Goal: Task Accomplishment & Management: Use online tool/utility

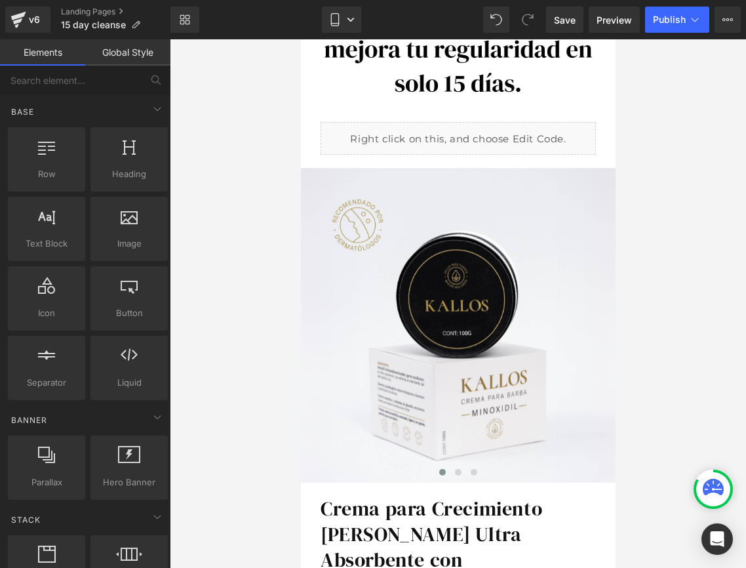
click at [202, 224] on div at bounding box center [458, 303] width 576 height 528
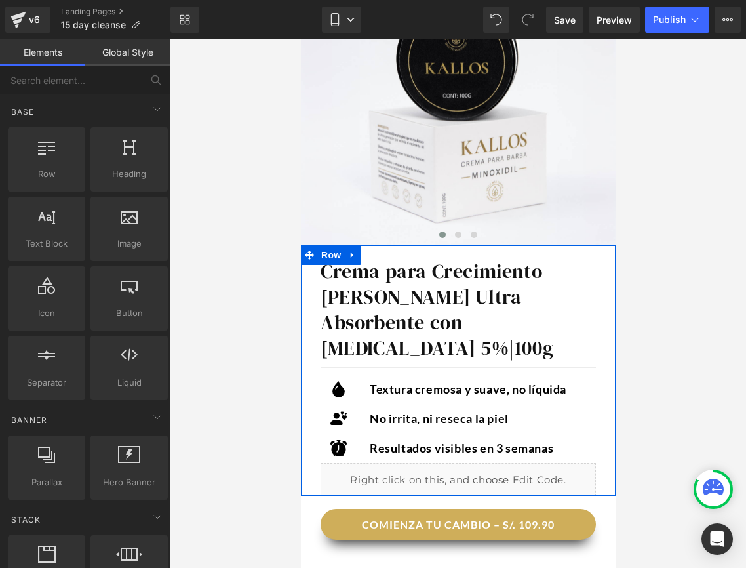
scroll to position [457, 0]
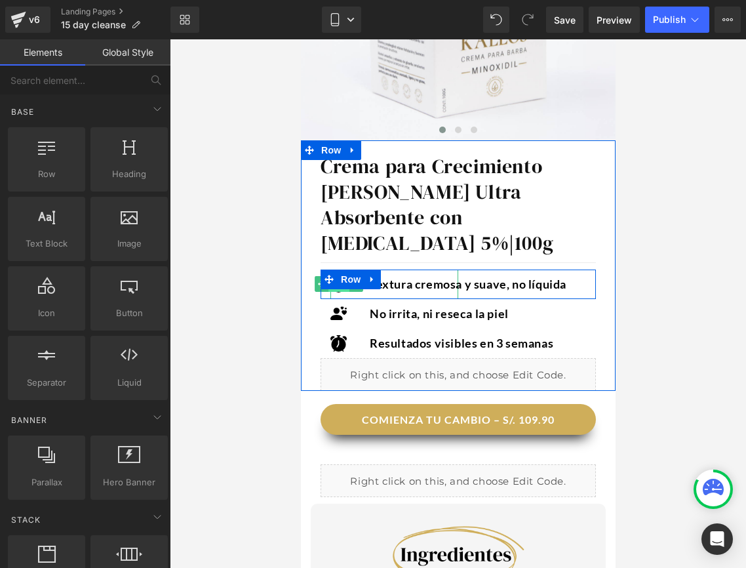
click at [336, 276] on span "Icon" at bounding box center [338, 284] width 21 height 16
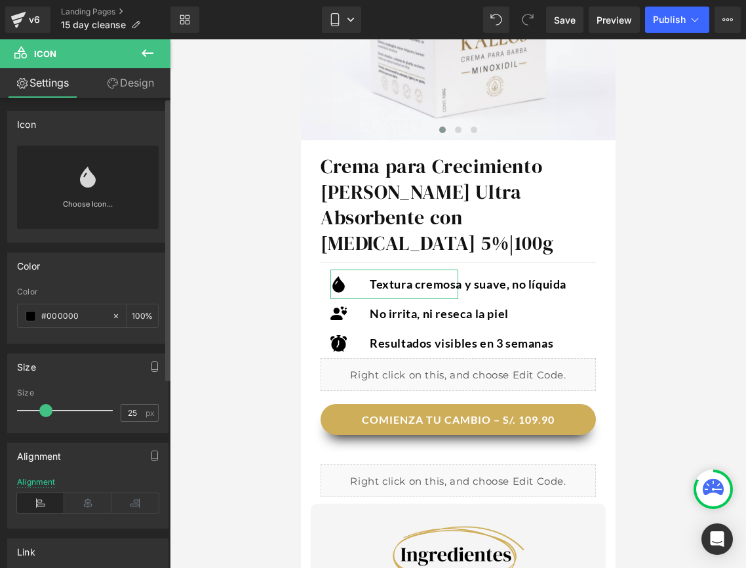
click at [93, 201] on link "Choose Icon..." at bounding box center [88, 213] width 142 height 31
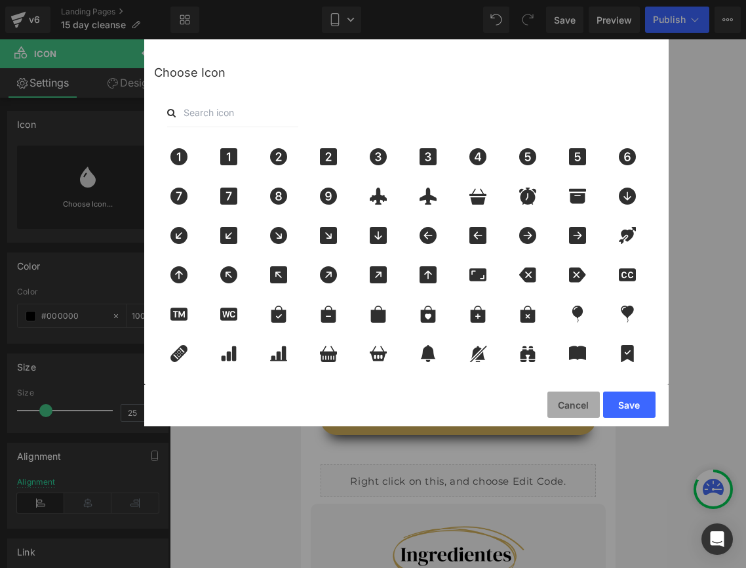
click at [573, 409] on button "Cancel" at bounding box center [574, 404] width 52 height 26
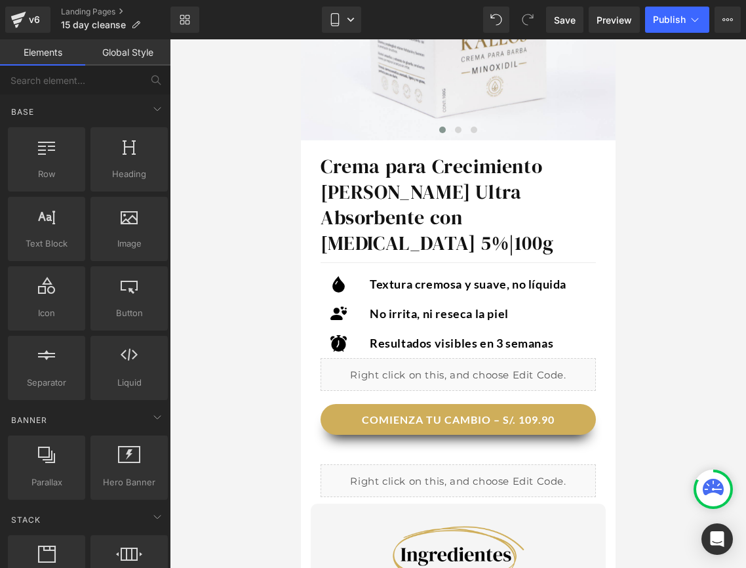
click at [644, 340] on div at bounding box center [458, 303] width 576 height 528
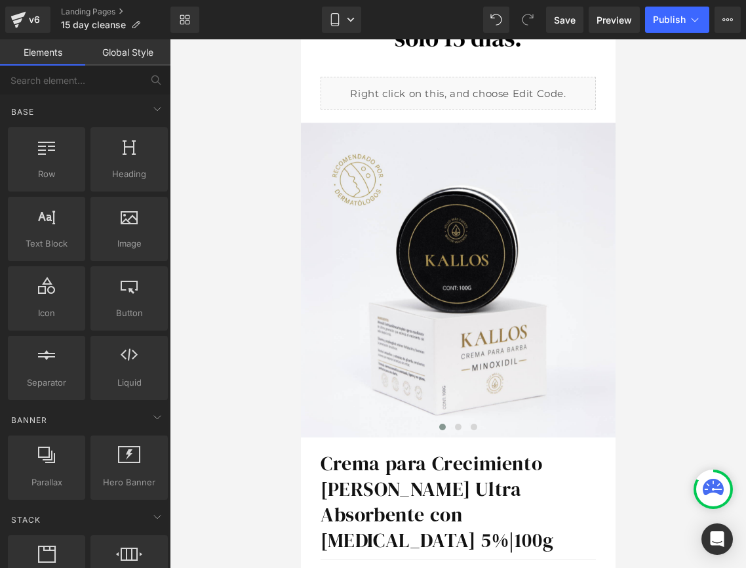
scroll to position [157, 0]
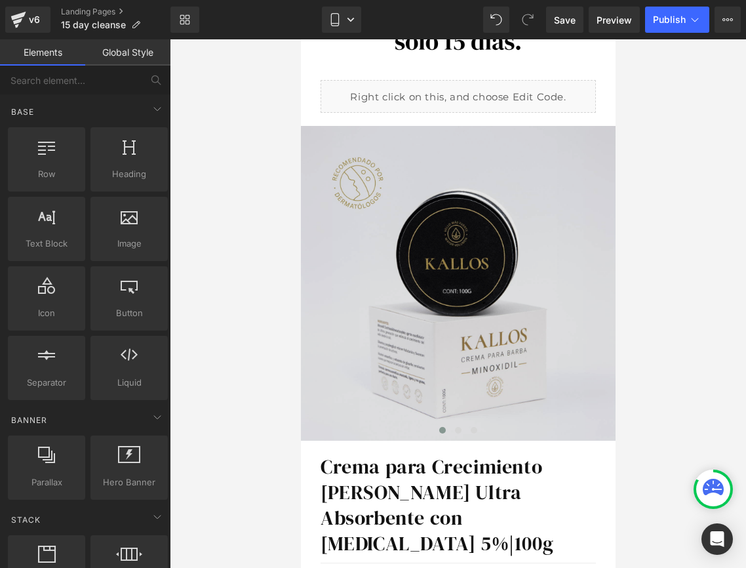
click at [523, 244] on img at bounding box center [457, 283] width 315 height 315
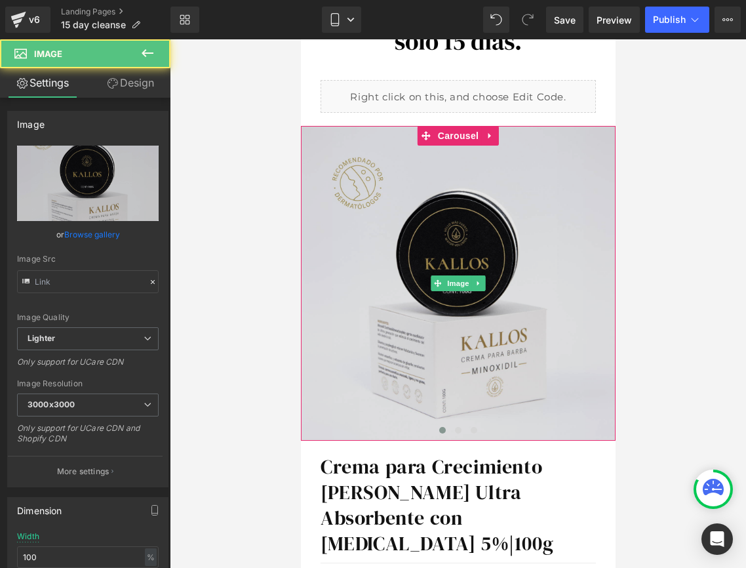
type input "[URL][DOMAIN_NAME]"
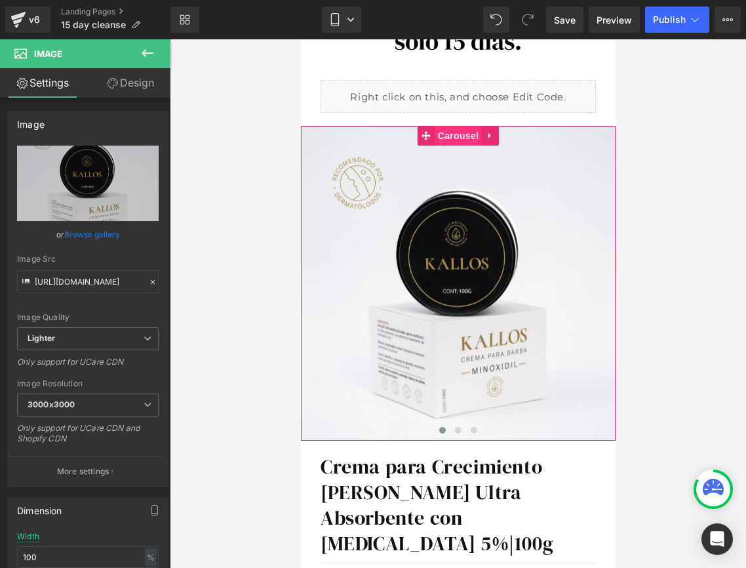
click at [457, 131] on span "Carousel" at bounding box center [457, 136] width 47 height 20
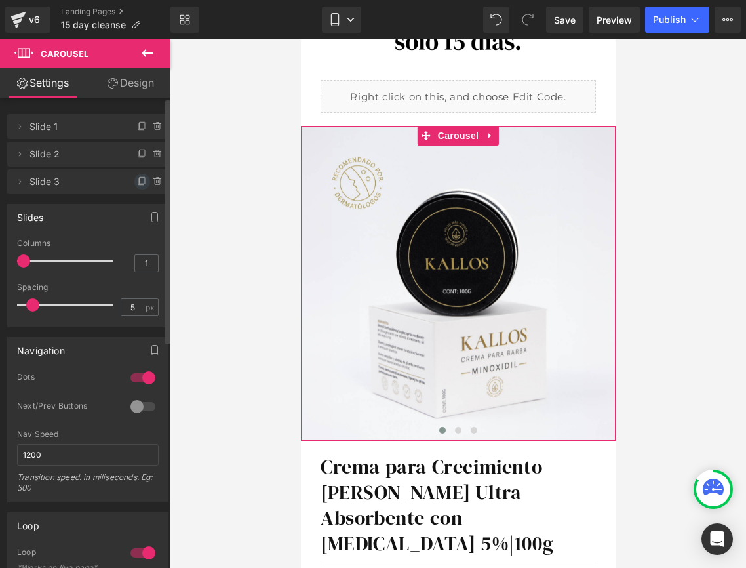
click at [138, 184] on icon at bounding box center [140, 182] width 5 height 6
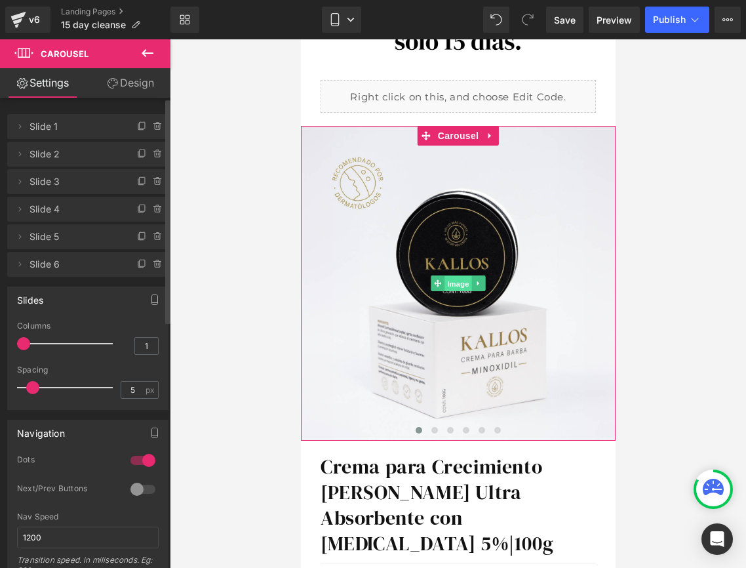
click at [457, 279] on span "Image" at bounding box center [458, 284] width 28 height 16
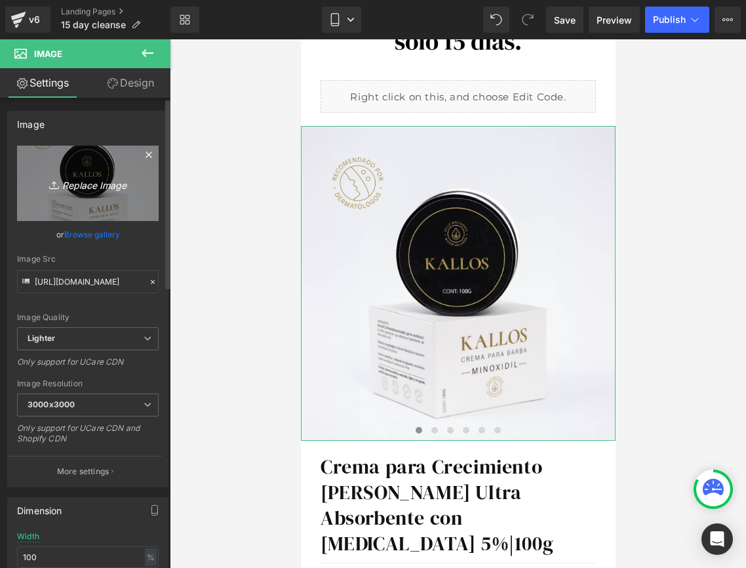
click at [95, 193] on link "Replace Image" at bounding box center [88, 183] width 142 height 75
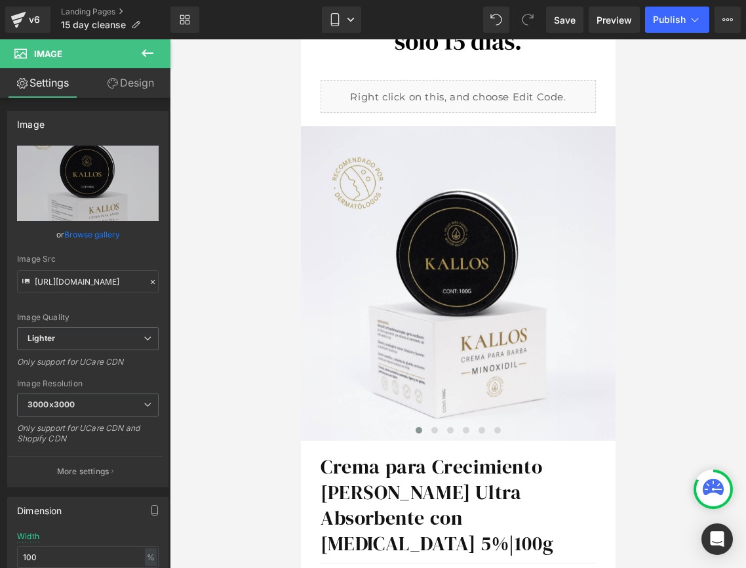
type input "C:\fakepath\15_Day_Cleanse_1_Bottle_1080x.webp"
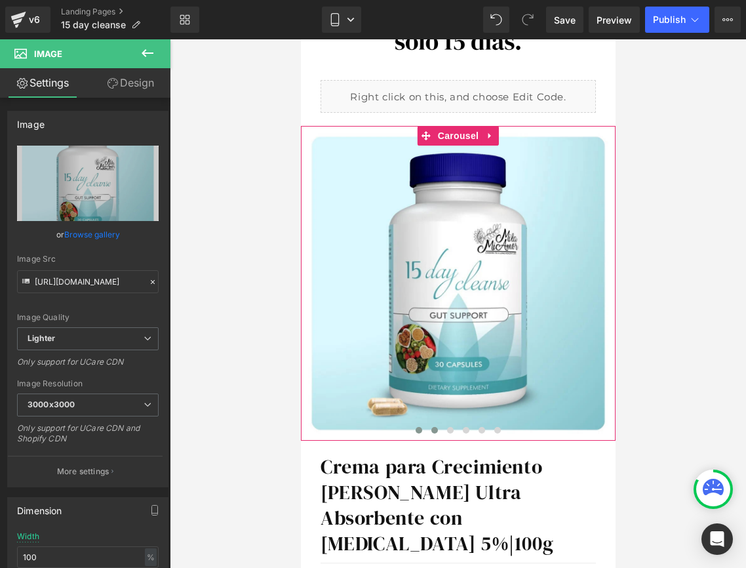
click at [427, 431] on button at bounding box center [434, 430] width 16 height 13
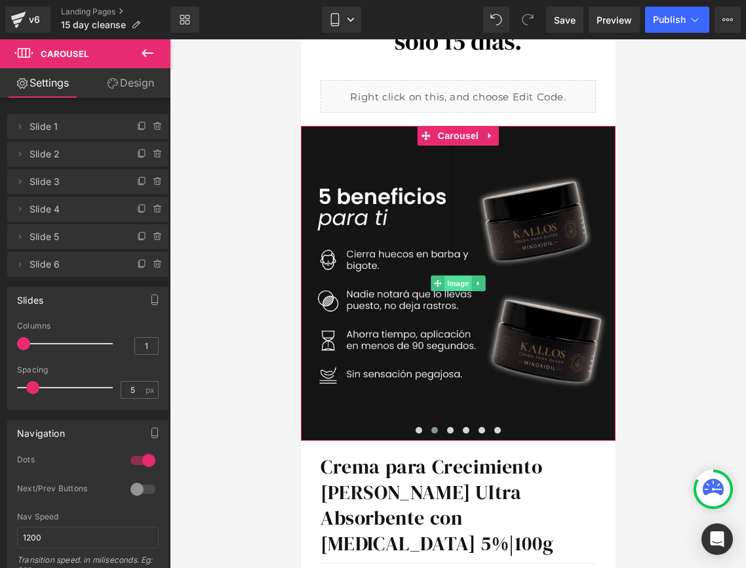
click at [457, 283] on span "Image" at bounding box center [458, 283] width 28 height 16
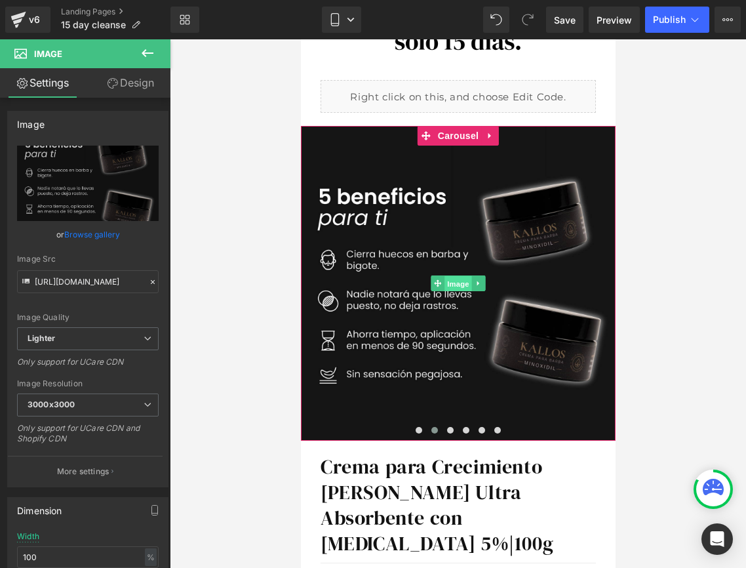
click at [452, 288] on span "Image" at bounding box center [458, 284] width 28 height 16
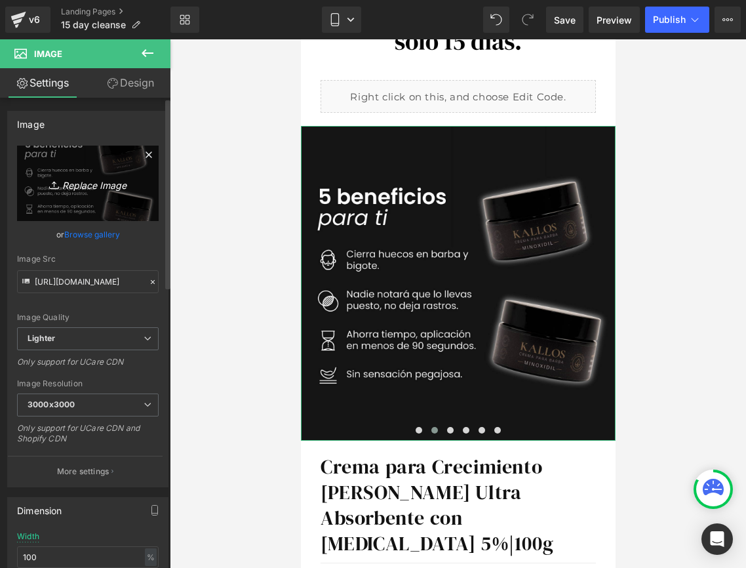
click at [82, 194] on link "Replace Image" at bounding box center [88, 183] width 142 height 75
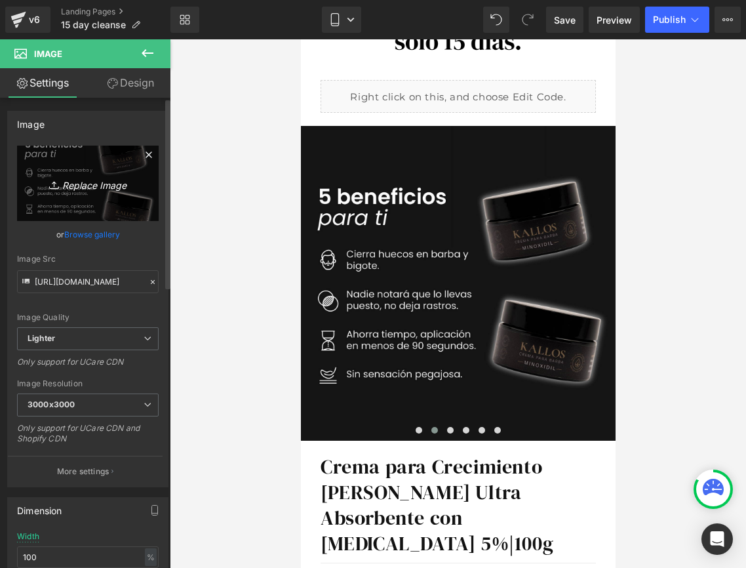
type input "C:\fakepath\Diseño sin título (50).png"
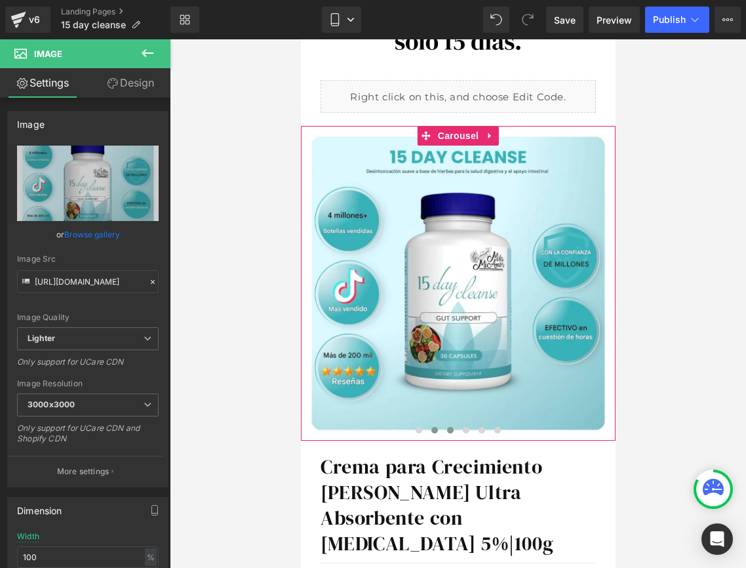
click at [452, 432] on button at bounding box center [450, 430] width 16 height 13
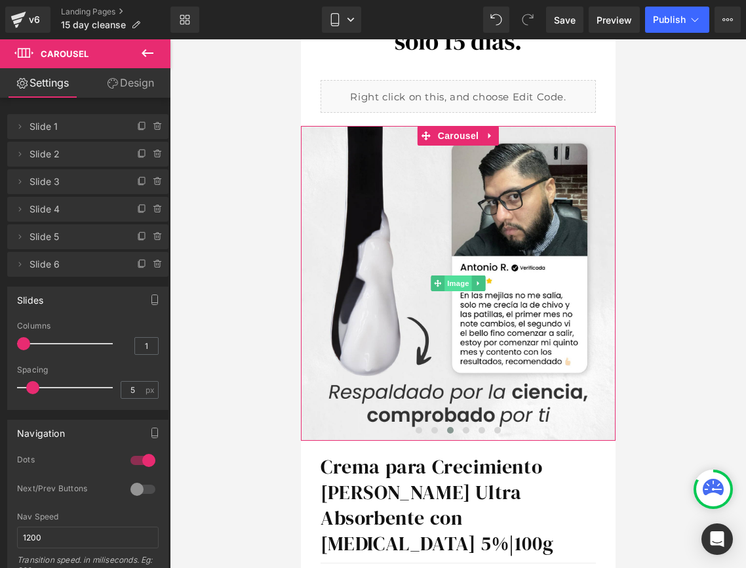
click at [447, 285] on span "Image" at bounding box center [458, 283] width 28 height 16
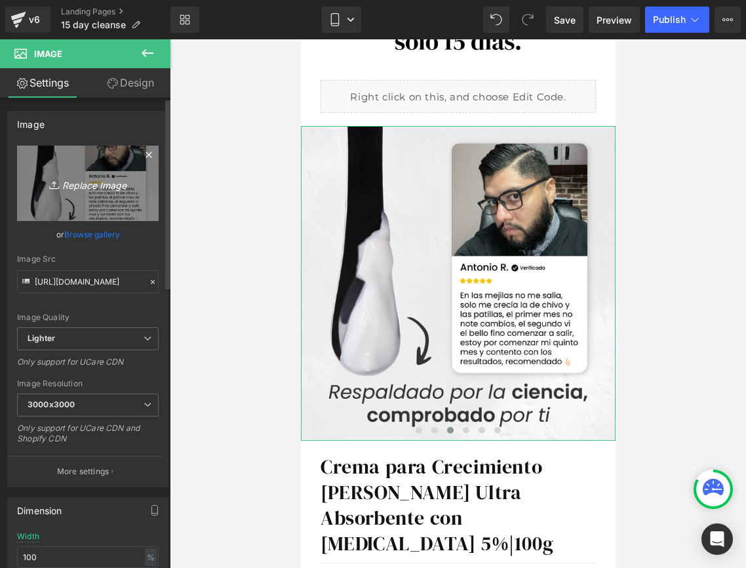
click at [121, 193] on link "Replace Image" at bounding box center [88, 183] width 142 height 75
click at [94, 191] on link "Replace Image" at bounding box center [88, 183] width 142 height 75
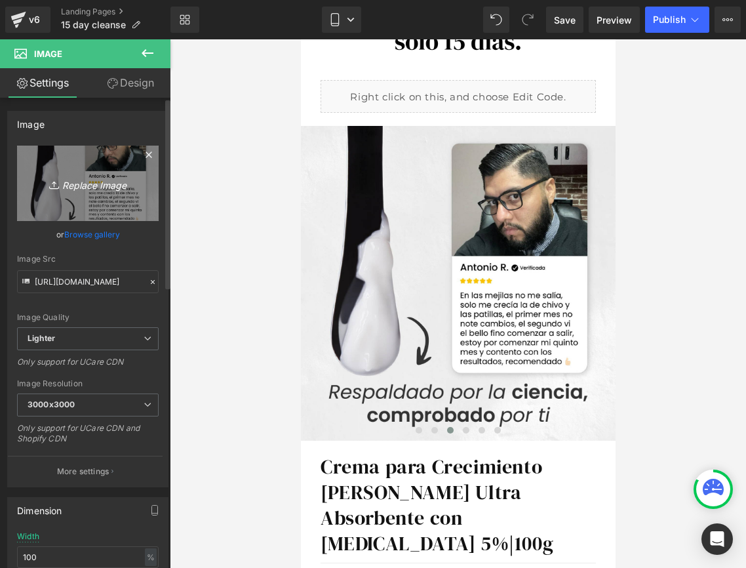
type input "C:\fakepath\Elimina Toxinas.png"
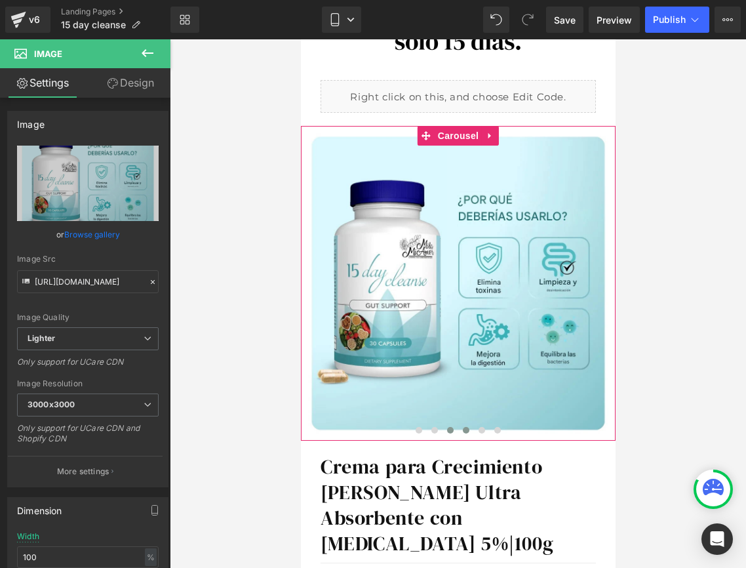
click at [468, 432] on button at bounding box center [466, 430] width 16 height 13
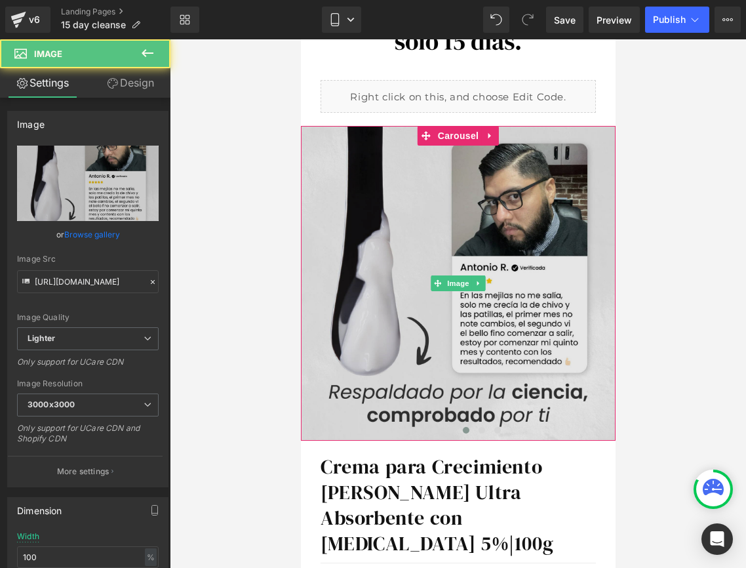
click at [410, 273] on img at bounding box center [457, 283] width 315 height 315
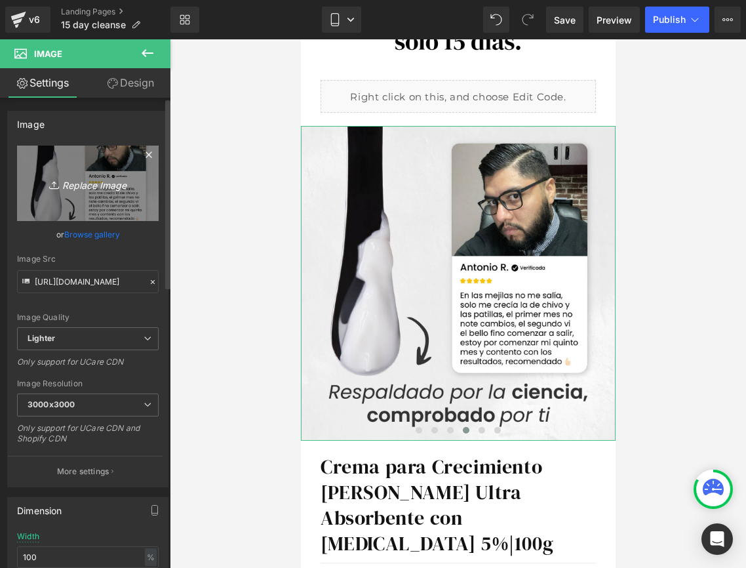
click at [103, 184] on icon "Replace Image" at bounding box center [87, 183] width 105 height 16
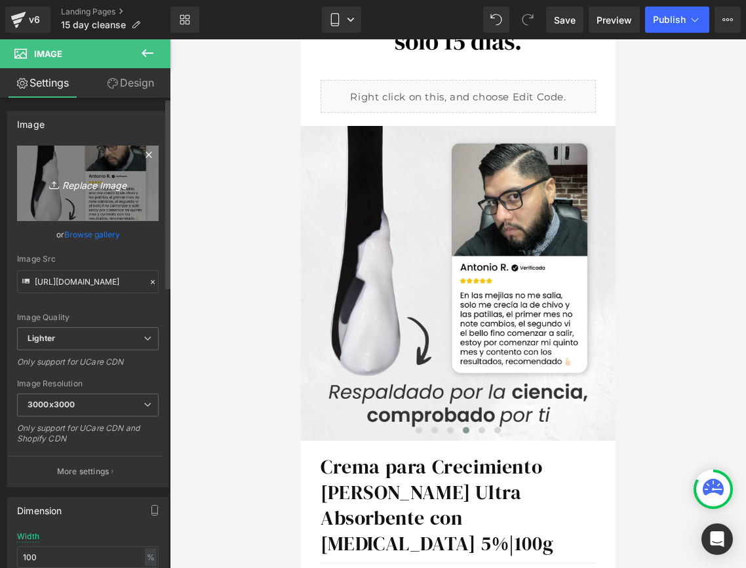
type input "C:\fakepath\Elimina Toxinas copy.png"
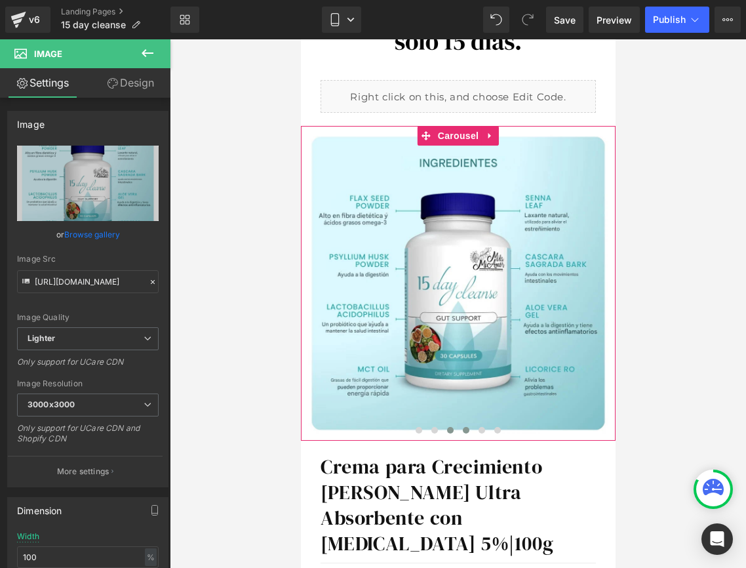
click at [447, 430] on span at bounding box center [450, 430] width 7 height 7
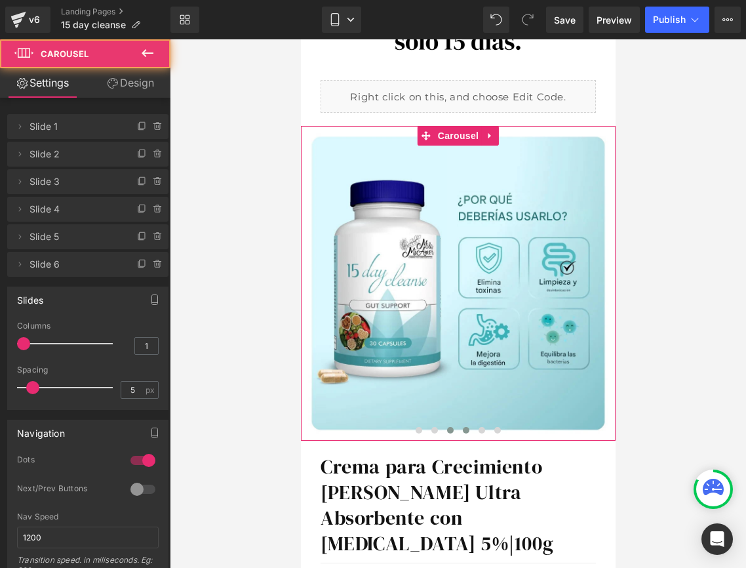
click at [462, 430] on span at bounding box center [465, 430] width 7 height 7
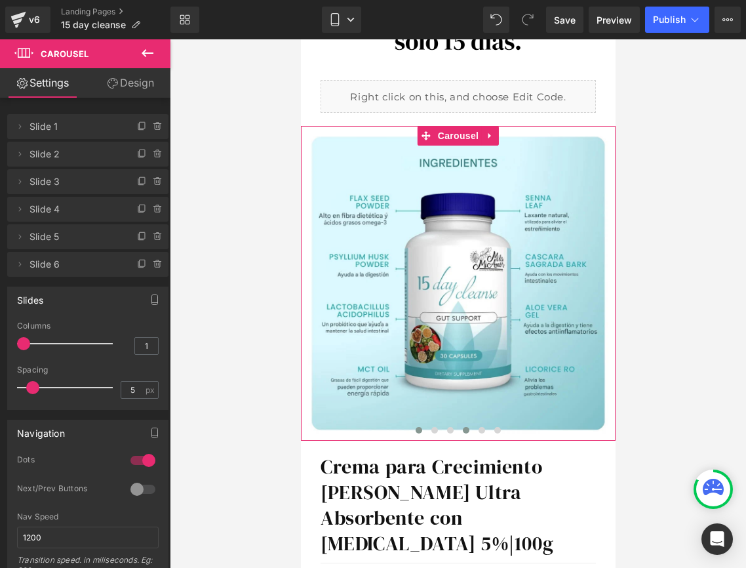
click at [424, 431] on button at bounding box center [418, 430] width 16 height 13
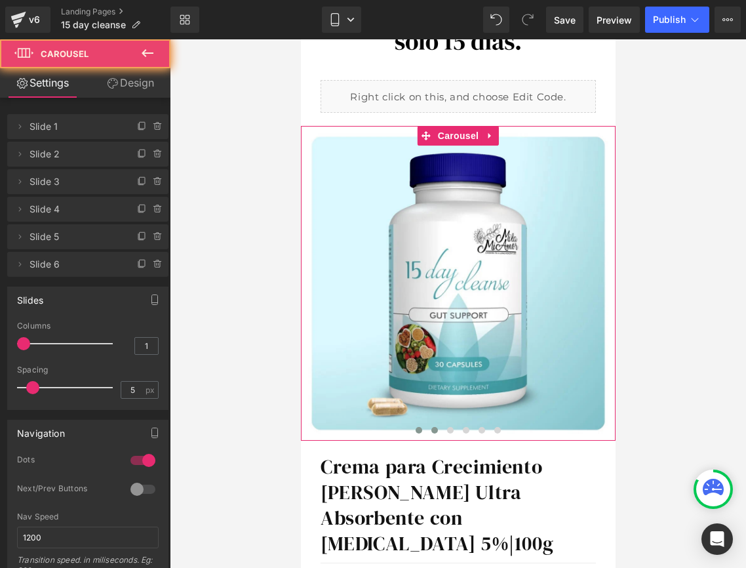
click at [431, 431] on span at bounding box center [434, 430] width 7 height 7
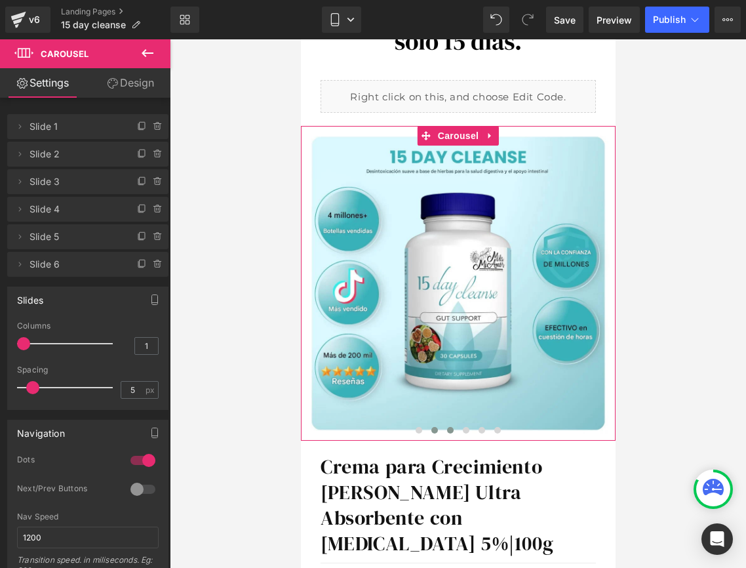
click at [446, 431] on button at bounding box center [450, 430] width 16 height 13
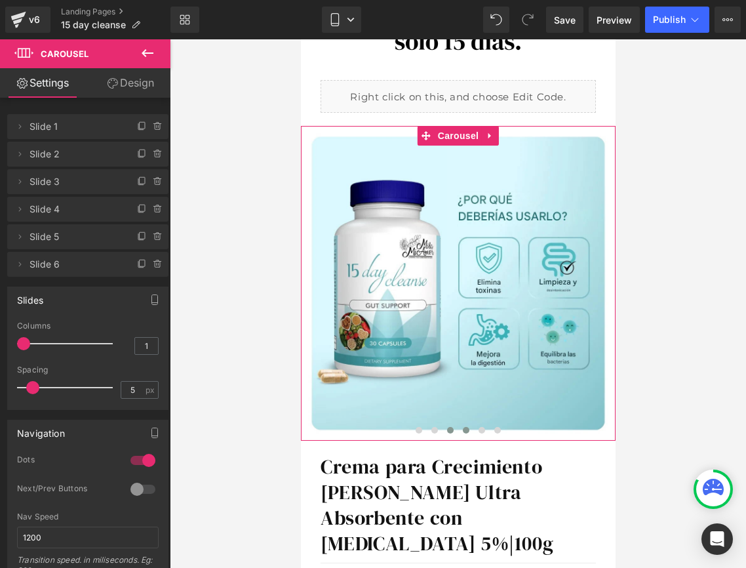
click at [464, 431] on span at bounding box center [465, 430] width 7 height 7
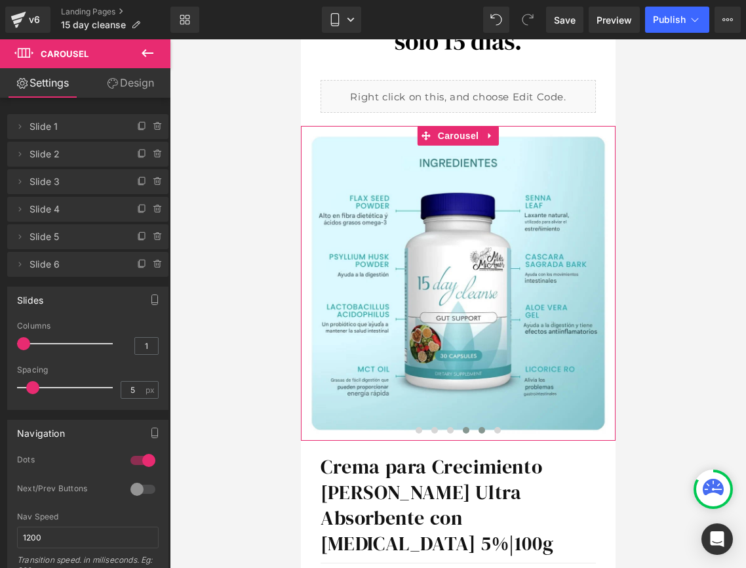
click at [483, 429] on span at bounding box center [481, 430] width 7 height 7
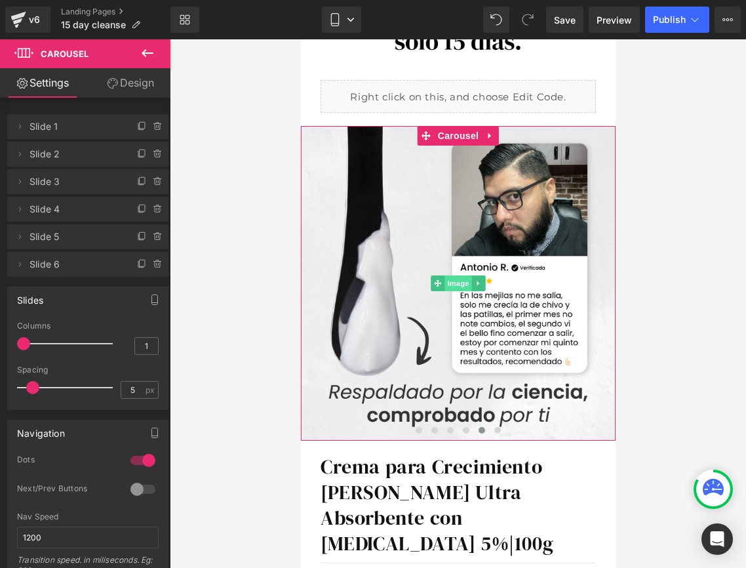
click at [453, 278] on span "Image" at bounding box center [458, 283] width 28 height 16
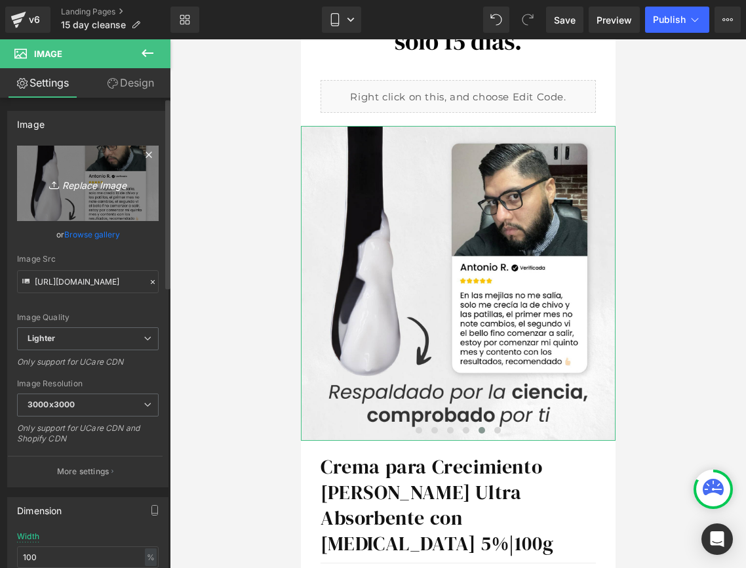
click at [78, 191] on icon "Replace Image" at bounding box center [87, 183] width 105 height 16
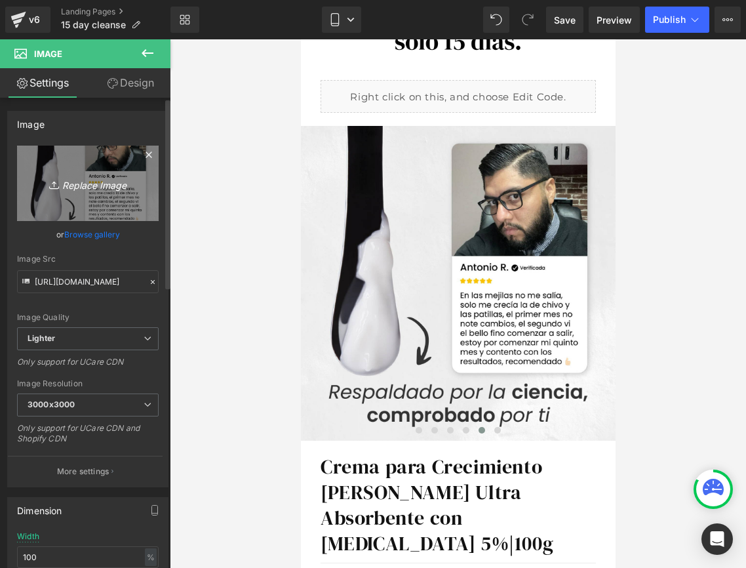
type input "C:\fakepath\38_1080x.webp"
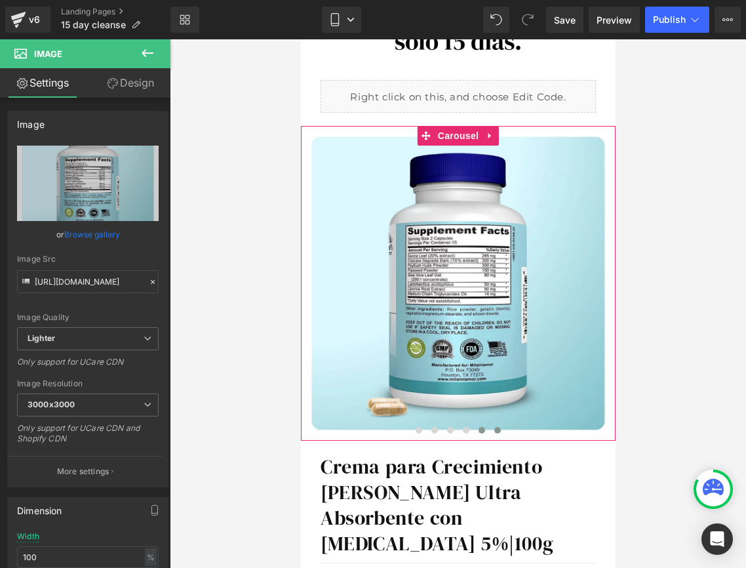
click at [497, 428] on span at bounding box center [497, 430] width 7 height 7
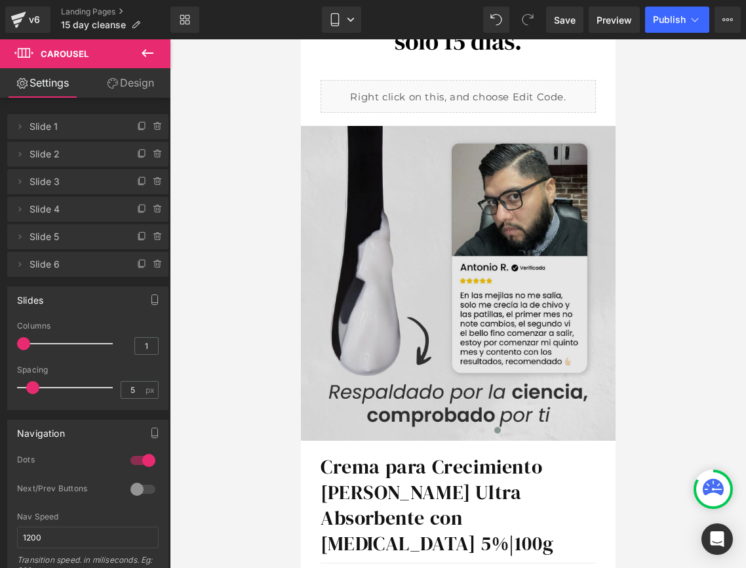
click at [387, 289] on img at bounding box center [457, 283] width 315 height 315
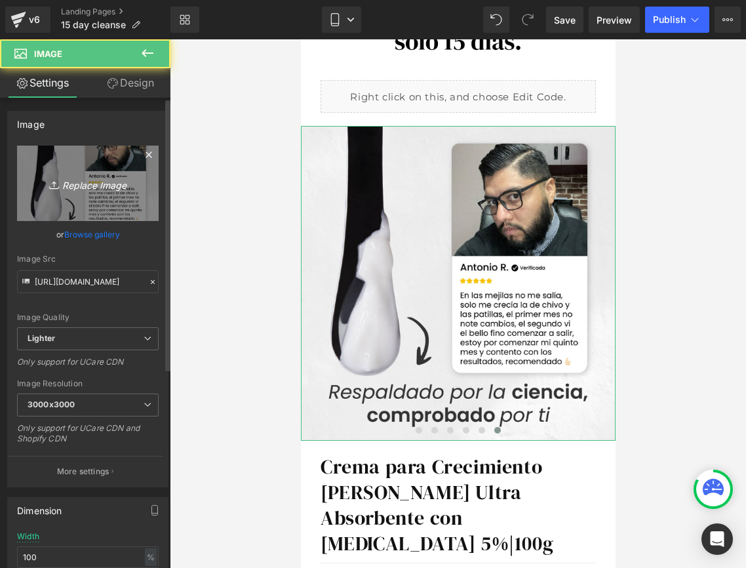
click at [59, 191] on icon "Replace Image" at bounding box center [87, 183] width 105 height 16
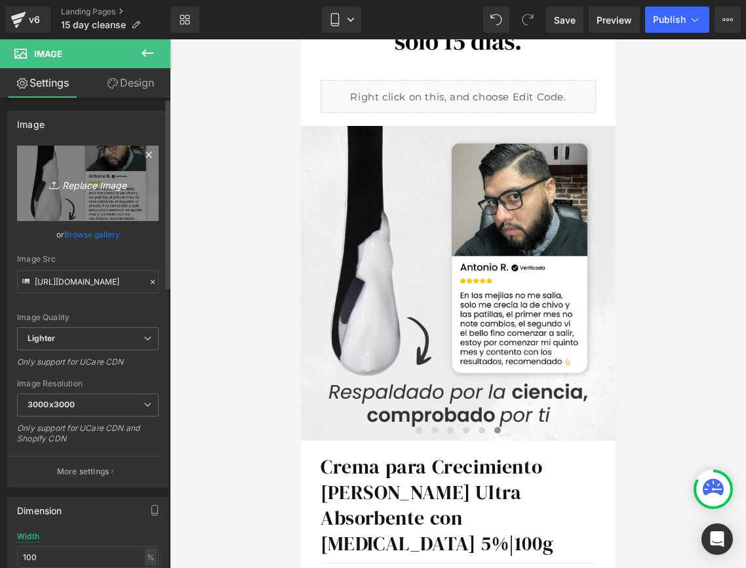
type input "C:\fakepath\39_1080x.webp"
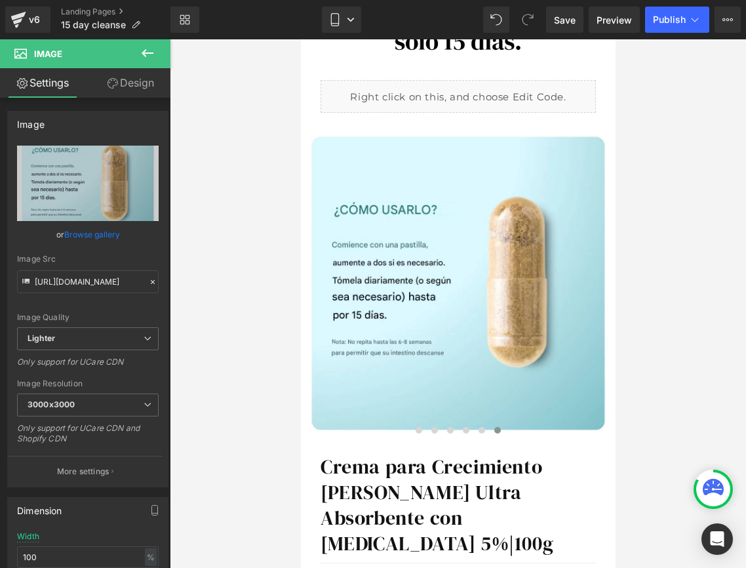
click at [694, 280] on div at bounding box center [458, 303] width 576 height 528
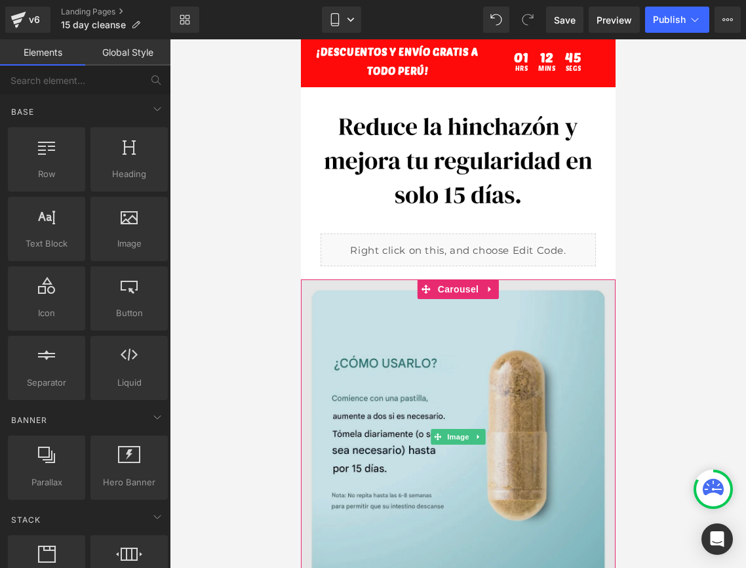
scroll to position [0, 0]
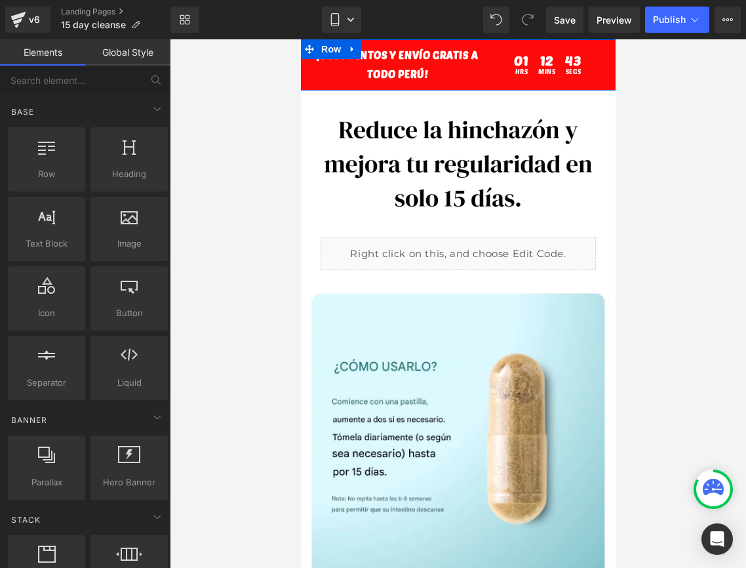
click at [309, 84] on div "¡DESCUENTOS Y ENVíO GRATiS A TODO PERú! Text Block 01 Hrs 12 Mins 43 Segs Count…" at bounding box center [457, 64] width 315 height 51
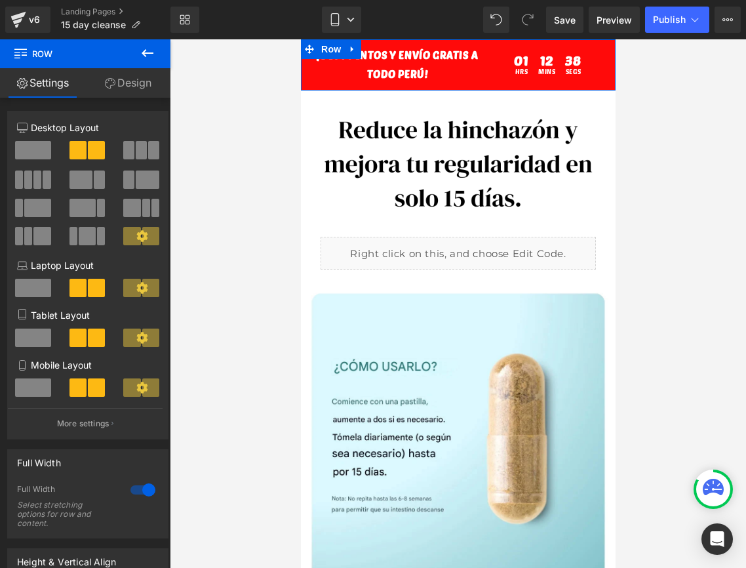
click at [110, 79] on icon at bounding box center [110, 83] width 10 height 10
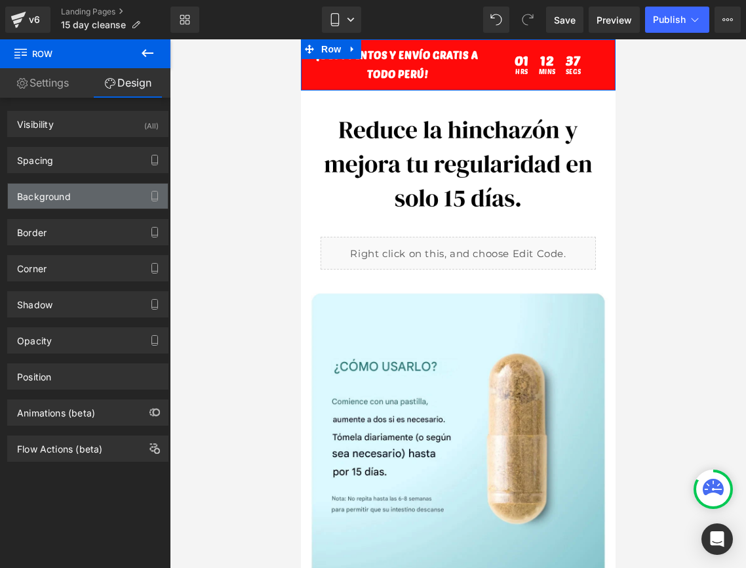
click at [52, 197] on div "Background" at bounding box center [44, 193] width 54 height 18
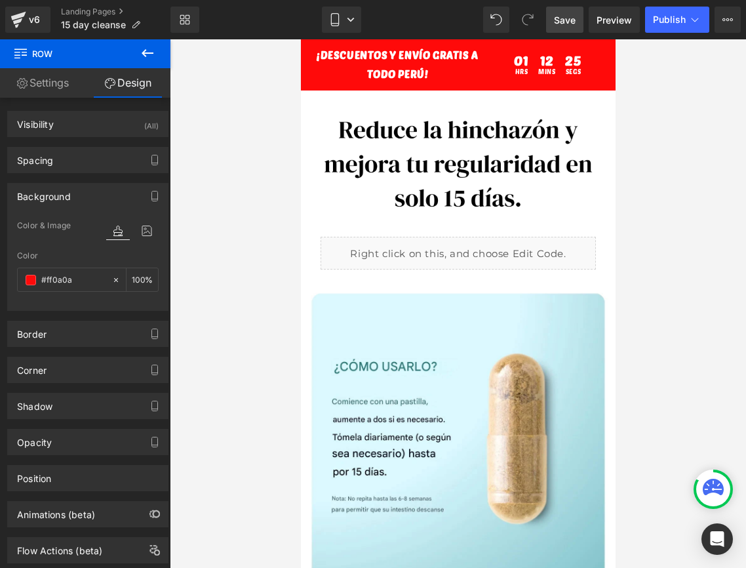
click at [571, 12] on link "Save" at bounding box center [564, 20] width 37 height 26
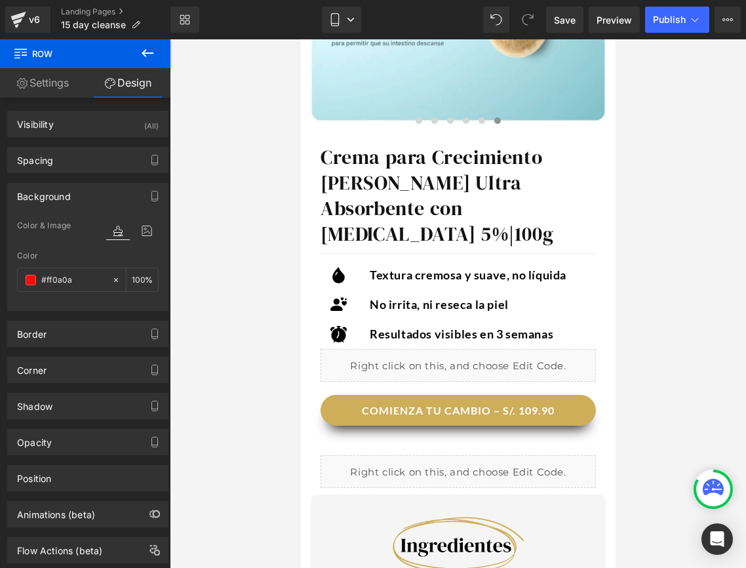
scroll to position [468, 0]
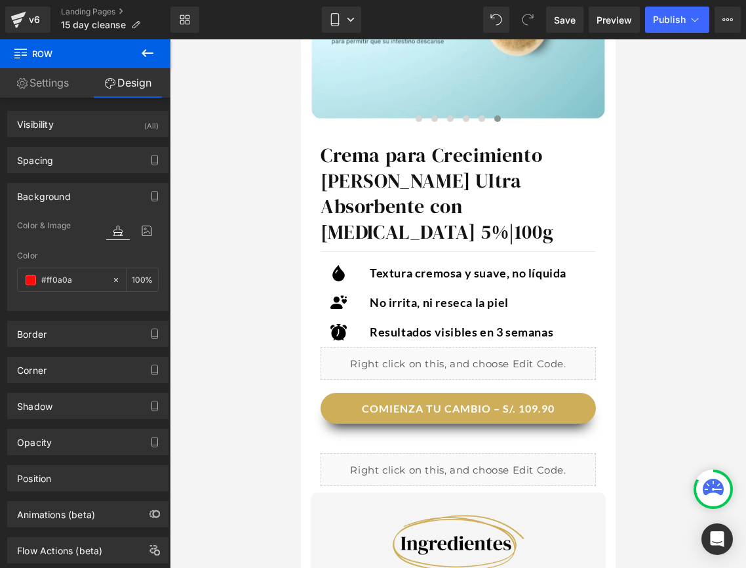
click at [400, 180] on h1 "Crema para Crecimiento de Barba Ultra Absorbente con Minoxidil 5% | 100g" at bounding box center [457, 193] width 275 height 102
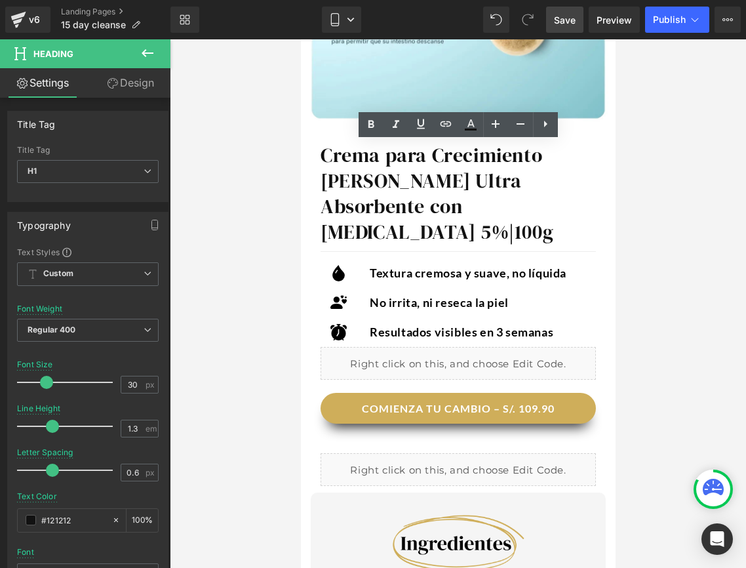
click at [572, 16] on span "Save" at bounding box center [565, 20] width 22 height 14
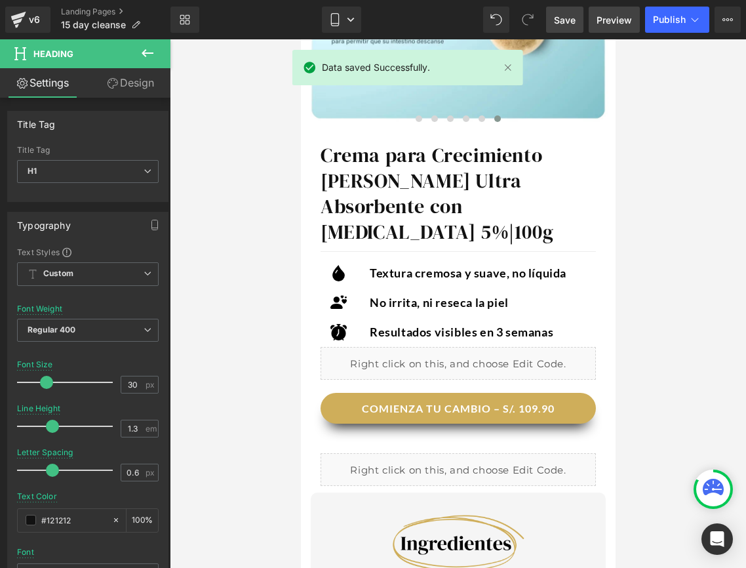
click at [612, 23] on span "Preview" at bounding box center [614, 20] width 35 height 14
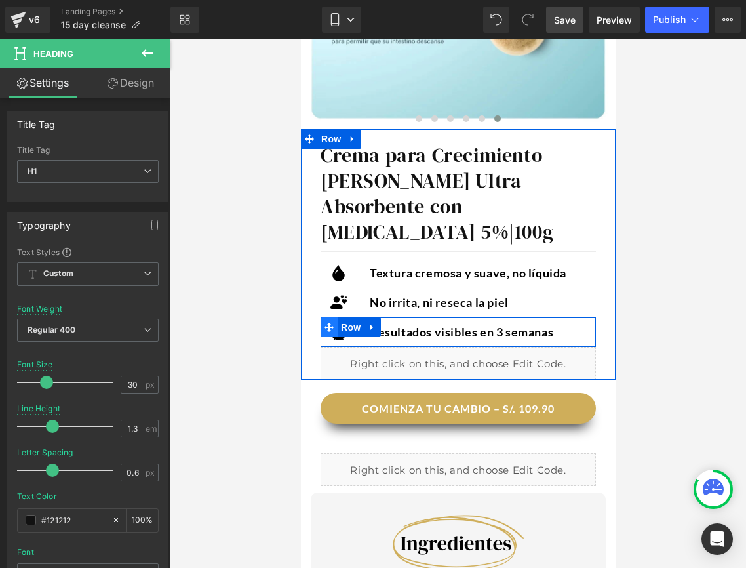
scroll to position [495, 0]
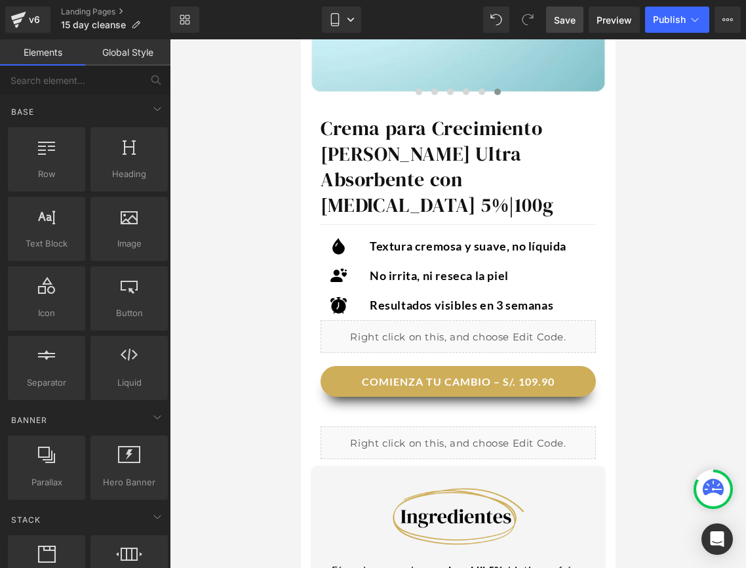
click at [234, 315] on div at bounding box center [458, 303] width 576 height 528
click at [406, 177] on h1 "Crema para Crecimiento de Barba Ultra Absorbente con Minoxidil 5% | 100g" at bounding box center [457, 166] width 275 height 102
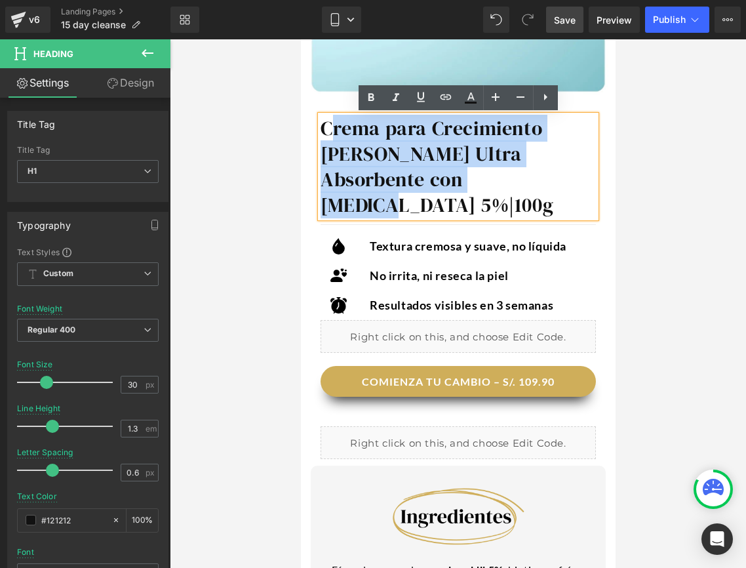
drag, startPoint x: 433, startPoint y: 184, endPoint x: 330, endPoint y: 131, distance: 115.8
click at [330, 131] on h1 "Crema para Crecimiento de Barba Ultra Absorbente con Minoxidil 5% | 100g" at bounding box center [457, 166] width 275 height 102
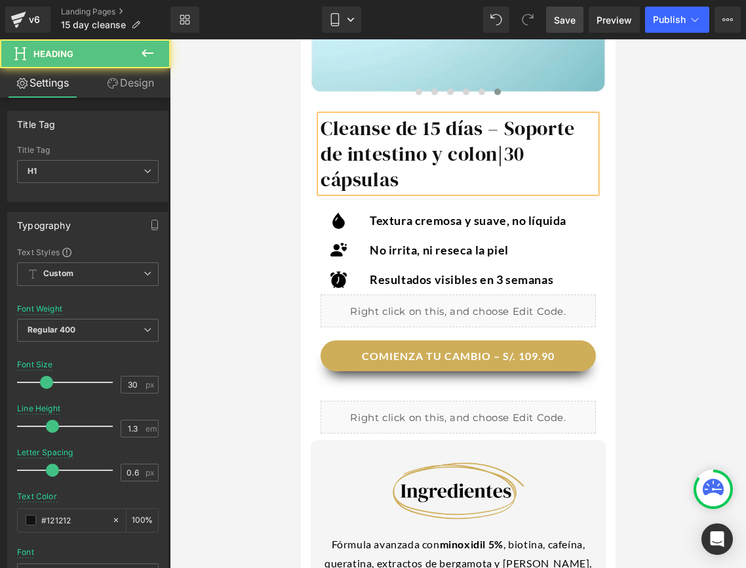
click at [489, 130] on h1 "Cleanse de 15 días – Soporte de intestino y colon | 30 cápsulas" at bounding box center [457, 153] width 275 height 77
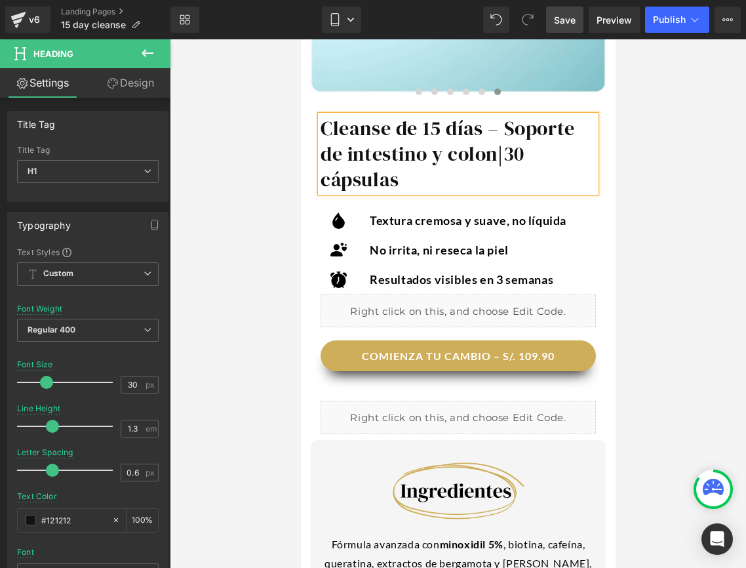
click at [364, 135] on h1 "Cleanse de 15 días – Soporte de intestino y colon | 30 cápsulas" at bounding box center [457, 153] width 275 height 77
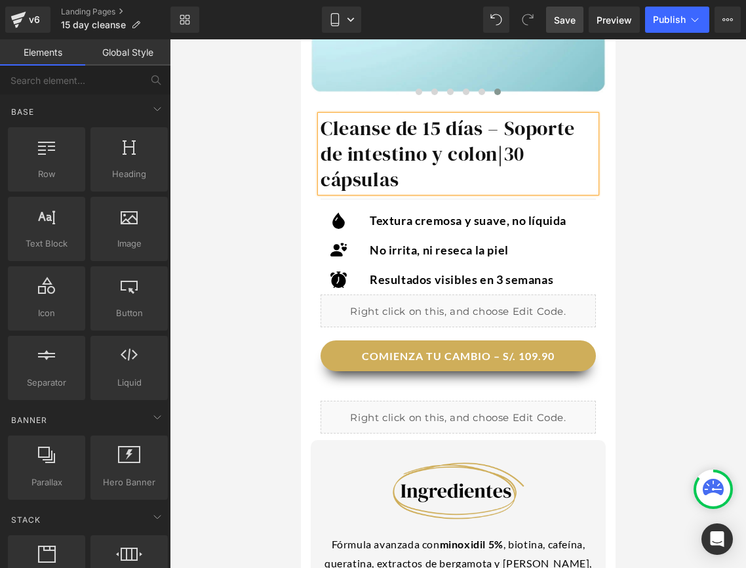
click at [268, 209] on div at bounding box center [458, 303] width 576 height 528
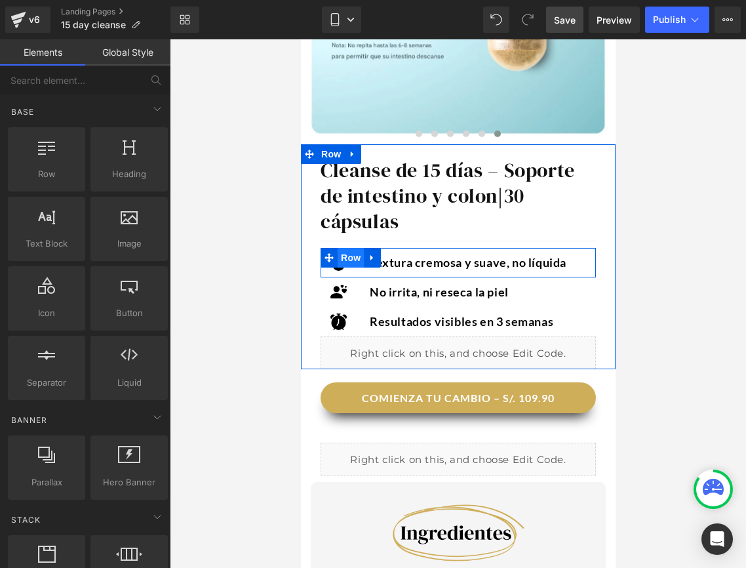
scroll to position [451, 0]
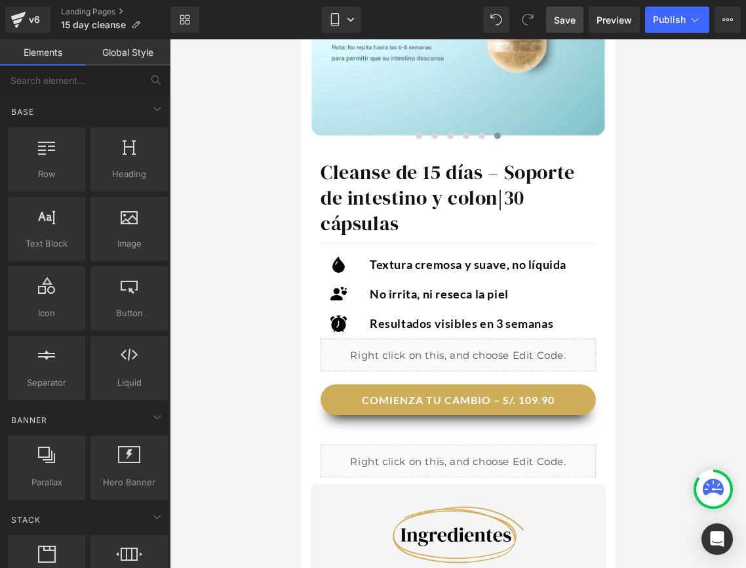
click at [248, 266] on div at bounding box center [458, 303] width 576 height 528
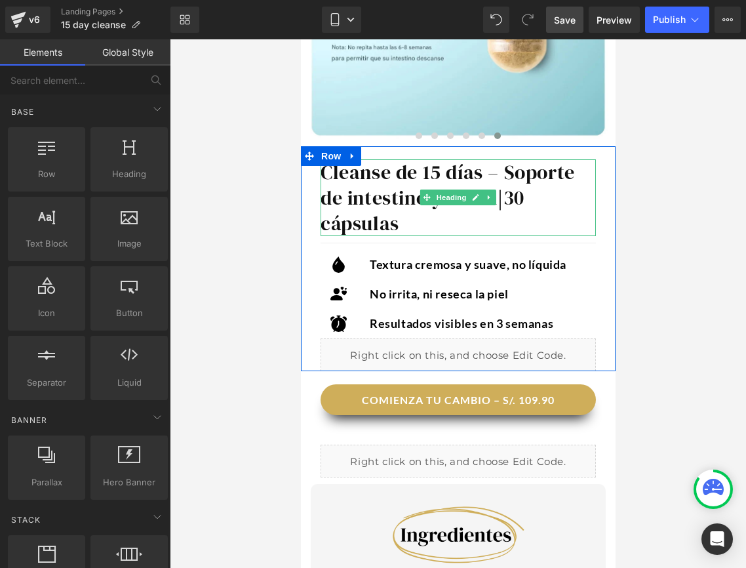
click at [512, 197] on h1 "Cleanse de 15 días – Soporte de intestino y colon | 30 cápsulas" at bounding box center [457, 197] width 275 height 77
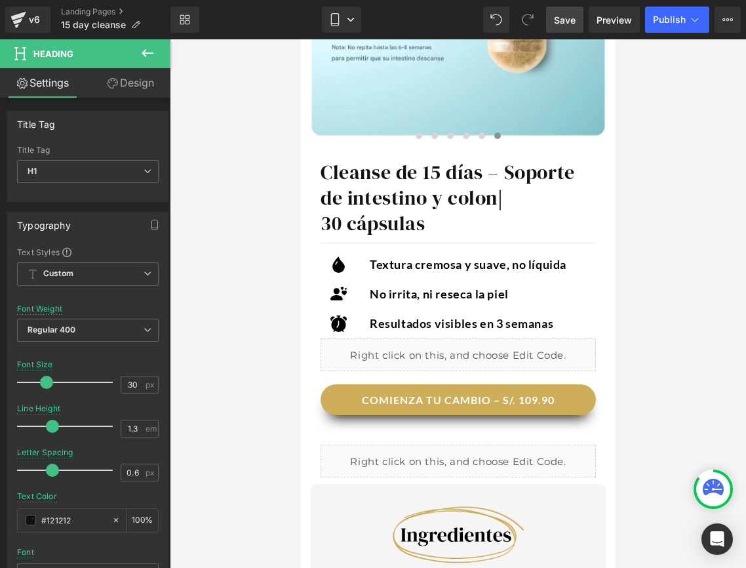
click at [254, 299] on div at bounding box center [458, 303] width 576 height 528
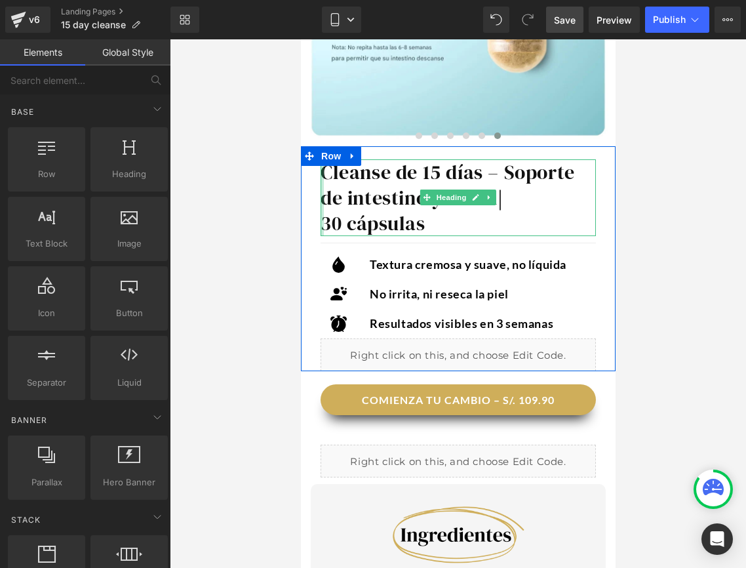
click at [320, 226] on div at bounding box center [321, 197] width 3 height 77
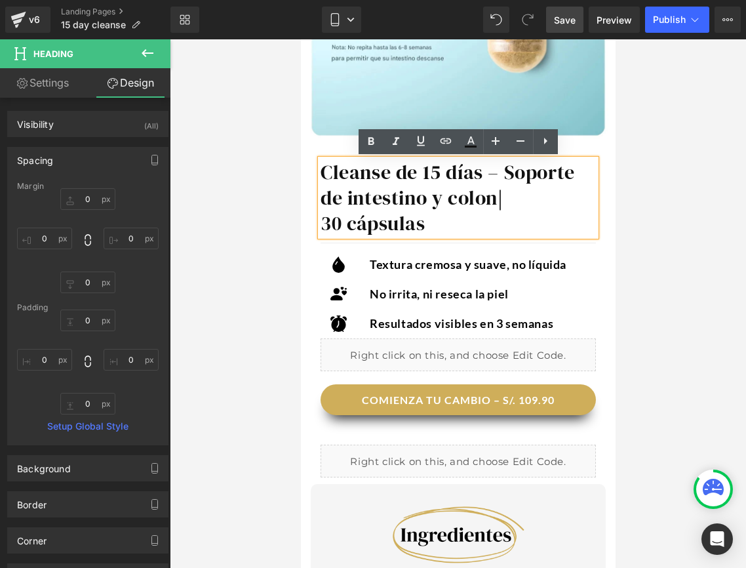
click at [327, 223] on h1 "30 cápsulas" at bounding box center [457, 223] width 275 height 26
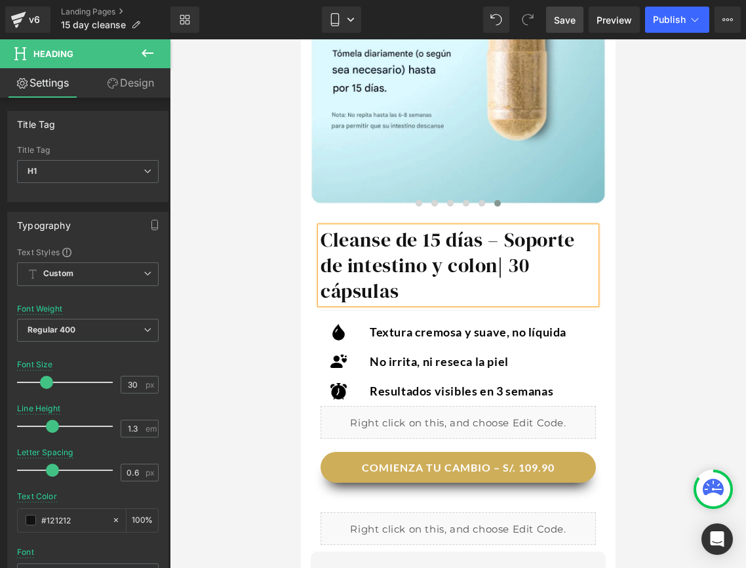
scroll to position [382, 0]
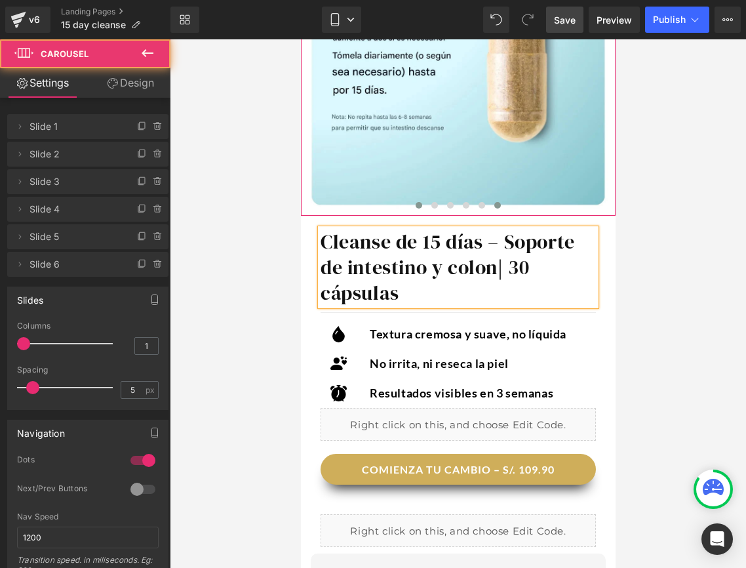
click at [415, 209] on button at bounding box center [418, 205] width 16 height 13
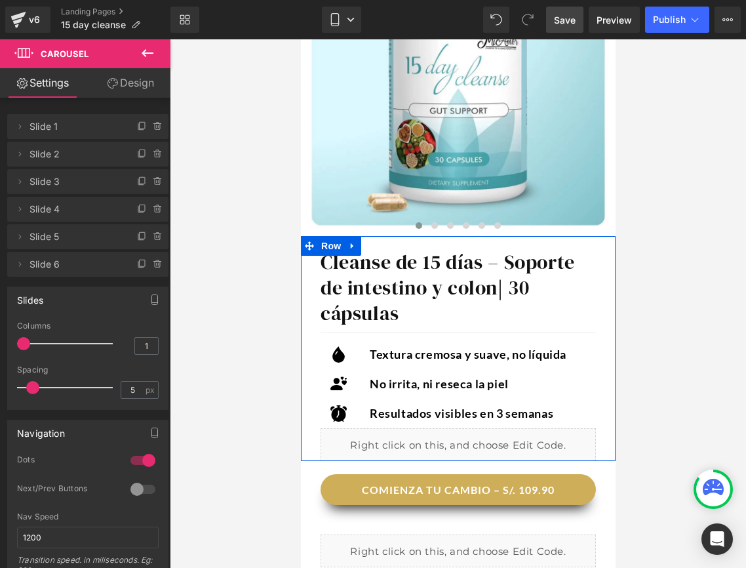
scroll to position [397, 0]
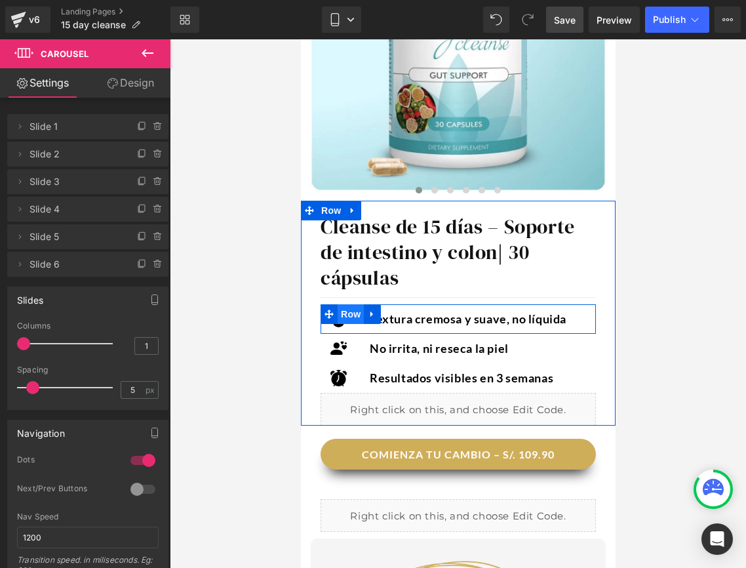
click at [344, 314] on span "Row" at bounding box center [350, 314] width 26 height 20
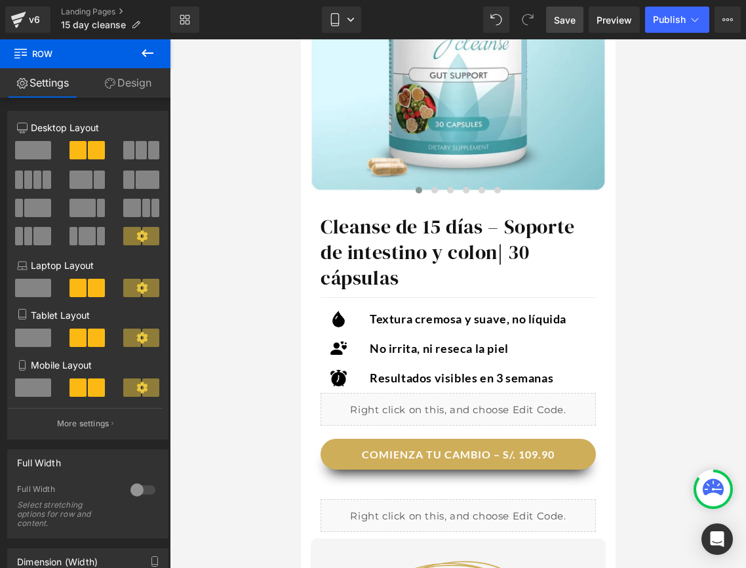
click at [289, 340] on div at bounding box center [458, 303] width 576 height 528
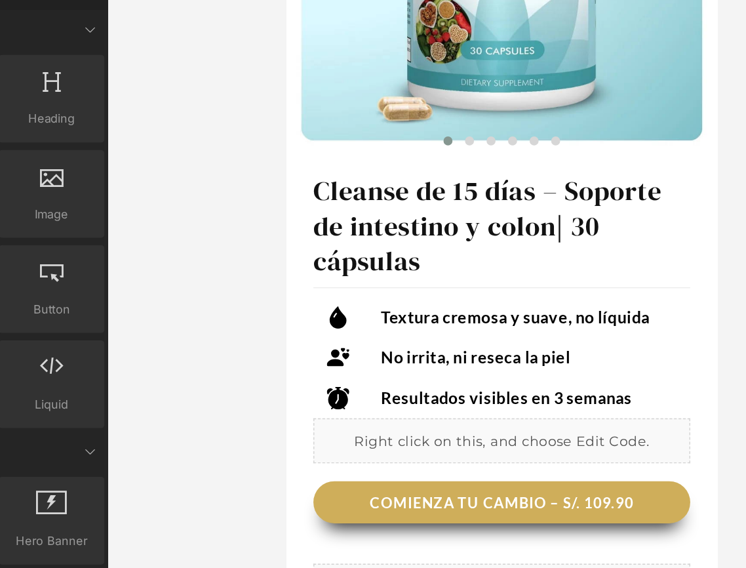
click at [266, 343] on div at bounding box center [458, 303] width 576 height 528
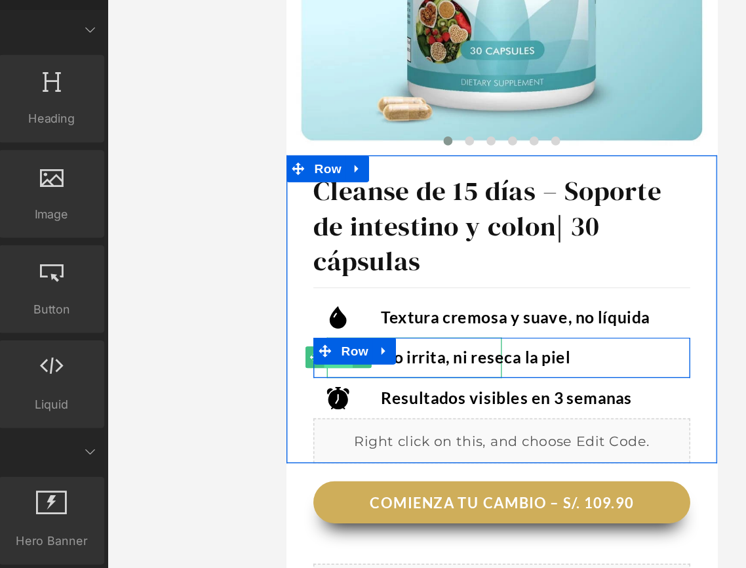
click at [324, 250] on span "Icon" at bounding box center [323, 244] width 21 height 16
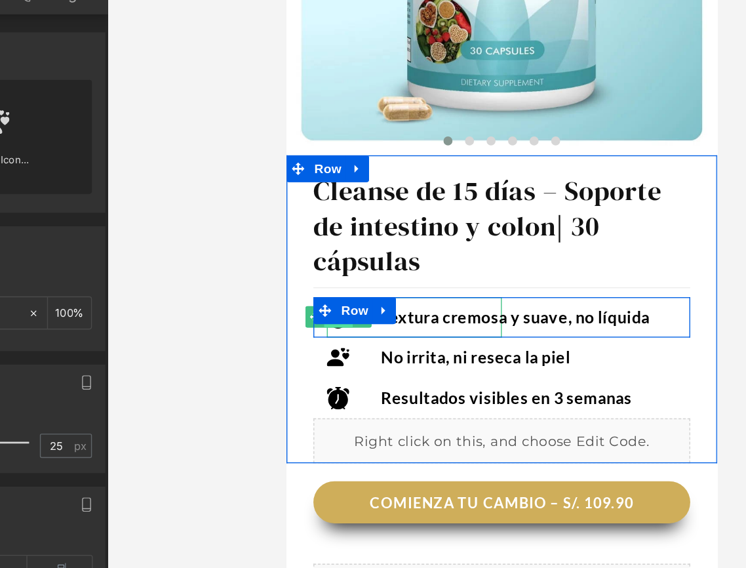
click at [323, 221] on span "Icon" at bounding box center [323, 215] width 21 height 16
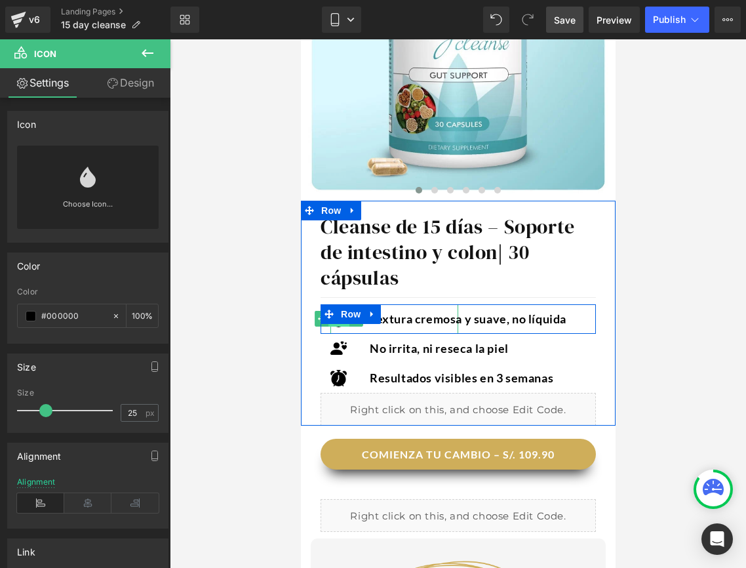
click at [336, 327] on span "Icon" at bounding box center [338, 319] width 21 height 16
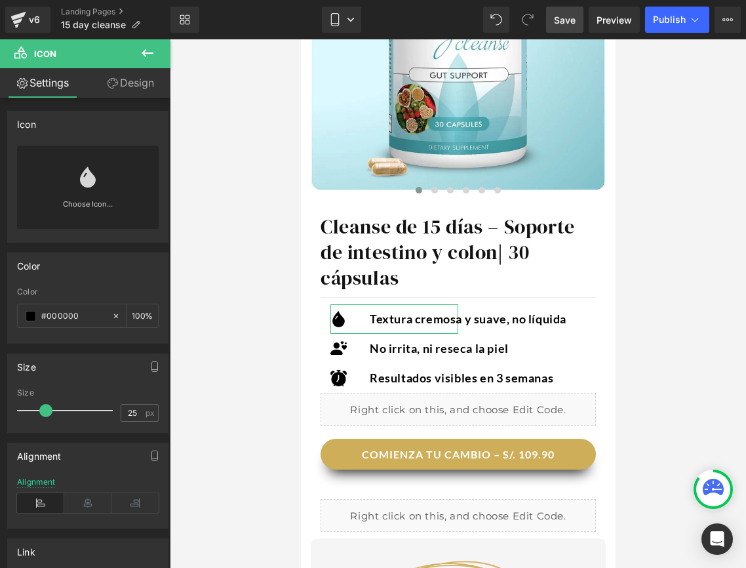
click at [88, 178] on icon at bounding box center [88, 177] width 16 height 21
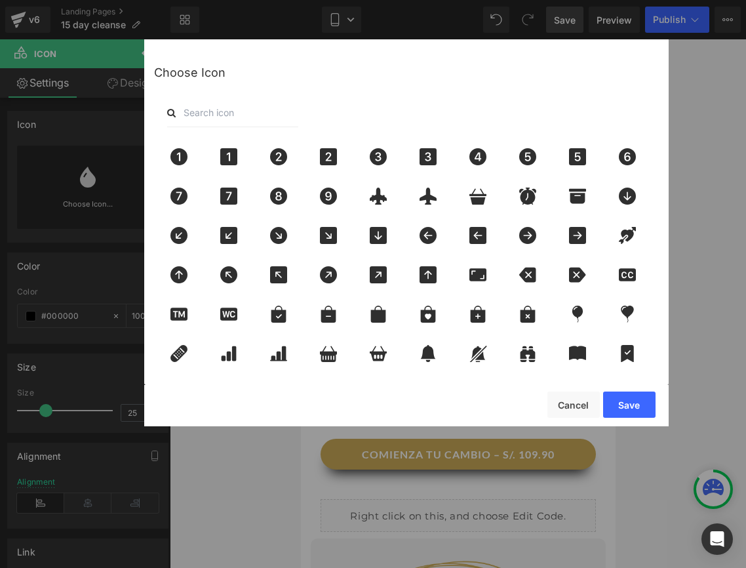
click at [199, 101] on input "text" at bounding box center [232, 112] width 131 height 29
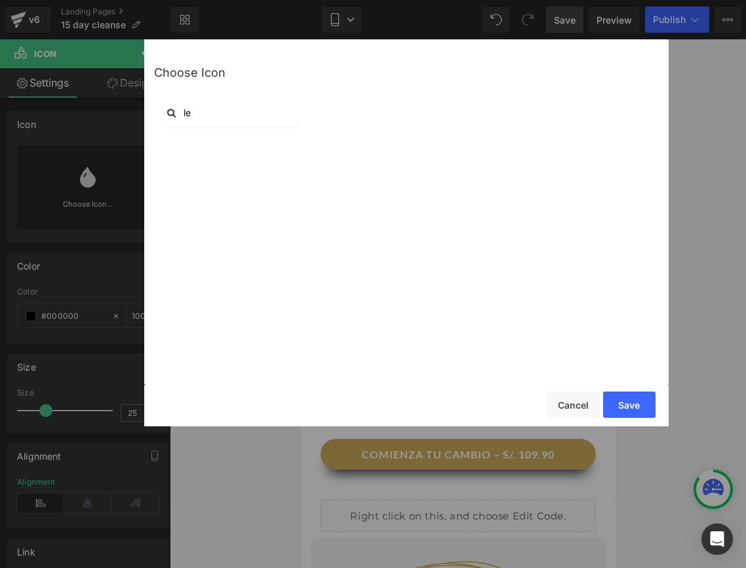
type input "l"
type input "h"
type input "a"
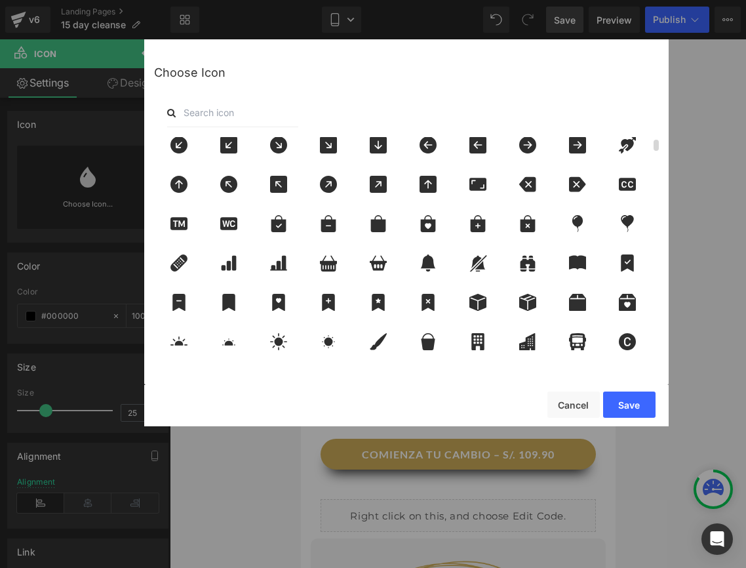
scroll to position [0, 0]
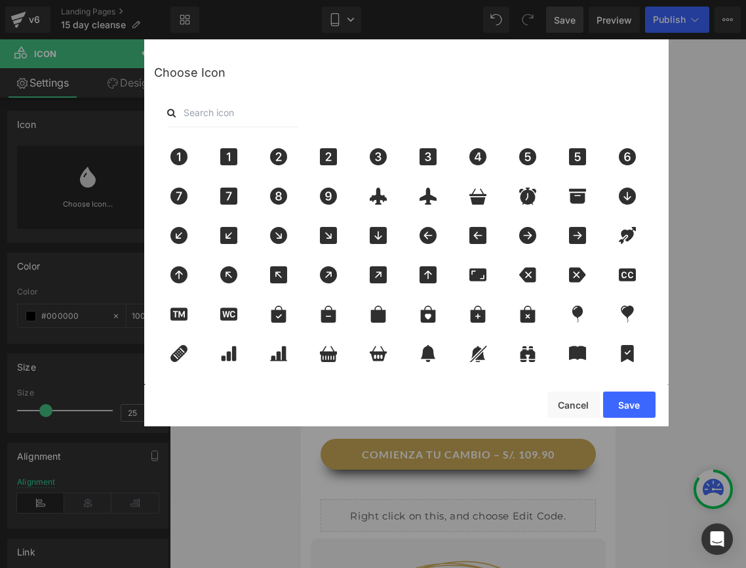
click at [290, 118] on input "text" at bounding box center [232, 112] width 131 height 29
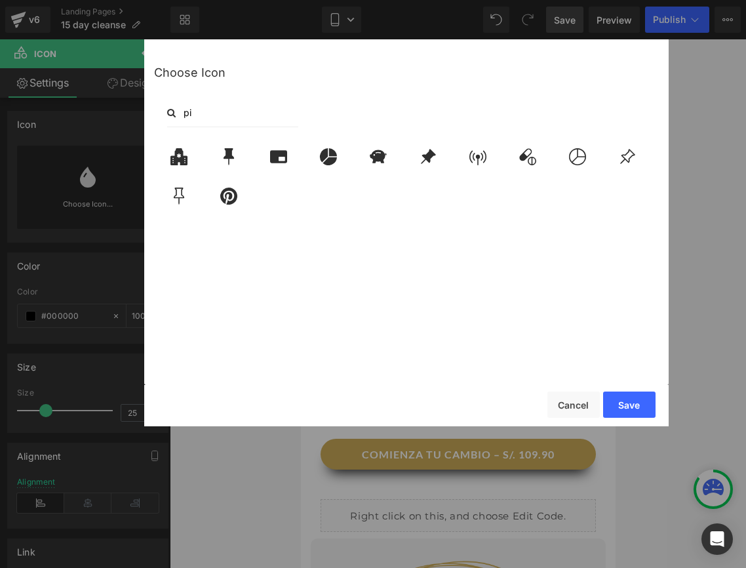
type input "p"
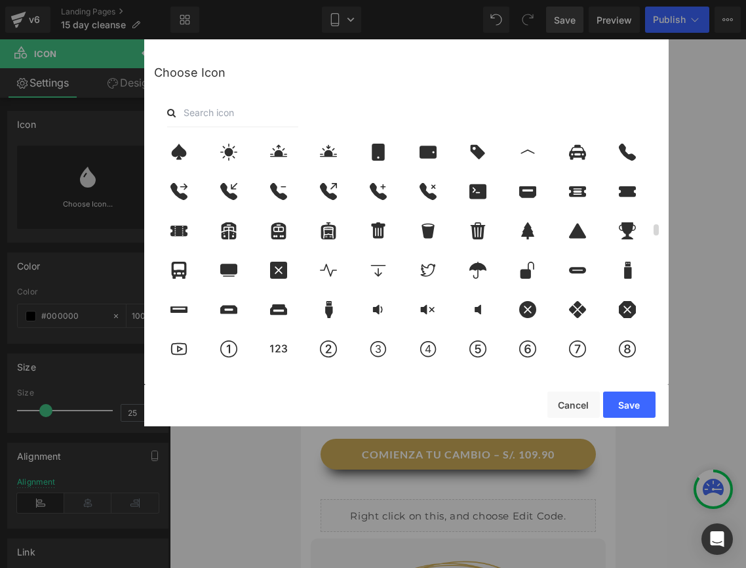
scroll to position [1813, 0]
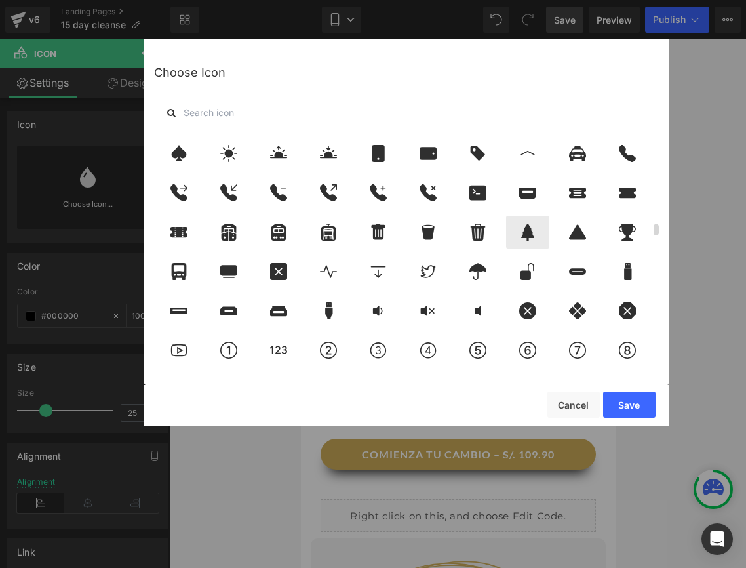
click at [536, 235] on icon at bounding box center [528, 232] width 28 height 17
click at [616, 411] on button "Save" at bounding box center [629, 404] width 52 height 26
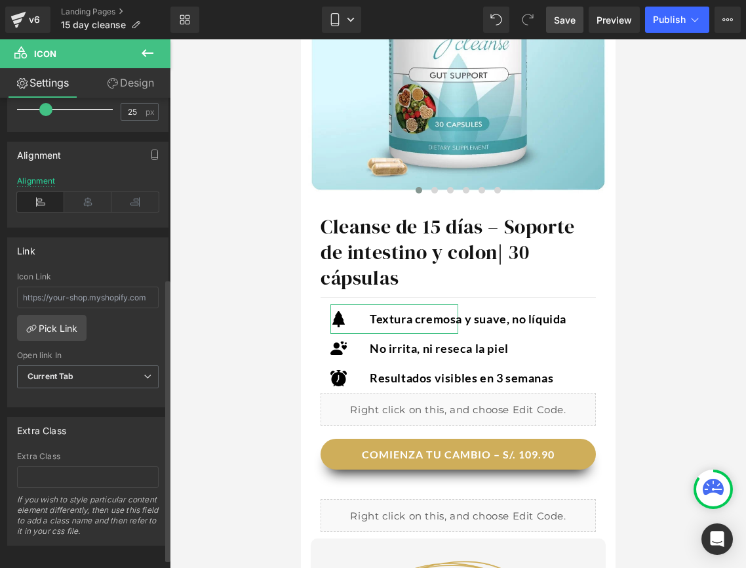
scroll to position [304, 0]
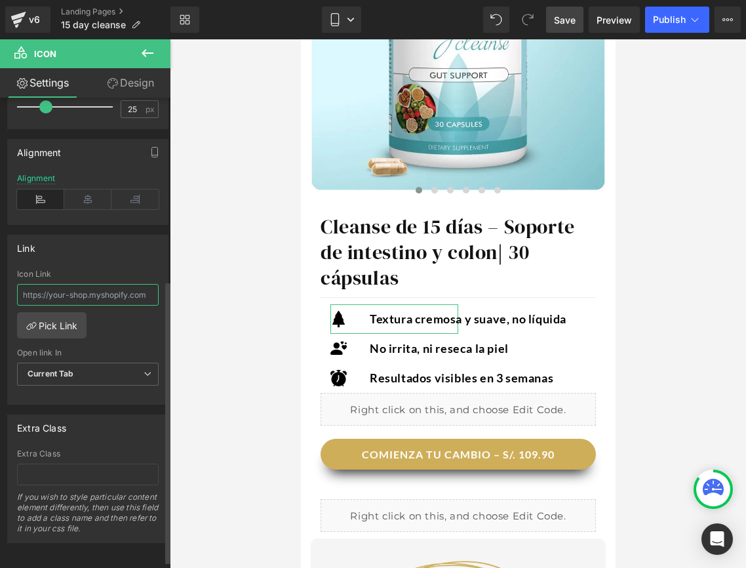
click at [98, 302] on input "text" at bounding box center [88, 295] width 142 height 22
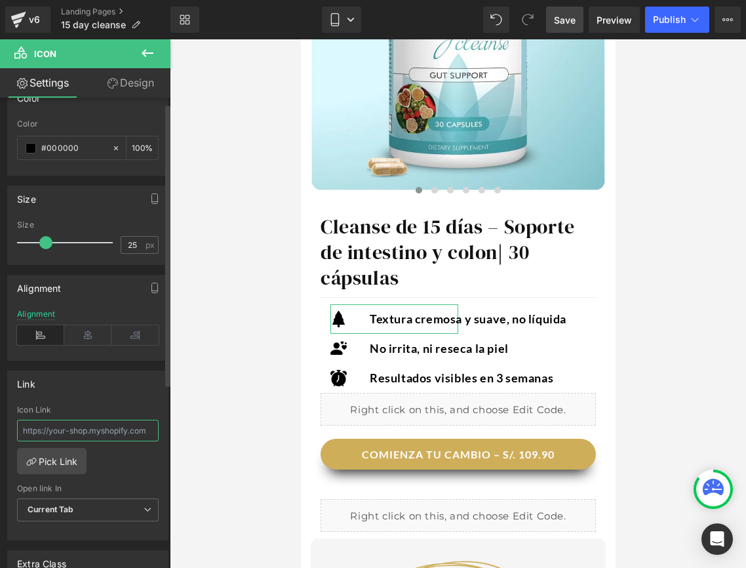
scroll to position [0, 0]
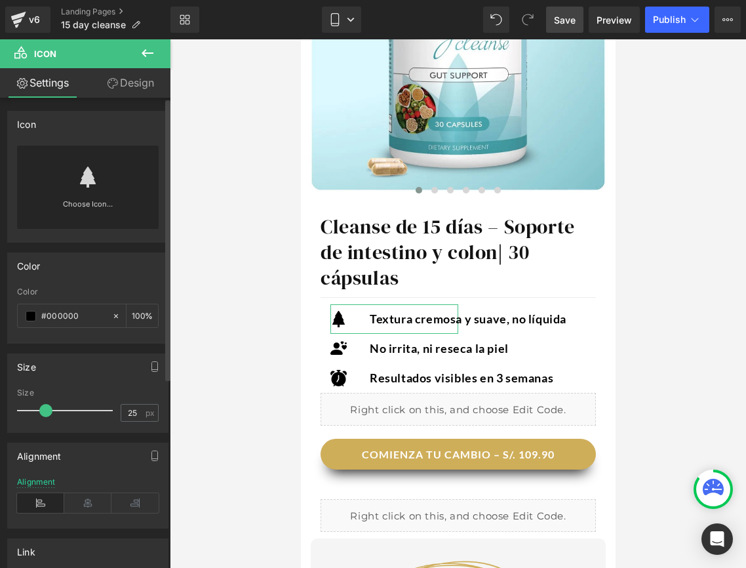
click at [102, 182] on div "Choose Icon..." at bounding box center [88, 187] width 142 height 83
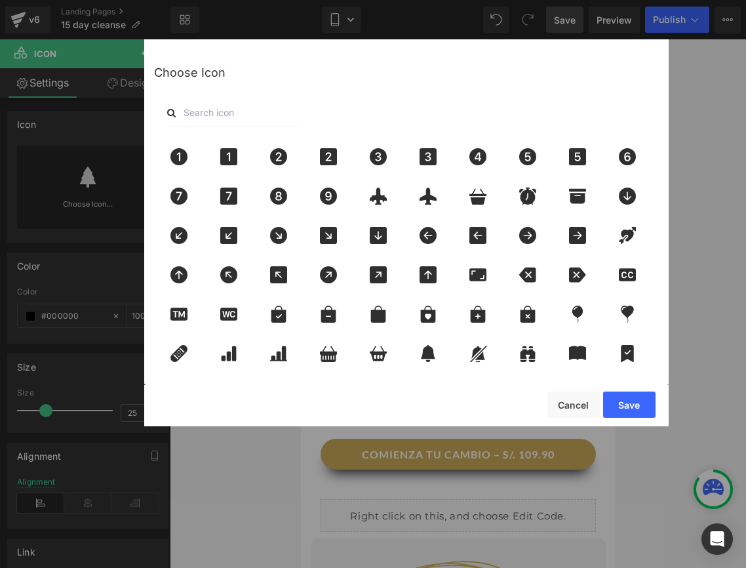
click at [98, 0] on div "Icon You are previewing how the will restyle your page. You can not edit Elemen…" at bounding box center [373, 0] width 746 height 0
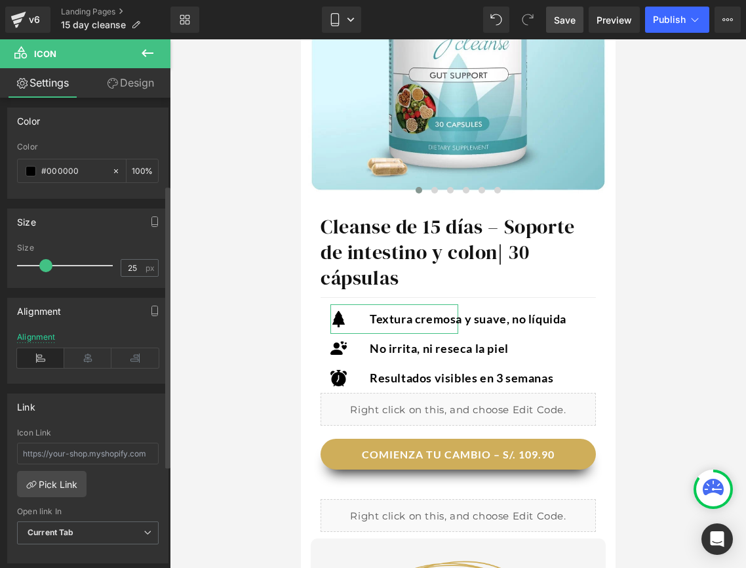
scroll to position [315, 0]
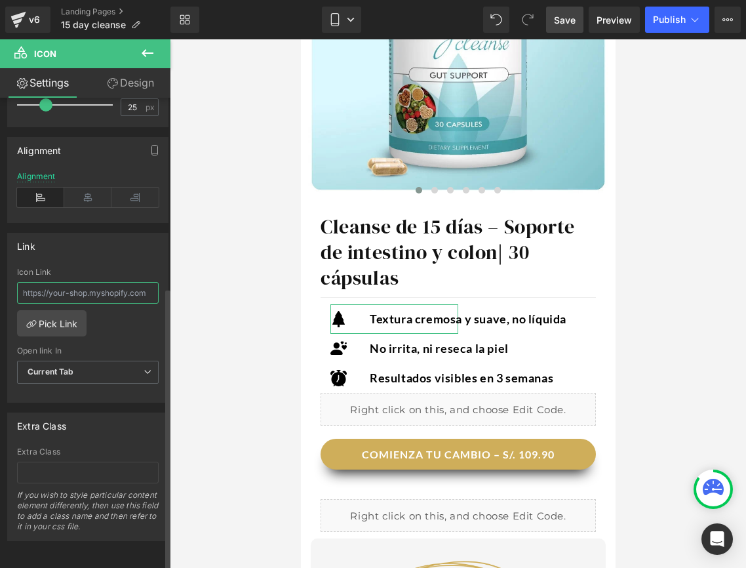
click at [84, 282] on input "text" at bounding box center [88, 293] width 142 height 22
paste input "https://cdn.shopify.com/s/files/1/0656/6333/6536/files/leaf.png?v=1758514738"
type input "https://cdn.shopify.com/s/files/1/0656/6333/6536/files/leaf.png?v=1758514738"
paste input "https://cdn.shopify.com/s/files/1/0656/6333/6536/files/leaf.png?v=1758514738"
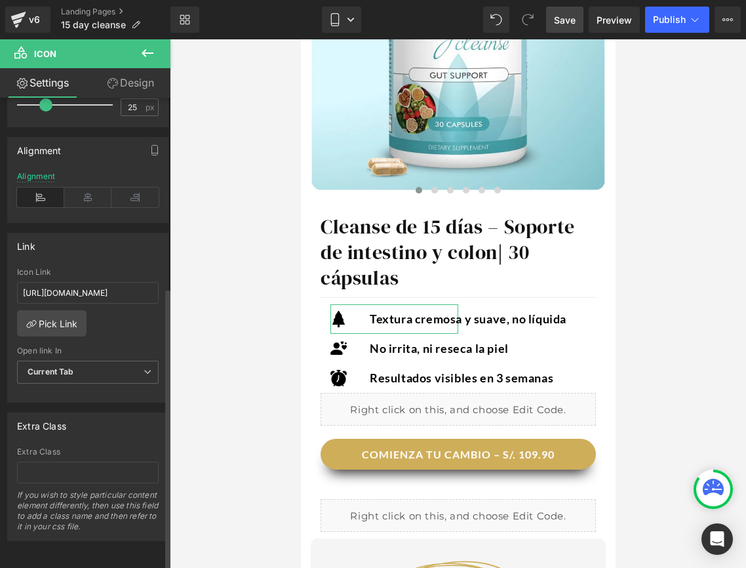
click at [129, 309] on div "Icon Link https://cdn.shopify.com/s/files/1/0656/6333/6536/files/leaf.png?v=175…" at bounding box center [88, 335] width 160 height 134
click at [75, 310] on link "Pick Link" at bounding box center [52, 323] width 70 height 26
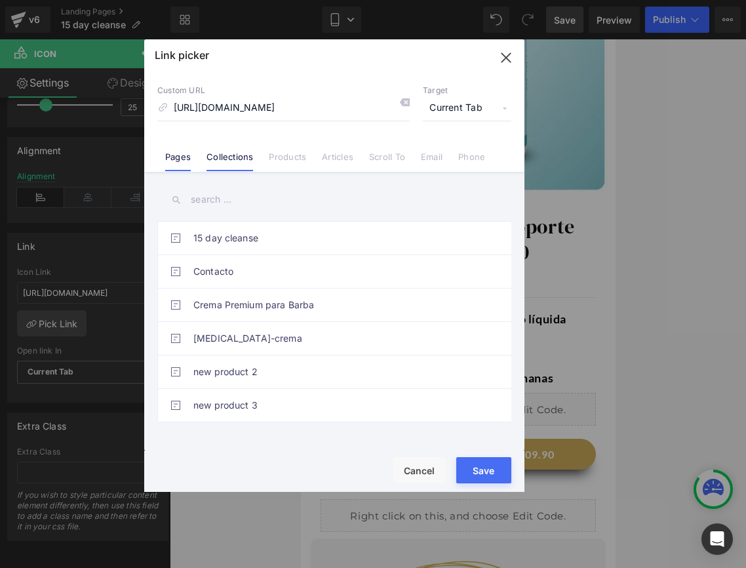
click at [204, 161] on li "Collections" at bounding box center [230, 151] width 62 height 23
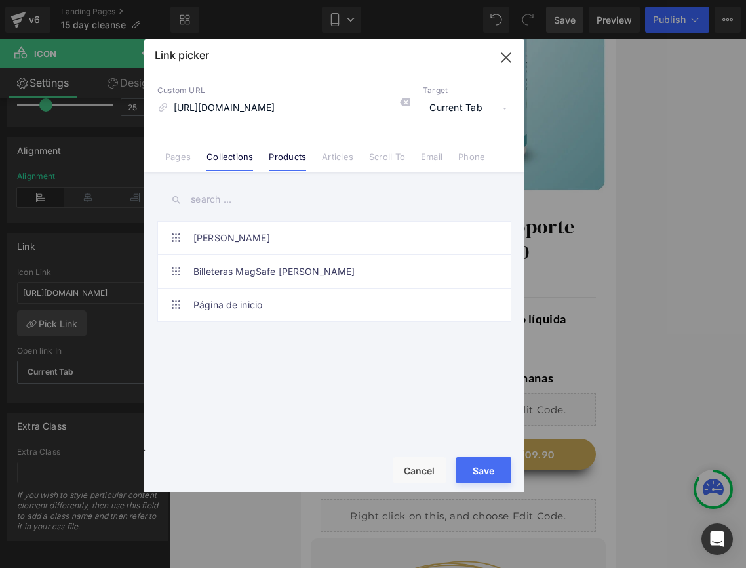
click at [282, 162] on link "Products" at bounding box center [287, 161] width 37 height 20
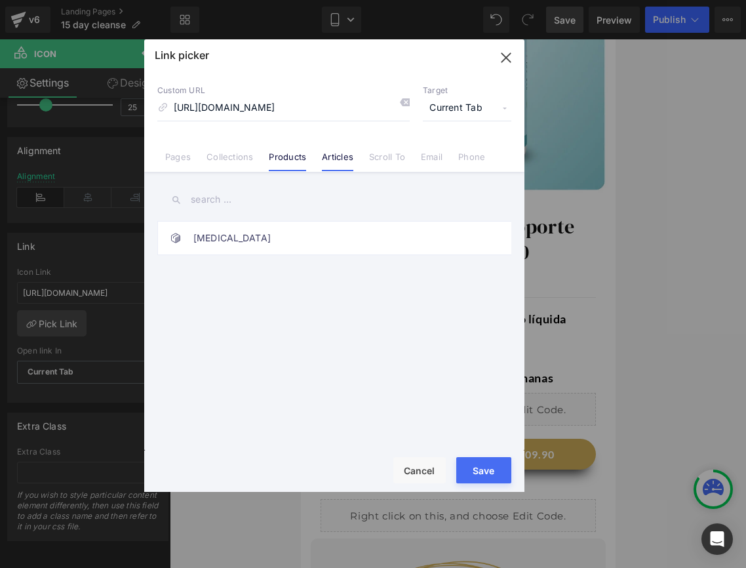
click at [324, 167] on link "Articles" at bounding box center [337, 161] width 31 height 20
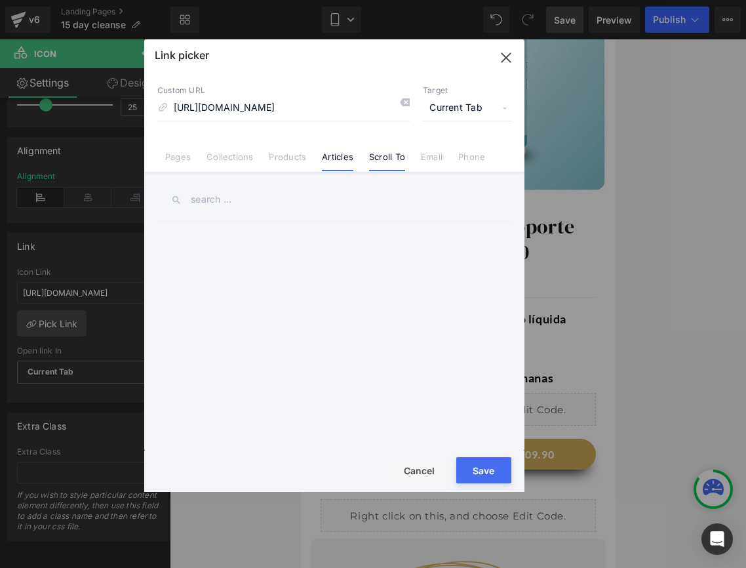
click at [384, 161] on link "Scroll To" at bounding box center [387, 161] width 36 height 20
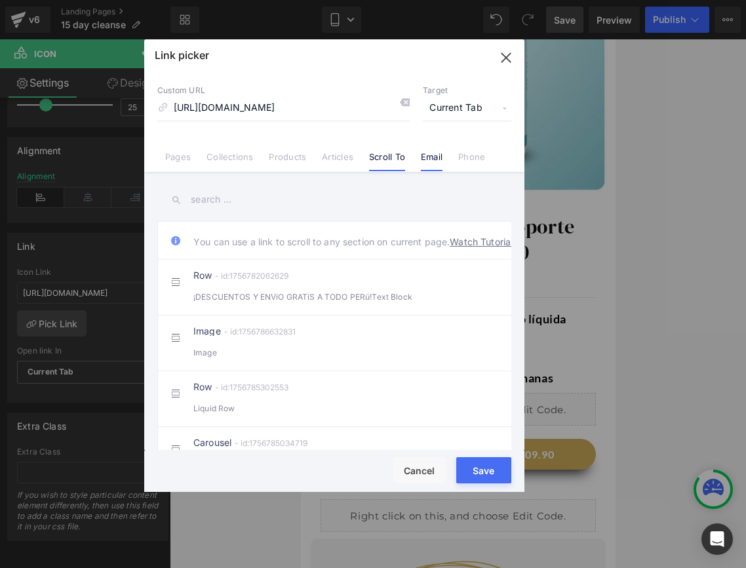
click at [429, 166] on link "Email" at bounding box center [432, 161] width 22 height 20
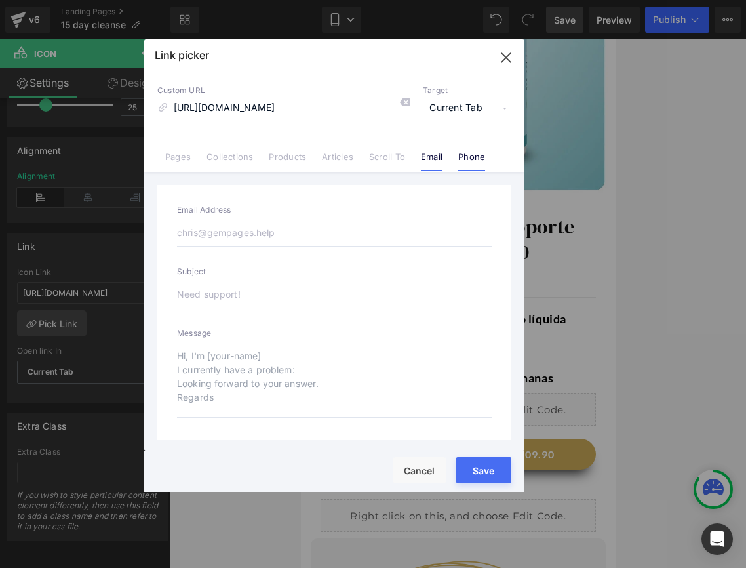
click at [459, 166] on link "Phone" at bounding box center [471, 161] width 27 height 20
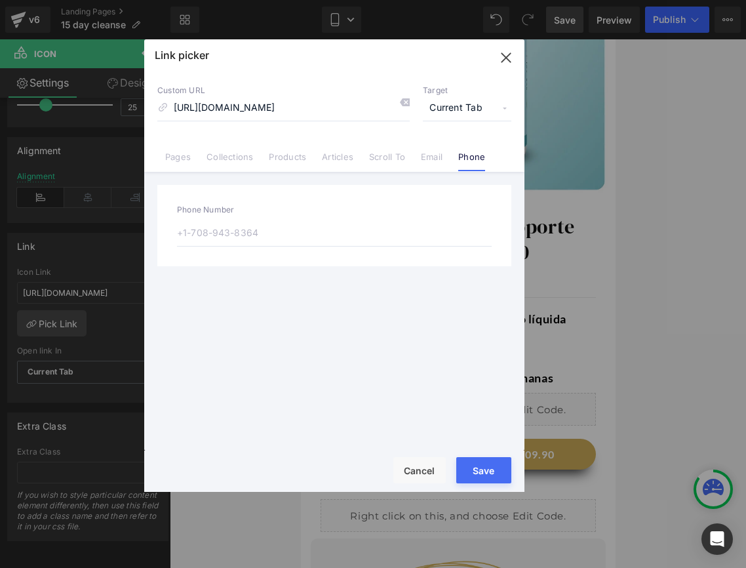
click at [508, 47] on button "button" at bounding box center [506, 57] width 37 height 37
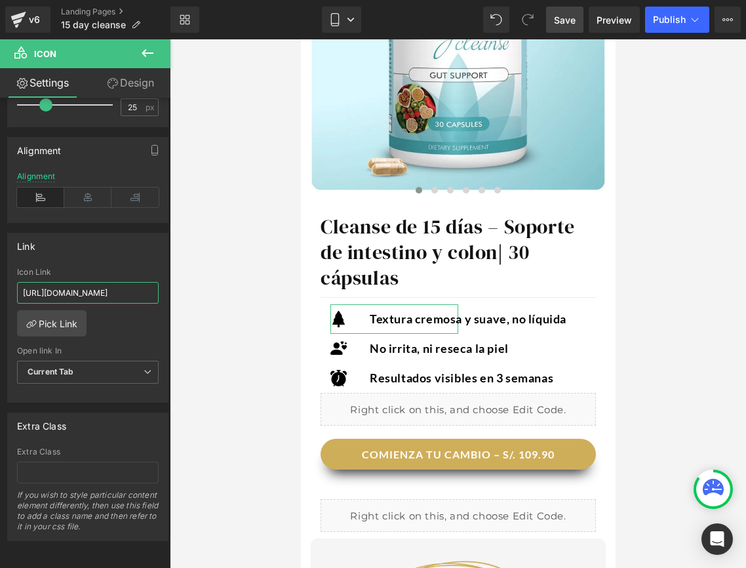
scroll to position [0, 172]
drag, startPoint x: 26, startPoint y: 285, endPoint x: 231, endPoint y: 322, distance: 208.5
click at [231, 322] on div "Icon You are previewing how the will restyle your page. You can not edit Elemen…" at bounding box center [373, 295] width 746 height 590
type input "h"
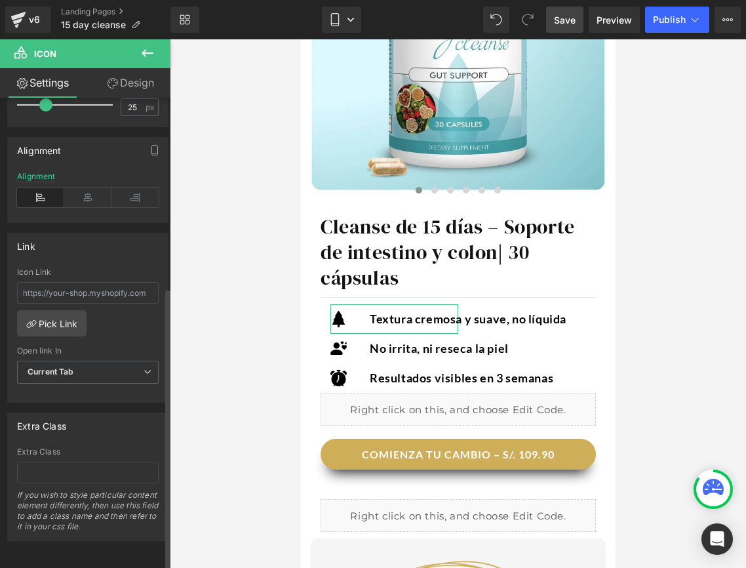
click at [149, 255] on div "Link Icon Link Pick Link Current Tab New Tab Open link In Current Tab Current T…" at bounding box center [87, 318] width 161 height 170
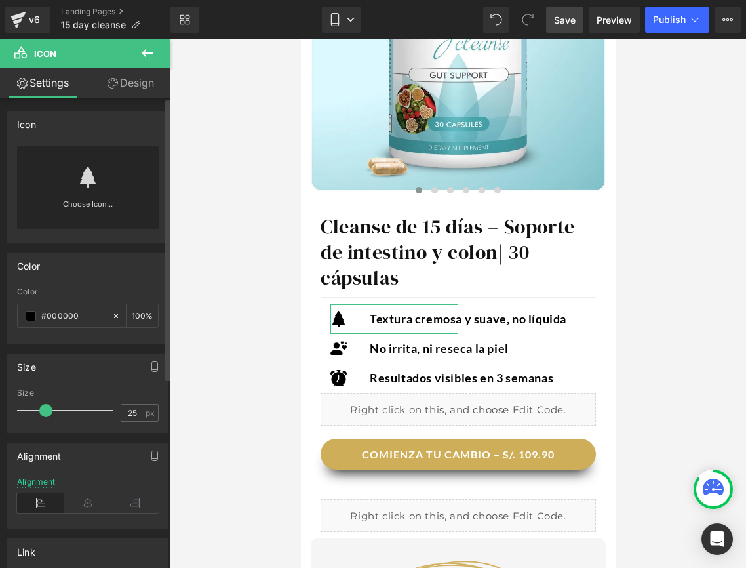
click at [83, 193] on link at bounding box center [87, 172] width 21 height 52
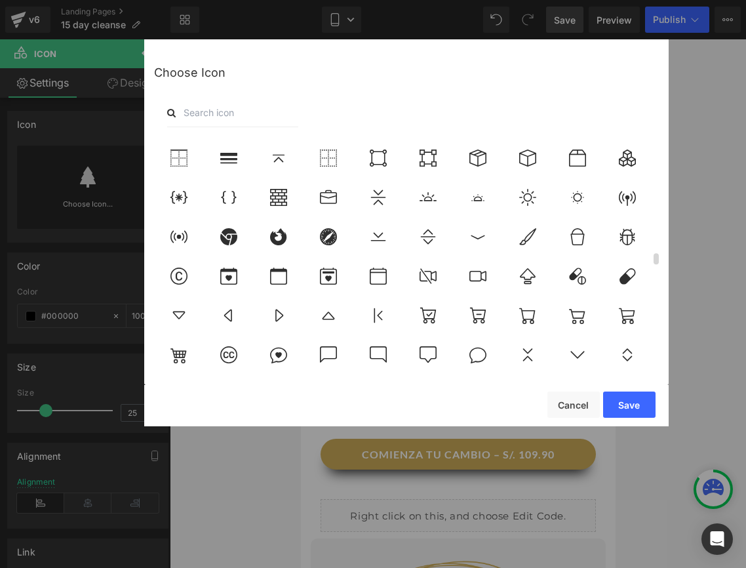
scroll to position [2437, 0]
click at [625, 280] on icon at bounding box center [628, 277] width 16 height 16
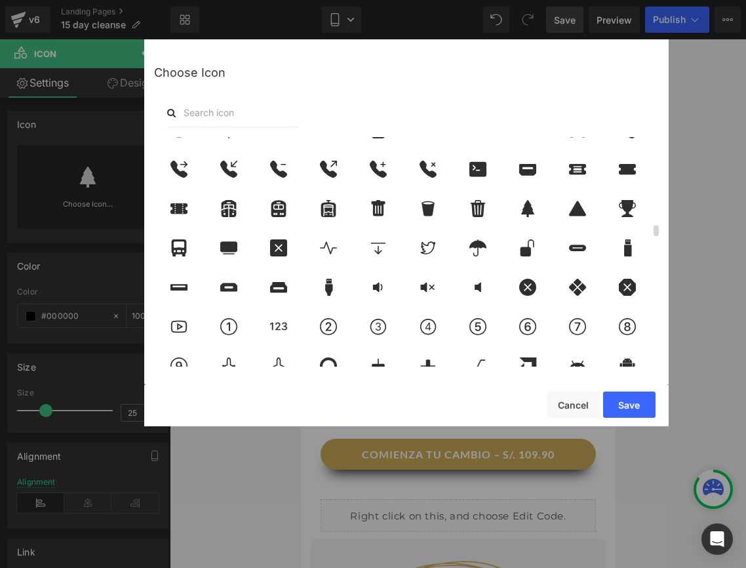
scroll to position [1835, 0]
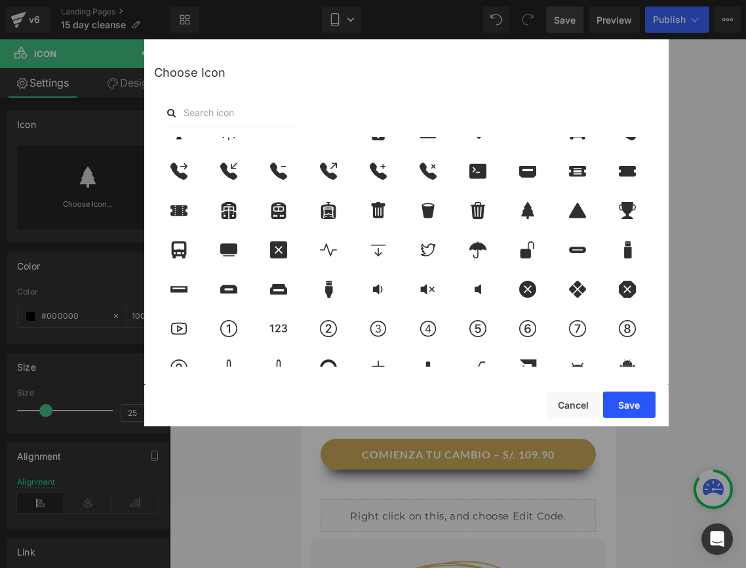
click at [612, 405] on button "Save" at bounding box center [629, 404] width 52 height 26
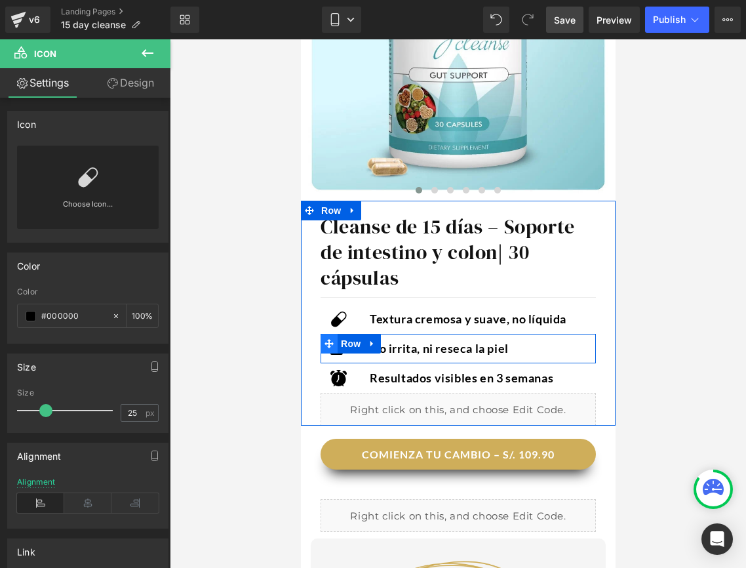
click at [335, 346] on span at bounding box center [328, 344] width 17 height 20
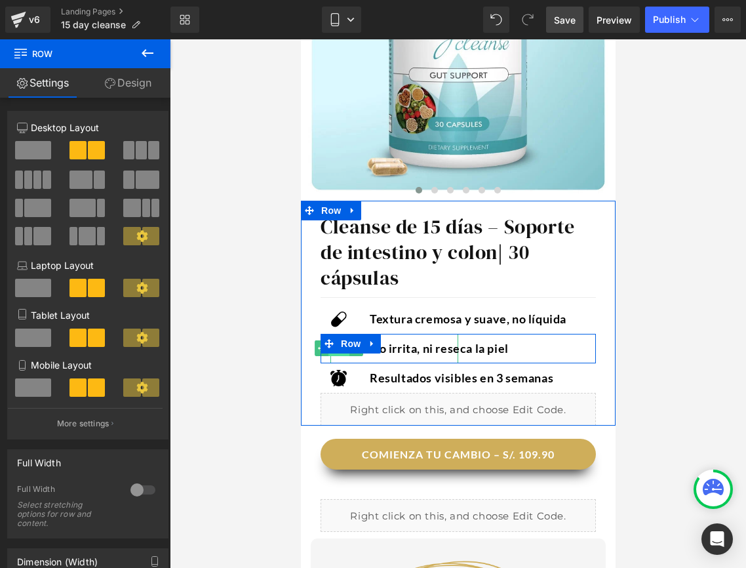
click at [336, 354] on span "Icon" at bounding box center [338, 348] width 21 height 16
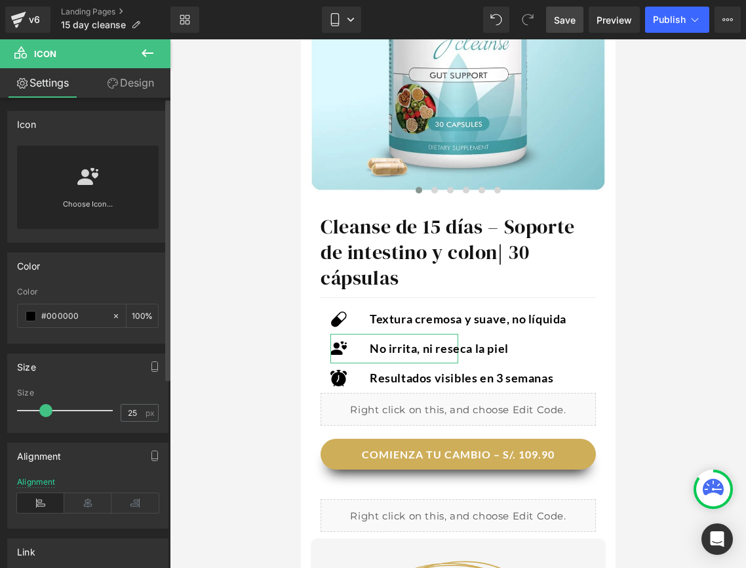
click at [98, 195] on div "Choose Icon..." at bounding box center [88, 187] width 142 height 83
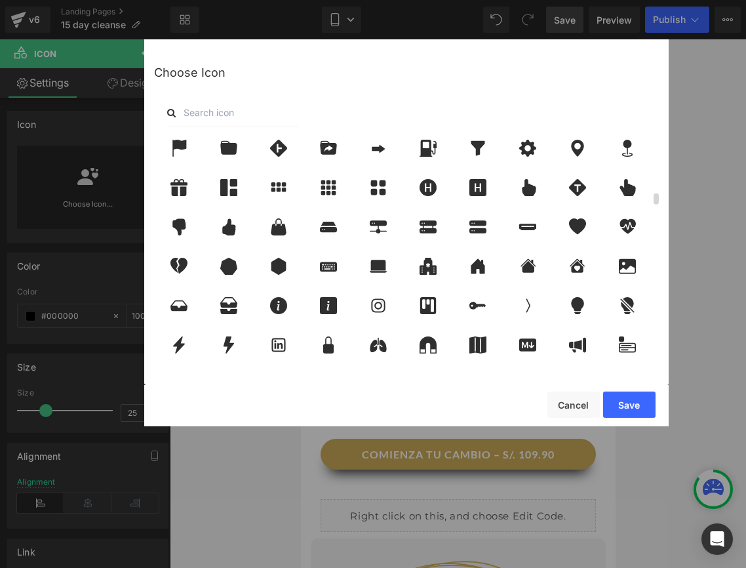
scroll to position [1151, 0]
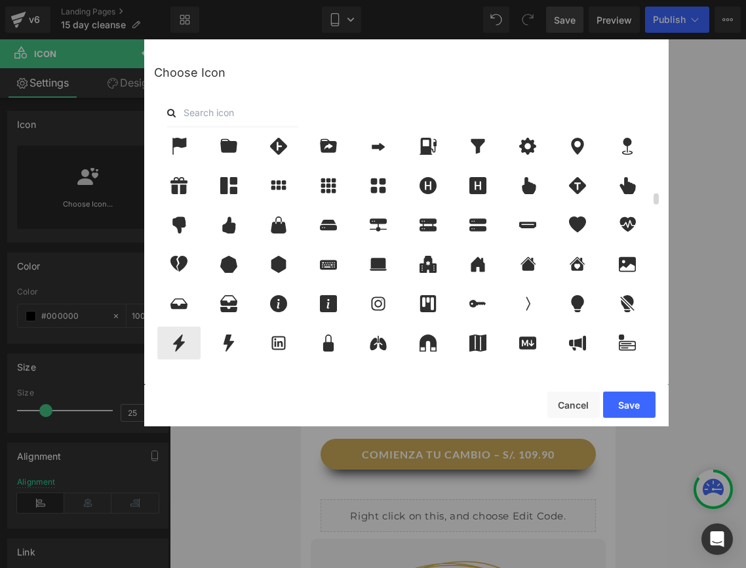
click at [184, 346] on icon at bounding box center [179, 342] width 28 height 17
click at [607, 415] on button "Save" at bounding box center [629, 404] width 52 height 26
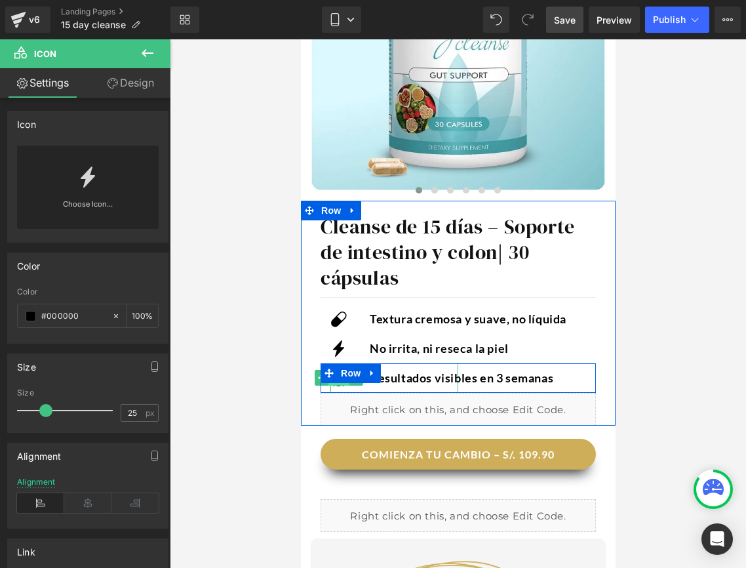
click at [332, 385] on span "Icon" at bounding box center [338, 378] width 21 height 16
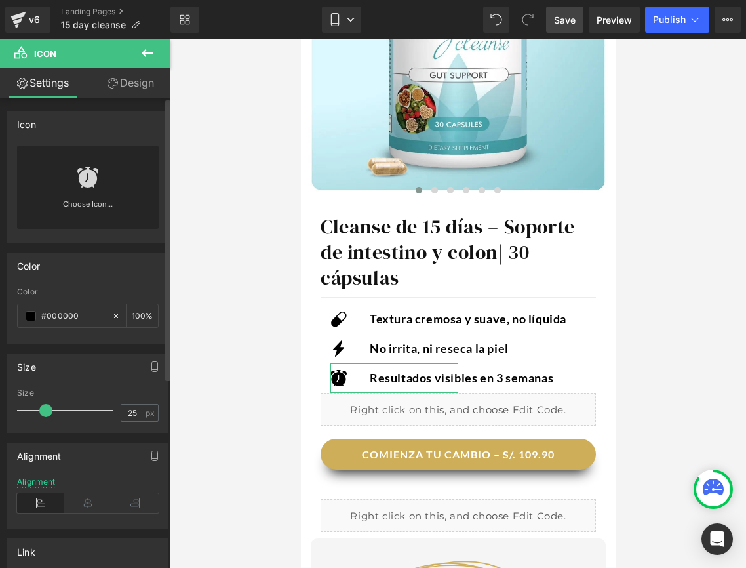
click at [83, 178] on icon at bounding box center [87, 177] width 21 height 21
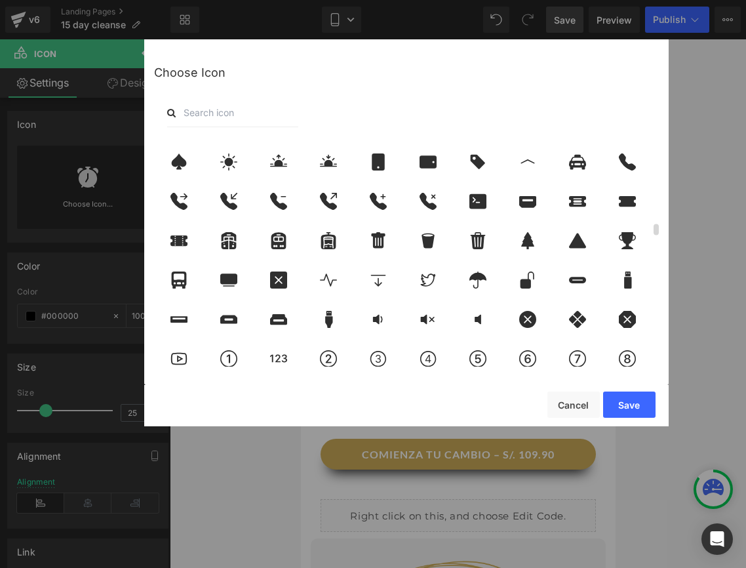
scroll to position [1810, 0]
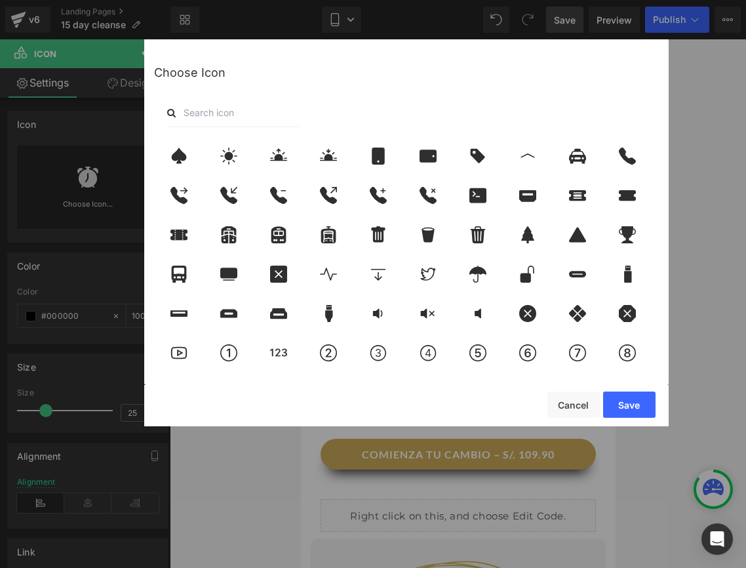
click at [208, 110] on input "text" at bounding box center [232, 112] width 131 height 29
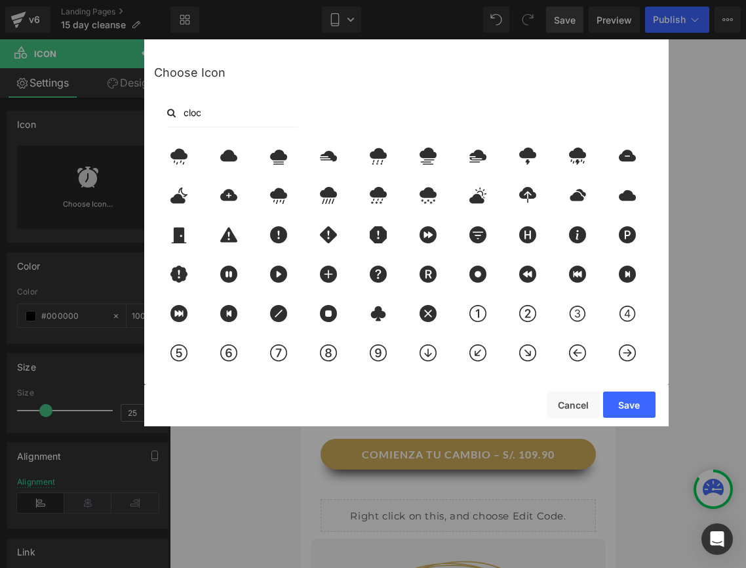
scroll to position [0, 0]
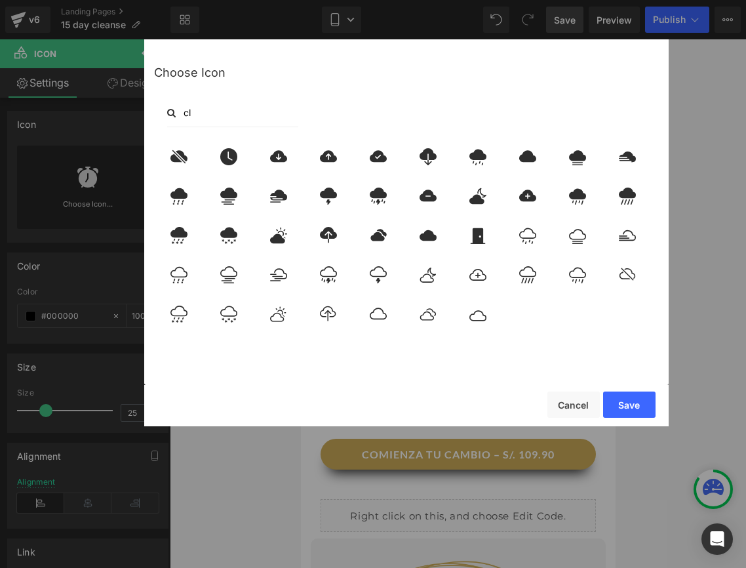
type input "c"
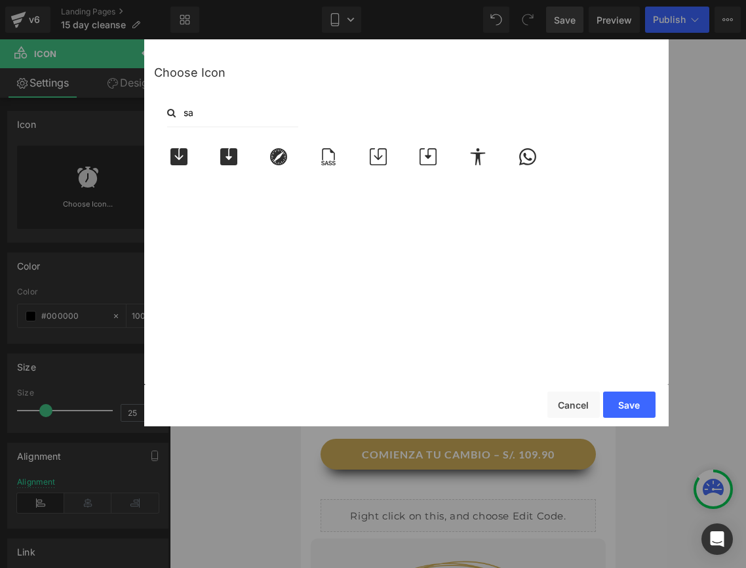
type input "s"
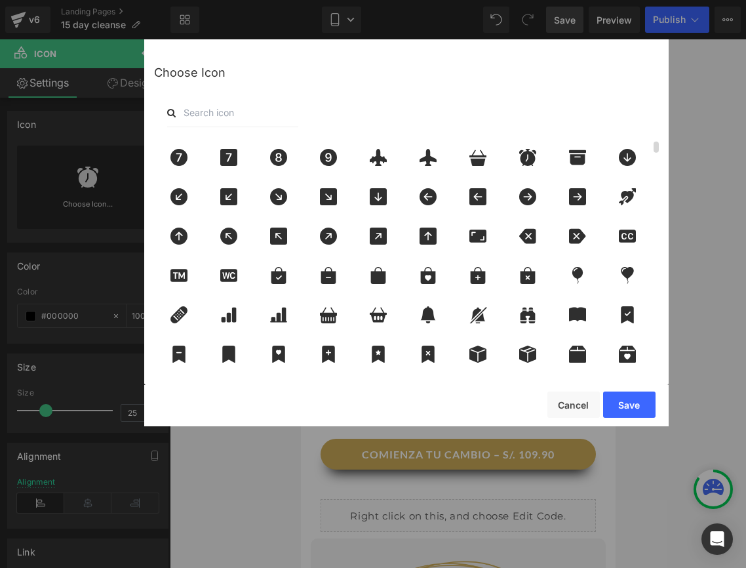
click at [251, 161] on div at bounding box center [409, 254] width 510 height 235
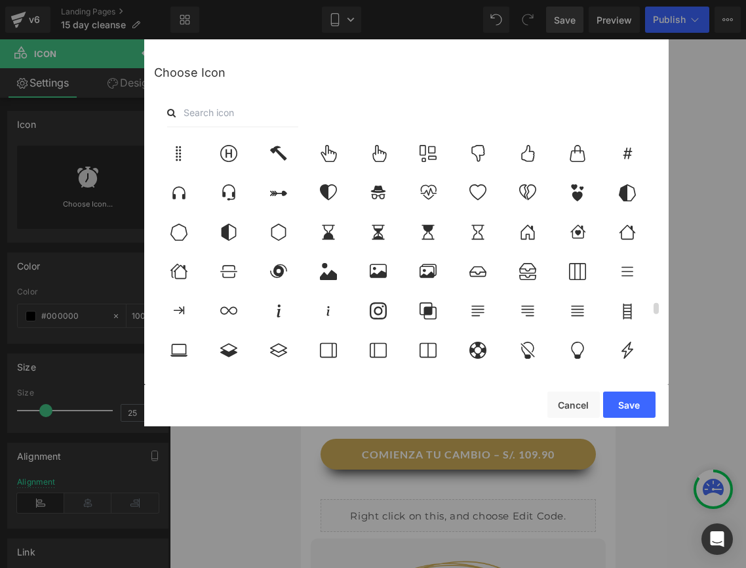
scroll to position [3510, 0]
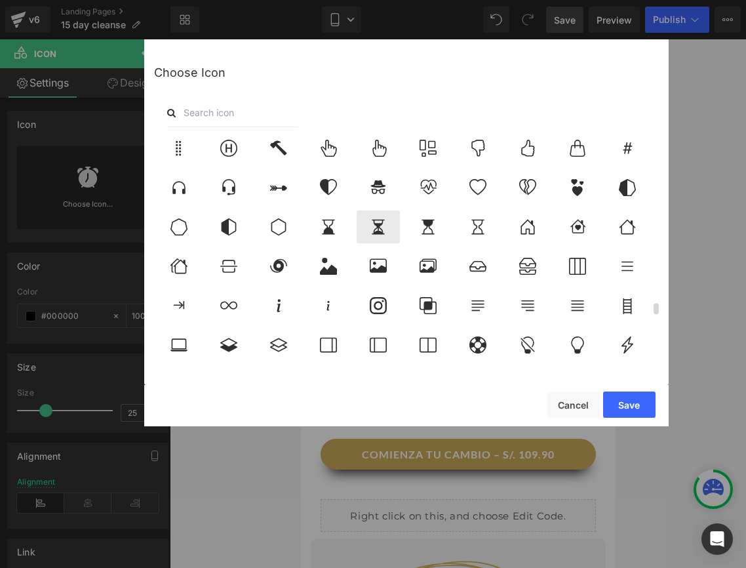
click at [374, 235] on div at bounding box center [378, 226] width 43 height 33
click at [608, 412] on button "Save" at bounding box center [629, 404] width 52 height 26
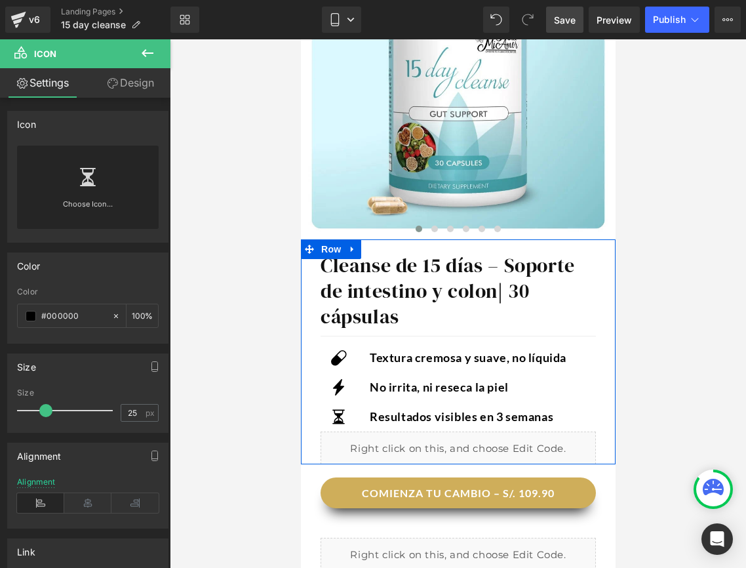
scroll to position [354, 0]
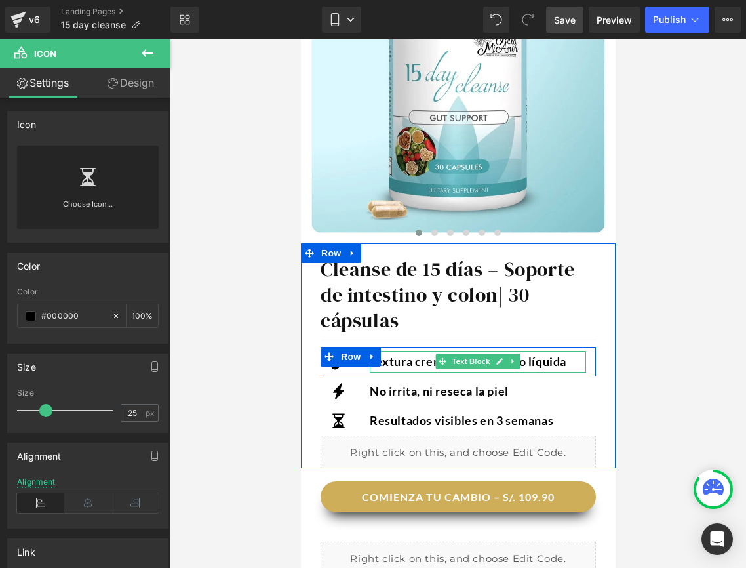
click at [542, 364] on p "Textura cremosa y suave, no líquida" at bounding box center [477, 361] width 216 height 21
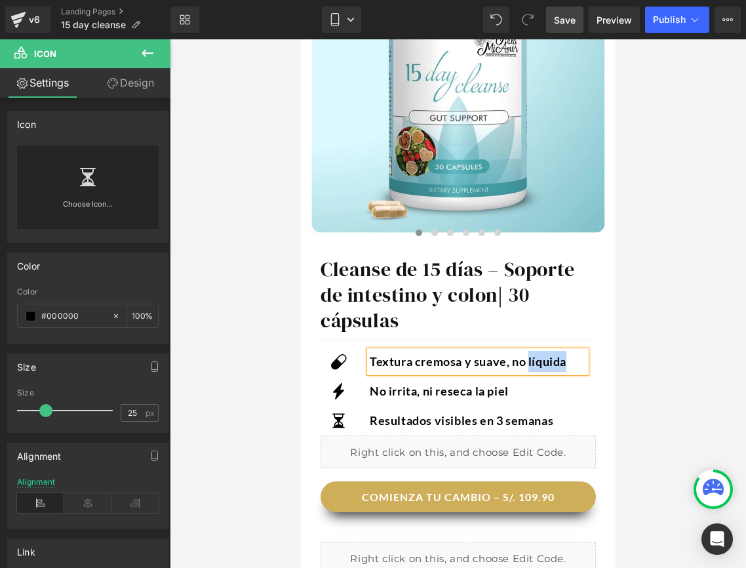
click at [542, 364] on p "Textura cremosa y suave, no líquida" at bounding box center [477, 361] width 216 height 21
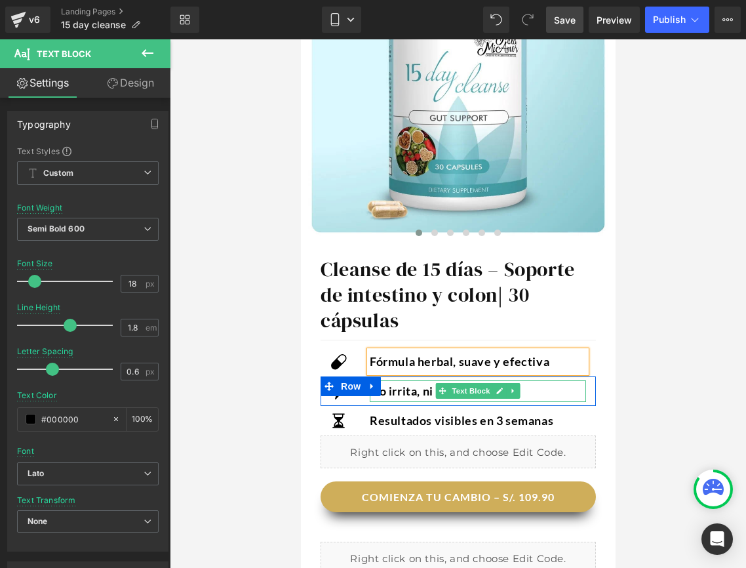
click at [416, 391] on div "No irrita, ni reseca la piel" at bounding box center [477, 390] width 216 height 21
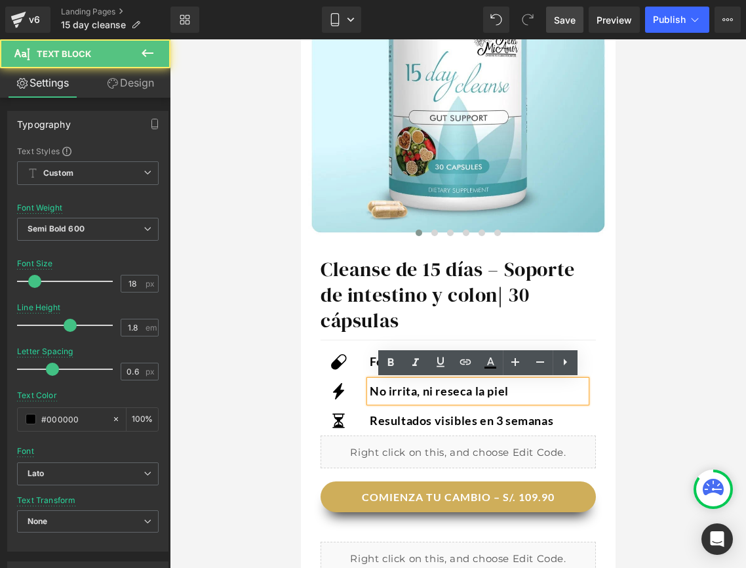
click at [521, 388] on div "No irrita, ni reseca la piel" at bounding box center [477, 390] width 216 height 21
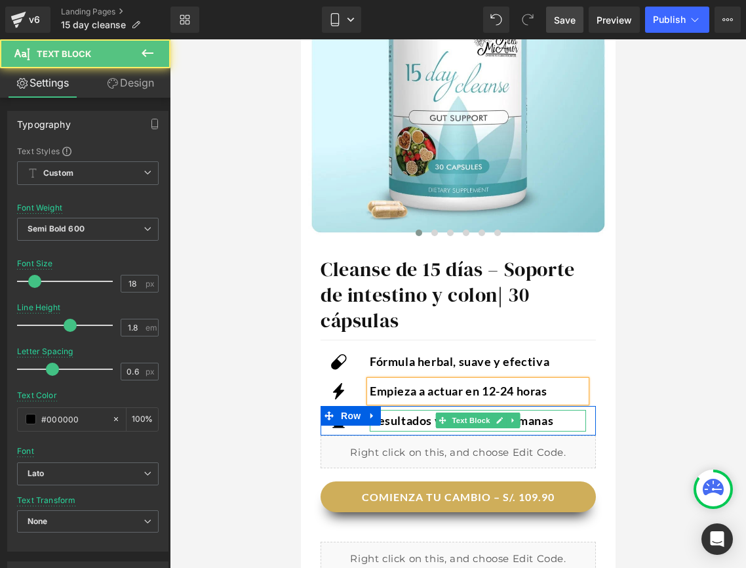
click at [417, 426] on p "Resultados visibles en 3 semanas" at bounding box center [477, 420] width 216 height 21
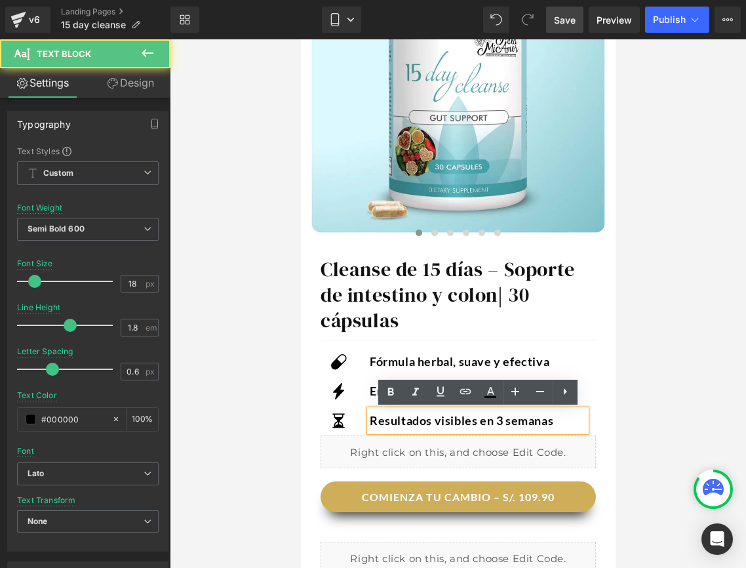
click at [547, 424] on p "Resultados visibles en 3 semanas" at bounding box center [477, 420] width 216 height 21
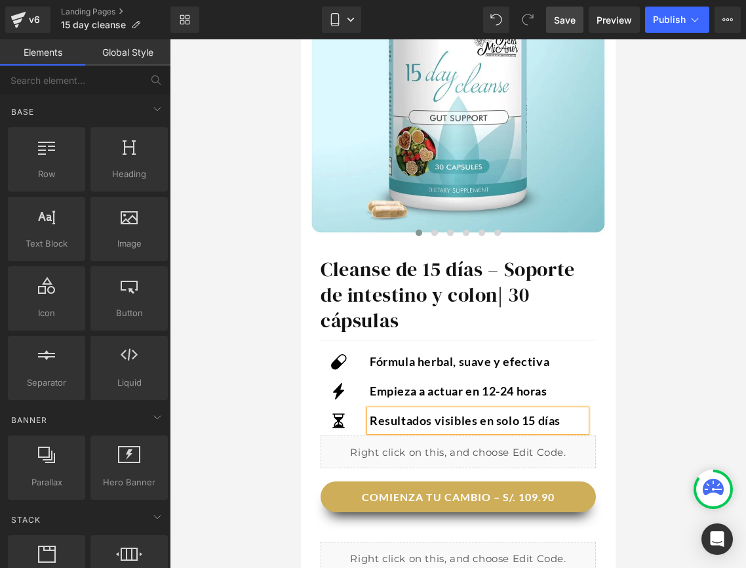
click at [645, 418] on div at bounding box center [458, 303] width 576 height 528
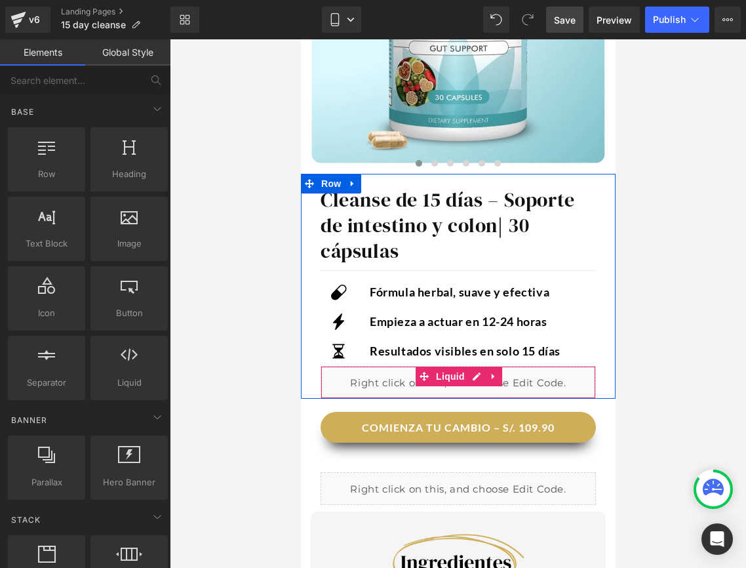
scroll to position [426, 0]
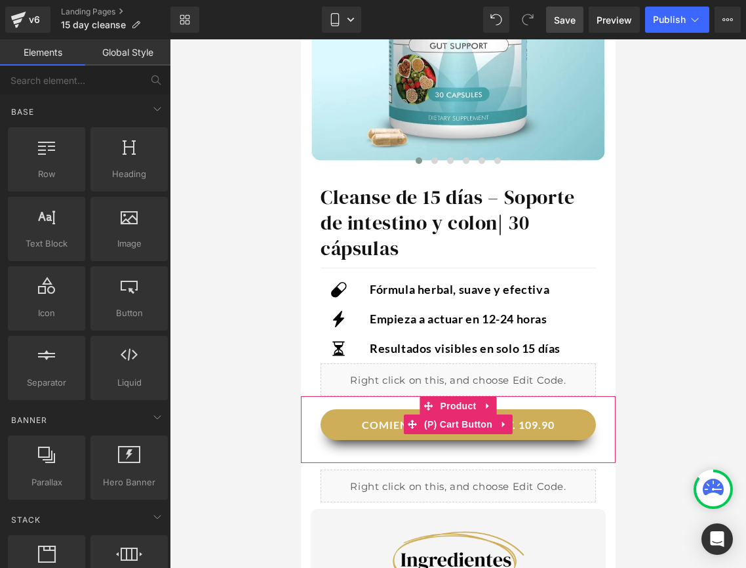
click at [340, 429] on button "COMIENZA TU CAMBIO – S/. 109.90" at bounding box center [457, 424] width 275 height 31
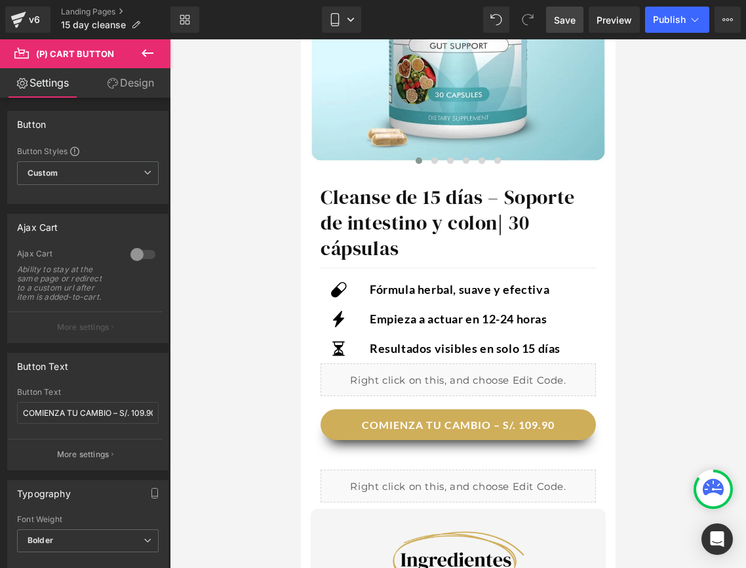
click at [133, 89] on link "Design" at bounding box center [130, 83] width 85 height 30
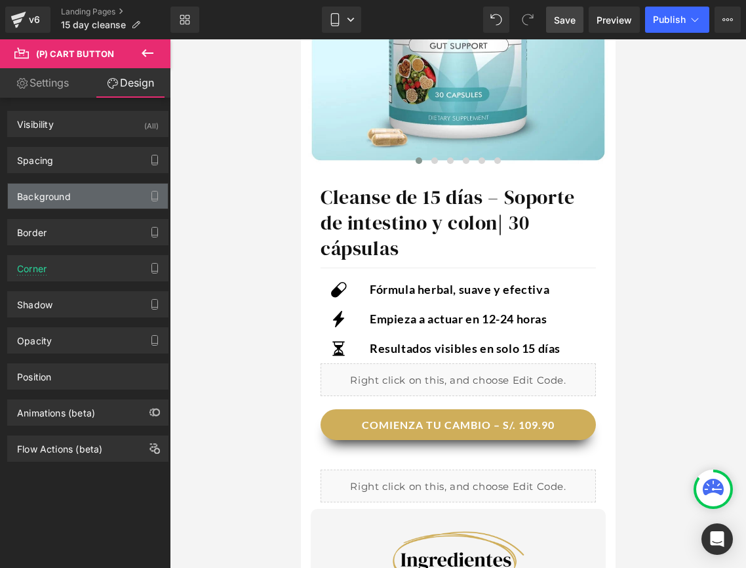
click at [70, 184] on div "Background" at bounding box center [44, 193] width 54 height 18
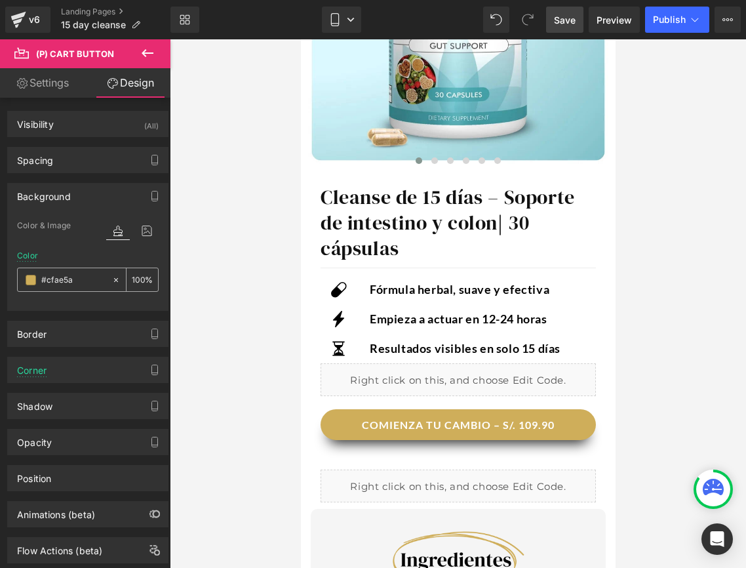
click at [74, 280] on input "#cfae5a" at bounding box center [73, 280] width 64 height 14
paste input "55B5B0"
type input "#55B5B0"
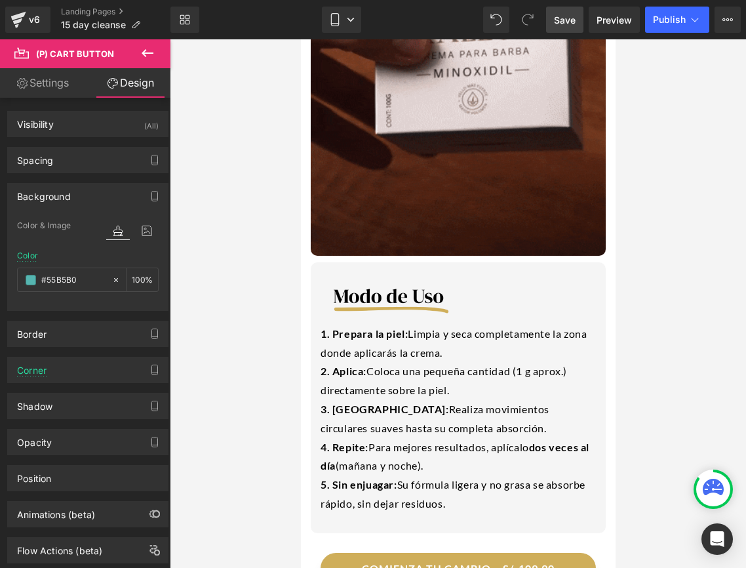
scroll to position [1385, 0]
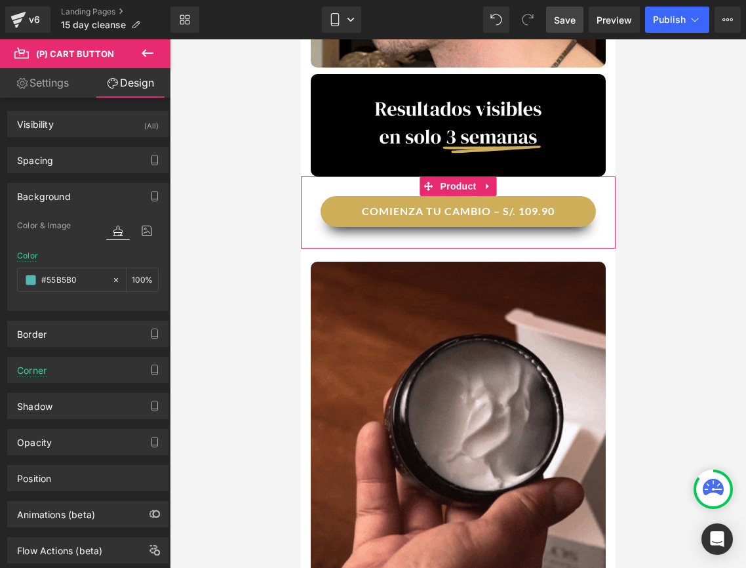
click at [334, 221] on button "COMIENZA TU CAMBIO – S/. 109.90" at bounding box center [457, 211] width 275 height 31
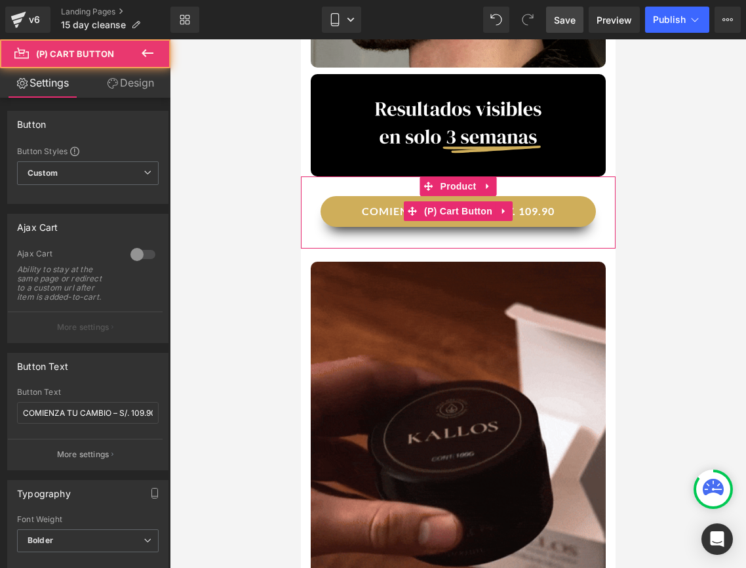
click at [334, 221] on button "COMIENZA TU CAMBIO – S/. 109.90" at bounding box center [457, 211] width 275 height 31
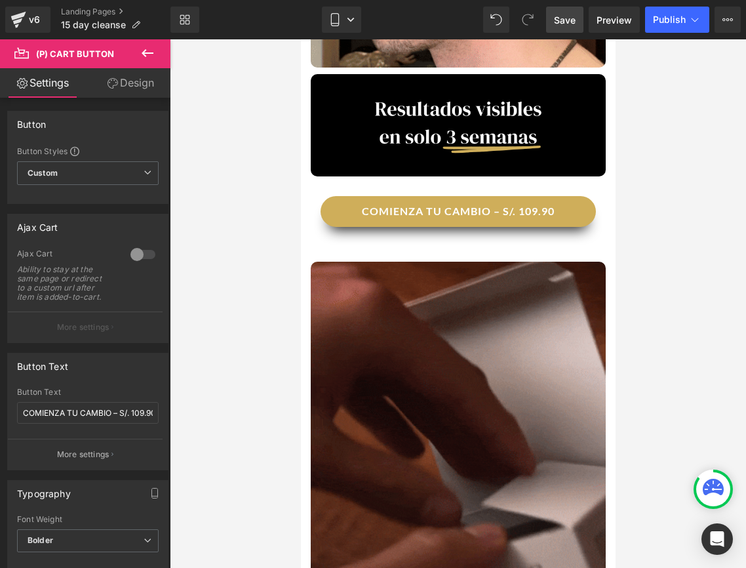
click at [118, 83] on link "Design" at bounding box center [130, 83] width 85 height 30
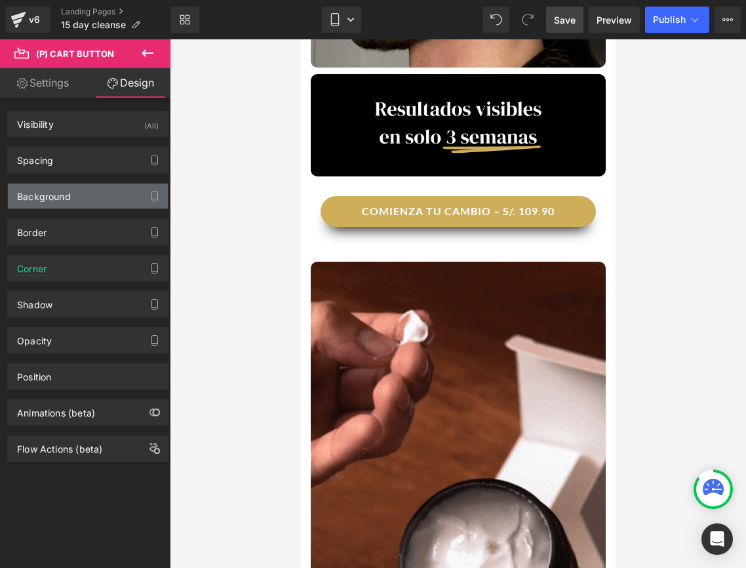
click at [56, 205] on div "Background" at bounding box center [88, 196] width 160 height 25
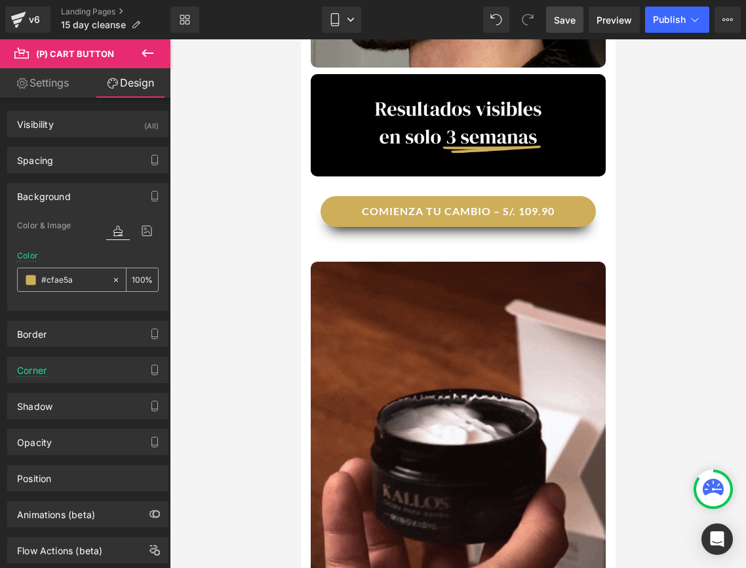
click at [57, 287] on div "#cfae5a" at bounding box center [65, 279] width 94 height 23
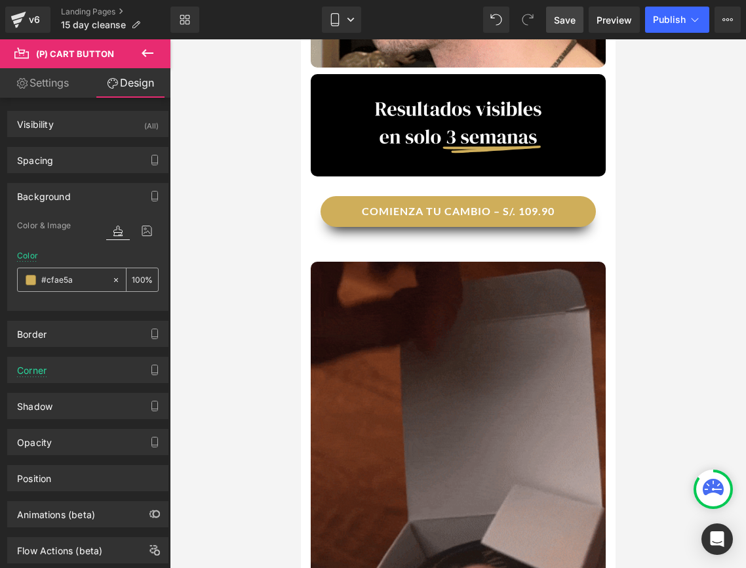
click at [57, 287] on div "#cfae5a" at bounding box center [65, 279] width 94 height 23
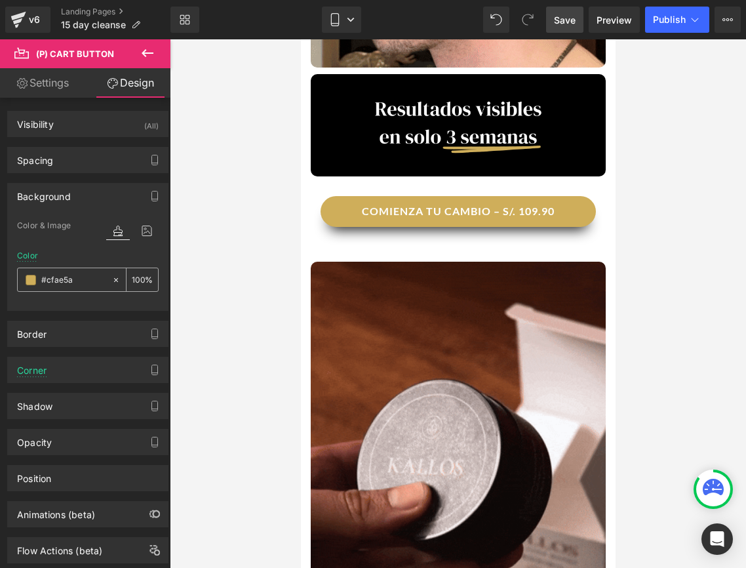
click at [60, 279] on input "#cfae5a" at bounding box center [73, 280] width 64 height 14
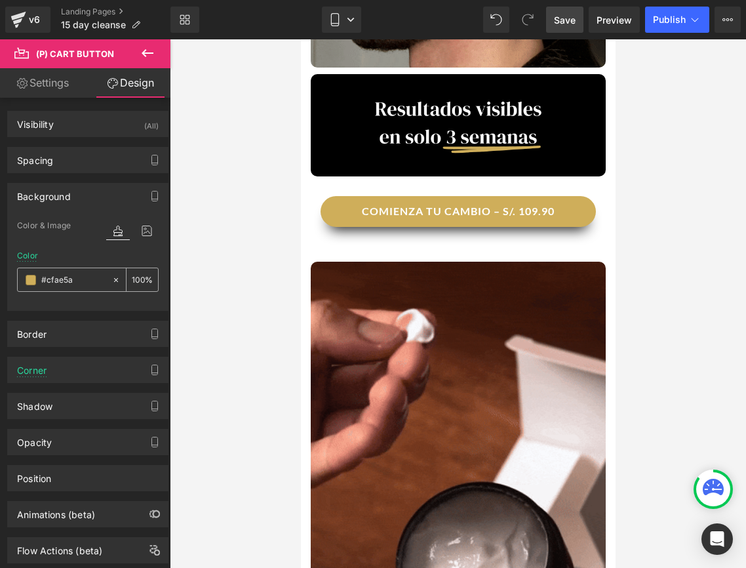
click at [60, 279] on input "#cfae5a" at bounding box center [73, 280] width 64 height 14
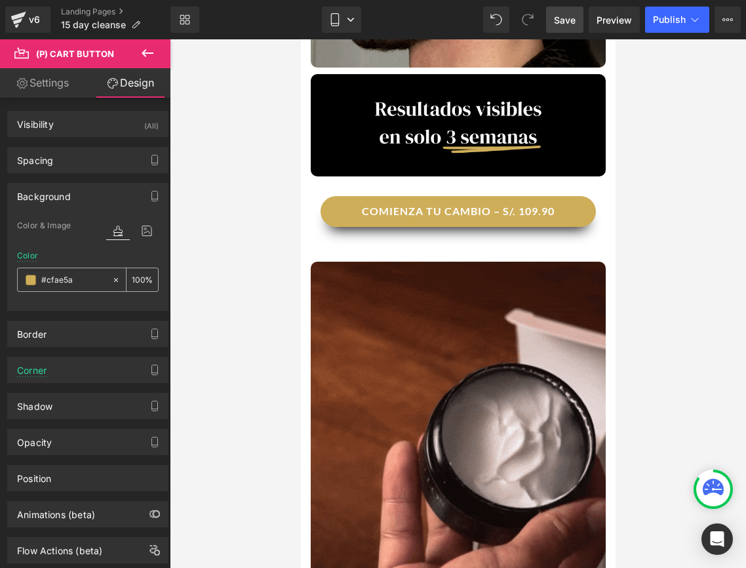
paste input "55B5B0"
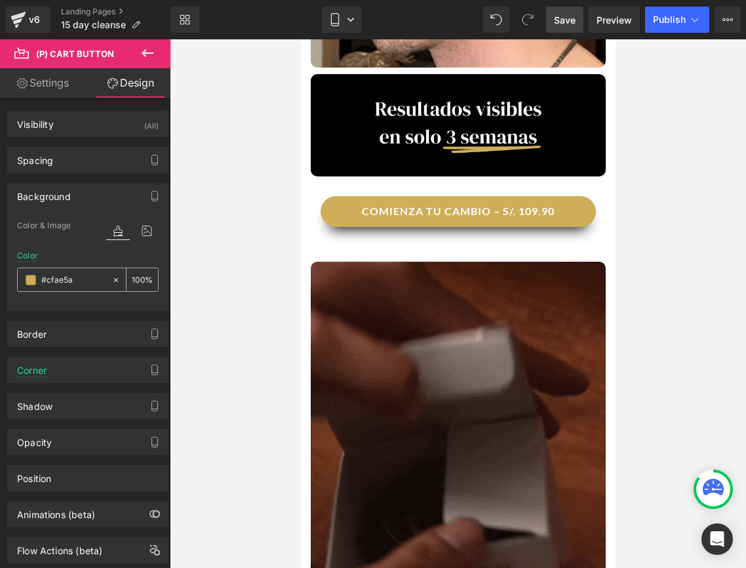
type input "#55B5B0"
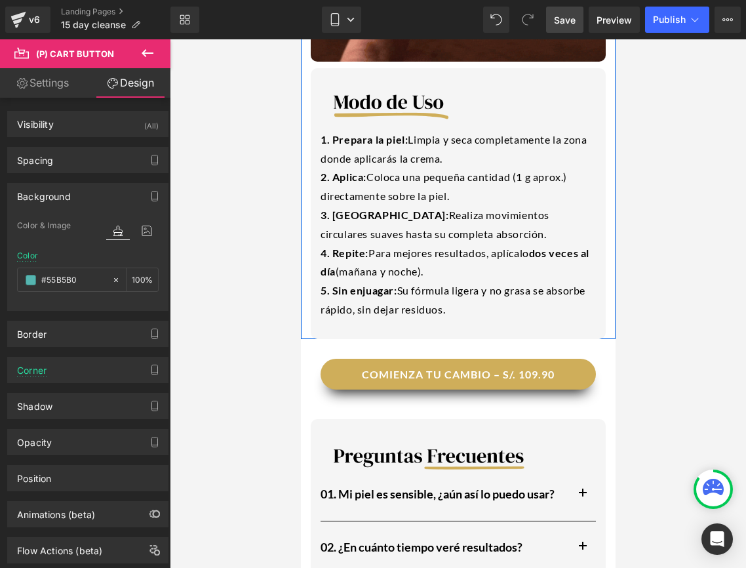
scroll to position [1988, 0]
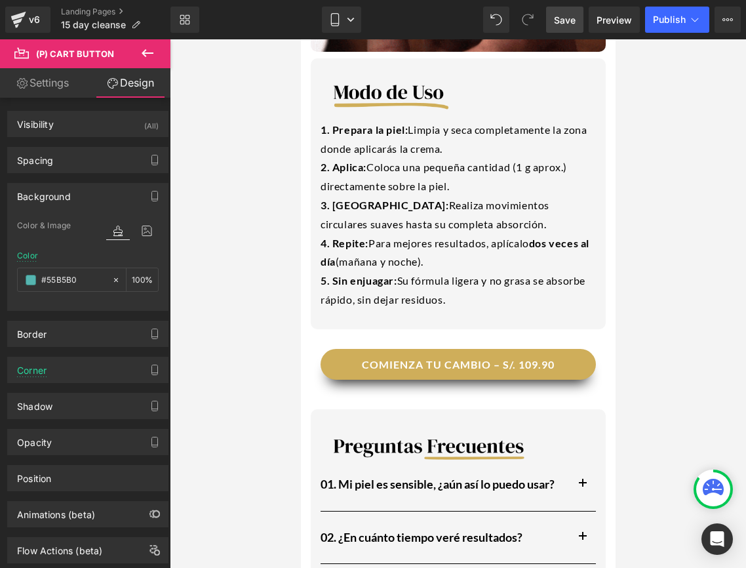
click at [363, 362] on button "COMIENZA TU CAMBIO – S/. 109.90" at bounding box center [457, 364] width 275 height 31
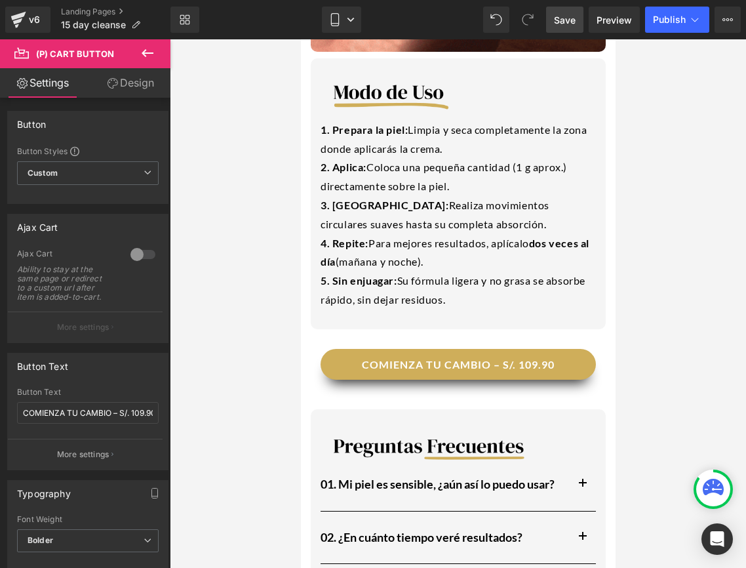
click at [125, 83] on link "Design" at bounding box center [130, 83] width 85 height 30
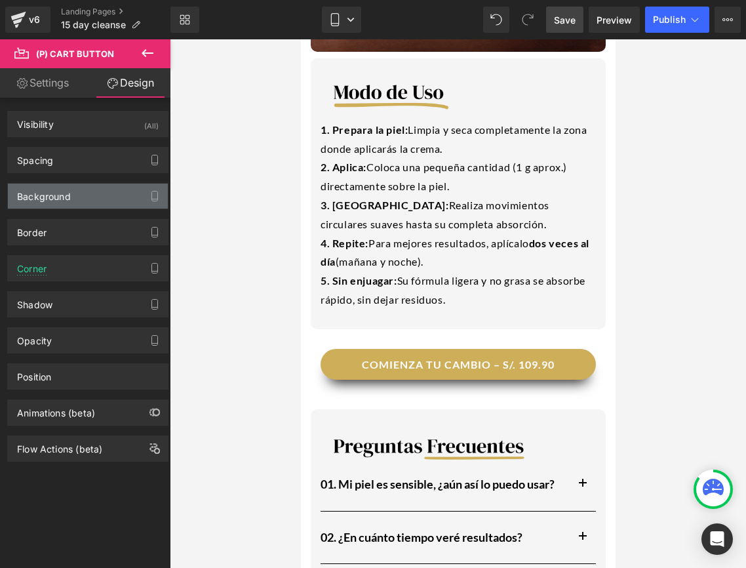
click at [106, 200] on div "Background" at bounding box center [88, 196] width 160 height 25
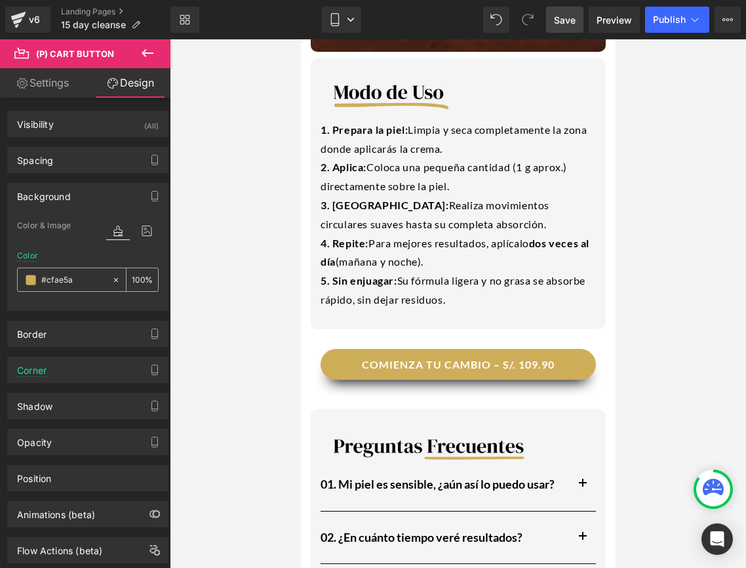
click at [70, 281] on input "text" at bounding box center [73, 280] width 64 height 14
type input "a"
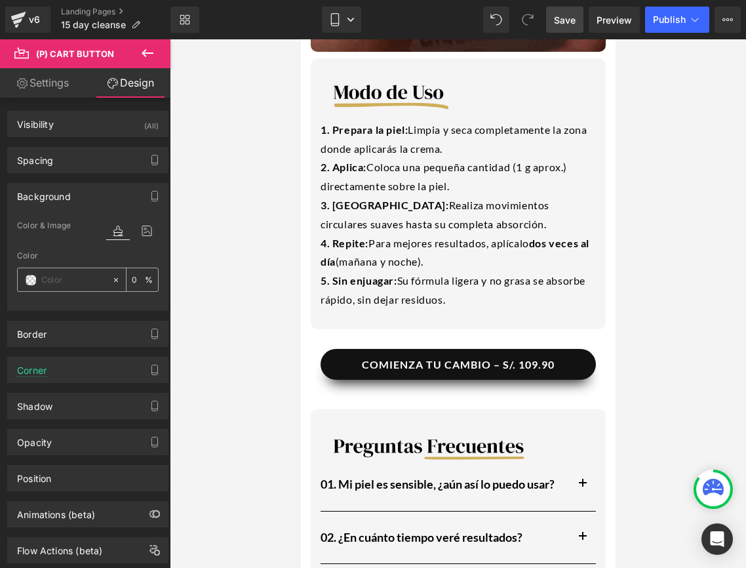
paste input "#55B5B0"
type input "#55B5B0"
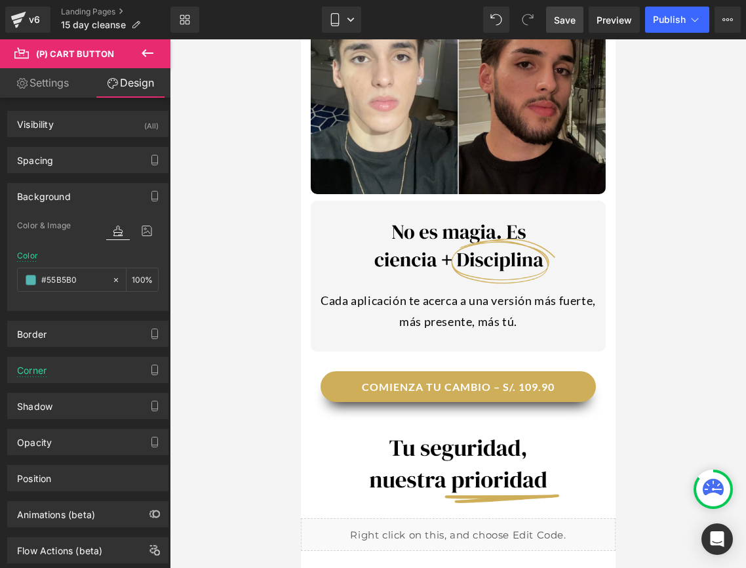
scroll to position [2787, 0]
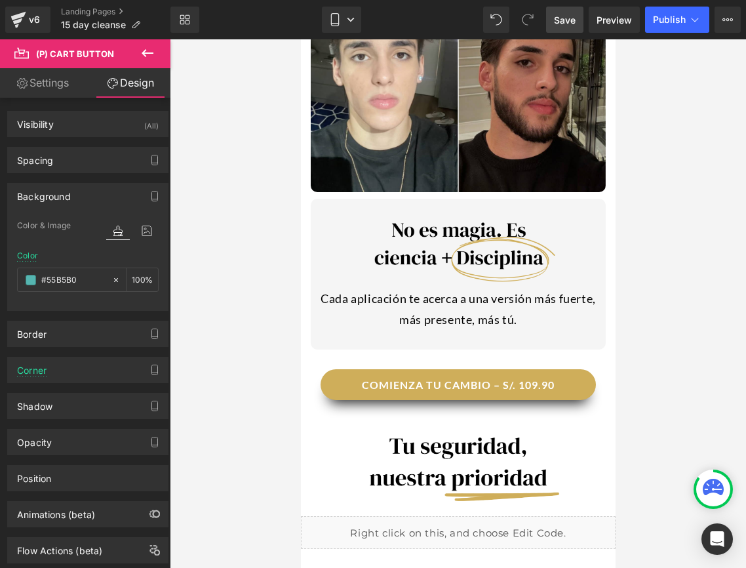
click at [363, 393] on button "COMIENZA TU CAMBIO – S/. 109.90" at bounding box center [457, 384] width 275 height 31
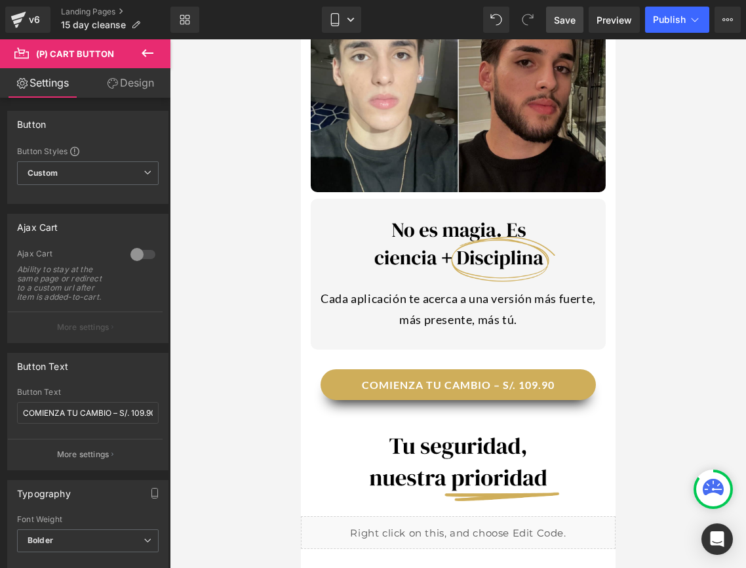
click at [108, 76] on link "Design" at bounding box center [130, 83] width 85 height 30
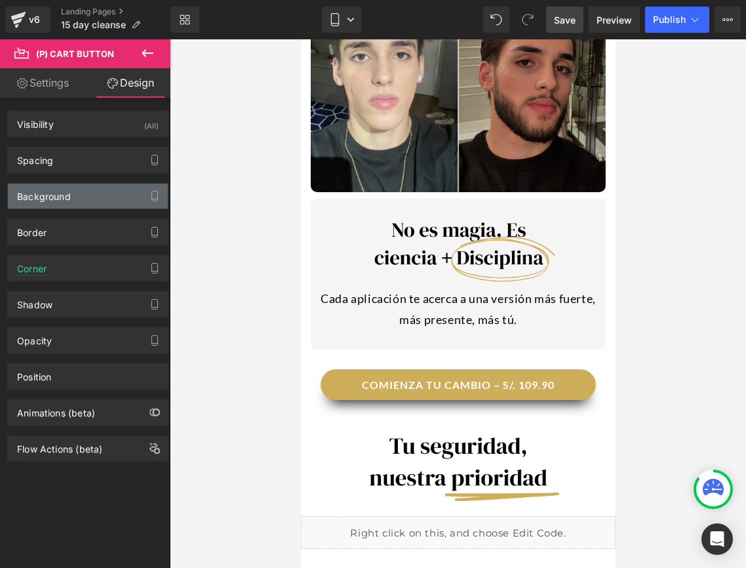
click at [40, 187] on div "Background" at bounding box center [44, 193] width 54 height 18
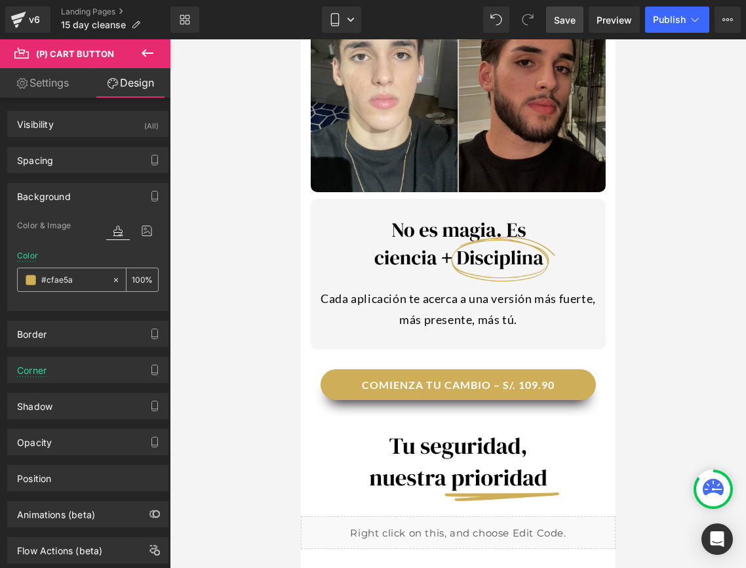
click at [66, 281] on input "#cfae5a" at bounding box center [73, 280] width 64 height 14
paste input "55B5B0"
type input "#55B5B0"
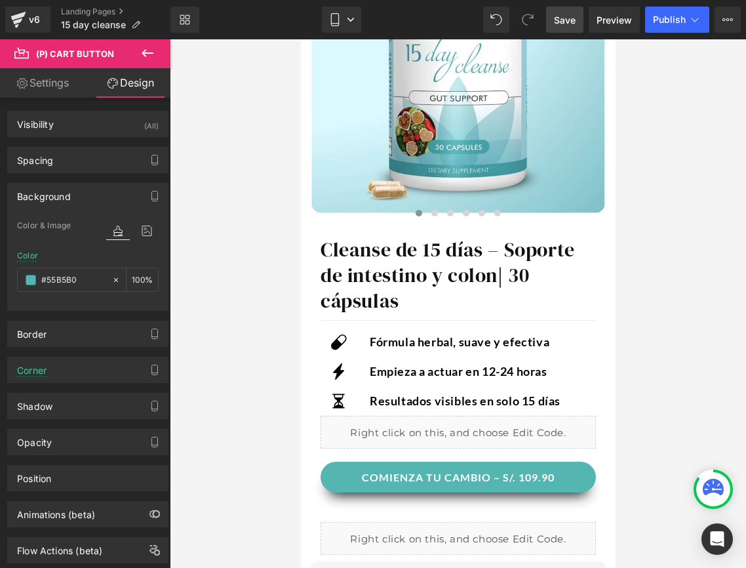
scroll to position [488, 0]
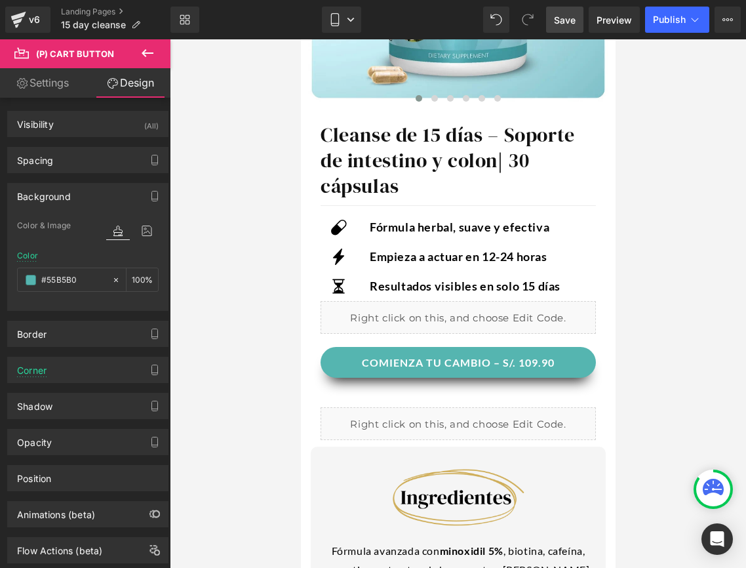
click at [340, 365] on button "COMIENZA TU CAMBIO – S/. 109.90" at bounding box center [457, 362] width 275 height 31
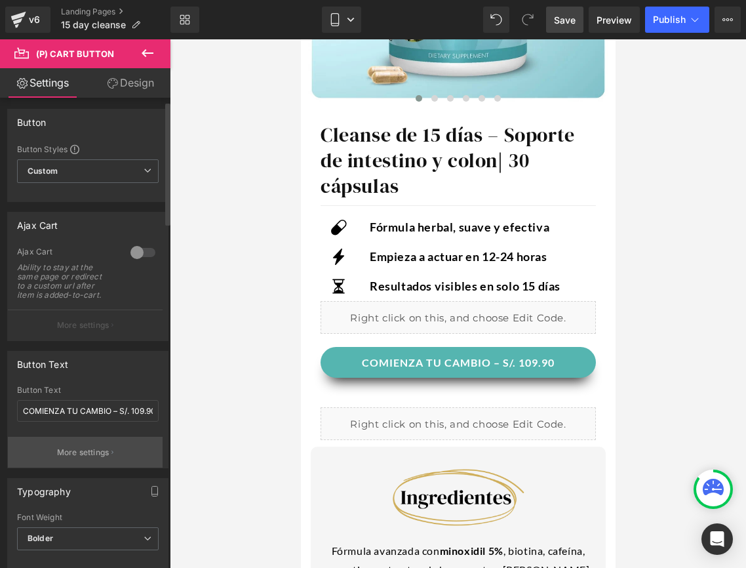
scroll to position [0, 0]
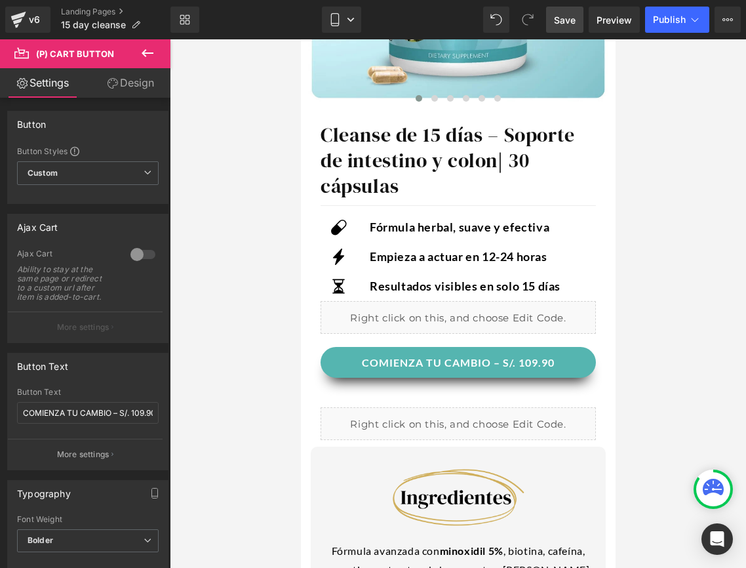
click at [150, 75] on link "Design" at bounding box center [130, 83] width 85 height 30
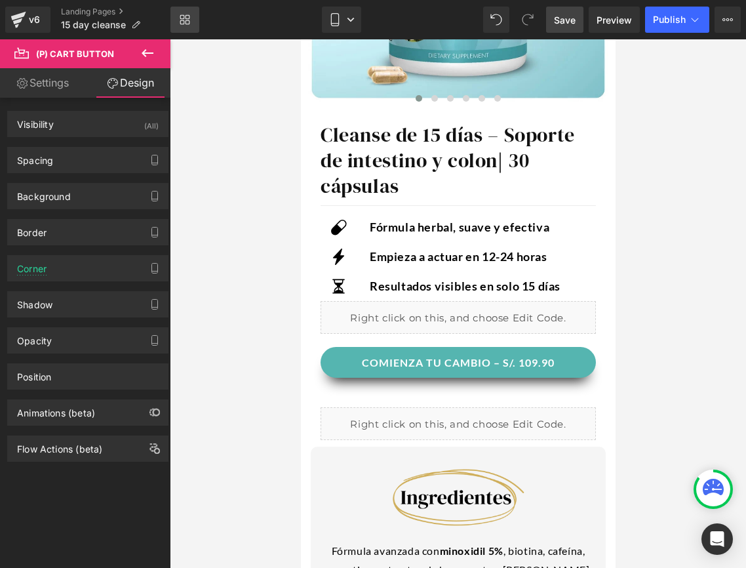
click at [185, 23] on icon at bounding box center [185, 19] width 10 height 10
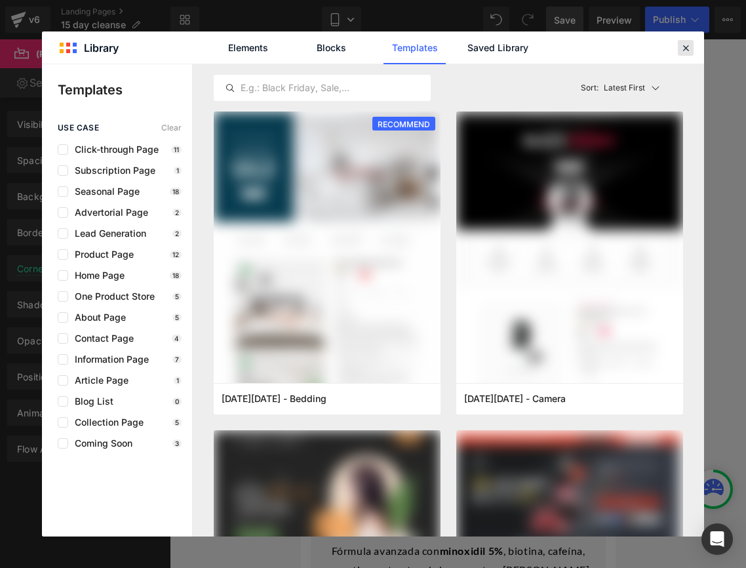
click at [689, 45] on icon at bounding box center [686, 48] width 12 height 12
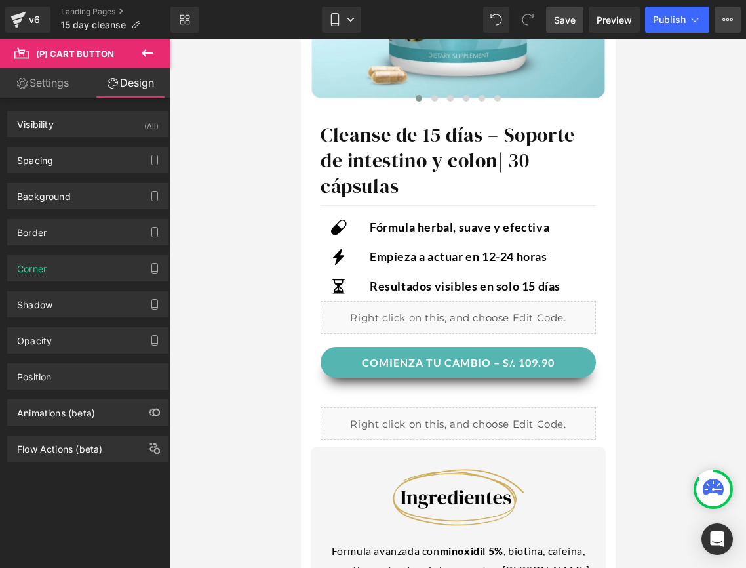
click at [733, 26] on button "View Live Page View with current Template Save Template to Library Schedule Pub…" at bounding box center [728, 20] width 26 height 26
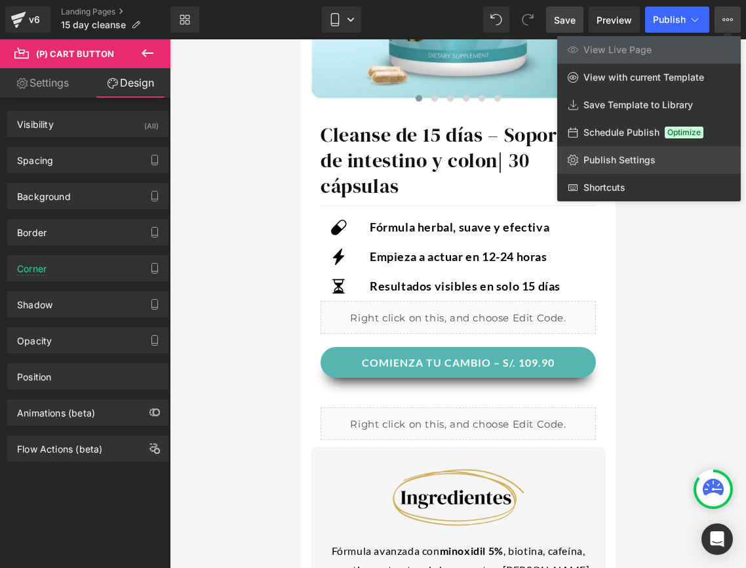
click at [590, 165] on span "Publish Settings" at bounding box center [620, 160] width 72 height 12
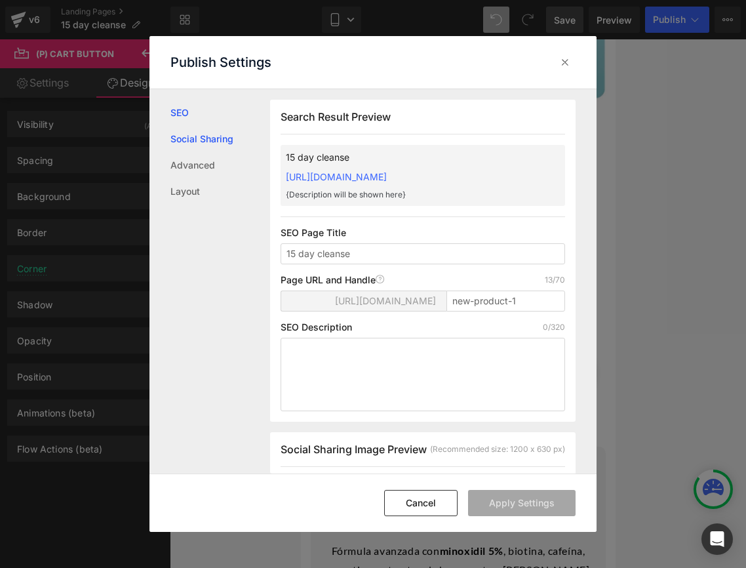
click at [204, 135] on link "Social Sharing" at bounding box center [220, 139] width 100 height 26
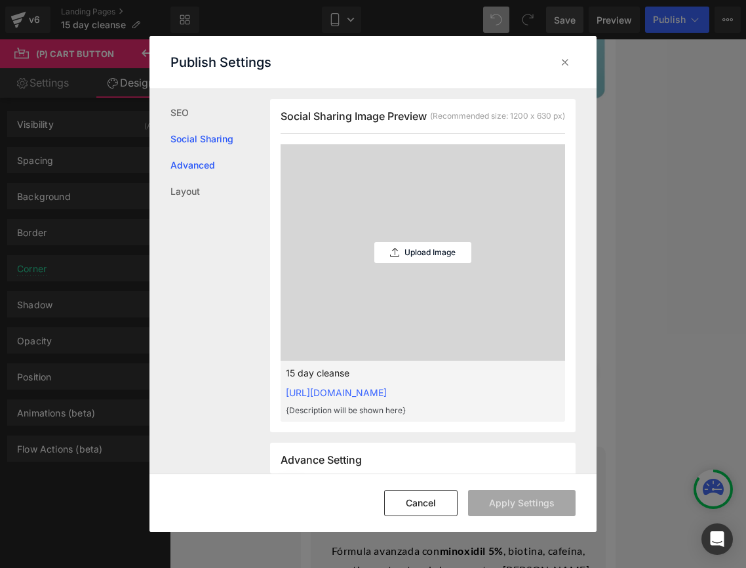
click at [195, 160] on link "Advanced" at bounding box center [220, 165] width 100 height 26
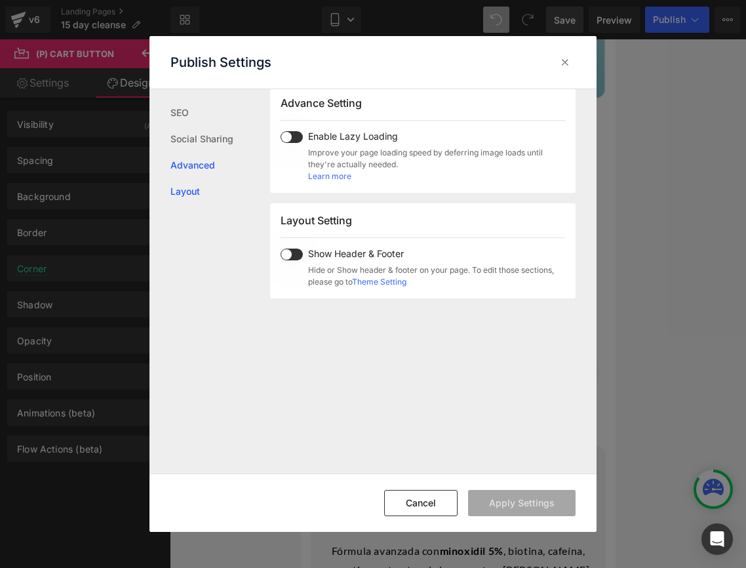
click at [181, 190] on link "Layout" at bounding box center [220, 191] width 100 height 26
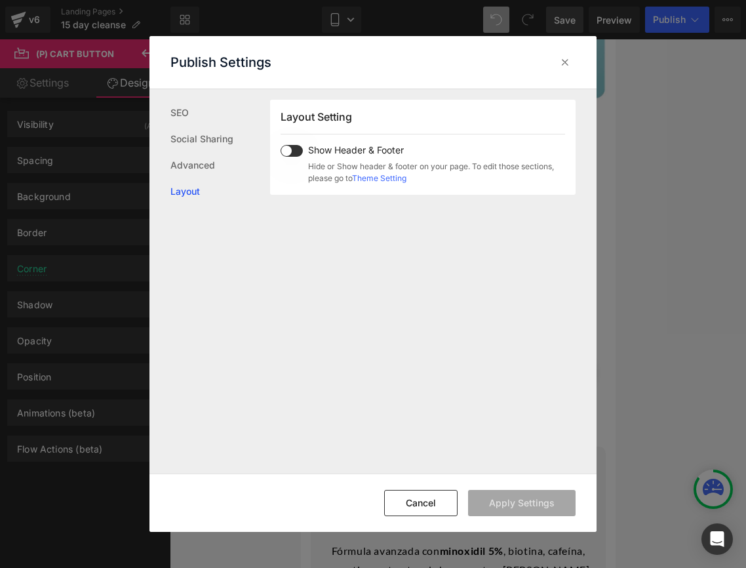
scroll to position [807, 0]
click at [564, 58] on icon at bounding box center [565, 62] width 13 height 13
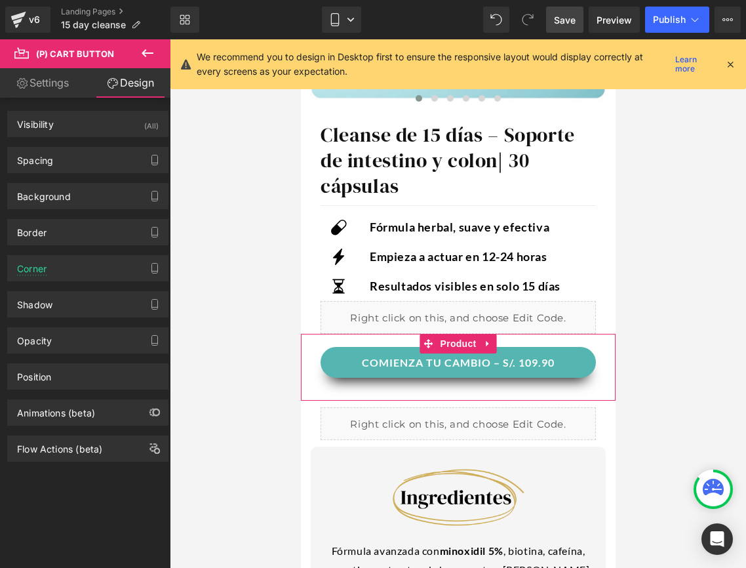
click at [321, 363] on button "COMIENZA TU CAMBIO – S/. 109.90" at bounding box center [457, 362] width 275 height 31
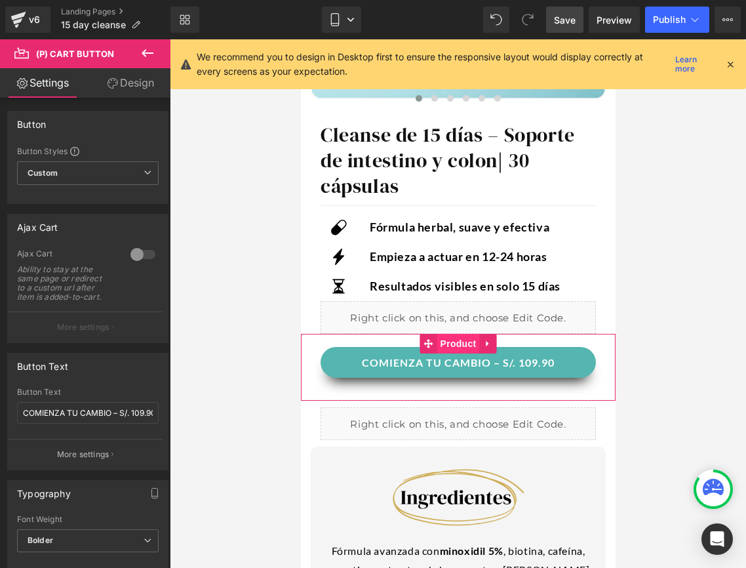
click at [448, 340] on span "Product" at bounding box center [458, 344] width 43 height 20
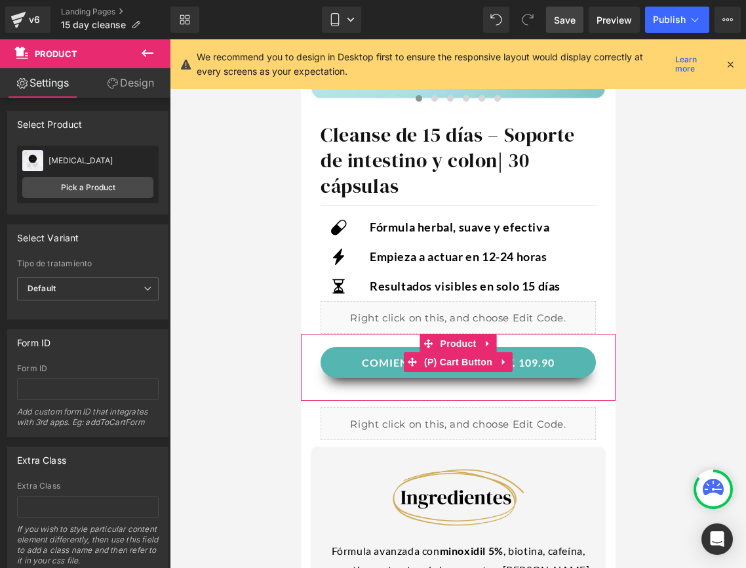
click at [357, 361] on button "COMIENZA TU CAMBIO – S/. 109.90" at bounding box center [457, 362] width 275 height 31
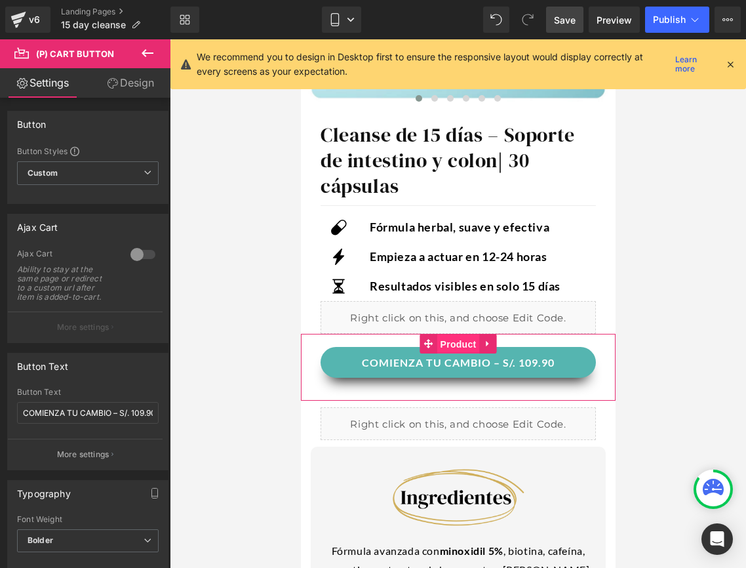
click at [460, 346] on span "Product" at bounding box center [458, 344] width 43 height 20
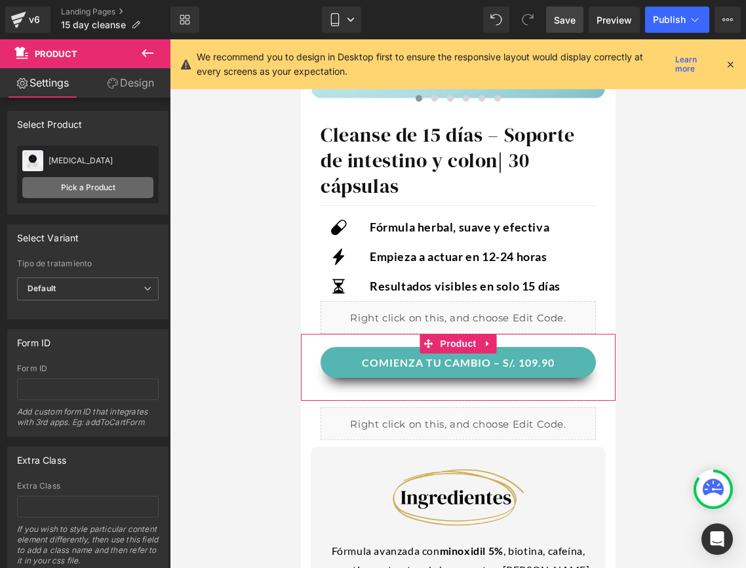
click at [72, 190] on link "Pick a Product" at bounding box center [87, 187] width 131 height 21
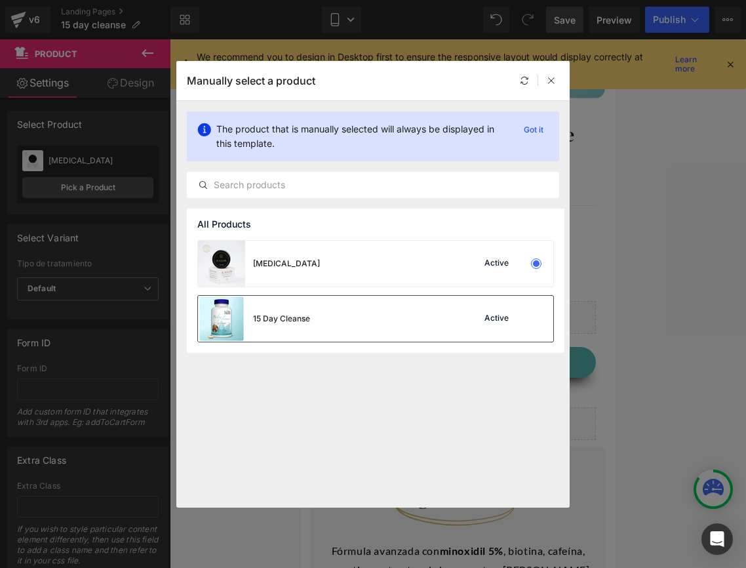
click at [364, 327] on div "15 Day Cleanse Active" at bounding box center [375, 319] width 355 height 46
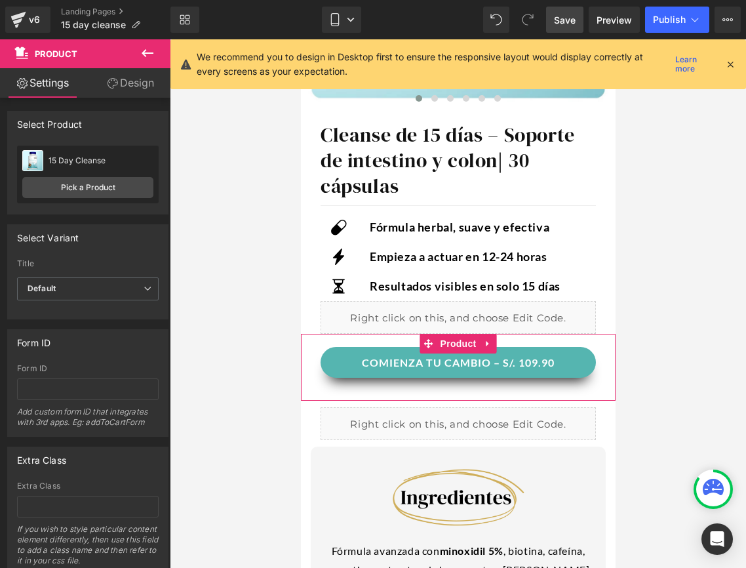
click at [564, 372] on button "COMIENZA TU CAMBIO – S/. 109.90" at bounding box center [457, 362] width 275 height 31
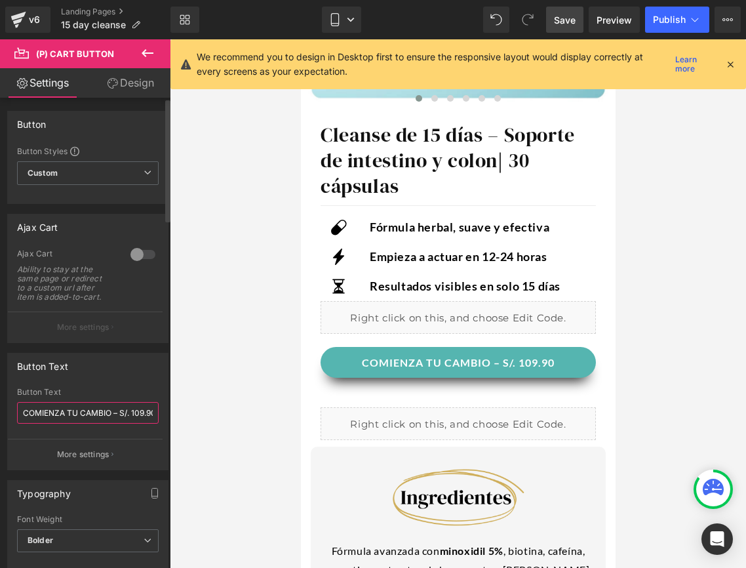
click at [133, 410] on input "COMIENZA TU CAMBIO – S/. 109.90" at bounding box center [88, 413] width 142 height 22
type input "COMIENZA TU CAMBIO – S/. 89.90"
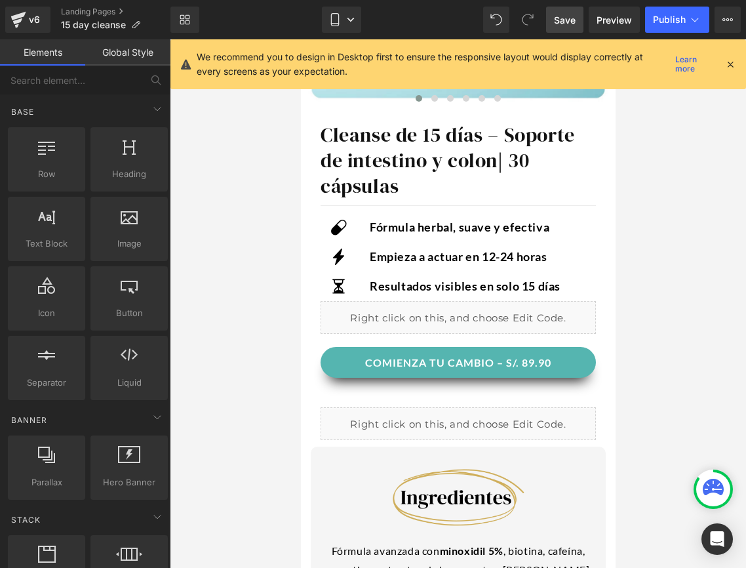
click at [656, 405] on div at bounding box center [458, 303] width 576 height 528
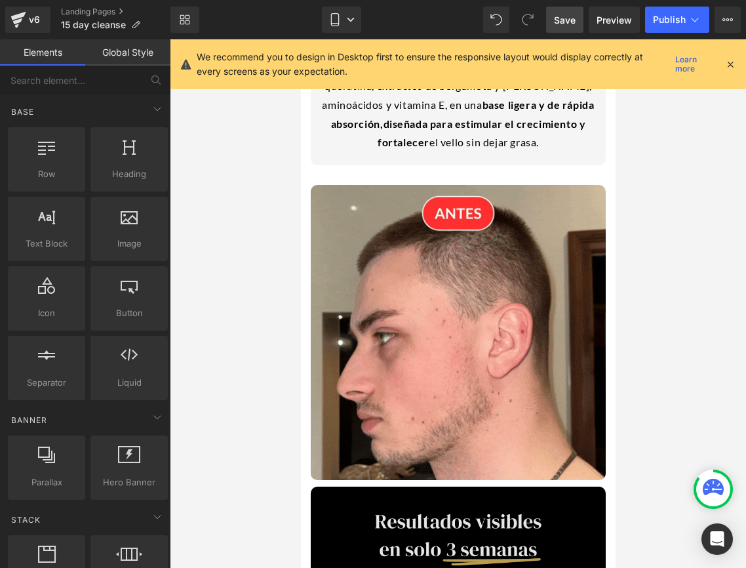
scroll to position [1059, 0]
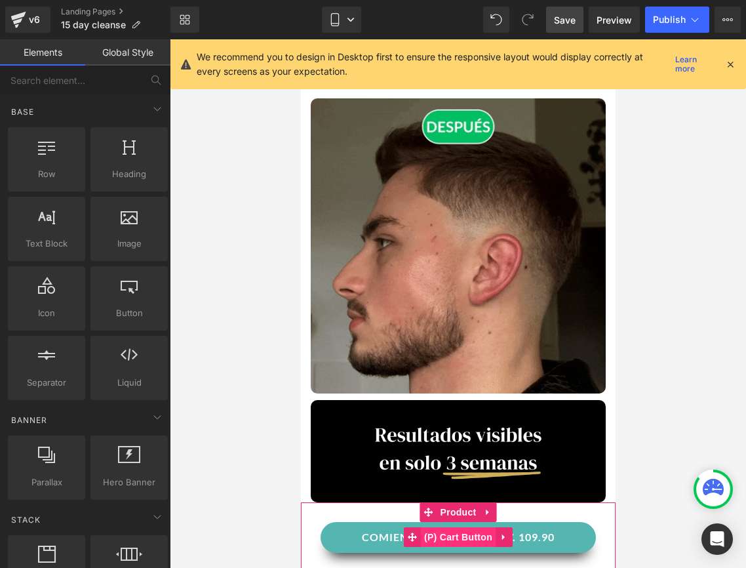
click at [490, 540] on span "(P) Cart Button" at bounding box center [457, 537] width 75 height 20
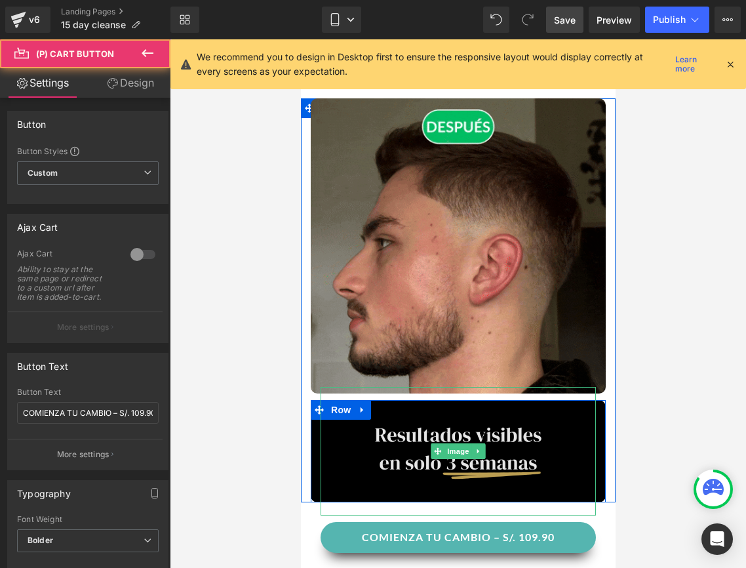
click at [470, 508] on img at bounding box center [457, 451] width 275 height 128
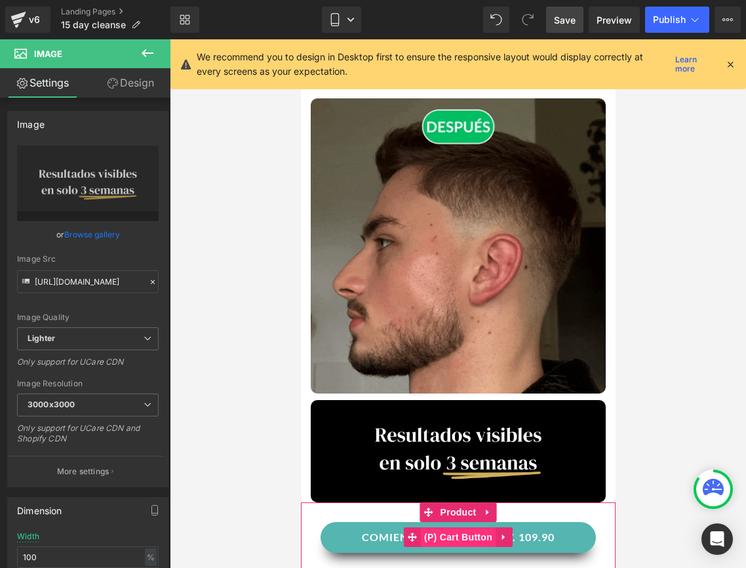
click at [461, 529] on span "(P) Cart Button" at bounding box center [457, 537] width 75 height 20
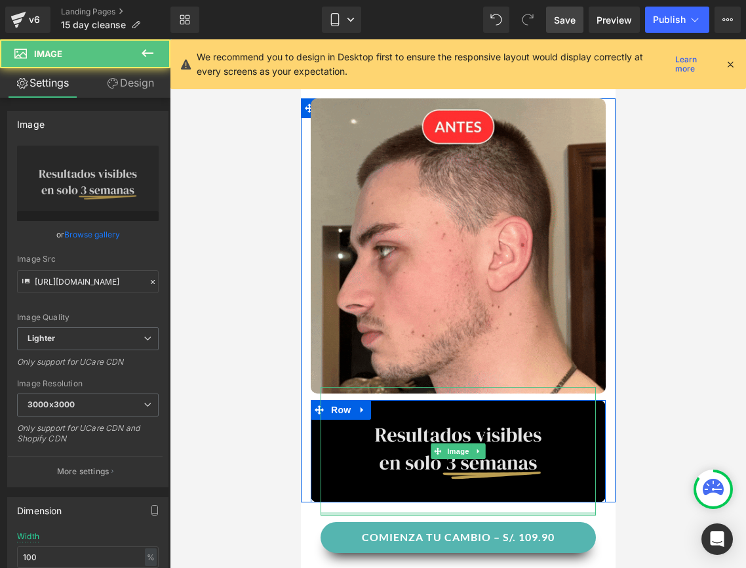
click at [464, 513] on div at bounding box center [457, 513] width 275 height 3
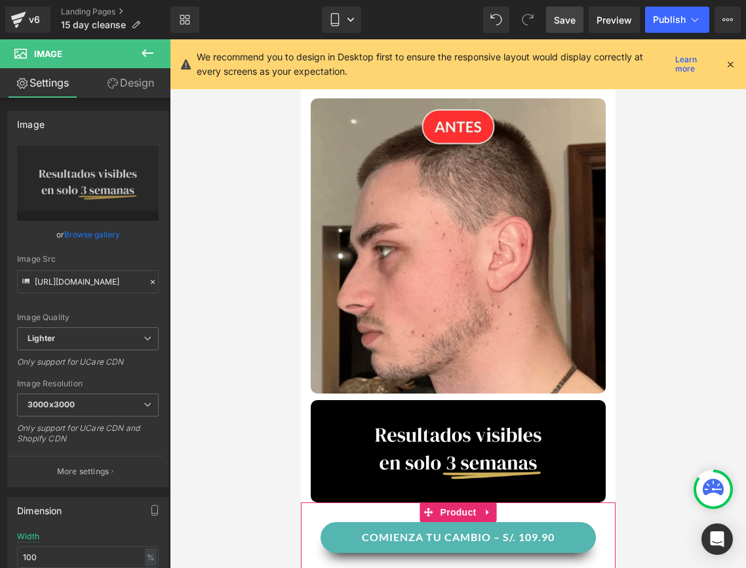
click at [603, 527] on div "COMIENZA TU CAMBIO – S/. 109.90 (P) Cart Button" at bounding box center [457, 538] width 295 height 33
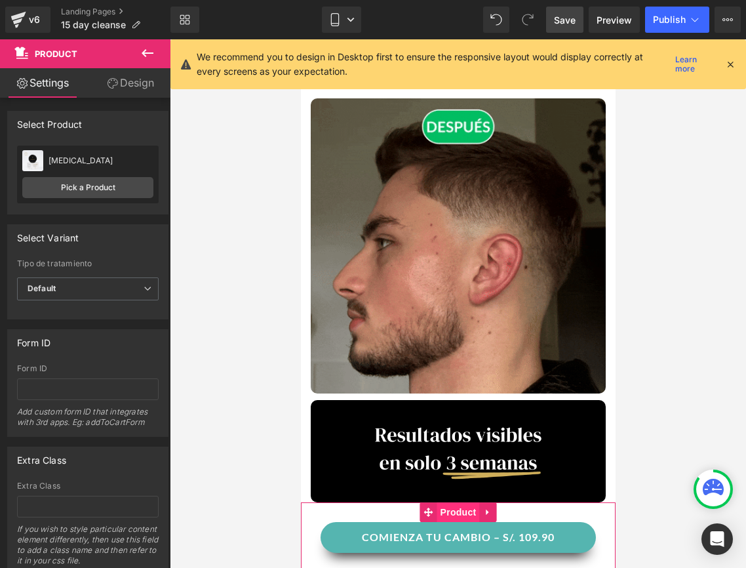
click at [476, 517] on span "Product" at bounding box center [458, 512] width 43 height 20
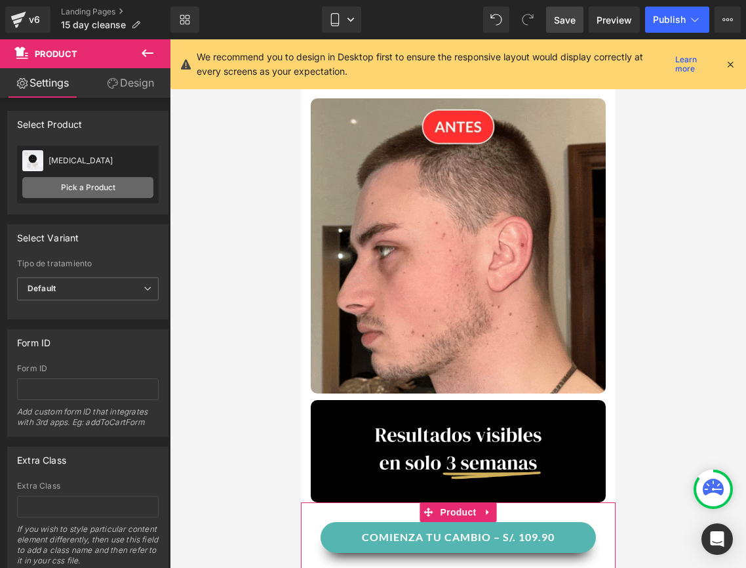
click at [123, 191] on link "Pick a Product" at bounding box center [87, 187] width 131 height 21
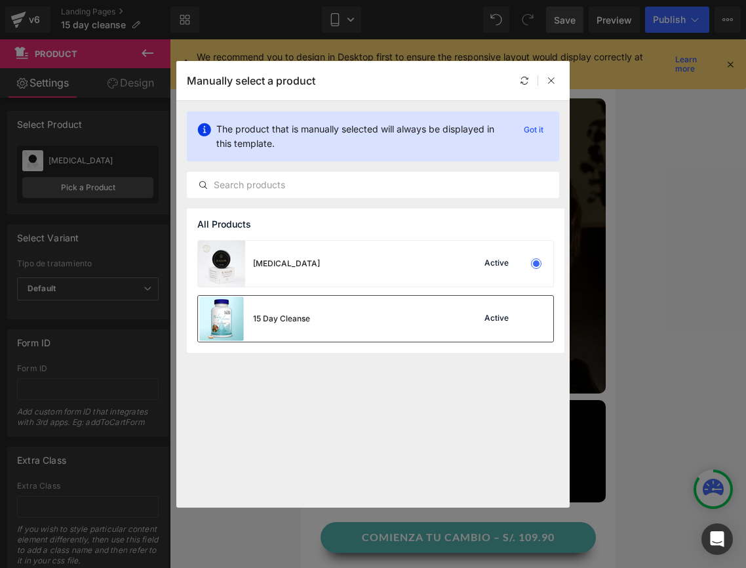
click at [527, 319] on div "Active" at bounding box center [509, 318] width 89 height 18
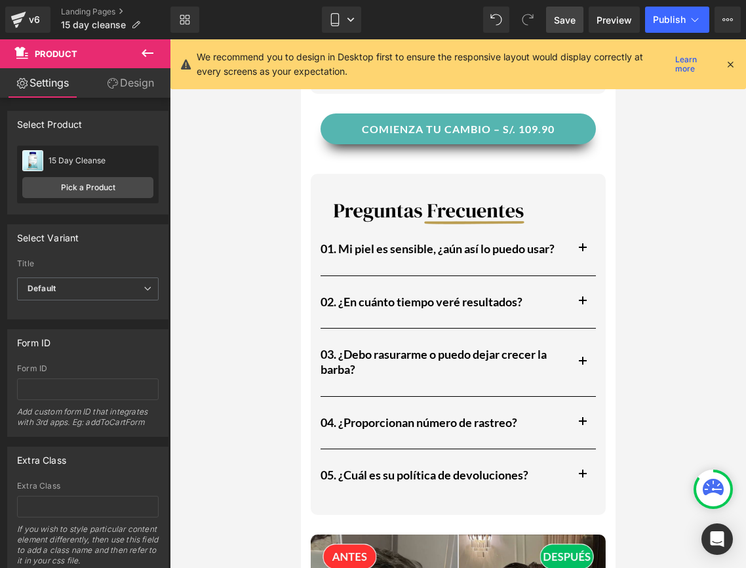
scroll to position [2241, 0]
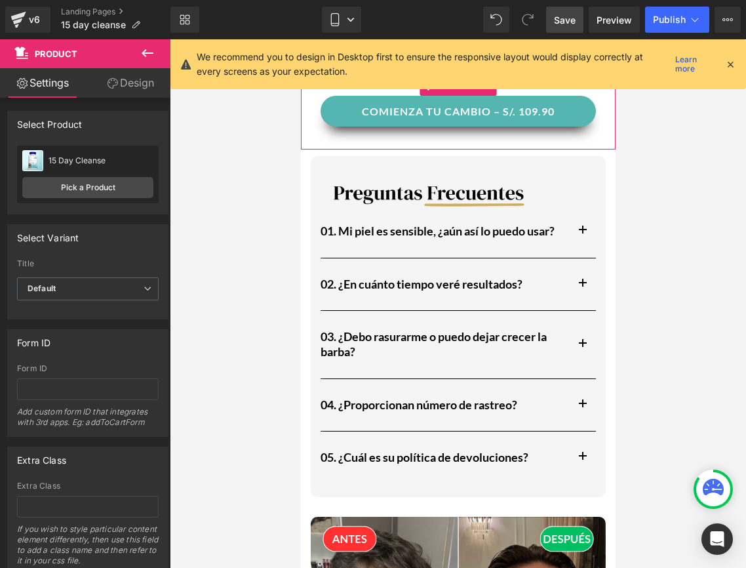
click at [596, 114] on div "COMIENZA TU CAMBIO – S/. 109.90 (P) Cart Button" at bounding box center [457, 112] width 295 height 33
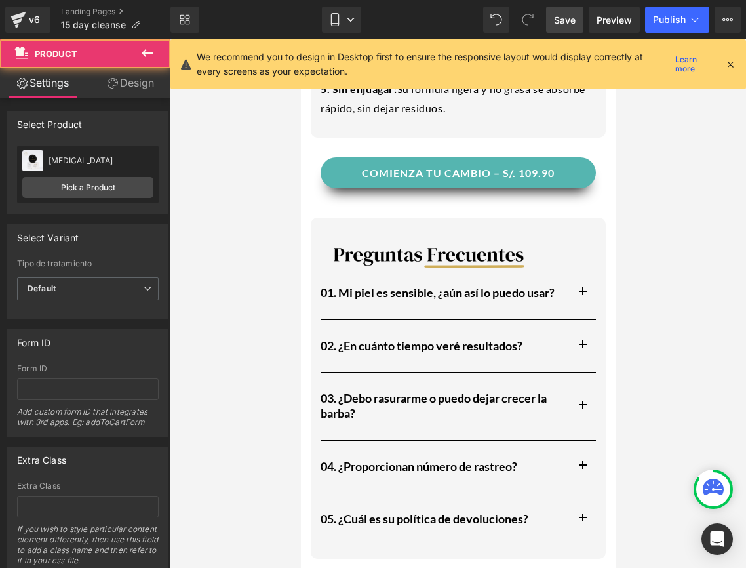
scroll to position [2176, 0]
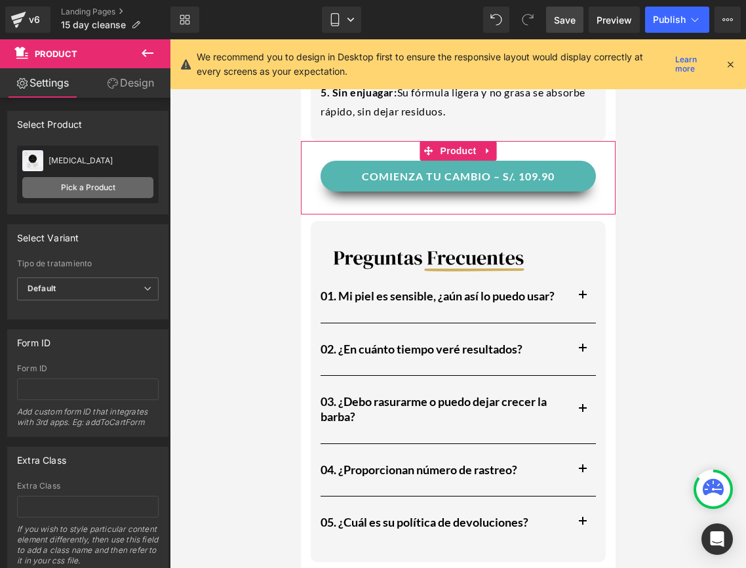
click at [120, 180] on link "Pick a Product" at bounding box center [87, 187] width 131 height 21
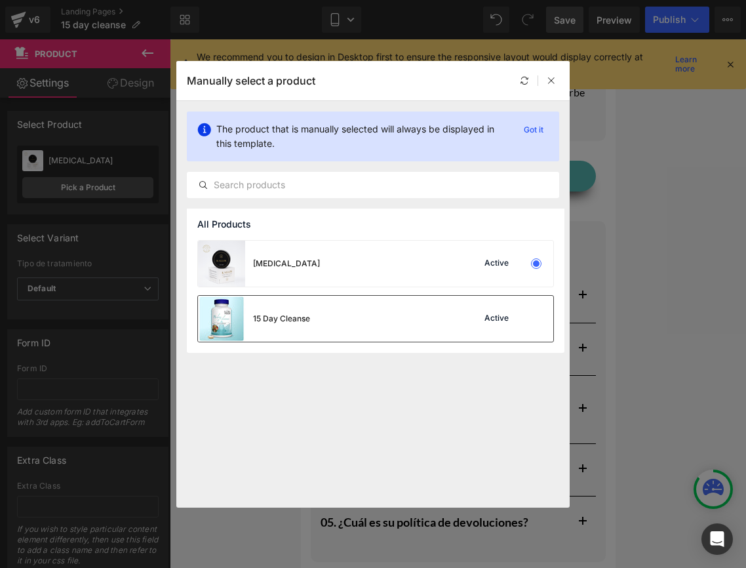
click at [367, 318] on div "15 Day Cleanse Active" at bounding box center [375, 319] width 355 height 46
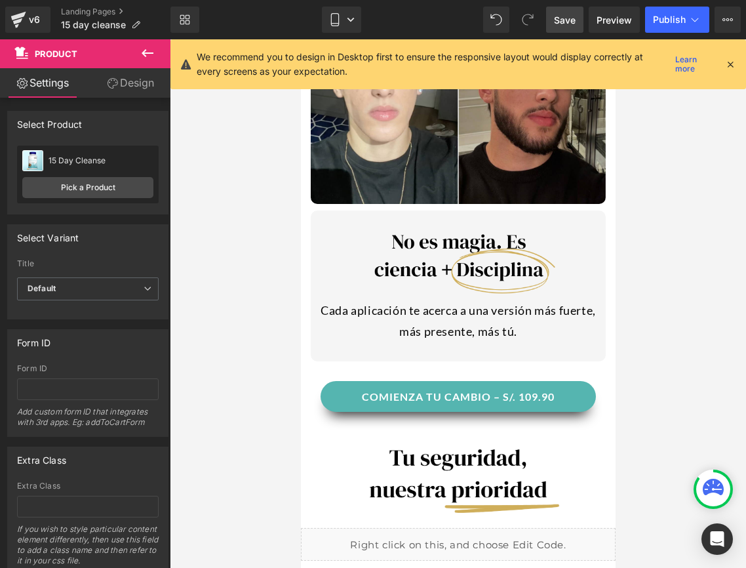
scroll to position [2785, 0]
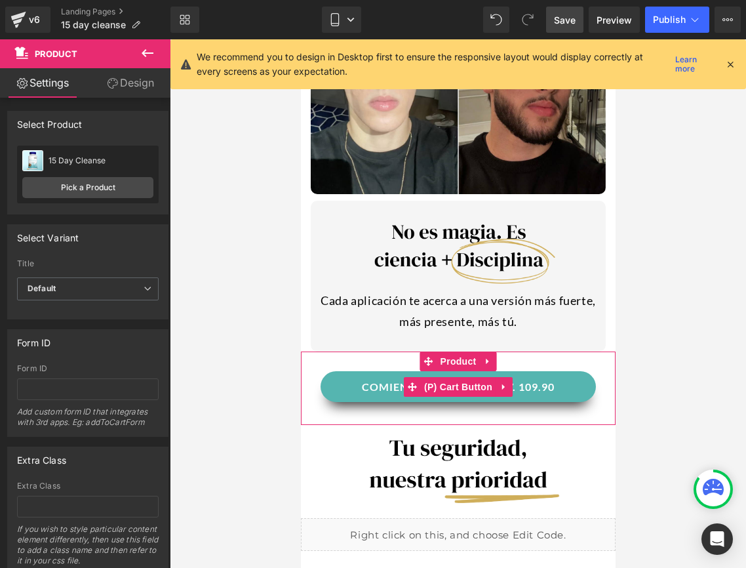
click at [586, 386] on button "COMIENZA TU CAMBIO – S/. 109.90" at bounding box center [457, 386] width 275 height 31
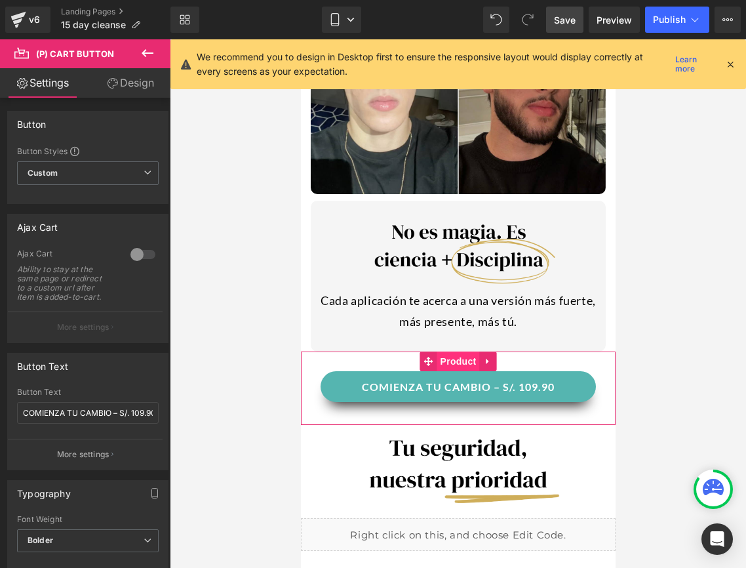
click at [470, 367] on span "Product" at bounding box center [458, 361] width 43 height 20
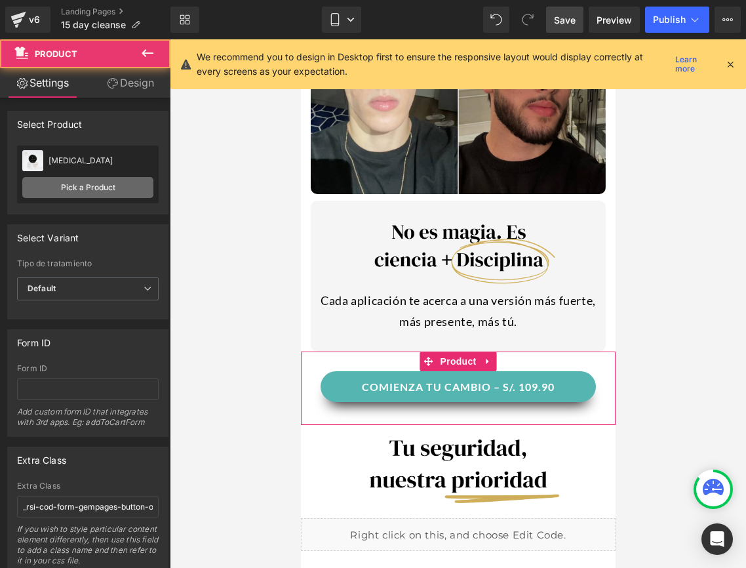
click at [81, 177] on link "Pick a Product" at bounding box center [87, 187] width 131 height 21
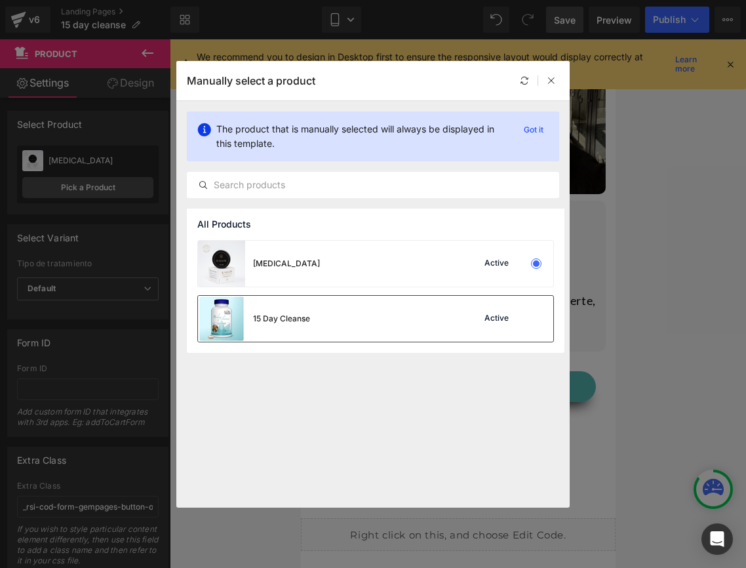
click at [299, 305] on div "15 Day Cleanse" at bounding box center [254, 319] width 112 height 46
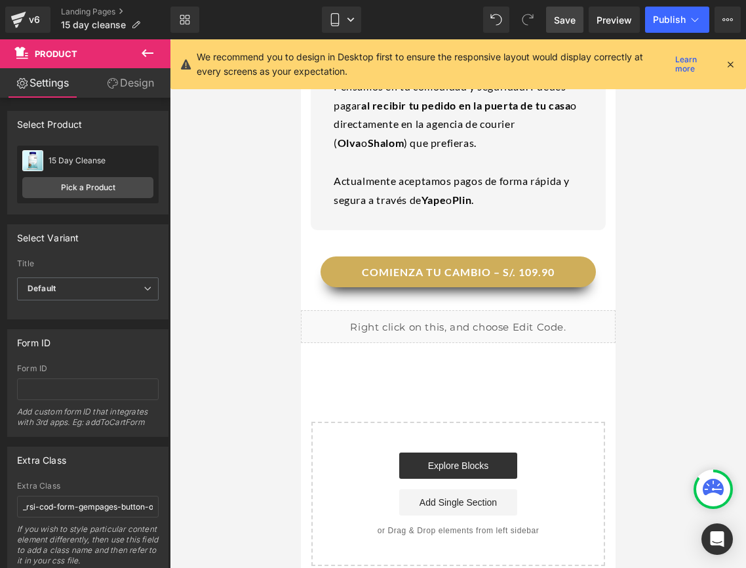
scroll to position [3499, 0]
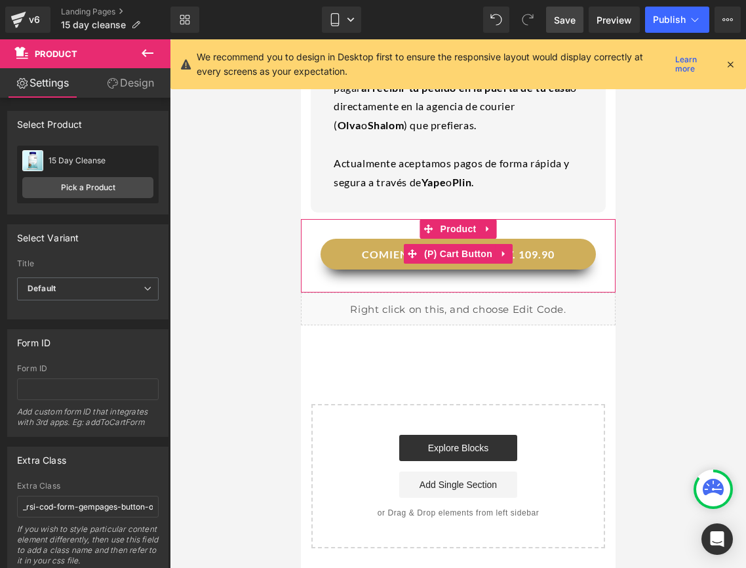
click at [547, 245] on button "COMIENZA TU CAMBIO – S/. 109.90" at bounding box center [457, 254] width 275 height 31
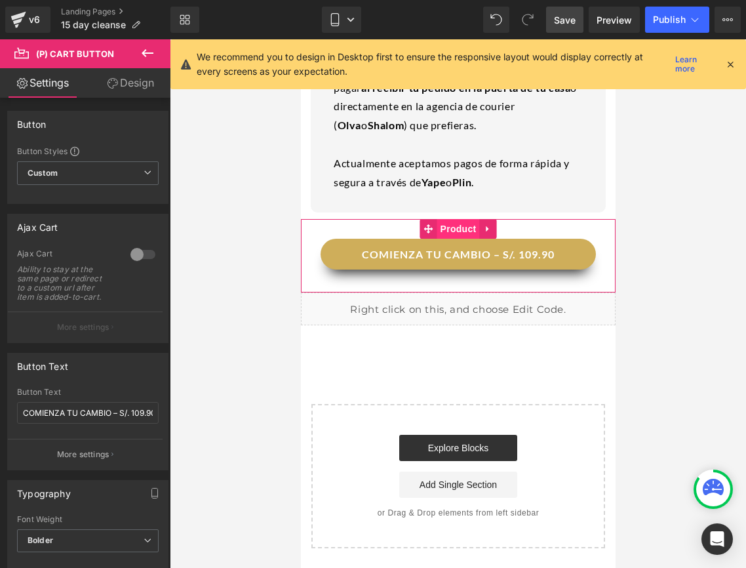
click at [460, 232] on span "Product" at bounding box center [458, 229] width 43 height 20
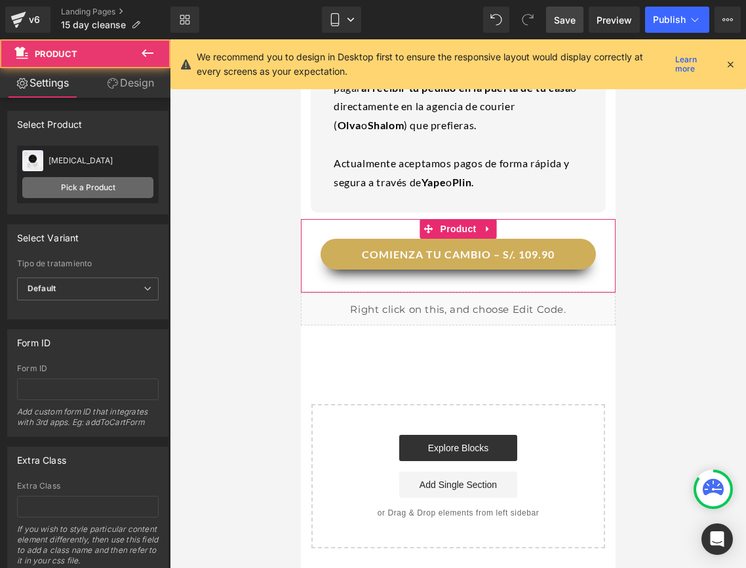
click at [93, 188] on link "Pick a Product" at bounding box center [87, 187] width 131 height 21
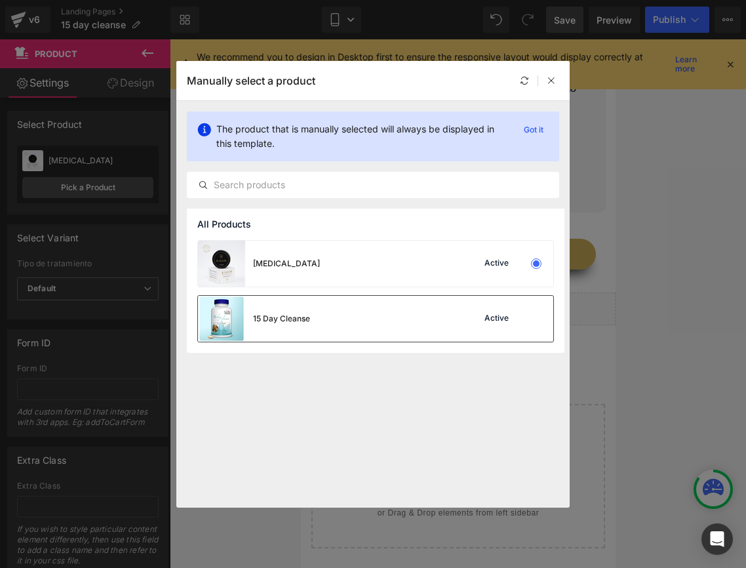
click at [309, 324] on div "15 Day Cleanse" at bounding box center [254, 319] width 112 height 46
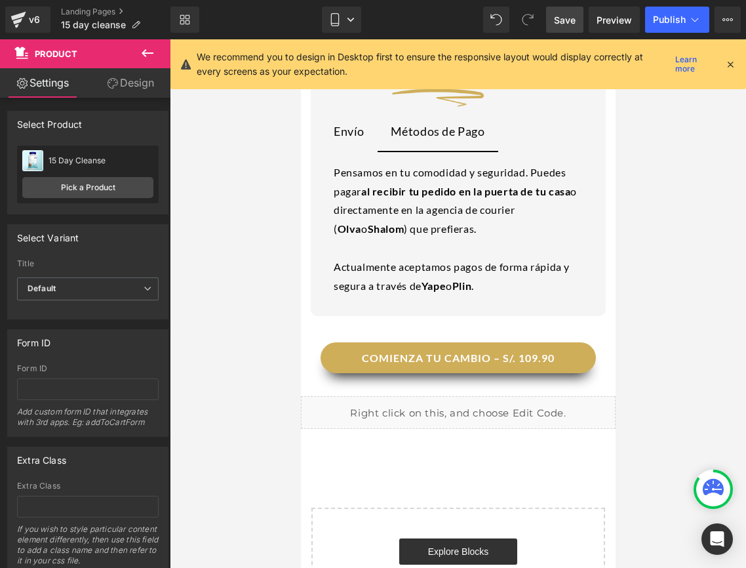
scroll to position [3496, 0]
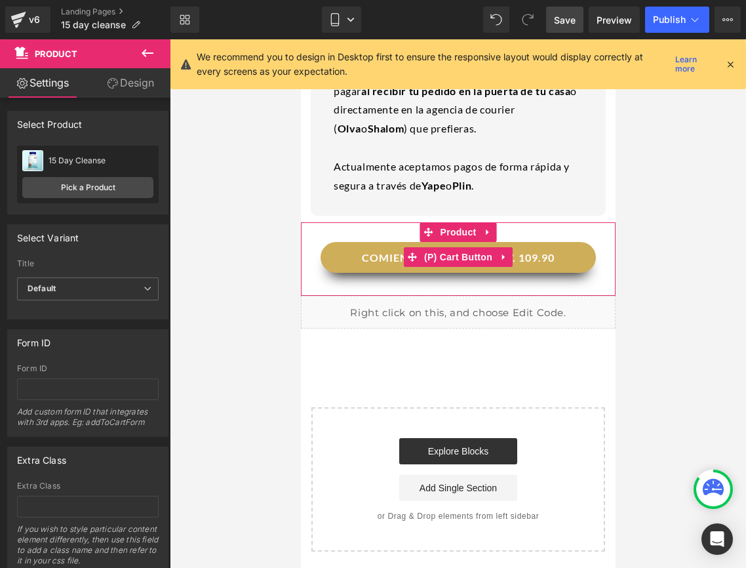
click at [342, 266] on button "COMIENZA TU CAMBIO – S/. 109.90" at bounding box center [457, 257] width 275 height 31
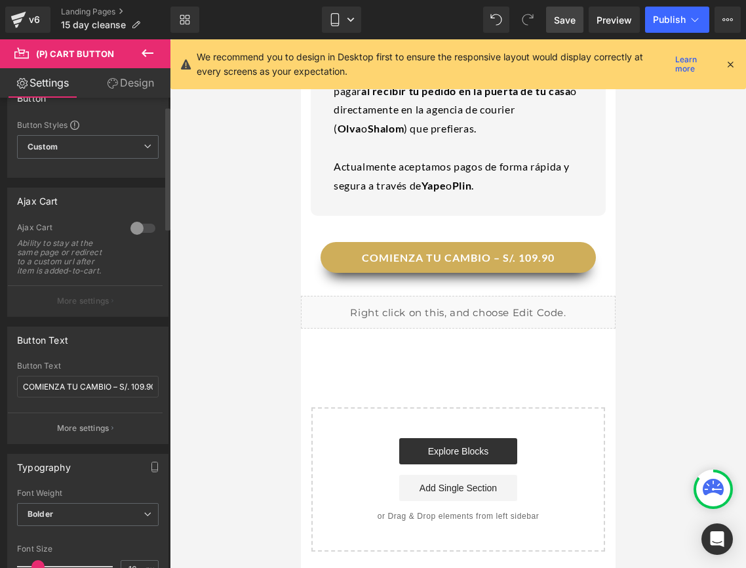
scroll to position [31, 0]
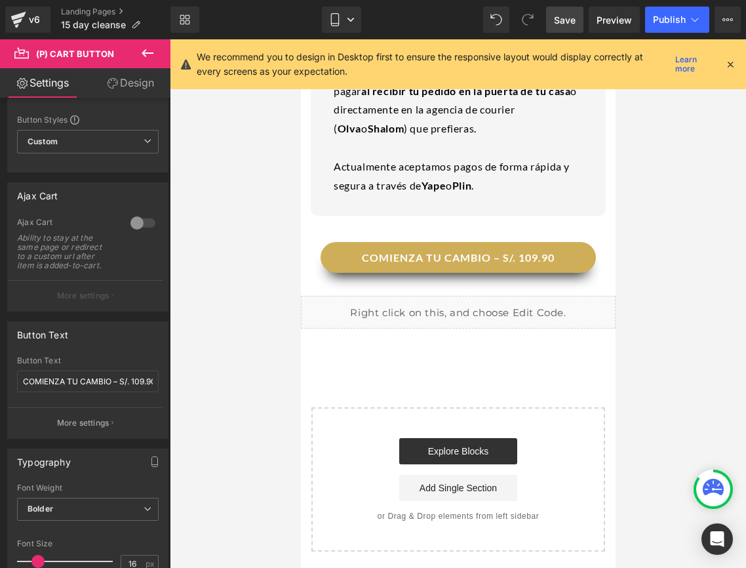
click at [151, 95] on link "Design" at bounding box center [130, 83] width 85 height 30
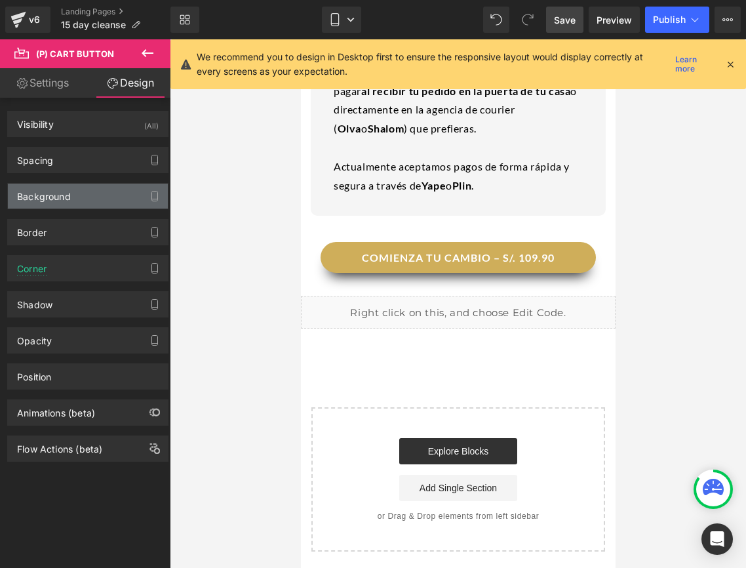
click at [65, 191] on div "Background" at bounding box center [44, 193] width 54 height 18
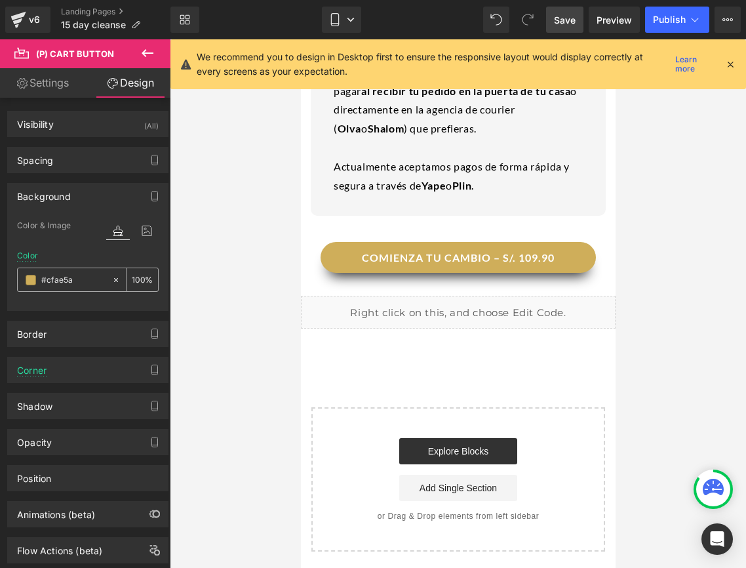
drag, startPoint x: 74, startPoint y: 278, endPoint x: 115, endPoint y: 283, distance: 41.6
click at [115, 283] on div "#cfae5a %" at bounding box center [88, 280] width 142 height 24
paste input "55B5B0"
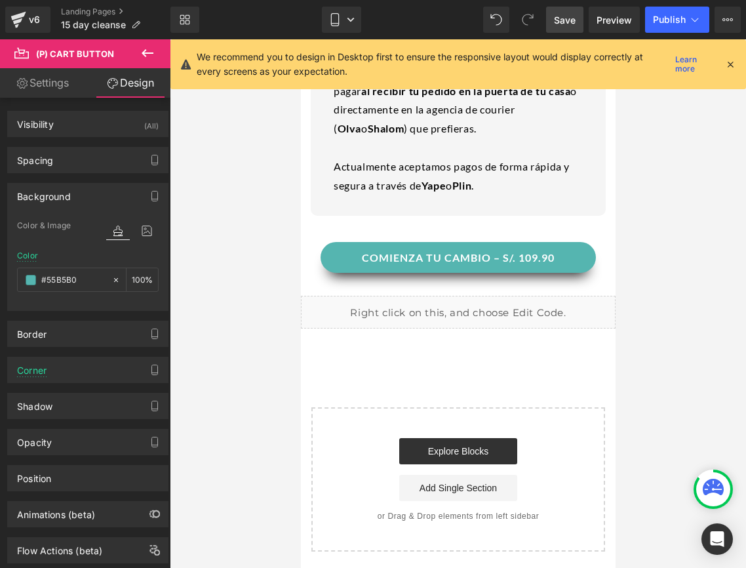
type input "#55B5B0"
click at [79, 88] on link "Settings" at bounding box center [42, 83] width 85 height 30
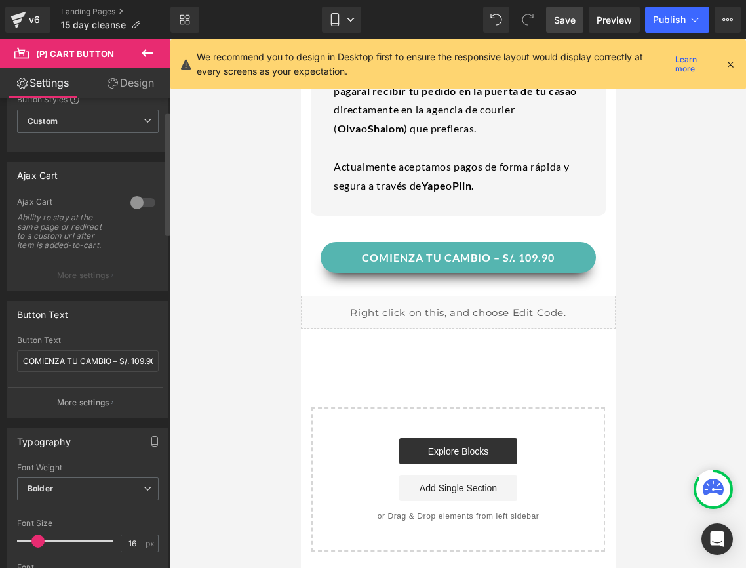
scroll to position [55, 0]
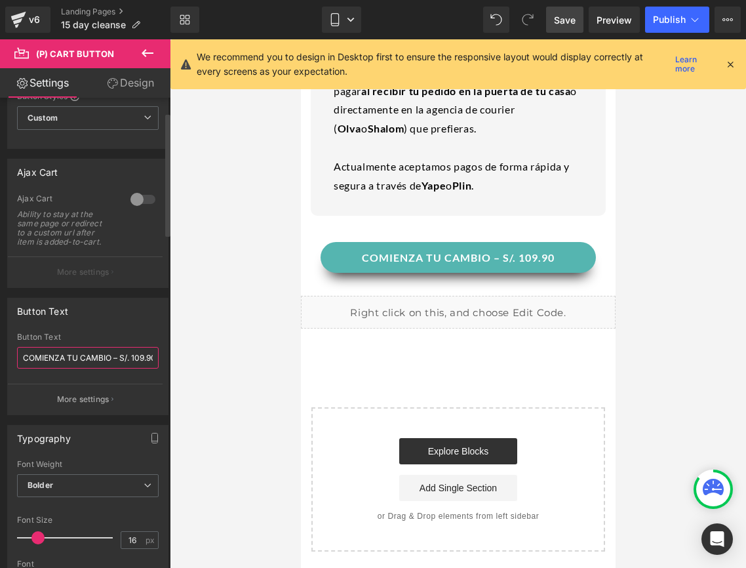
click at [133, 357] on input "COMIENZA TU CAMBIO – S/. 109.90" at bounding box center [88, 358] width 142 height 22
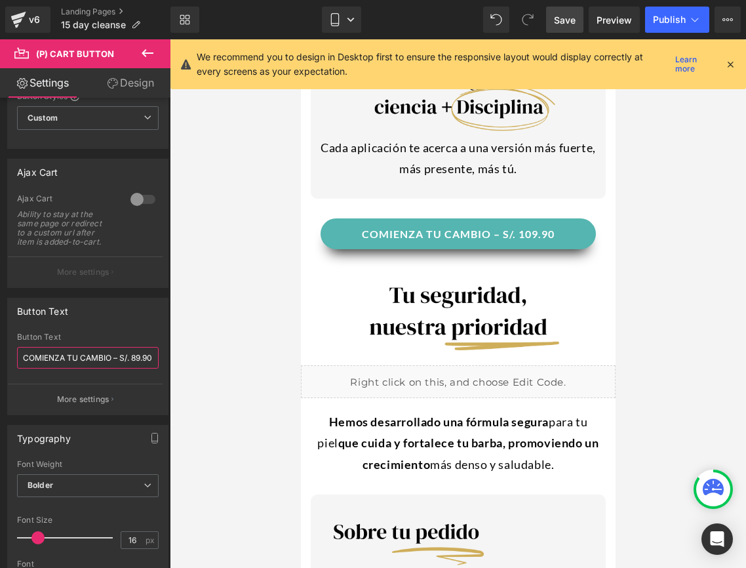
scroll to position [2915, 0]
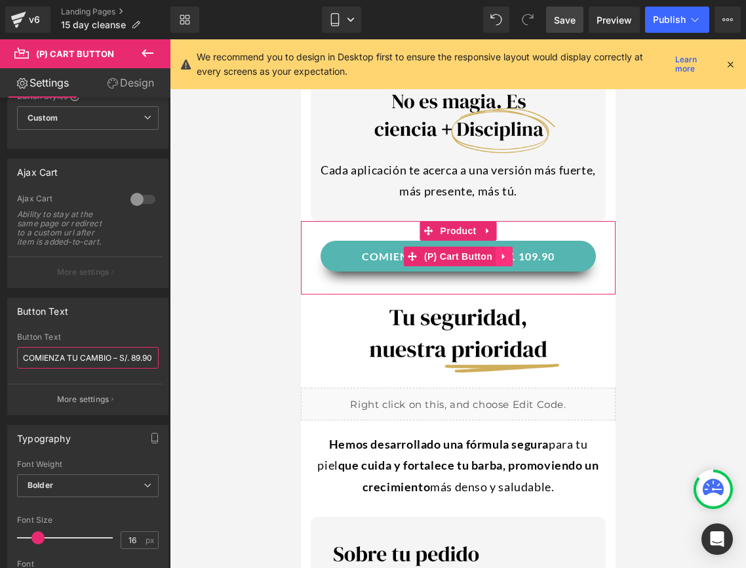
type input "COMIENZA TU CAMBIO – S/. 89.90"
click at [495, 266] on link at bounding box center [503, 257] width 17 height 20
click at [556, 257] on button "COMIENZA TU CAMBIO – S/. 109.90" at bounding box center [457, 256] width 275 height 31
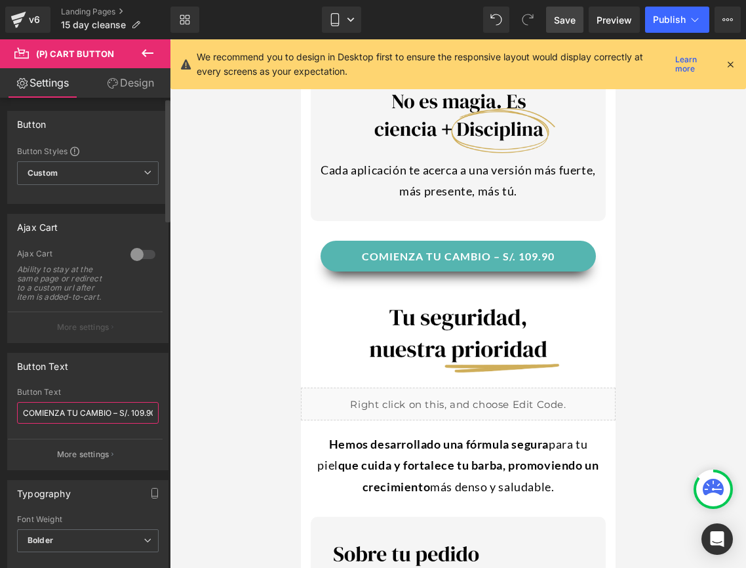
click at [138, 410] on input "COMIENZA TU CAMBIO – S/. 109.90" at bounding box center [88, 413] width 142 height 22
type input "COMIENZA TU CAMBIO – S/. 89.90"
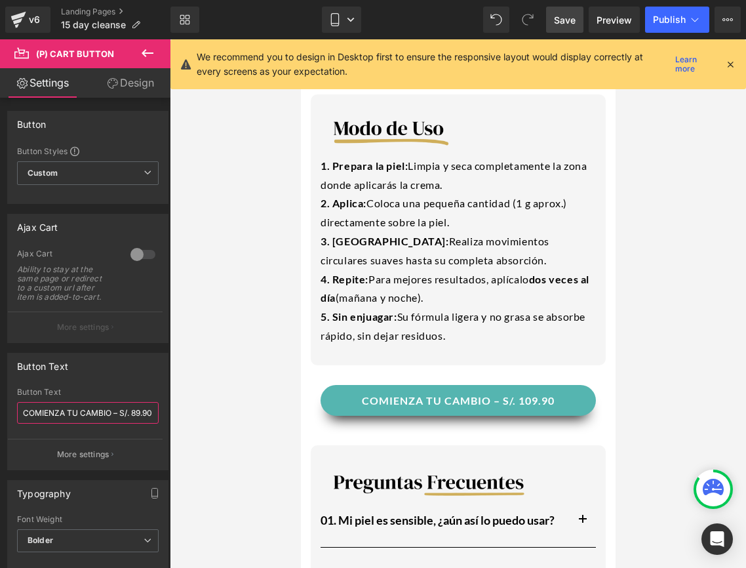
scroll to position [1898, 0]
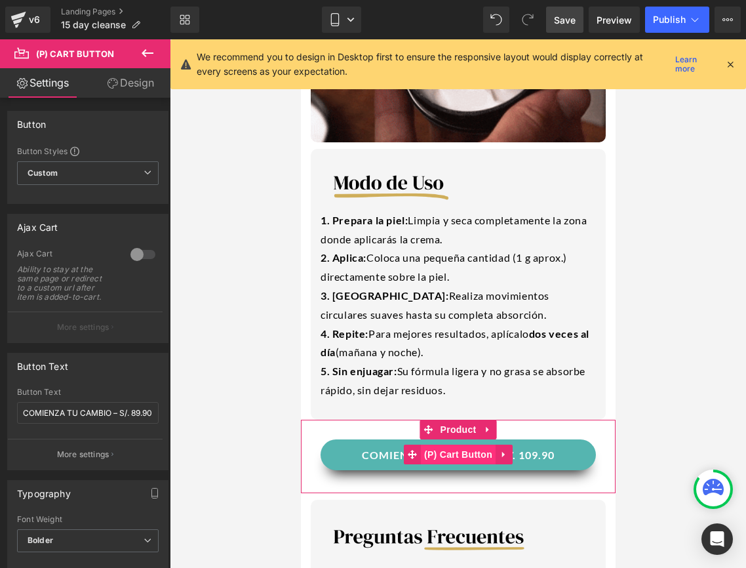
click at [470, 456] on span "(P) Cart Button" at bounding box center [457, 455] width 75 height 20
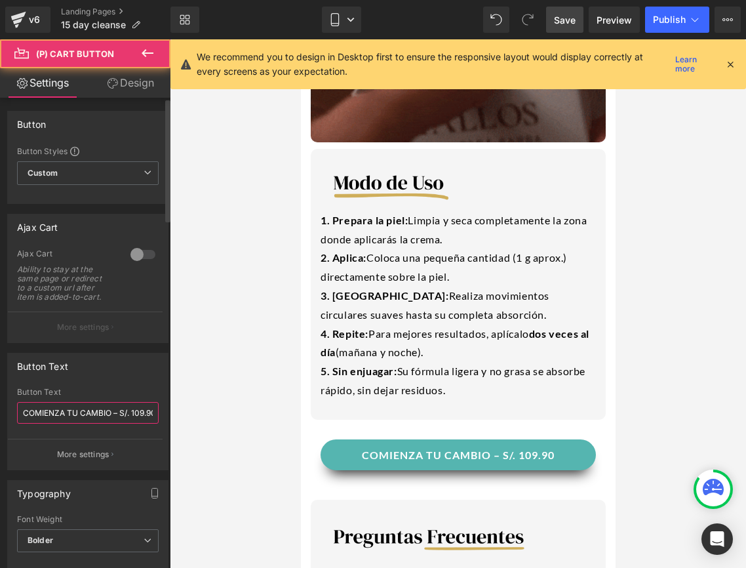
click at [149, 415] on input "COMIENZA TU CAMBIO – S/. 109.90" at bounding box center [88, 413] width 142 height 22
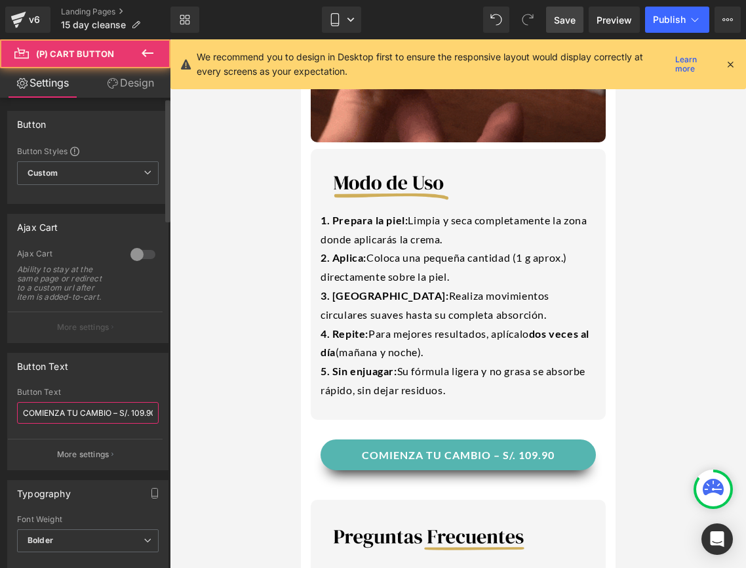
click at [149, 415] on input "COMIENZA TU CAMBIO – S/. 109.90" at bounding box center [88, 413] width 142 height 22
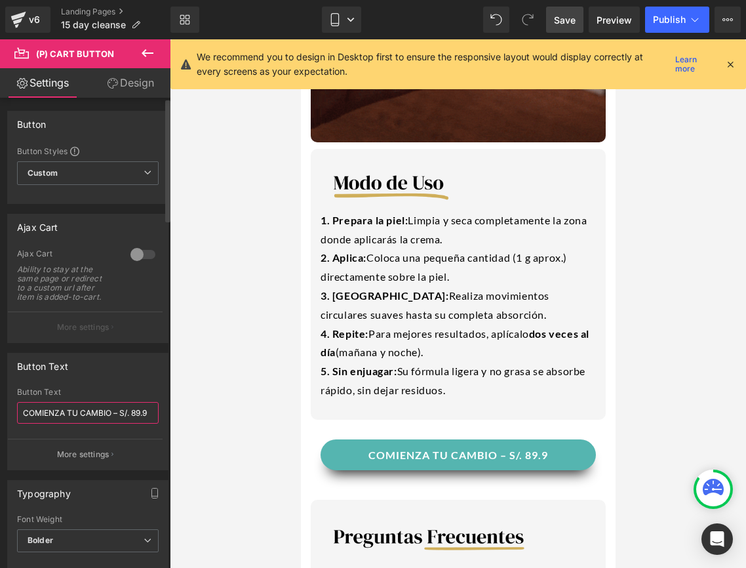
type input "COMIENZA TU CAMBIO – S/. 89.90"
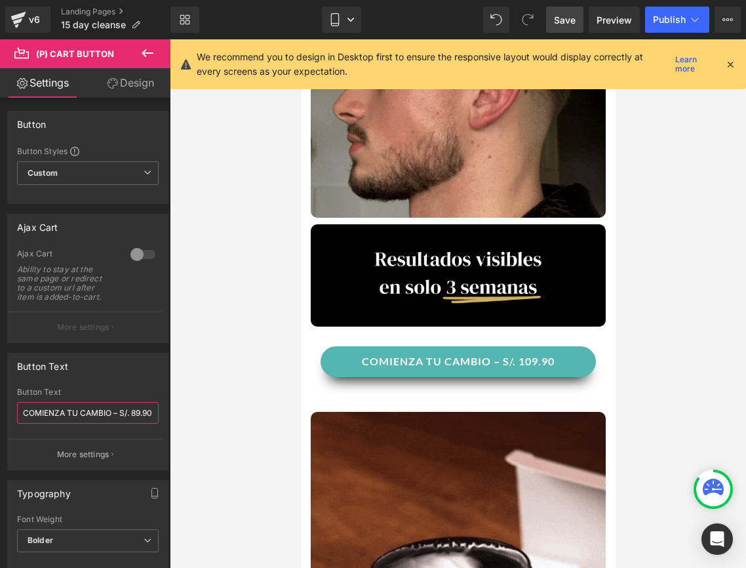
scroll to position [1224, 0]
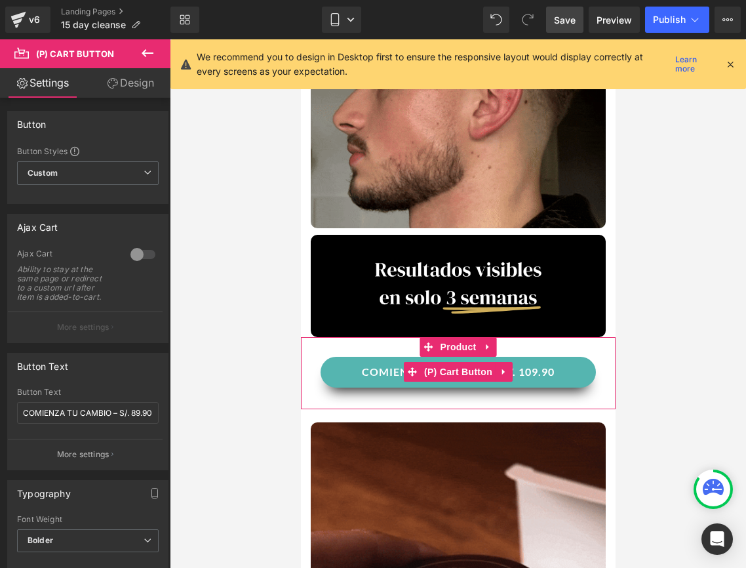
click at [347, 378] on button "COMIENZA TU CAMBIO – S/. 109.90" at bounding box center [457, 372] width 275 height 31
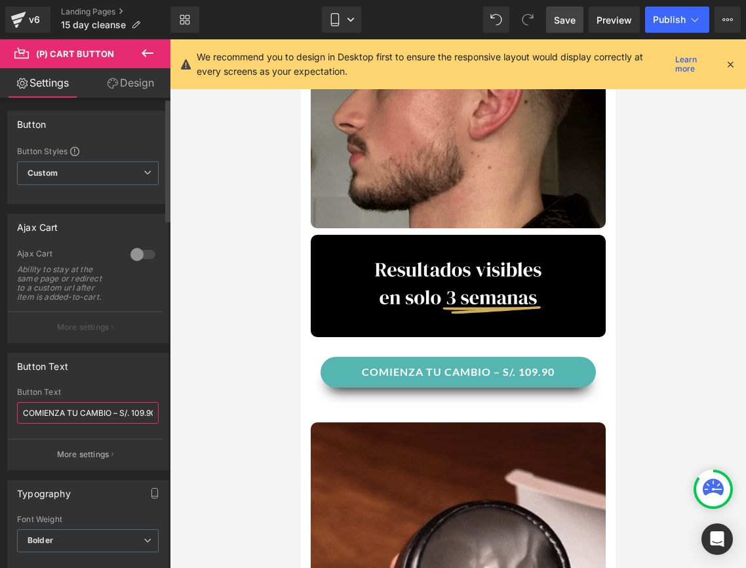
click at [149, 417] on input "COMIENZA TU CAMBIO – S/. 109.90" at bounding box center [88, 413] width 142 height 22
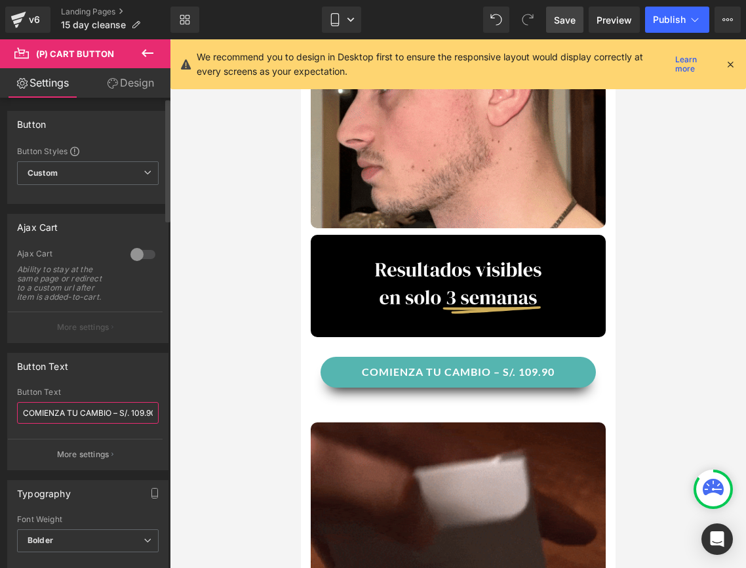
click at [149, 417] on input "COMIENZA TU CAMBIO – S/. 109.90" at bounding box center [88, 413] width 142 height 22
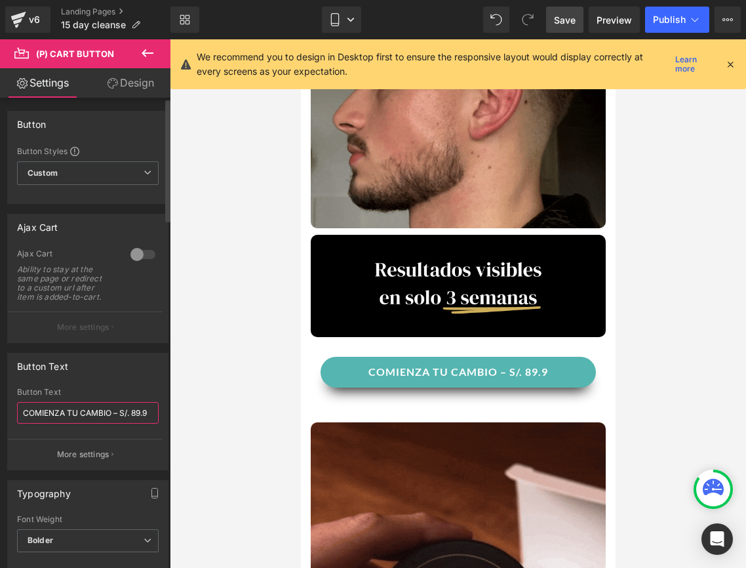
type input "COMIENZA TU CAMBIO – S/. 89.90"
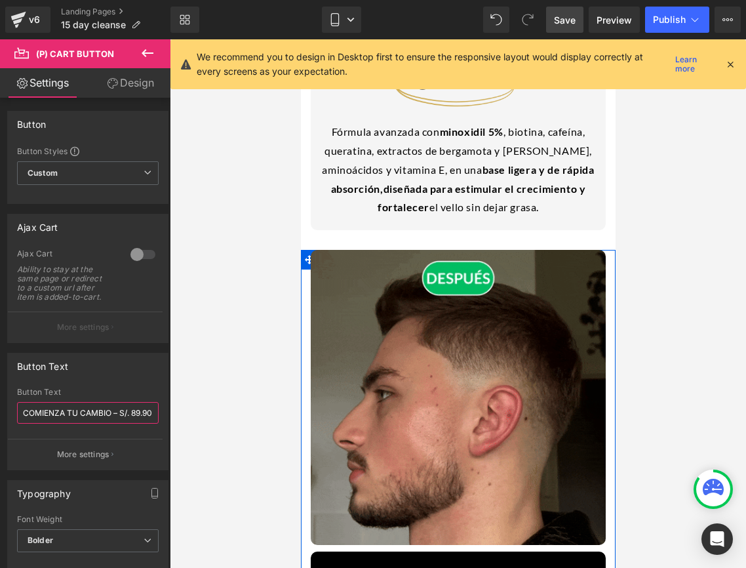
scroll to position [654, 0]
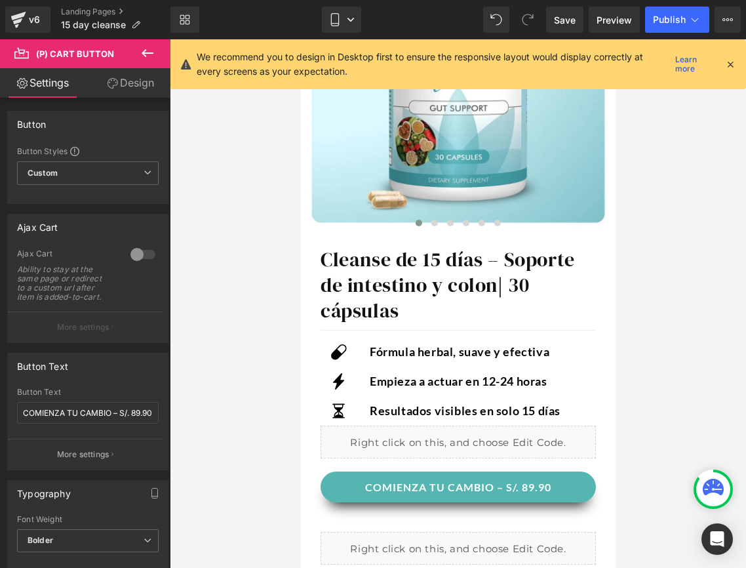
scroll to position [376, 0]
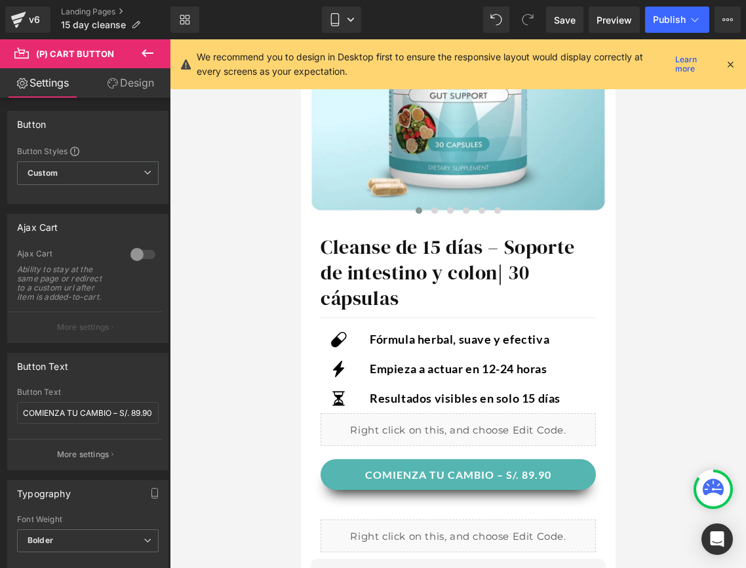
click at [651, 387] on div at bounding box center [458, 303] width 576 height 528
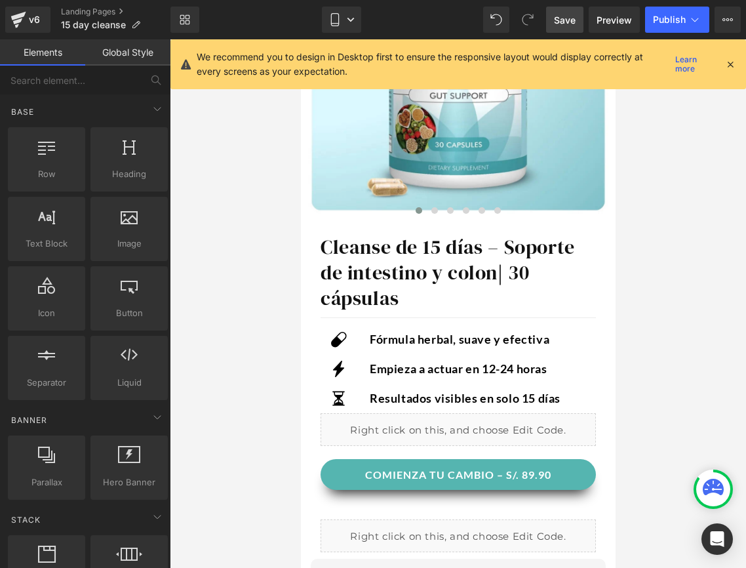
click at [563, 24] on span "Save" at bounding box center [565, 20] width 22 height 14
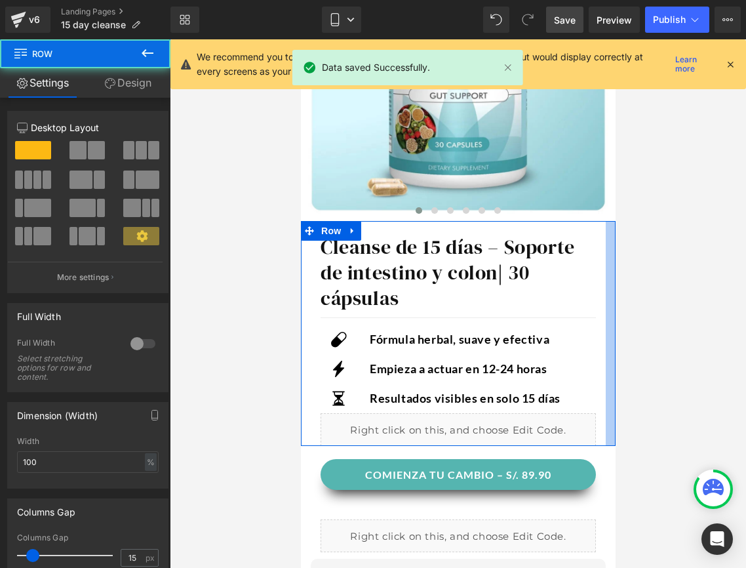
click at [607, 352] on div at bounding box center [610, 333] width 10 height 225
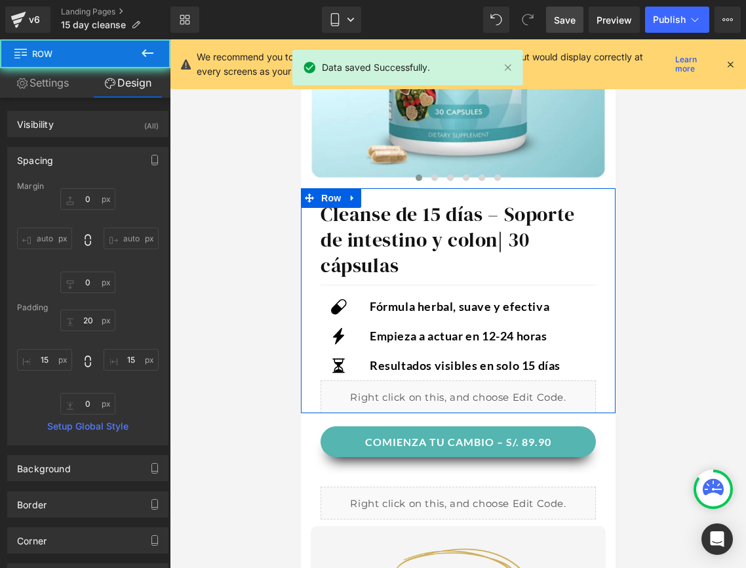
scroll to position [468, 0]
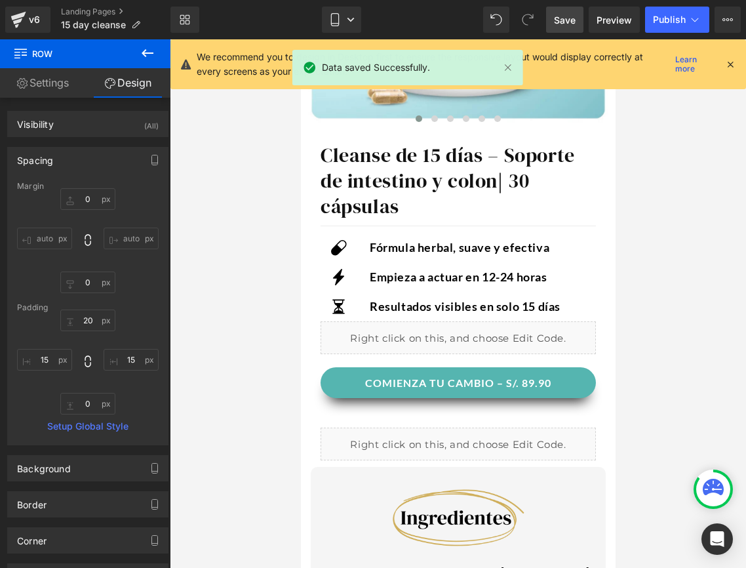
click at [702, 401] on div at bounding box center [458, 303] width 576 height 528
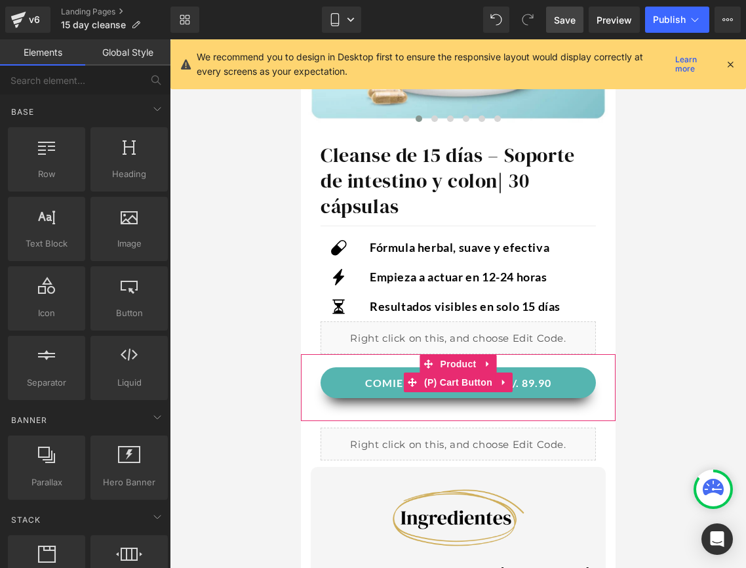
click at [370, 378] on button "COMIENZA TU CAMBIO – S/. 89.90" at bounding box center [457, 382] width 275 height 31
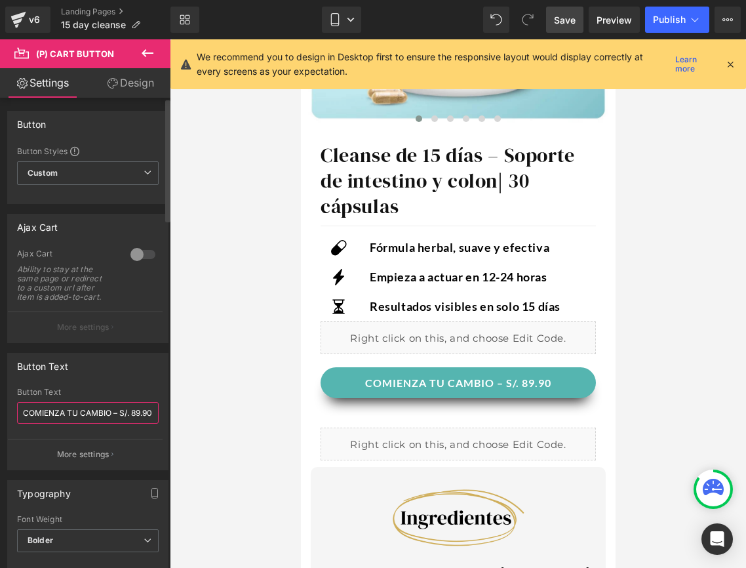
click at [108, 414] on input "COMIENZA TU CAMBIO – S/. 89.90" at bounding box center [88, 413] width 142 height 22
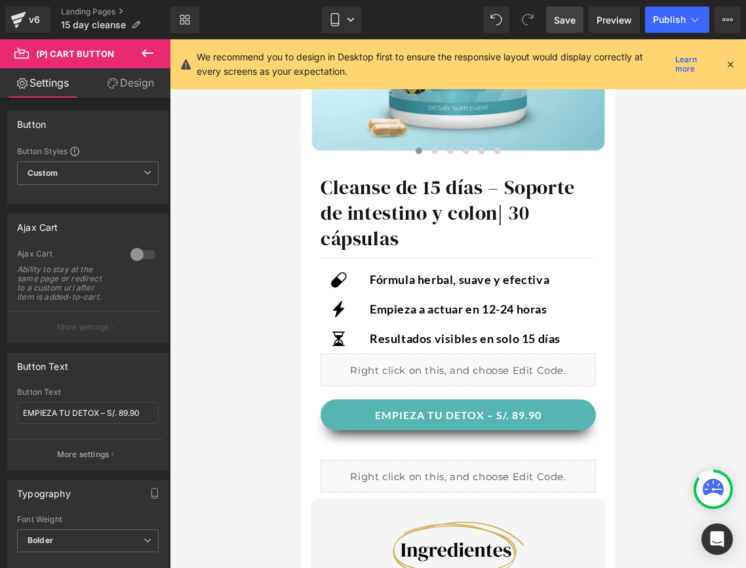
scroll to position [466, 0]
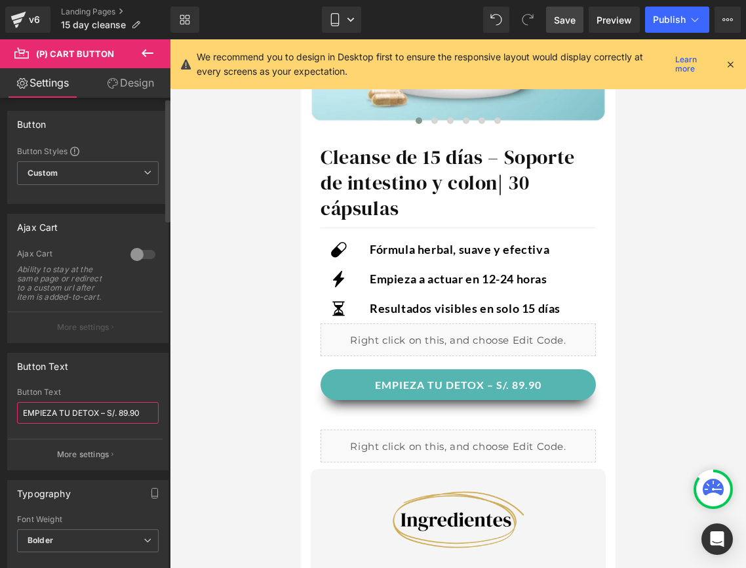
drag, startPoint x: 92, startPoint y: 410, endPoint x: 70, endPoint y: 414, distance: 21.9
click at [70, 414] on input "EMPIEZA TU DETOX – S/. 89.90" at bounding box center [88, 413] width 142 height 22
drag, startPoint x: 98, startPoint y: 414, endPoint x: 16, endPoint y: 414, distance: 82.0
click at [16, 414] on div "EMPIEZA TU DETOX – S/. 89.90 Button Text EMPIEZA TU DETOX – S/. 89.90 More sett…" at bounding box center [88, 429] width 160 height 82
click at [81, 412] on input "SIENTETE LIGERO [DATE] – S/. 89.90" at bounding box center [88, 413] width 142 height 22
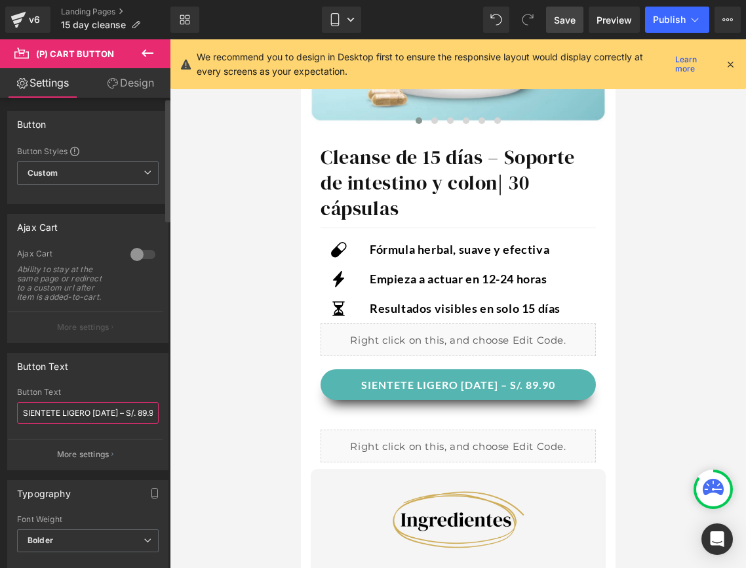
click at [81, 412] on input "SIENTETE LIGERO [DATE] – S/. 89.90" at bounding box center [88, 413] width 142 height 22
click at [51, 416] on input "SIENTE LIGEREZA [DATE] – S/. 89.90" at bounding box center [88, 413] width 142 height 22
type input "SIENTE LA LIGEREZA [DATE] – S/. 89.90"
drag, startPoint x: 24, startPoint y: 411, endPoint x: 121, endPoint y: 415, distance: 96.5
click at [121, 415] on input "SIENTE LA LIGEREZA [DATE] – S/. 89.90" at bounding box center [88, 413] width 142 height 22
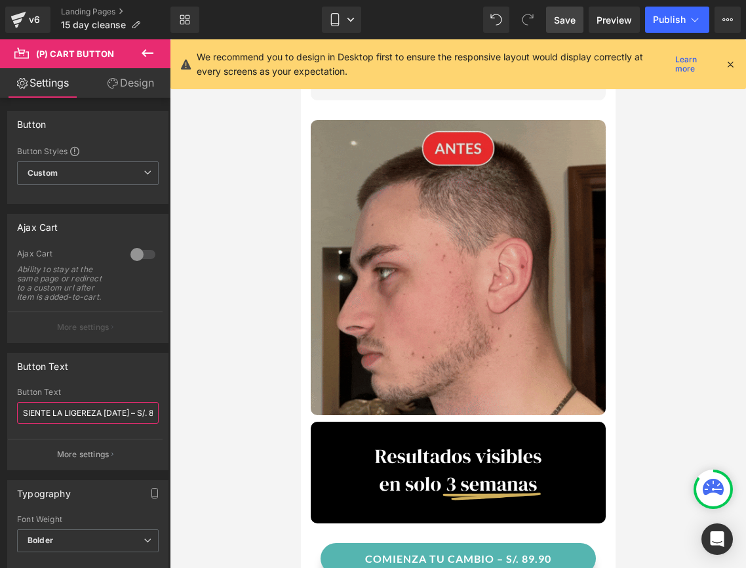
scroll to position [1214, 0]
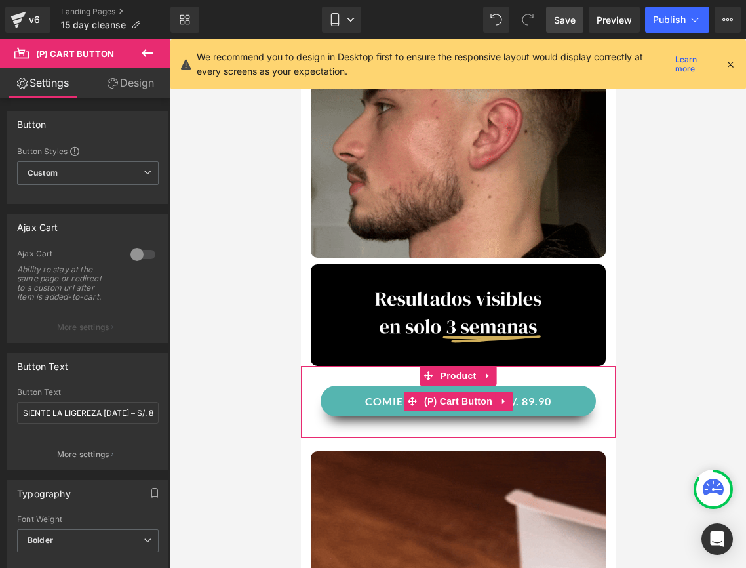
click at [350, 386] on button "COMIENZA TU CAMBIO – S/. 89.90" at bounding box center [457, 401] width 275 height 31
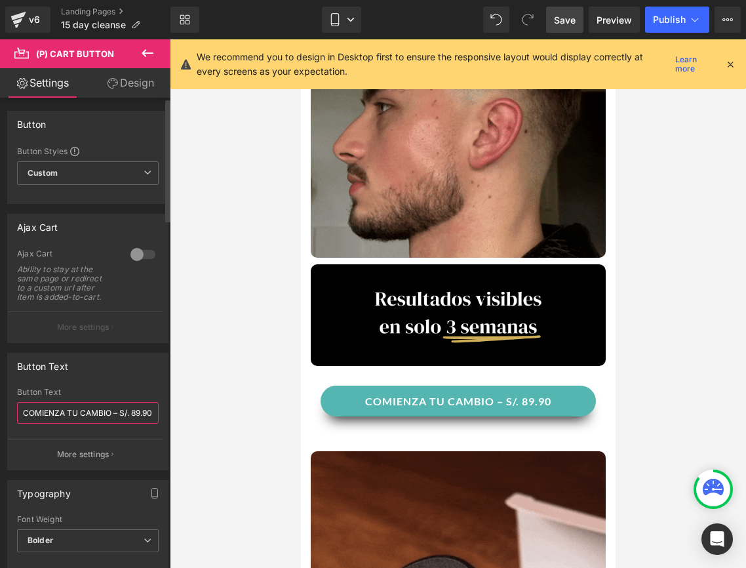
click at [38, 407] on input "COMIENZA TU CAMBIO – S/. 89.90" at bounding box center [88, 413] width 142 height 22
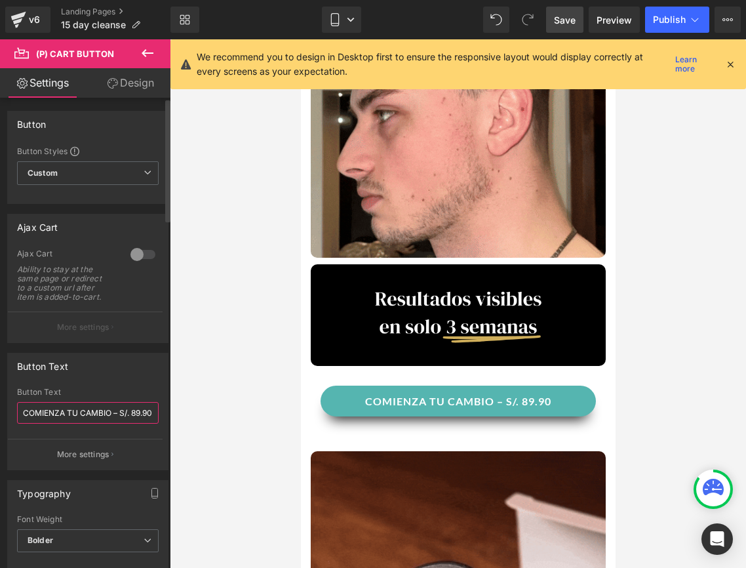
click at [38, 407] on input "COMIENZA TU CAMBIO – S/. 89.90" at bounding box center [88, 413] width 142 height 22
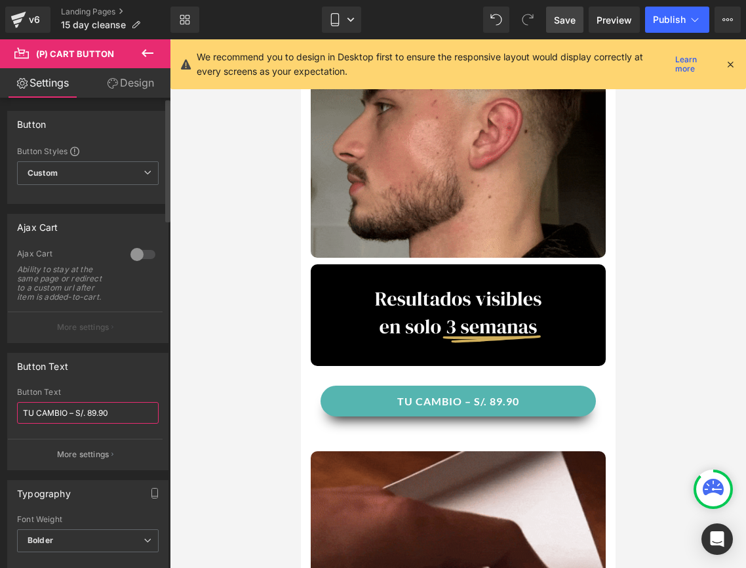
drag, startPoint x: 66, startPoint y: 414, endPoint x: 16, endPoint y: 415, distance: 49.2
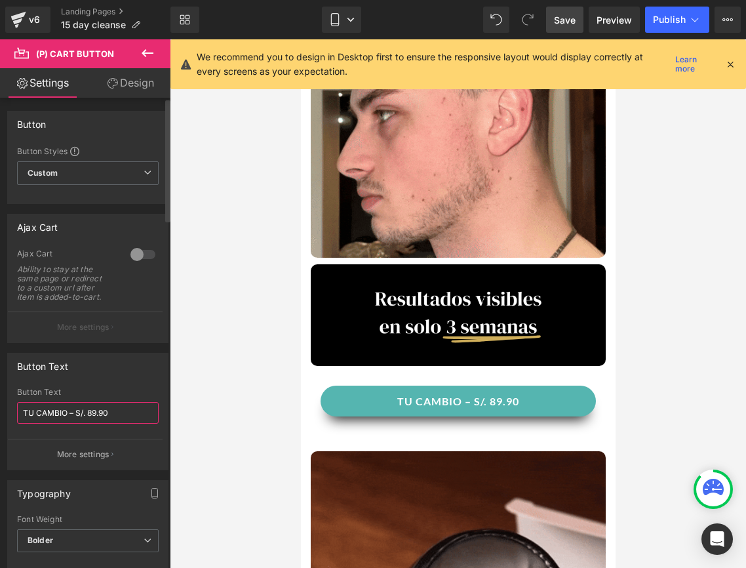
click at [16, 415] on div "TU CAMBIO – S/. 89.90 Button Text TU CAMBIO – S/. 89.90 More settings" at bounding box center [88, 429] width 160 height 82
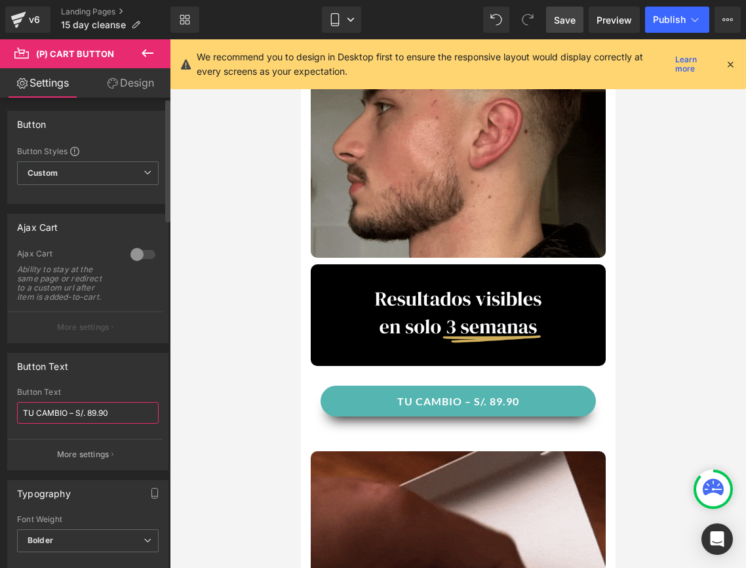
type input "SIENTE LA LIGEREZA [DATE] – S/. 89.90"
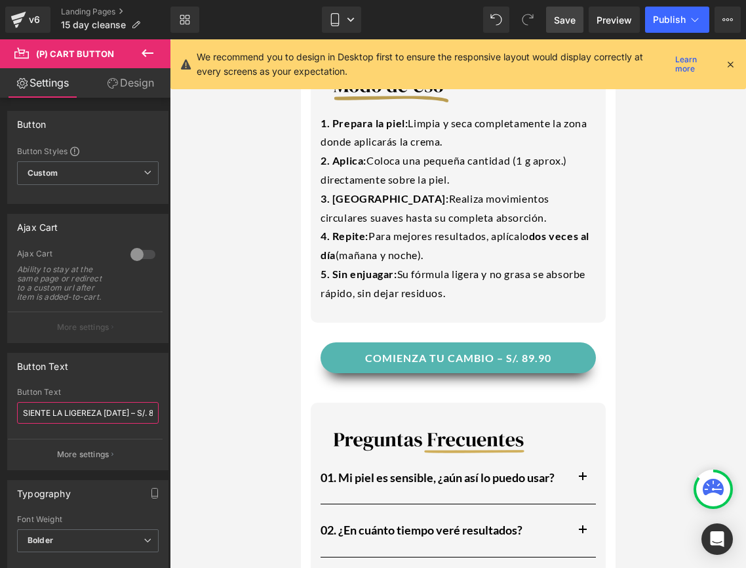
scroll to position [2134, 0]
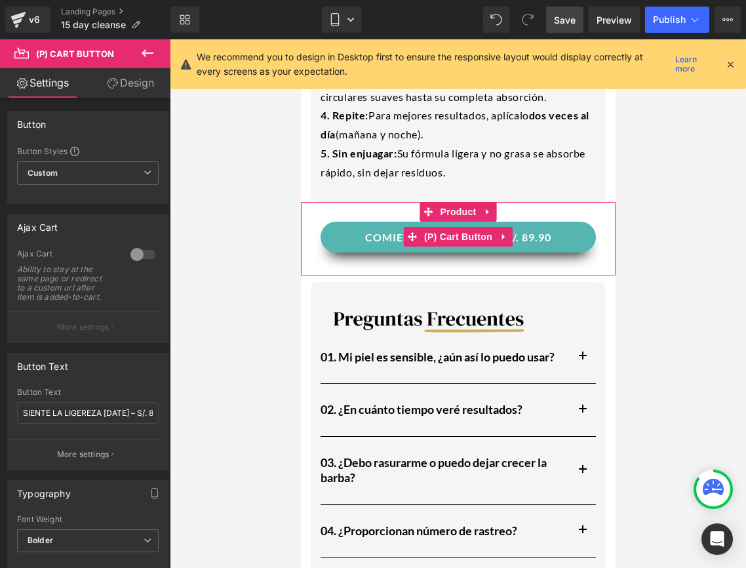
click at [394, 222] on button "COMIENZA TU CAMBIO – S/. 89.90" at bounding box center [457, 237] width 275 height 31
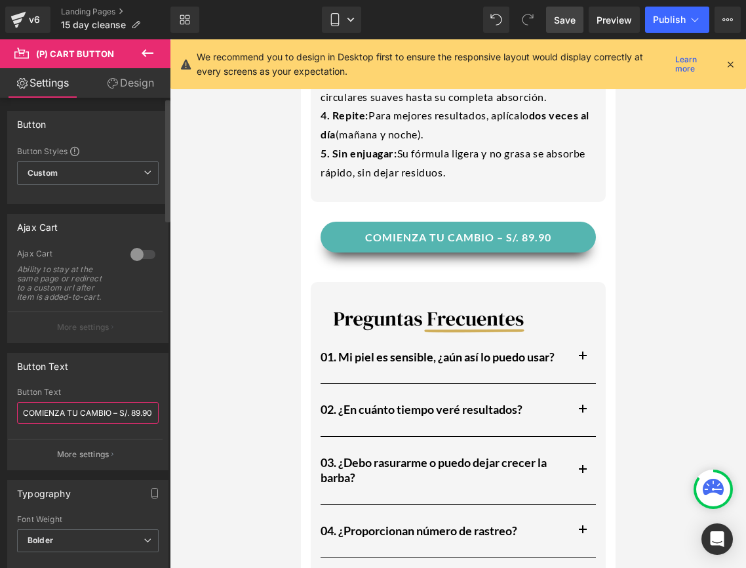
drag, startPoint x: 111, startPoint y: 412, endPoint x: 16, endPoint y: 416, distance: 94.5
click at [16, 416] on div "COMIENZA TU CAMBIO – S/. 89.90 Button Text COMIENZA TU CAMBIO – S/. 89.90 More …" at bounding box center [88, 429] width 160 height 82
type input "SIENTE LA LIGEREZA [DATE] – S/. 89.90"
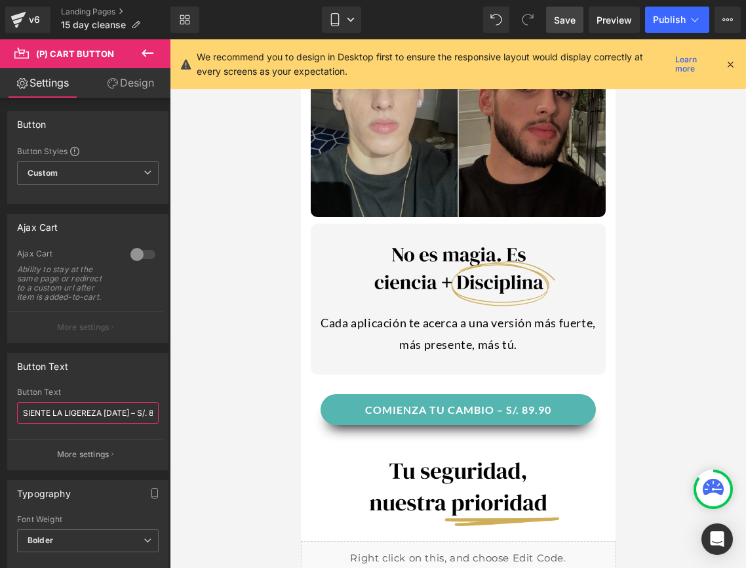
scroll to position [2894, 0]
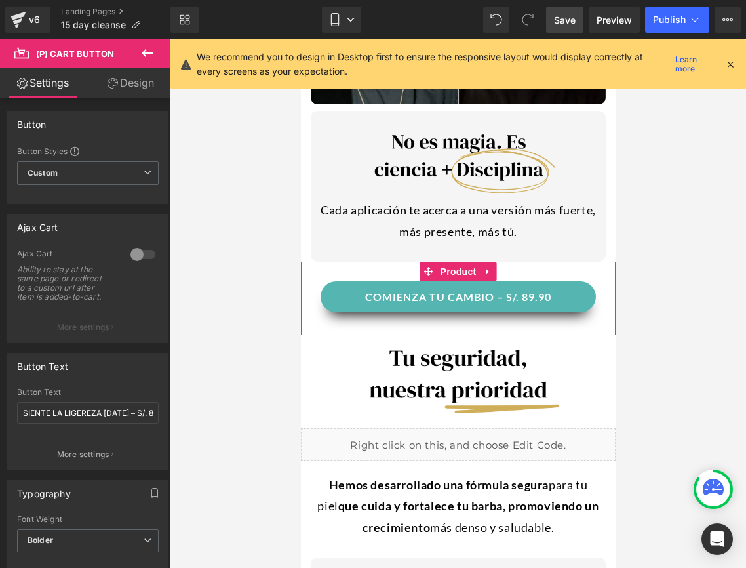
click at [366, 281] on button "COMIENZA TU CAMBIO – S/. 89.90" at bounding box center [457, 296] width 275 height 31
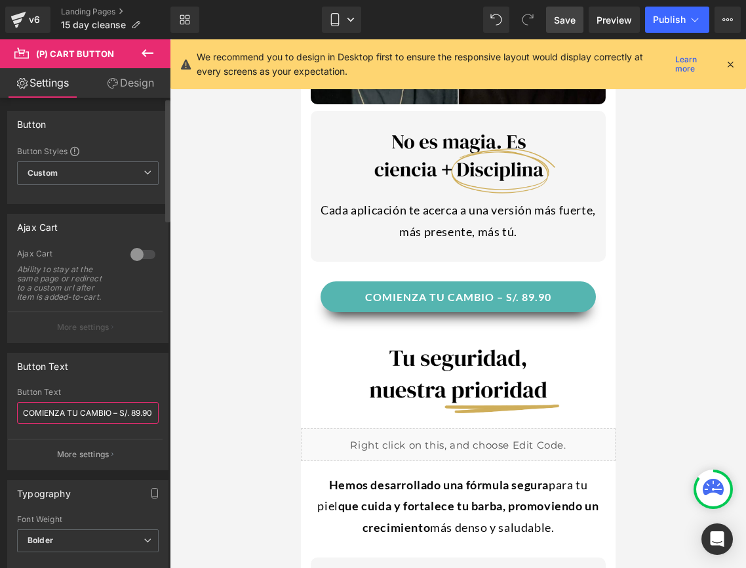
drag, startPoint x: 110, startPoint y: 415, endPoint x: 16, endPoint y: 415, distance: 93.1
click at [16, 415] on div "COMIENZA TU CAMBIO – S/. 89.90 Button Text COMIENZA TU CAMBIO – S/. 89.90 More …" at bounding box center [88, 429] width 160 height 82
paste input "SIENTE LA LIGEREZA [DATE]"
type input "SIENTE LA LIGEREZA [DATE] – S/. 89.90"
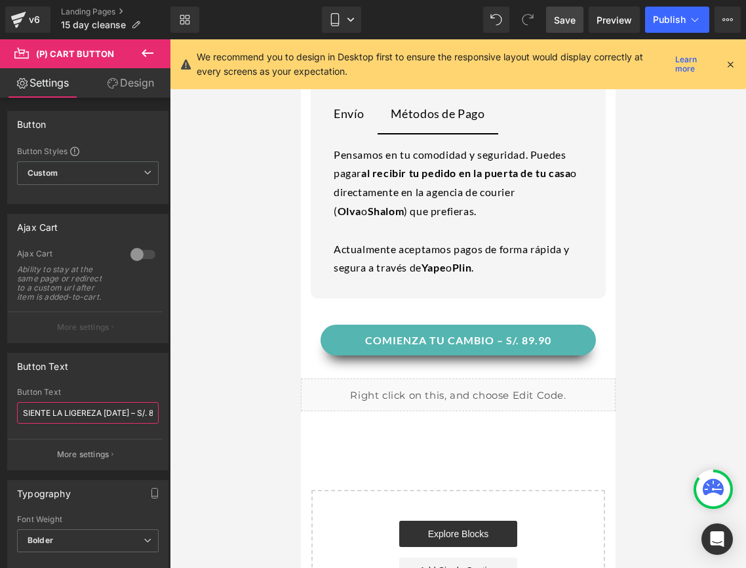
scroll to position [3436, 0]
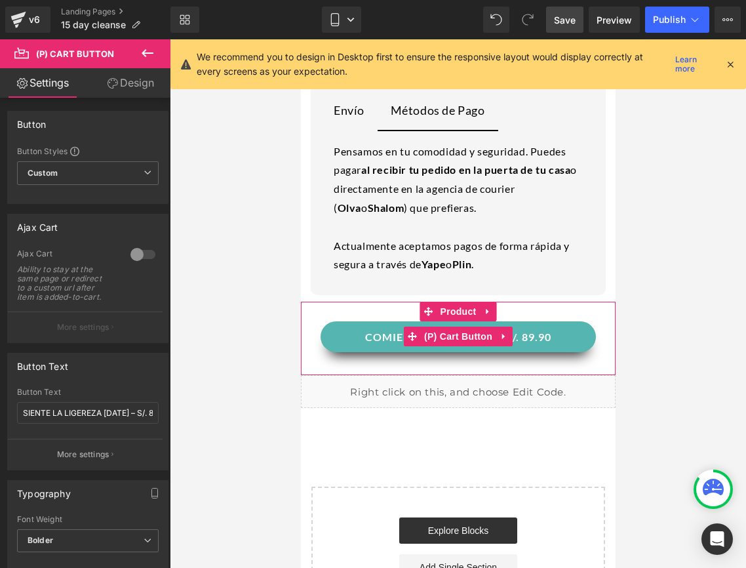
click at [380, 321] on button "COMIENZA TU CAMBIO – S/. 89.90" at bounding box center [457, 336] width 275 height 31
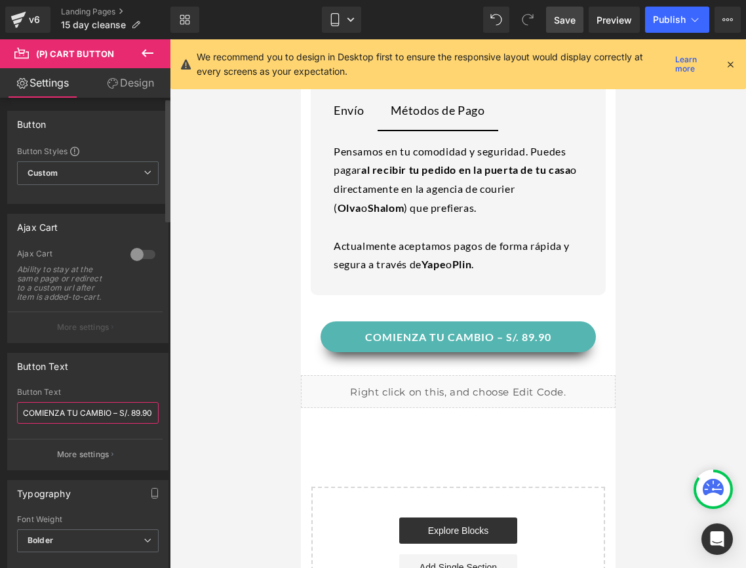
drag, startPoint x: 111, startPoint y: 416, endPoint x: 16, endPoint y: 413, distance: 94.5
click at [16, 413] on div "COMIENZA TU CAMBIO – S/. 89.90 Button Text COMIENZA TU CAMBIO – S/. 89.90 More …" at bounding box center [88, 429] width 160 height 82
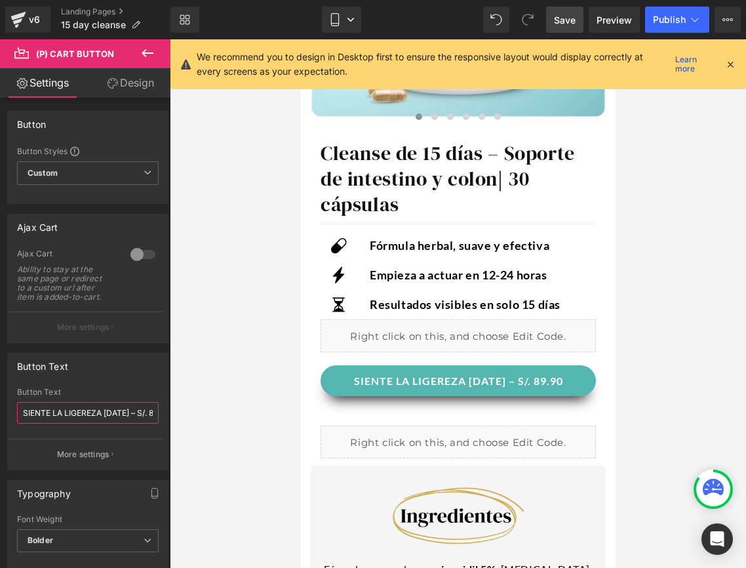
scroll to position [475, 0]
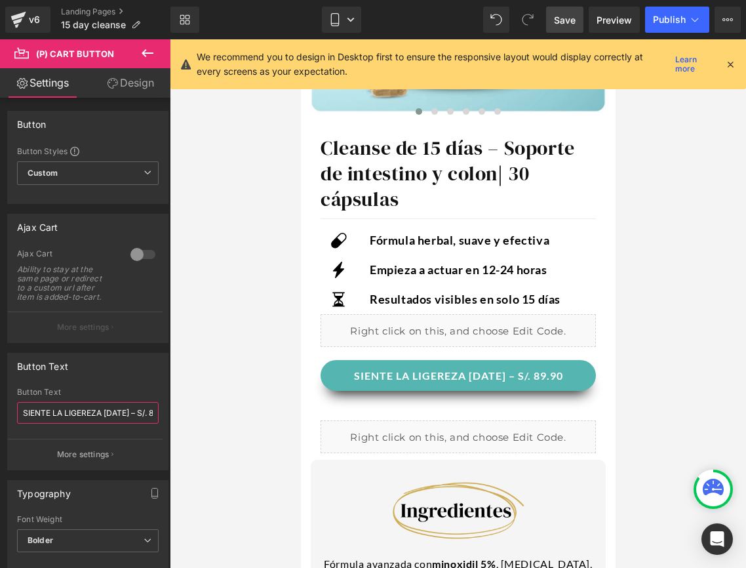
type input "SIENTE LA LIGEREZA [DATE] – S/. 89.90"
click at [563, 13] on span "Save" at bounding box center [565, 20] width 22 height 14
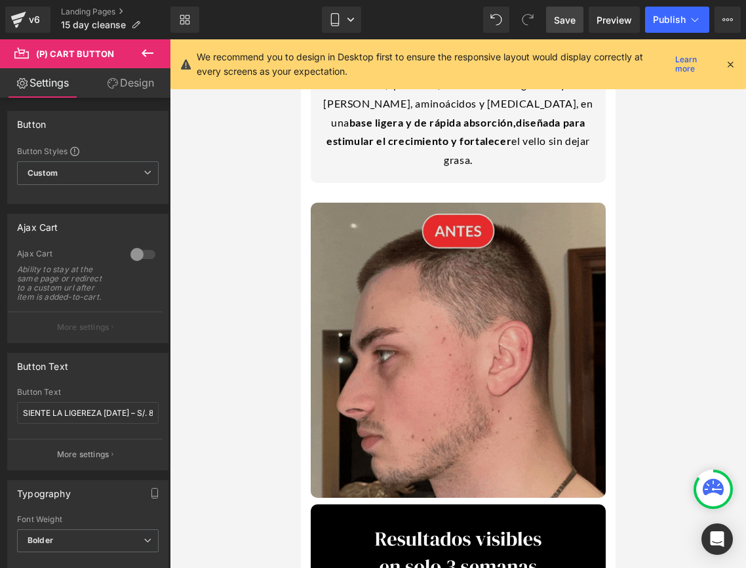
scroll to position [975, 0]
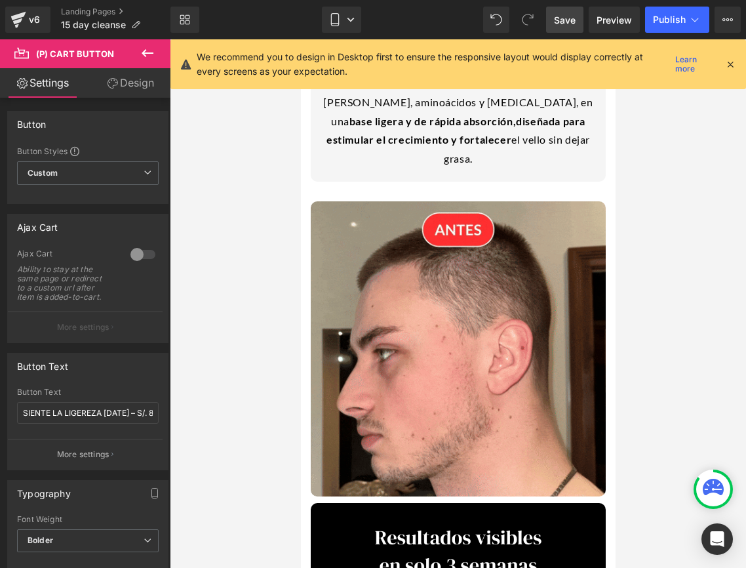
click at [732, 68] on icon at bounding box center [731, 64] width 12 height 12
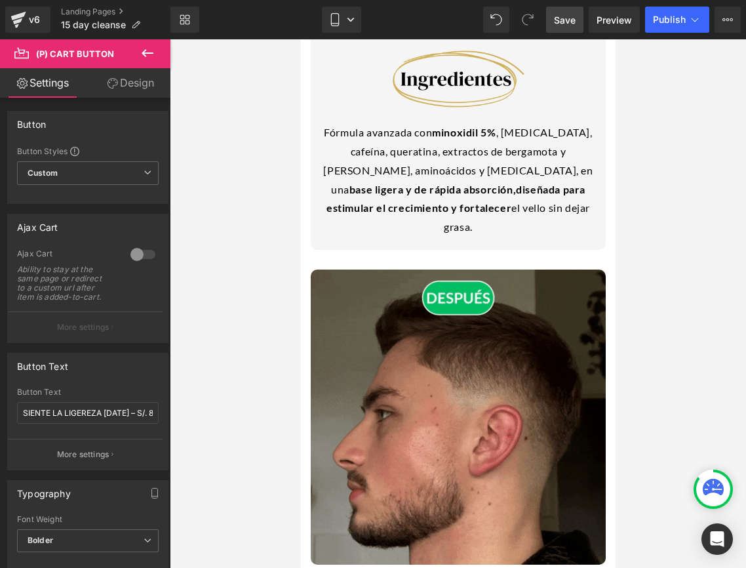
scroll to position [905, 0]
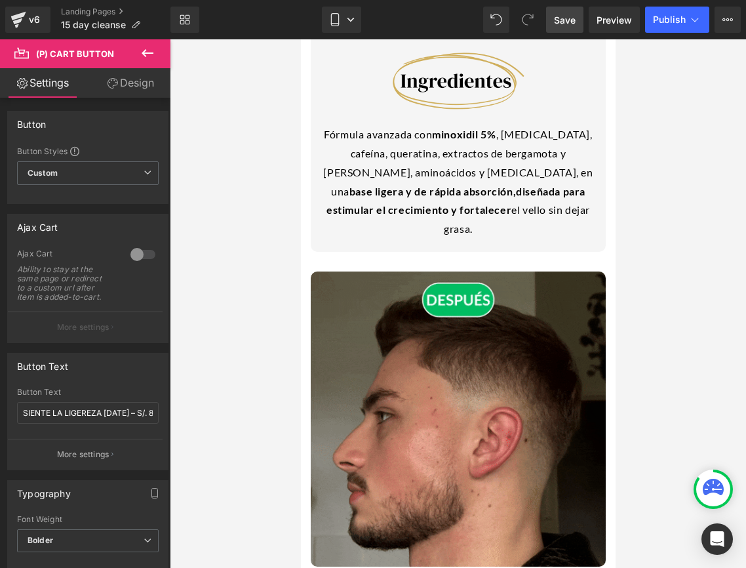
click at [294, 371] on div at bounding box center [458, 303] width 576 height 528
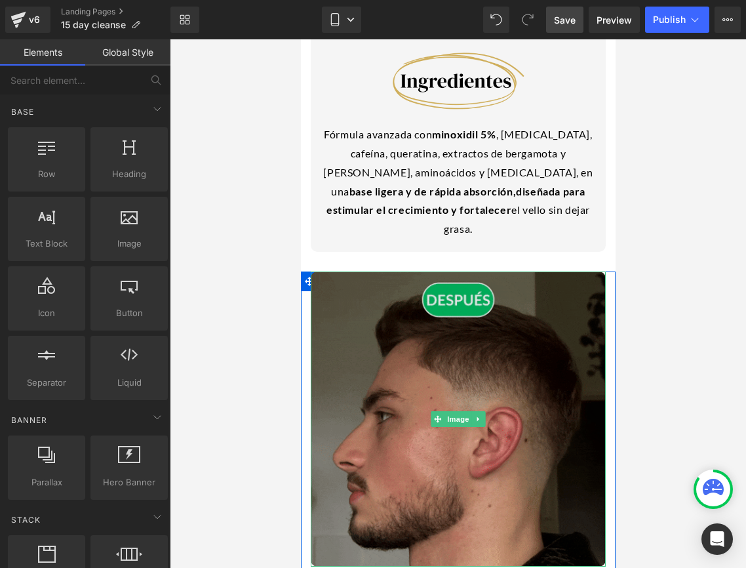
click at [380, 365] on img at bounding box center [457, 418] width 295 height 295
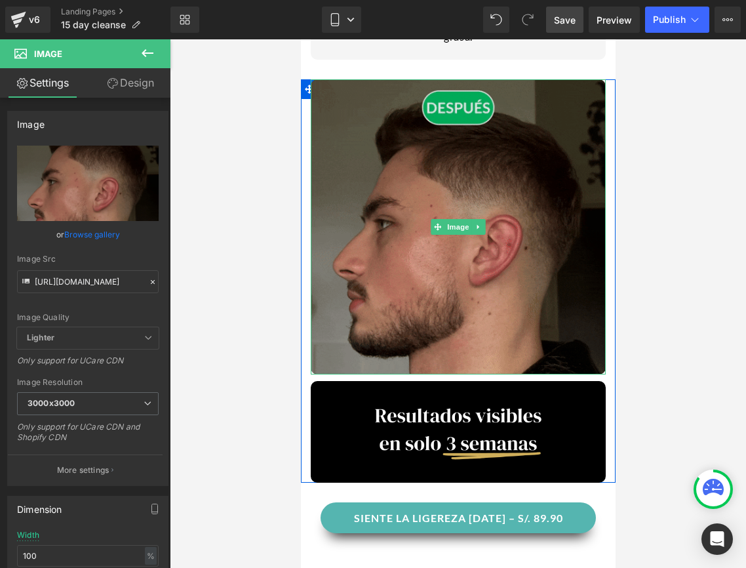
scroll to position [1104, 0]
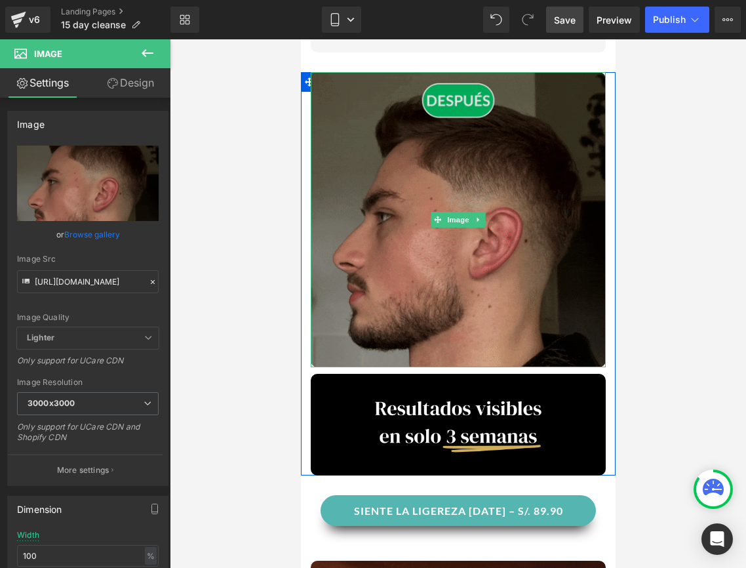
click at [495, 216] on img at bounding box center [457, 219] width 295 height 295
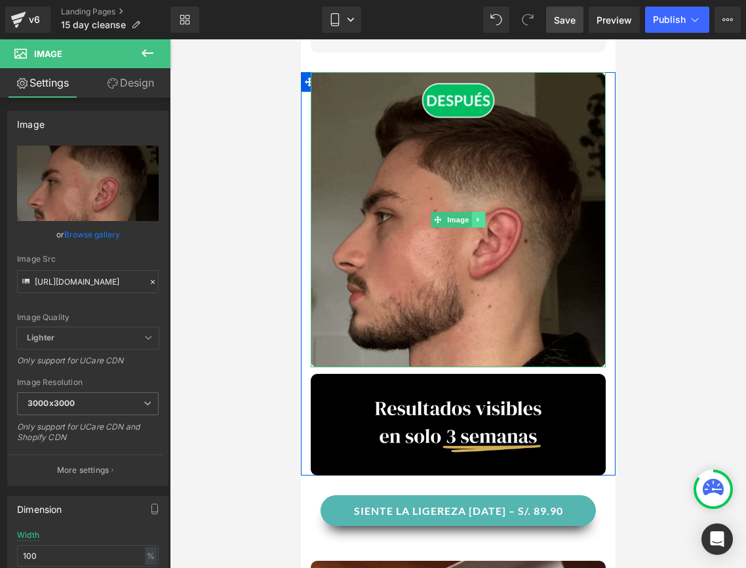
click at [473, 212] on link at bounding box center [478, 220] width 14 height 16
click at [483, 216] on icon at bounding box center [484, 219] width 7 height 7
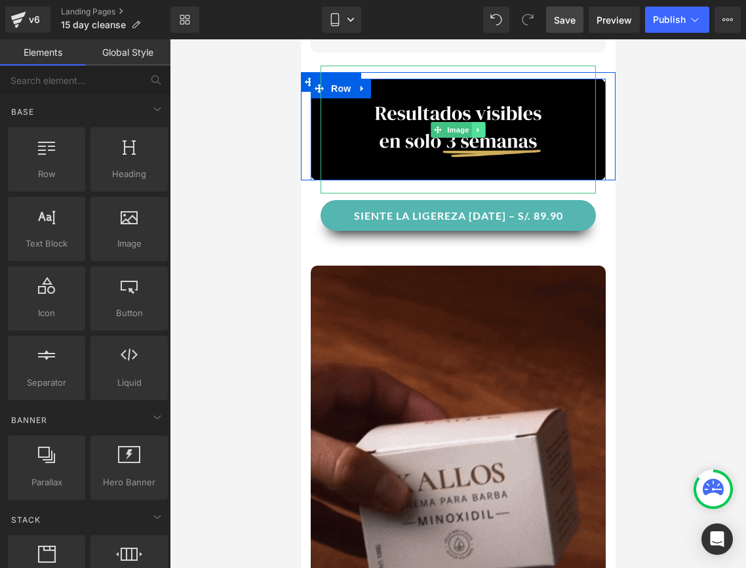
click at [479, 126] on icon at bounding box center [478, 130] width 7 height 8
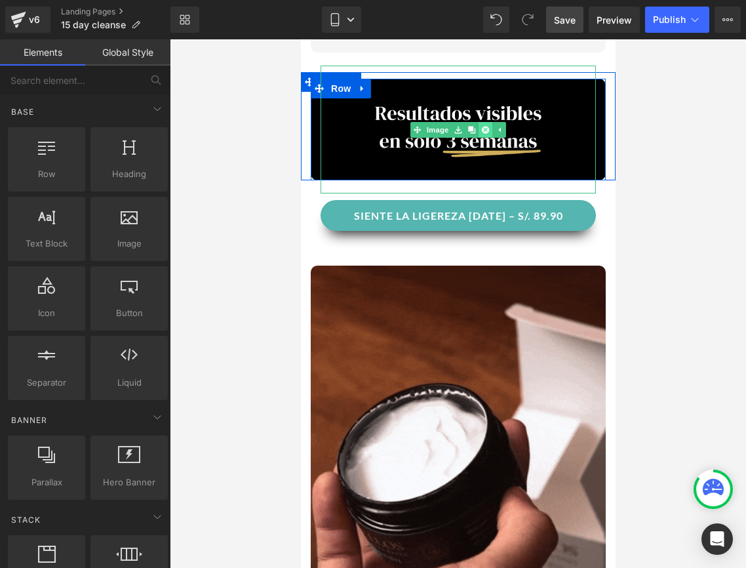
click at [483, 126] on icon at bounding box center [484, 129] width 7 height 7
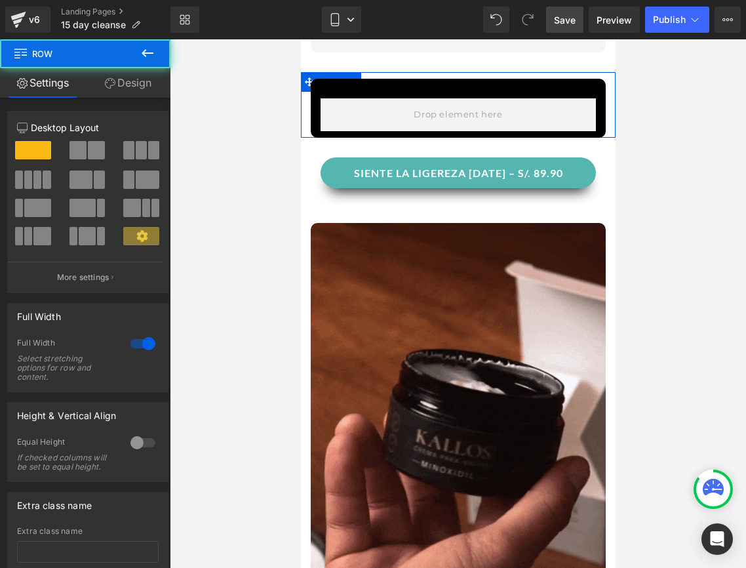
click at [353, 72] on div "Row" at bounding box center [457, 105] width 295 height 66
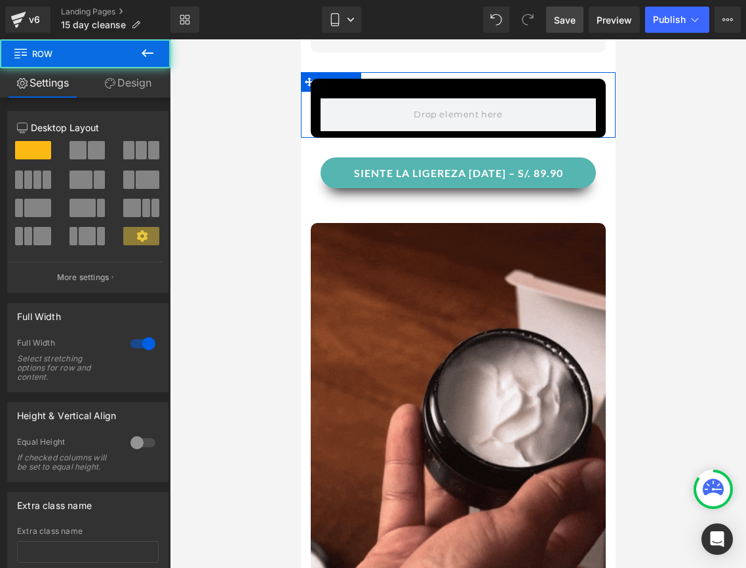
click at [354, 72] on div "Row" at bounding box center [457, 105] width 295 height 66
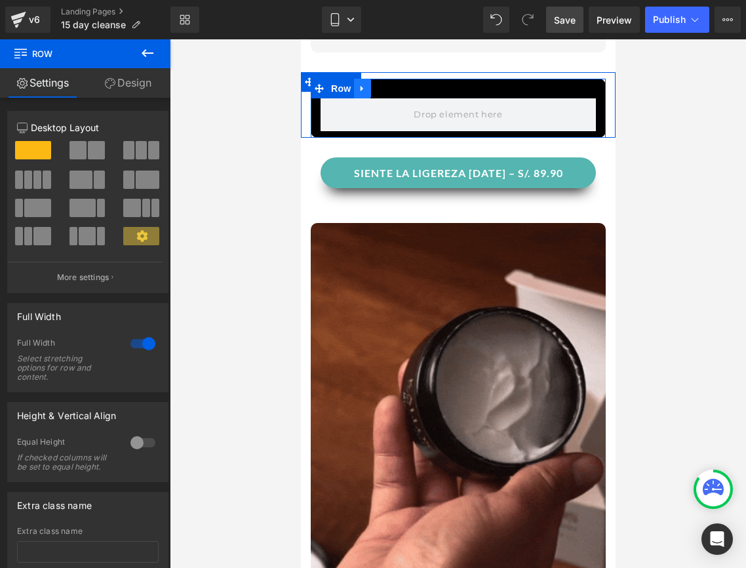
click at [356, 79] on link at bounding box center [361, 89] width 17 height 20
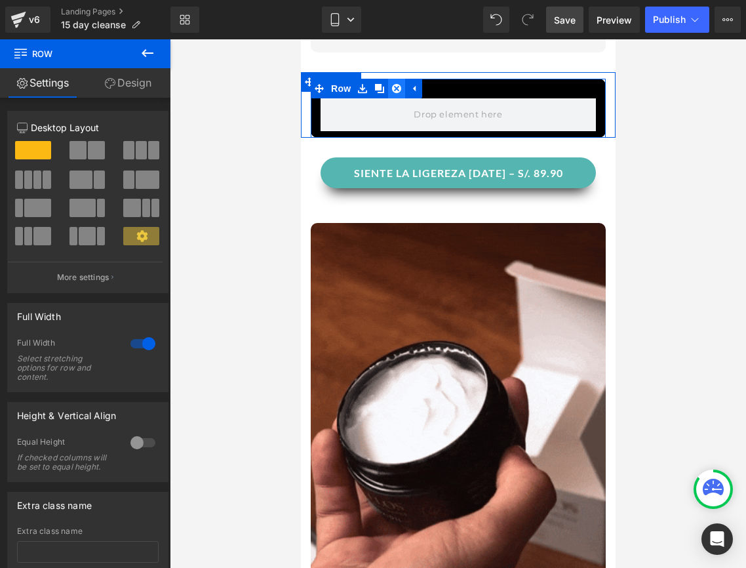
click at [390, 79] on link at bounding box center [396, 89] width 17 height 20
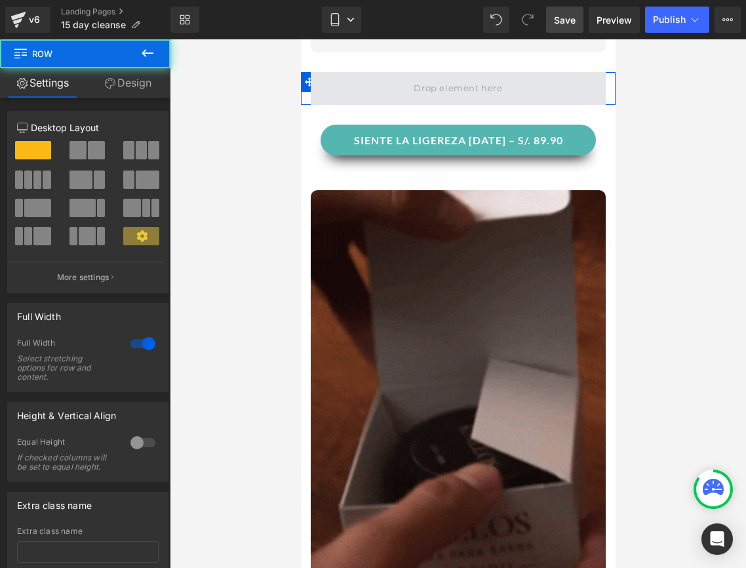
click at [329, 72] on span at bounding box center [457, 88] width 295 height 33
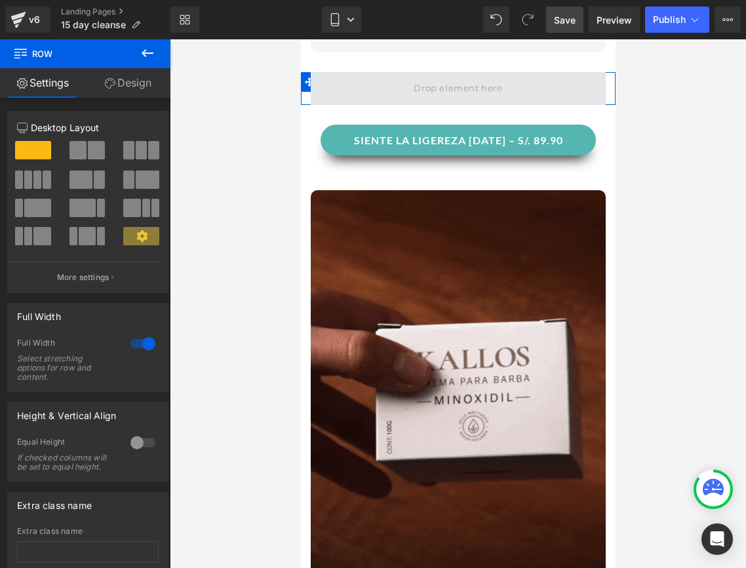
click at [313, 72] on span at bounding box center [457, 88] width 295 height 33
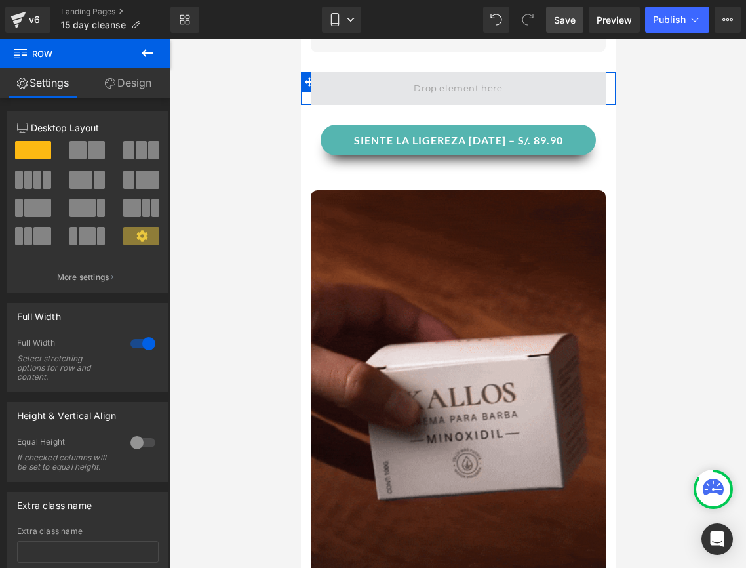
click at [324, 72] on span at bounding box center [457, 88] width 295 height 33
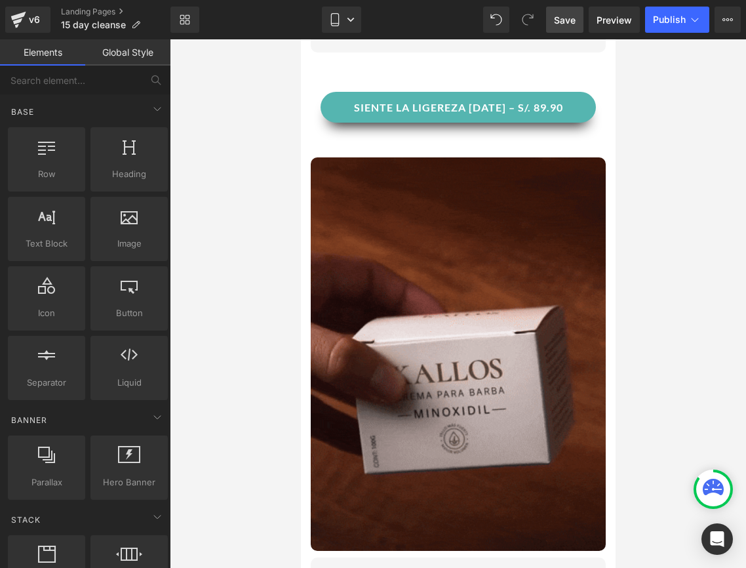
click at [271, 207] on div "(P) Cart Button You are previewing how the will restyle your page. You can not …" at bounding box center [373, 295] width 746 height 590
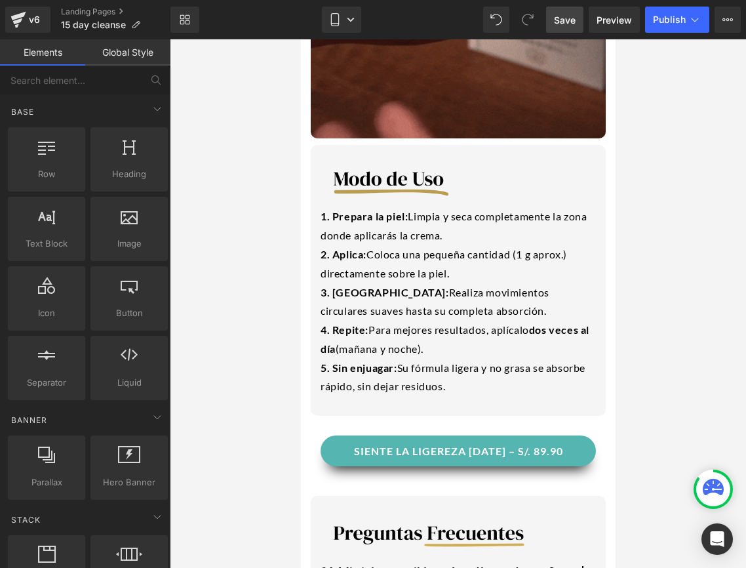
scroll to position [1526, 0]
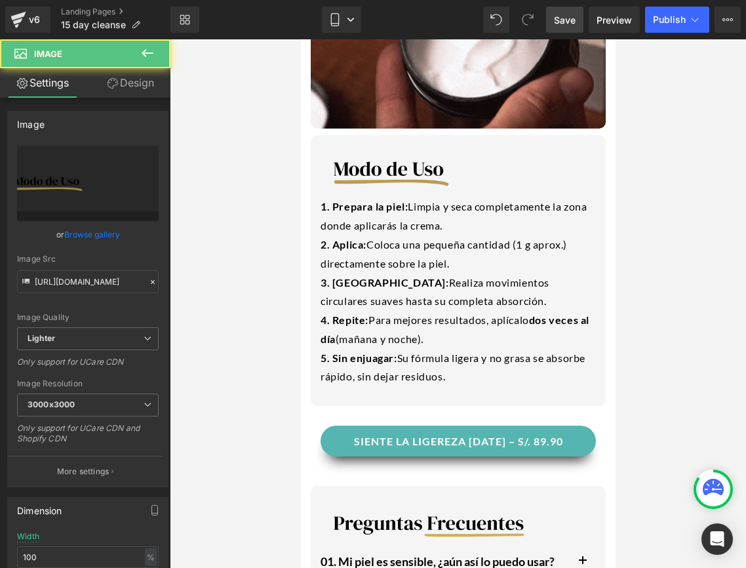
click at [509, 152] on img at bounding box center [457, 173] width 275 height 128
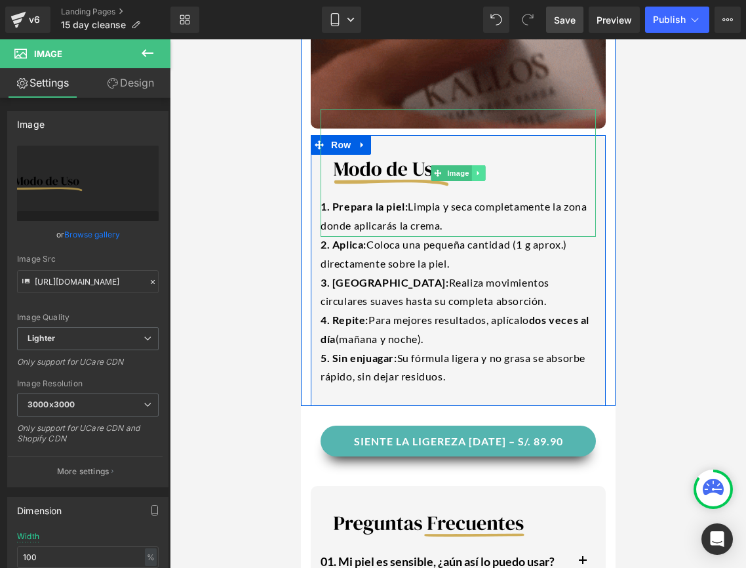
click at [475, 169] on icon at bounding box center [478, 173] width 7 height 8
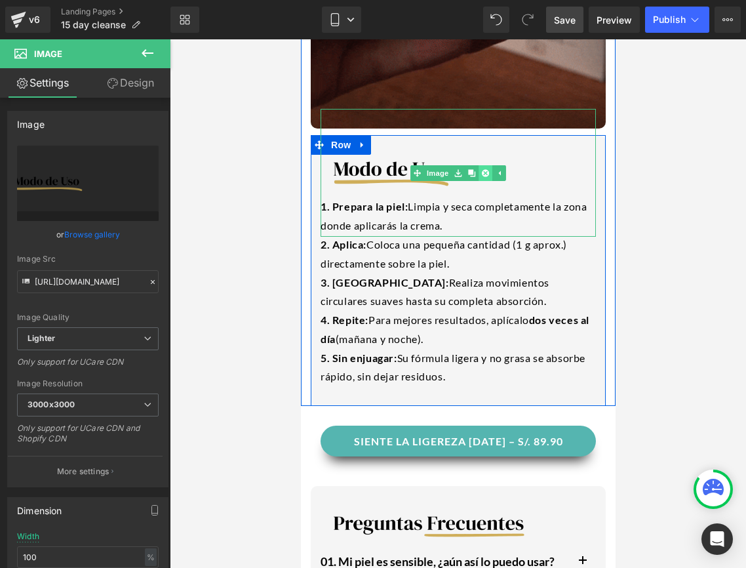
click at [486, 169] on icon at bounding box center [484, 172] width 7 height 7
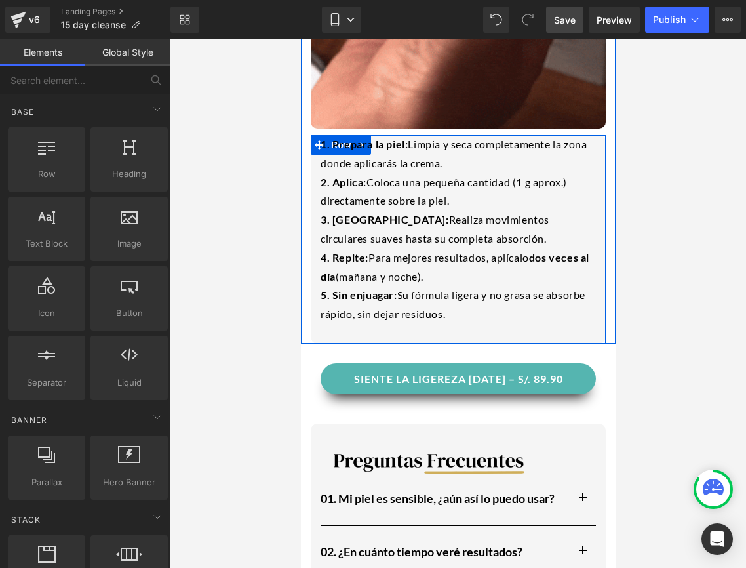
click at [586, 313] on div "1. Prepara la piel: Limpia y seca completamente la zona donde aplicarás la crem…" at bounding box center [457, 239] width 295 height 209
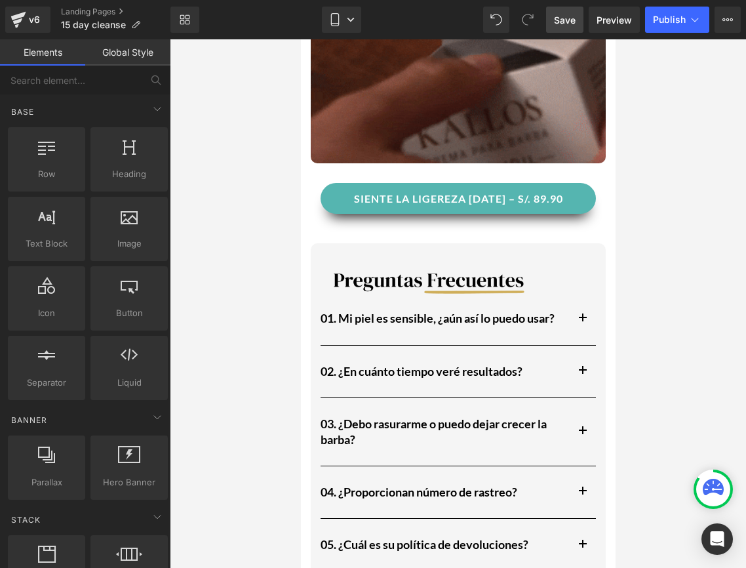
scroll to position [1481, 0]
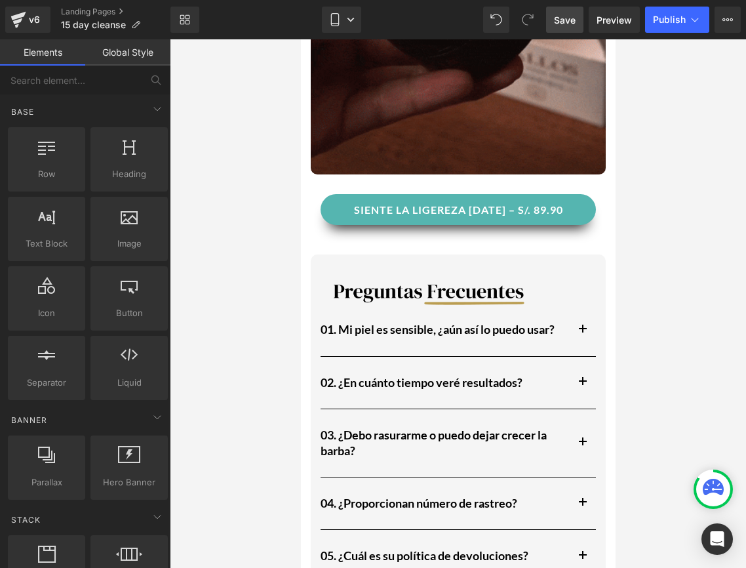
click at [495, 269] on img at bounding box center [457, 292] width 275 height 128
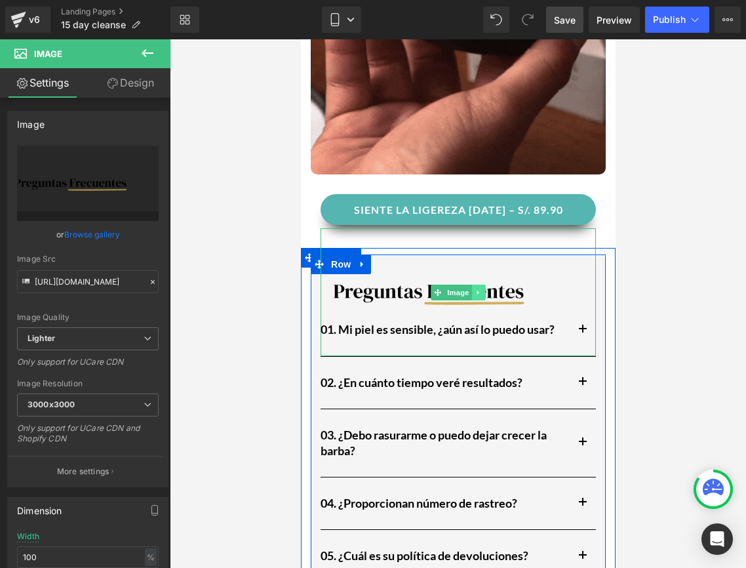
click at [481, 289] on icon at bounding box center [478, 293] width 7 height 8
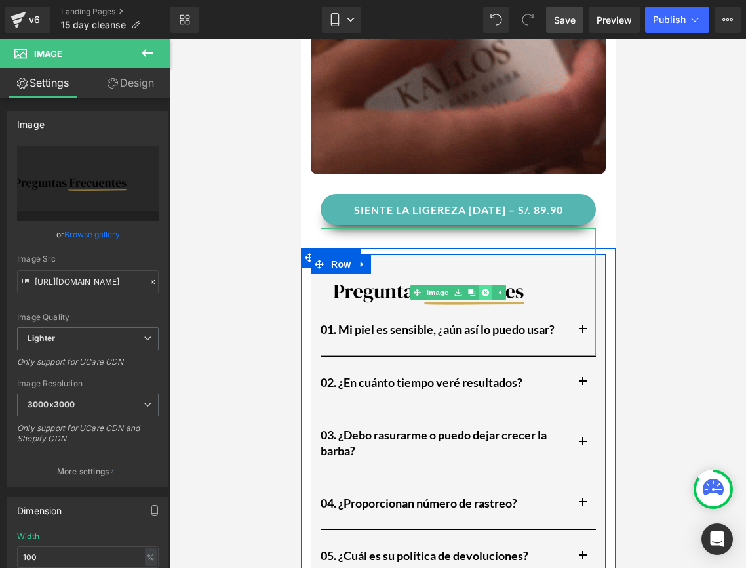
click at [485, 289] on icon at bounding box center [484, 293] width 7 height 8
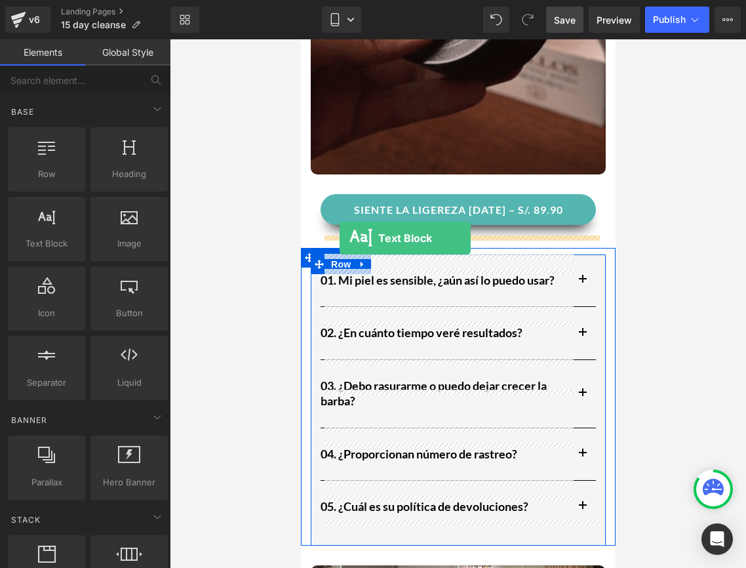
drag, startPoint x: 361, startPoint y: 255, endPoint x: 339, endPoint y: 238, distance: 27.5
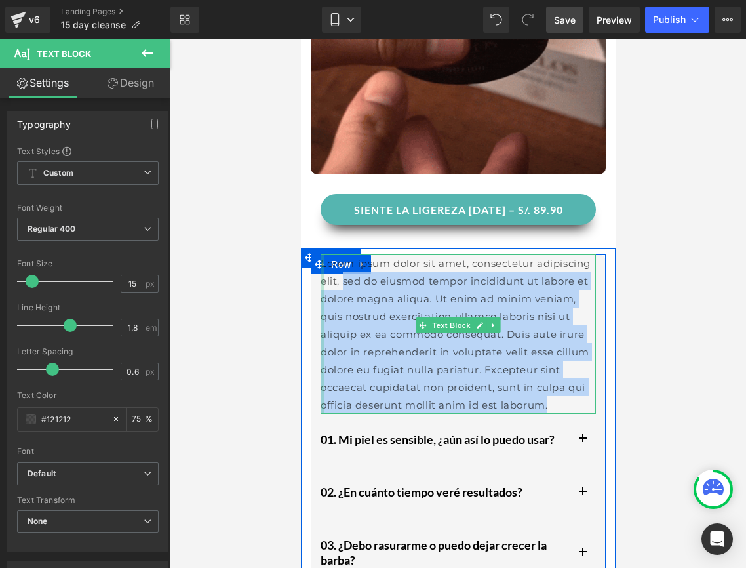
drag, startPoint x: 572, startPoint y: 365, endPoint x: 321, endPoint y: 259, distance: 272.4
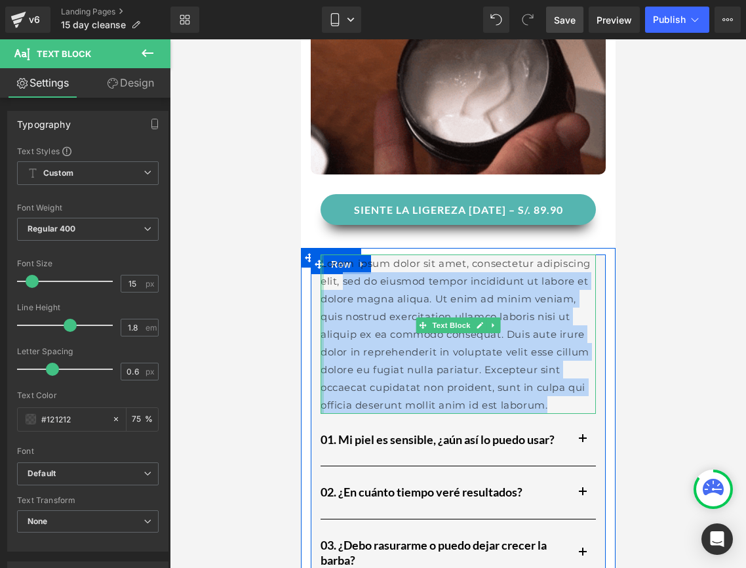
click at [321, 259] on div "Lorem ipsum dolor sit amet, consectetur adipiscing elit, sed do eiusmod tempor …" at bounding box center [457, 333] width 275 height 159
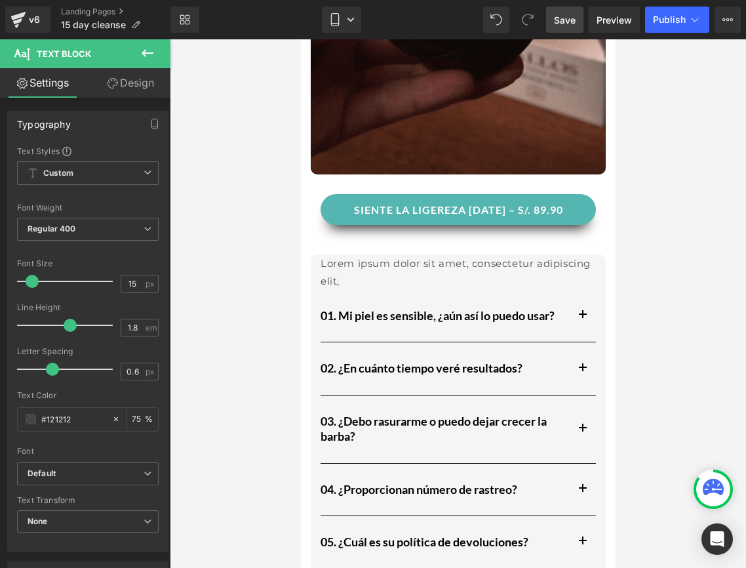
click at [664, 248] on div at bounding box center [458, 303] width 576 height 528
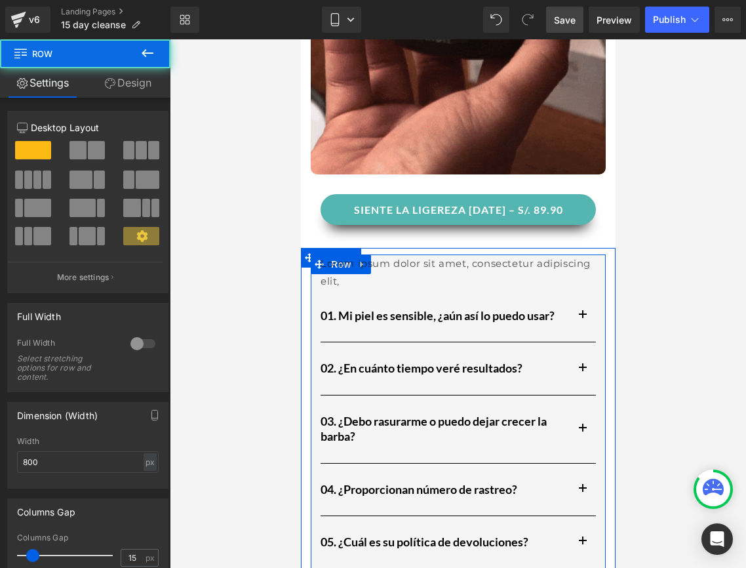
click at [603, 269] on div "Lorem ipsum dolor sit amet, consectetur adipiscing elit, Text Block 01. Mi piel…" at bounding box center [457, 414] width 295 height 320
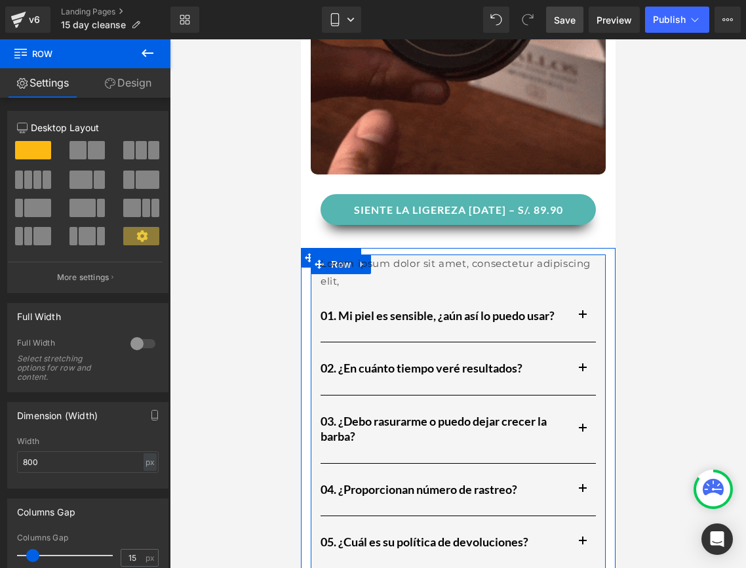
click at [313, 257] on div "Lorem ipsum dolor sit amet, consectetur adipiscing elit, Text Block 01. Mi piel…" at bounding box center [457, 414] width 295 height 320
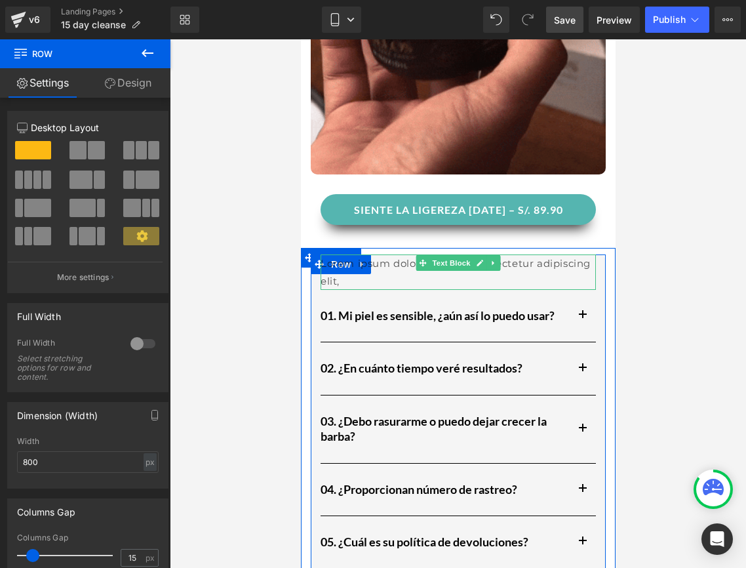
click at [353, 254] on p "Lorem ipsum dolor sit amet, consectetur adipiscing elit," at bounding box center [457, 271] width 275 height 35
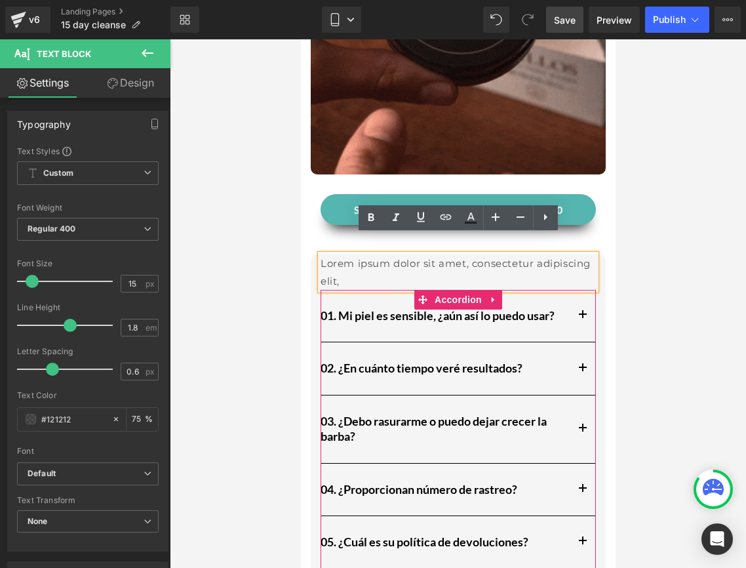
click at [330, 290] on div "01. Mi piel es sensible, ¿aún así lo puedo usar? Heading" at bounding box center [457, 316] width 275 height 52
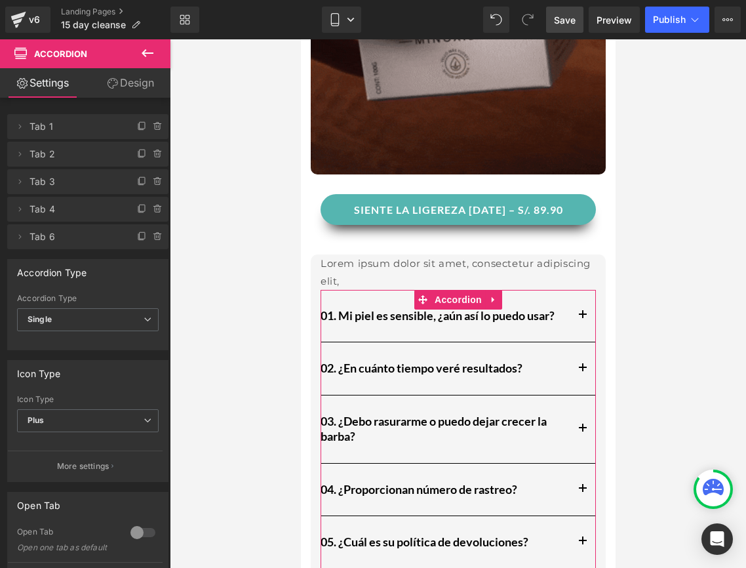
click at [110, 95] on link "Design" at bounding box center [130, 83] width 85 height 30
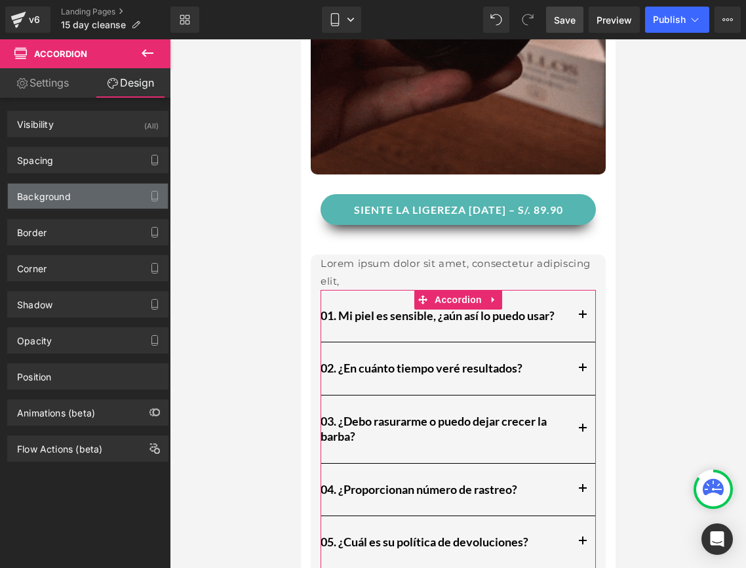
click at [57, 192] on div "Background" at bounding box center [44, 193] width 54 height 18
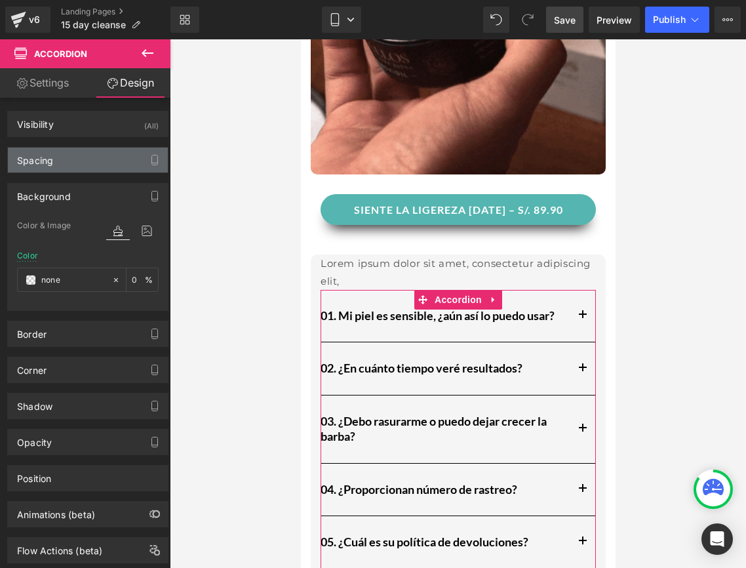
click at [64, 171] on div "Spacing" at bounding box center [88, 160] width 160 height 25
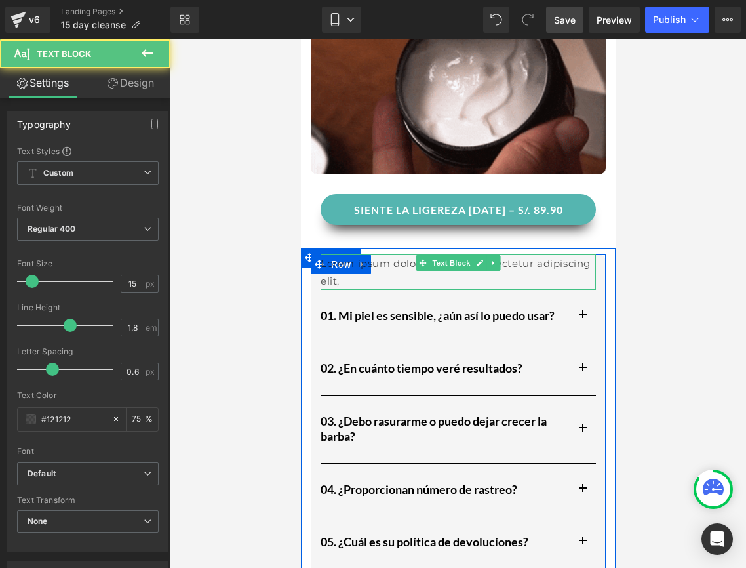
click at [347, 254] on p "Lorem ipsum dolor sit amet, consectetur adipiscing elit," at bounding box center [457, 271] width 275 height 35
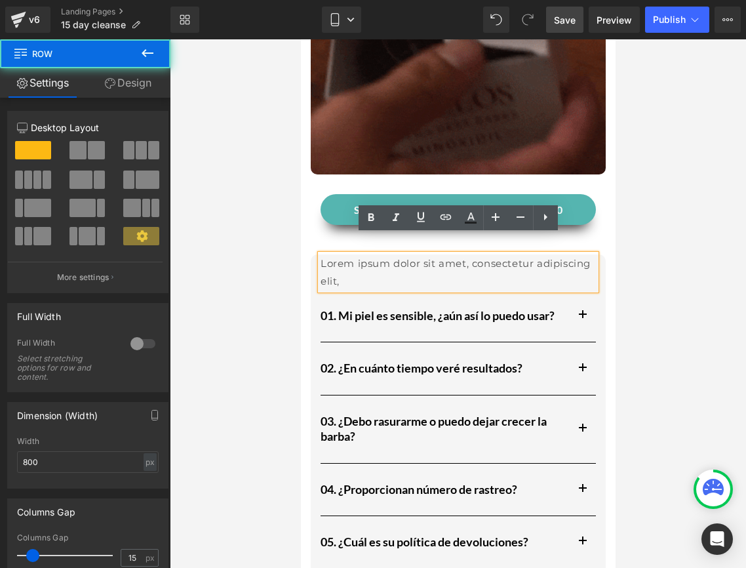
click at [603, 268] on div "Lorem ipsum dolor sit amet, consectetur adipiscing elit, Text Block 01. Mi piel…" at bounding box center [457, 414] width 295 height 320
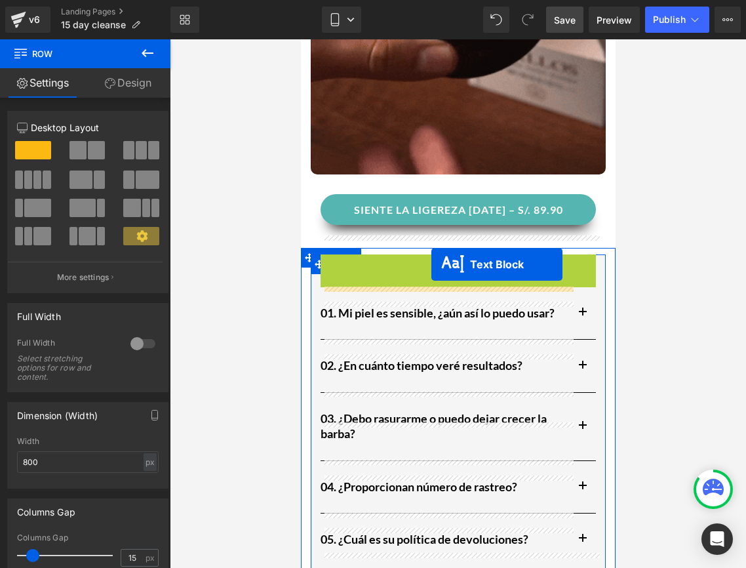
drag, startPoint x: 428, startPoint y: 245, endPoint x: 431, endPoint y: 264, distance: 19.9
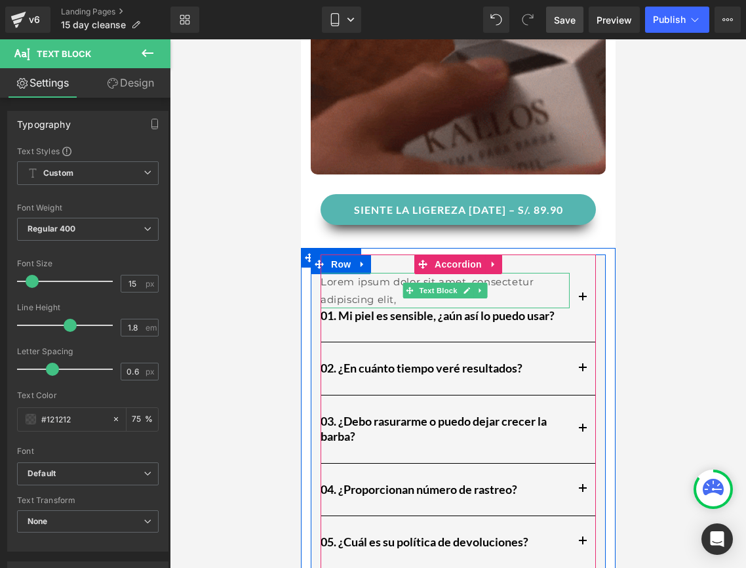
click at [349, 280] on p "Lorem ipsum dolor sit amet, consectetur adipiscing elit," at bounding box center [444, 290] width 249 height 35
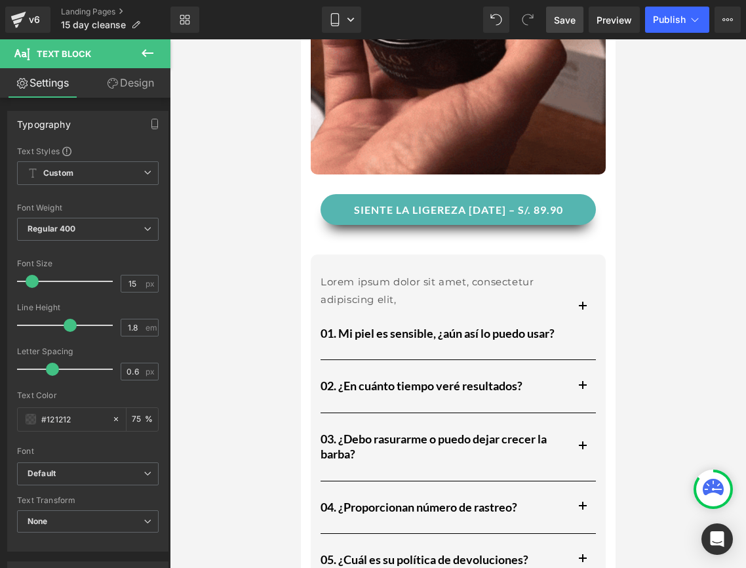
click at [250, 309] on div at bounding box center [458, 303] width 576 height 528
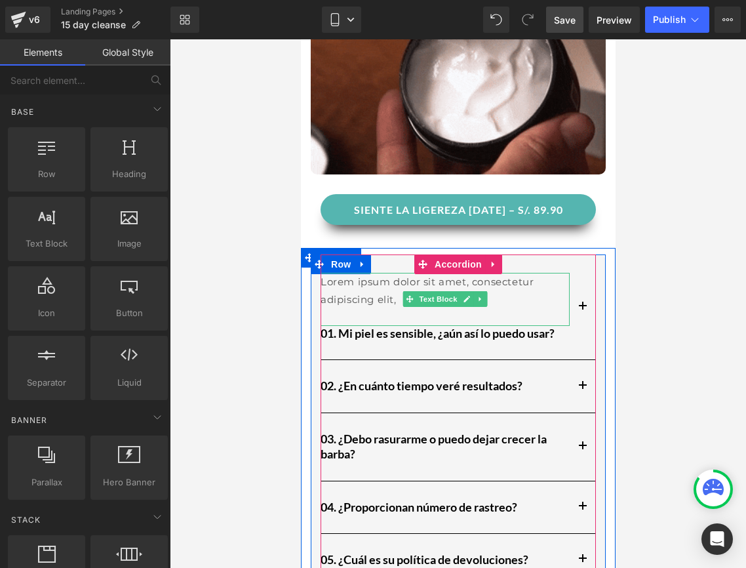
click at [346, 280] on p "Lorem ipsum dolor sit amet, consectetur adipiscing elit," at bounding box center [444, 290] width 249 height 35
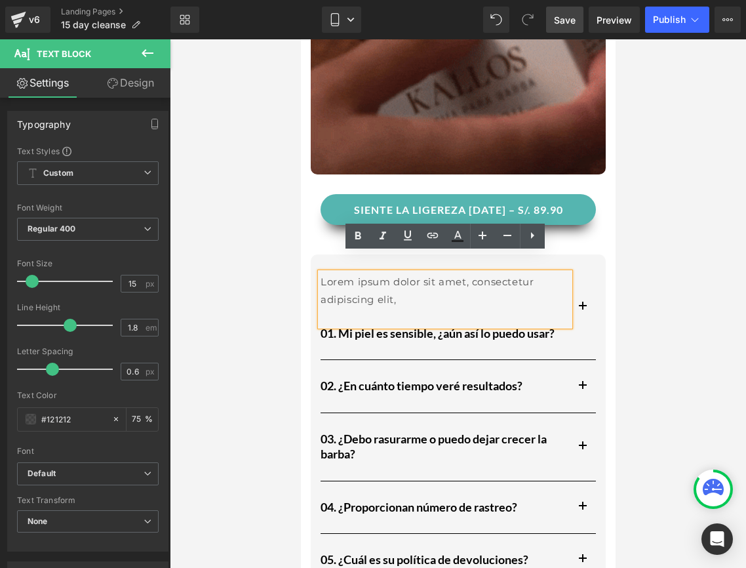
drag, startPoint x: 345, startPoint y: 280, endPoint x: 304, endPoint y: 264, distance: 43.6
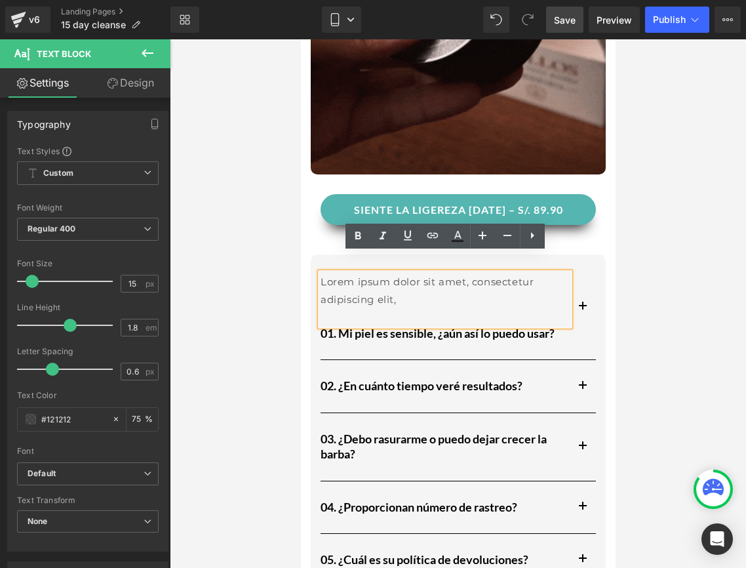
click at [304, 264] on div "Lorem ipsum dolor sit amet, consectetur adipiscing elit, Text Block 01. Mi piel…" at bounding box center [457, 423] width 315 height 351
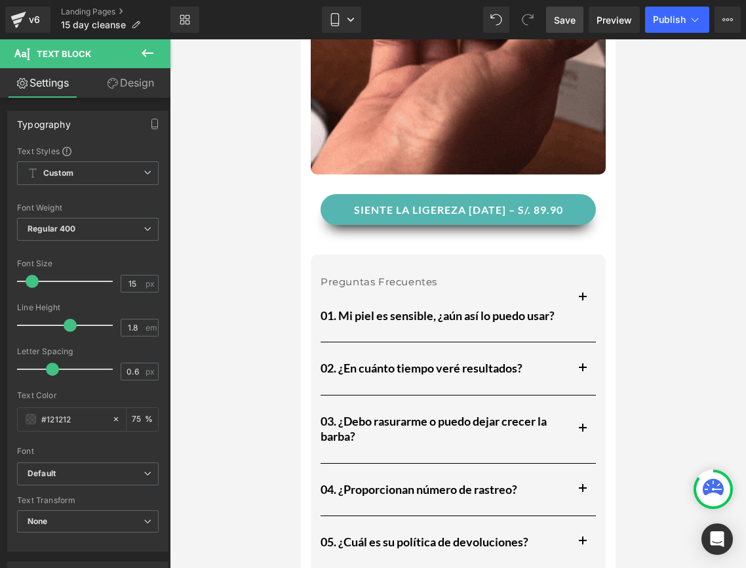
click at [278, 283] on div at bounding box center [458, 303] width 576 height 528
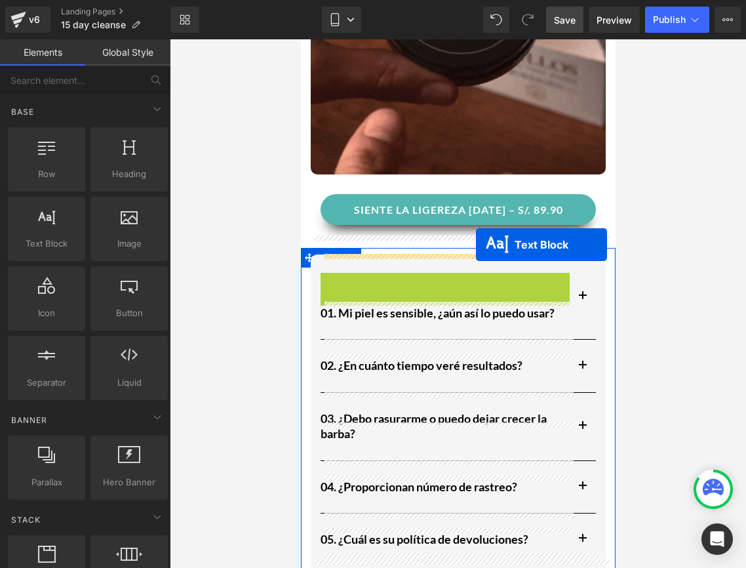
drag, startPoint x: 408, startPoint y: 271, endPoint x: 475, endPoint y: 245, distance: 72.5
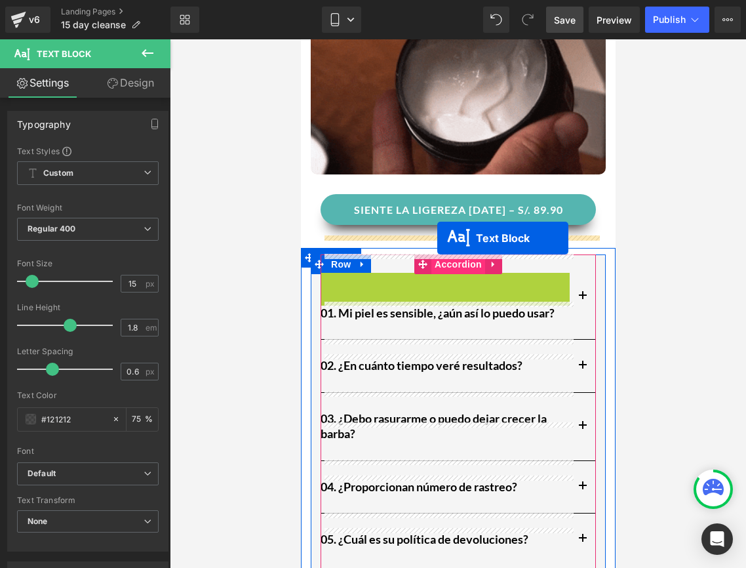
drag, startPoint x: 407, startPoint y: 271, endPoint x: 437, endPoint y: 238, distance: 44.6
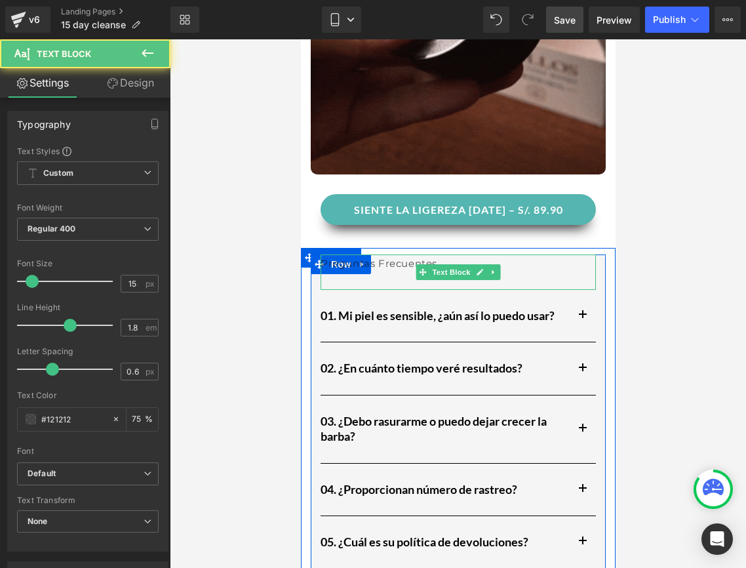
click at [380, 272] on p at bounding box center [457, 281] width 275 height 18
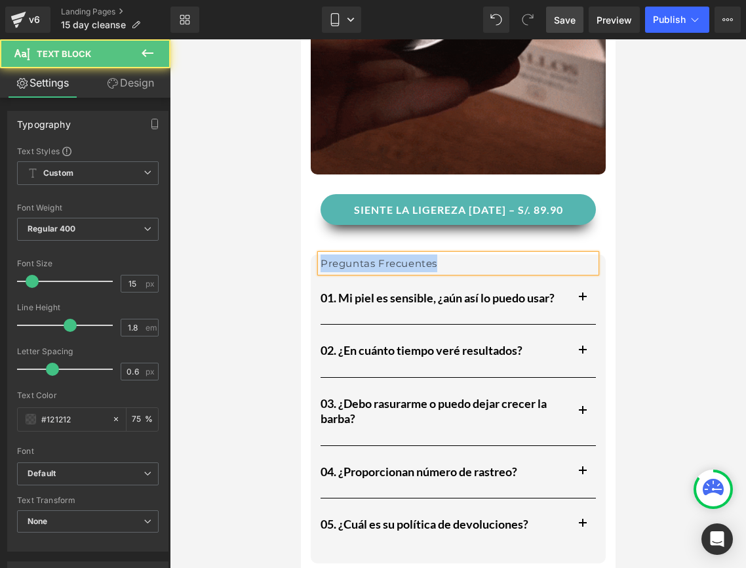
drag, startPoint x: 428, startPoint y: 245, endPoint x: 292, endPoint y: 243, distance: 135.1
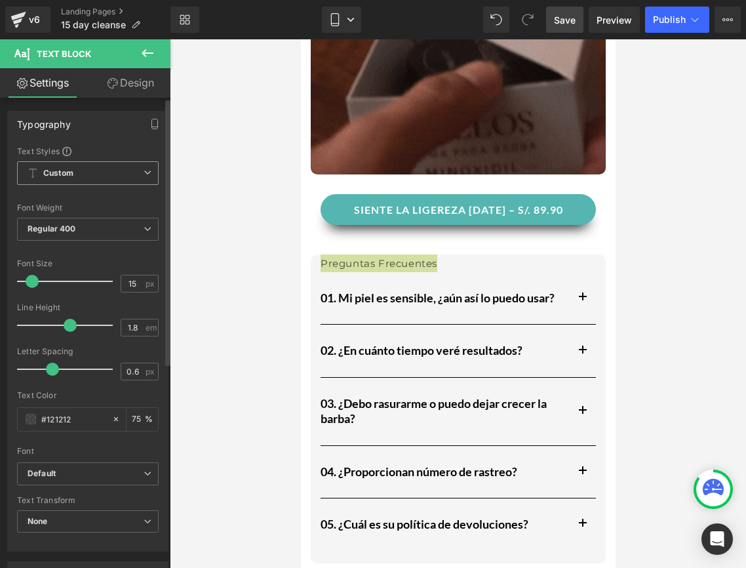
click at [98, 182] on span "Custom Setup Global Style" at bounding box center [88, 173] width 142 height 24
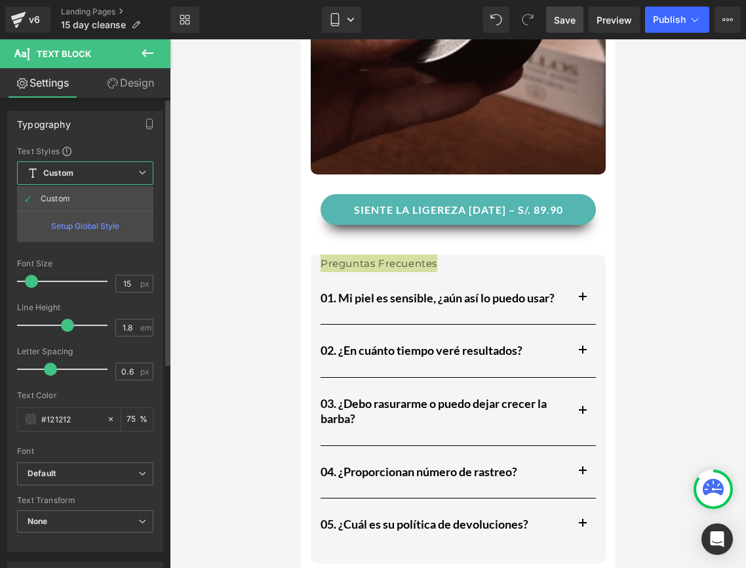
click at [98, 180] on span "Custom Setup Global Style" at bounding box center [85, 173] width 136 height 24
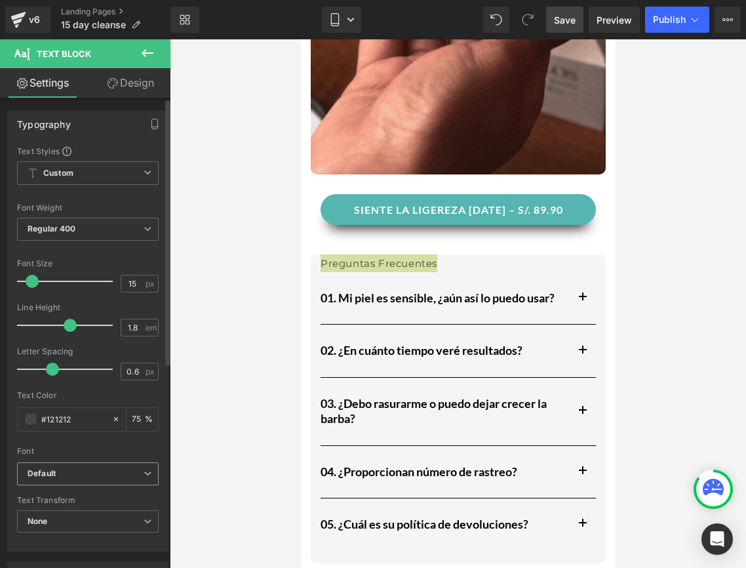
click at [94, 480] on span "Default" at bounding box center [88, 473] width 142 height 23
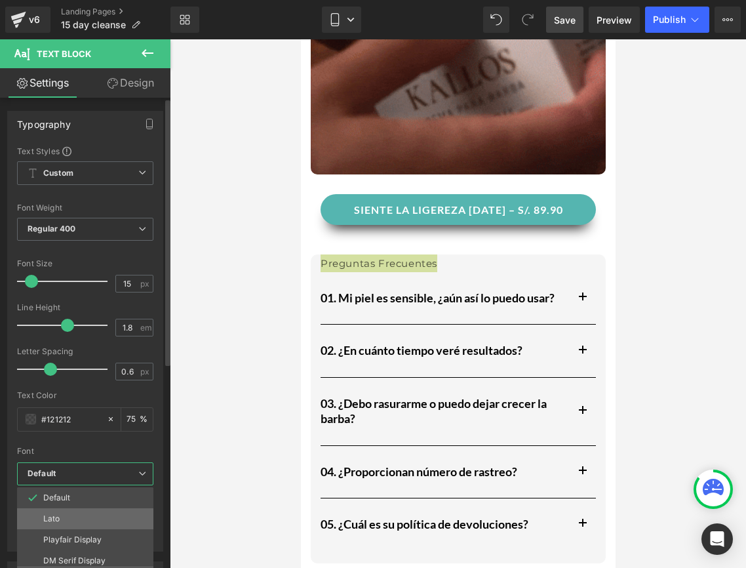
click at [71, 513] on li "Lato" at bounding box center [88, 518] width 142 height 21
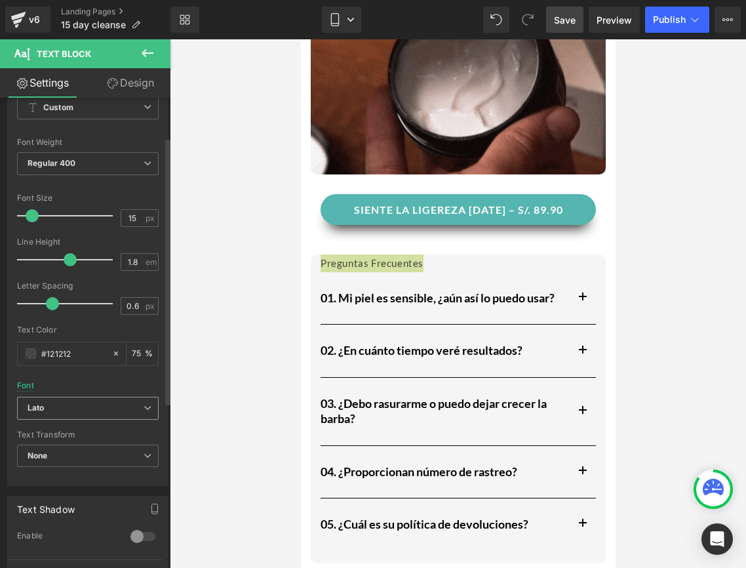
scroll to position [69, 0]
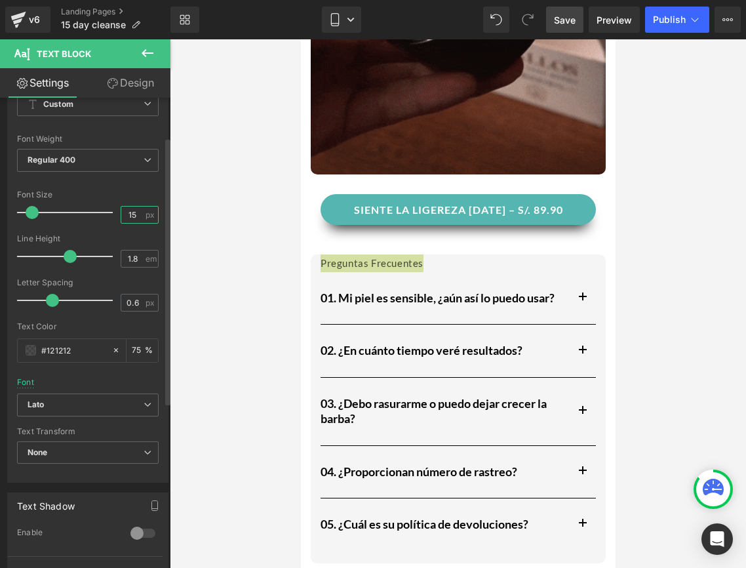
click at [129, 220] on input "15" at bounding box center [132, 215] width 23 height 16
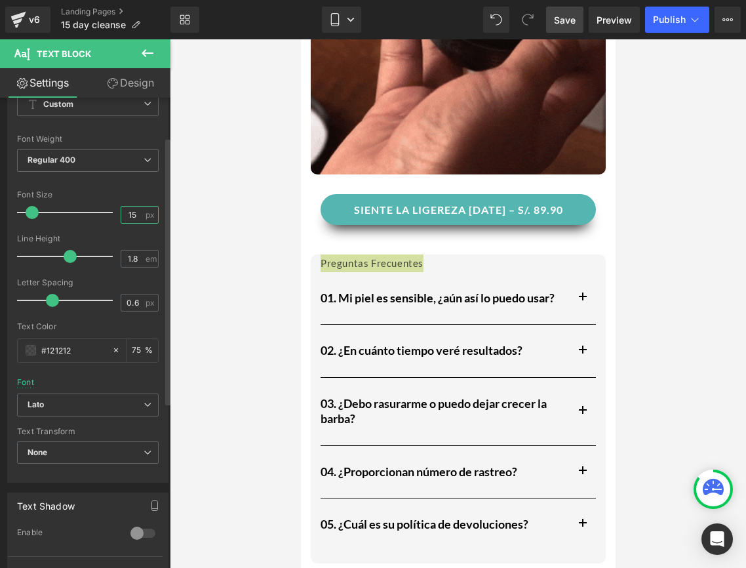
click at [129, 220] on input "15" at bounding box center [132, 215] width 23 height 16
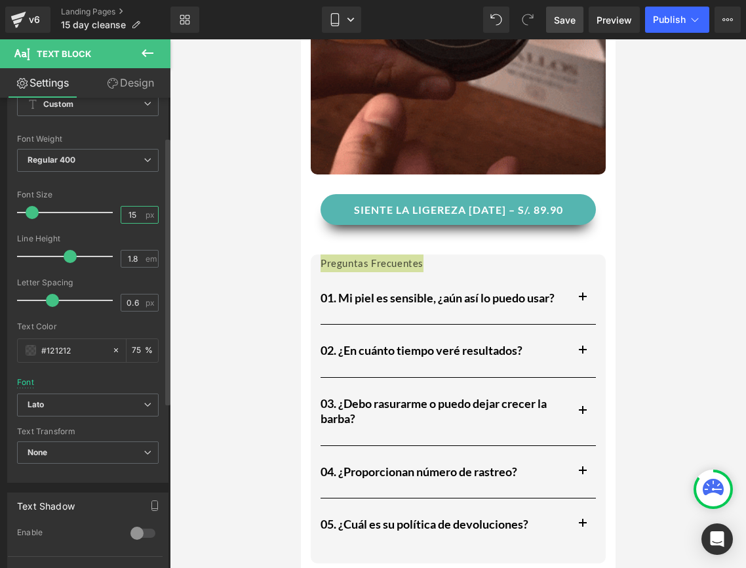
click at [129, 220] on input "15" at bounding box center [132, 215] width 23 height 16
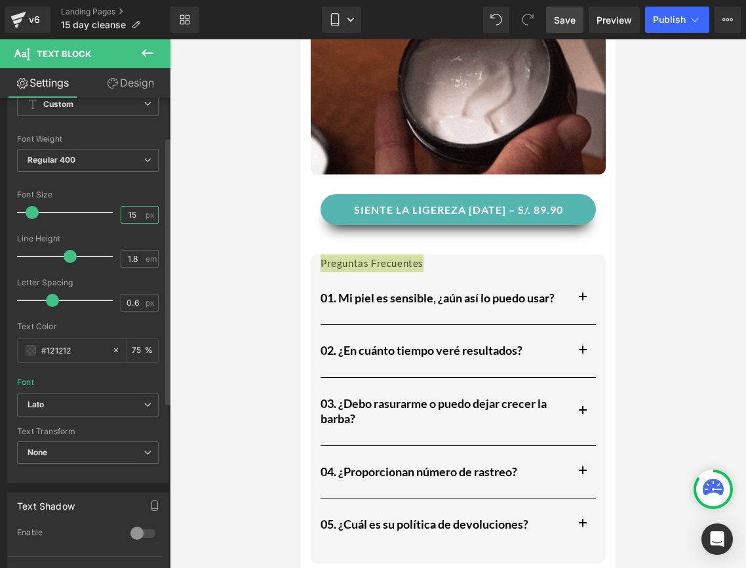
click at [129, 210] on input "15" at bounding box center [132, 215] width 23 height 16
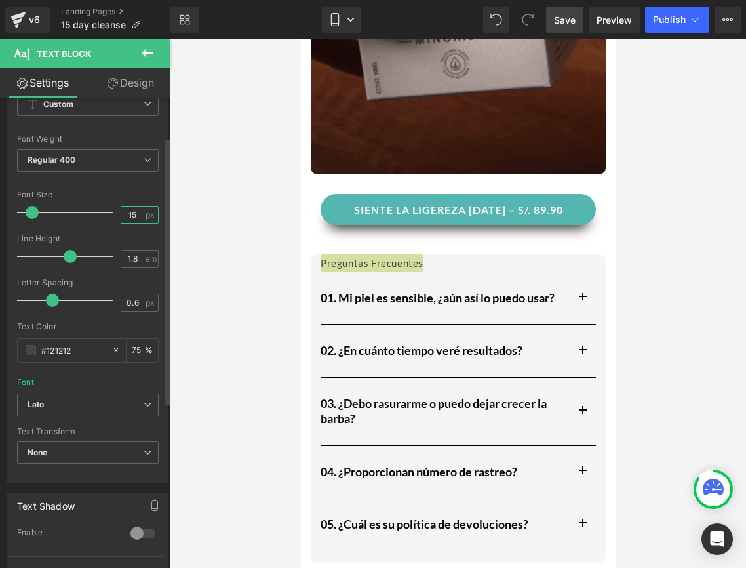
click at [129, 210] on input "15" at bounding box center [132, 215] width 23 height 16
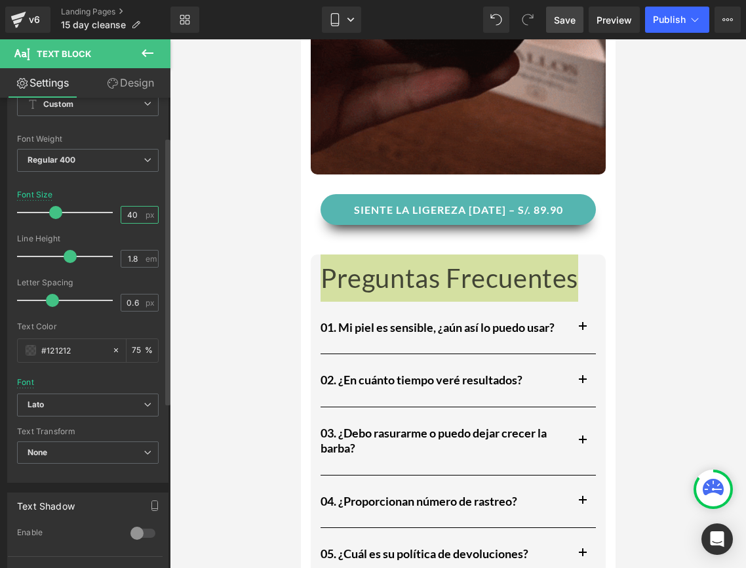
click at [129, 210] on input "40" at bounding box center [132, 215] width 23 height 16
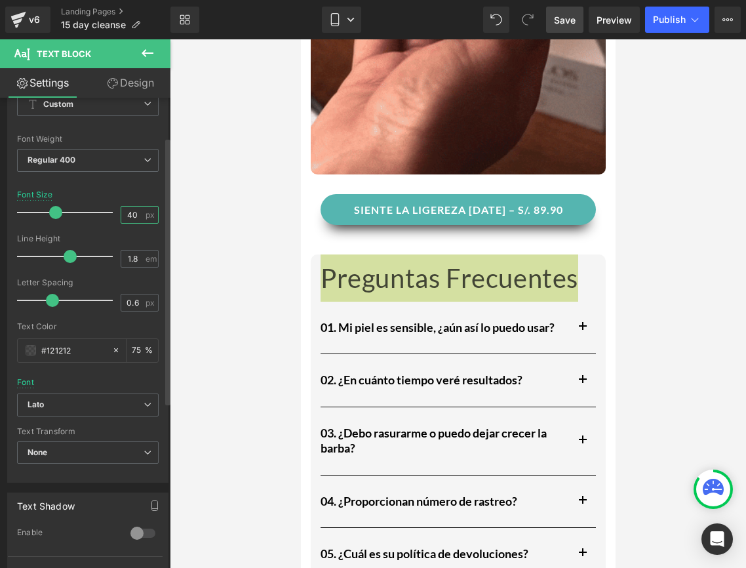
click at [129, 210] on input "40" at bounding box center [132, 215] width 23 height 16
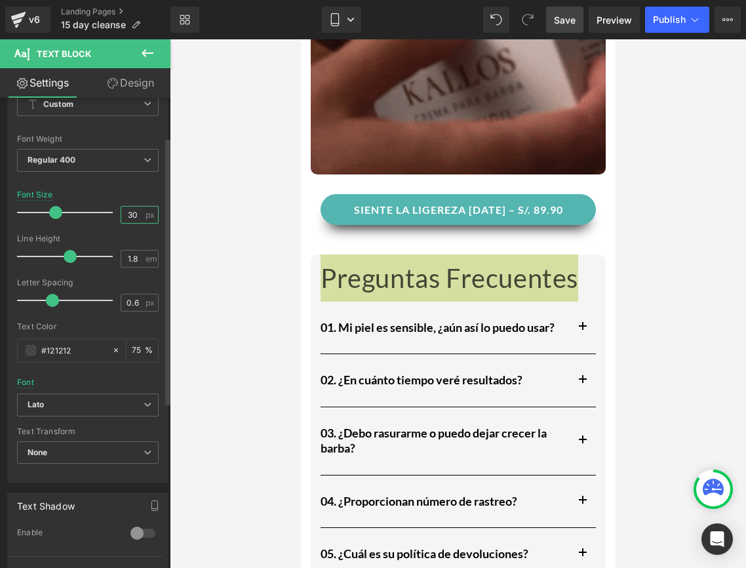
type input "30"
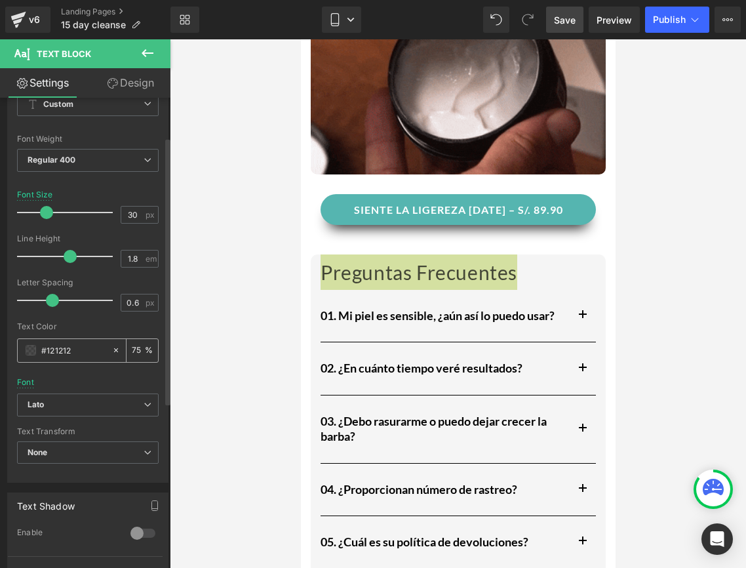
click at [37, 353] on div "#121212" at bounding box center [65, 350] width 94 height 23
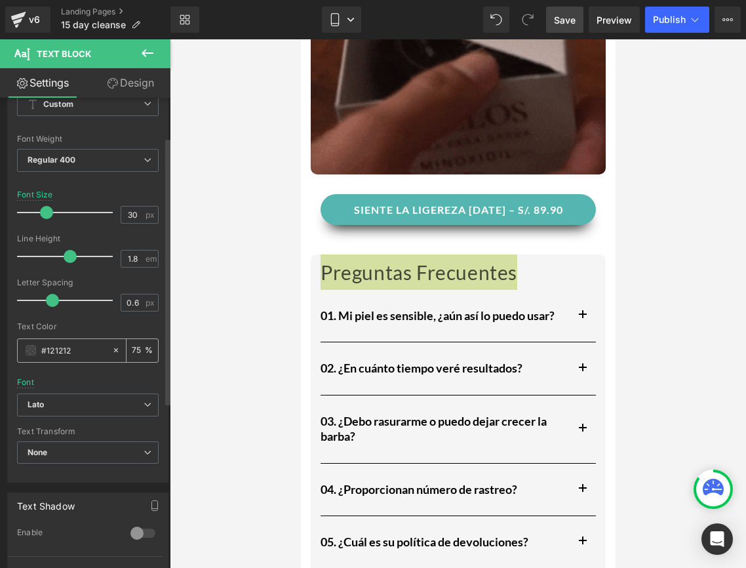
click at [31, 354] on span at bounding box center [31, 350] width 10 height 10
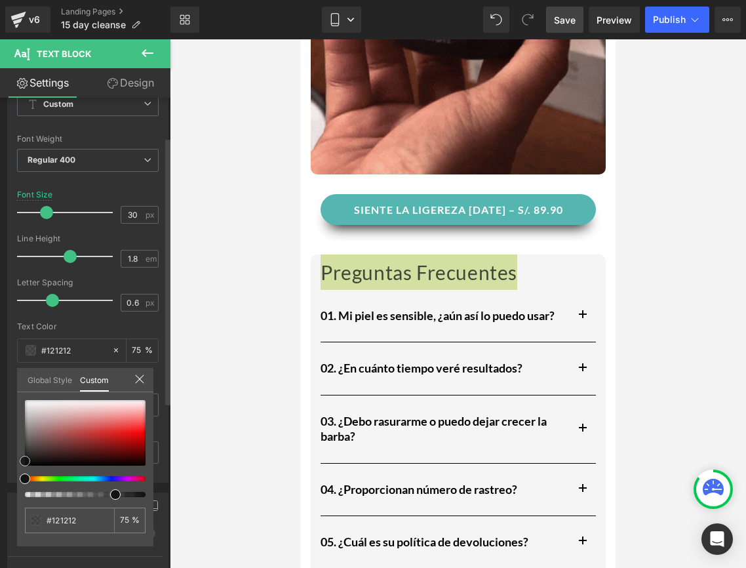
type input "#0f0f0f"
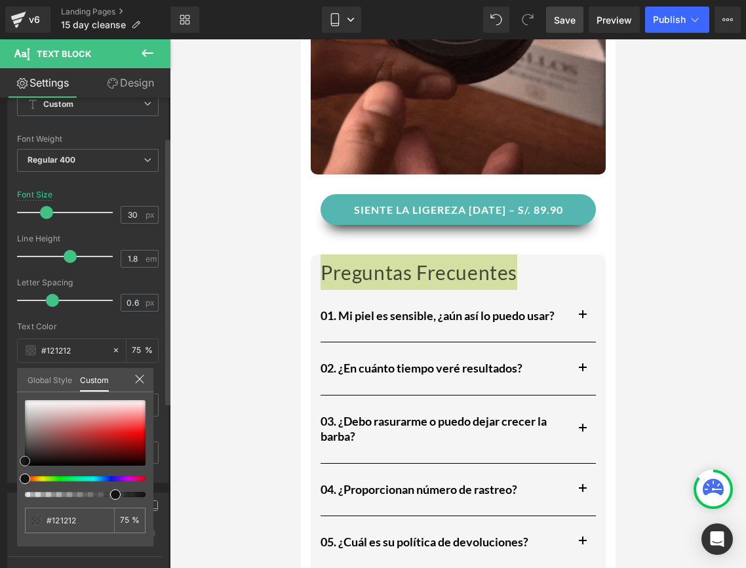
type input "#0f0f0f"
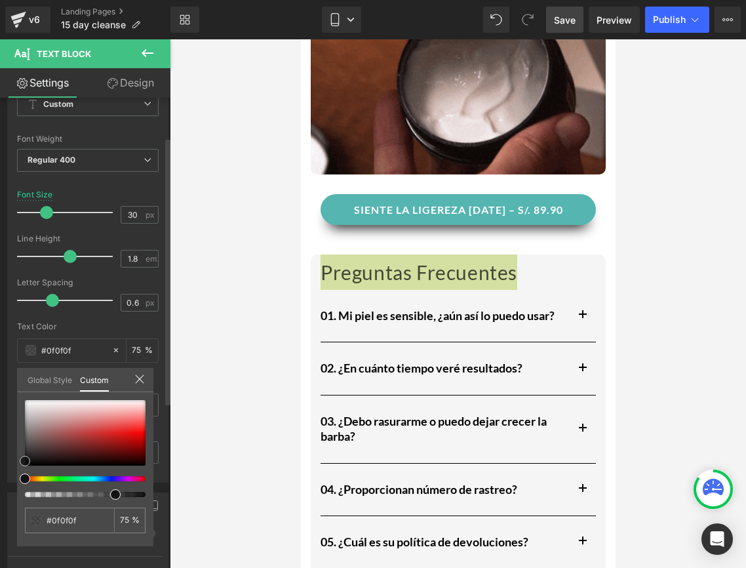
type input "#000000"
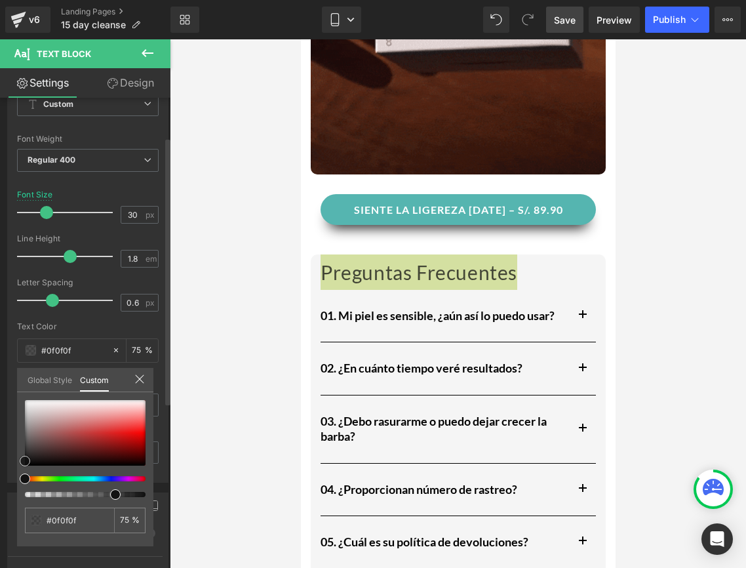
type input "#000000"
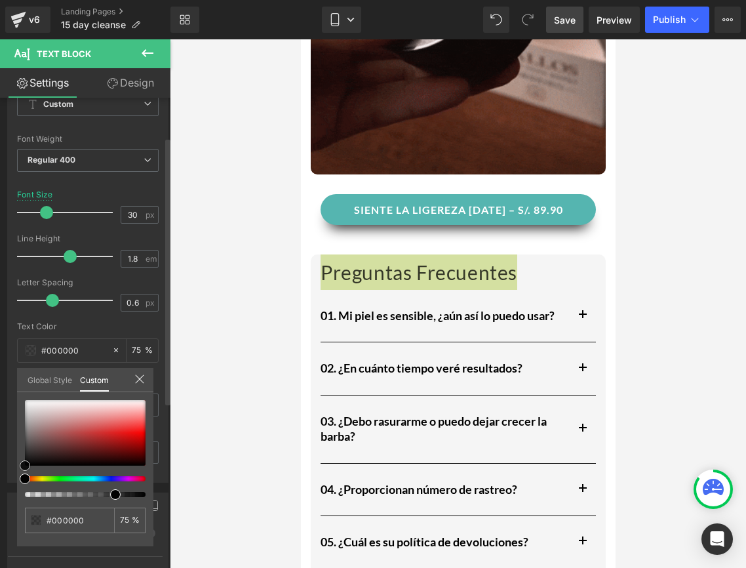
drag, startPoint x: 25, startPoint y: 464, endPoint x: 20, endPoint y: 485, distance: 22.3
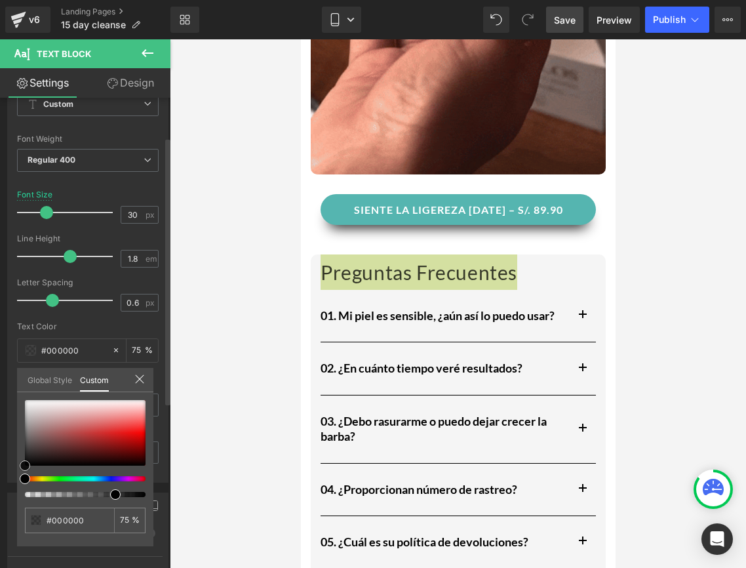
click at [20, 485] on div "#000000 75 %" at bounding box center [85, 473] width 136 height 146
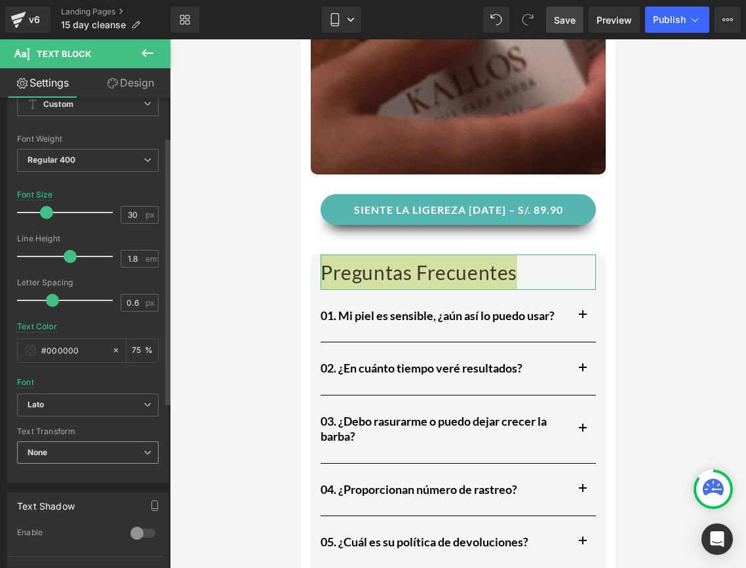
click at [74, 454] on span "None" at bounding box center [88, 452] width 142 height 23
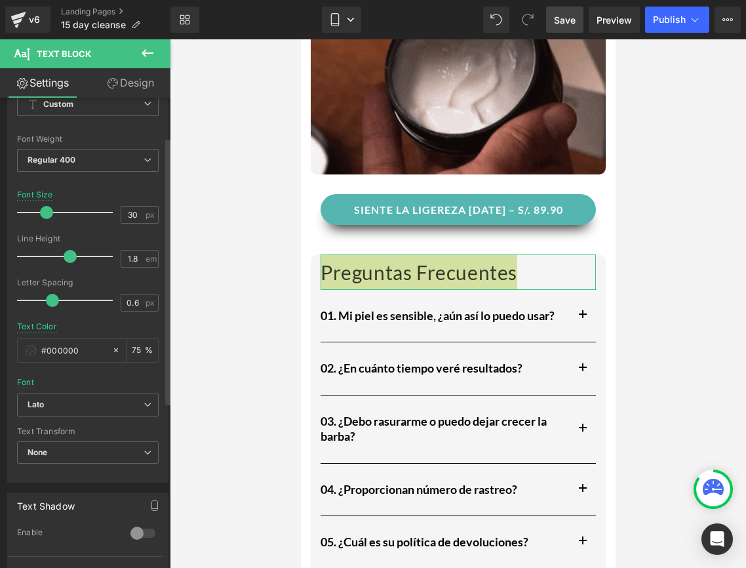
click at [40, 365] on div "Text Color #000000 75 %" at bounding box center [88, 350] width 142 height 56
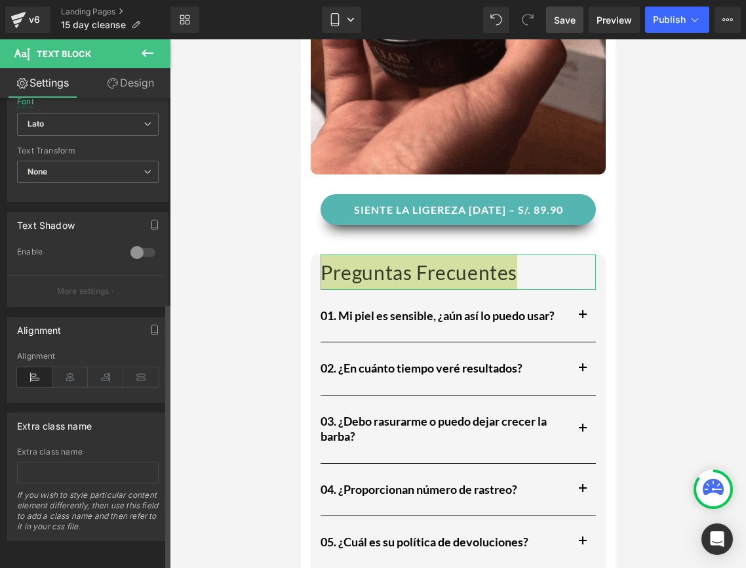
scroll to position [360, 0]
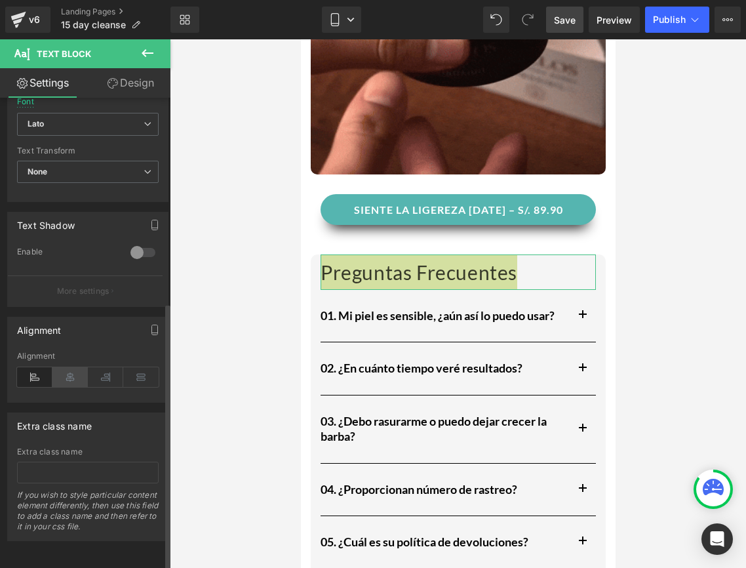
click at [58, 367] on icon at bounding box center [69, 377] width 35 height 20
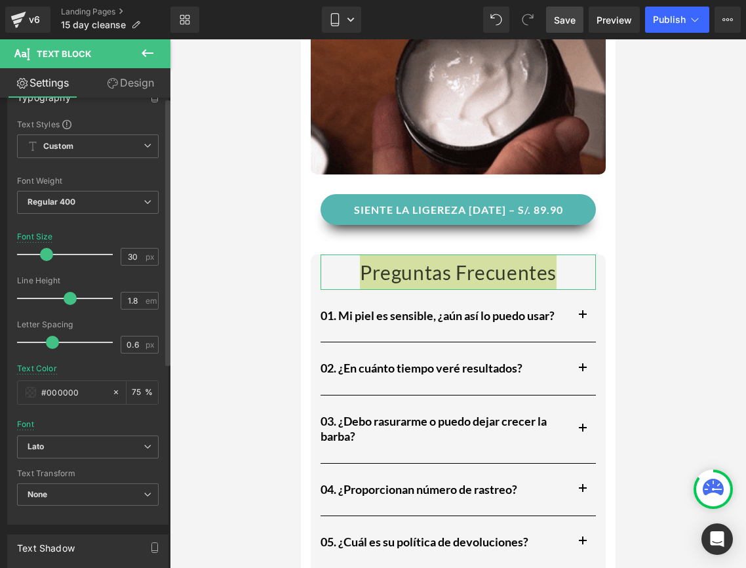
scroll to position [0, 0]
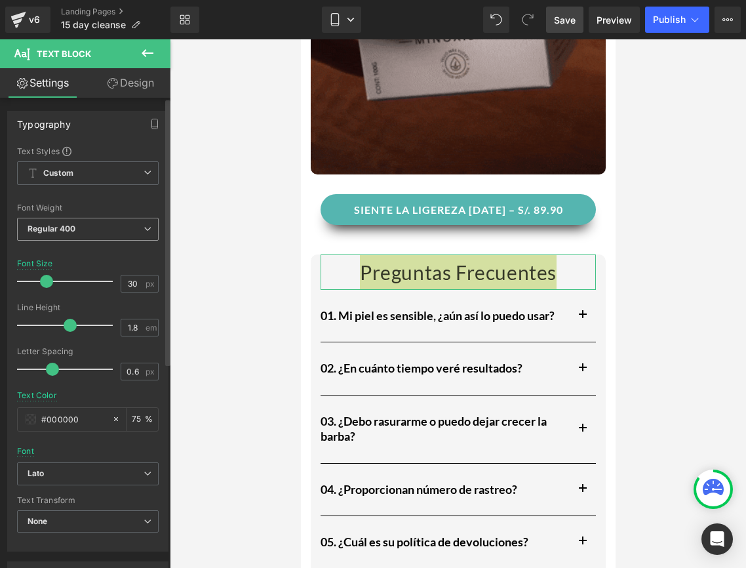
click at [80, 230] on span "Regular 400" at bounding box center [88, 229] width 142 height 23
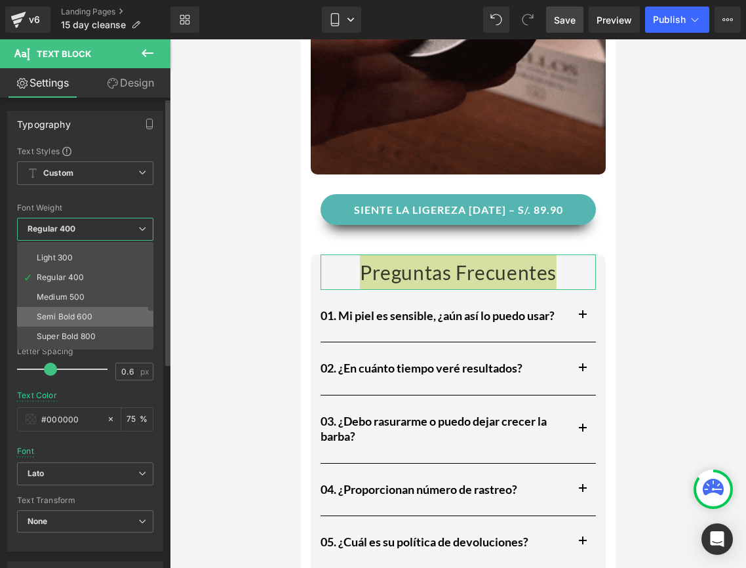
scroll to position [33, 0]
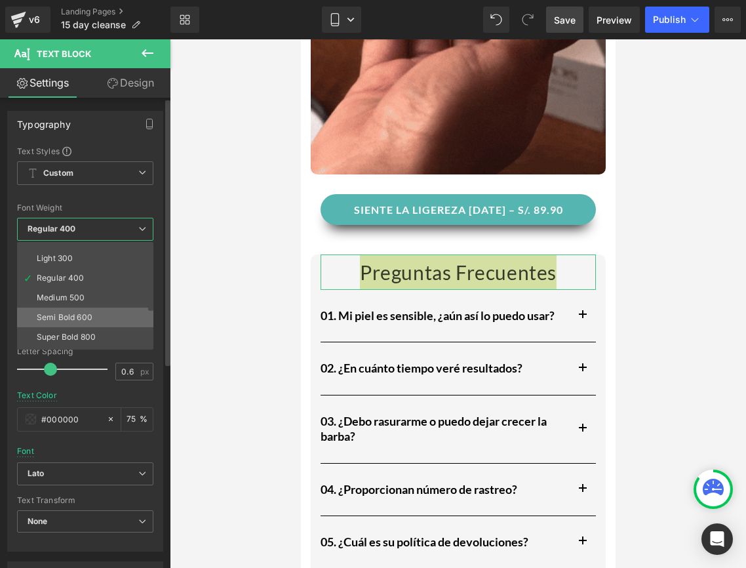
click at [74, 317] on div "Semi Bold 600" at bounding box center [65, 317] width 56 height 9
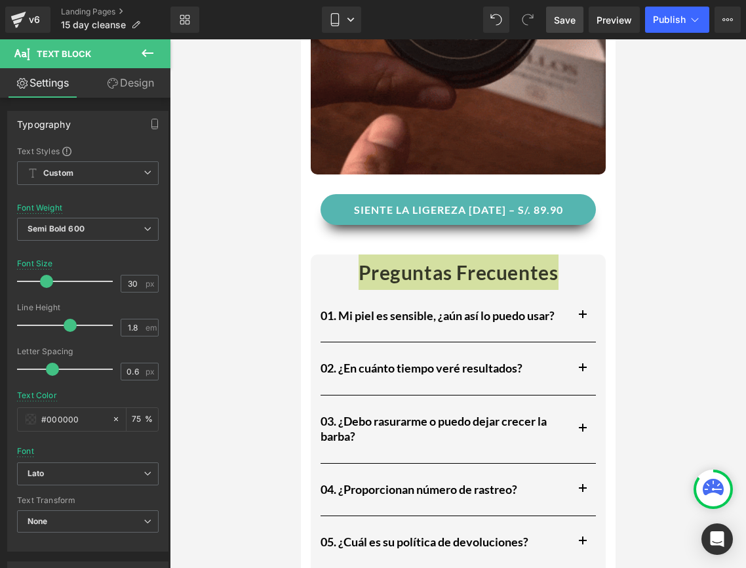
click at [673, 265] on div at bounding box center [458, 303] width 576 height 528
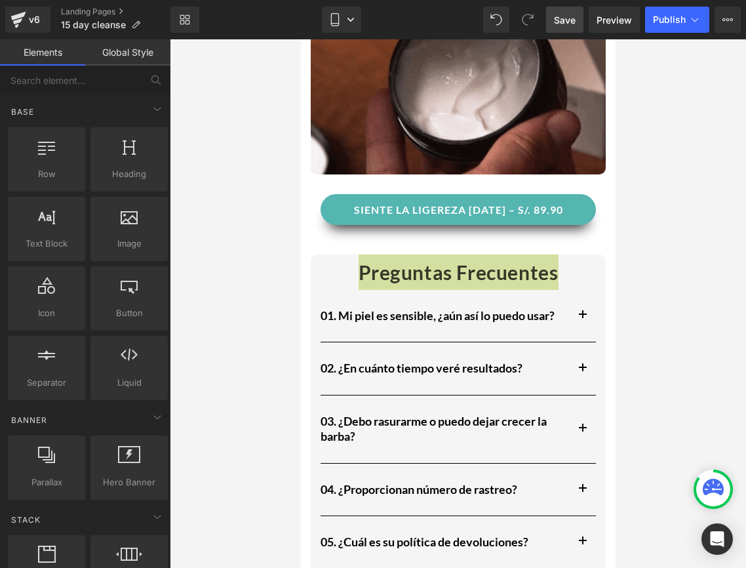
click at [647, 269] on div at bounding box center [458, 303] width 576 height 528
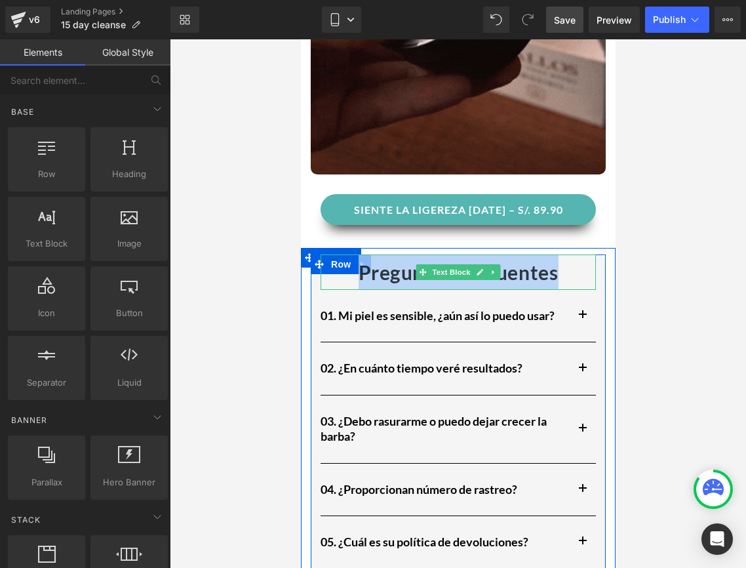
click at [587, 262] on p "Preguntas Frecuentes" at bounding box center [457, 271] width 275 height 35
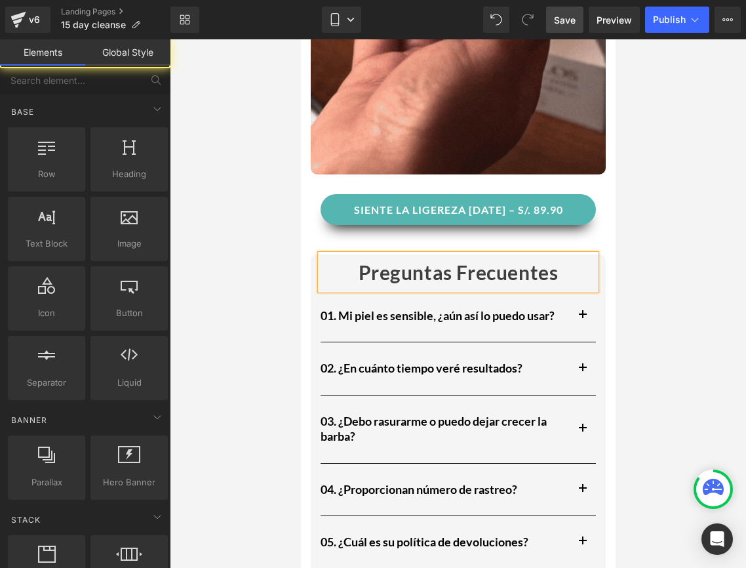
click at [617, 189] on div at bounding box center [458, 303] width 576 height 528
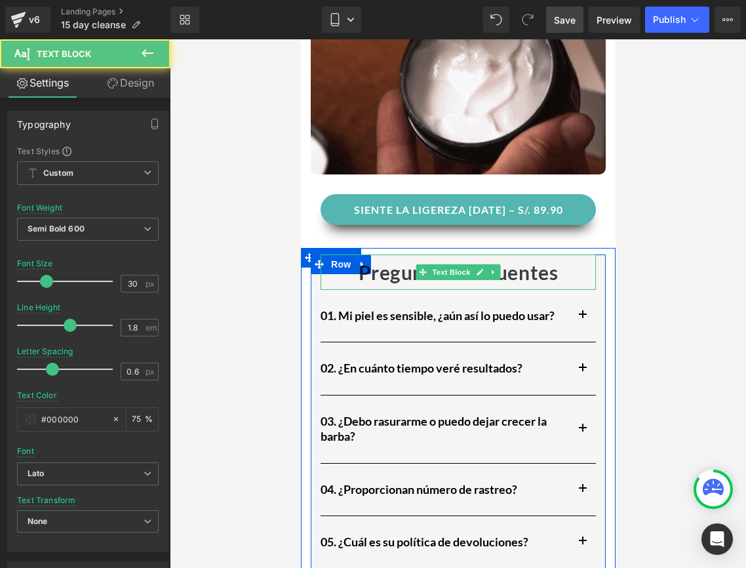
click at [528, 255] on p "Preguntas Frecuentes" at bounding box center [457, 271] width 275 height 35
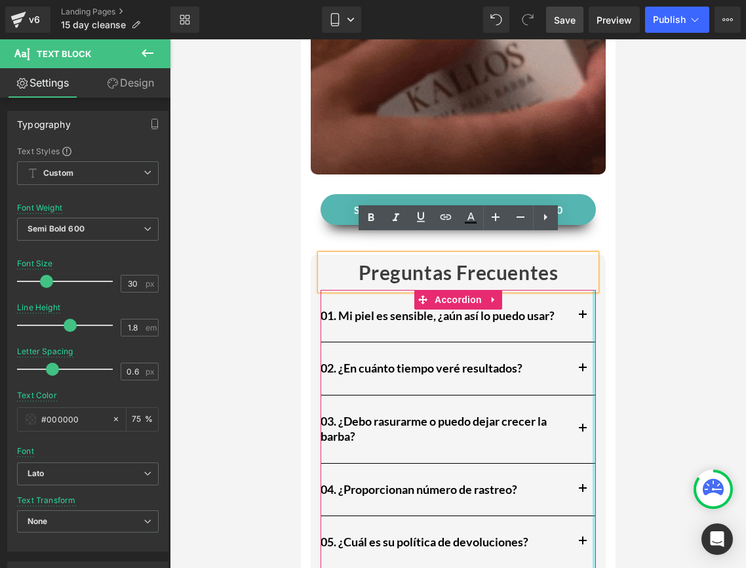
click at [594, 290] on div at bounding box center [593, 432] width 3 height 285
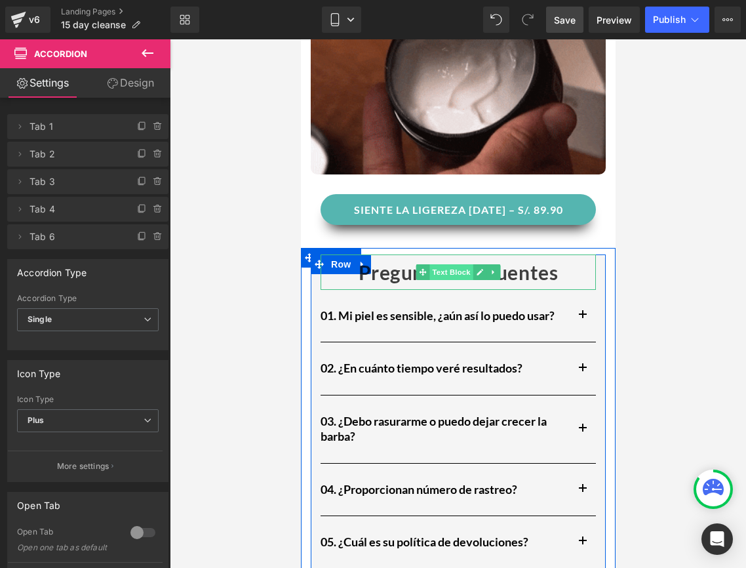
click at [444, 264] on span "Text Block" at bounding box center [450, 272] width 43 height 16
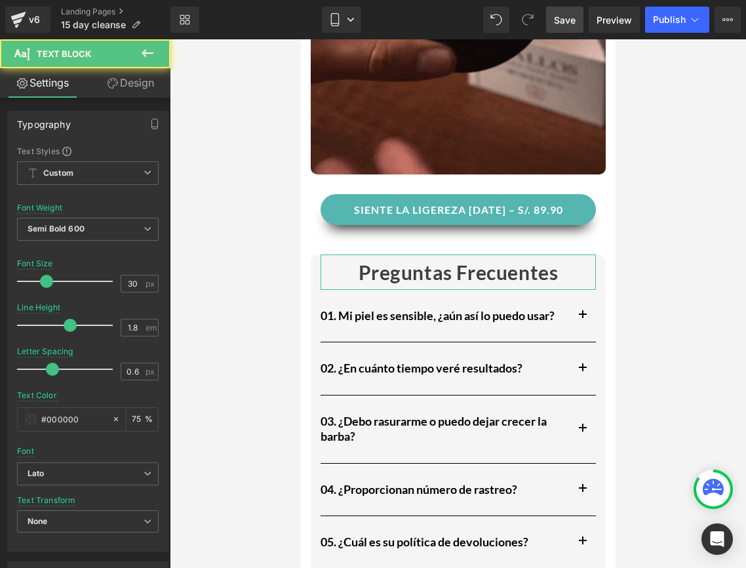
click at [148, 94] on link "Design" at bounding box center [130, 83] width 85 height 30
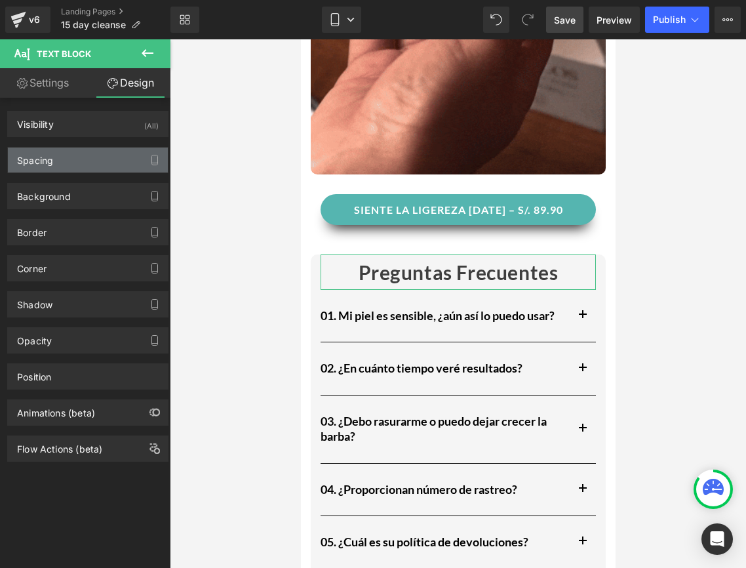
click at [85, 172] on div "Spacing" at bounding box center [88, 160] width 160 height 25
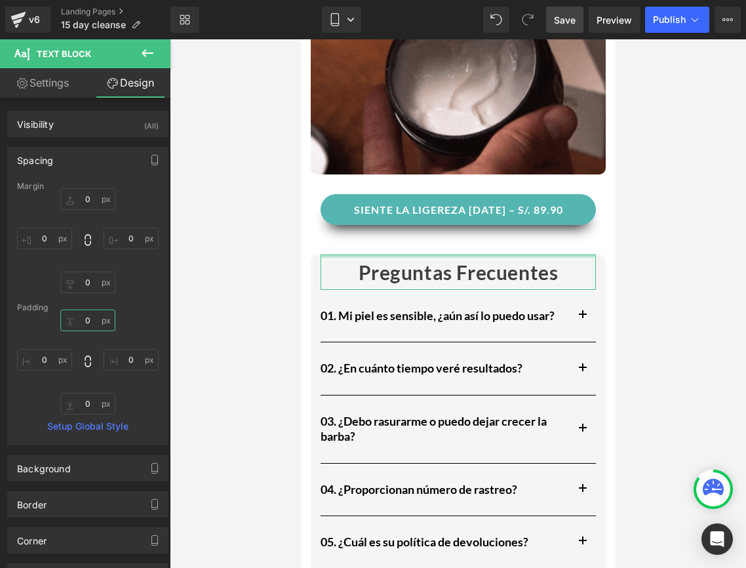
click at [93, 323] on input "0" at bounding box center [87, 320] width 55 height 22
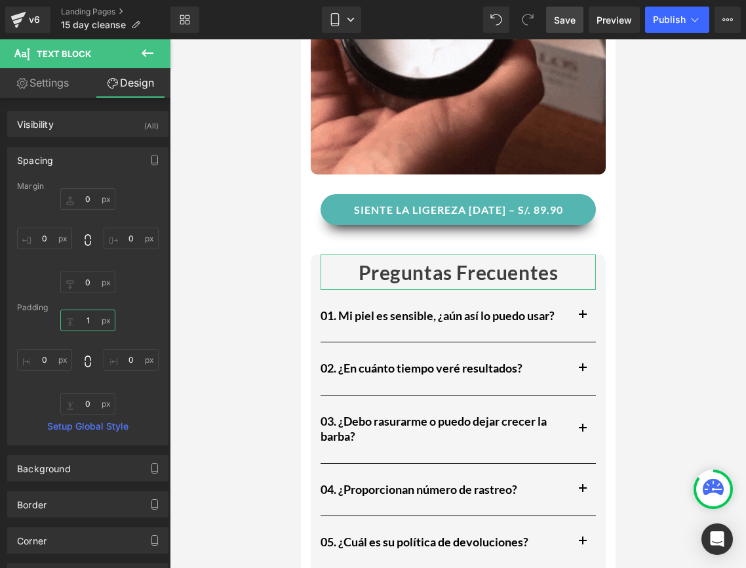
type input "10"
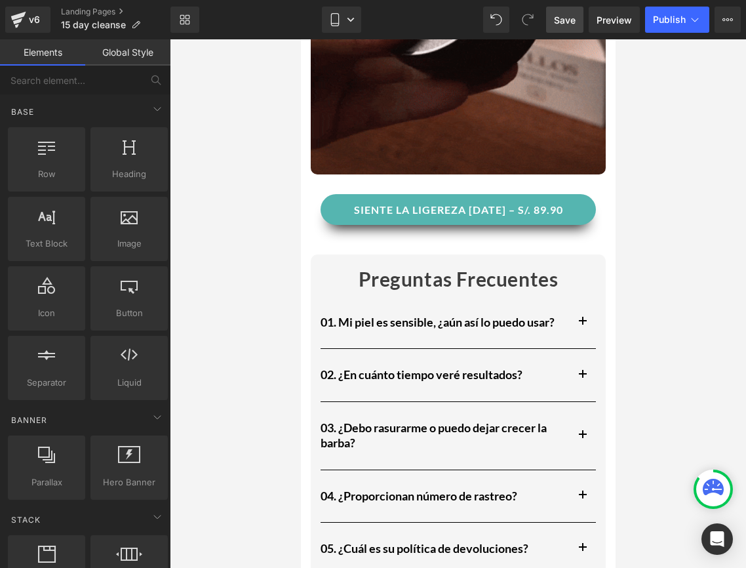
click at [258, 300] on div at bounding box center [458, 303] width 576 height 528
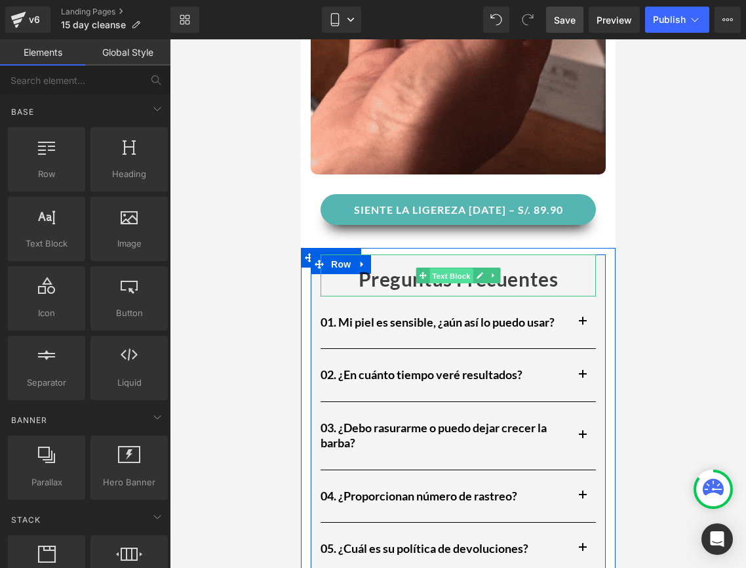
click at [440, 268] on span "Text Block" at bounding box center [450, 276] width 43 height 16
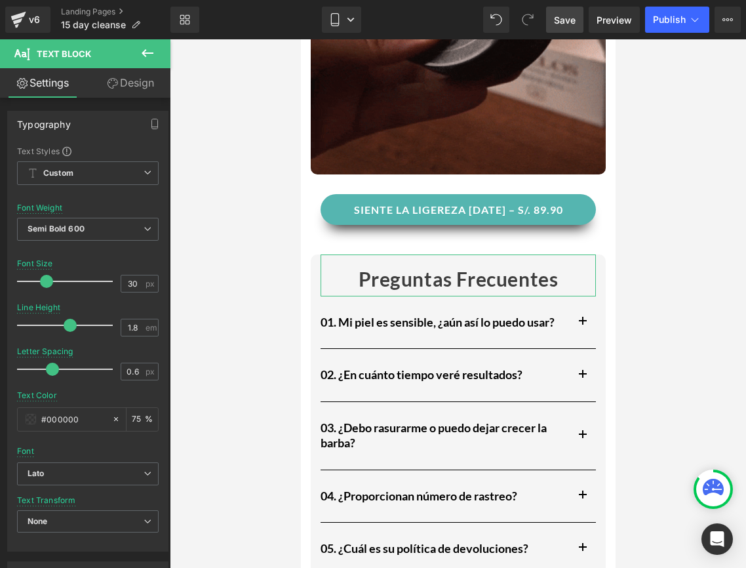
click at [134, 78] on link "Design" at bounding box center [130, 83] width 85 height 30
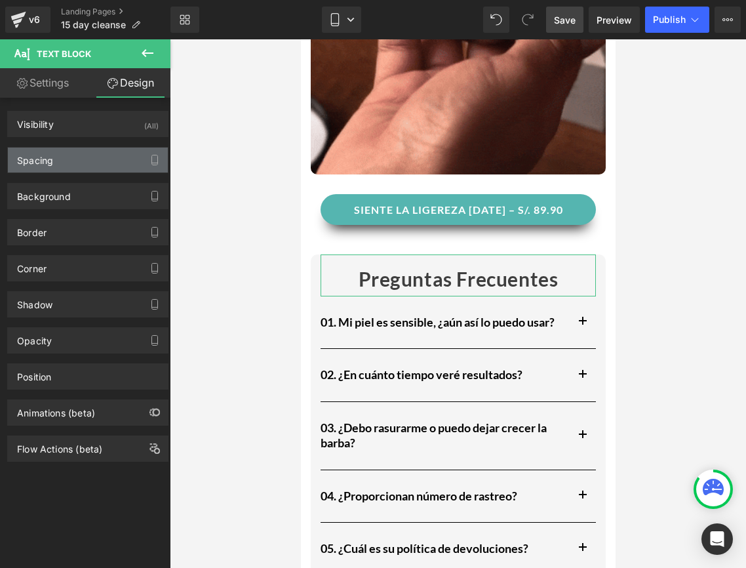
type input "0"
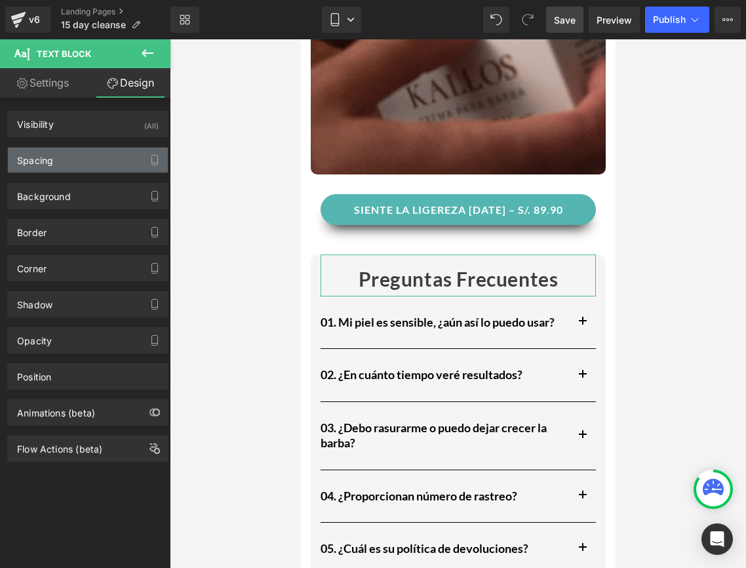
type input "0"
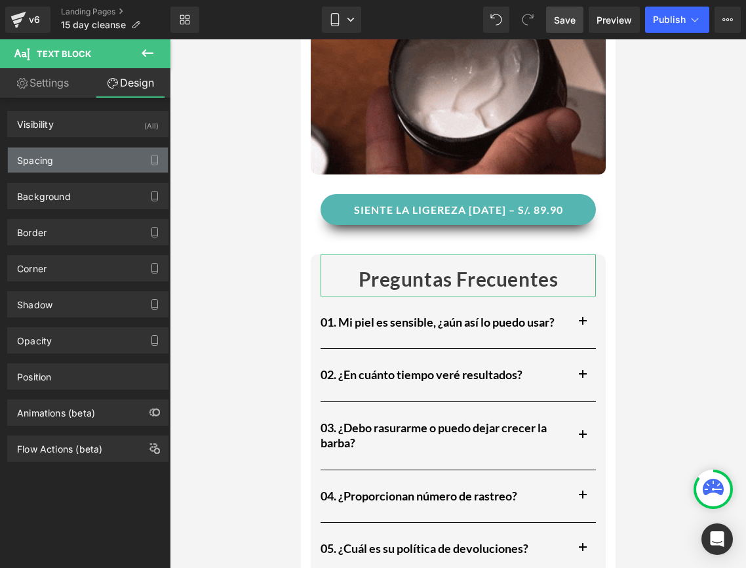
type input "0"
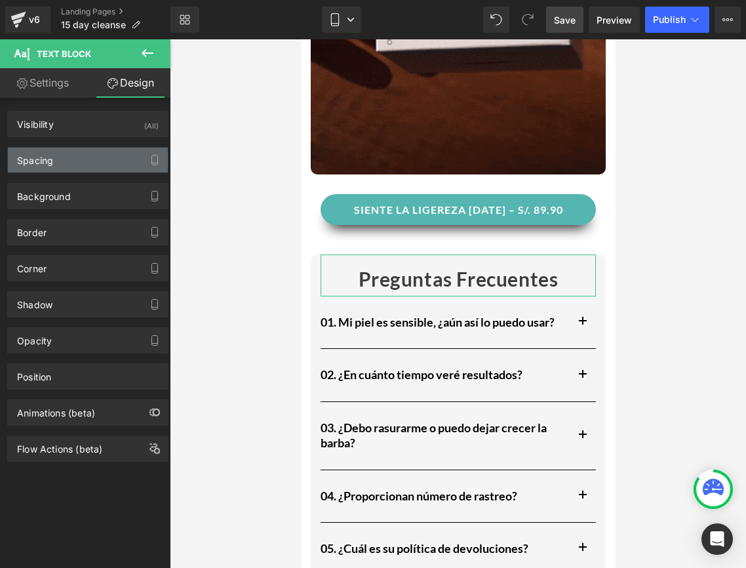
type input "0"
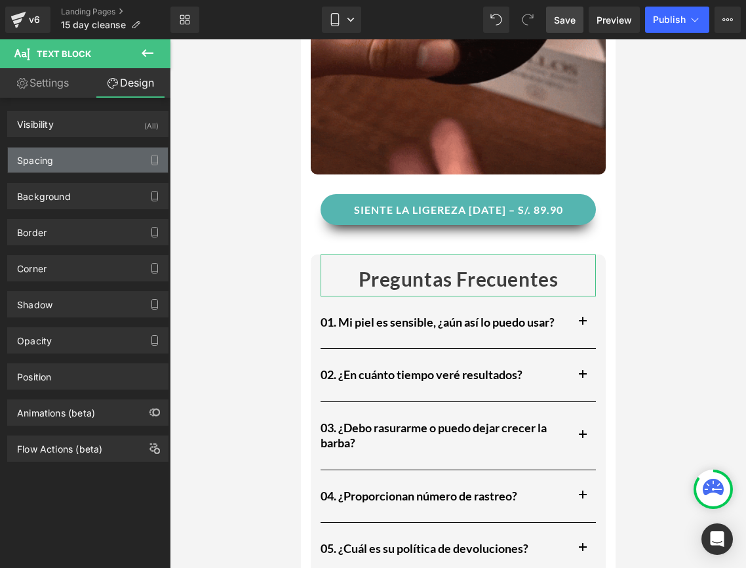
type input "10"
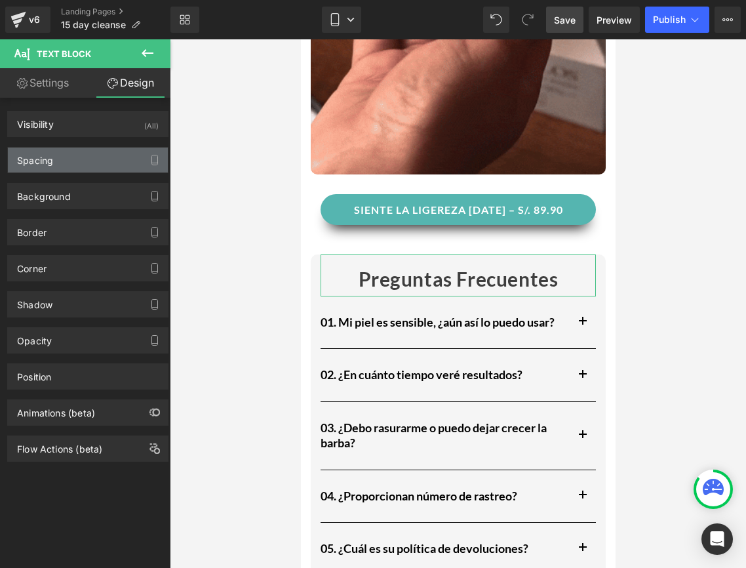
type input "0"
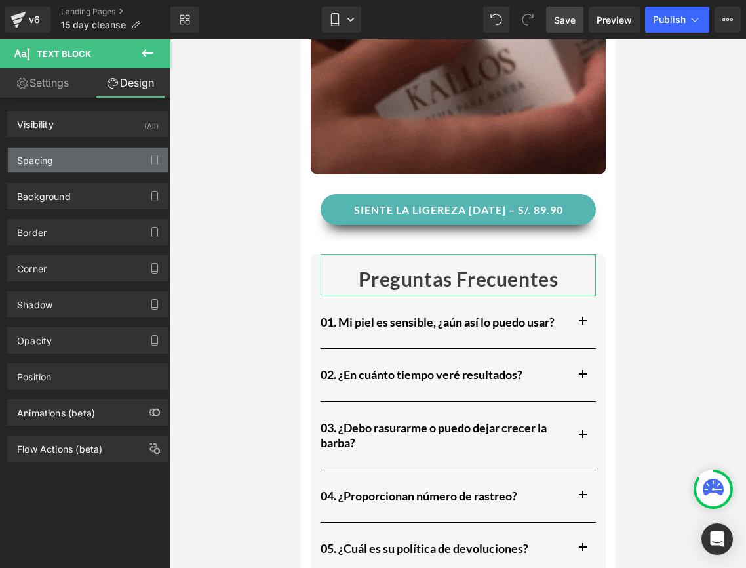
type input "0"
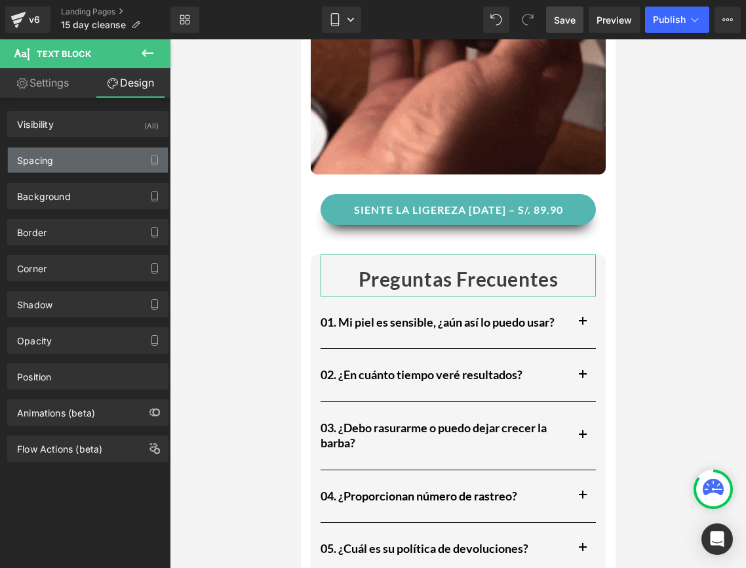
type input "0"
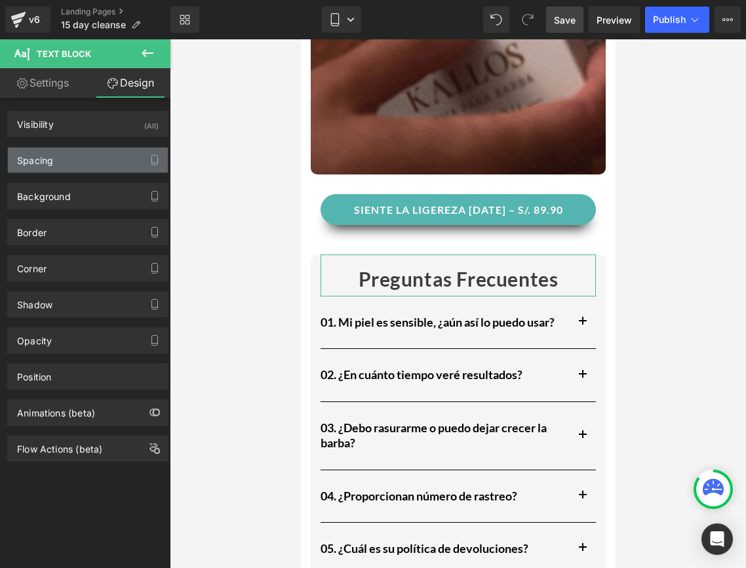
click at [81, 165] on div "Spacing" at bounding box center [88, 160] width 160 height 25
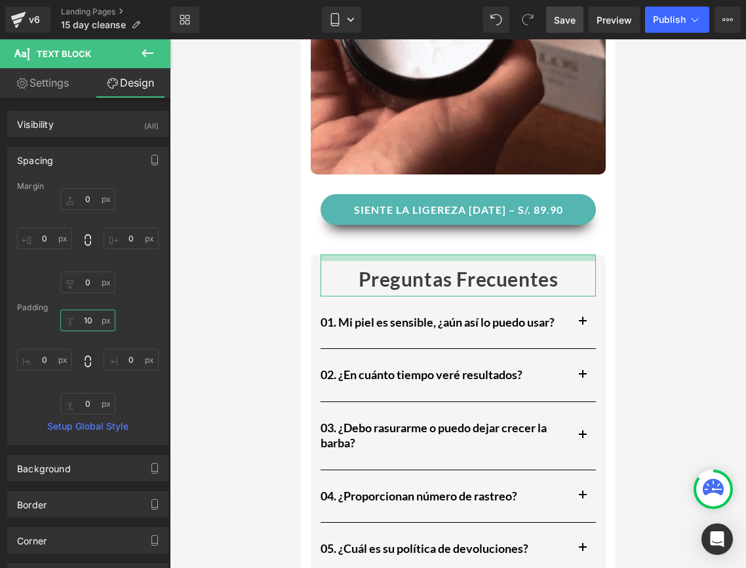
click at [89, 323] on input "10" at bounding box center [87, 320] width 55 height 22
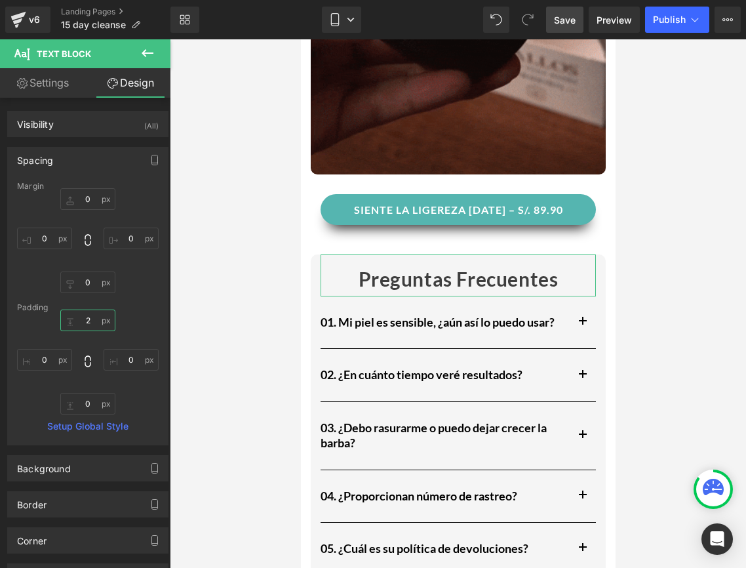
type input "20"
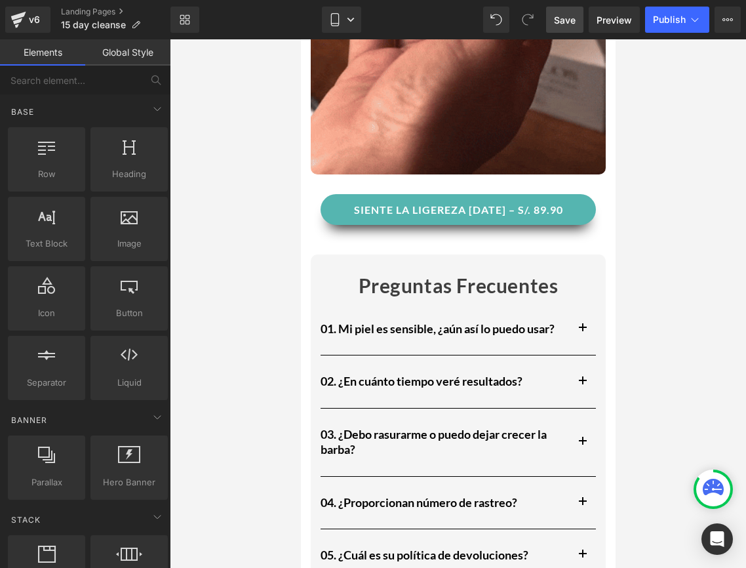
click at [276, 298] on div at bounding box center [458, 303] width 576 height 528
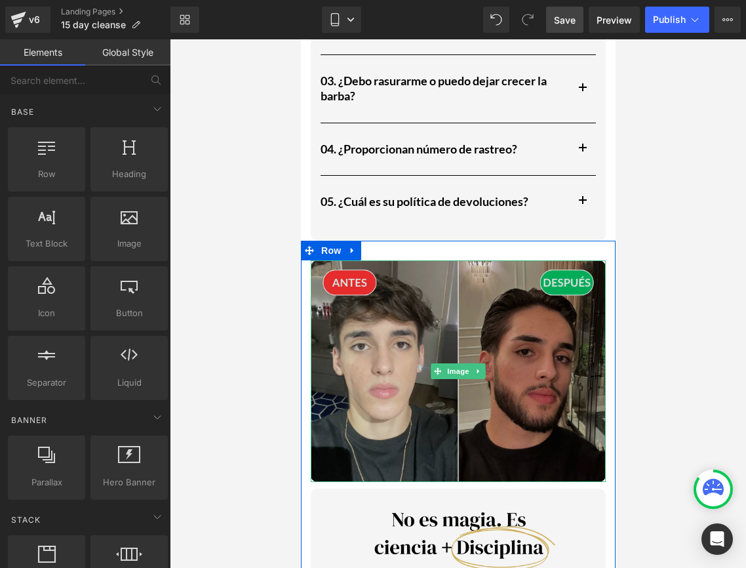
scroll to position [1850, 0]
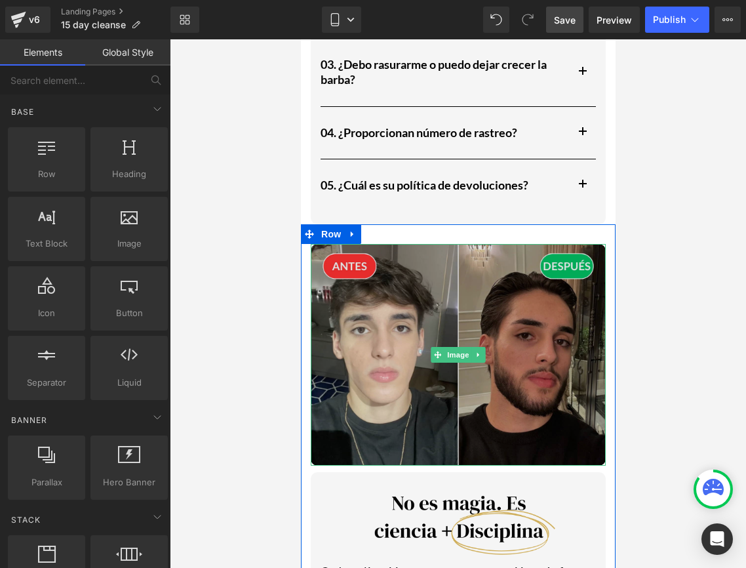
click at [481, 339] on div "Image" at bounding box center [457, 355] width 295 height 222
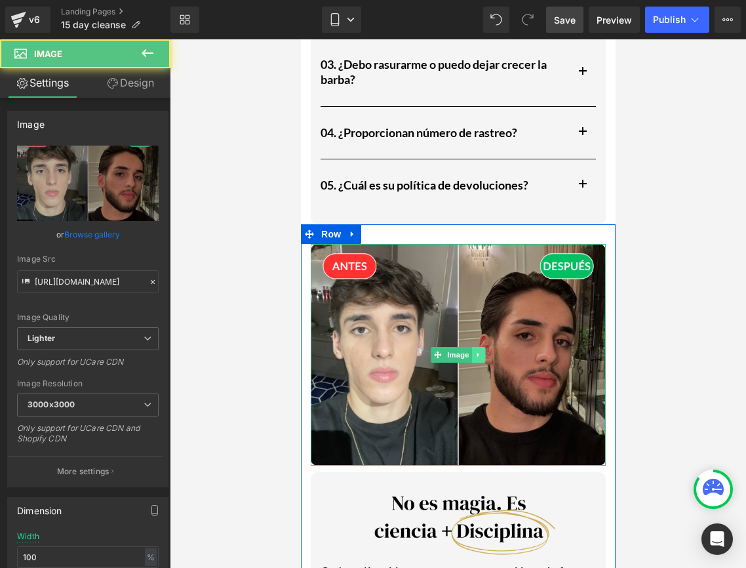
click at [481, 351] on icon at bounding box center [478, 355] width 7 height 8
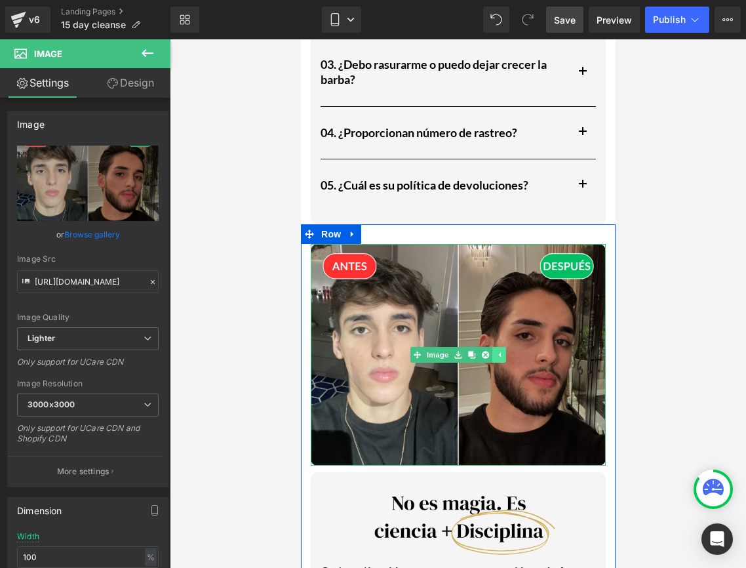
click at [481, 347] on link at bounding box center [485, 355] width 14 height 16
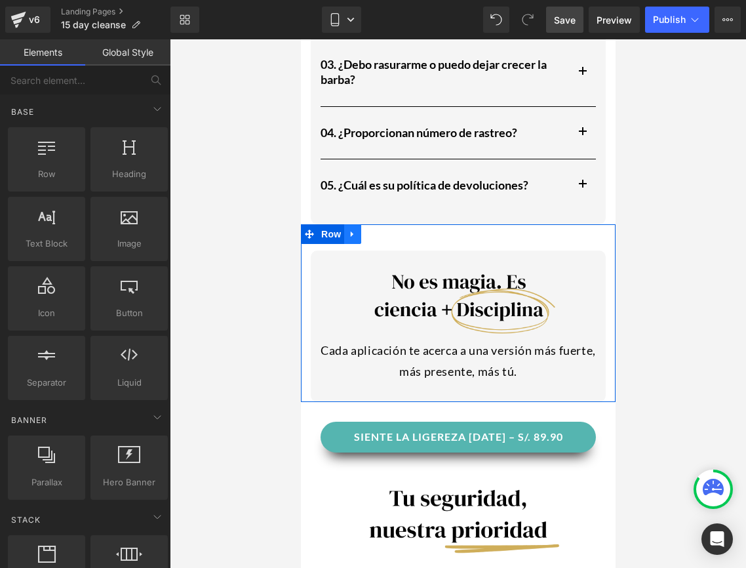
click at [355, 229] on icon at bounding box center [352, 234] width 9 height 10
click at [384, 229] on icon at bounding box center [386, 233] width 9 height 9
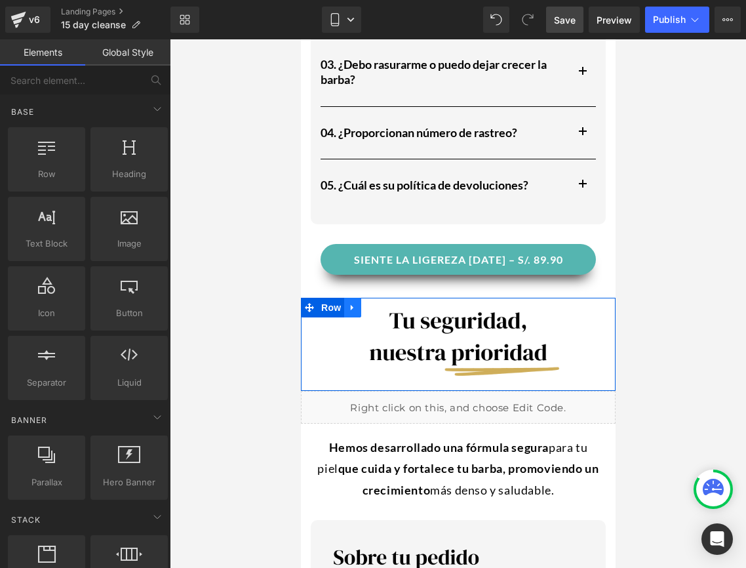
click at [351, 305] on icon at bounding box center [351, 308] width 3 height 6
click at [386, 303] on icon at bounding box center [386, 308] width 9 height 10
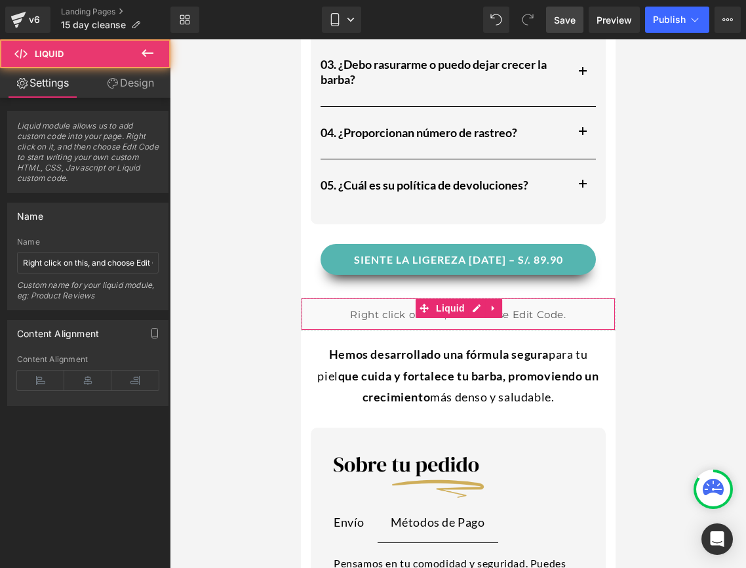
click at [351, 298] on div "Liquid" at bounding box center [457, 314] width 315 height 33
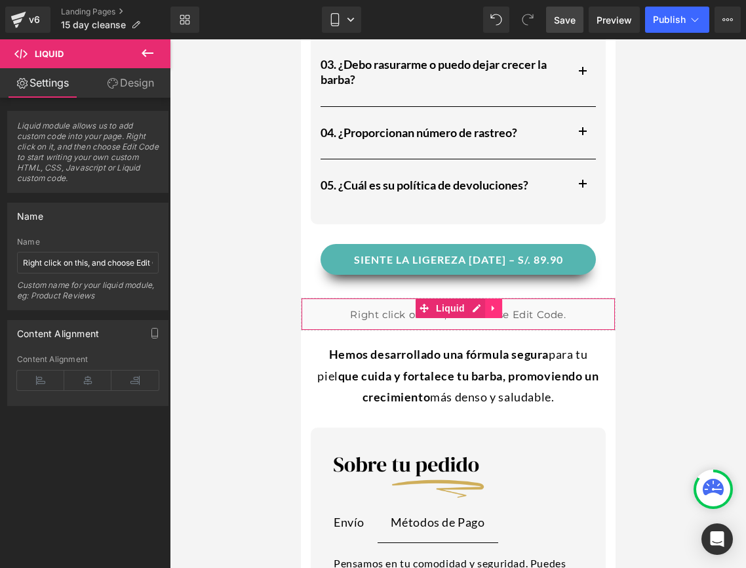
click at [490, 298] on link at bounding box center [493, 308] width 17 height 20
click at [505, 304] on icon at bounding box center [501, 309] width 9 height 10
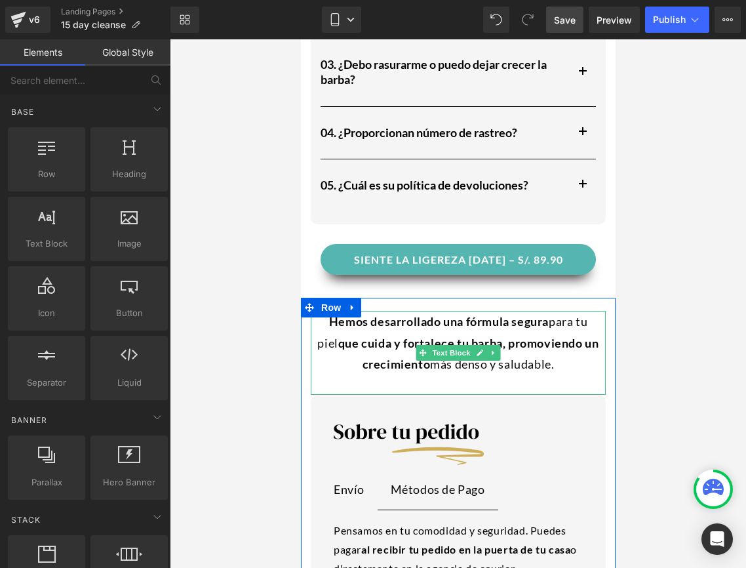
click at [496, 314] on span "Hemos desarrollado una fórmula segura" at bounding box center [439, 321] width 220 height 14
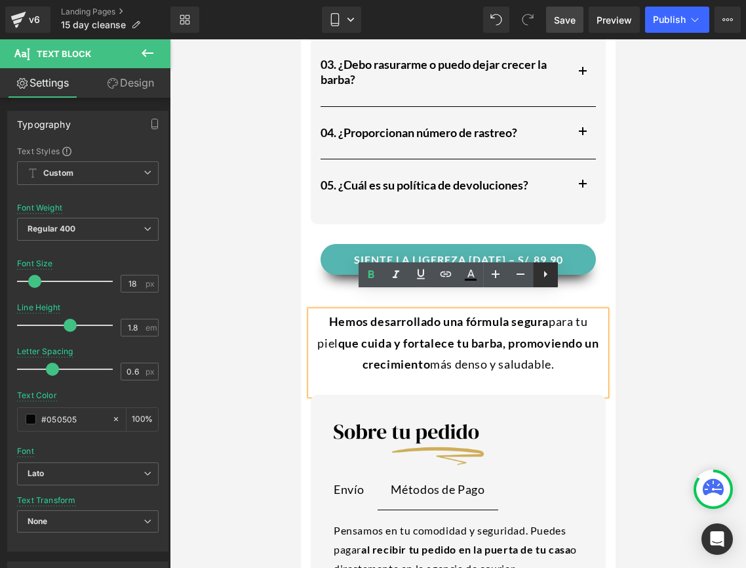
click at [534, 276] on link at bounding box center [545, 274] width 25 height 25
click at [575, 282] on link at bounding box center [570, 274] width 25 height 25
click at [647, 295] on div at bounding box center [458, 303] width 576 height 528
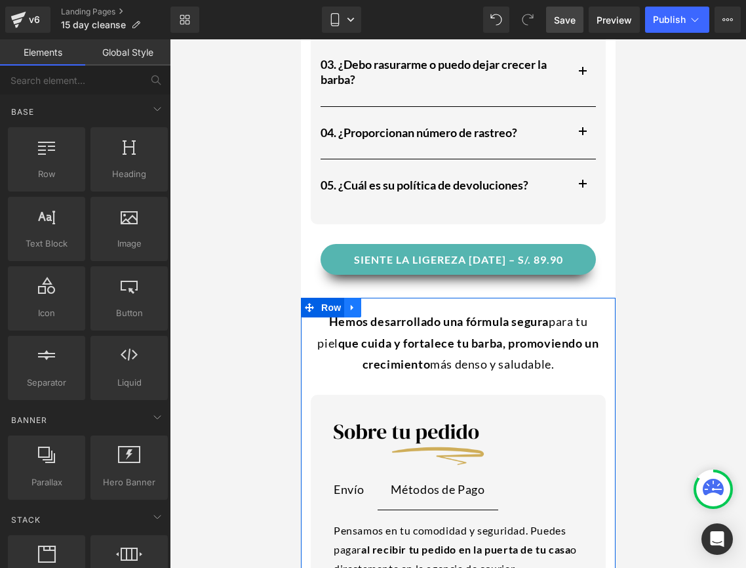
click at [350, 305] on icon at bounding box center [351, 308] width 3 height 6
click at [387, 303] on icon at bounding box center [386, 307] width 9 height 9
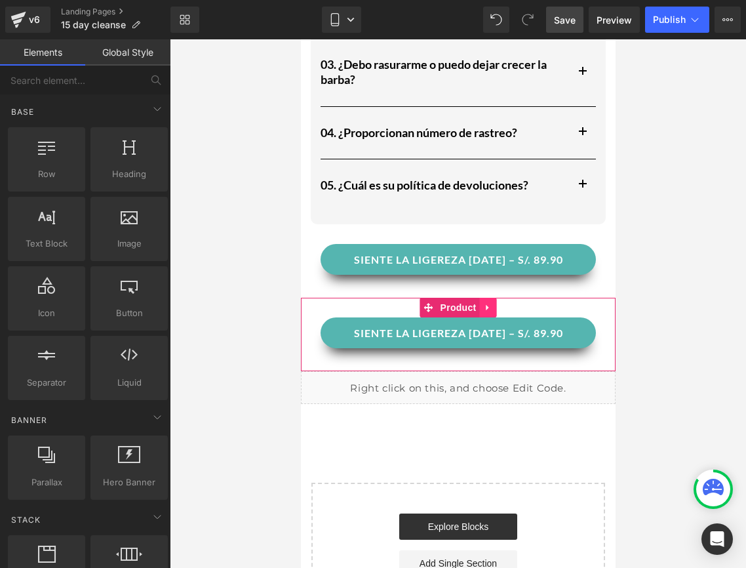
click at [480, 298] on link at bounding box center [487, 308] width 17 height 20
click at [499, 303] on icon at bounding box center [496, 307] width 9 height 9
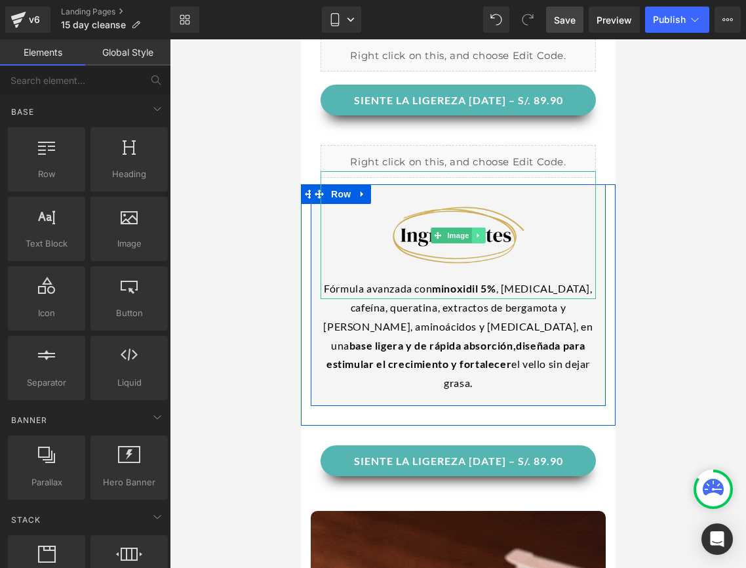
scroll to position [969, 0]
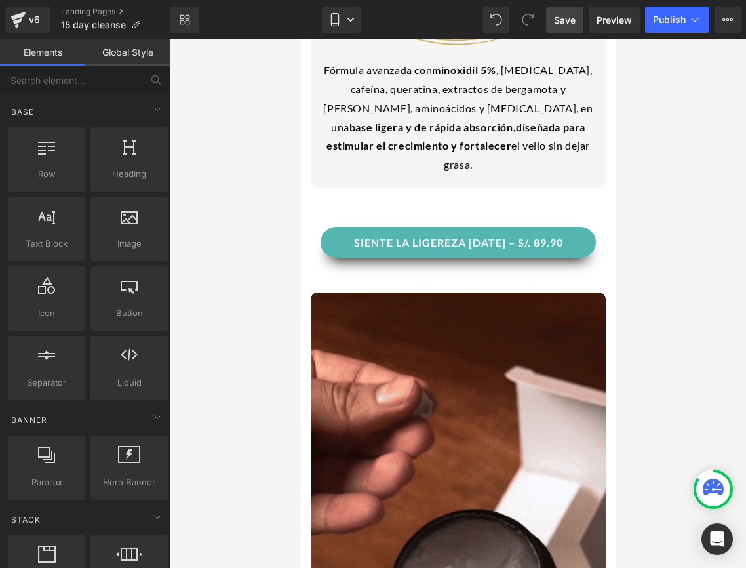
click at [464, 227] on div "SIENTE LA LIGEREZA [DATE] – S/. 89.90 (P) Cart Button" at bounding box center [457, 242] width 275 height 31
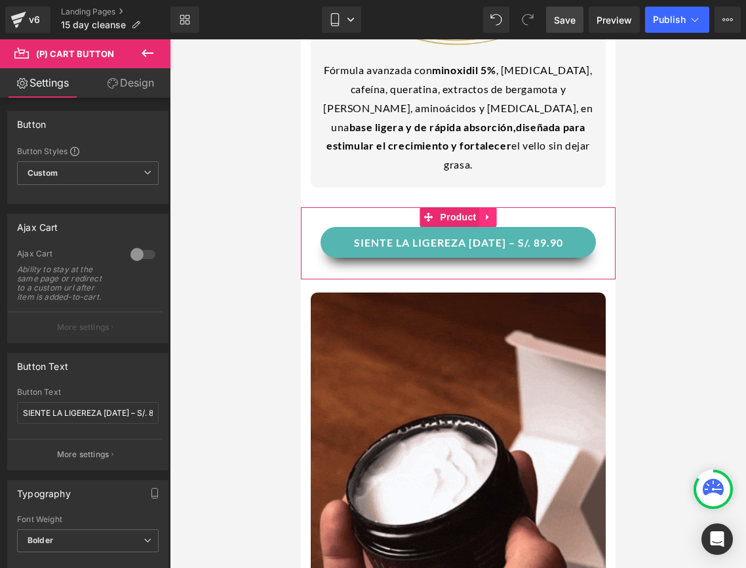
click at [488, 207] on link at bounding box center [487, 217] width 17 height 20
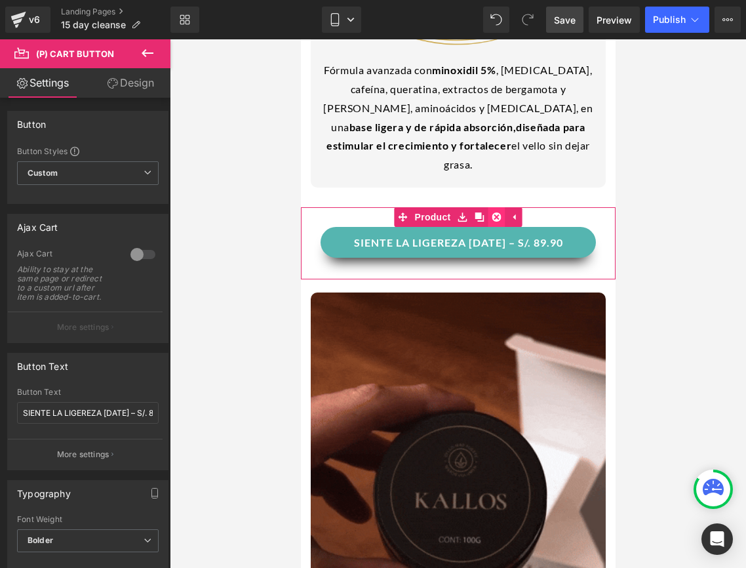
click at [496, 212] on icon at bounding box center [496, 216] width 9 height 9
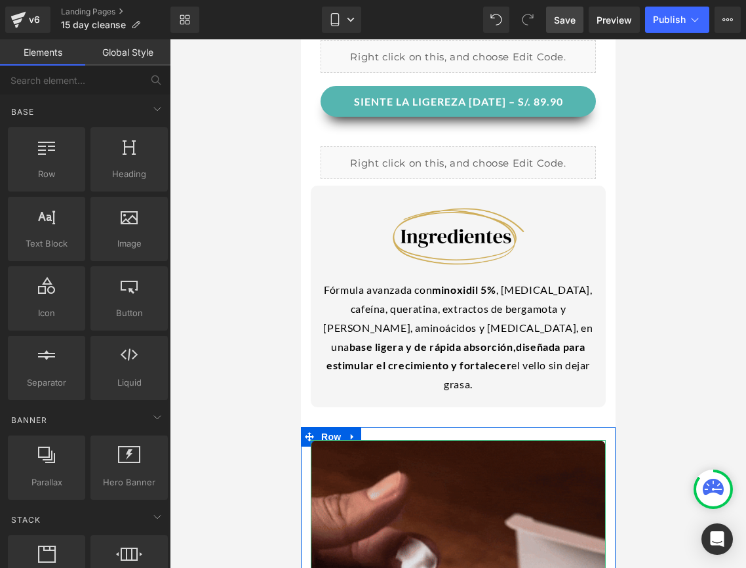
scroll to position [669, 0]
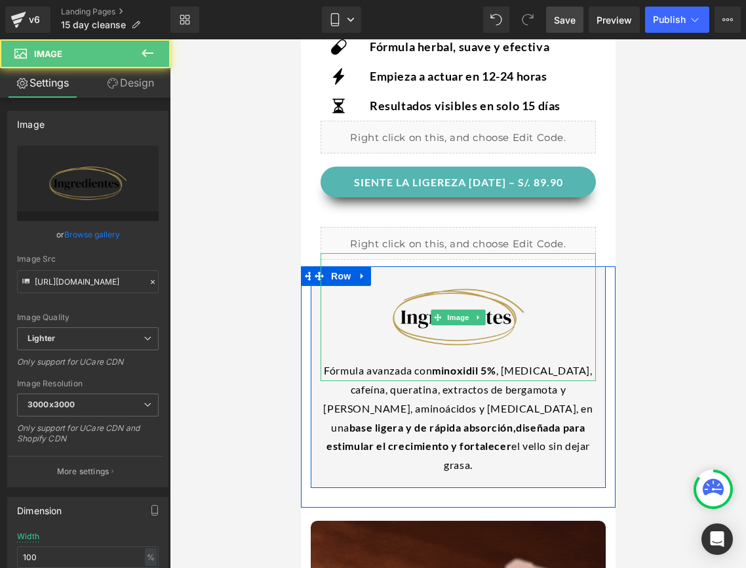
click at [367, 278] on img at bounding box center [457, 317] width 275 height 128
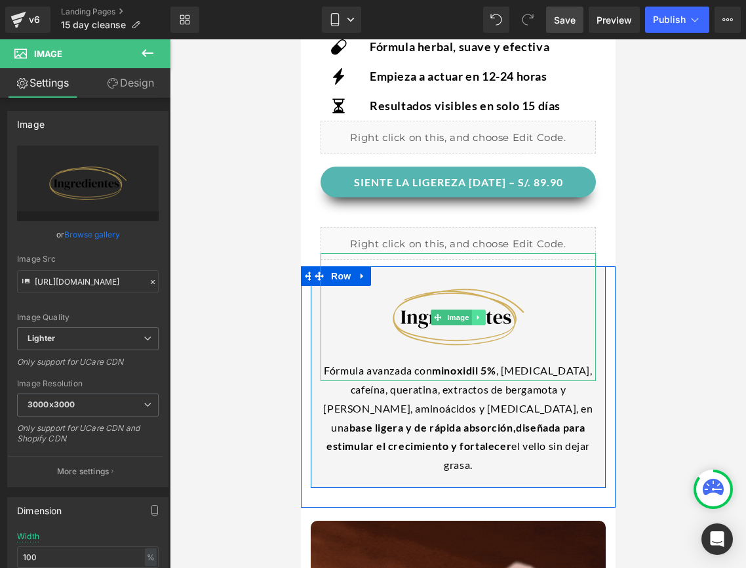
click at [478, 317] on icon at bounding box center [478, 317] width 2 height 5
click at [488, 317] on ul "Image" at bounding box center [458, 317] width 96 height 16
click at [488, 317] on icon at bounding box center [484, 316] width 7 height 7
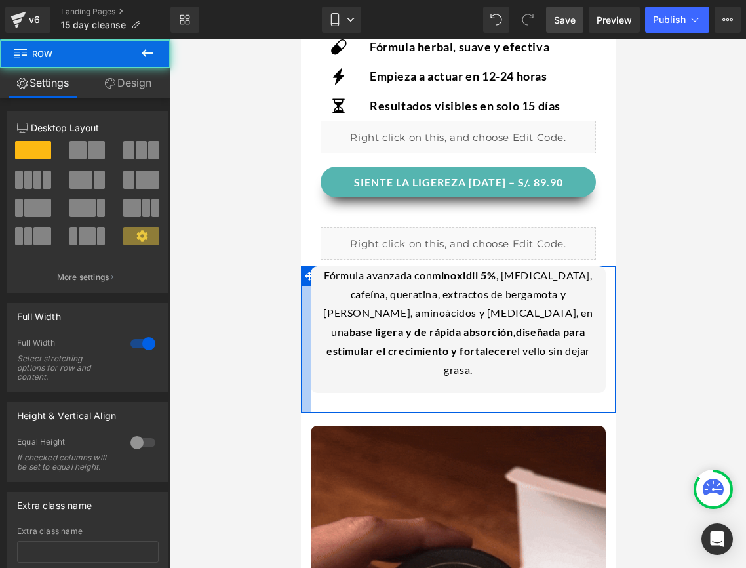
click at [306, 311] on div at bounding box center [305, 339] width 10 height 146
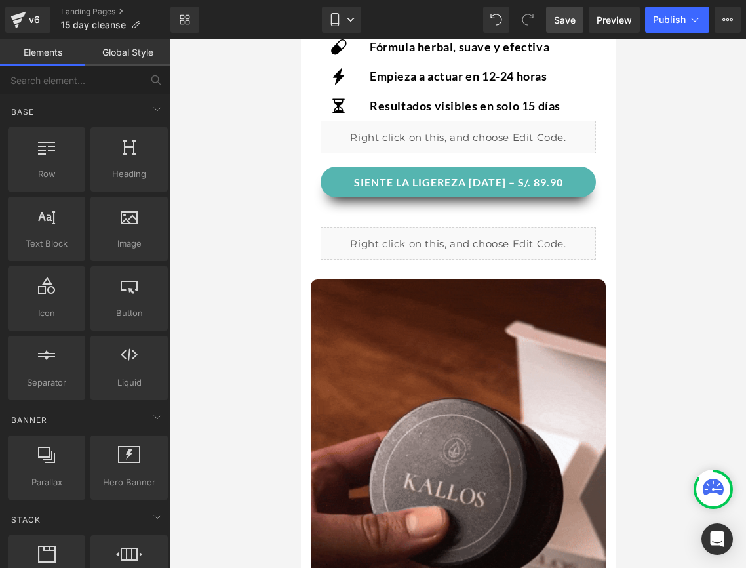
click at [652, 336] on div at bounding box center [458, 303] width 576 height 528
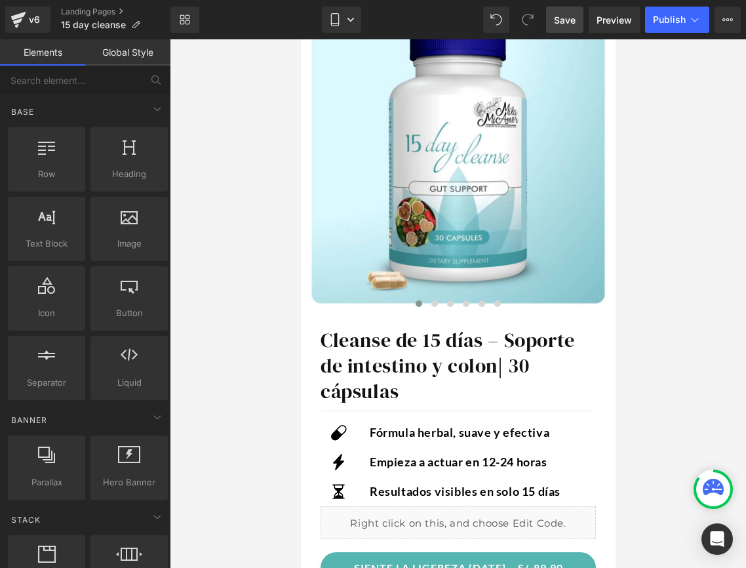
scroll to position [294, 0]
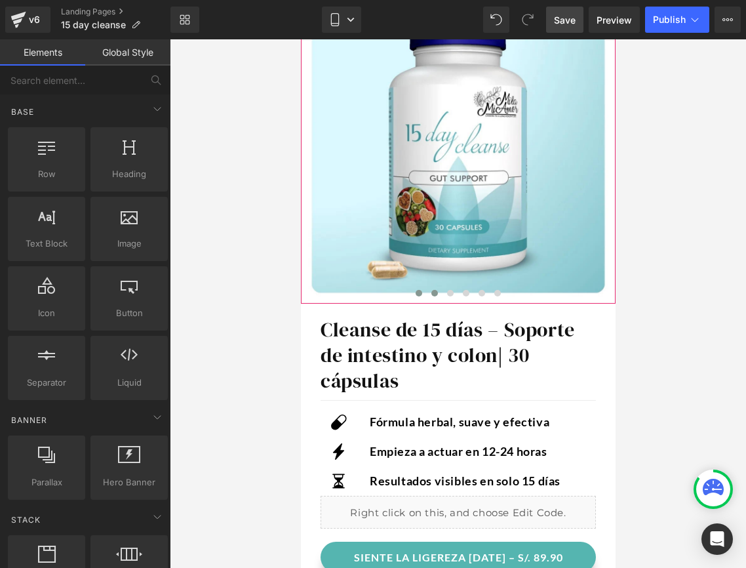
click at [435, 295] on span at bounding box center [434, 293] width 7 height 7
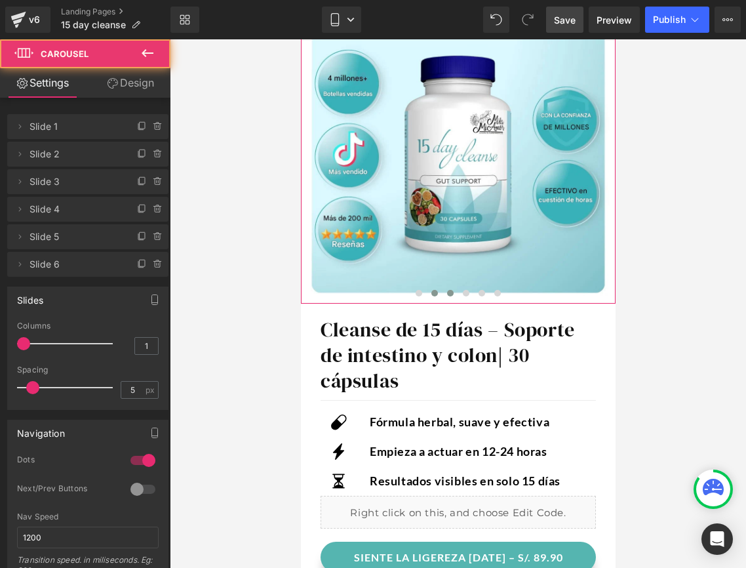
click at [448, 295] on span at bounding box center [450, 293] width 7 height 7
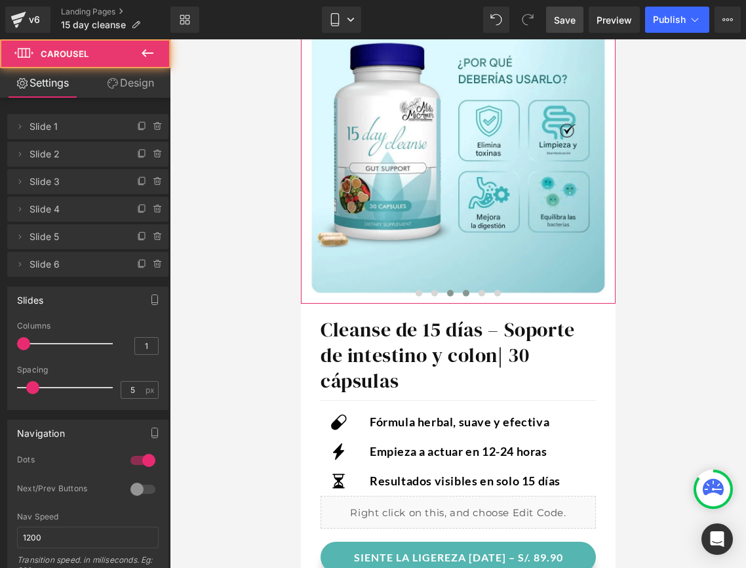
click at [462, 293] on span at bounding box center [465, 293] width 7 height 7
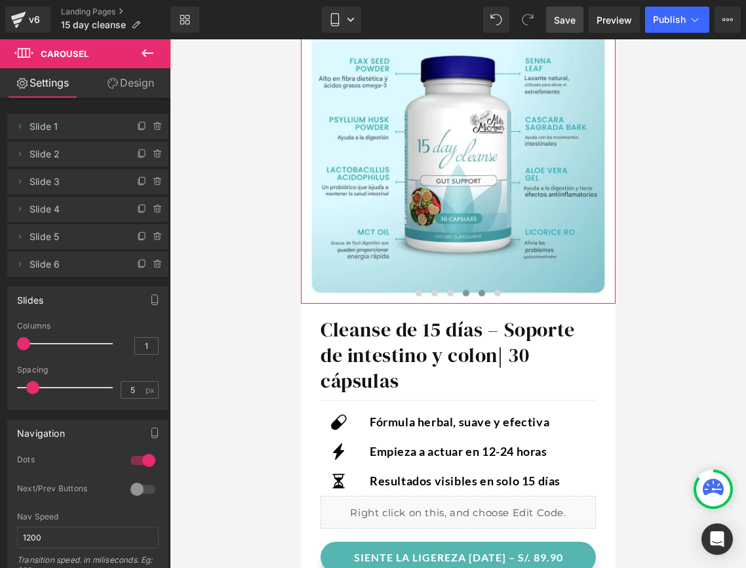
click at [477, 292] on button at bounding box center [481, 293] width 16 height 13
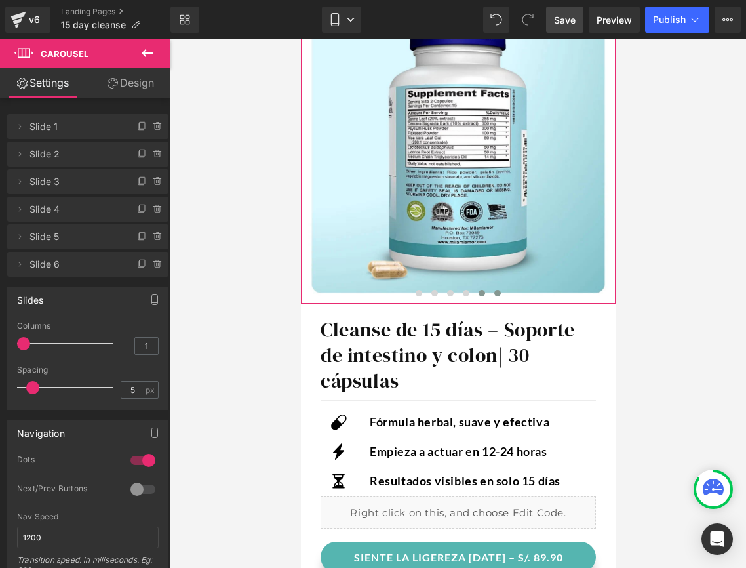
click at [498, 291] on span at bounding box center [497, 293] width 7 height 7
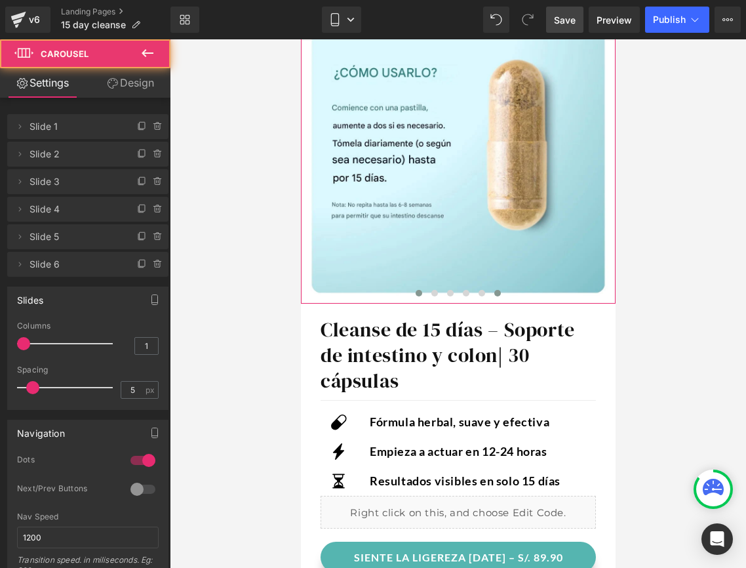
click at [416, 292] on span at bounding box center [418, 293] width 7 height 7
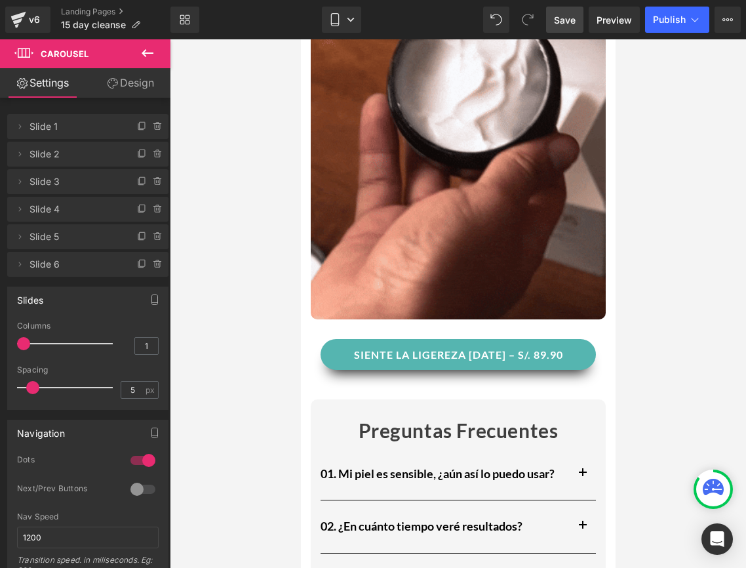
scroll to position [887, 0]
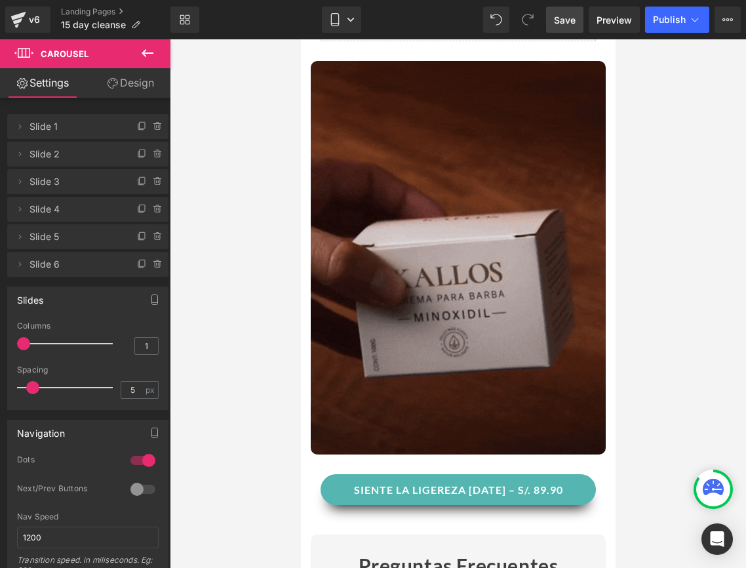
click at [374, 361] on img at bounding box center [457, 257] width 295 height 393
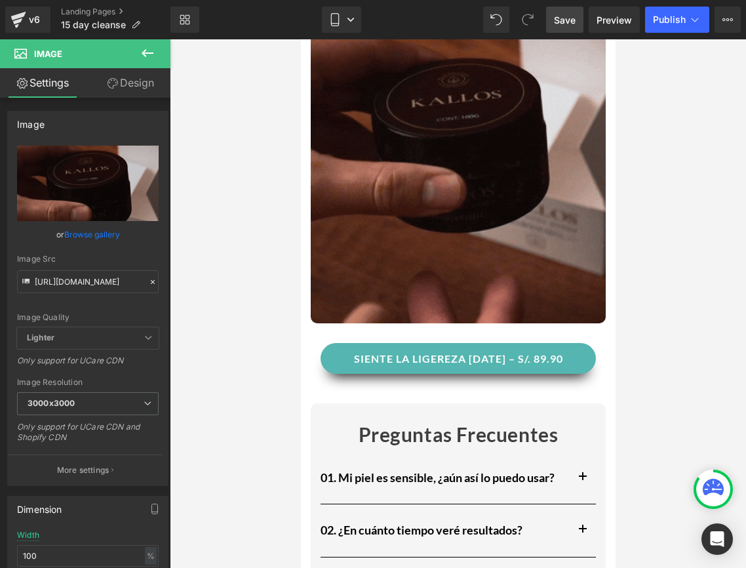
scroll to position [1246, 0]
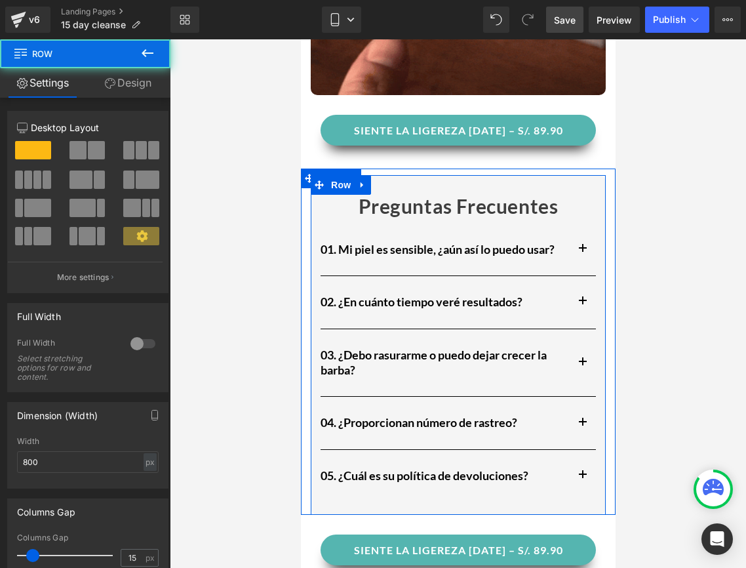
click at [319, 188] on div "Preguntas Frecuentes Text Block 01. Mi piel es sensible, ¿aún así lo puedo usar…" at bounding box center [457, 341] width 295 height 333
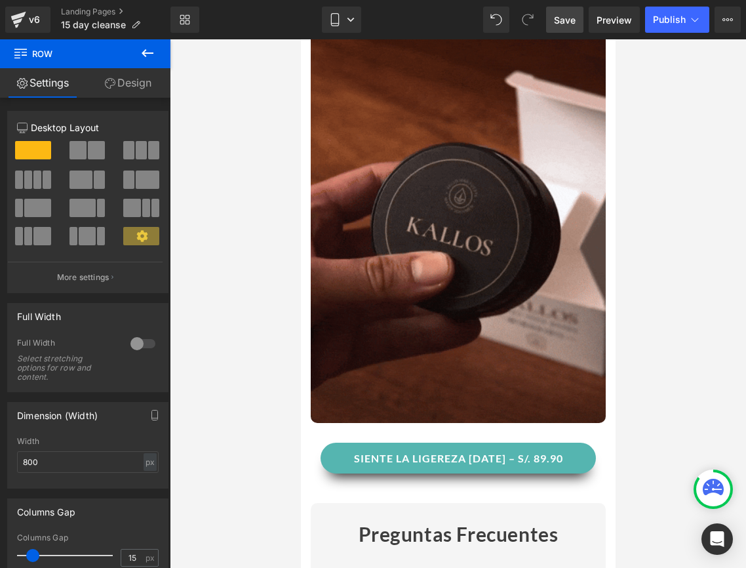
scroll to position [980, 0]
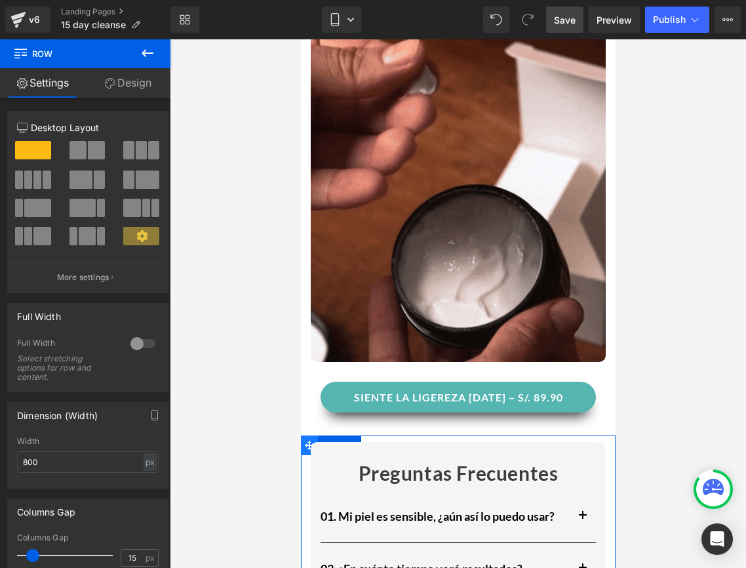
click at [304, 441] on icon at bounding box center [308, 445] width 9 height 10
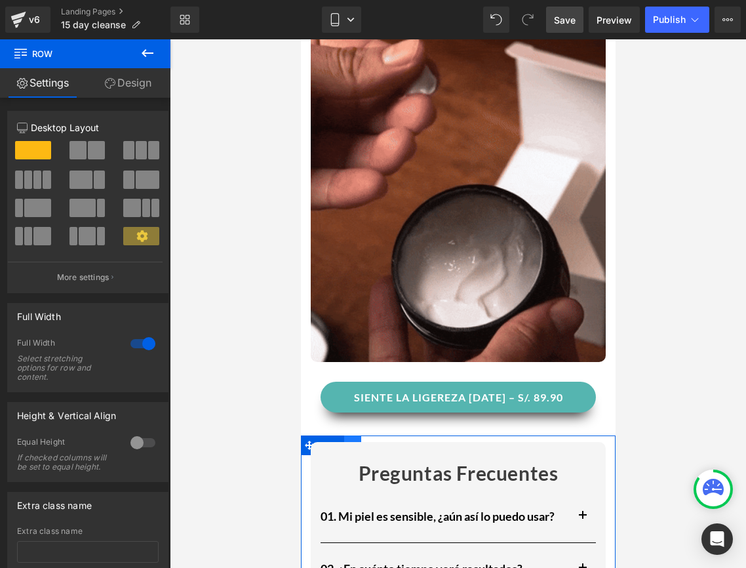
click at [352, 435] on link at bounding box center [352, 445] width 17 height 20
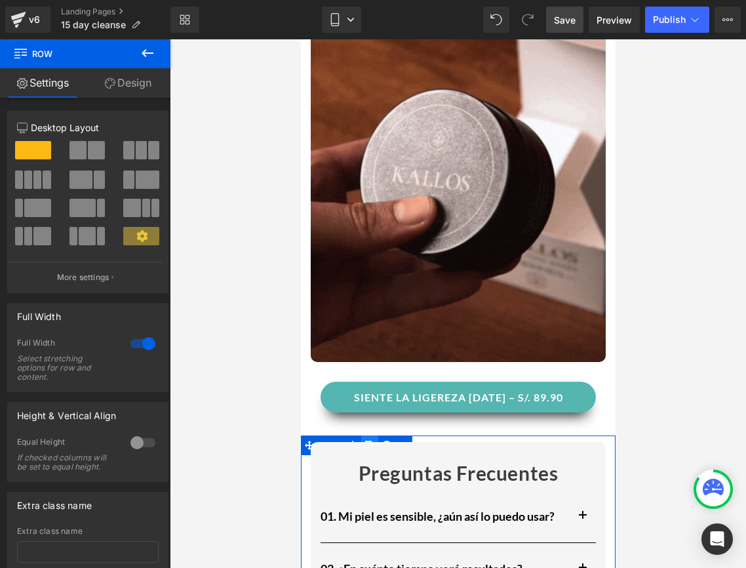
click at [367, 437] on link at bounding box center [369, 445] width 17 height 20
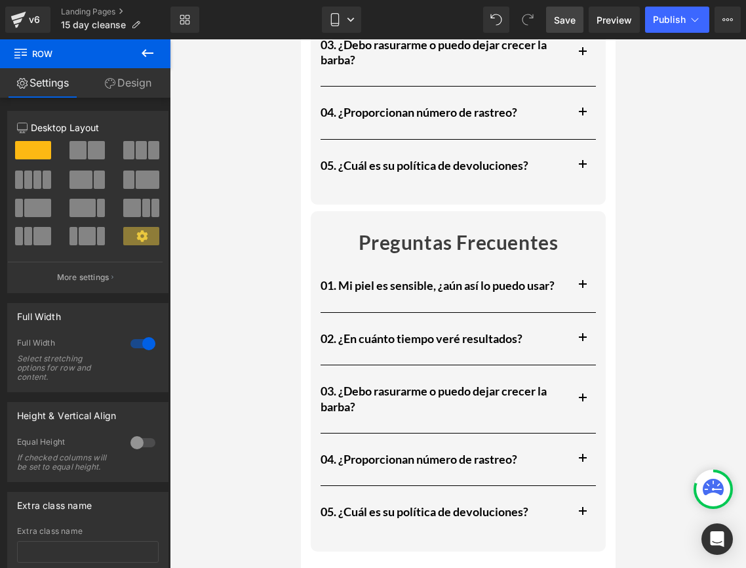
scroll to position [1669, 0]
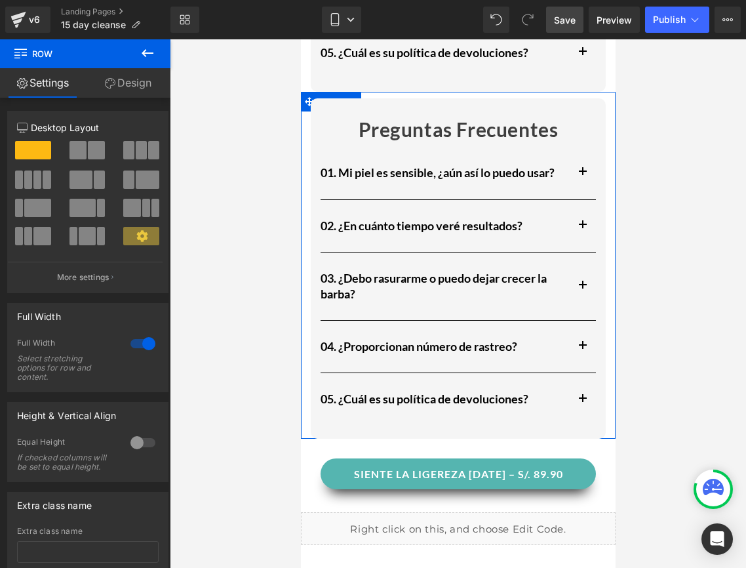
click at [304, 107] on span at bounding box center [308, 102] width 17 height 20
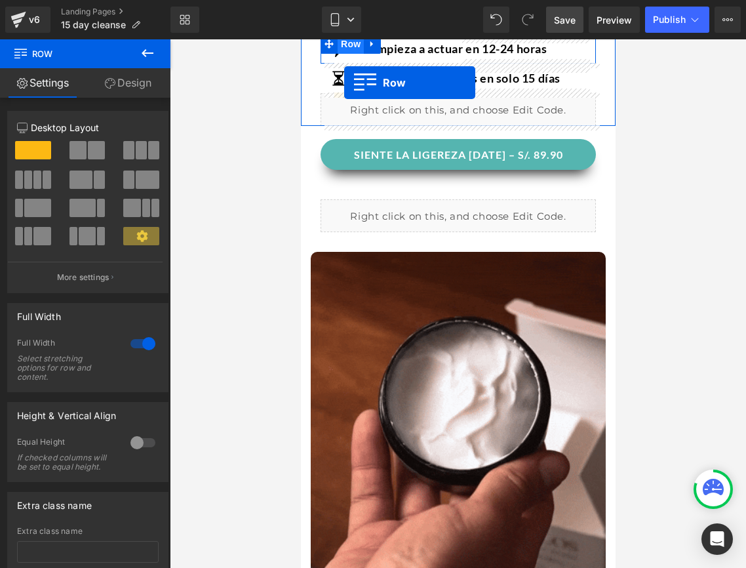
scroll to position [618, 0]
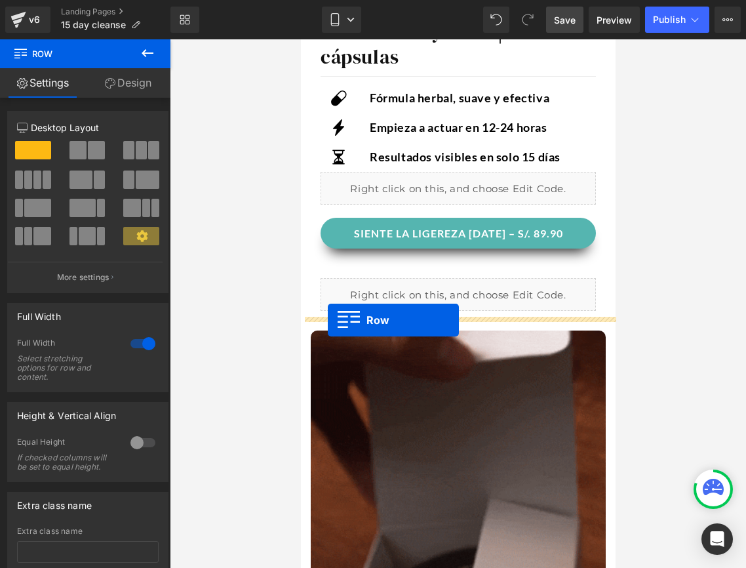
drag, startPoint x: 304, startPoint y: 106, endPoint x: 327, endPoint y: 320, distance: 215.7
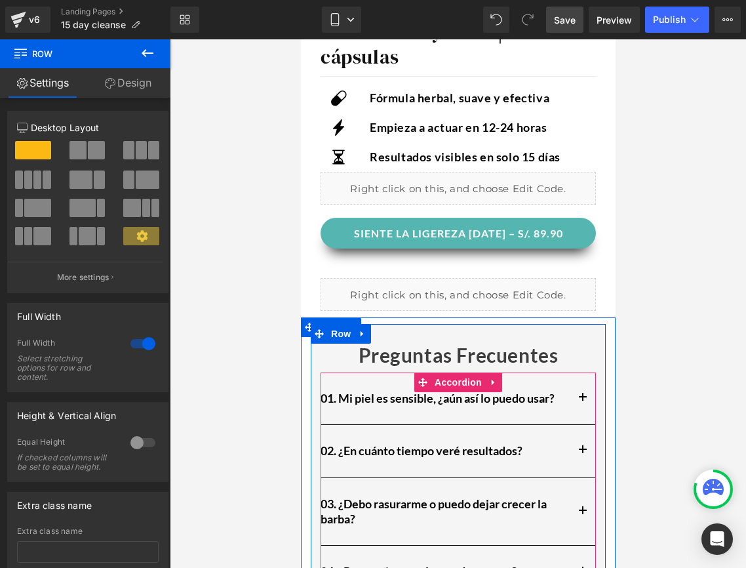
click at [379, 391] on div "01. Mi piel es sensible, ¿aún así lo puedo usar? Heading" at bounding box center [444, 398] width 249 height 15
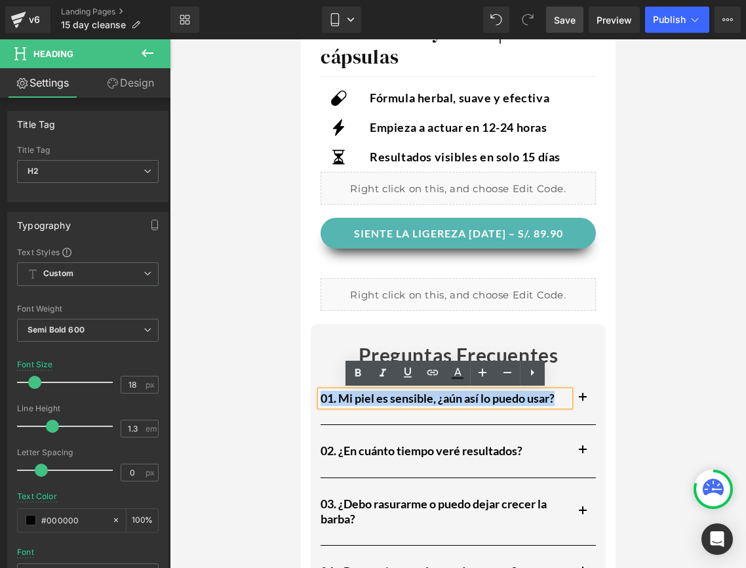
click at [582, 383] on button "button" at bounding box center [582, 398] width 26 height 52
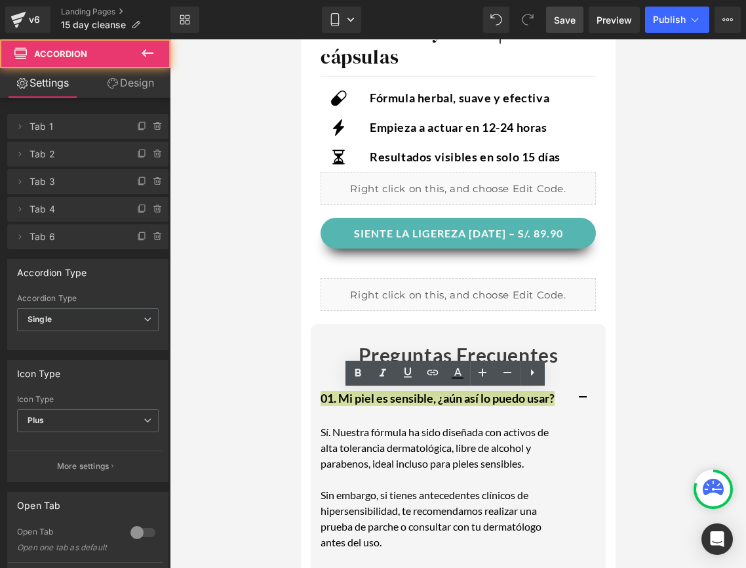
click at [671, 388] on div at bounding box center [458, 303] width 576 height 528
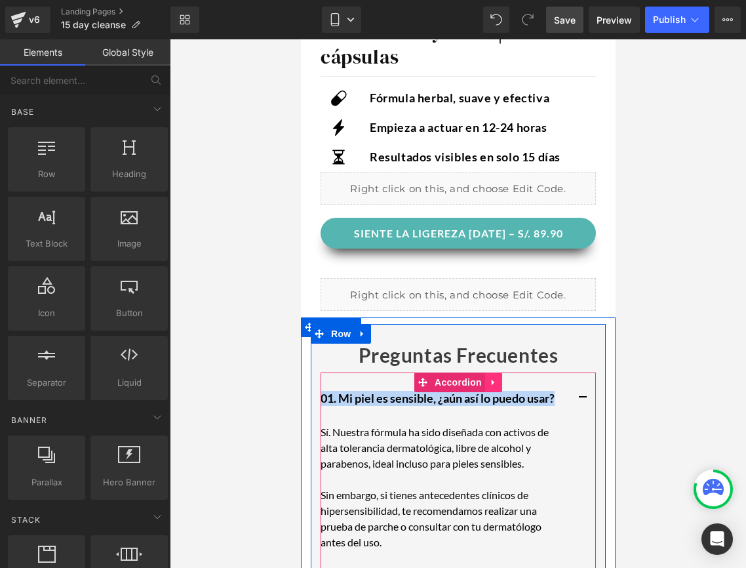
click at [491, 387] on icon at bounding box center [492, 382] width 9 height 10
click at [499, 382] on icon at bounding box center [501, 382] width 9 height 9
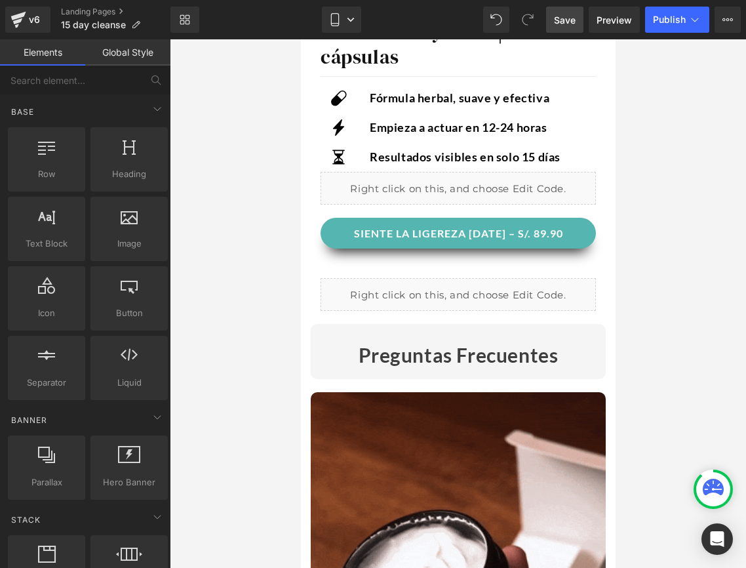
click at [713, 382] on div at bounding box center [458, 303] width 576 height 528
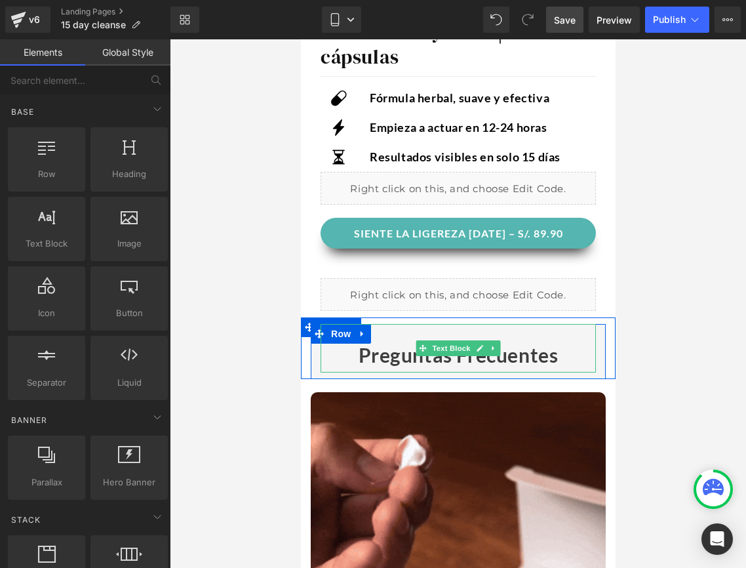
click at [558, 355] on p "Preguntas Frecuentes" at bounding box center [457, 354] width 275 height 35
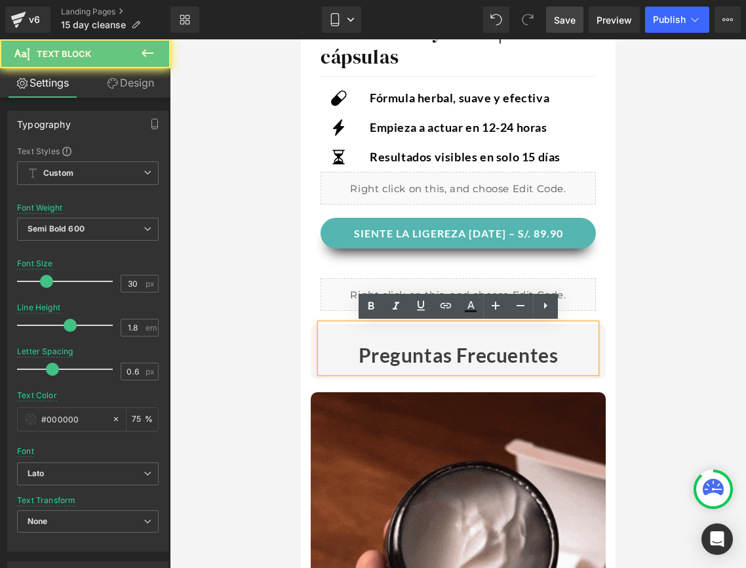
click at [555, 355] on p "Preguntas Frecuentes" at bounding box center [457, 354] width 275 height 35
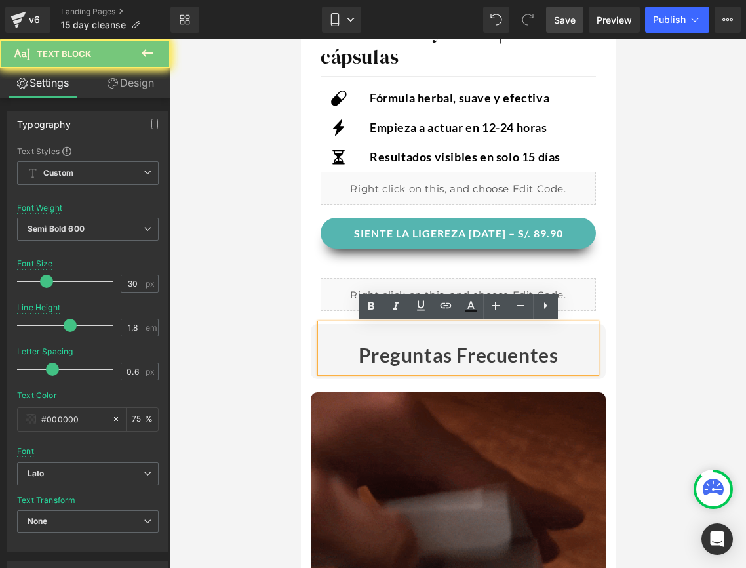
click at [555, 355] on p "Preguntas Frecuentes" at bounding box center [457, 354] width 275 height 35
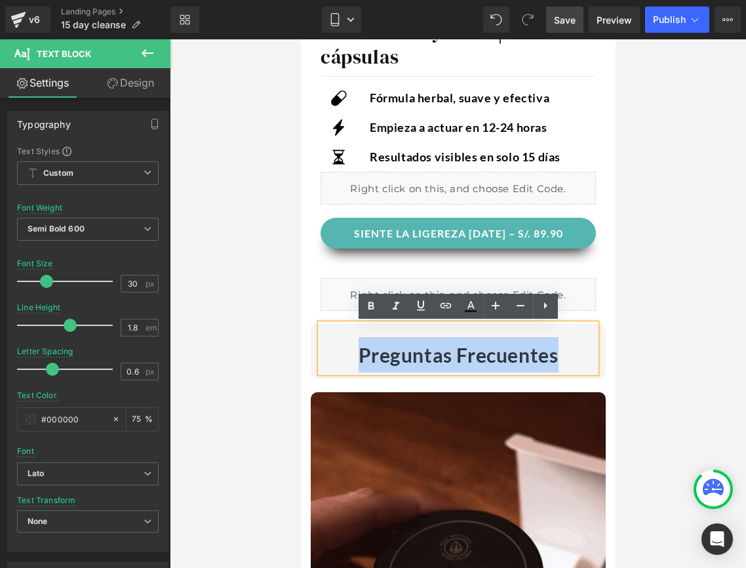
drag, startPoint x: 555, startPoint y: 355, endPoint x: 355, endPoint y: 359, distance: 200.7
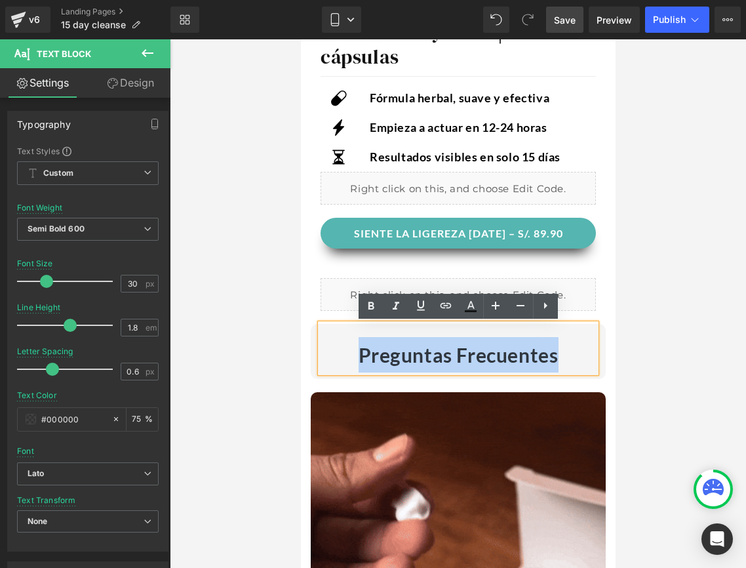
click at [355, 359] on p "Preguntas Frecuentes" at bounding box center [457, 354] width 275 height 35
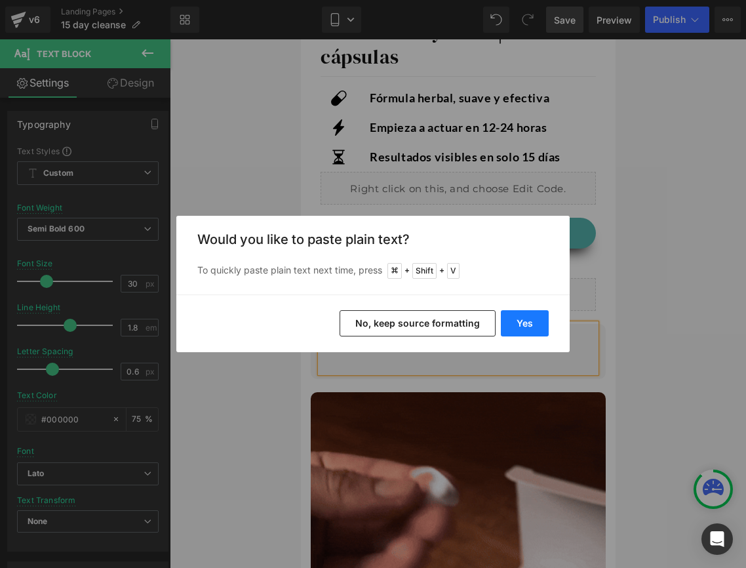
click at [528, 323] on button "Yes" at bounding box center [525, 323] width 48 height 26
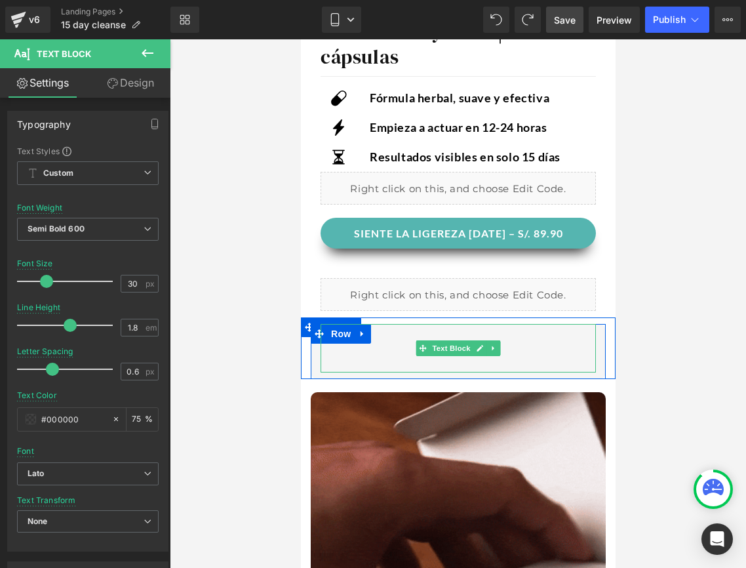
click at [467, 361] on div at bounding box center [457, 348] width 275 height 49
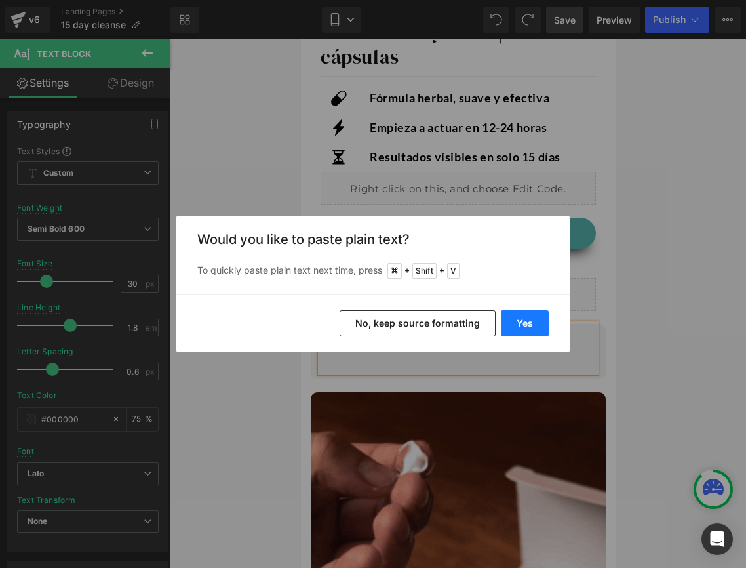
click at [524, 332] on button "Yes" at bounding box center [525, 323] width 48 height 26
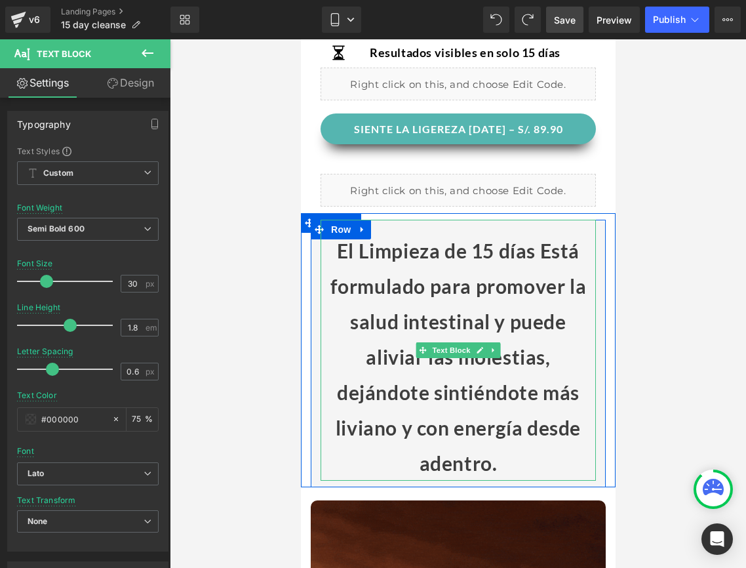
scroll to position [728, 0]
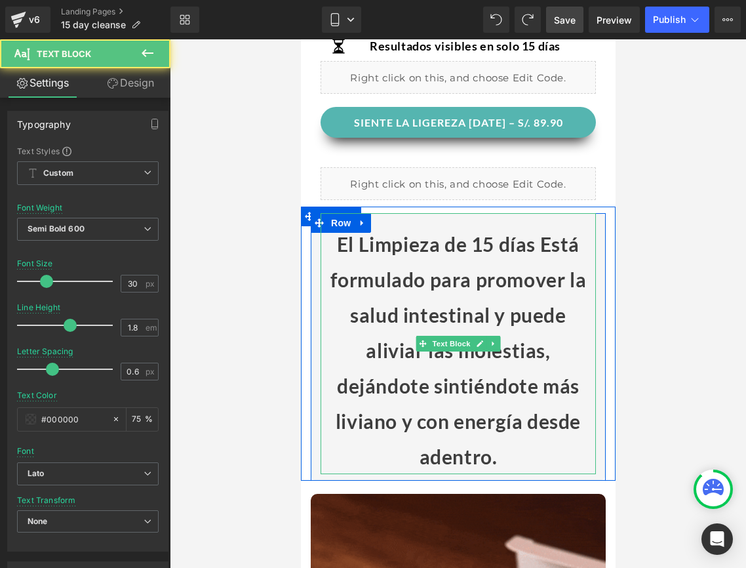
click at [528, 241] on div "El Limpieza de 15 días Está formulado para promover la salud intestinal y puede…" at bounding box center [457, 343] width 275 height 261
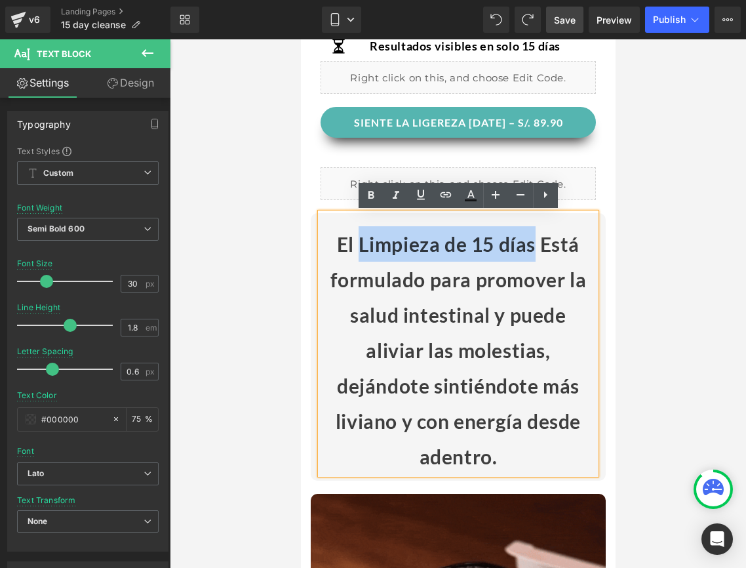
drag, startPoint x: 537, startPoint y: 243, endPoint x: 361, endPoint y: 256, distance: 176.2
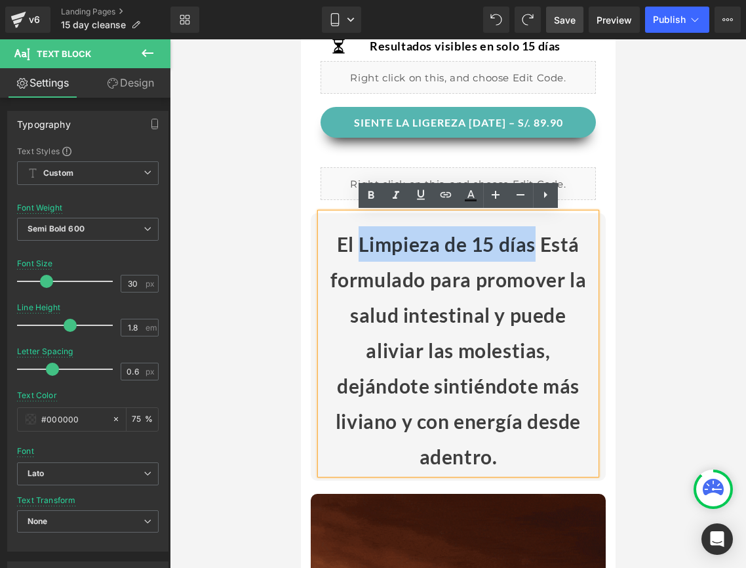
click at [361, 256] on div "El Limpieza de 15 días Está formulado para promover la salud intestinal y puede…" at bounding box center [457, 343] width 275 height 261
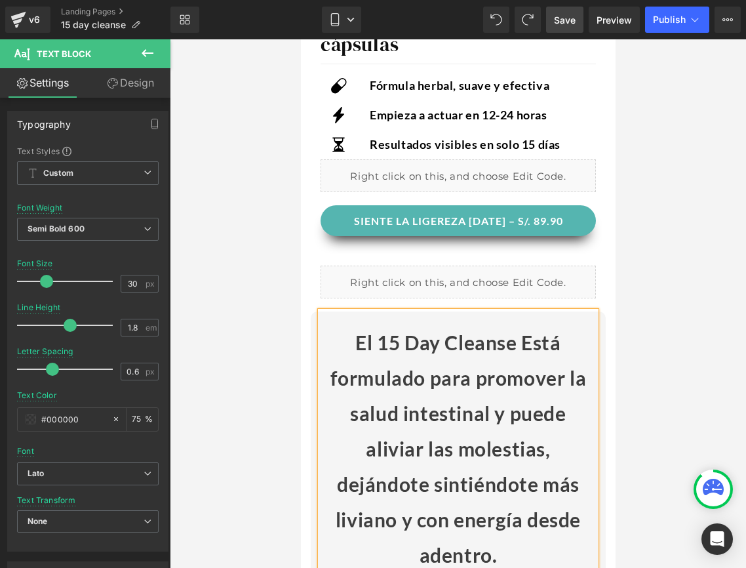
scroll to position [669, 0]
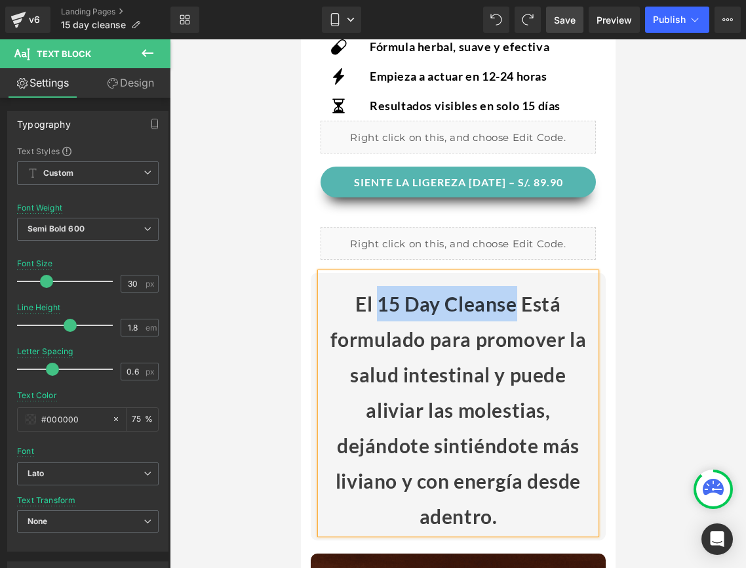
drag, startPoint x: 516, startPoint y: 305, endPoint x: 381, endPoint y: 310, distance: 135.2
click at [381, 310] on div "El 15 Day Cleanse Está formulado para promover la salud intestinal y puede aliv…" at bounding box center [457, 403] width 275 height 261
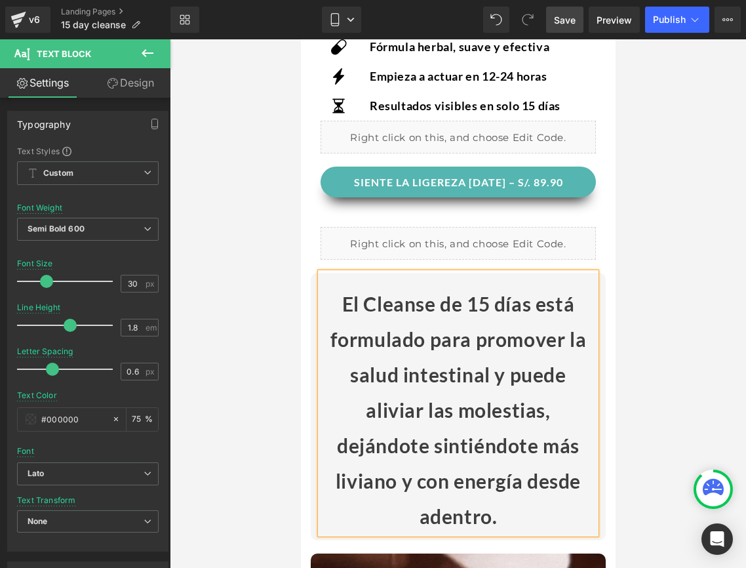
click at [502, 522] on div "El Cleanse de 15 días está formulado para promover la salud intestinal y puede …" at bounding box center [457, 403] width 275 height 261
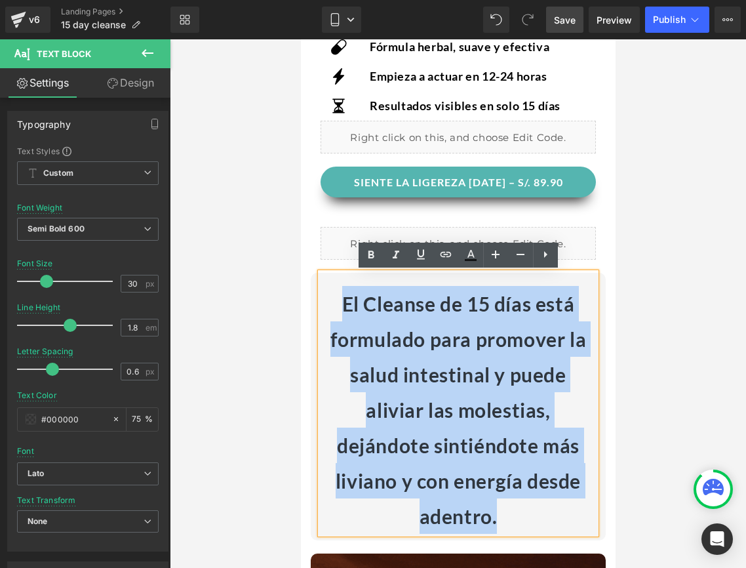
drag, startPoint x: 502, startPoint y: 522, endPoint x: 311, endPoint y: 303, distance: 290.0
click at [311, 303] on div "El Cleanse de 15 días está formulado para promover la salud intestinal y puede …" at bounding box center [457, 403] width 295 height 261
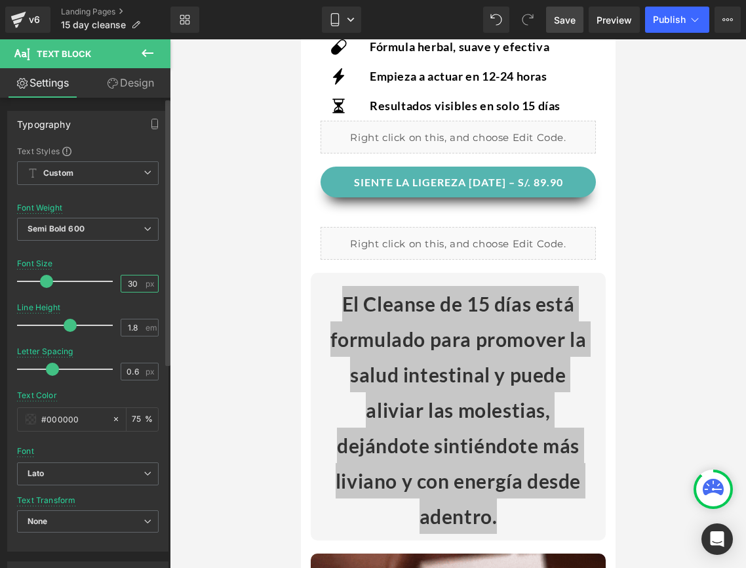
click at [126, 286] on input "30" at bounding box center [132, 283] width 23 height 16
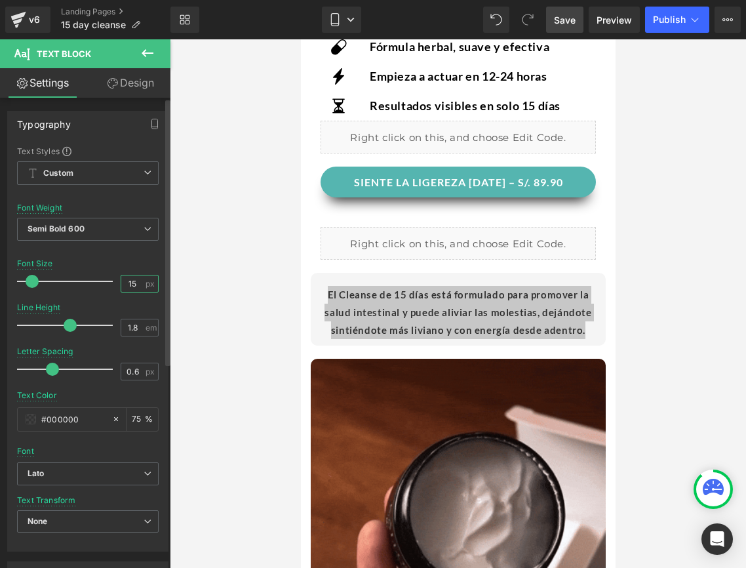
type input "1"
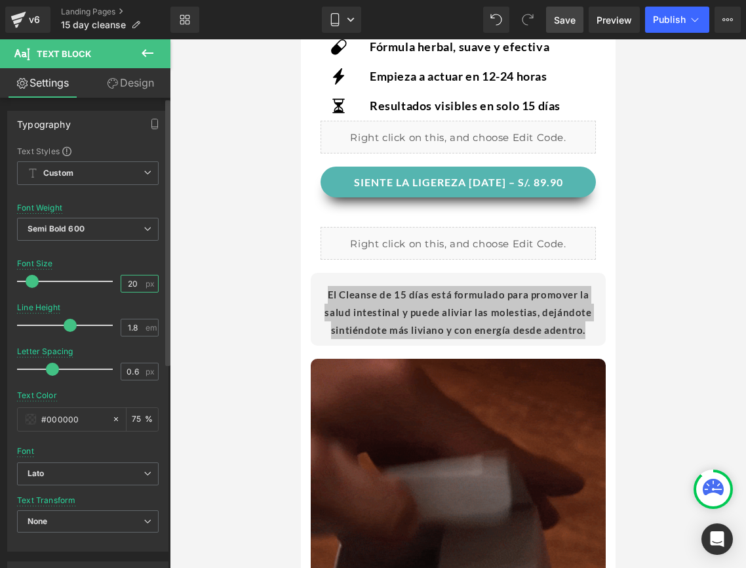
type input "20"
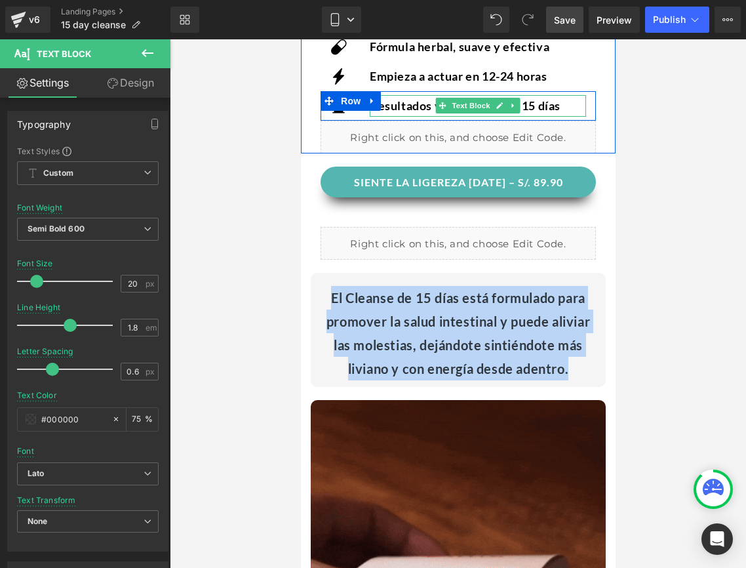
click at [415, 104] on p "Resultados visibles en solo 15 días" at bounding box center [477, 105] width 216 height 21
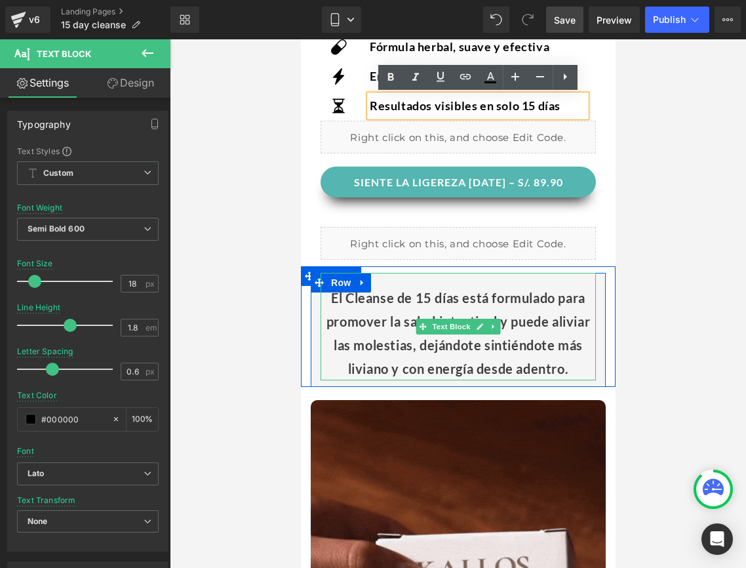
click at [438, 342] on div "El Cleanse de 15 días está formulado para promover la salud intestinal y puede …" at bounding box center [457, 327] width 275 height 108
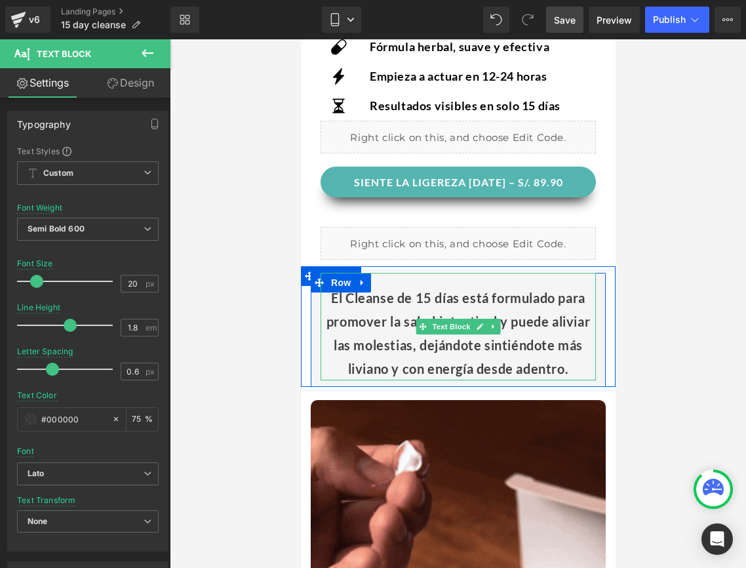
click at [351, 317] on div "El Cleanse de 15 días está formulado para promover la salud intestinal y puede …" at bounding box center [457, 327] width 275 height 108
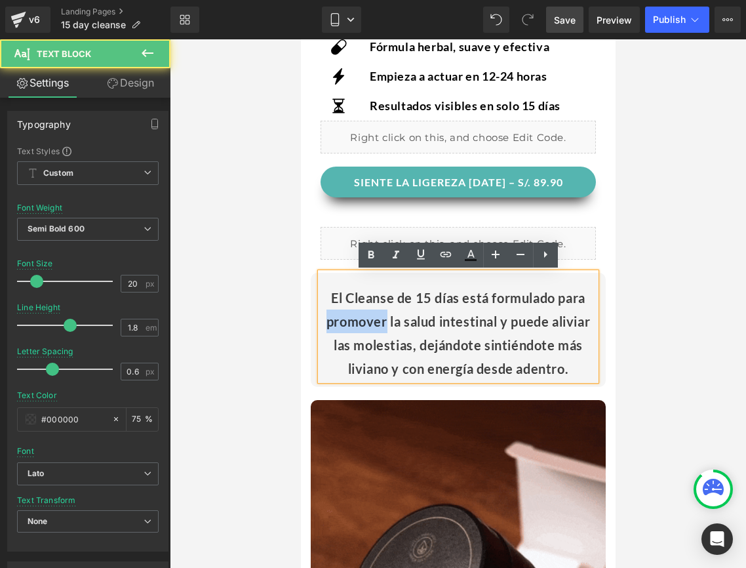
click at [351, 317] on div "El Cleanse de 15 días está formulado para promover la salud intestinal y puede …" at bounding box center [457, 327] width 275 height 108
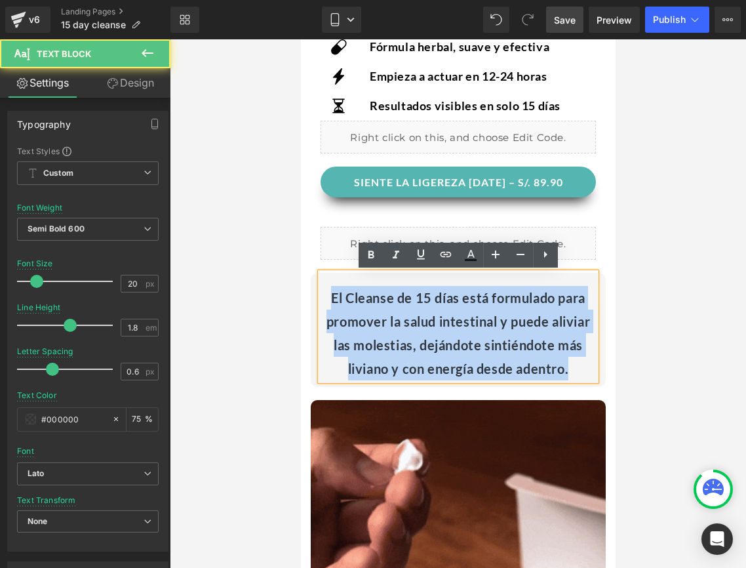
drag, startPoint x: 570, startPoint y: 371, endPoint x: 329, endPoint y: 306, distance: 250.0
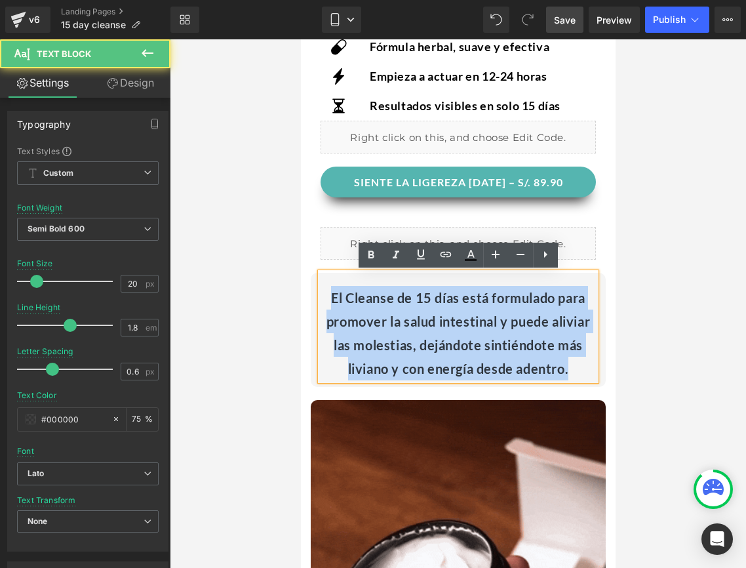
click at [329, 306] on div "El Cleanse de 15 días está formulado para promover la salud intestinal y puede …" at bounding box center [457, 327] width 275 height 108
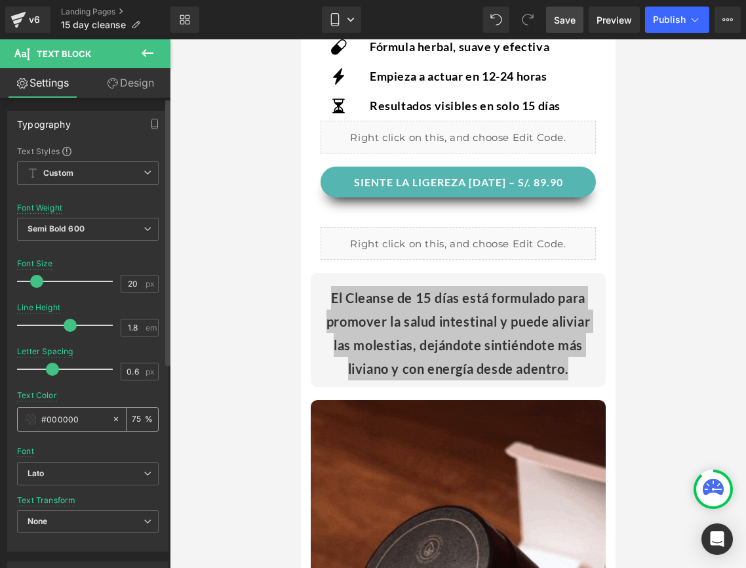
click at [132, 418] on input "75" at bounding box center [138, 419] width 13 height 14
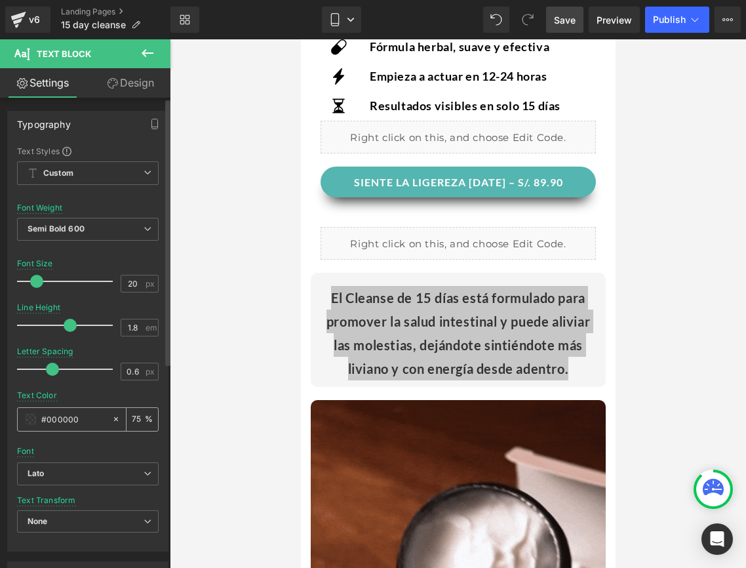
click at [132, 421] on input "75" at bounding box center [138, 419] width 13 height 14
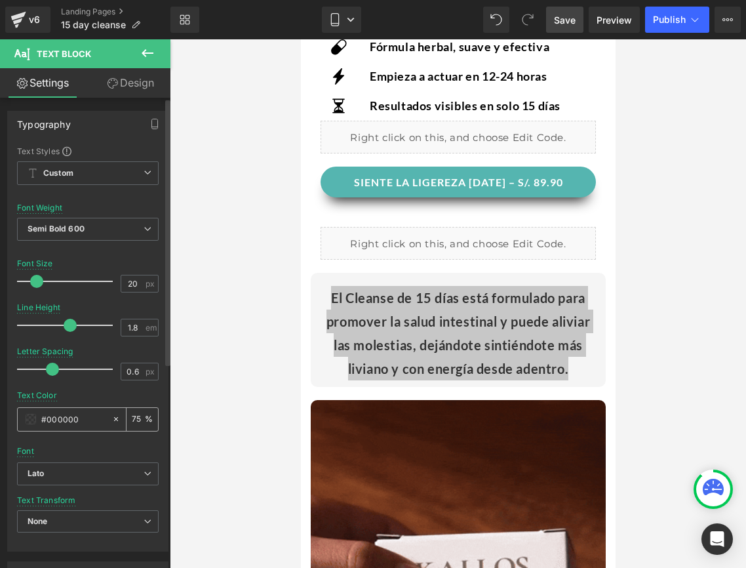
click at [132, 421] on input "75" at bounding box center [138, 419] width 13 height 14
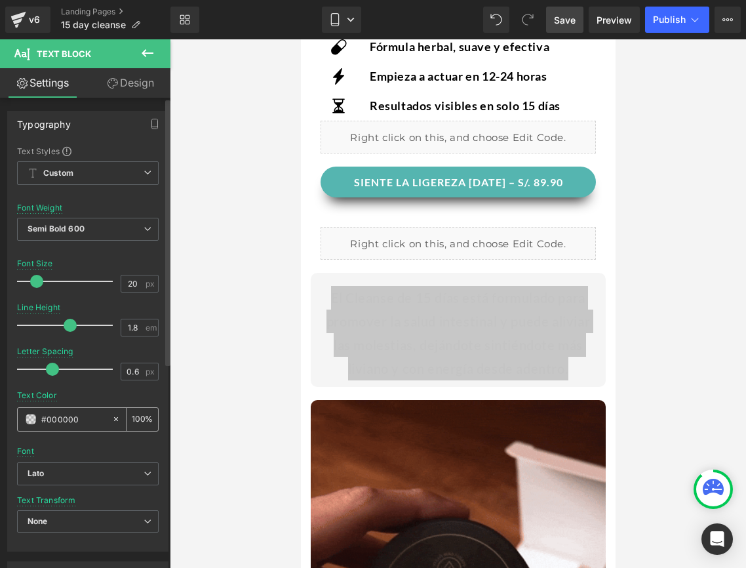
scroll to position [0, 0]
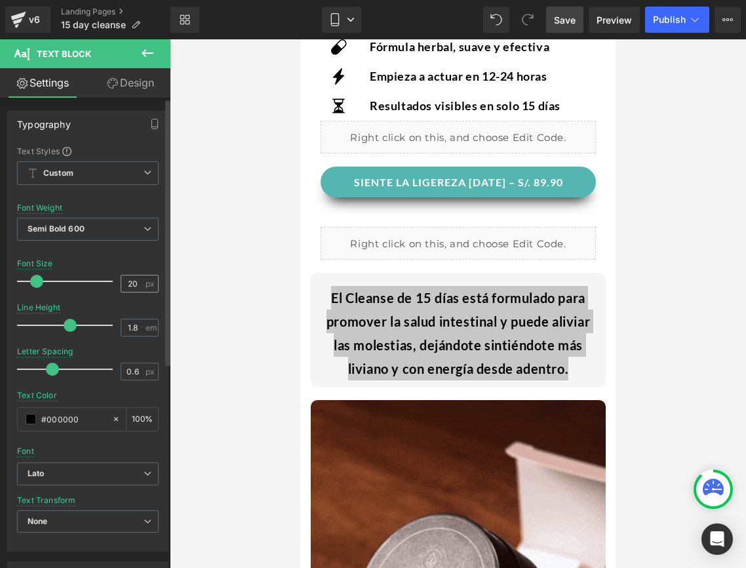
type input "100"
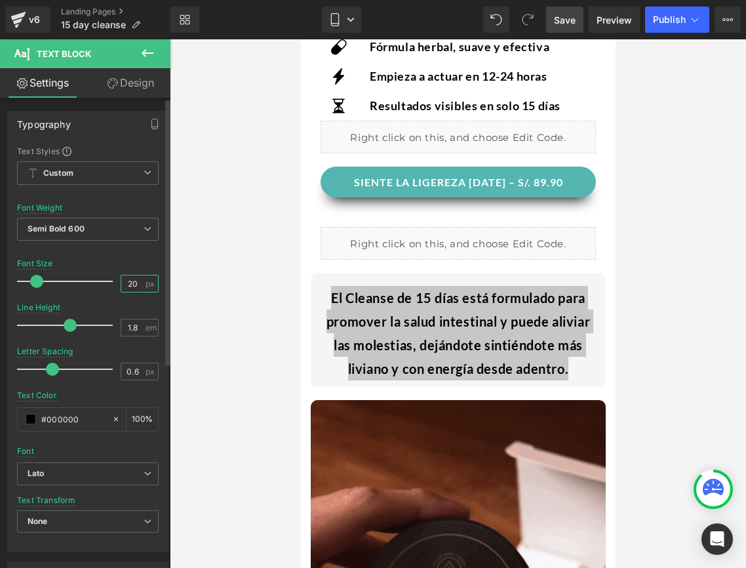
click at [129, 284] on input "20" at bounding box center [132, 283] width 23 height 16
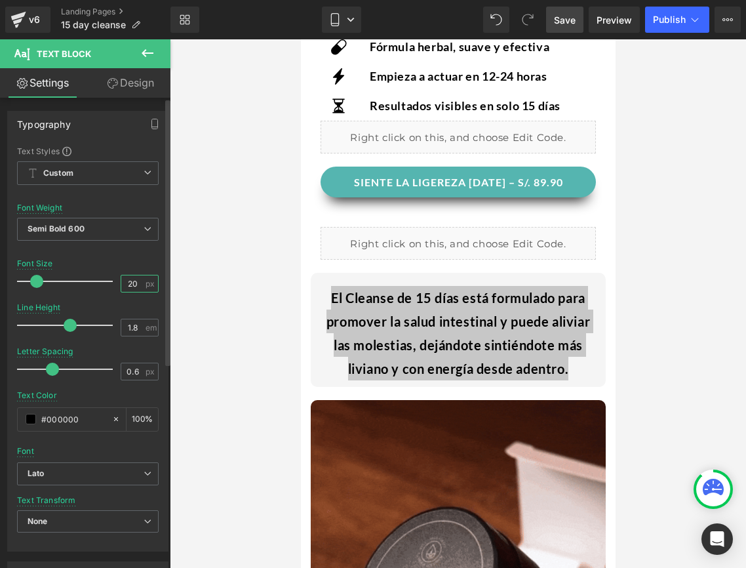
click at [129, 284] on input "20" at bounding box center [132, 283] width 23 height 16
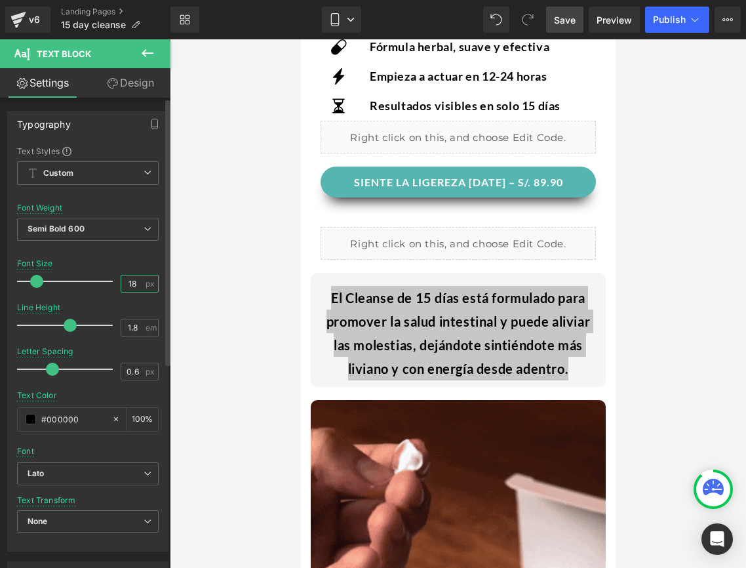
type input "18"
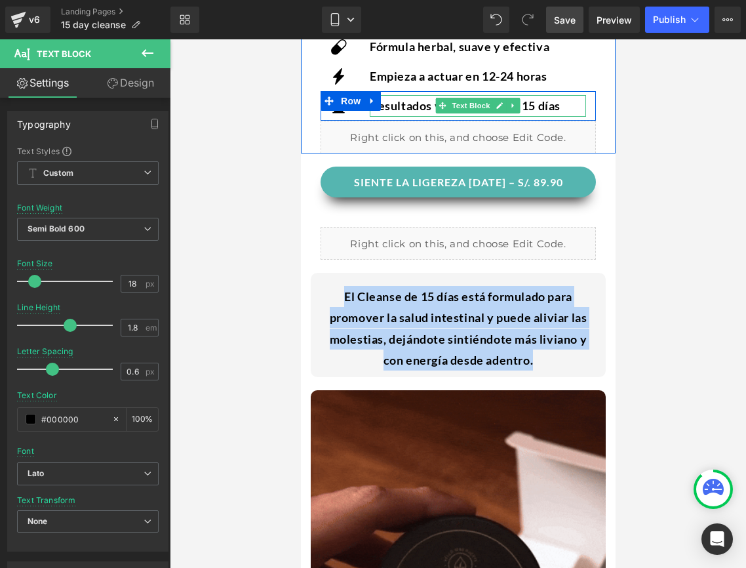
click at [418, 106] on p "Resultados visibles en solo 15 días" at bounding box center [477, 105] width 216 height 21
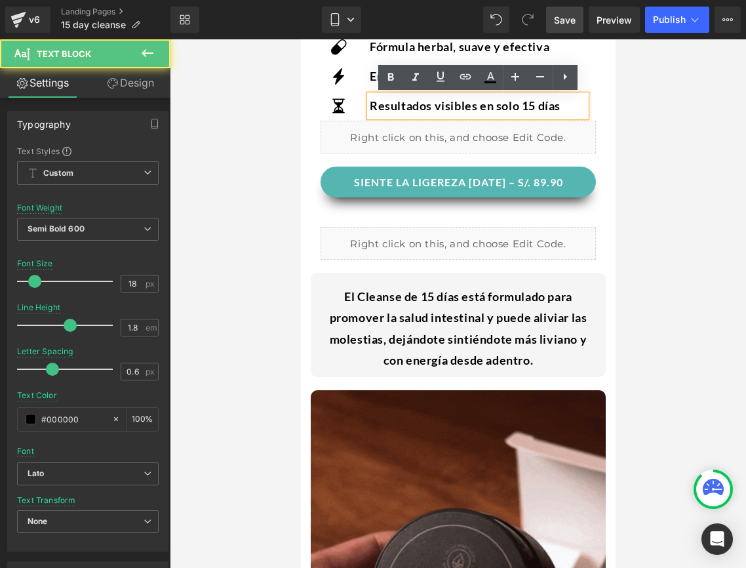
click at [418, 106] on p "Resultados visibles en solo 15 días" at bounding box center [477, 105] width 216 height 21
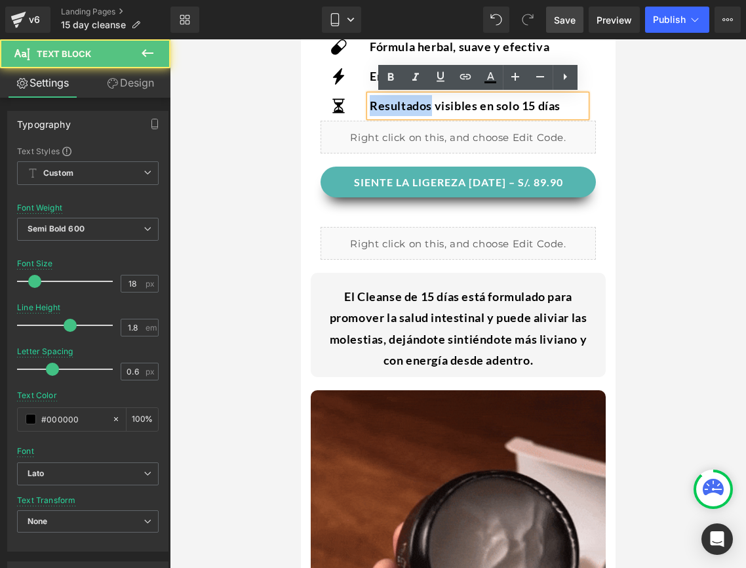
click at [418, 106] on p "Resultados visibles en solo 15 días" at bounding box center [477, 105] width 216 height 21
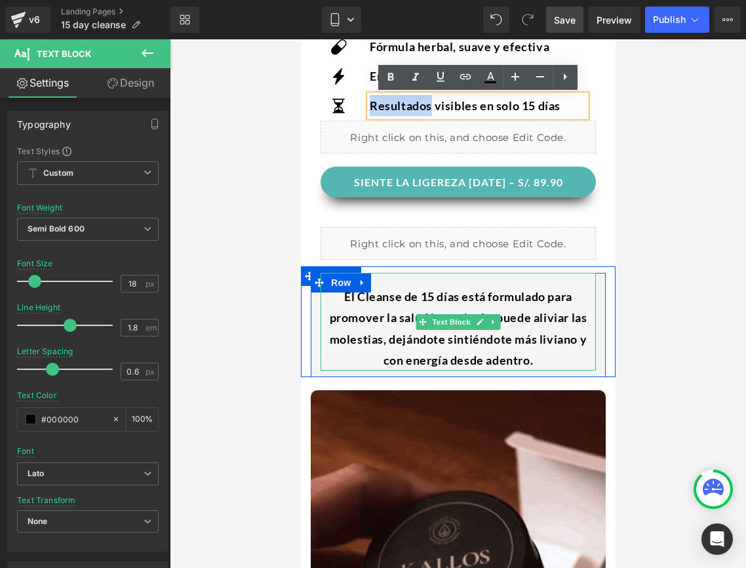
click at [428, 300] on div "El Cleanse de 15 días está formulado para promover la salud intestinal y puede …" at bounding box center [457, 322] width 275 height 98
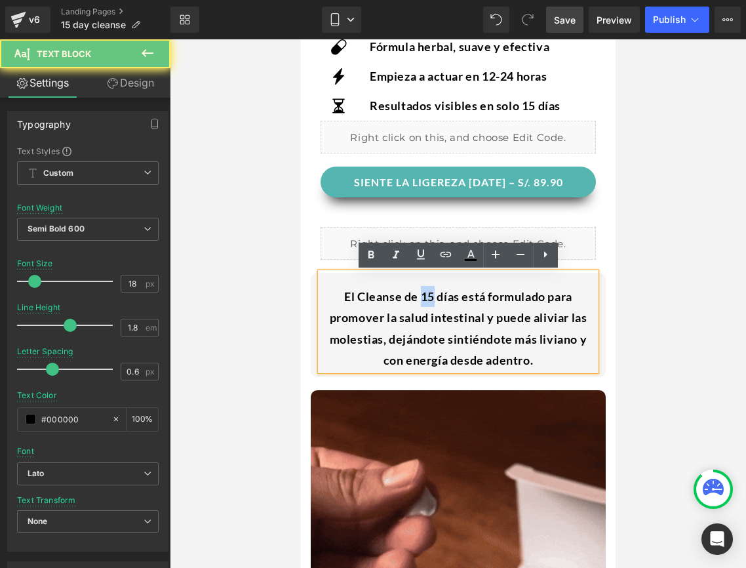
click at [428, 300] on div "El Cleanse de 15 días está formulado para promover la salud intestinal y puede …" at bounding box center [457, 322] width 275 height 98
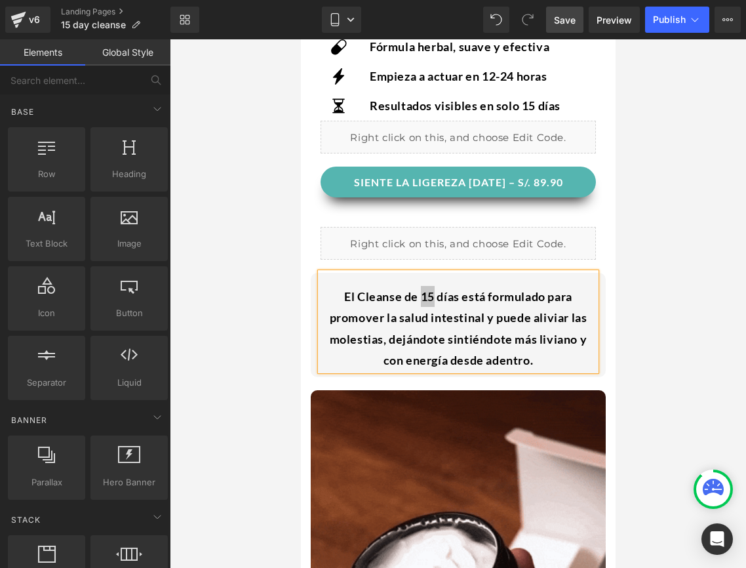
click at [260, 324] on div at bounding box center [458, 303] width 576 height 528
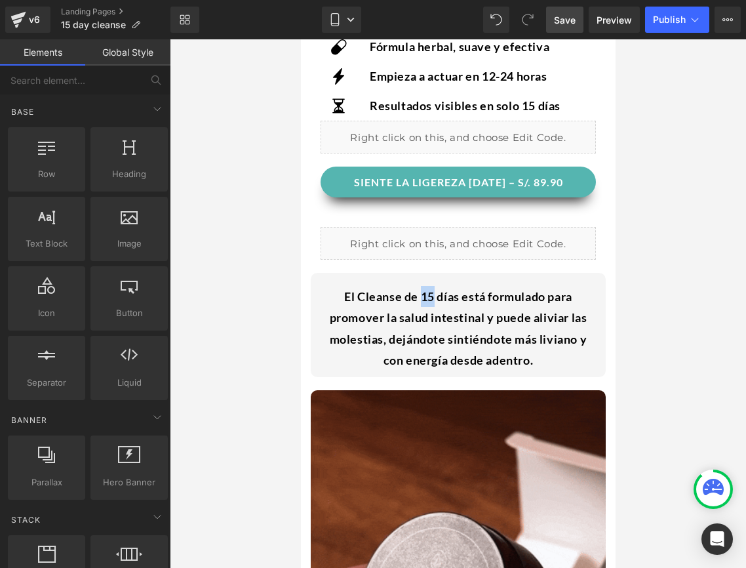
click at [376, 319] on div "El Cleanse de 15 días está formulado para promover la salud intestinal y puede …" at bounding box center [457, 322] width 275 height 98
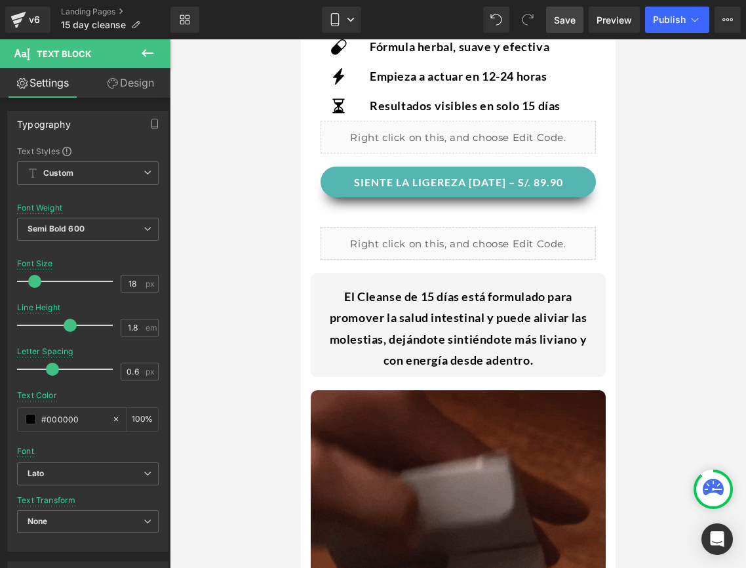
click at [123, 91] on link "Design" at bounding box center [130, 83] width 85 height 30
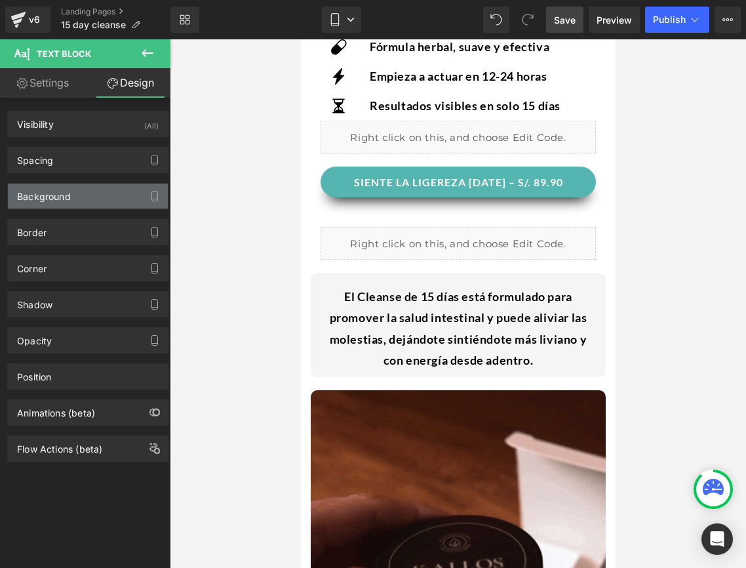
type input "0"
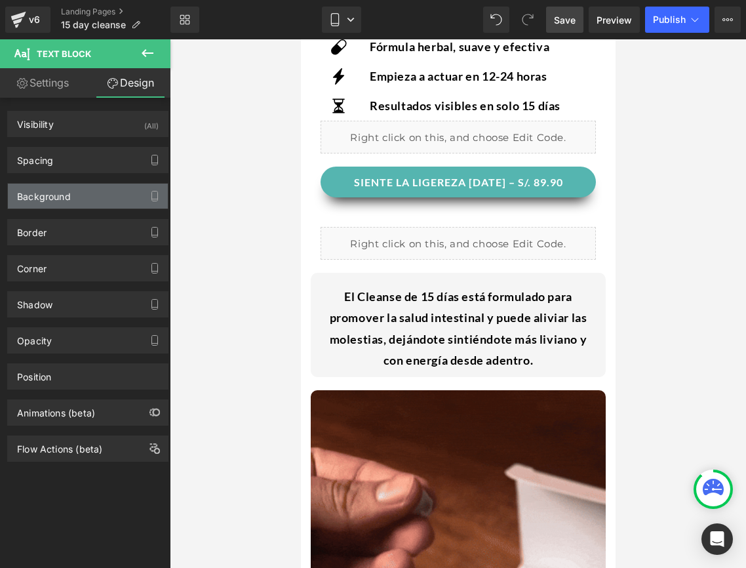
type input "0"
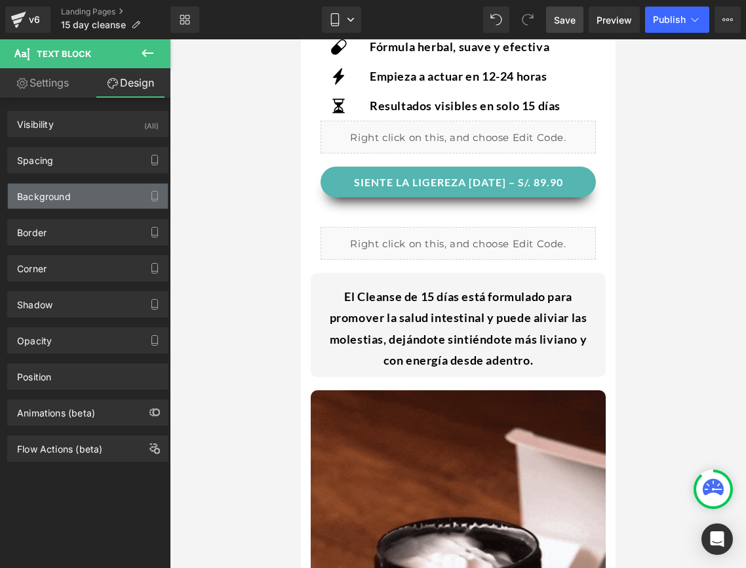
type input "0"
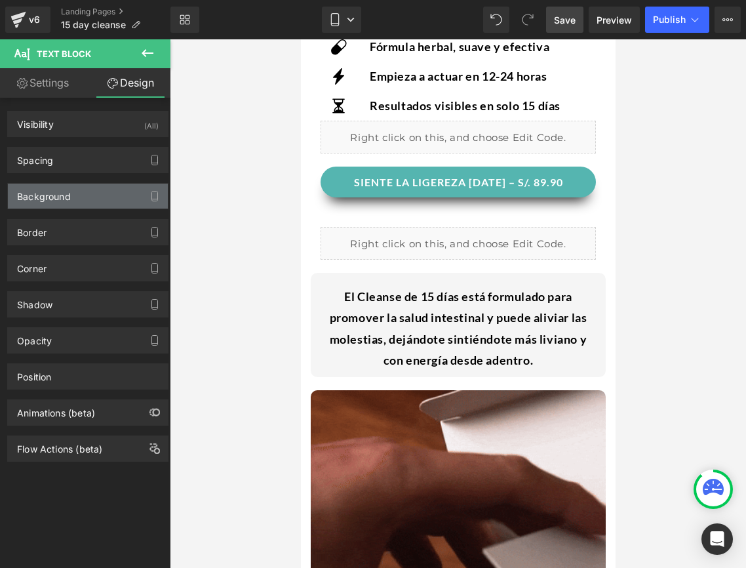
type input "0"
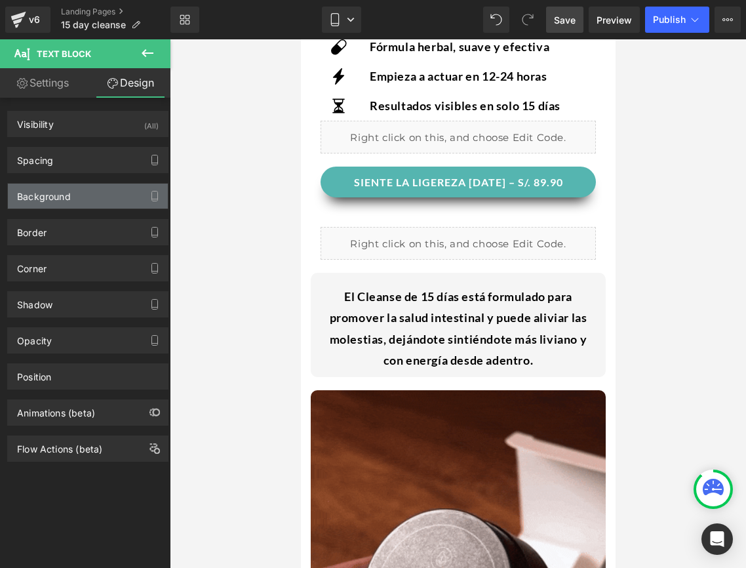
type input "20"
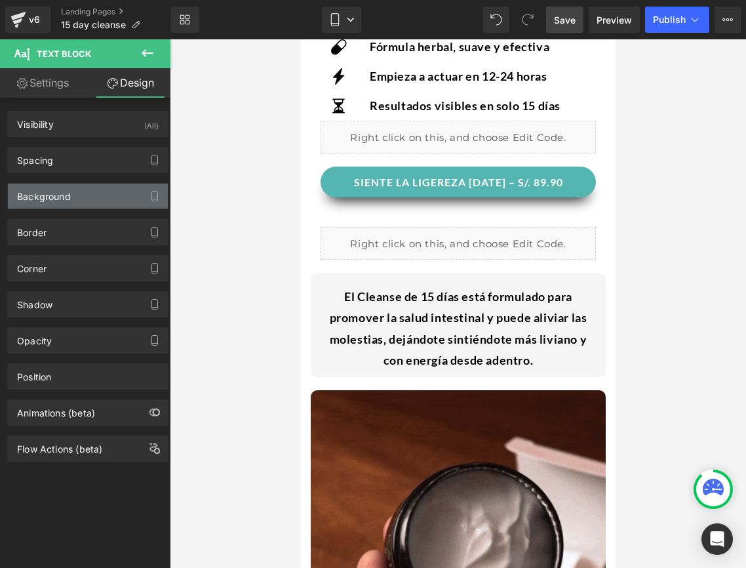
type input "0"
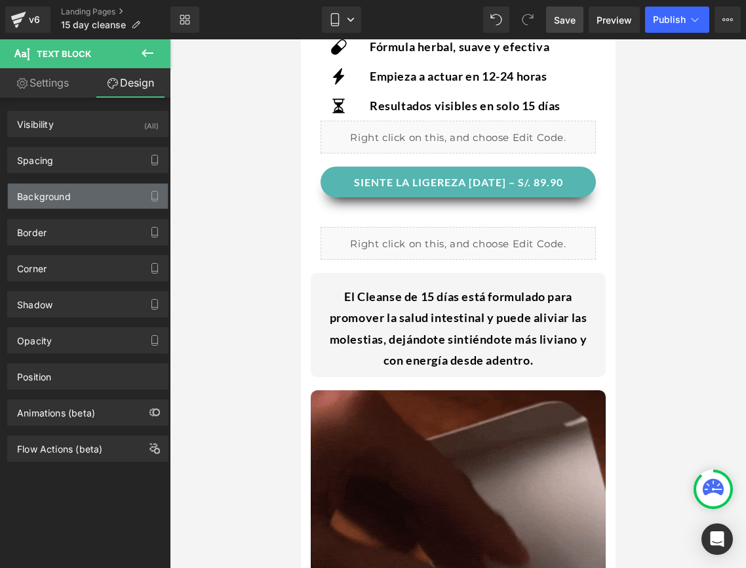
type input "0"
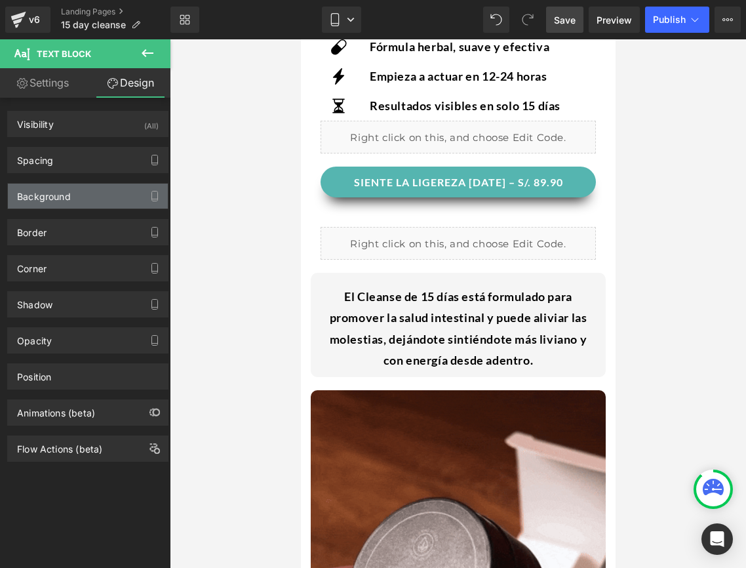
type input "0"
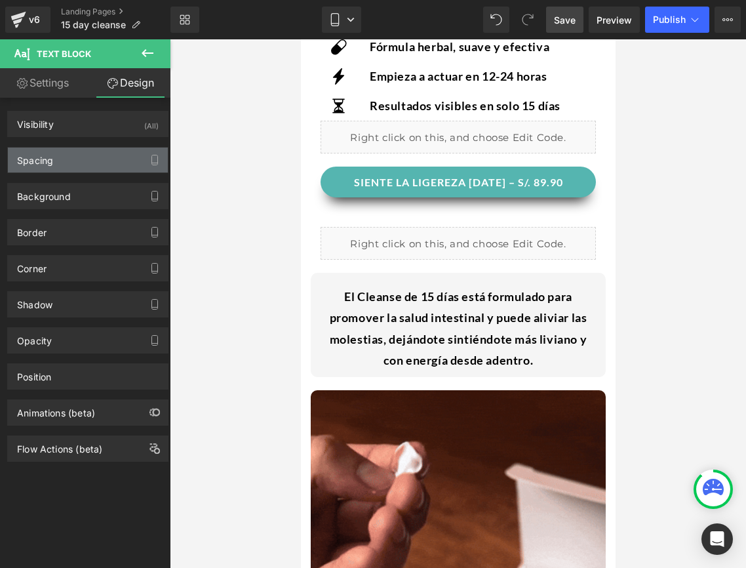
click at [61, 155] on div "Spacing" at bounding box center [88, 160] width 160 height 25
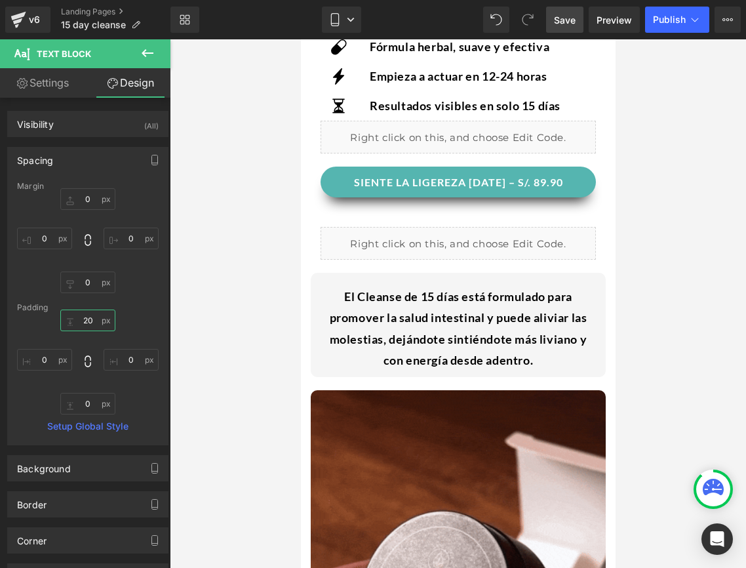
click at [87, 317] on input "20" at bounding box center [87, 320] width 55 height 22
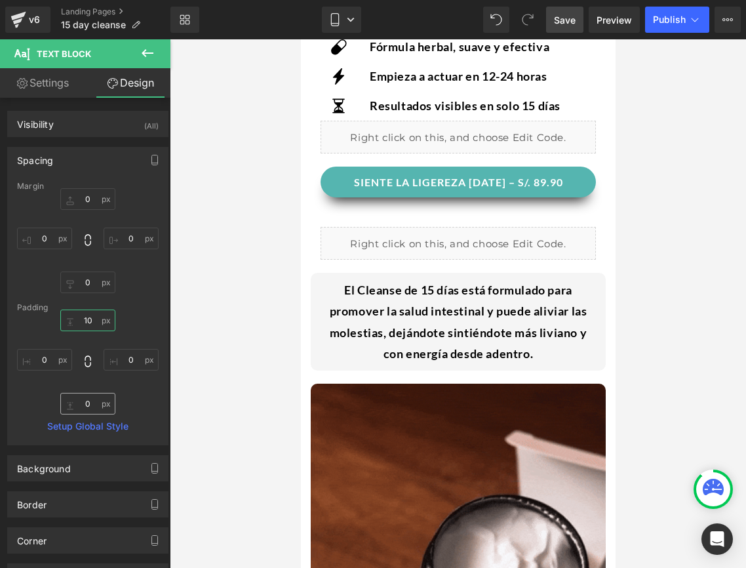
type input "10"
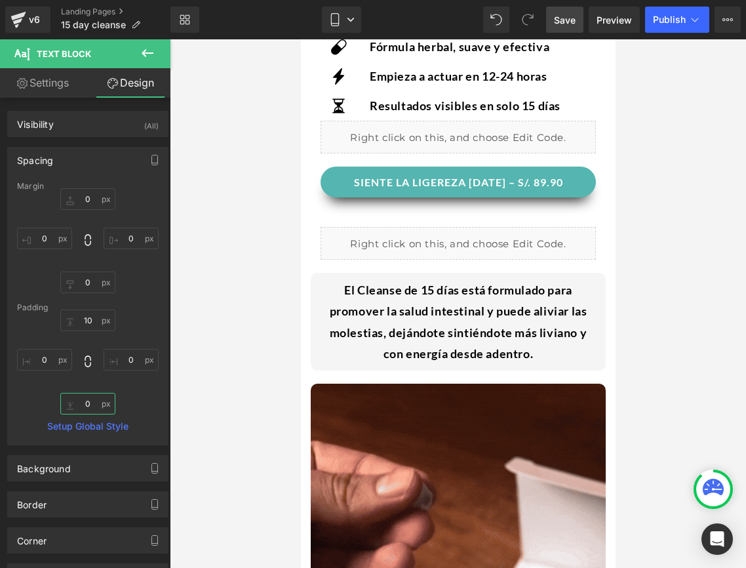
click at [89, 400] on input "0" at bounding box center [87, 404] width 55 height 22
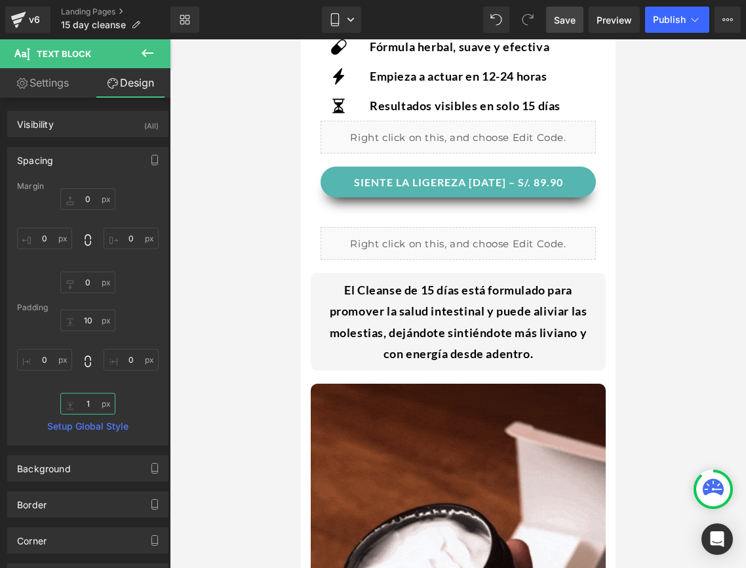
type input "10"
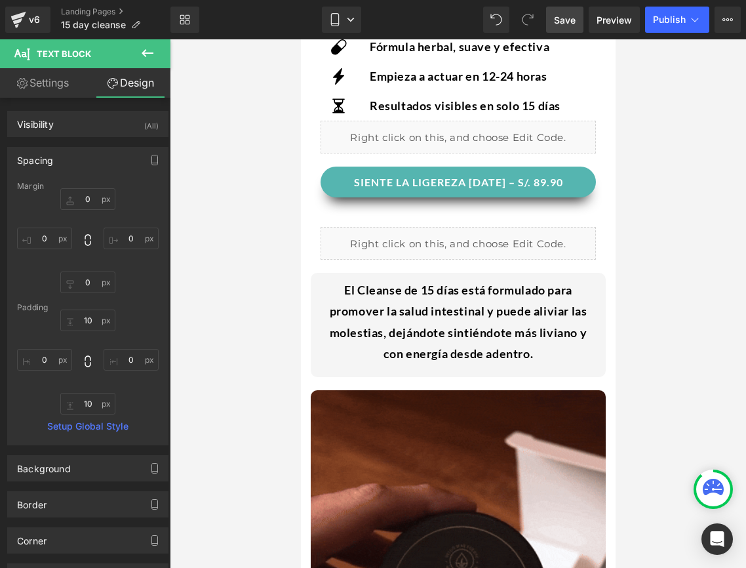
click at [237, 405] on div at bounding box center [458, 303] width 576 height 528
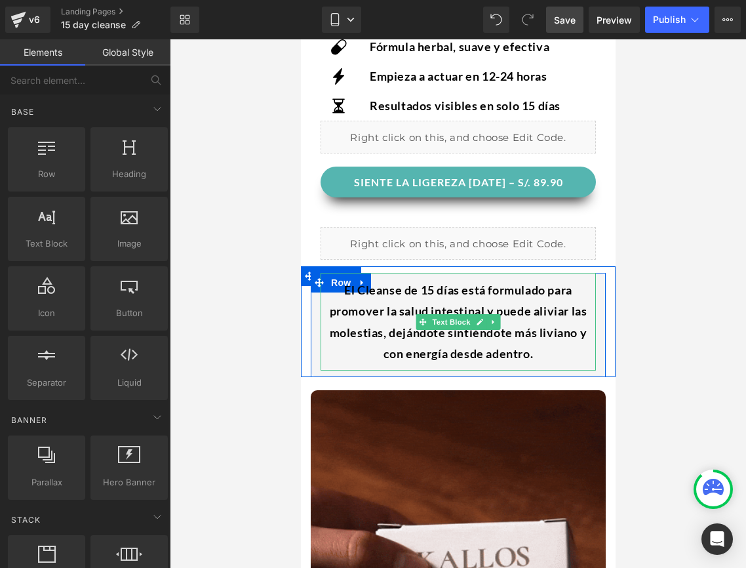
click at [528, 336] on div "El Cleanse de 15 días está formulado para promover la salud intestinal y puede …" at bounding box center [457, 322] width 275 height 98
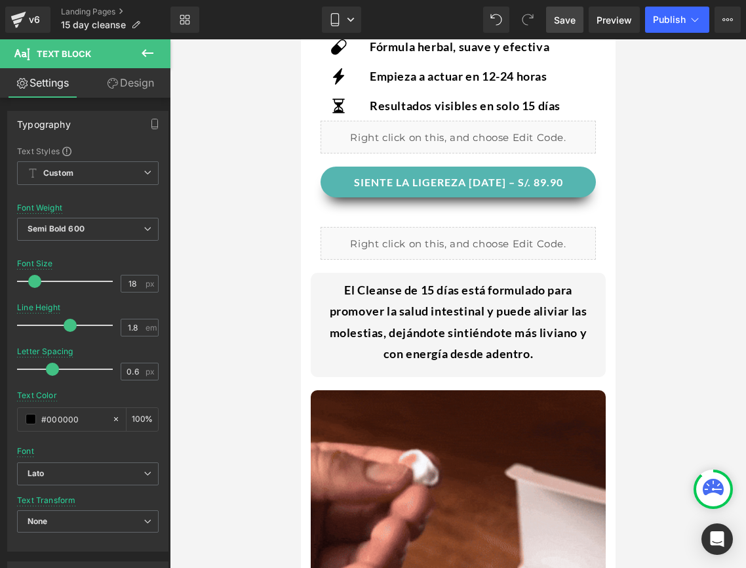
click at [124, 96] on link "Design" at bounding box center [130, 83] width 85 height 30
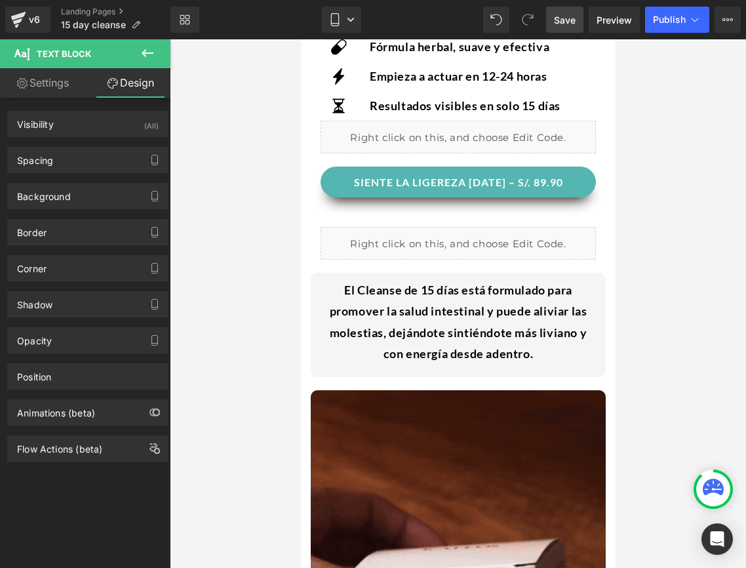
type input "0"
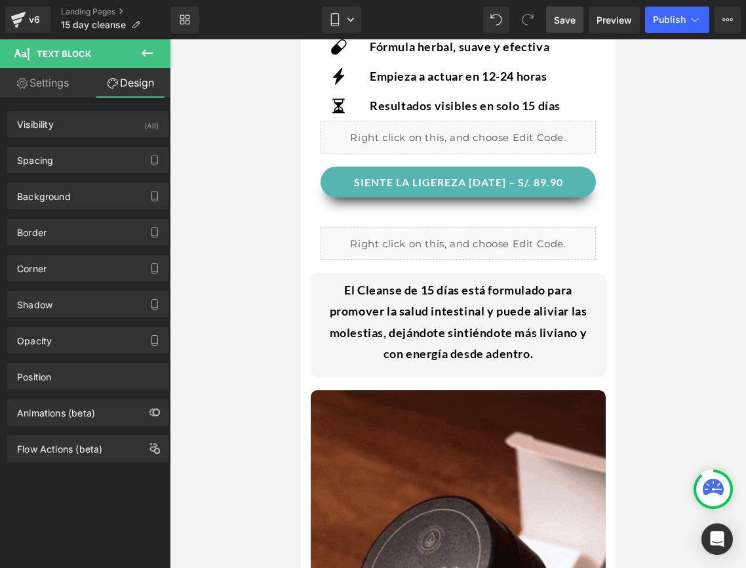
type input "0"
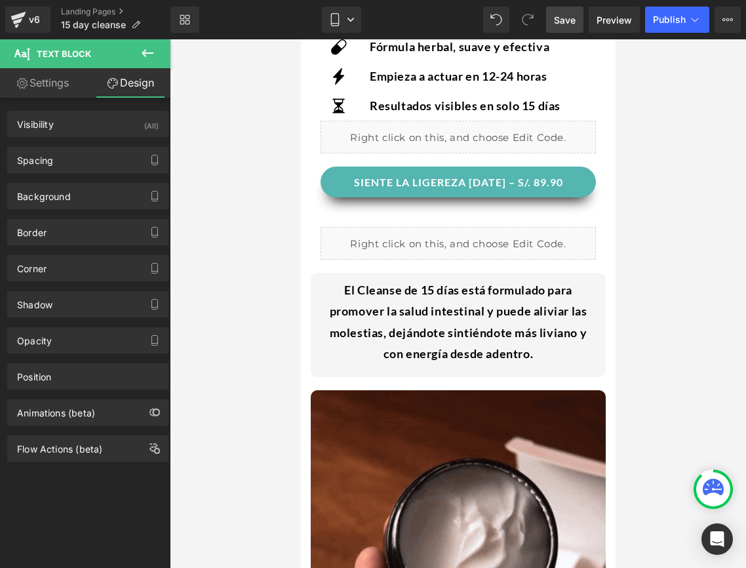
type input "0"
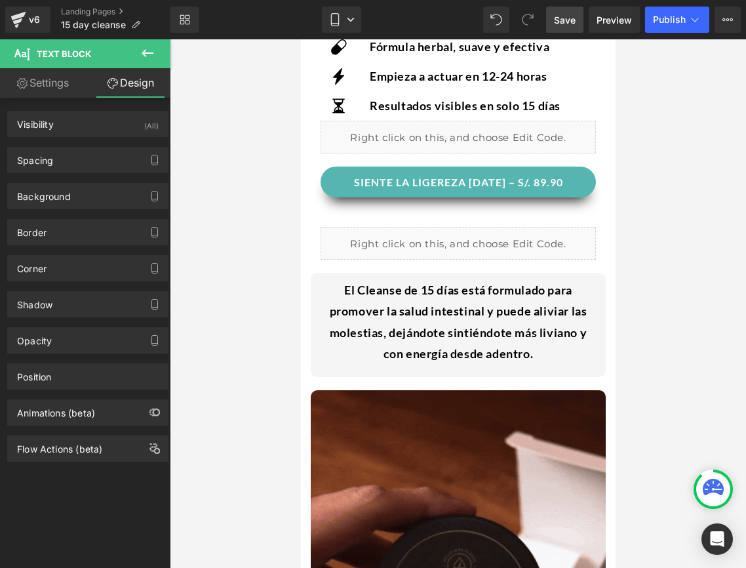
type input "0"
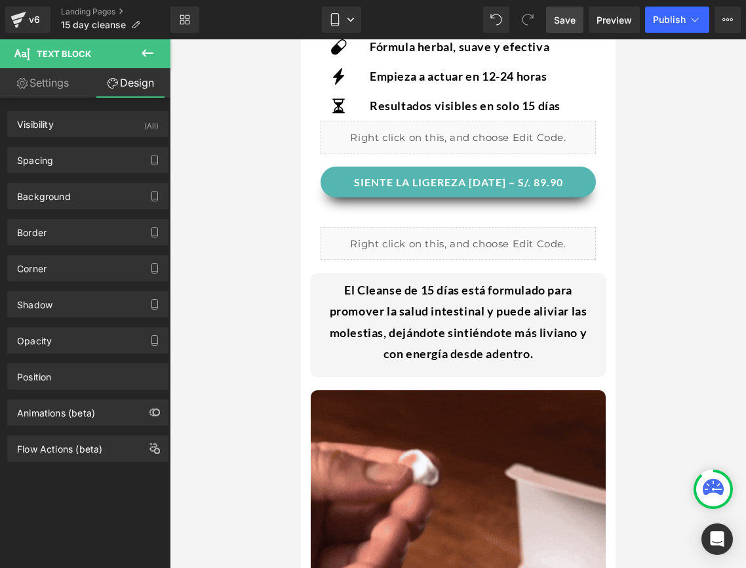
type input "10"
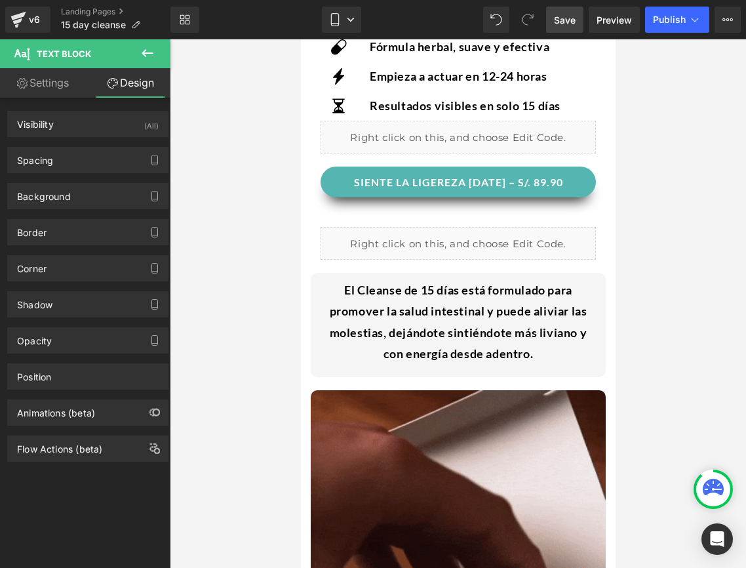
type input "0"
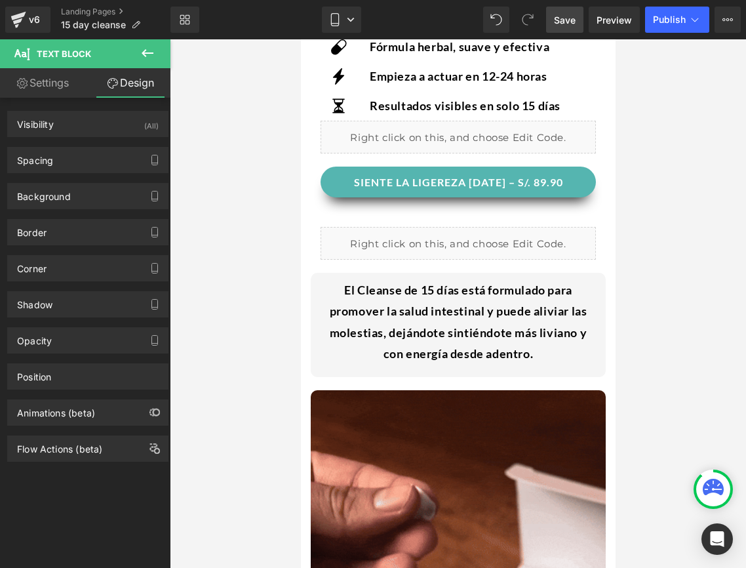
type input "10"
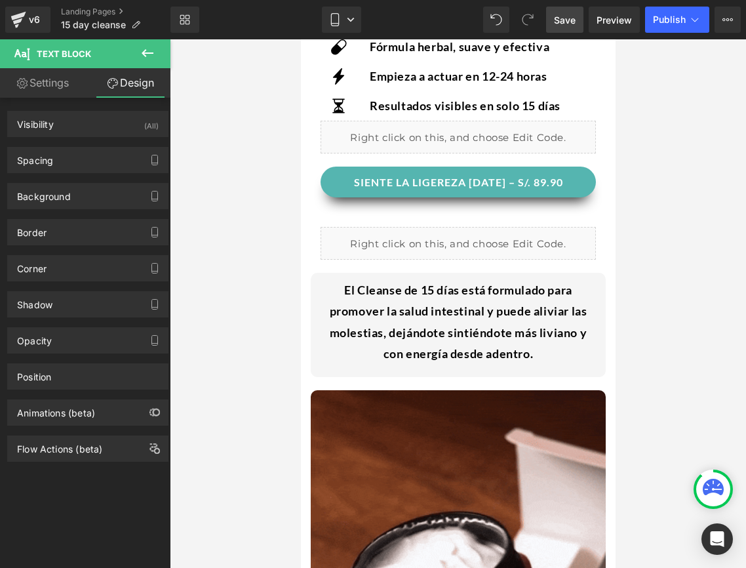
type input "0"
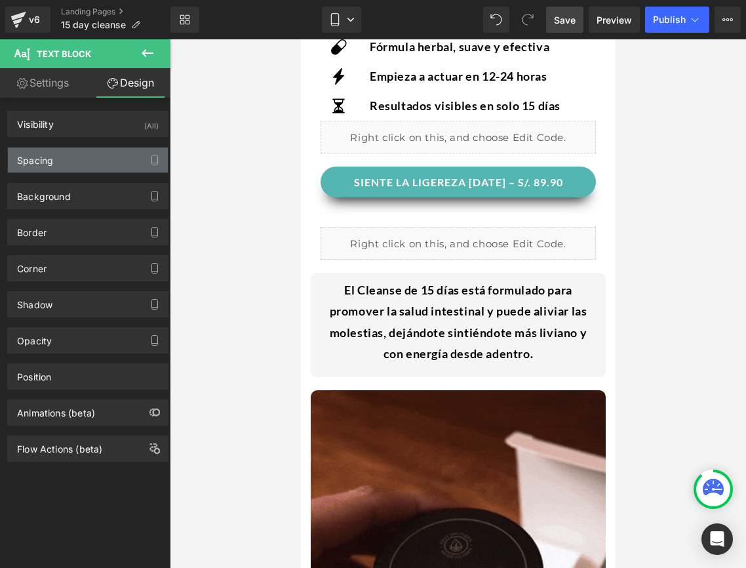
click at [94, 150] on div "Spacing" at bounding box center [88, 160] width 160 height 25
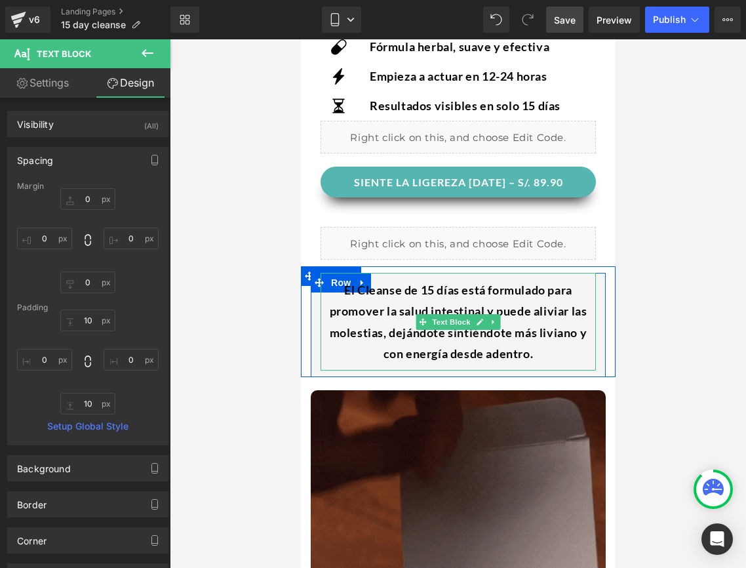
click at [350, 308] on div "El Cleanse de 15 días está formulado para promover la salud intestinal y puede …" at bounding box center [457, 322] width 275 height 98
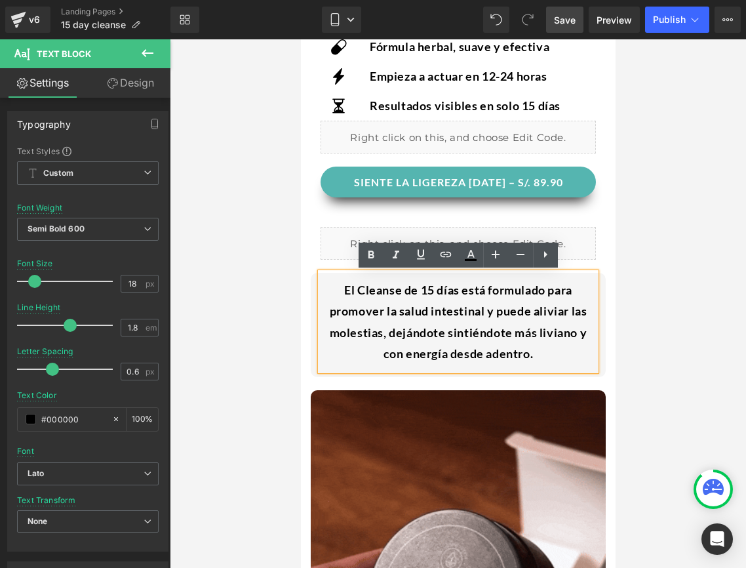
click at [463, 327] on div "El Cleanse de 15 días está formulado para promover la salud intestinal y puede …" at bounding box center [457, 322] width 275 height 98
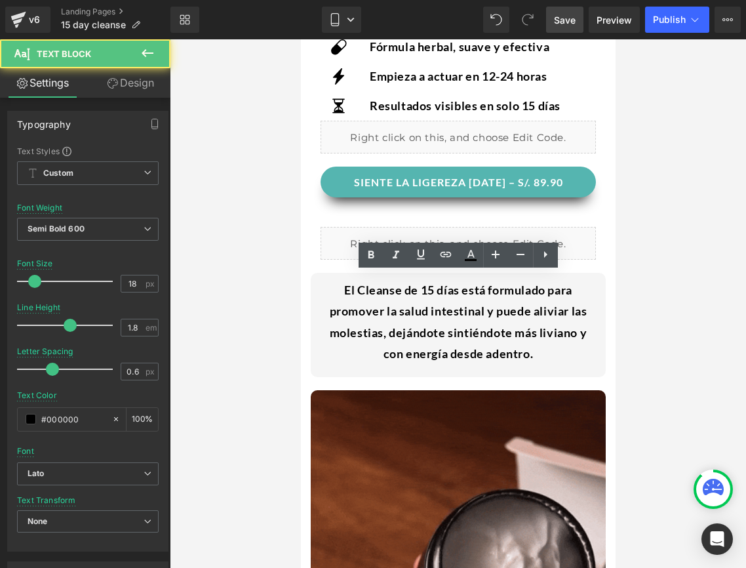
click at [254, 330] on div at bounding box center [458, 303] width 576 height 528
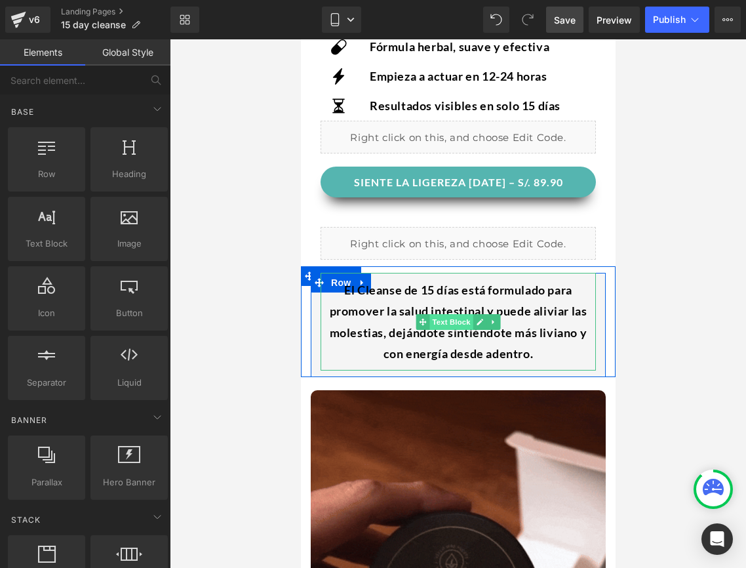
click at [462, 324] on span "Text Block" at bounding box center [450, 322] width 43 height 16
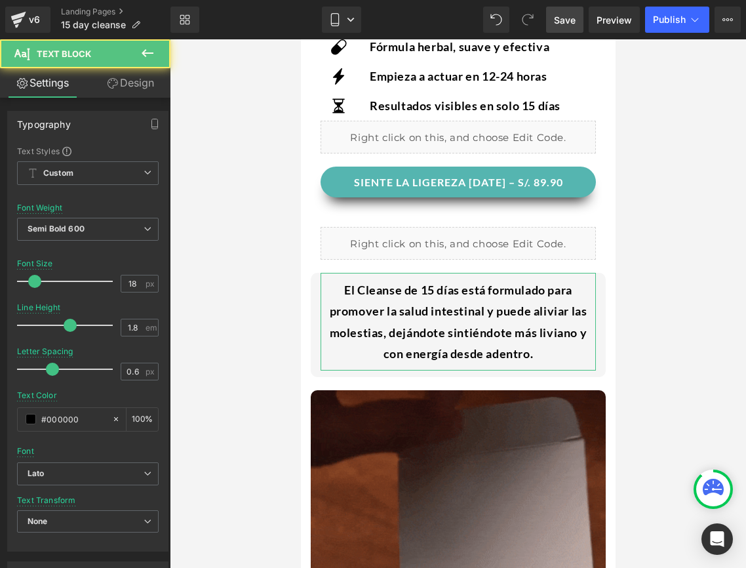
click at [125, 91] on link "Design" at bounding box center [130, 83] width 85 height 30
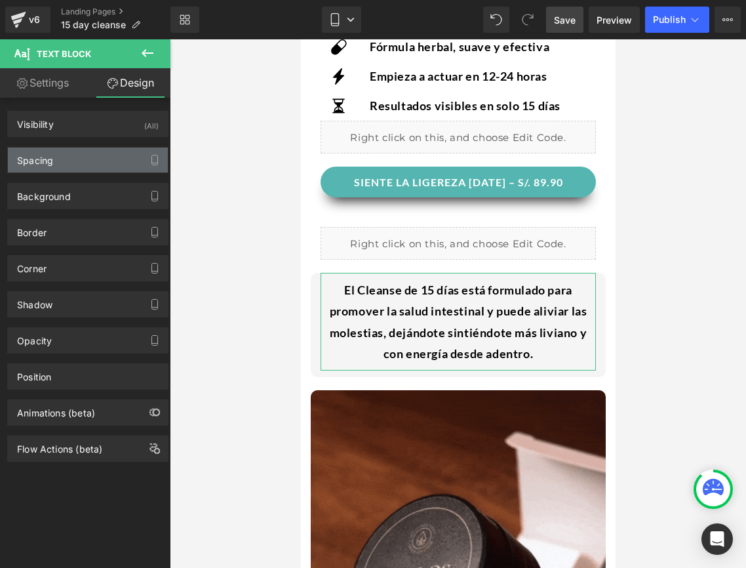
click at [88, 151] on div "Spacing" at bounding box center [88, 160] width 160 height 25
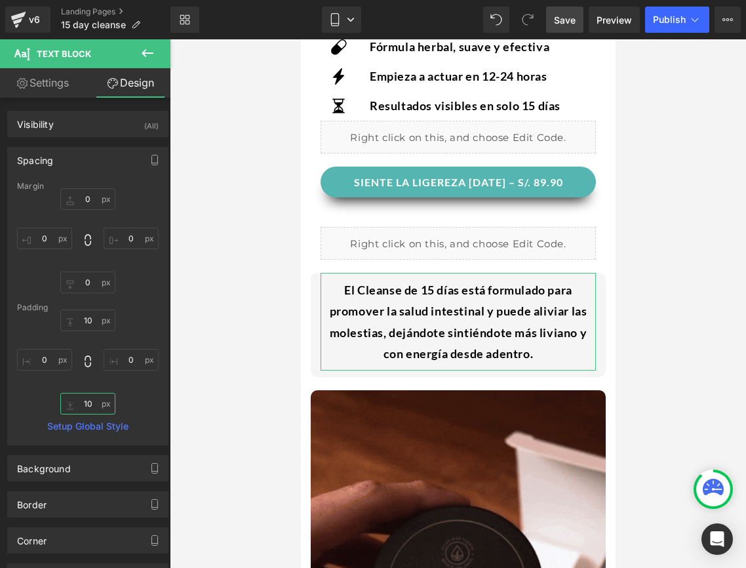
click at [87, 399] on input "10" at bounding box center [87, 404] width 55 height 22
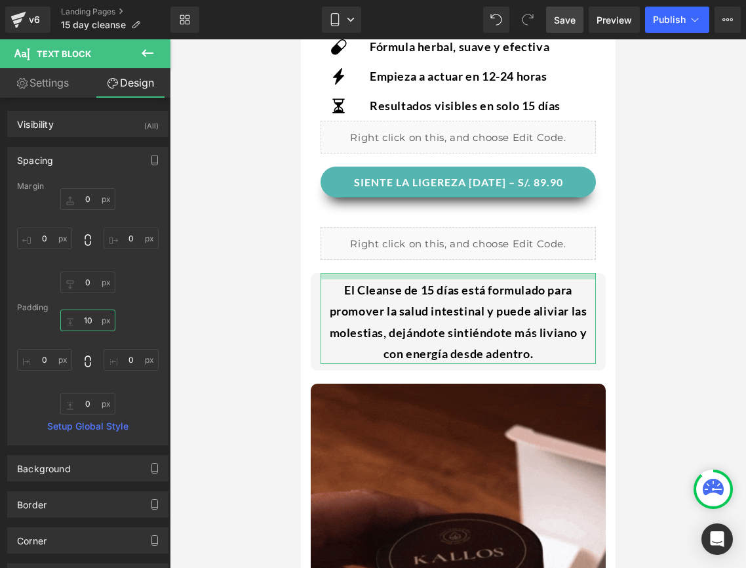
click at [92, 325] on input "10" at bounding box center [87, 320] width 55 height 22
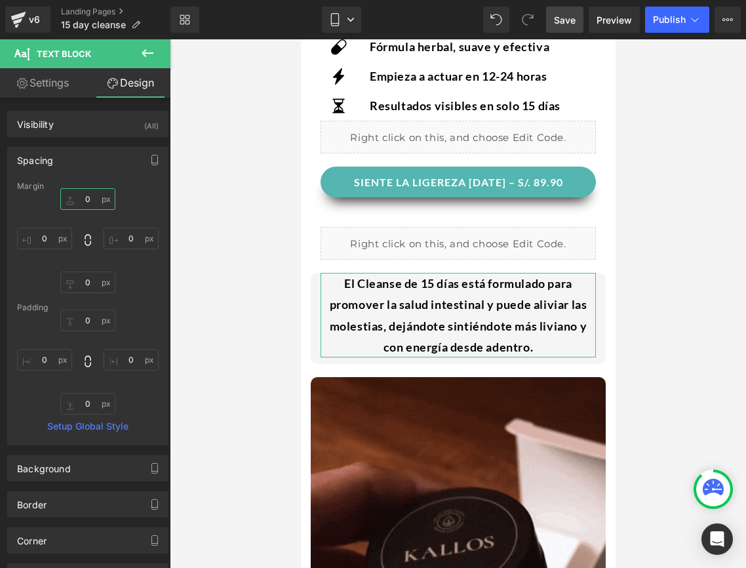
click at [89, 205] on input "0" at bounding box center [87, 199] width 55 height 22
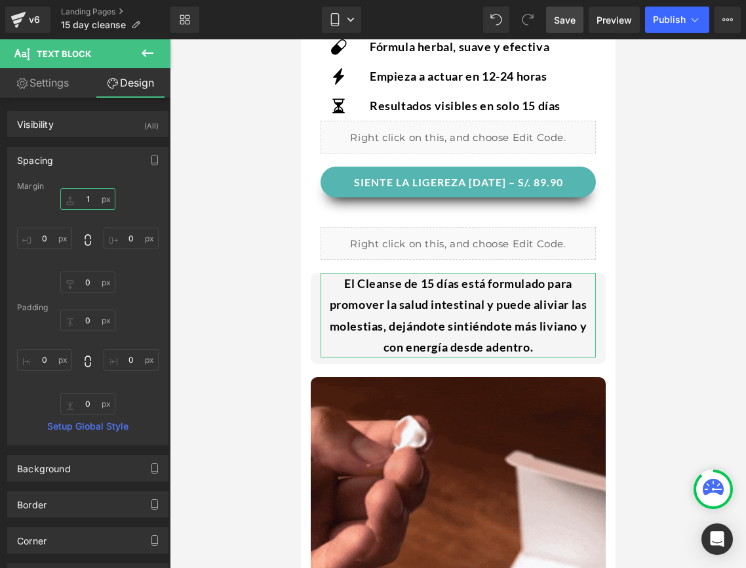
type input "10"
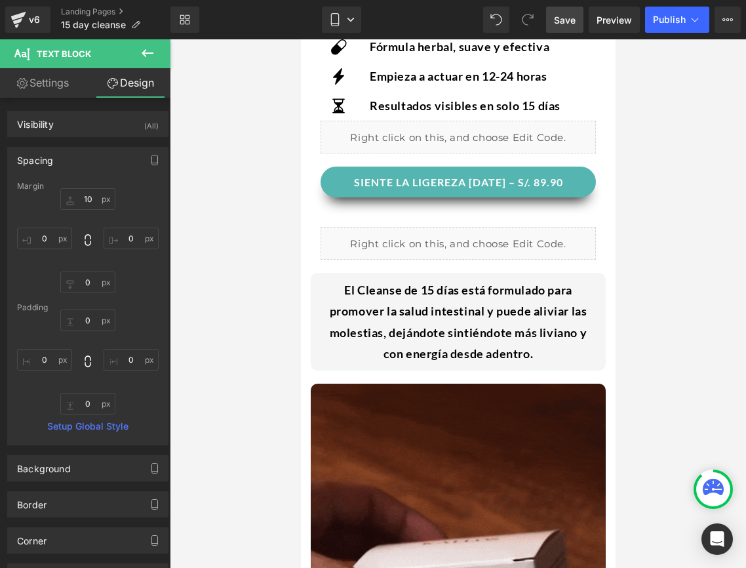
click at [266, 311] on div at bounding box center [458, 303] width 576 height 528
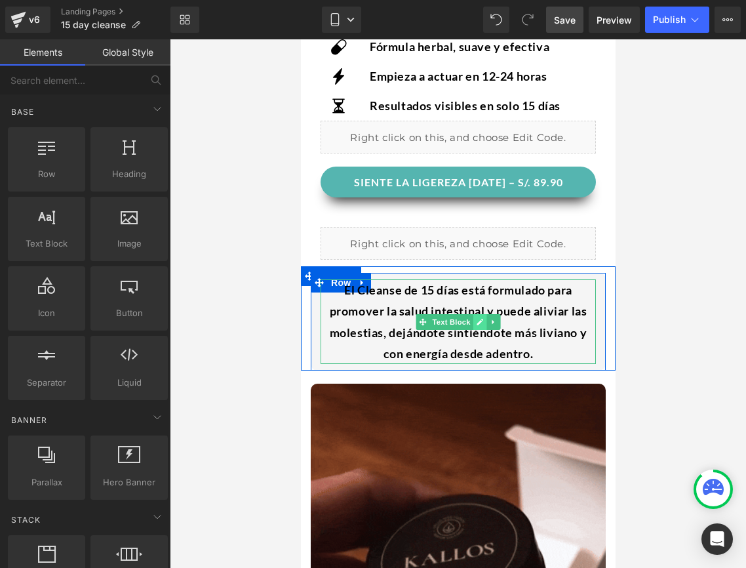
click at [475, 316] on link at bounding box center [480, 322] width 14 height 16
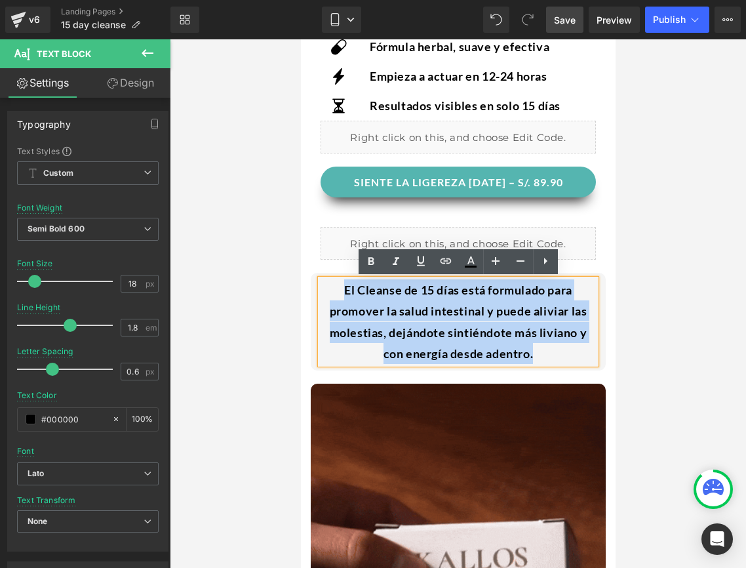
drag, startPoint x: 542, startPoint y: 360, endPoint x: 336, endPoint y: 289, distance: 218.3
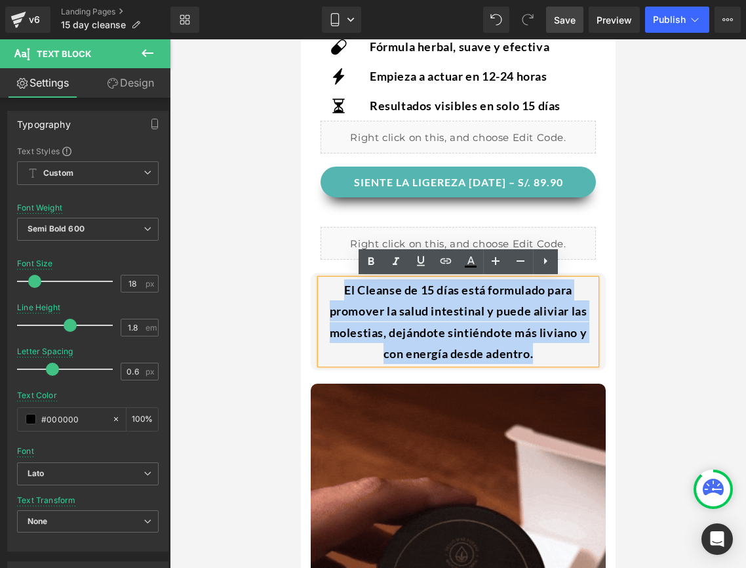
click at [336, 289] on div "El Cleanse de 15 días está formulado para promover la salud intestinal y puede …" at bounding box center [457, 321] width 275 height 85
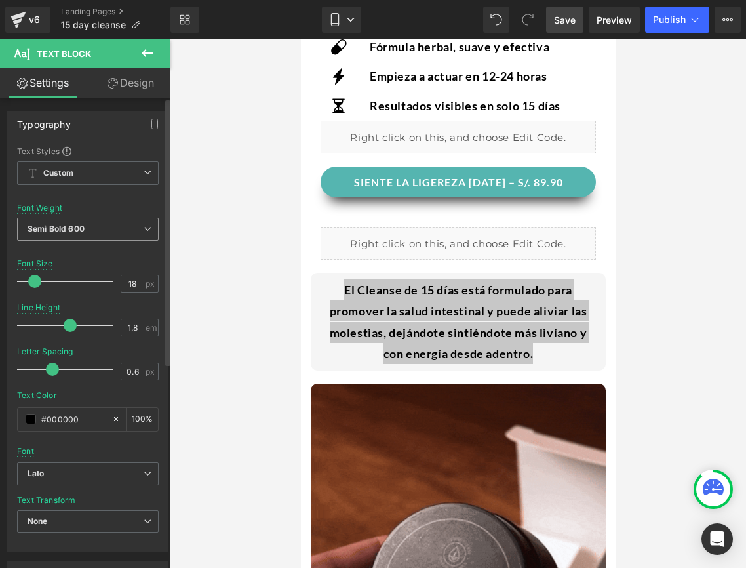
click at [78, 228] on b "Semi Bold 600" at bounding box center [56, 229] width 57 height 10
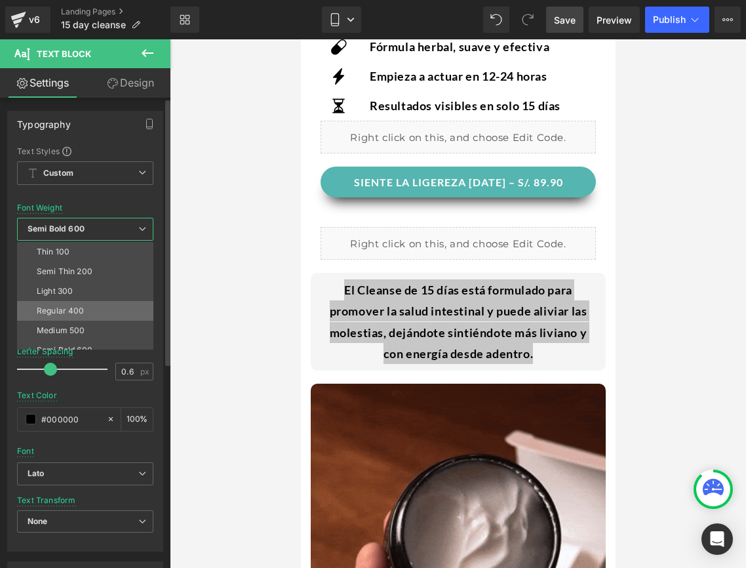
click at [68, 311] on div "Regular 400" at bounding box center [61, 310] width 48 height 9
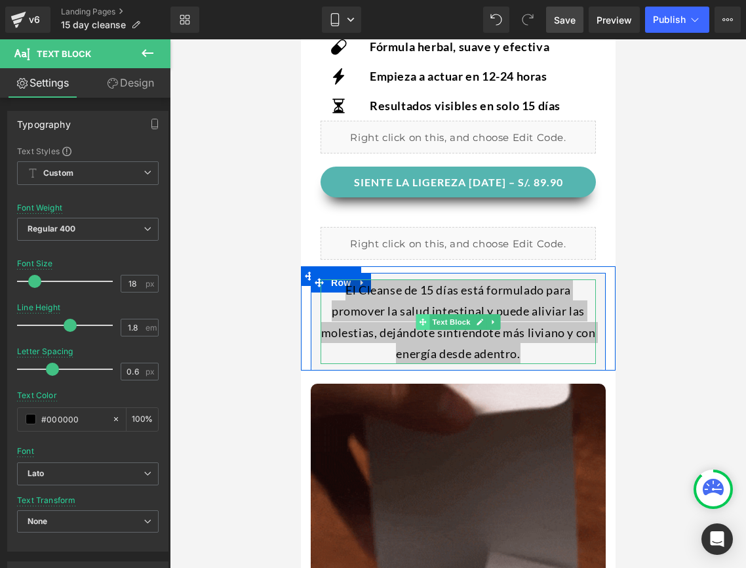
click at [422, 329] on span at bounding box center [423, 322] width 14 height 16
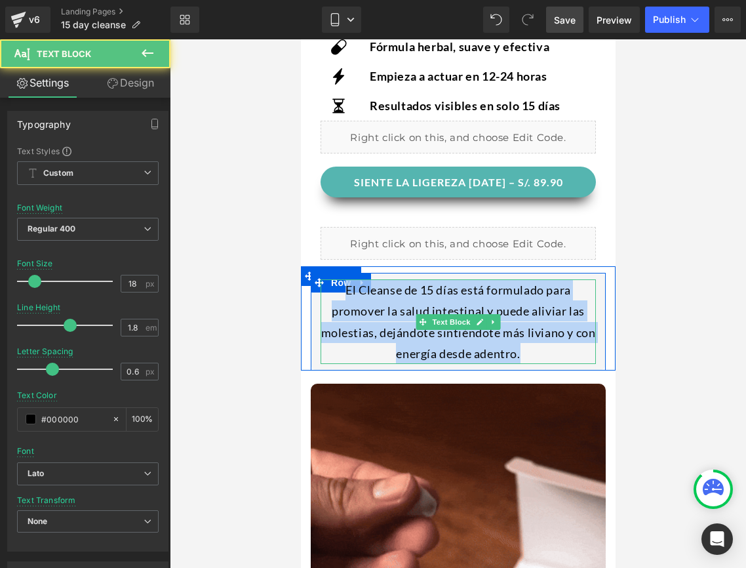
click at [398, 323] on div "El Cleanse de 15 días está formulado para promover la salud intestinal y puede …" at bounding box center [457, 321] width 275 height 85
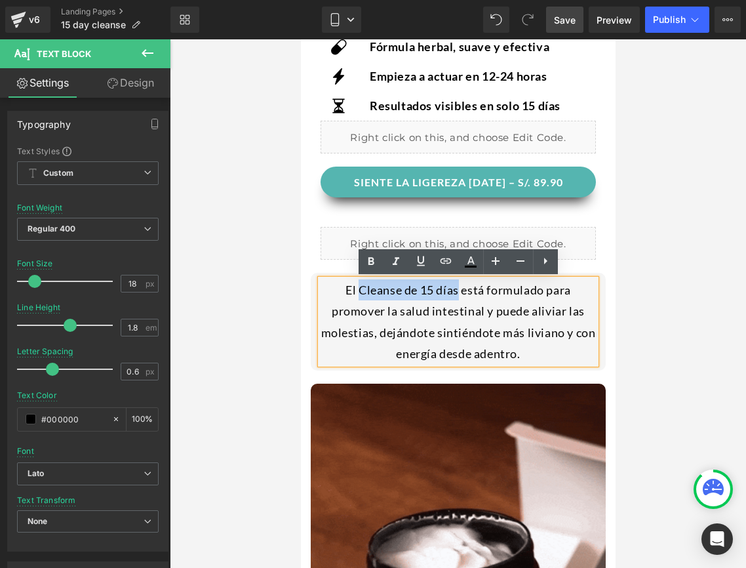
drag, startPoint x: 355, startPoint y: 290, endPoint x: 459, endPoint y: 287, distance: 103.6
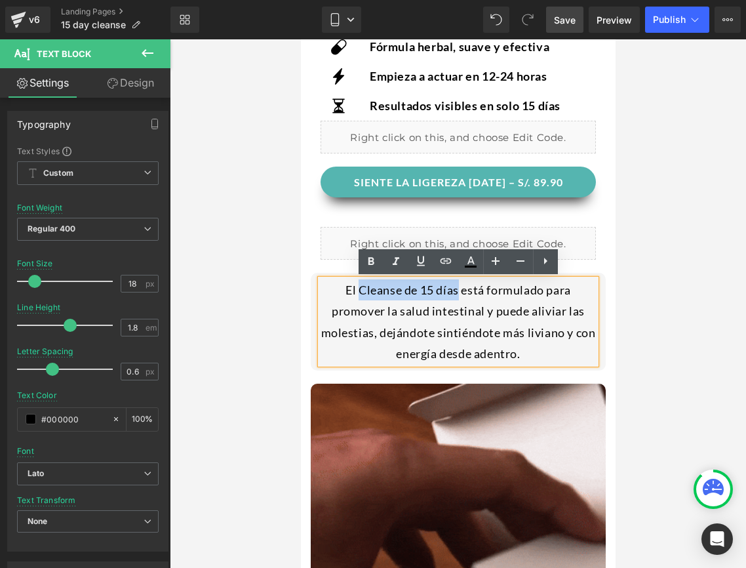
click at [459, 287] on div "El Cleanse de 15 días está formulado para promover la salud intestinal y puede …" at bounding box center [457, 321] width 275 height 85
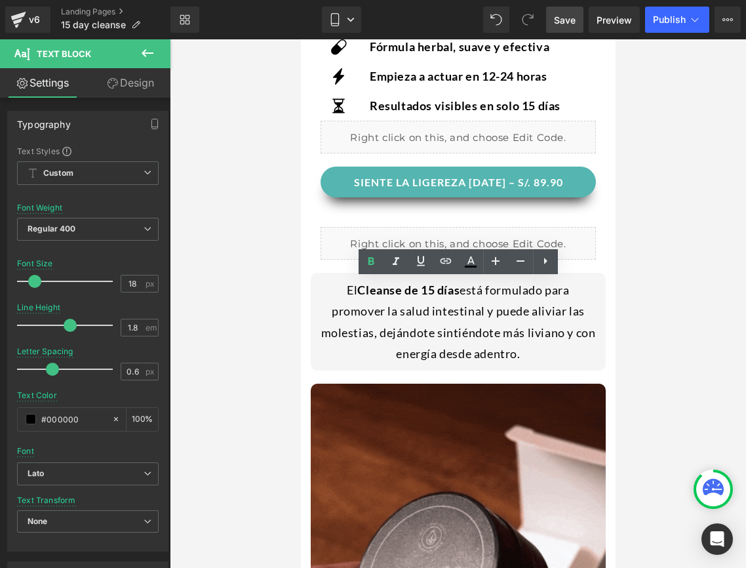
click at [692, 323] on div at bounding box center [458, 303] width 576 height 528
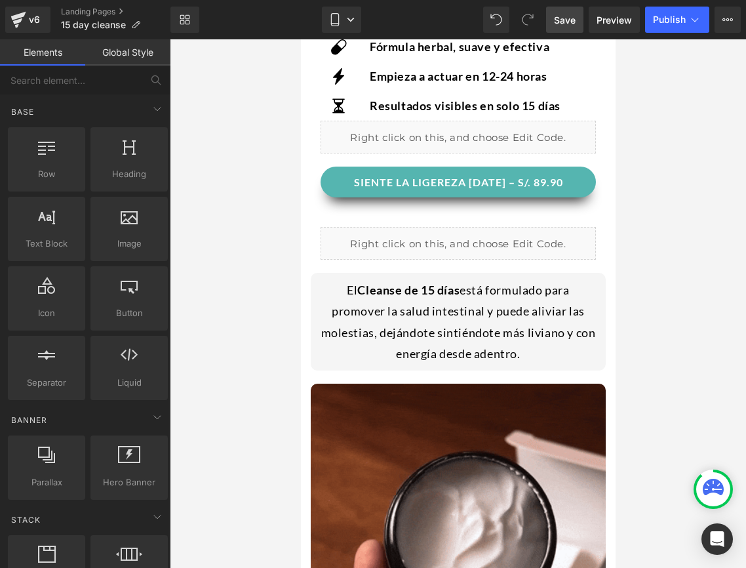
click at [692, 323] on div at bounding box center [458, 303] width 576 height 528
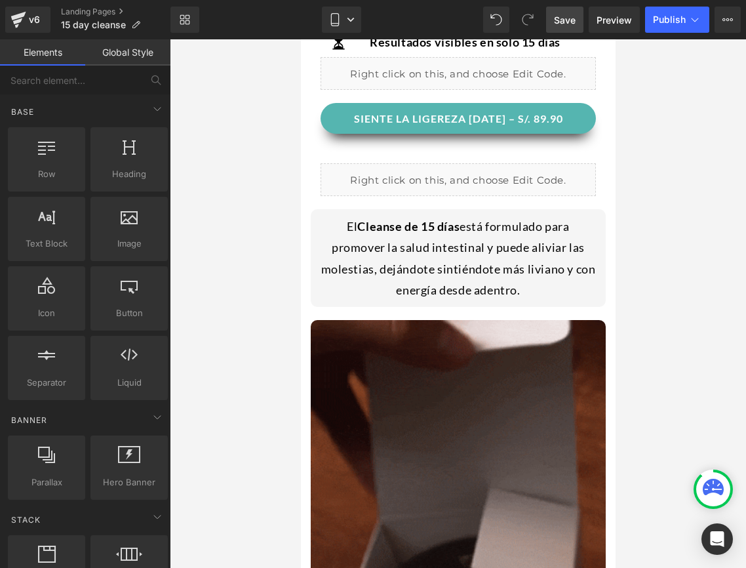
scroll to position [738, 0]
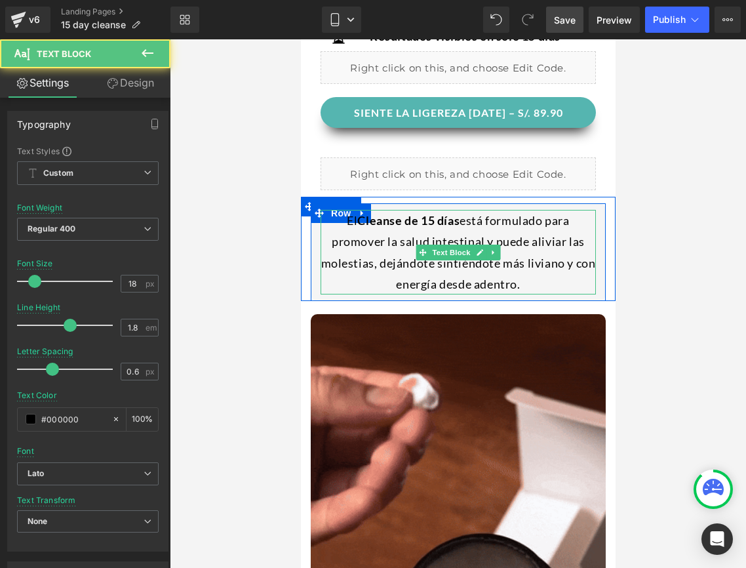
click at [443, 262] on div "El Cleanse de 15 días está formulado para promover la salud intestinal y puede …" at bounding box center [457, 252] width 275 height 85
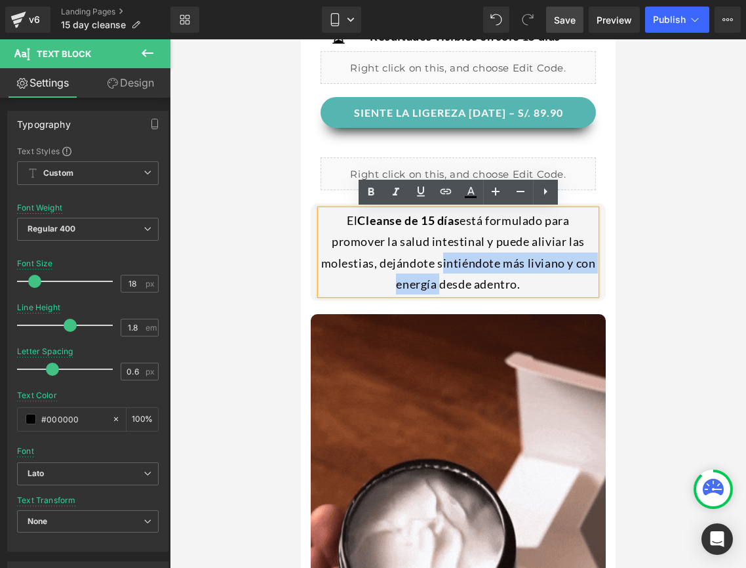
drag, startPoint x: 438, startPoint y: 264, endPoint x: 435, endPoint y: 279, distance: 15.3
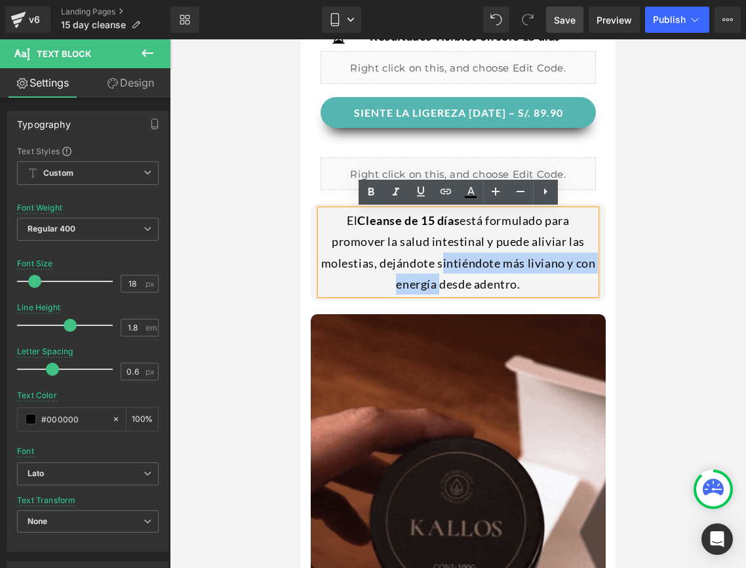
click at [435, 279] on div "El Cleanse de 15 días está formulado para promover la salud intestinal y puede …" at bounding box center [457, 252] width 275 height 85
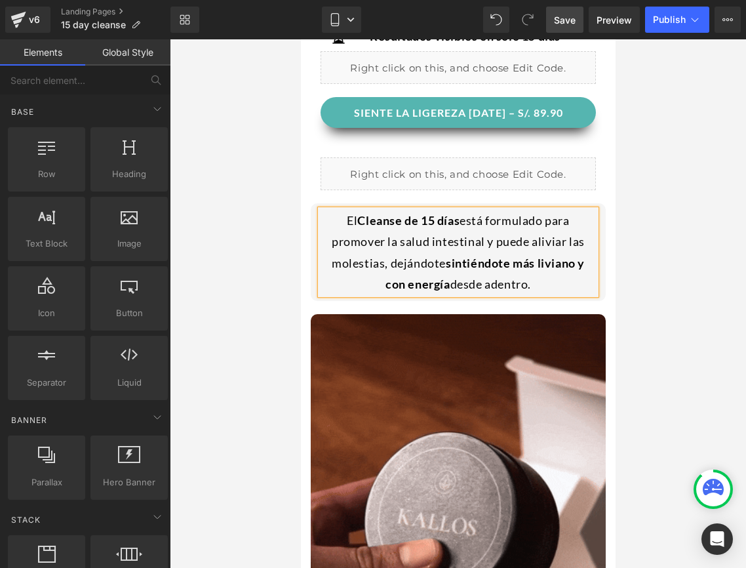
click at [641, 295] on div at bounding box center [458, 303] width 576 height 528
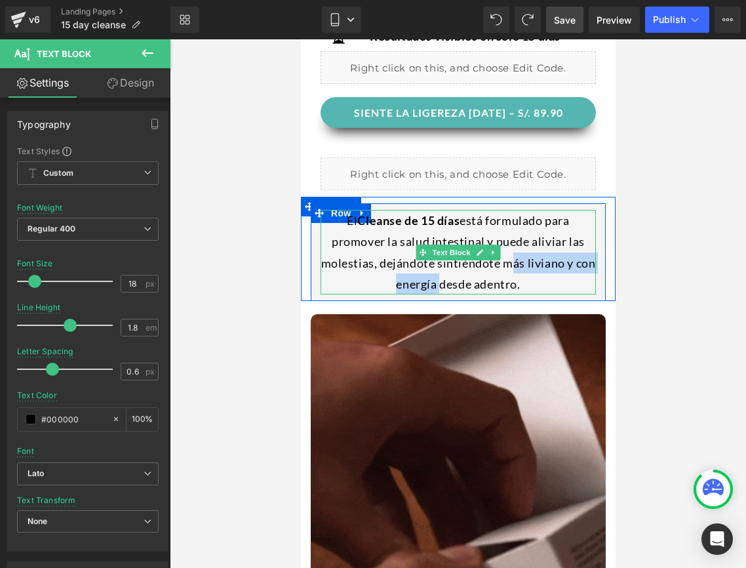
drag, startPoint x: 503, startPoint y: 266, endPoint x: 436, endPoint y: 279, distance: 68.0
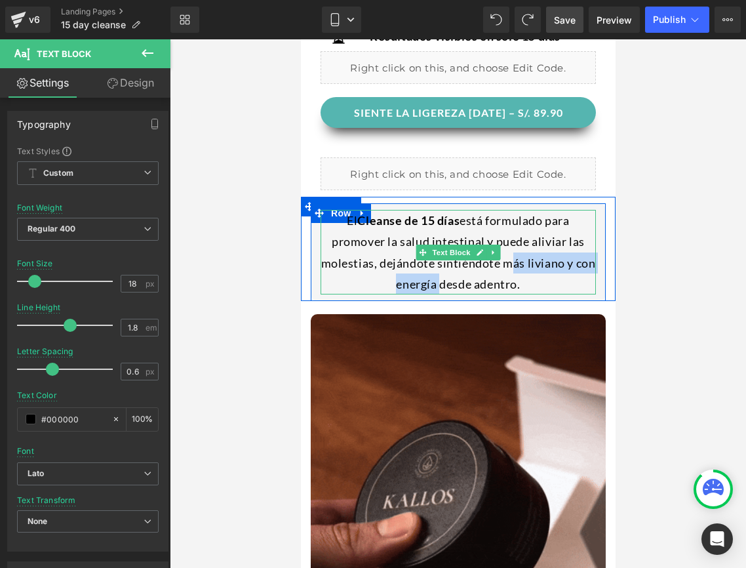
click at [436, 279] on div "El Cleanse de 15 días está formulado para promover la salud intestinal y puede …" at bounding box center [457, 252] width 275 height 85
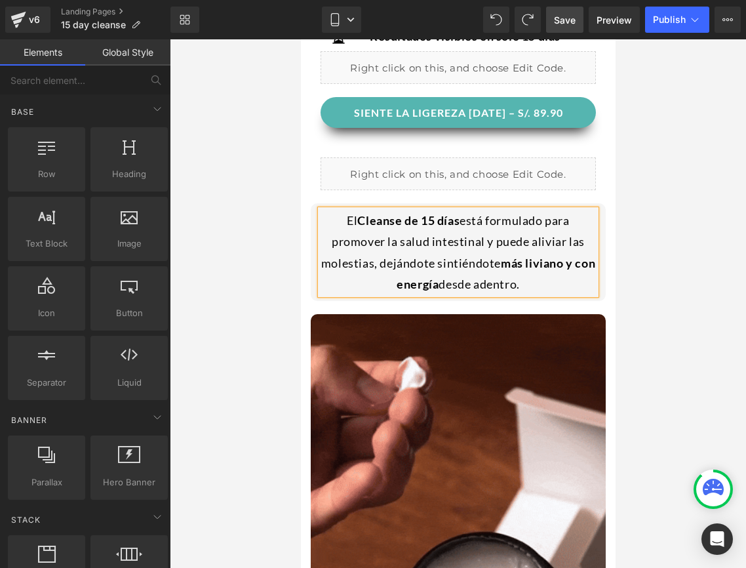
click at [645, 296] on div at bounding box center [458, 303] width 576 height 528
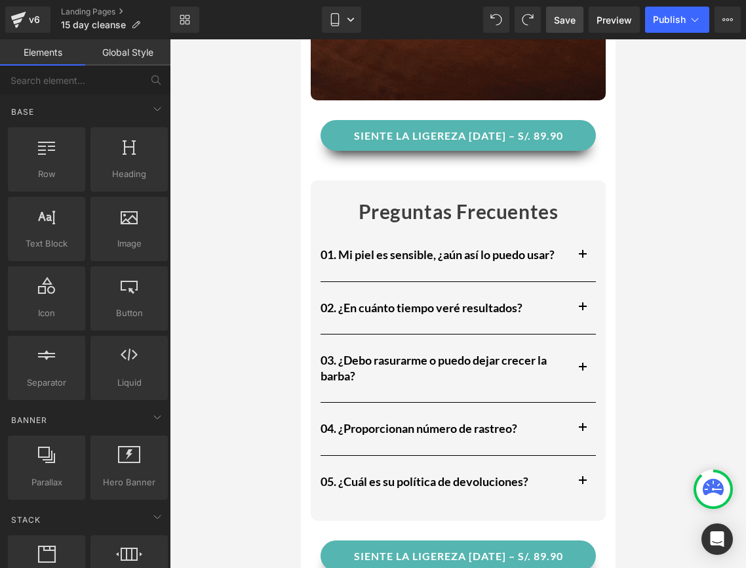
scroll to position [1313, 0]
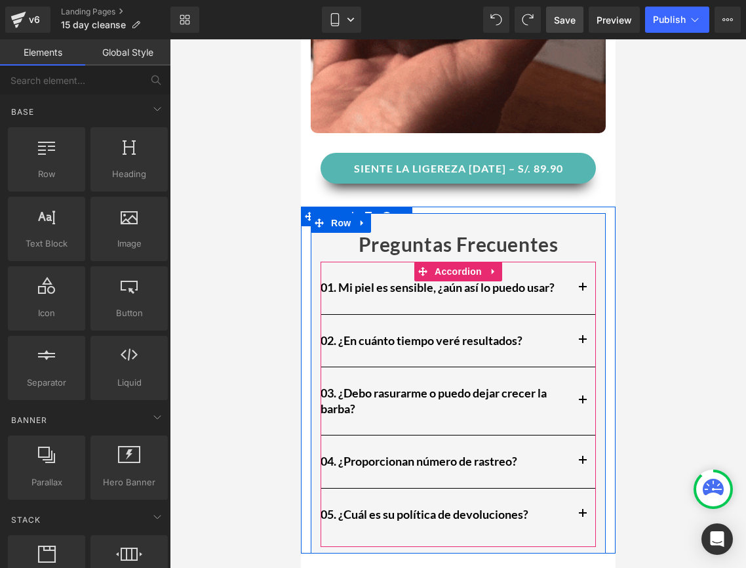
click at [387, 283] on div "01. Mi piel es sensible, ¿aún así lo puedo usar? Heading" at bounding box center [444, 287] width 249 height 15
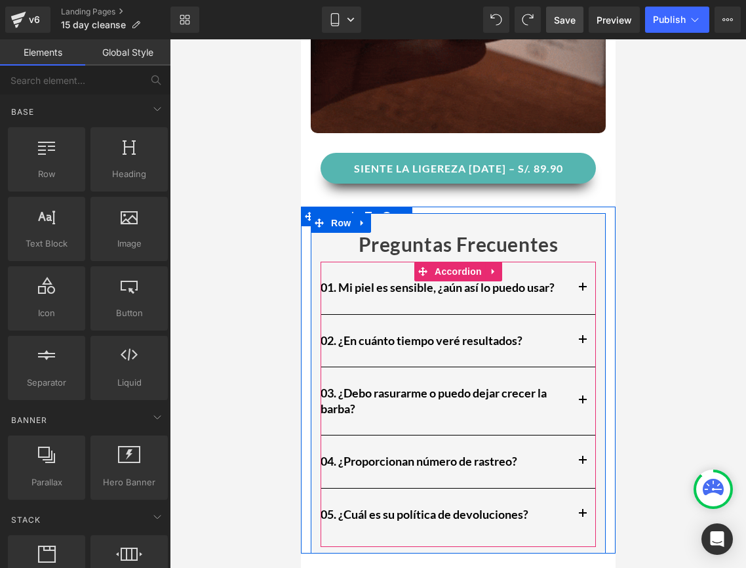
click at [387, 283] on h2 "01. Mi piel es sensible, ¿aún así lo puedo usar?" at bounding box center [444, 287] width 249 height 15
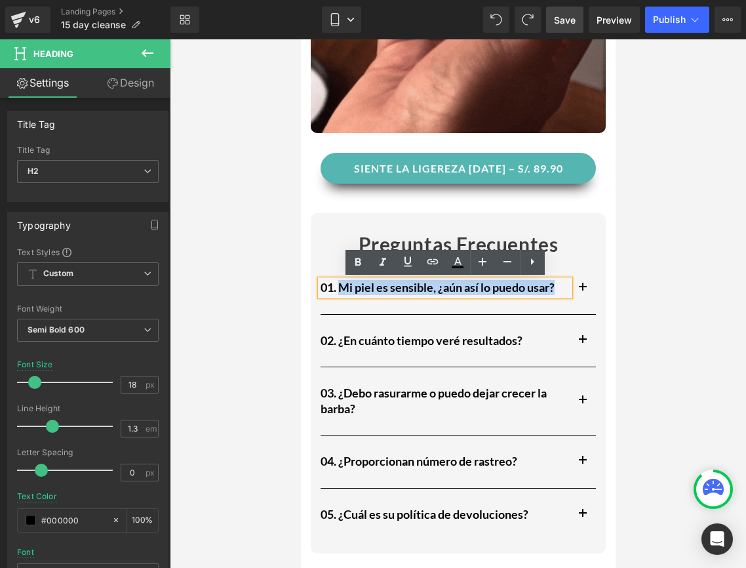
drag, startPoint x: 561, startPoint y: 289, endPoint x: 342, endPoint y: 286, distance: 218.4
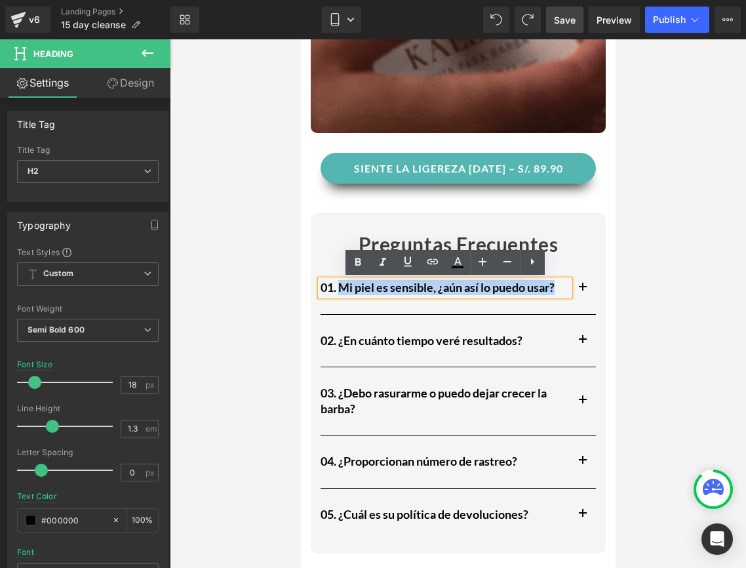
click at [342, 286] on h2 "01. Mi piel es sensible, ¿aún así lo puedo usar?" at bounding box center [444, 287] width 249 height 15
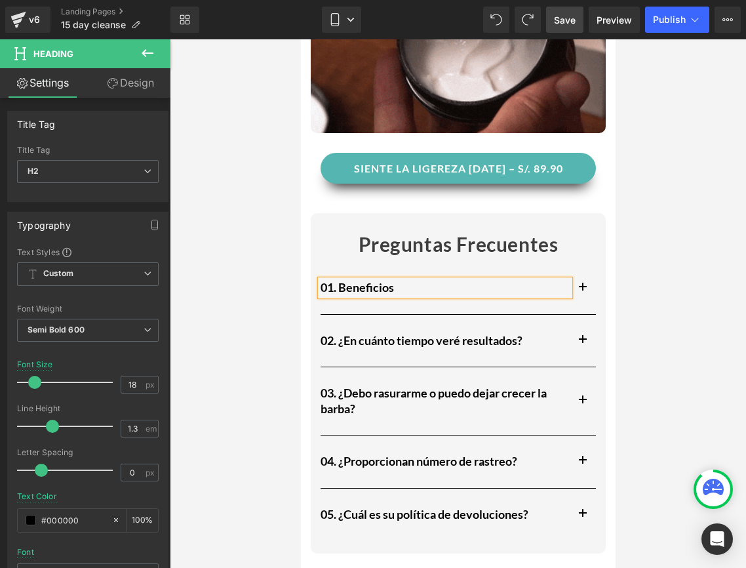
click at [300, 39] on div at bounding box center [300, 39] width 0 height 0
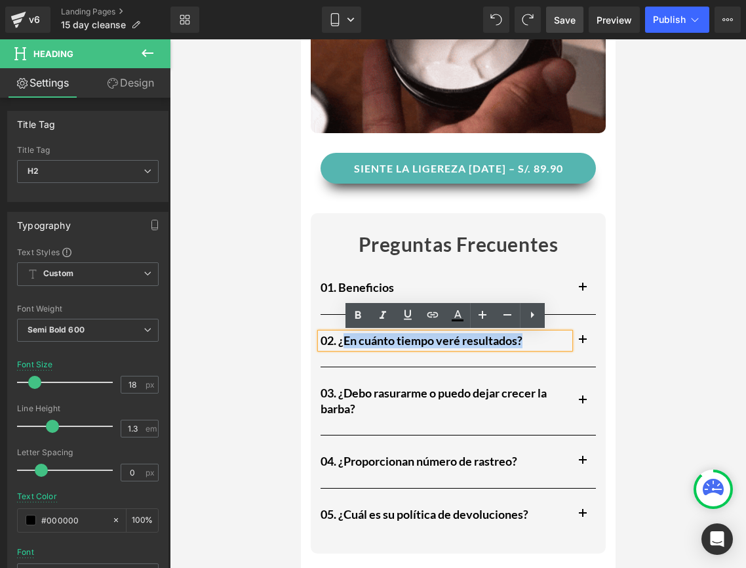
drag, startPoint x: 527, startPoint y: 344, endPoint x: 346, endPoint y: 344, distance: 181.6
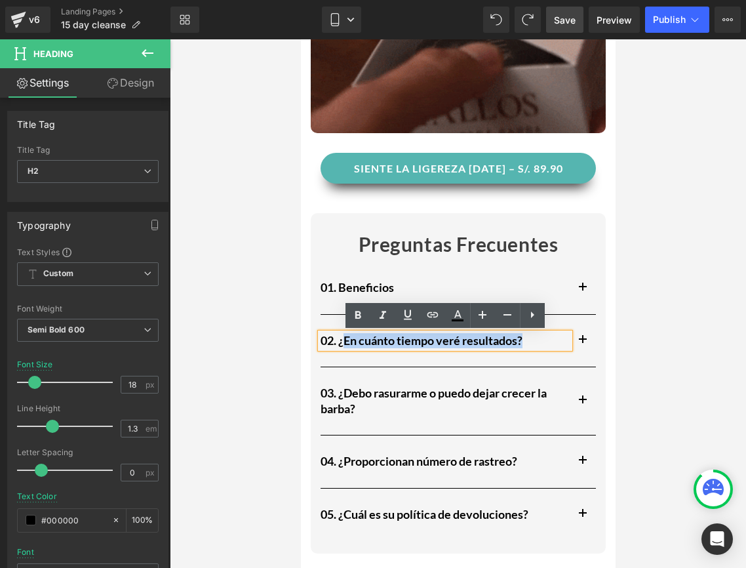
click at [346, 344] on h2 "02. ¿En cuánto tiempo veré resultados?" at bounding box center [444, 340] width 249 height 15
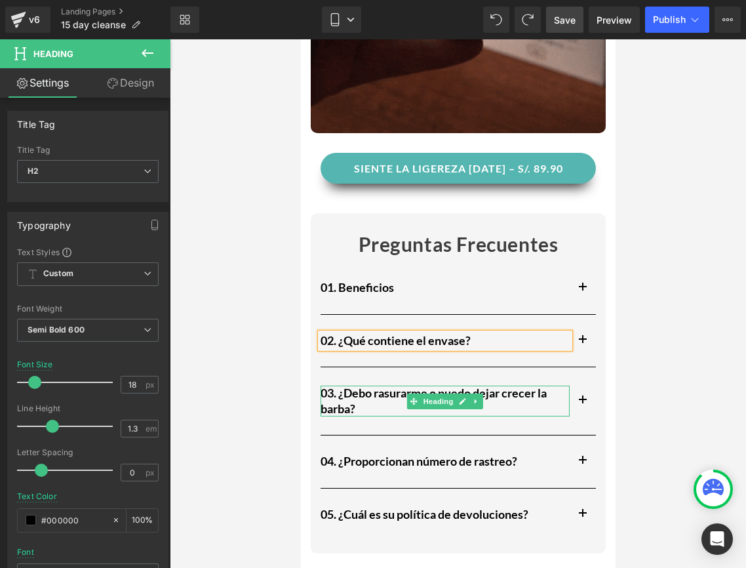
click at [373, 408] on h2 "03. ¿Debo rasurarme o puedo dejar crecer la barba?" at bounding box center [444, 401] width 249 height 31
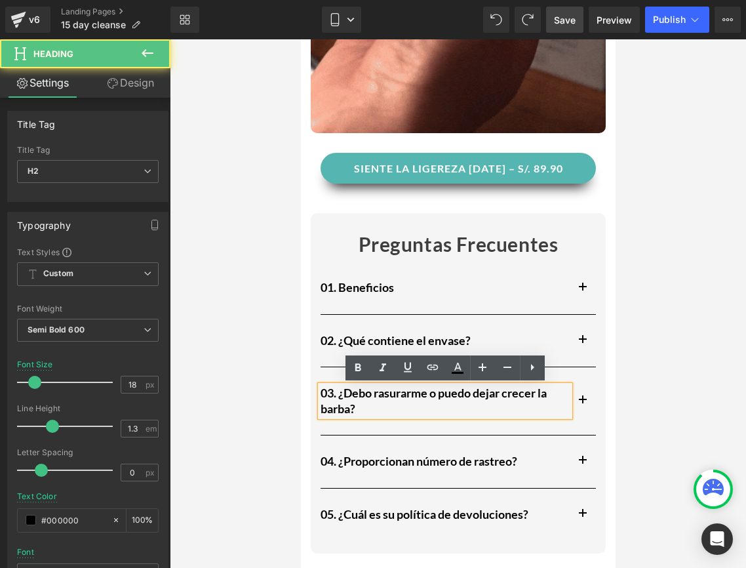
click at [372, 408] on h2 "03. ¿Debo rasurarme o puedo dejar crecer la barba?" at bounding box center [444, 401] width 249 height 31
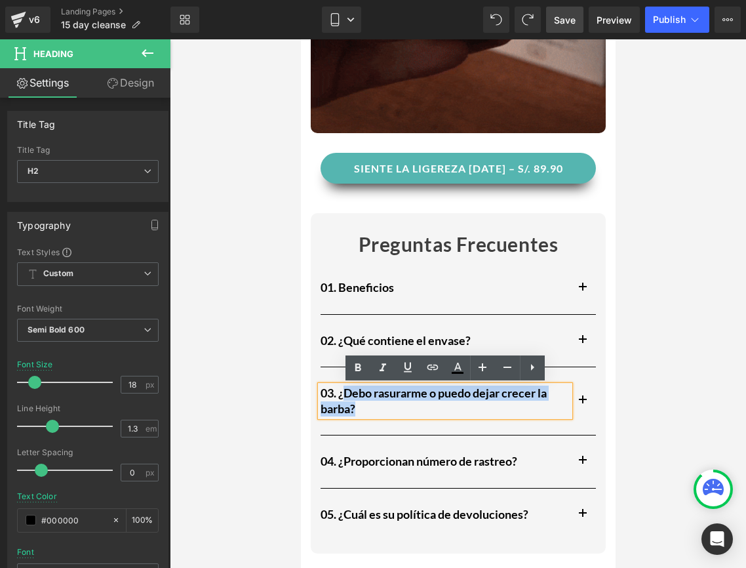
drag, startPoint x: 371, startPoint y: 409, endPoint x: 346, endPoint y: 395, distance: 28.8
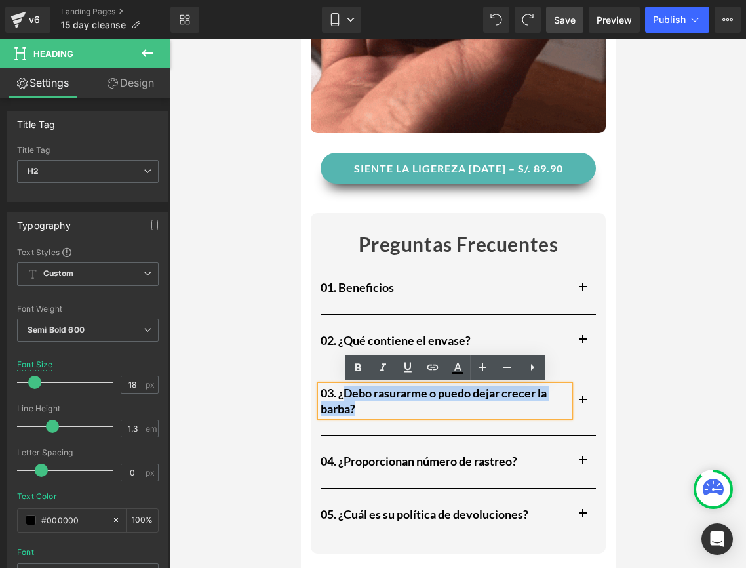
click at [346, 395] on h2 "03. ¿Debo rasurarme o puedo dejar crecer la barba?" at bounding box center [444, 401] width 249 height 31
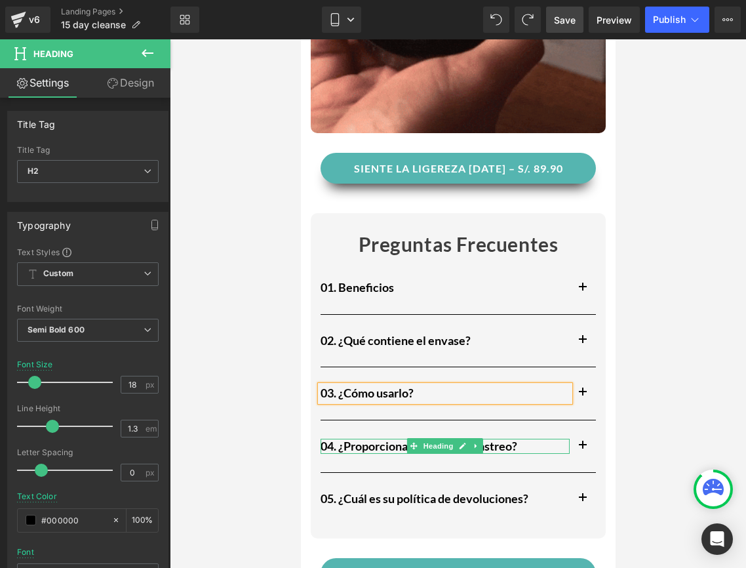
click at [523, 446] on h2 "04. ¿Proporcionan número de rastreo?" at bounding box center [444, 446] width 249 height 15
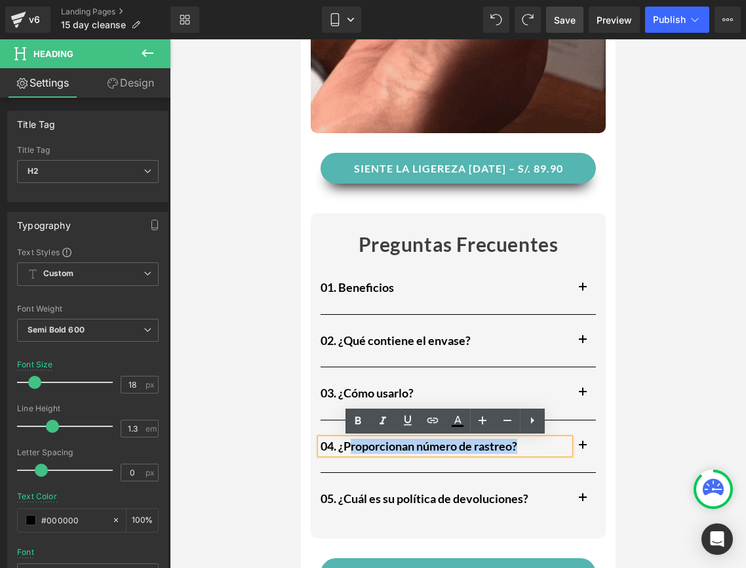
drag, startPoint x: 523, startPoint y: 445, endPoint x: 351, endPoint y: 447, distance: 171.8
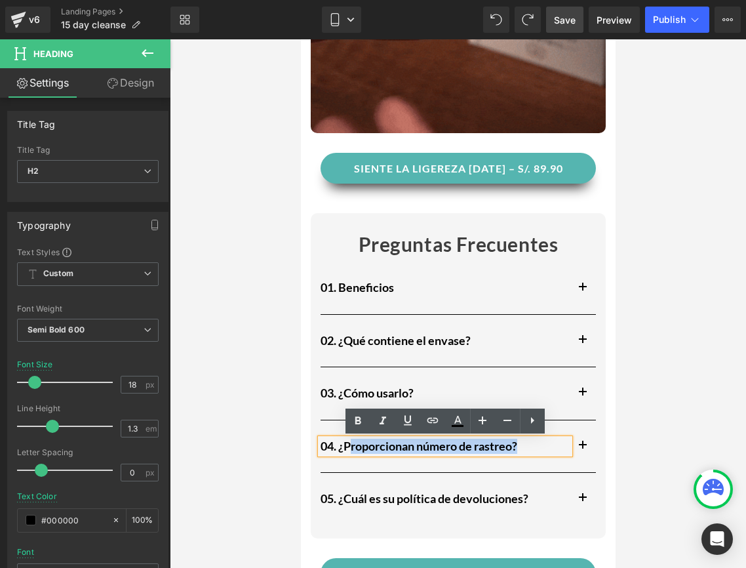
click at [351, 447] on h2 "04. ¿Proporcionan número de rastreo?" at bounding box center [444, 446] width 249 height 15
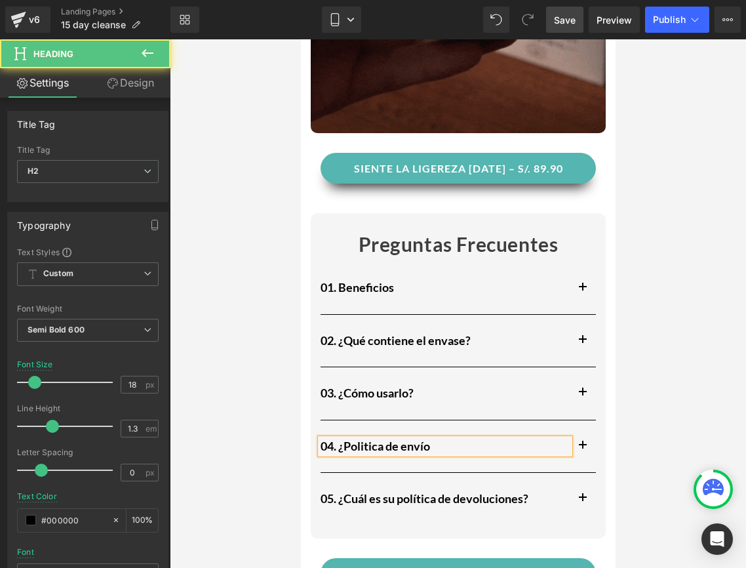
click at [342, 448] on h2 "04. ¿Politica de envío" at bounding box center [444, 446] width 249 height 15
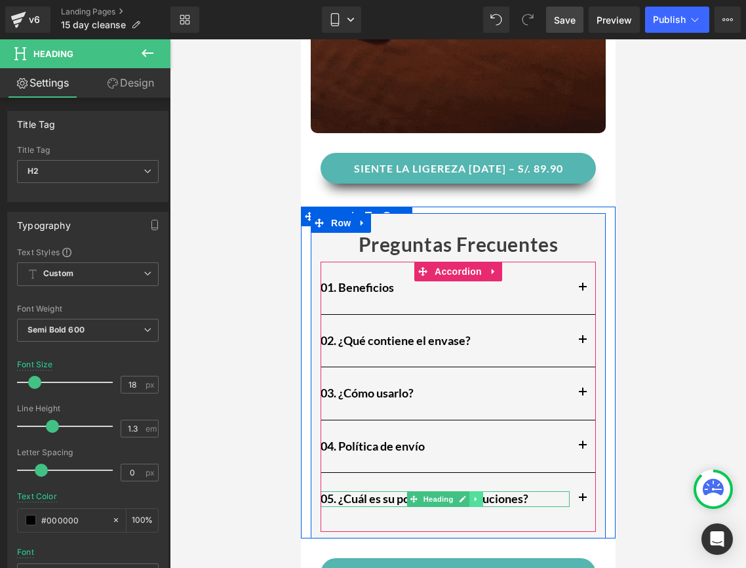
click at [478, 499] on icon at bounding box center [475, 499] width 7 height 8
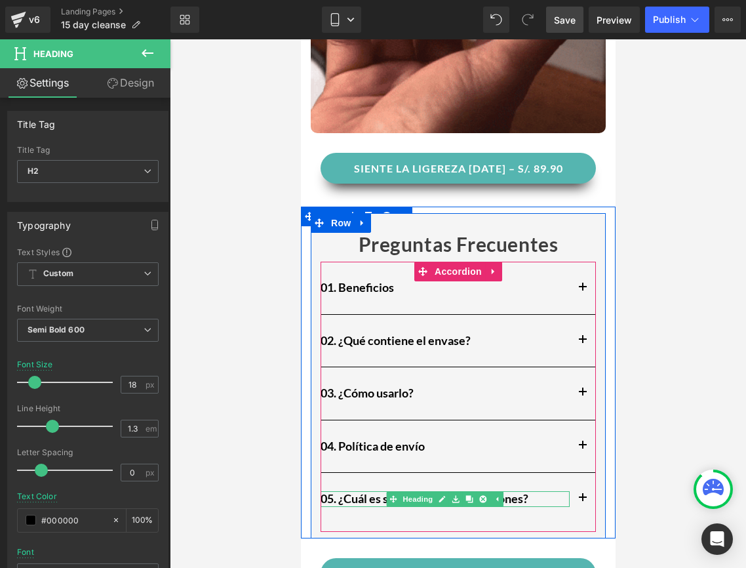
click at [534, 502] on h2 "05. ¿Cuál es su política de devoluciones?" at bounding box center [444, 498] width 249 height 15
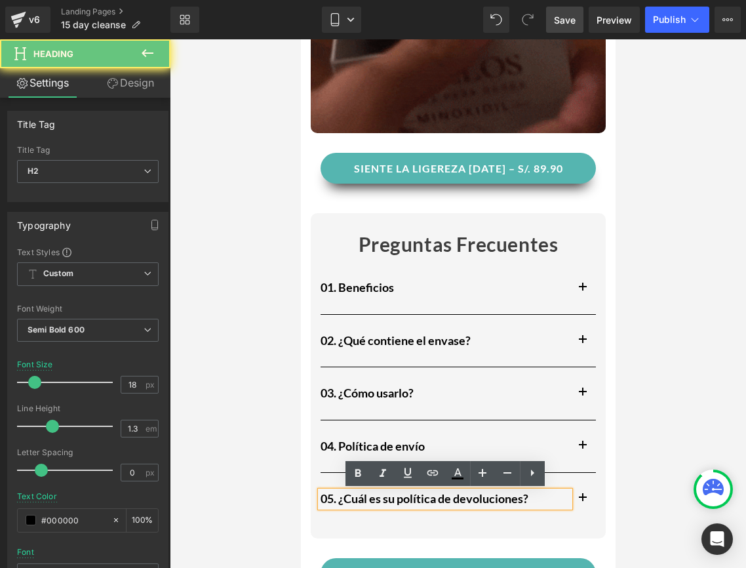
click at [534, 498] on h2 "05. ¿Cuál es su política de devoluciones?" at bounding box center [444, 498] width 249 height 15
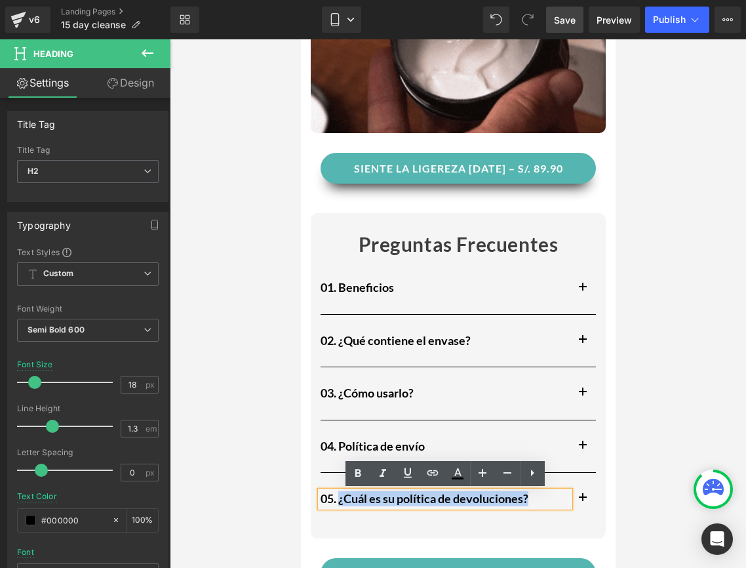
drag, startPoint x: 534, startPoint y: 499, endPoint x: 340, endPoint y: 501, distance: 193.4
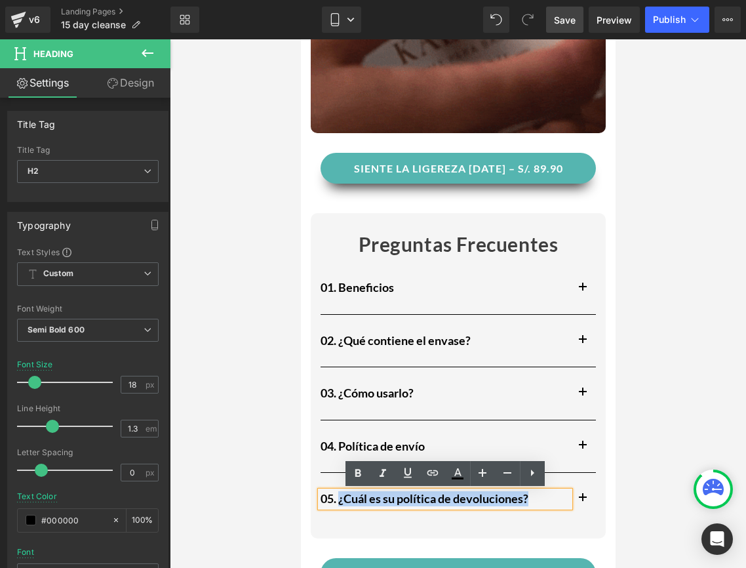
click at [340, 501] on h2 "05. ¿Cuál es su política de devoluciones?" at bounding box center [444, 498] width 249 height 15
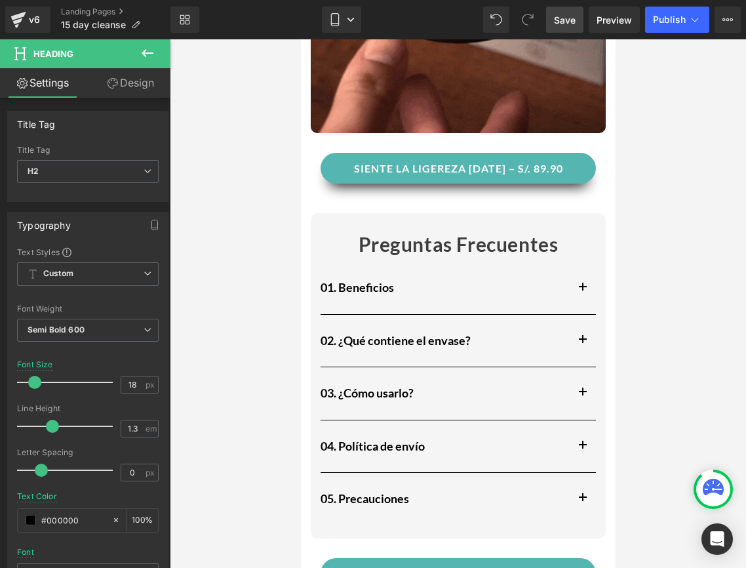
click at [260, 476] on div at bounding box center [458, 303] width 576 height 528
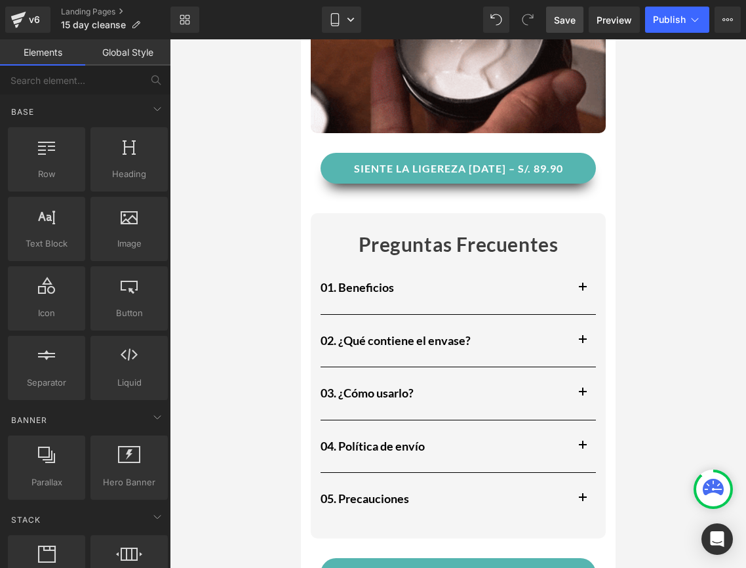
scroll to position [1309, 0]
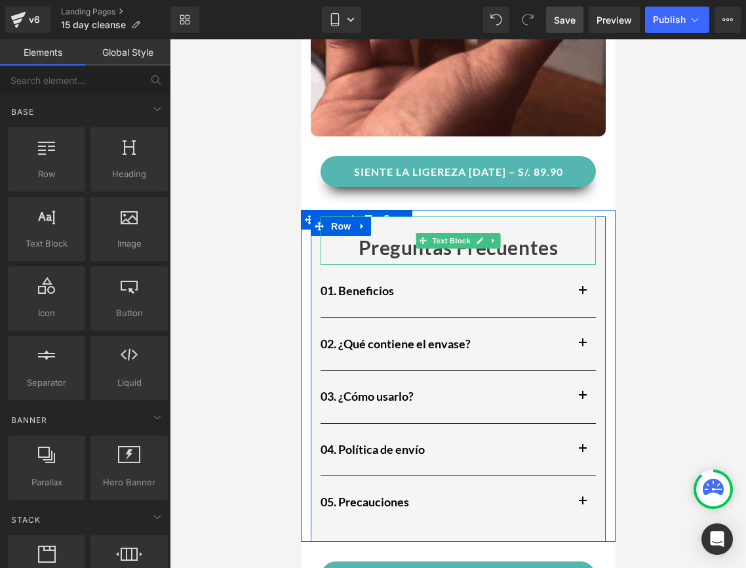
click at [524, 254] on p "Preguntas Frecuentes" at bounding box center [457, 246] width 275 height 35
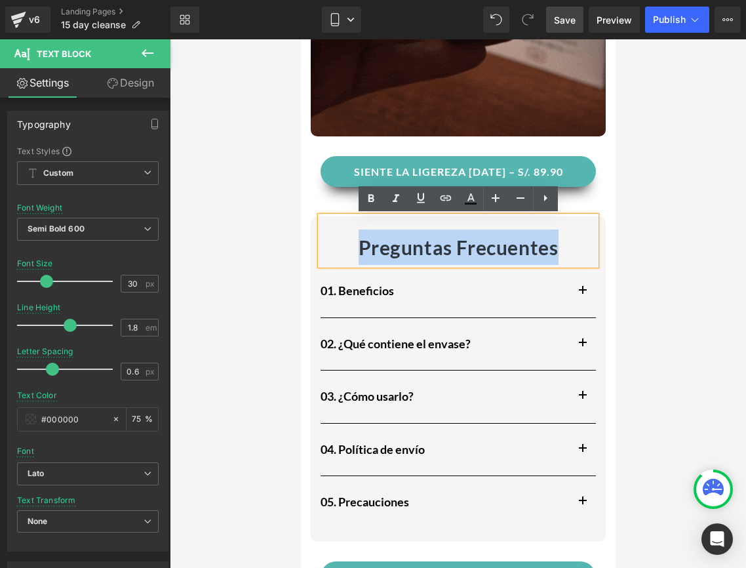
drag, startPoint x: 572, startPoint y: 251, endPoint x: 347, endPoint y: 251, distance: 225.6
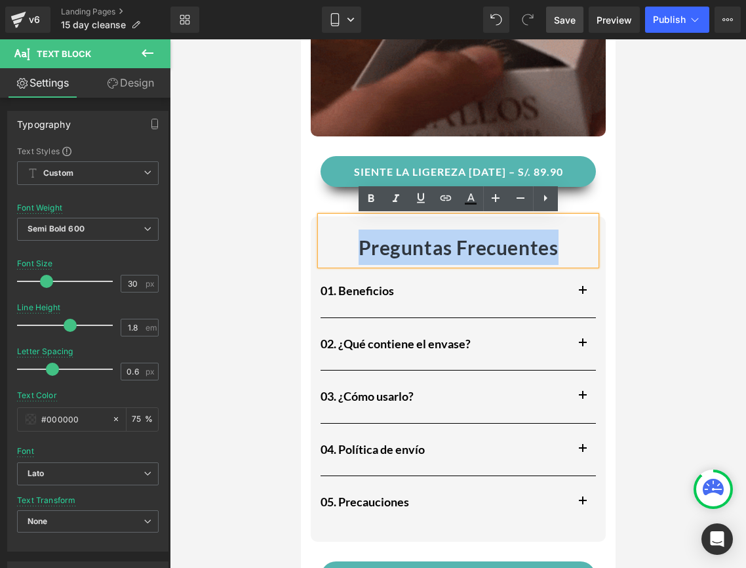
click at [347, 251] on p "Preguntas Frecuentes" at bounding box center [457, 246] width 275 height 35
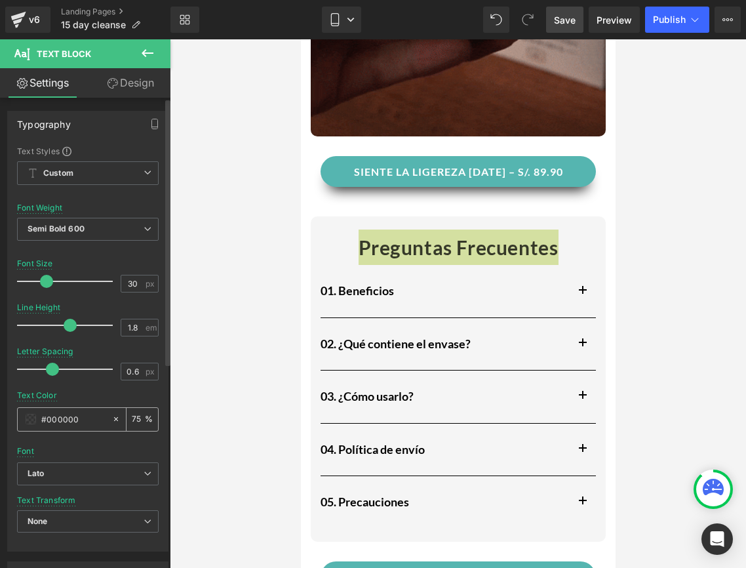
click at [132, 412] on input "75" at bounding box center [138, 419] width 13 height 14
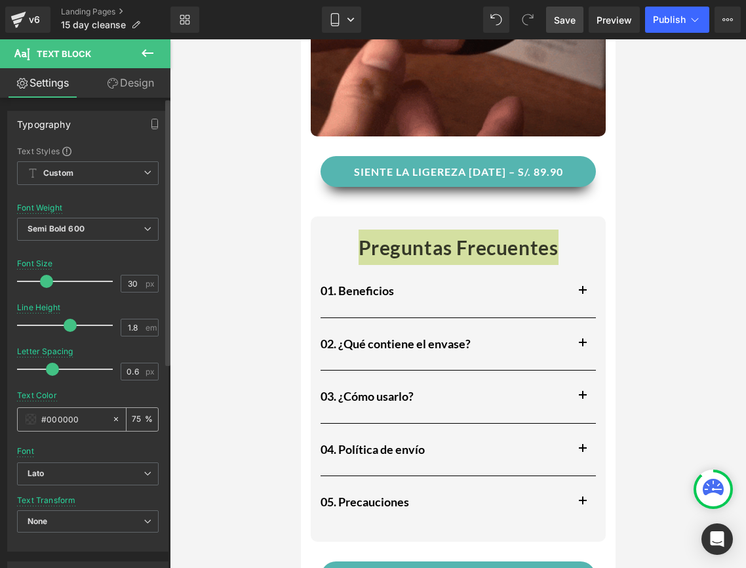
click at [132, 412] on input "75" at bounding box center [138, 419] width 13 height 14
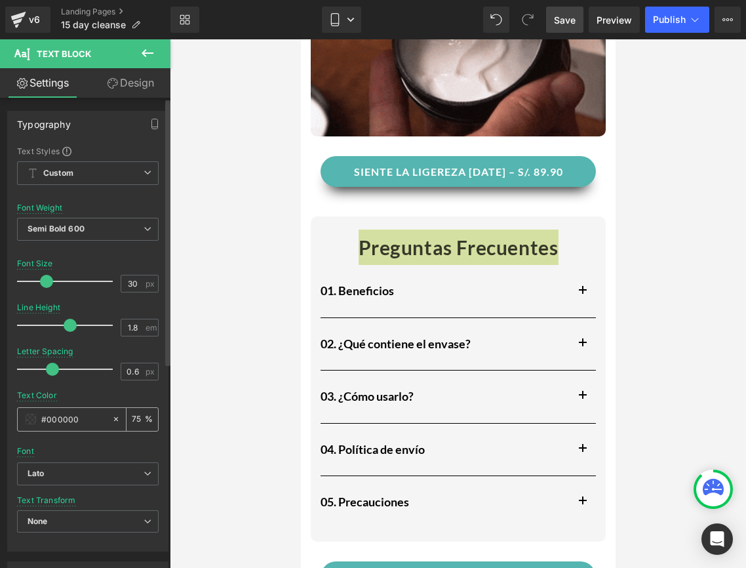
click at [132, 412] on input "75" at bounding box center [138, 419] width 13 height 14
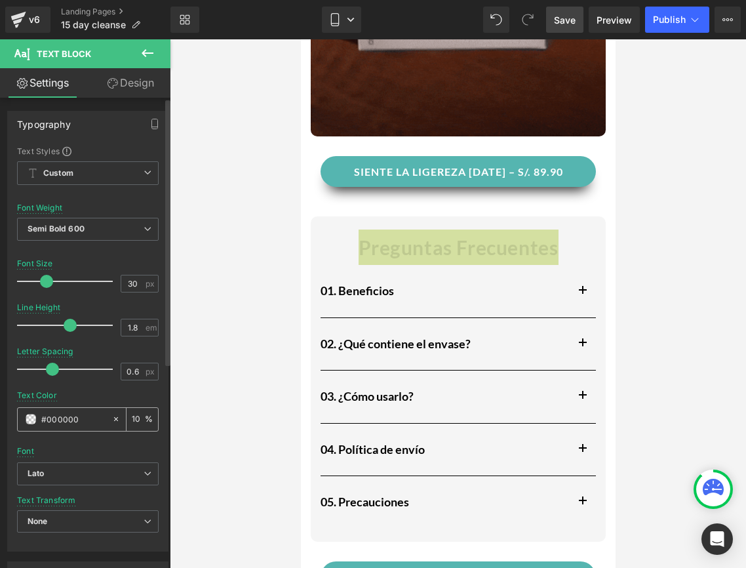
type input "100"
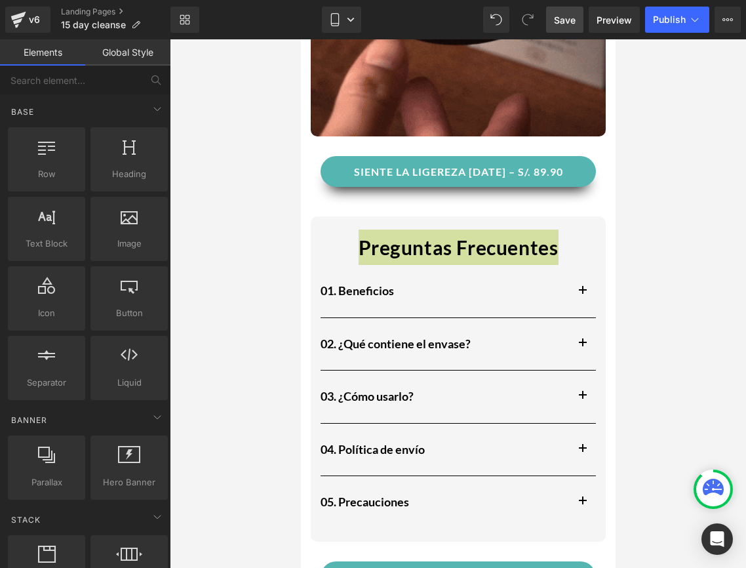
scroll to position [0, 0]
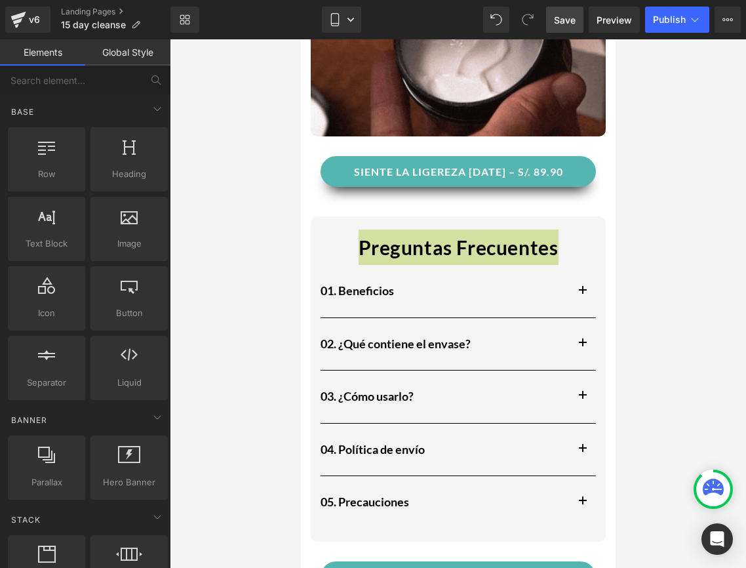
click at [233, 369] on div at bounding box center [458, 303] width 576 height 528
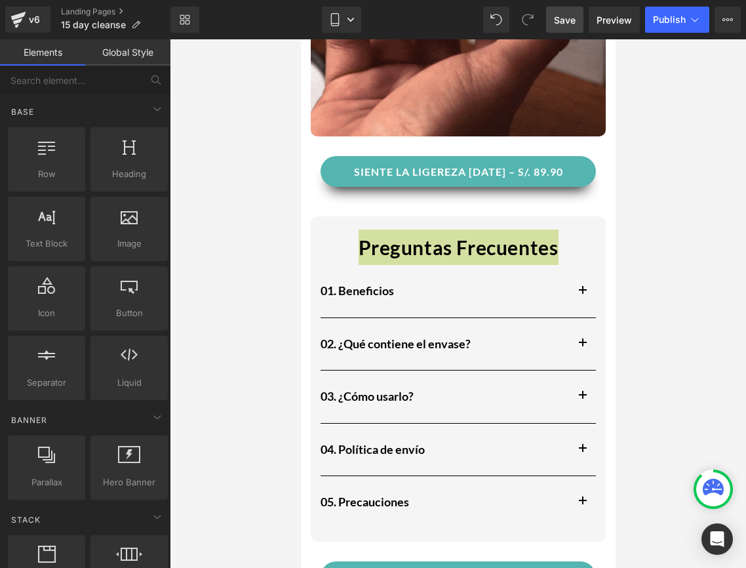
click at [233, 369] on div at bounding box center [458, 303] width 576 height 528
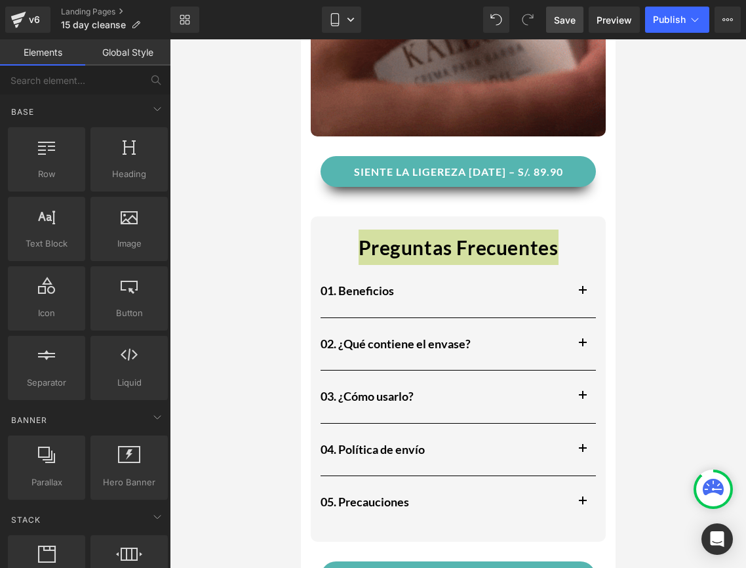
click at [236, 367] on div at bounding box center [458, 303] width 576 height 528
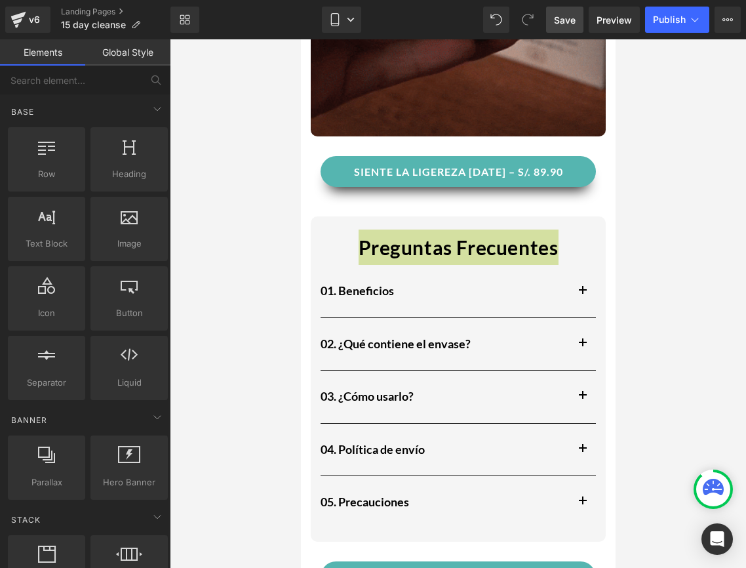
click at [696, 306] on div at bounding box center [458, 303] width 576 height 528
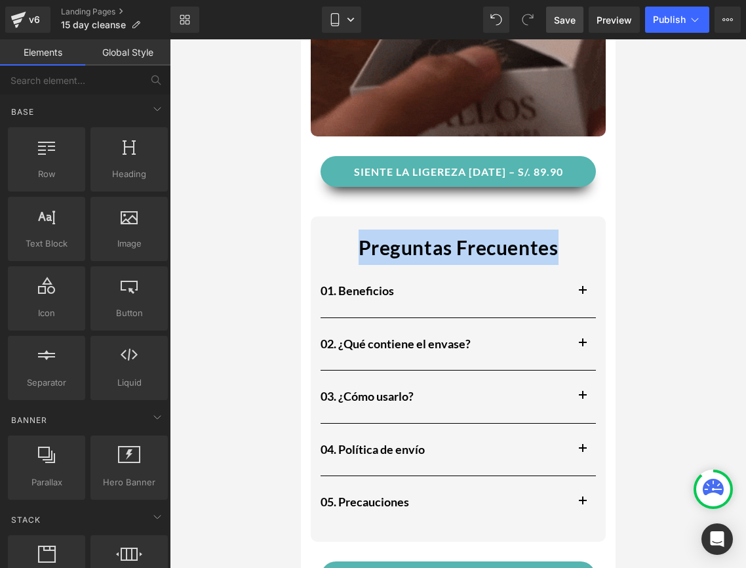
click at [589, 263] on div "Preguntas Frecuentes Text Block" at bounding box center [457, 240] width 275 height 49
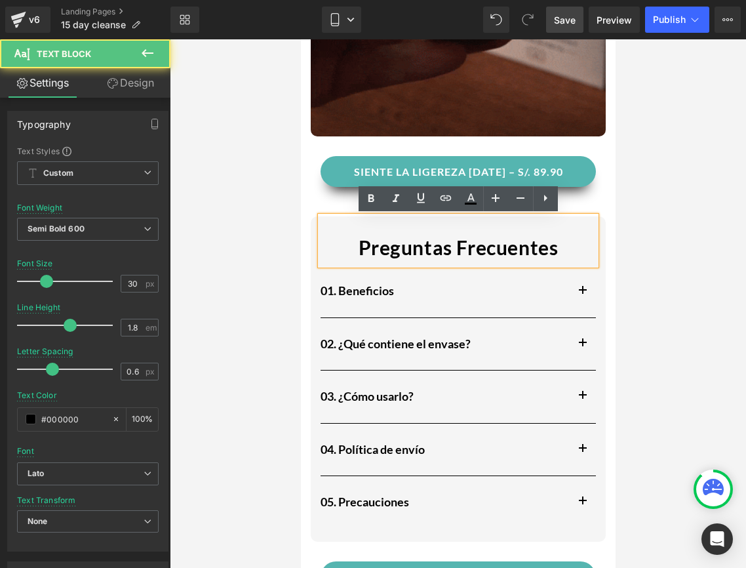
click at [619, 210] on div at bounding box center [458, 303] width 576 height 528
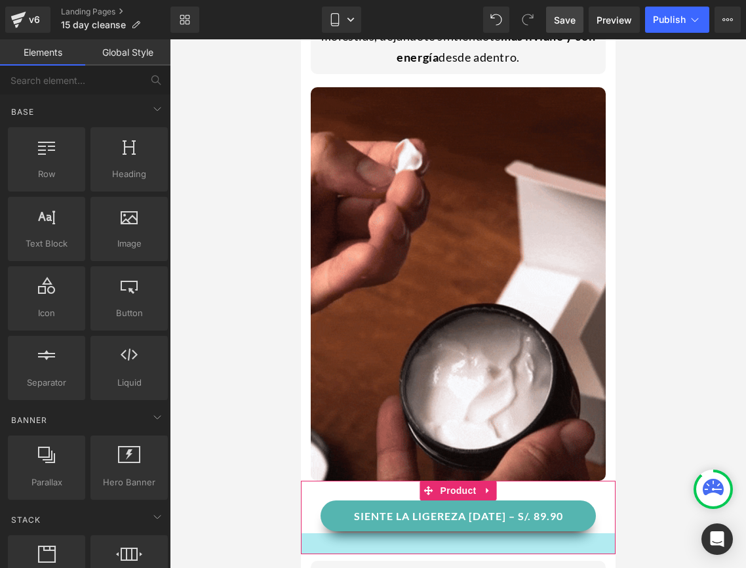
scroll to position [706, 0]
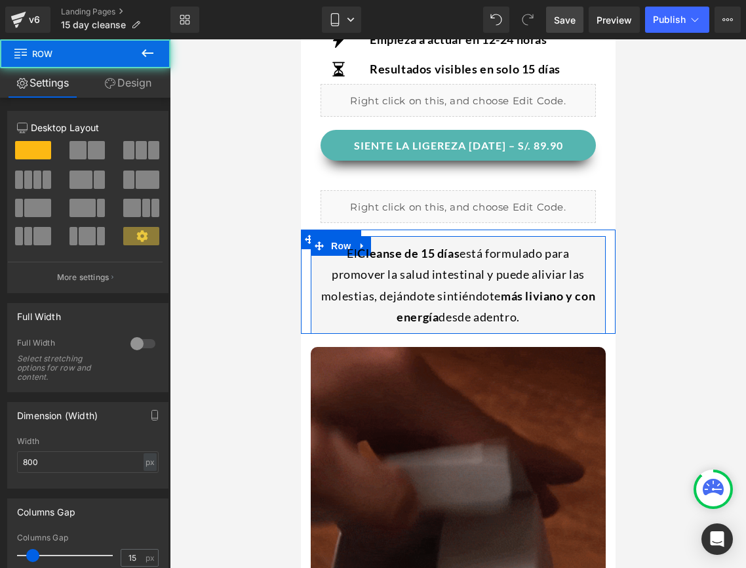
click at [584, 236] on div "El Cleanse de 15 días está formulado para promover la salud intestinal y puede …" at bounding box center [457, 282] width 295 height 92
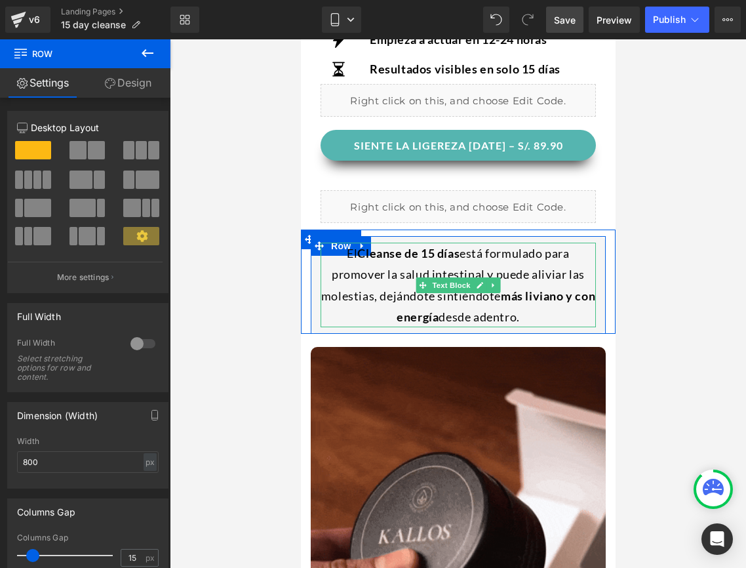
drag, startPoint x: 494, startPoint y: 289, endPoint x: 460, endPoint y: 308, distance: 38.7
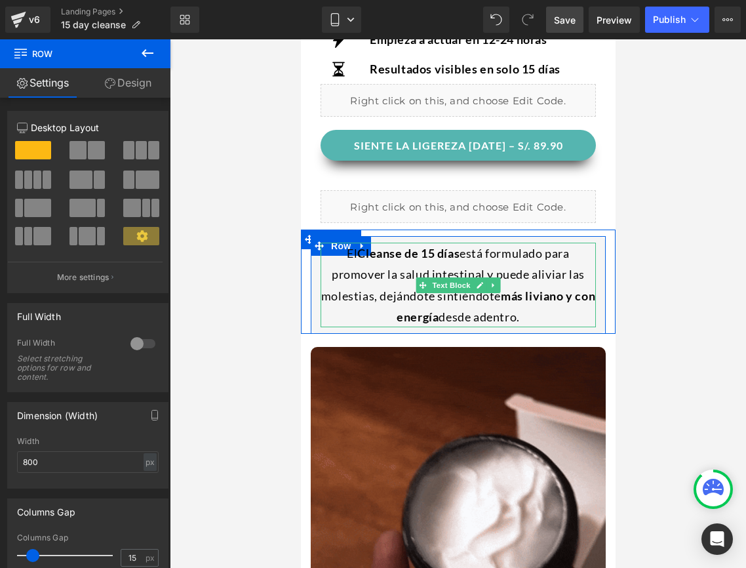
click at [460, 308] on div "El Cleanse de 15 días está formulado para promover la salud intestinal y puede …" at bounding box center [457, 285] width 275 height 85
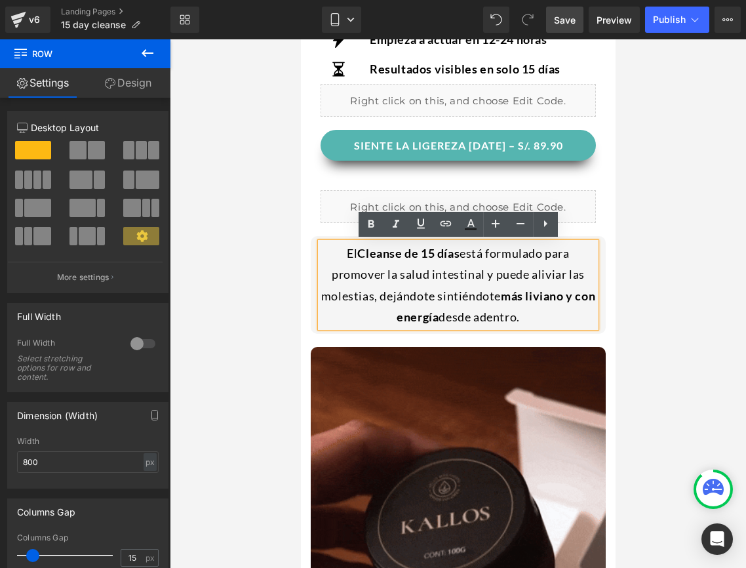
click at [454, 280] on div "El Cleanse de 15 días está formulado para promover la salud intestinal y puede …" at bounding box center [457, 285] width 275 height 85
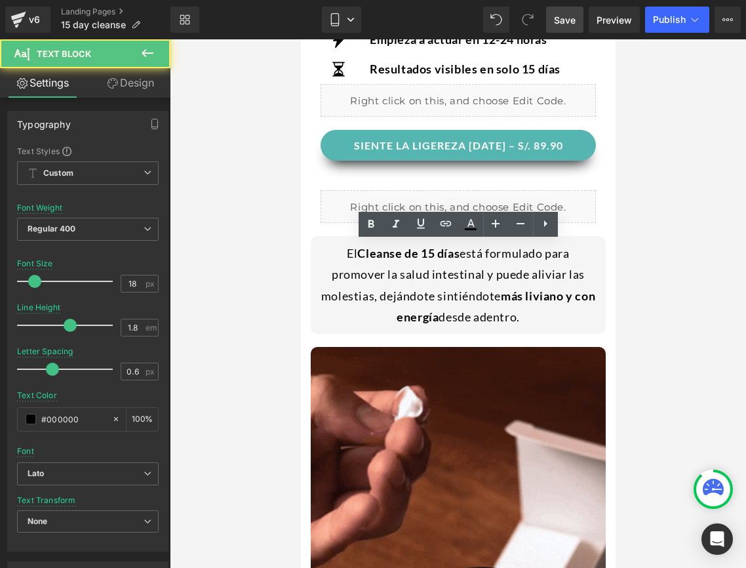
click at [211, 321] on div at bounding box center [458, 303] width 576 height 528
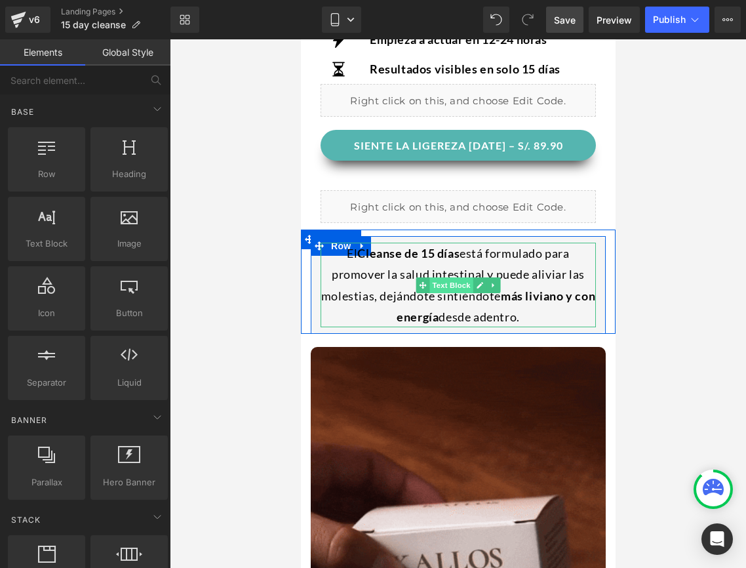
click at [461, 287] on span "Text Block" at bounding box center [450, 285] width 43 height 16
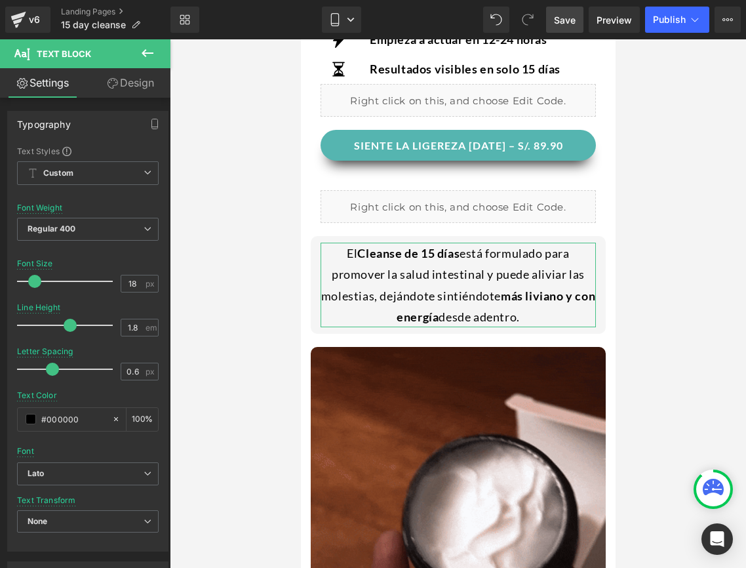
click at [142, 96] on link "Design" at bounding box center [130, 83] width 85 height 30
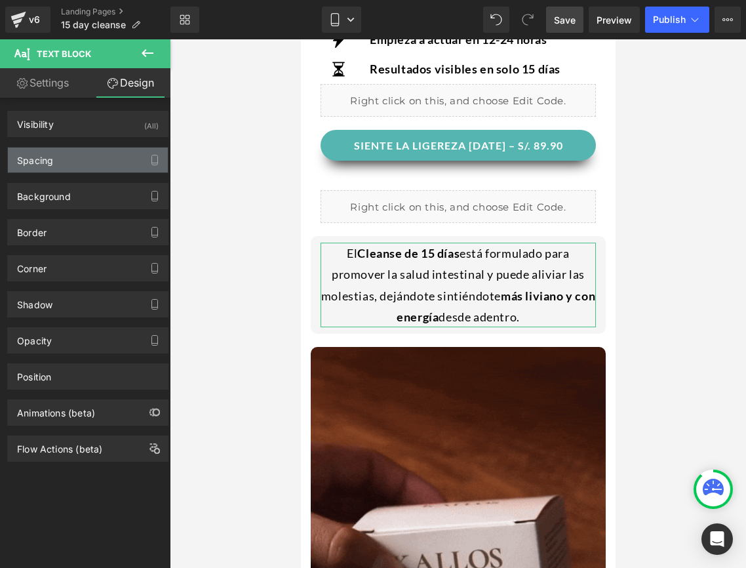
click at [87, 149] on div "Spacing" at bounding box center [88, 160] width 160 height 25
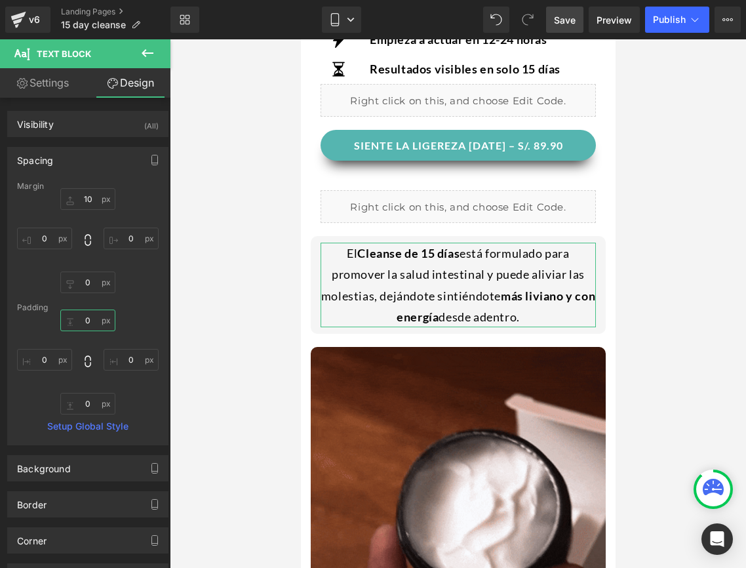
click at [90, 320] on input "0" at bounding box center [87, 320] width 55 height 22
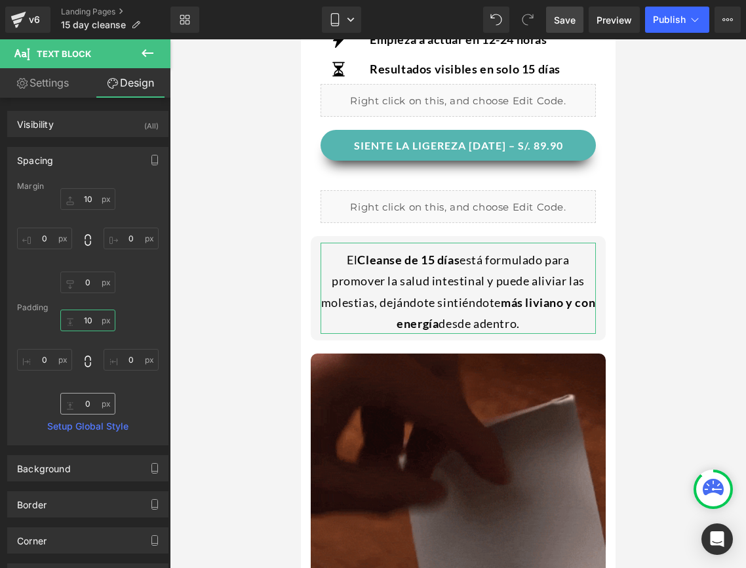
type input "10"
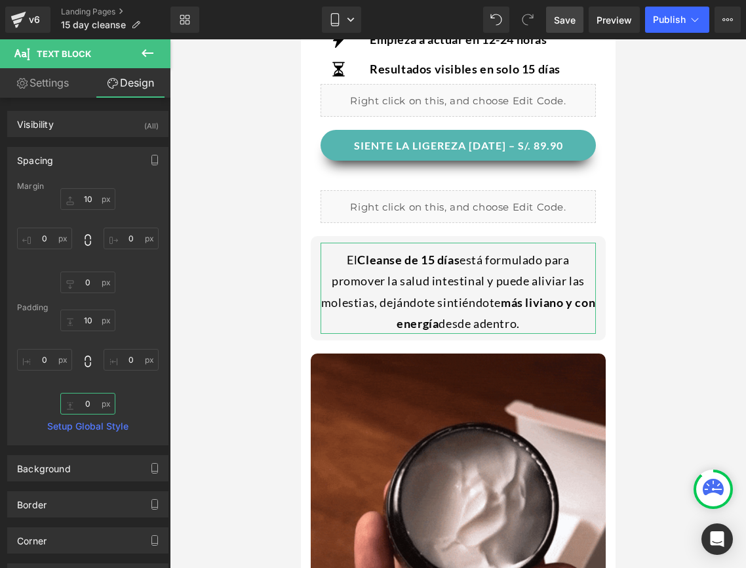
click at [94, 402] on input "0" at bounding box center [87, 404] width 55 height 22
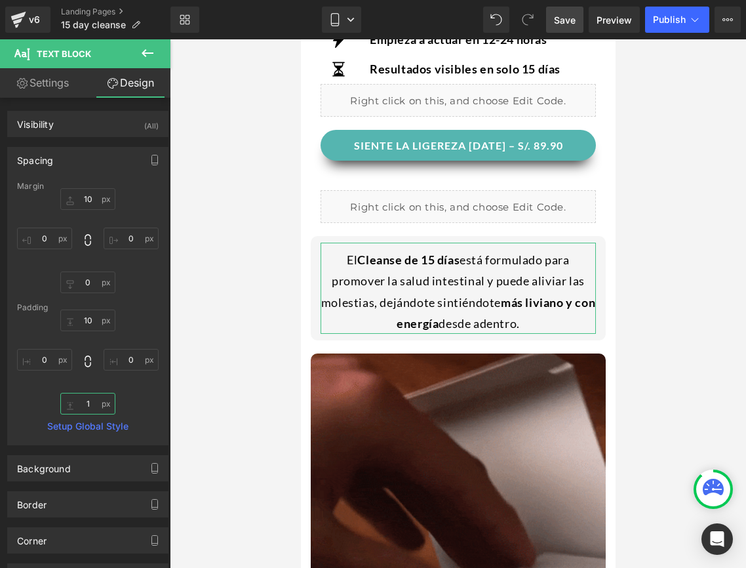
type input "1o"
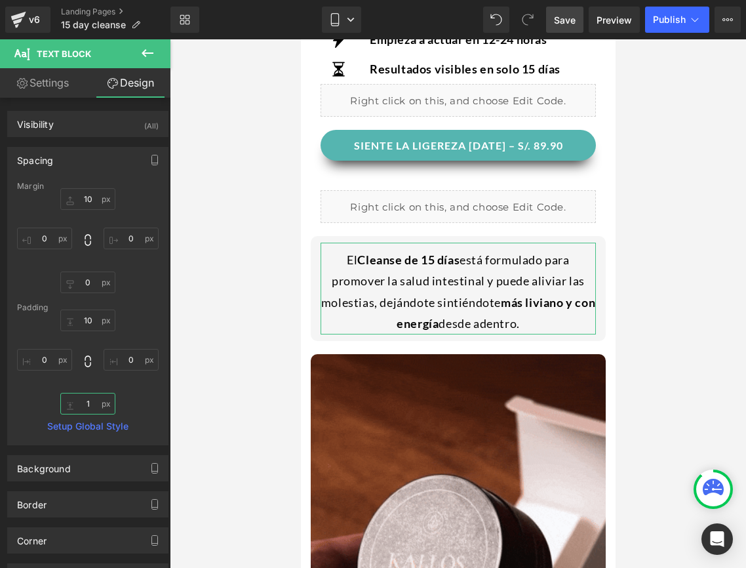
type input "10"
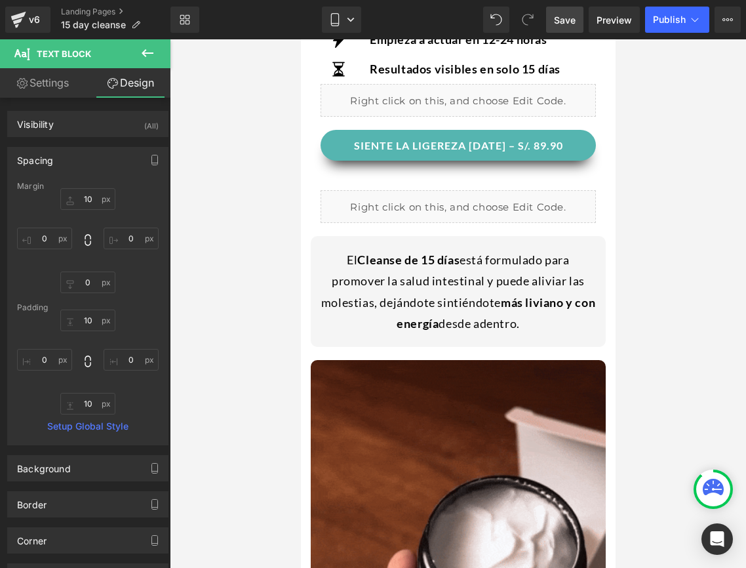
click at [201, 368] on div at bounding box center [458, 303] width 576 height 528
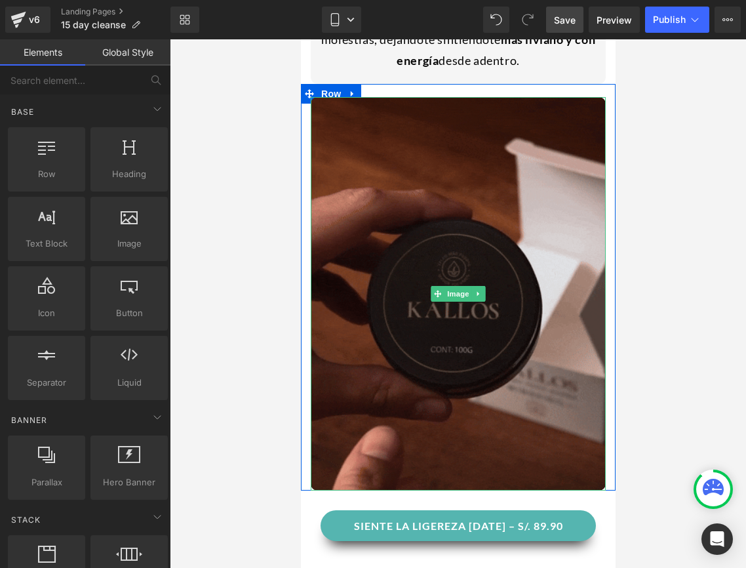
scroll to position [952, 0]
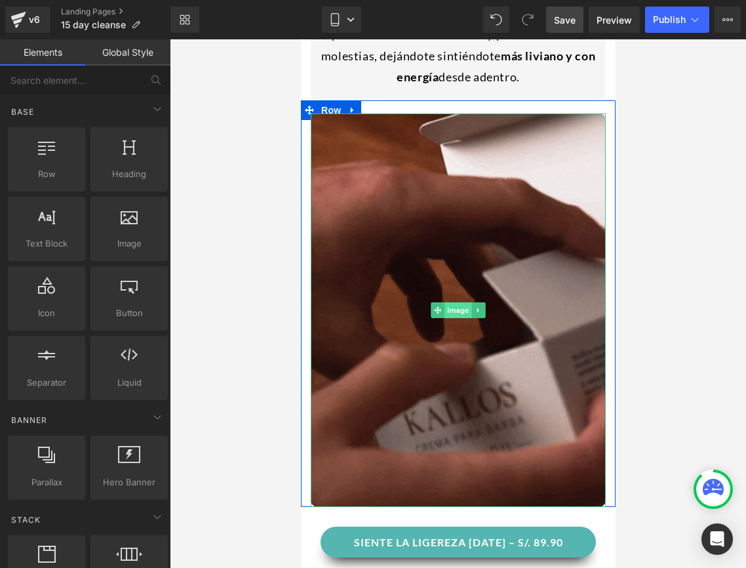
click at [458, 313] on span "Image" at bounding box center [458, 310] width 28 height 16
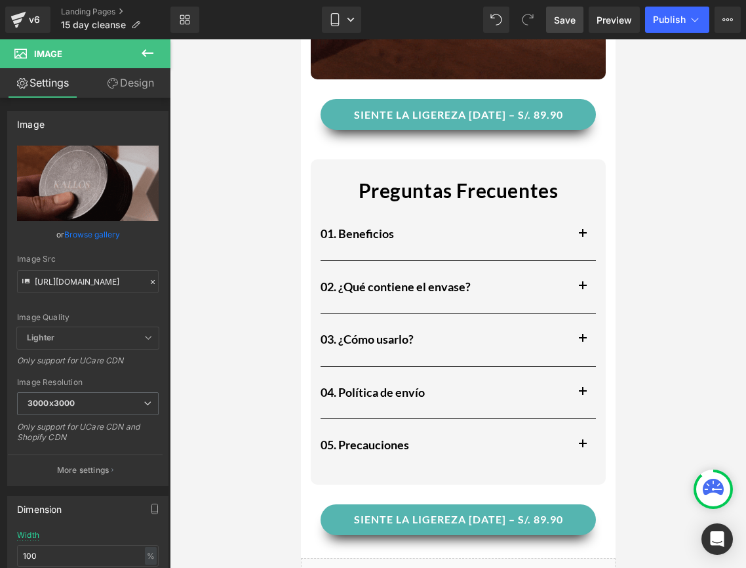
scroll to position [1437, 0]
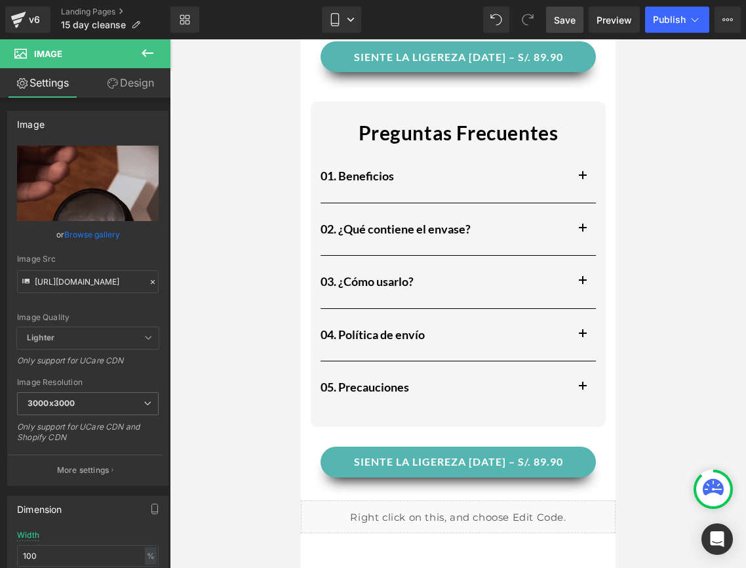
click at [577, 178] on button "button" at bounding box center [582, 176] width 26 height 52
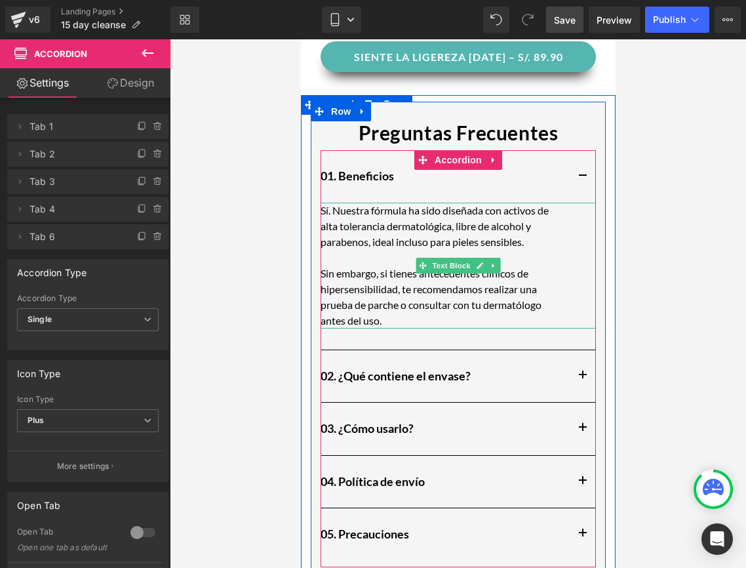
click at [386, 296] on p "Sin embargo, si tienes antecedentes clínicos de hipersensibilidad, te recomenda…" at bounding box center [438, 297] width 236 height 63
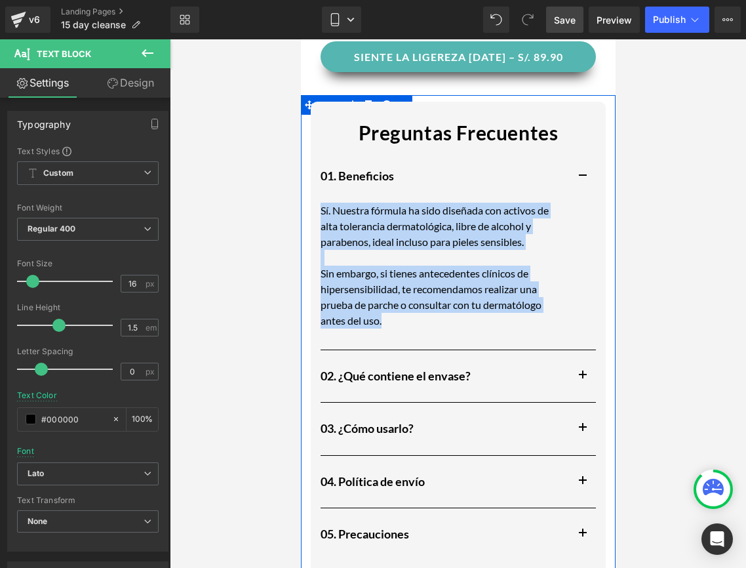
drag, startPoint x: 392, startPoint y: 319, endPoint x: 310, endPoint y: 195, distance: 148.6
click at [310, 195] on div "Preguntas Frecuentes Text Block 01. Beneficios Heading Sí. Nuestra fórmula ha s…" at bounding box center [457, 334] width 295 height 465
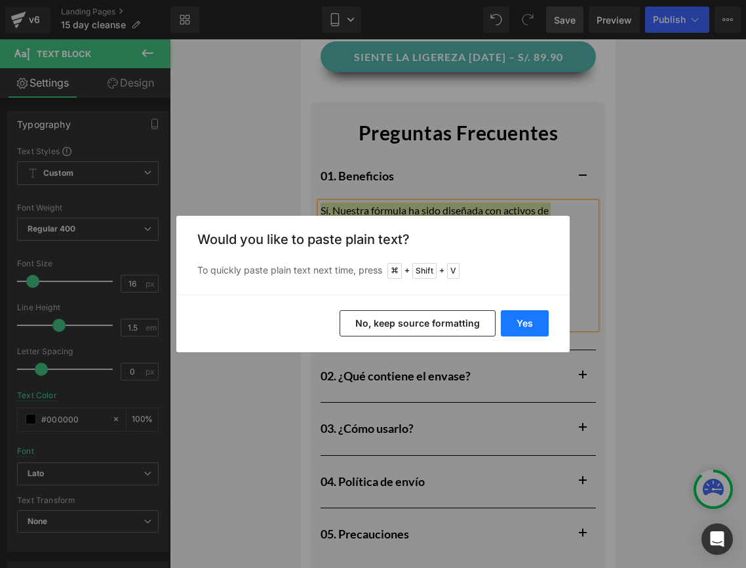
click at [521, 323] on button "Yes" at bounding box center [525, 323] width 48 height 26
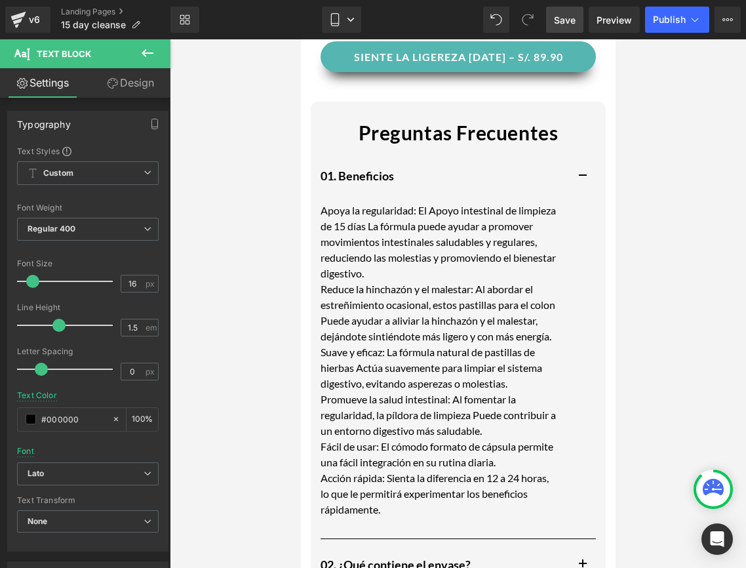
click at [397, 521] on div "Rendering Content" at bounding box center [373, 516] width 81 height 14
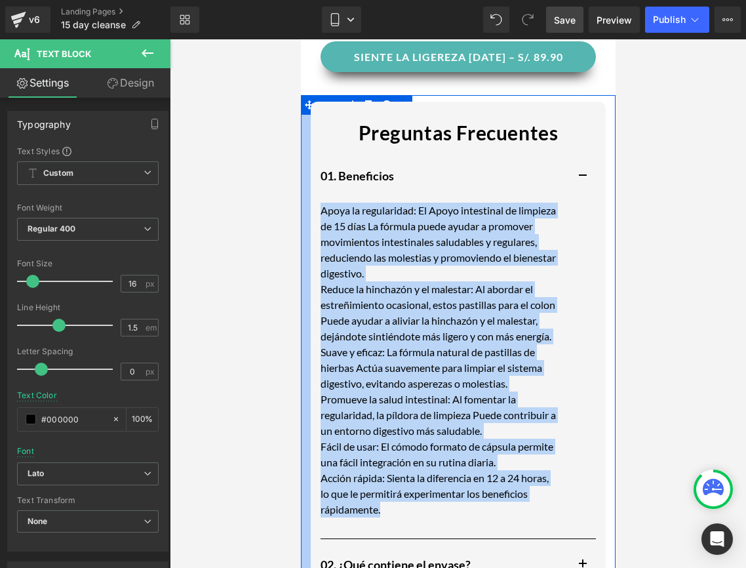
drag, startPoint x: 390, startPoint y: 526, endPoint x: 303, endPoint y: 207, distance: 331.0
click at [303, 207] on div "Preguntas Frecuentes Text Block 01. Beneficios Heading Apoya la regularidad: El…" at bounding box center [457, 428] width 315 height 667
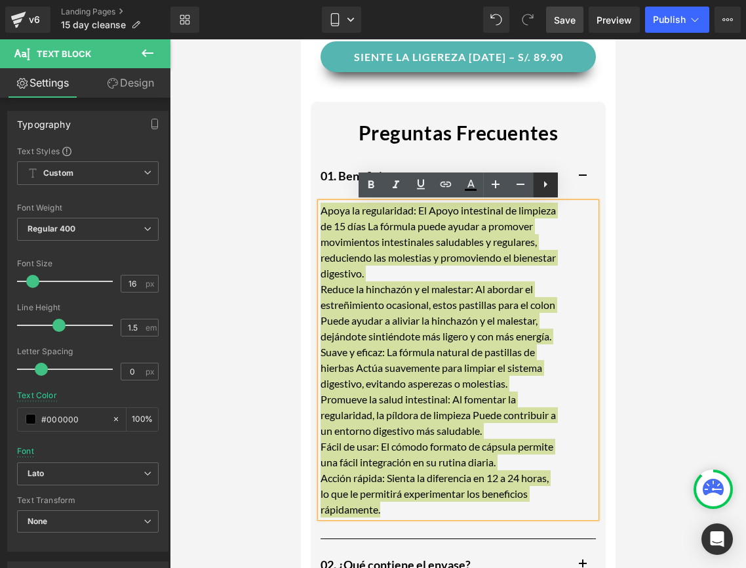
click at [549, 188] on icon at bounding box center [546, 184] width 16 height 16
click at [546, 188] on icon at bounding box center [546, 184] width 16 height 16
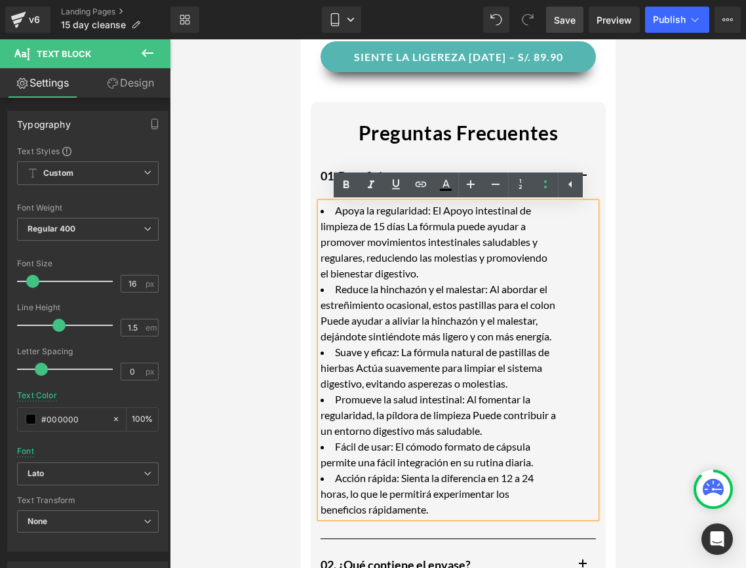
click at [386, 311] on li "Reduce la hinchazón y el malestar: Al abordar el estreñimiento ocasional, estos…" at bounding box center [438, 312] width 236 height 63
drag, startPoint x: 336, startPoint y: 213, endPoint x: 431, endPoint y: 212, distance: 95.7
click at [431, 212] on li "Apoya la regularidad: El Apoyo intestinal de limpieza de 15 días La fórmula pue…" at bounding box center [438, 242] width 236 height 79
drag, startPoint x: 450, startPoint y: 212, endPoint x: 403, endPoint y: 230, distance: 50.4
click at [403, 230] on li "Apoya la regularidad: El Apoyo intestinal de limpieza de 15 días La fórmula pue…" at bounding box center [438, 242] width 236 height 79
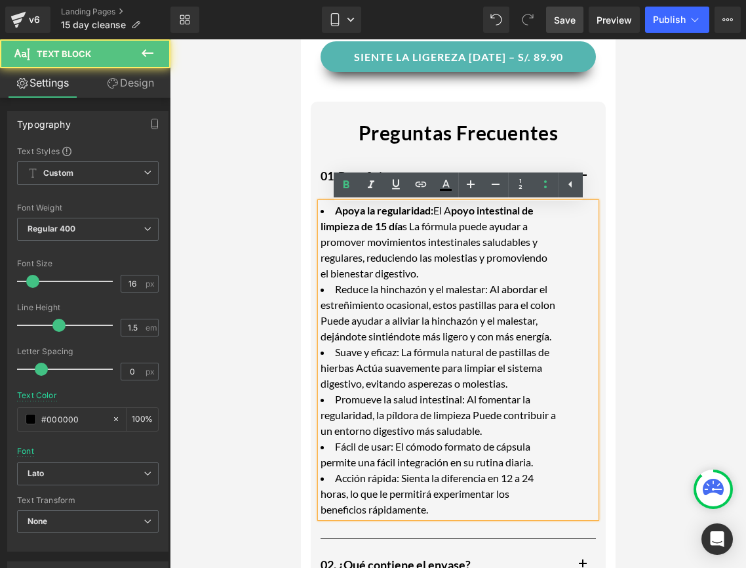
click at [413, 228] on li "Apoya la regularidad: El A poyo intestinal de limpieza de 15 día s La fórmula p…" at bounding box center [438, 242] width 236 height 79
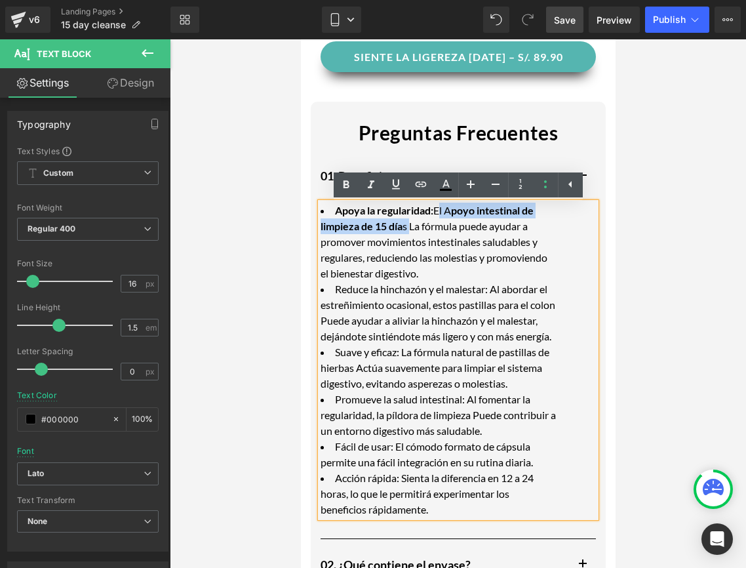
drag, startPoint x: 435, startPoint y: 213, endPoint x: 410, endPoint y: 224, distance: 27.3
click at [410, 224] on li "Apoya la regularidad: El A poyo intestinal de limpieza de 15 día s La fórmula p…" at bounding box center [438, 242] width 236 height 79
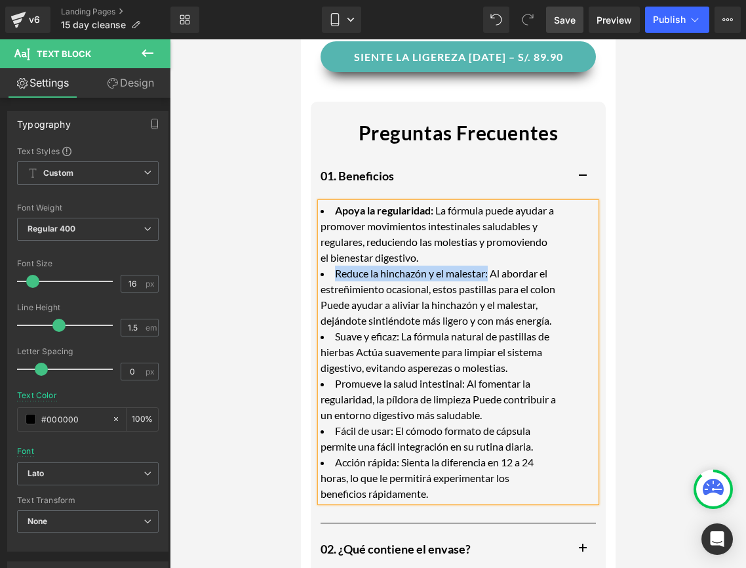
drag, startPoint x: 336, startPoint y: 274, endPoint x: 490, endPoint y: 278, distance: 154.8
click at [490, 278] on li "Reduce la hinchazón y el malestar: Al abordar el estreñimiento ocasional, estos…" at bounding box center [438, 297] width 236 height 63
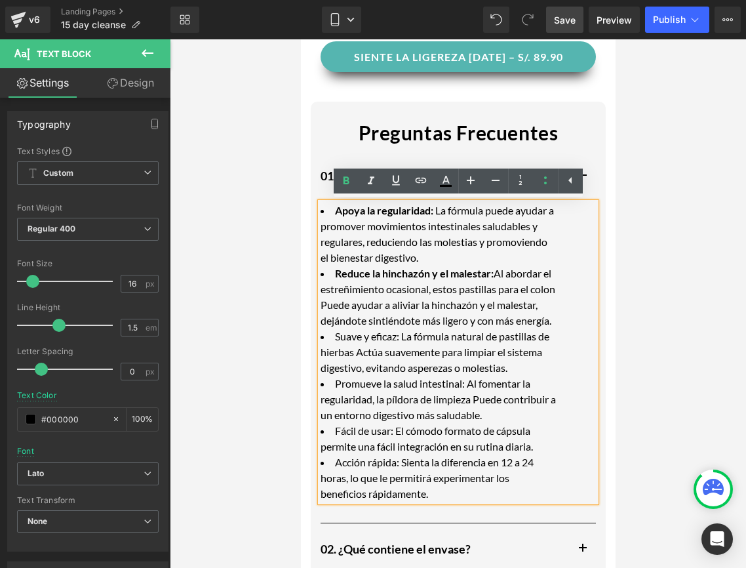
click at [365, 306] on li "Reduce la hinchazón y el malestar: Al abordar el estreñimiento ocasional, estos…" at bounding box center [438, 297] width 236 height 63
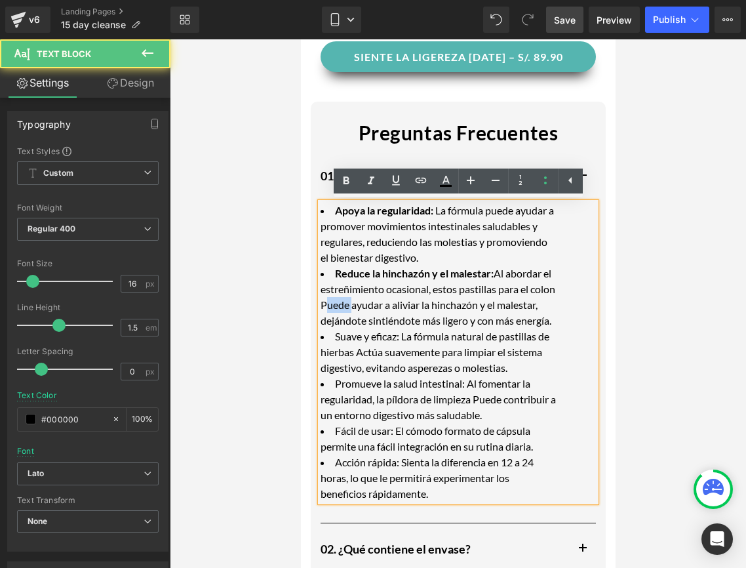
click at [365, 306] on li "Reduce la hinchazón y el malestar: Al abordar el estreñimiento ocasional, estos…" at bounding box center [438, 297] width 236 height 63
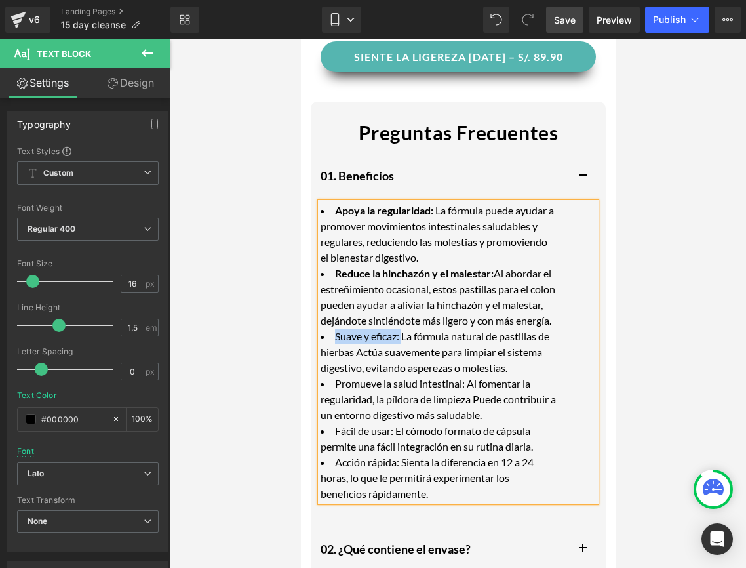
drag, startPoint x: 333, startPoint y: 353, endPoint x: 401, endPoint y: 357, distance: 68.3
click at [401, 357] on li "Suave y eficaz: La fórmula natural de pastillas de hierbas Actúa suavemente par…" at bounding box center [438, 352] width 236 height 47
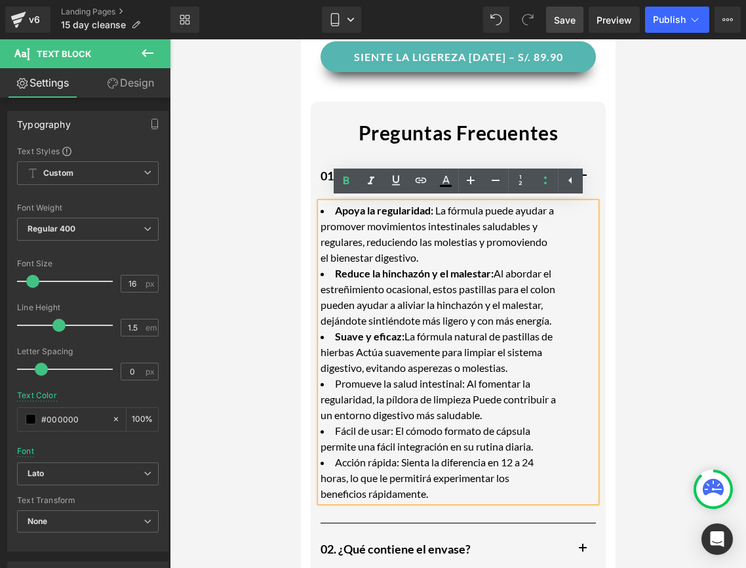
click at [361, 371] on li "Suave y eficaz: La fórmula natural de pastillas de hierbas Actúa suavemente par…" at bounding box center [438, 352] width 236 height 47
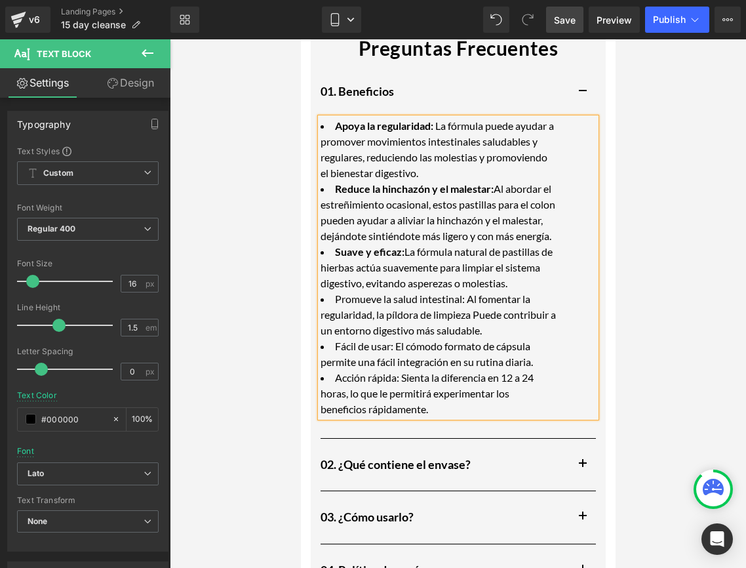
scroll to position [1521, 0]
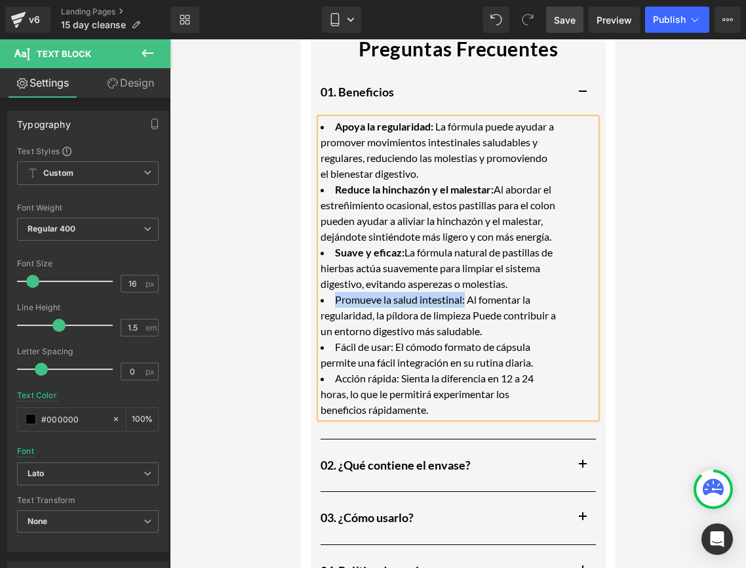
drag, startPoint x: 335, startPoint y: 319, endPoint x: 466, endPoint y: 319, distance: 130.5
click at [466, 319] on li "Promueve la salud intestinal: Al fomentar la regularidad, la píldora de limpiez…" at bounding box center [438, 315] width 236 height 47
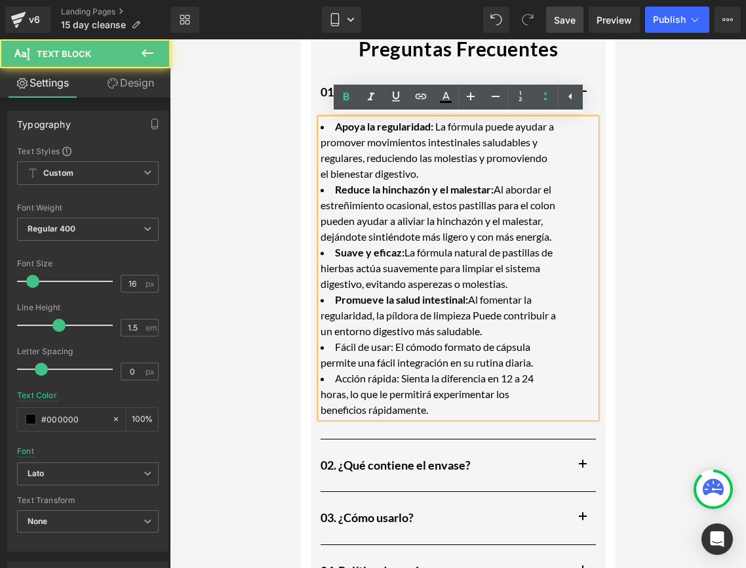
click at [498, 334] on li "Promueve la salud intestinal: Al fomentar la regularidad, la píldora de limpiez…" at bounding box center [438, 315] width 236 height 47
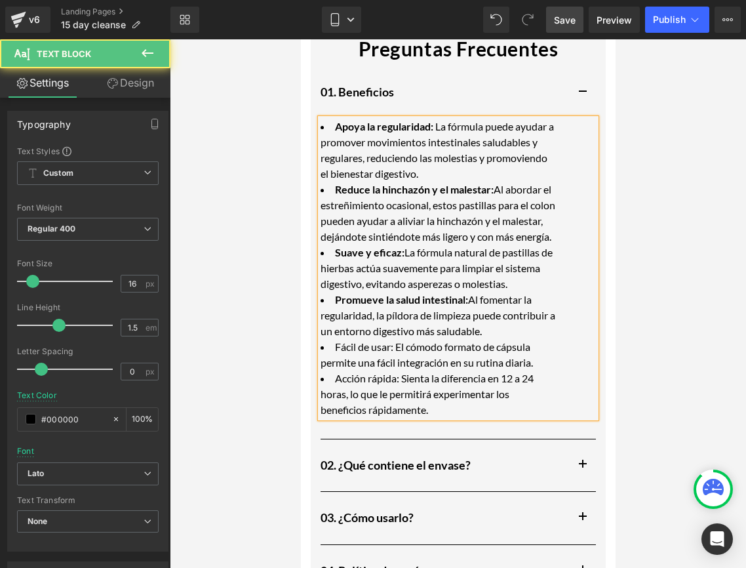
click at [502, 338] on li "Promueve la salud intestinal: Al fomentar la regularidad, la píldora de limpiez…" at bounding box center [438, 315] width 236 height 47
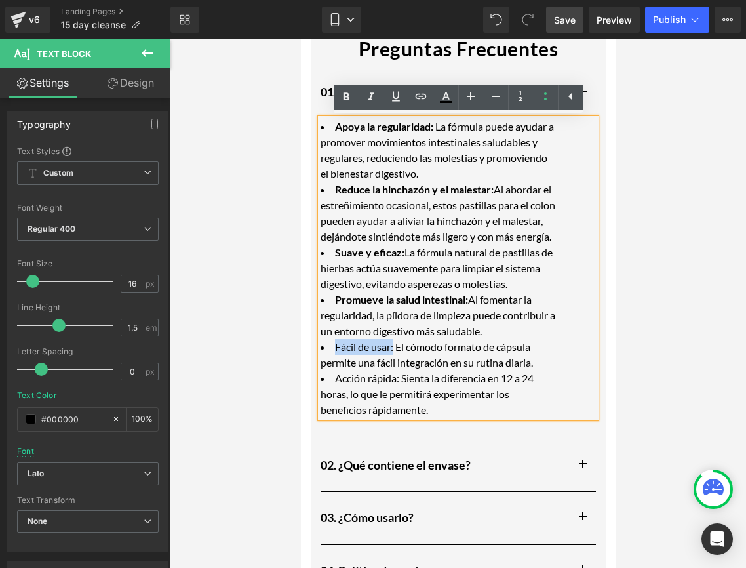
drag, startPoint x: 333, startPoint y: 365, endPoint x: 395, endPoint y: 360, distance: 61.8
click at [395, 360] on li "Fácil de usar: El cómodo formato de cápsula permite una fácil integración en su…" at bounding box center [438, 354] width 236 height 31
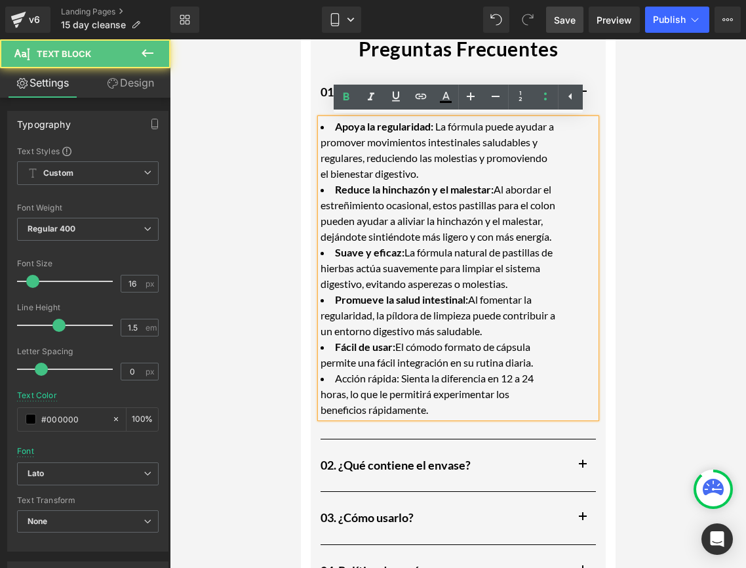
click at [487, 370] on li "Fácil de usar: El cómodo formato de cápsula permite una fácil integración en su…" at bounding box center [438, 354] width 236 height 31
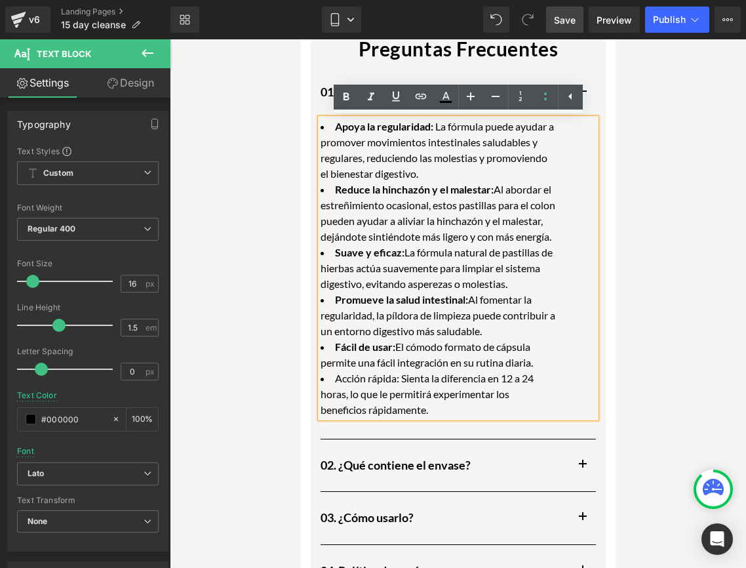
click at [471, 370] on li "Fácil de usar: El cómodo formato de cápsula permite una fácil integración en su…" at bounding box center [438, 354] width 236 height 31
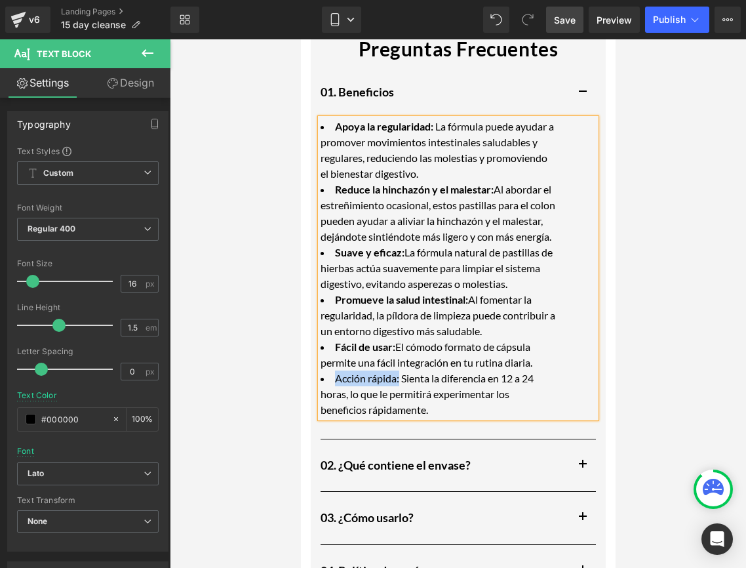
drag, startPoint x: 336, startPoint y: 397, endPoint x: 400, endPoint y: 397, distance: 64.3
click at [400, 397] on li "Acción rápida: Sienta la diferencia en 12 a 24 horas, lo que le permitirá exper…" at bounding box center [438, 393] width 236 height 47
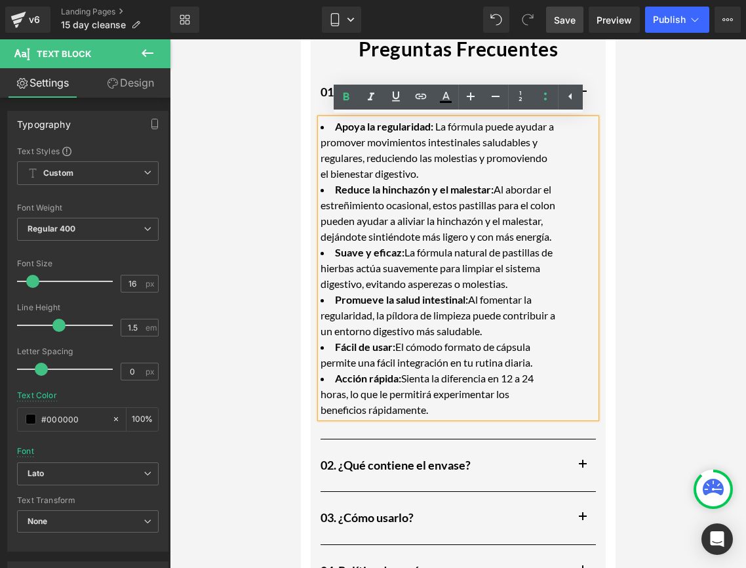
click at [429, 390] on li "Acción rápida: Sienta la diferencia en 12 a 24 horas, lo que le permitirá exper…" at bounding box center [438, 393] width 236 height 47
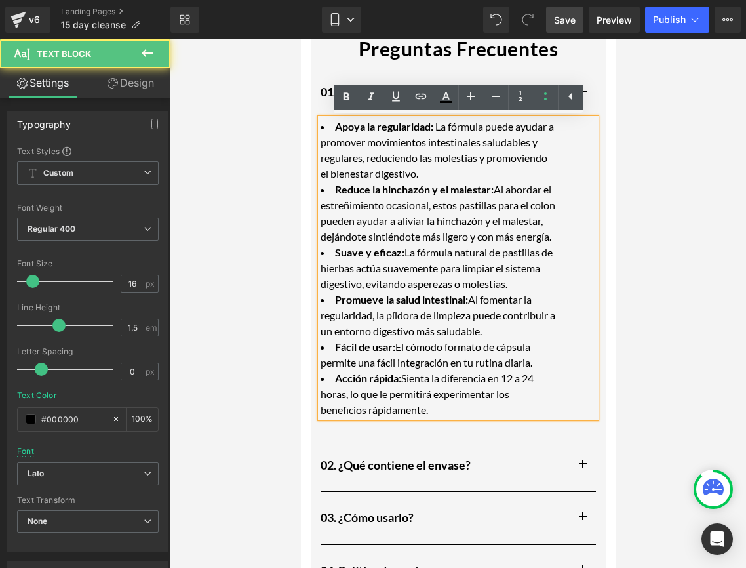
click at [384, 413] on li "Acción rápida: Sienta la diferencia en 12 a 24 horas, lo que le permitirá exper…" at bounding box center [438, 393] width 236 height 47
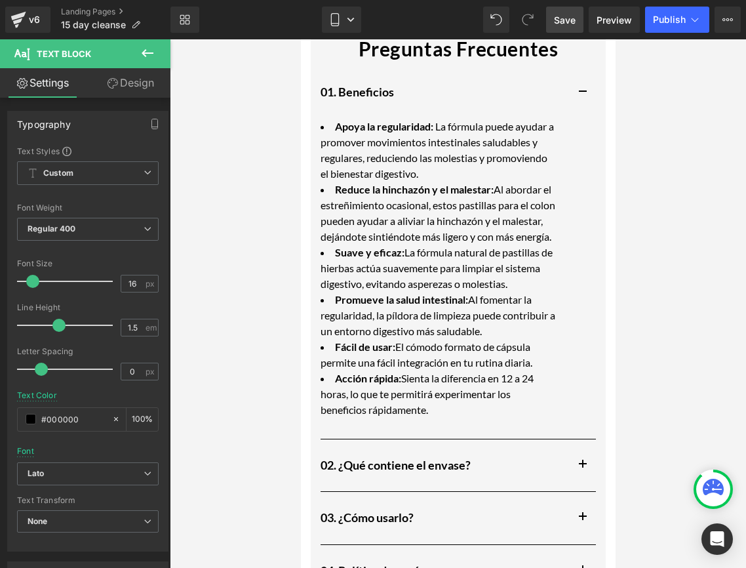
click at [298, 447] on div at bounding box center [458, 303] width 576 height 528
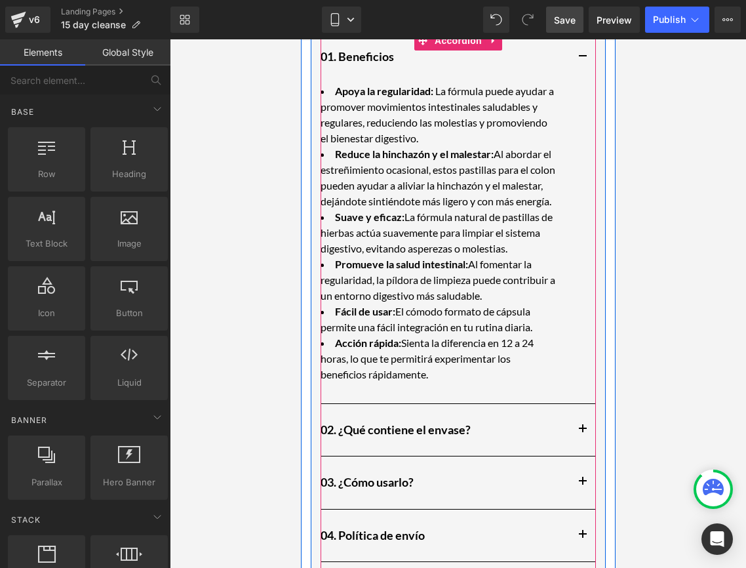
scroll to position [1559, 0]
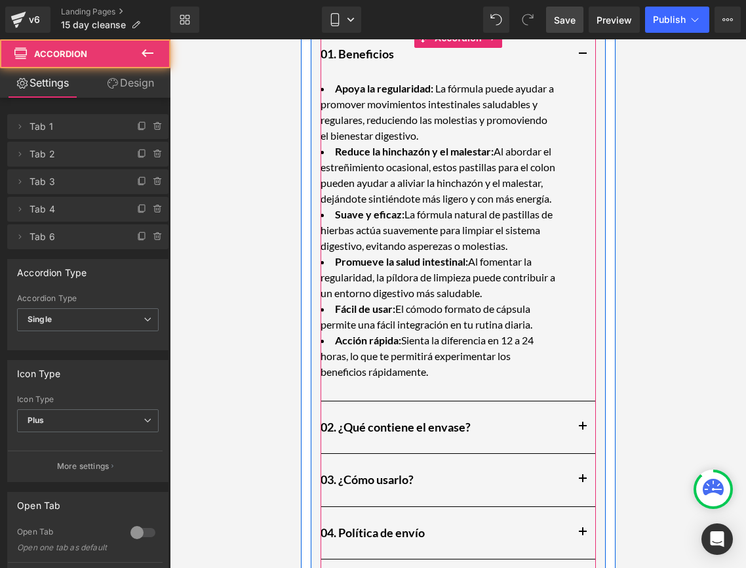
click at [577, 435] on button "button" at bounding box center [582, 427] width 26 height 52
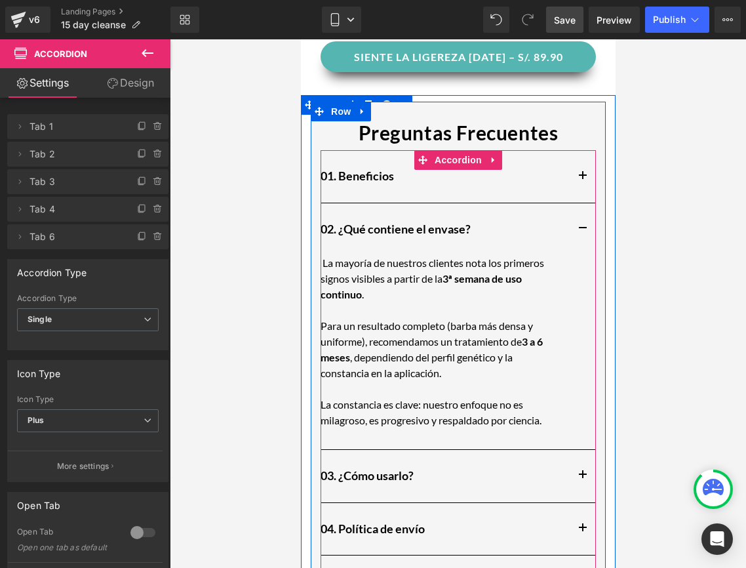
scroll to position [1439, 0]
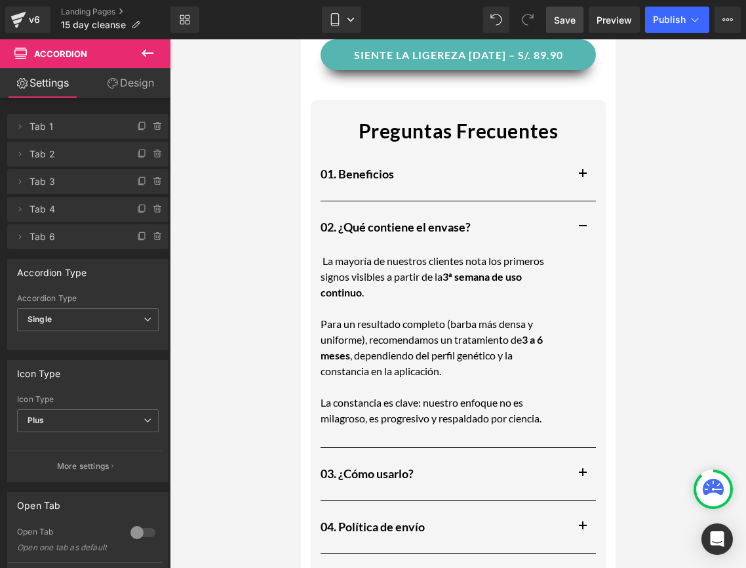
click at [402, 395] on p "La constancia es clave: nuestro enfoque no es milagroso, es progresivo y respal…" at bounding box center [438, 410] width 236 height 31
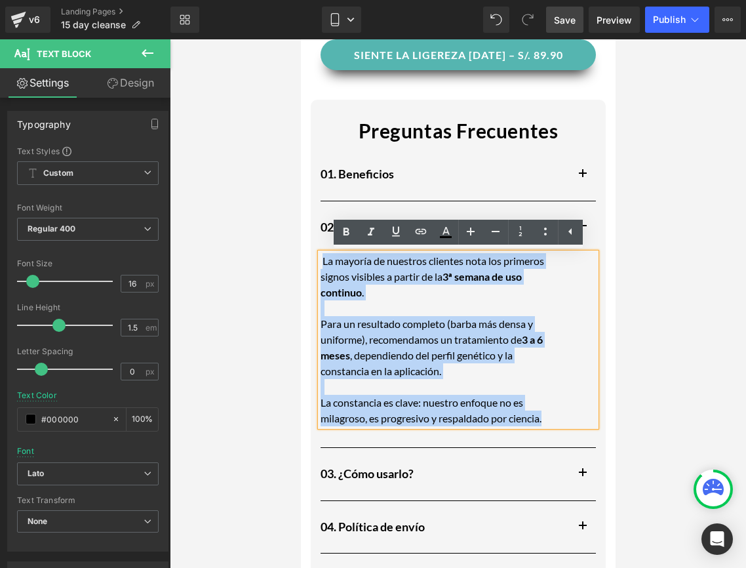
drag, startPoint x: 557, startPoint y: 419, endPoint x: 323, endPoint y: 265, distance: 279.7
click at [323, 265] on div "La mayoría de nuestros clientes nota los primeros signos visibles a partir de l…" at bounding box center [457, 339] width 275 height 173
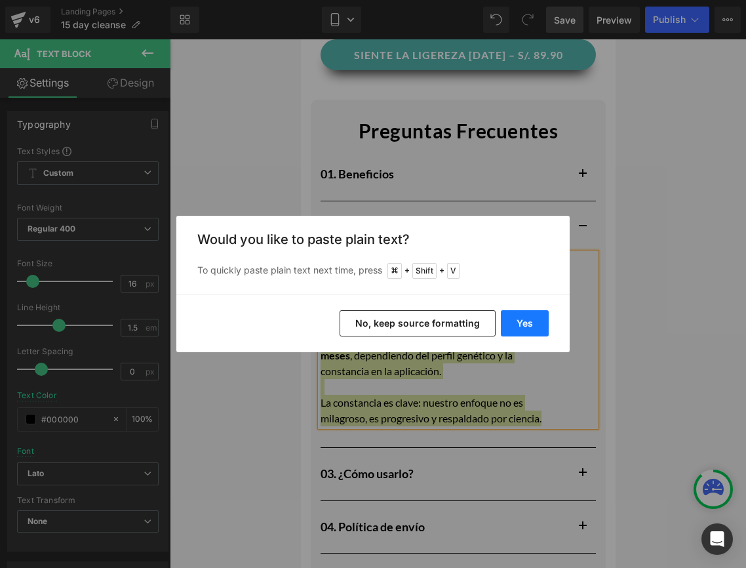
click at [521, 323] on button "Yes" at bounding box center [525, 323] width 48 height 26
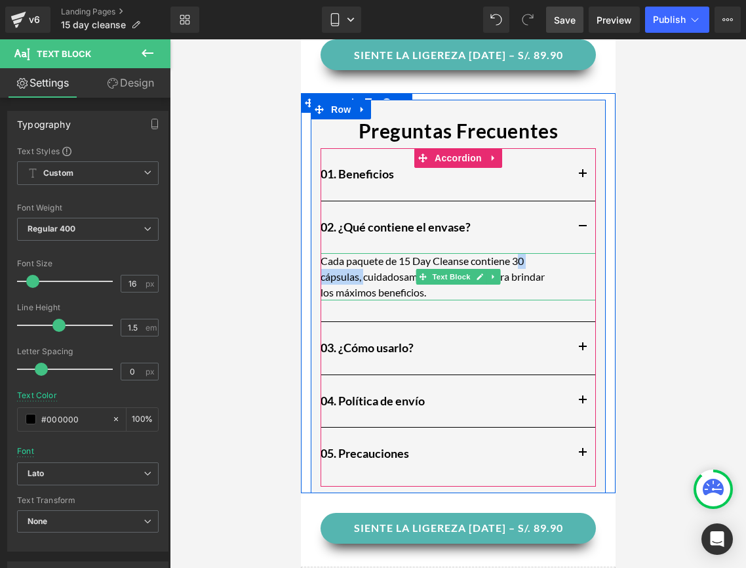
drag, startPoint x: 518, startPoint y: 260, endPoint x: 361, endPoint y: 274, distance: 157.3
click at [361, 274] on p "Cada paquete de 15 Day Cleanse contiene 30 cápsulas, cuidadosamente formulado p…" at bounding box center [438, 276] width 236 height 47
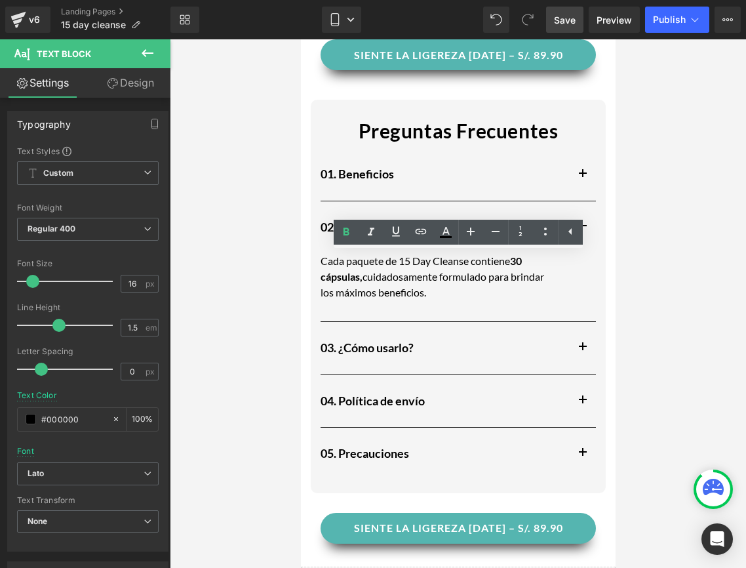
click at [282, 337] on div at bounding box center [458, 303] width 576 height 528
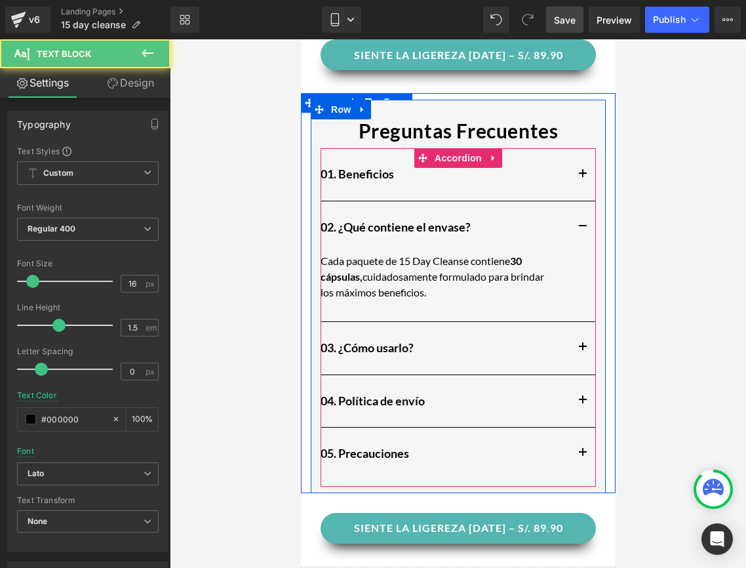
click at [468, 294] on p "Cada paquete de 15 Day Cleanse contiene 30 cápsulas, cuidadosamente formulado p…" at bounding box center [438, 276] width 236 height 47
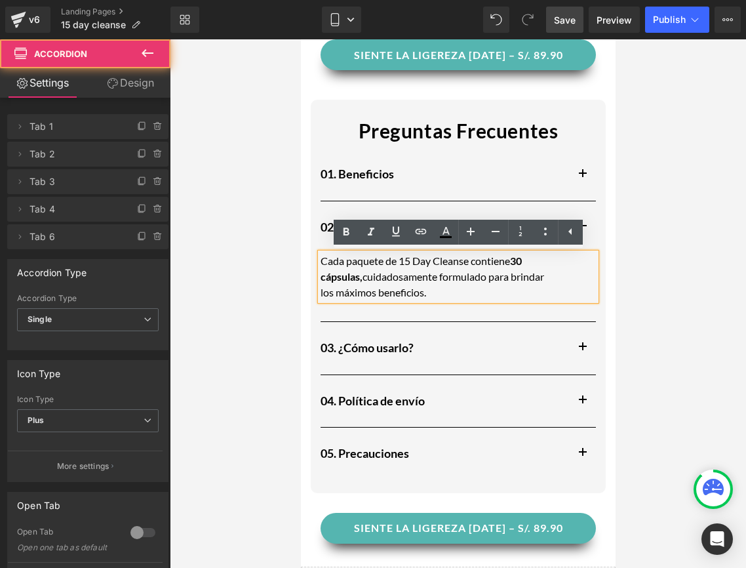
click at [582, 341] on button "button" at bounding box center [582, 348] width 26 height 52
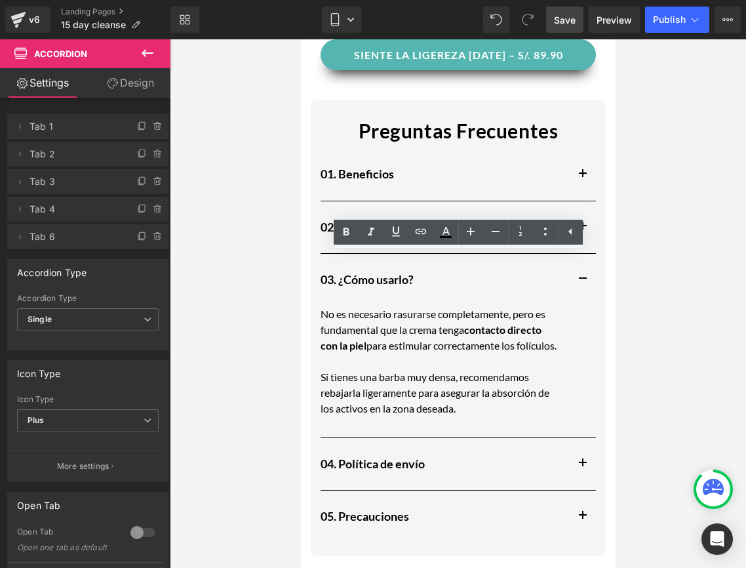
click at [359, 353] on p "No es necesario rasurarse completamente, pero es fundamental que la crema tenga…" at bounding box center [438, 329] width 236 height 47
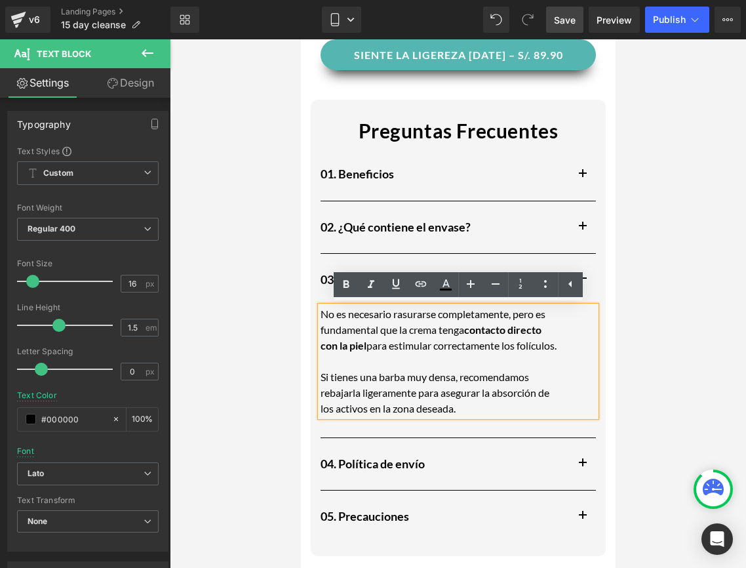
drag, startPoint x: 480, startPoint y: 426, endPoint x: 317, endPoint y: 307, distance: 201.8
click at [320, 307] on div "No es necesario rasurarse completamente, pero es fundamental que la crema tenga…" at bounding box center [457, 361] width 275 height 110
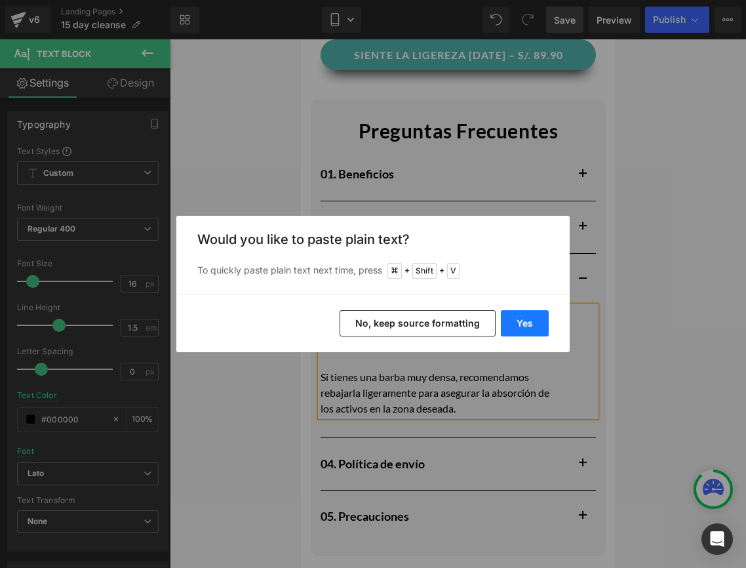
click at [531, 317] on button "Yes" at bounding box center [525, 323] width 48 height 26
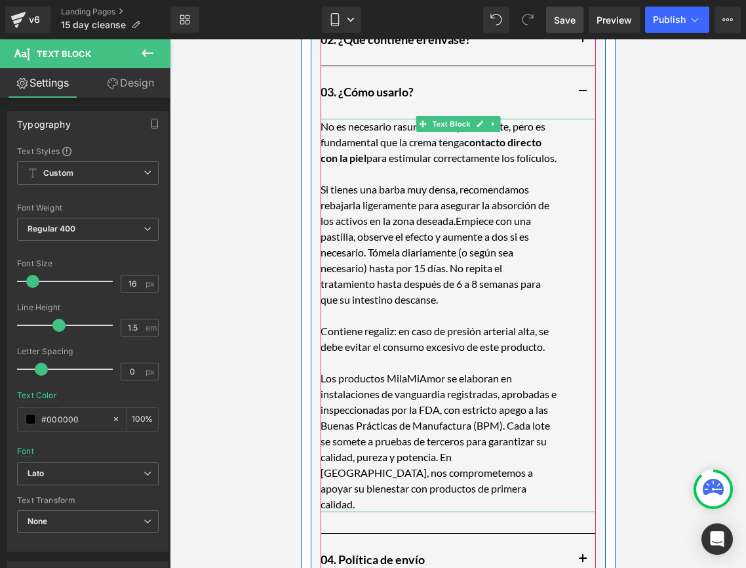
scroll to position [1638, 0]
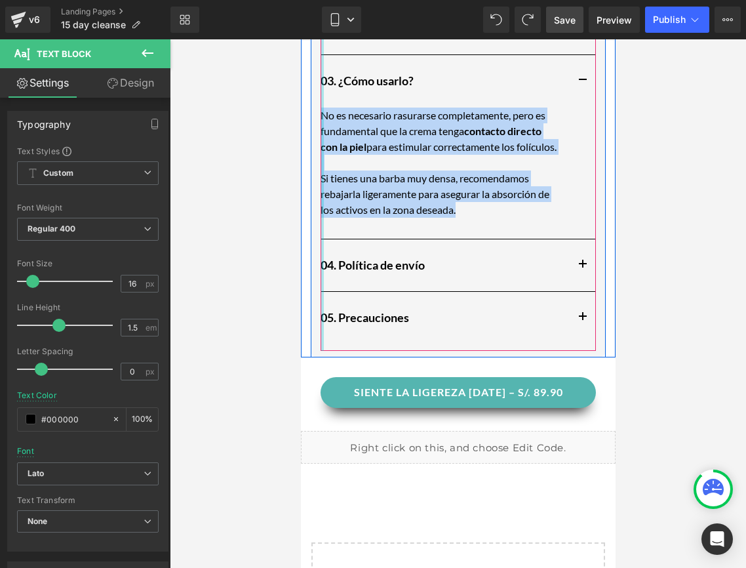
drag, startPoint x: 464, startPoint y: 228, endPoint x: 320, endPoint y: 115, distance: 183.1
click at [320, 115] on div "01. Beneficios Heading Apoya la regularidad: La fórmula puede ayudar a promover…" at bounding box center [457, 150] width 275 height 401
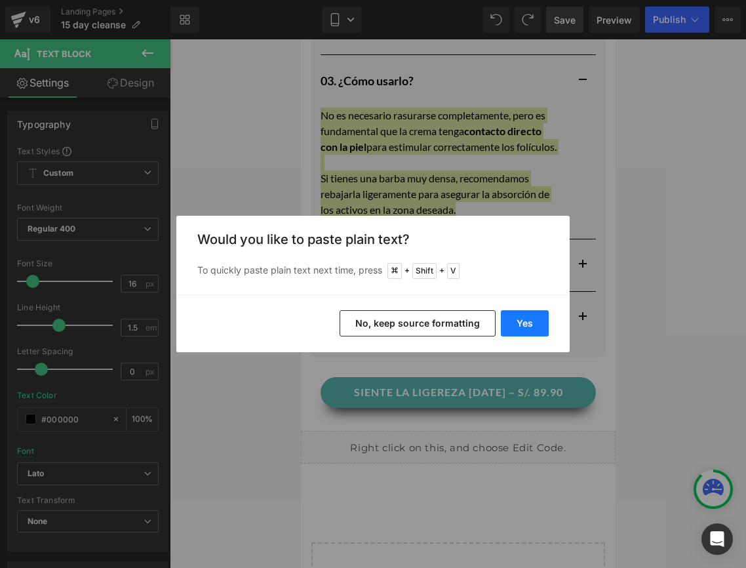
click at [533, 334] on button "Yes" at bounding box center [525, 323] width 48 height 26
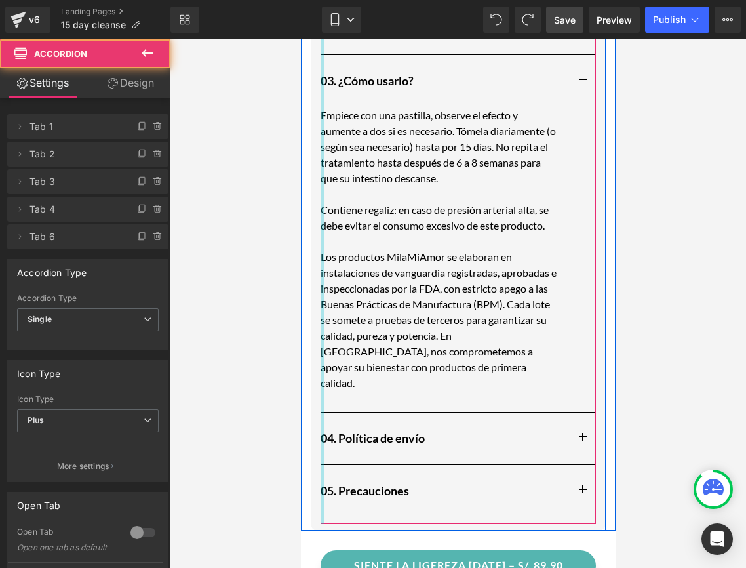
click at [323, 255] on div at bounding box center [321, 237] width 3 height 574
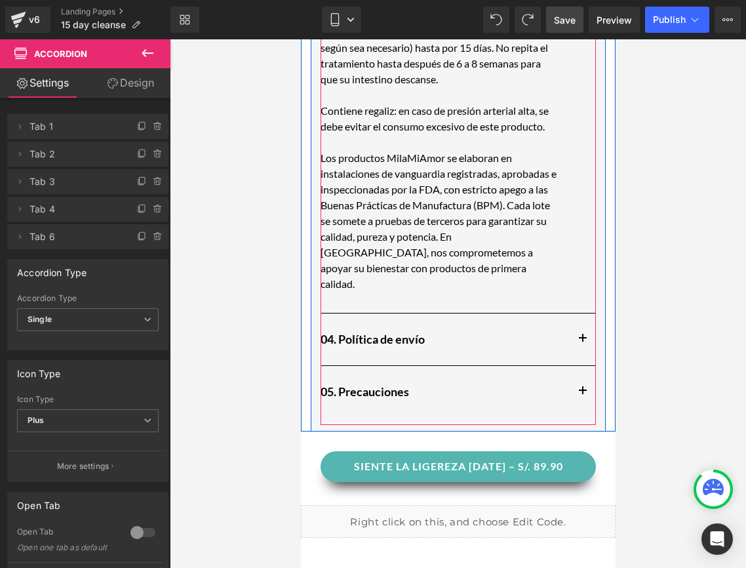
scroll to position [1744, 0]
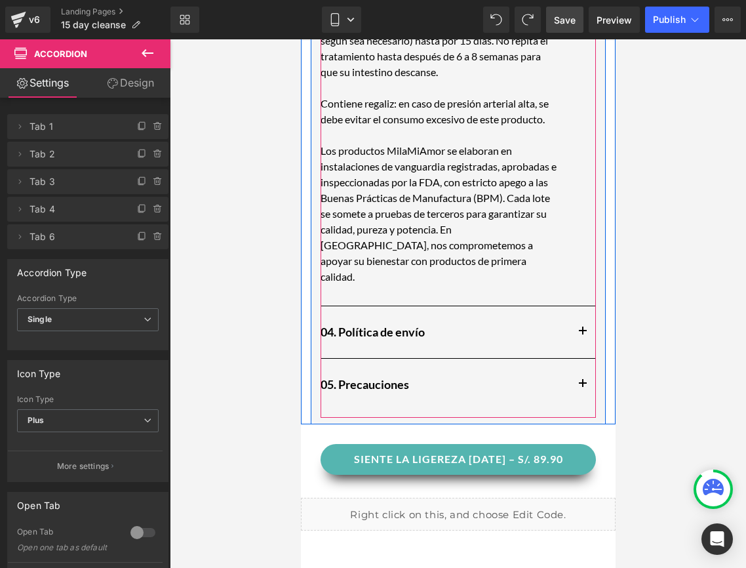
click at [586, 311] on button "button" at bounding box center [582, 332] width 26 height 52
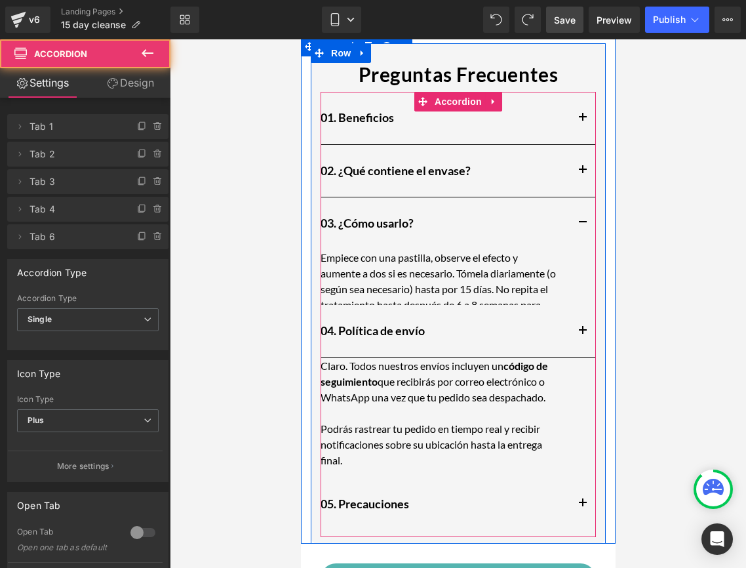
scroll to position [1455, 0]
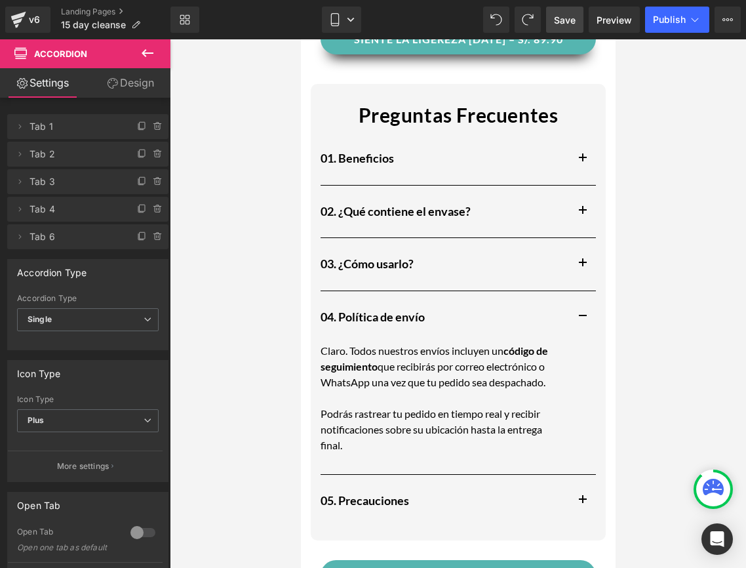
click at [352, 385] on span "que recibirás por correo electrónico o WhatsApp una vez que tu pedido sea despa…" at bounding box center [432, 374] width 225 height 28
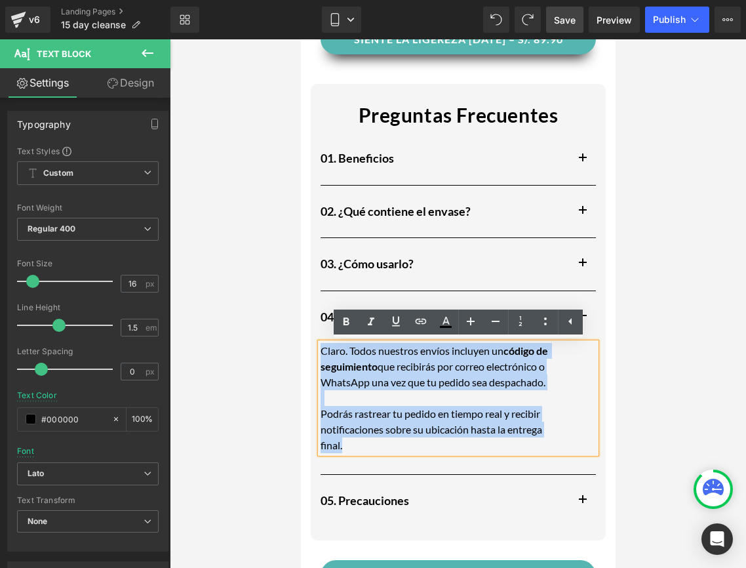
drag, startPoint x: 359, startPoint y: 445, endPoint x: 304, endPoint y: 352, distance: 108.2
click at [304, 352] on div "Preguntas Frecuentes Text Block 01. Beneficios Heading Apoya la regularidad: La…" at bounding box center [457, 308] width 315 height 462
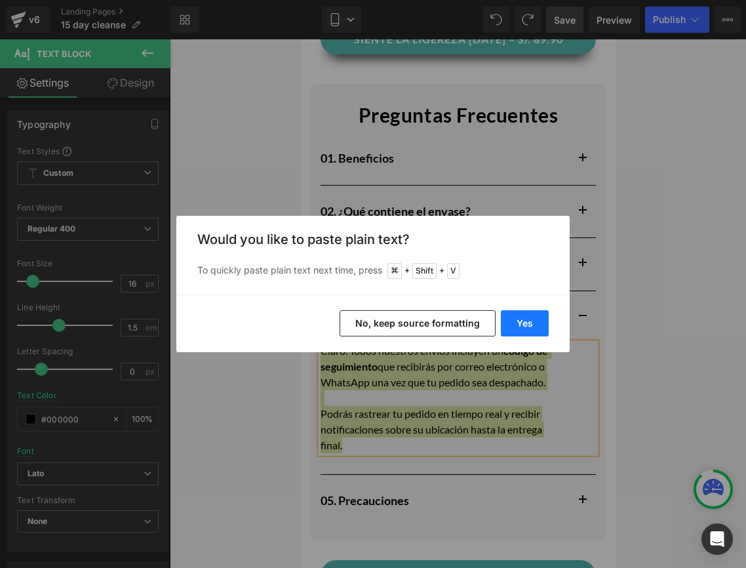
click at [530, 322] on button "Yes" at bounding box center [525, 323] width 48 height 26
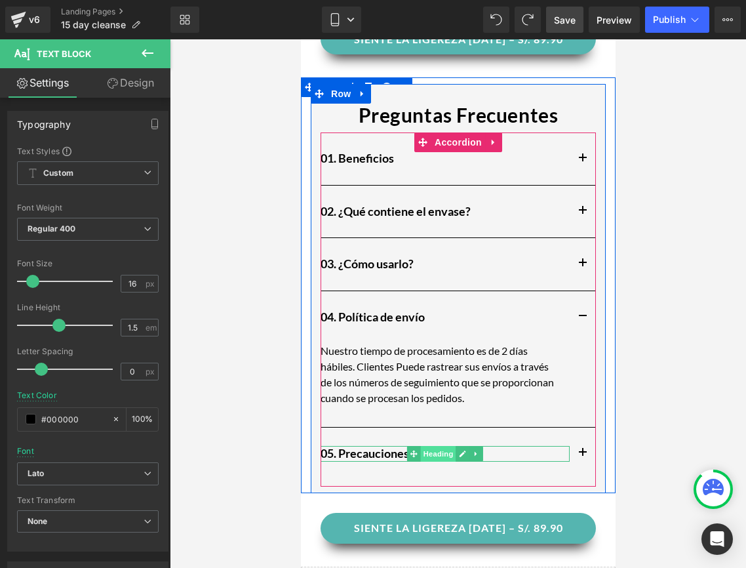
click at [431, 447] on span "Heading" at bounding box center [437, 454] width 35 height 16
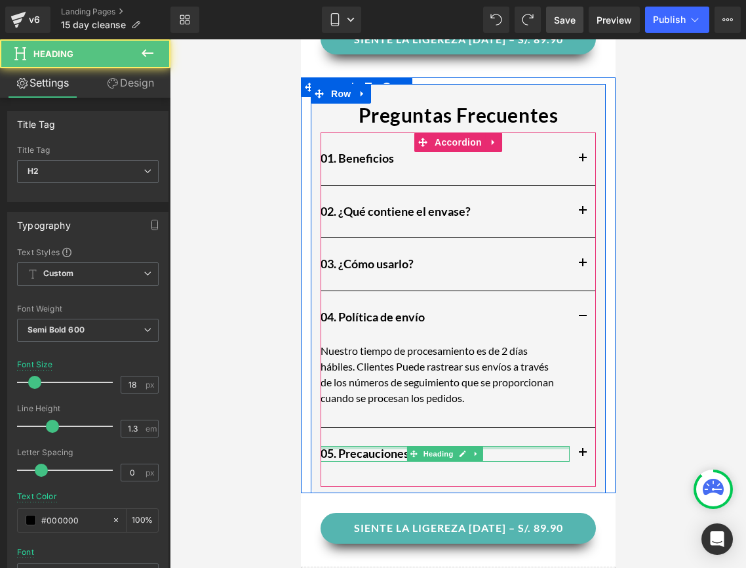
click at [521, 449] on h2 "05. Precauciones" at bounding box center [444, 453] width 249 height 15
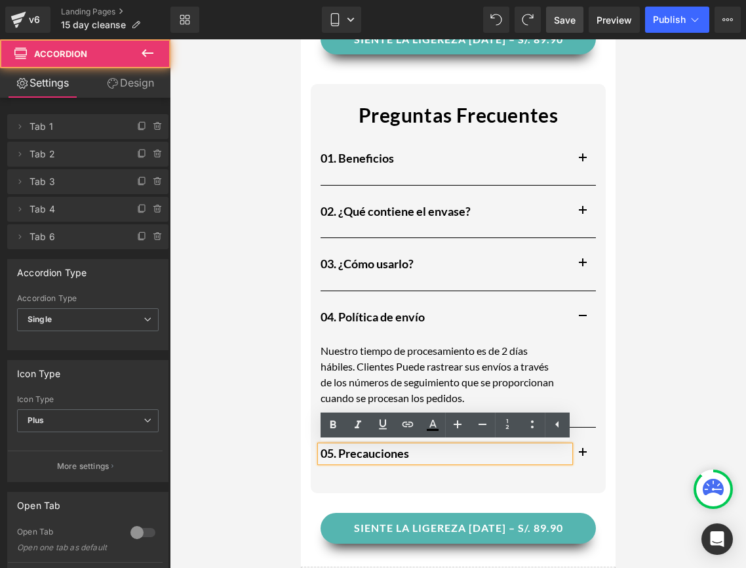
click at [583, 452] on button "button" at bounding box center [582, 454] width 26 height 52
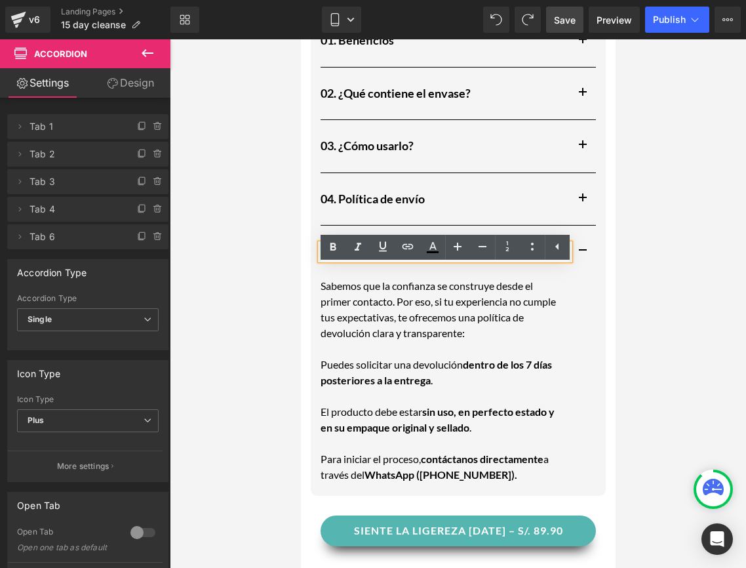
scroll to position [1583, 0]
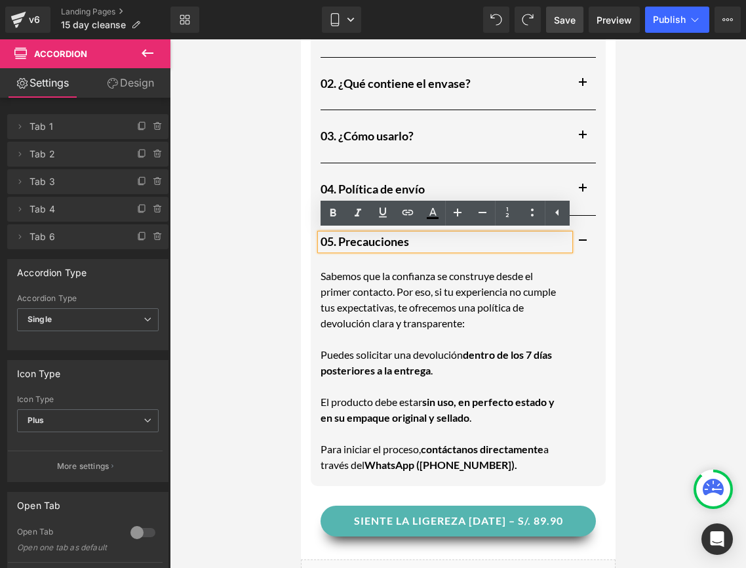
click at [437, 391] on p at bounding box center [438, 386] width 236 height 16
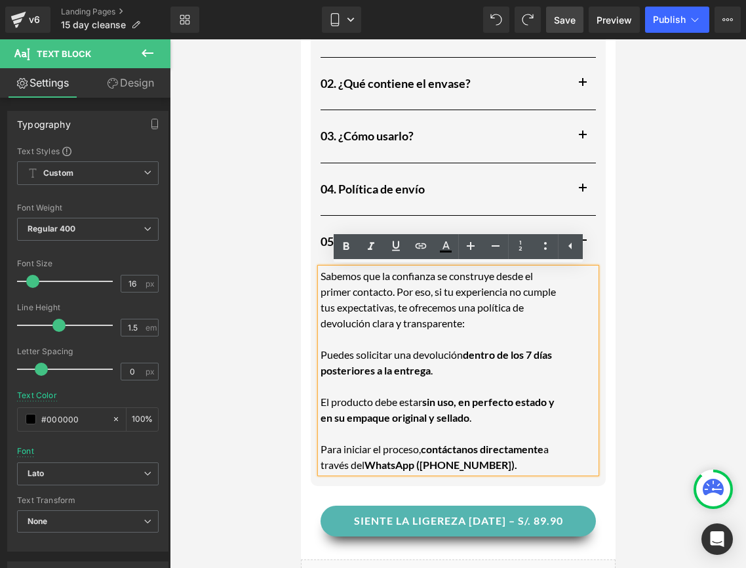
drag, startPoint x: 514, startPoint y: 466, endPoint x: 298, endPoint y: 276, distance: 287.6
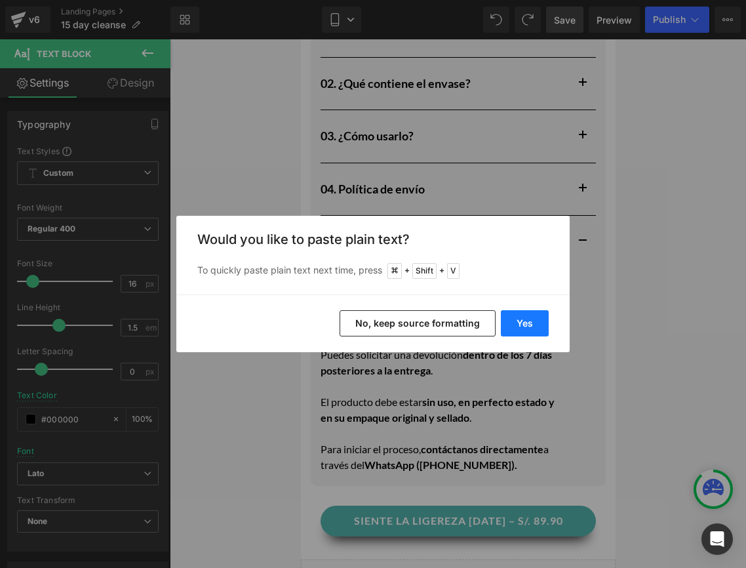
click at [543, 321] on button "Yes" at bounding box center [525, 323] width 48 height 26
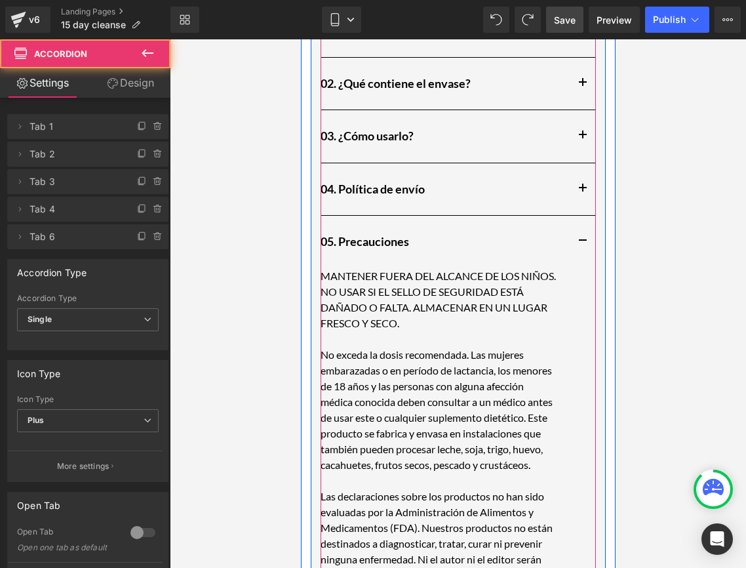
click at [577, 184] on button "button" at bounding box center [582, 189] width 26 height 52
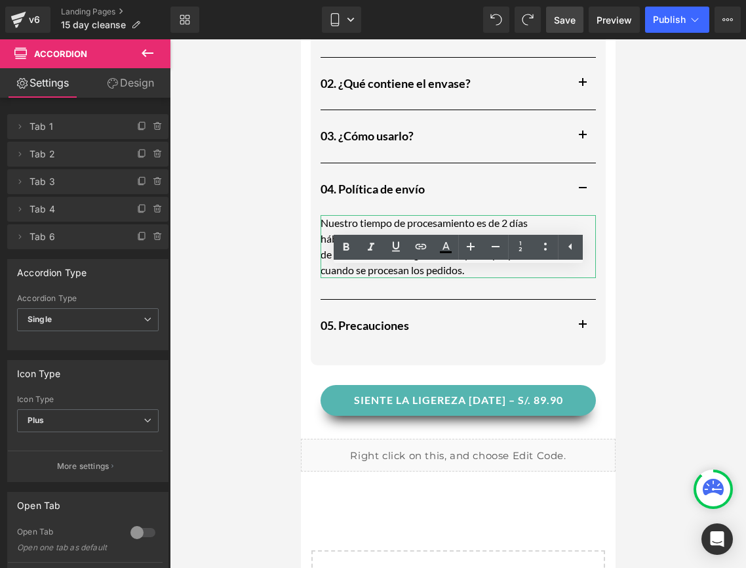
click at [495, 224] on p "Nuestro tiempo de procesamiento es de 2 días hábiles. Clientes Puede rastrear s…" at bounding box center [438, 246] width 236 height 63
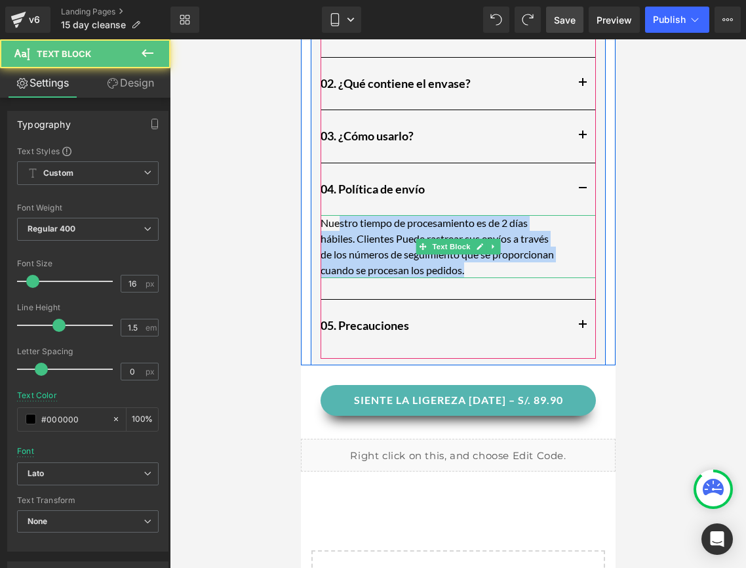
drag, startPoint x: 484, startPoint y: 270, endPoint x: 338, endPoint y: 231, distance: 151.4
click at [338, 231] on p "Nuestro tiempo de procesamiento es de 2 días hábiles. Clientes Puede rastrear s…" at bounding box center [438, 246] width 236 height 63
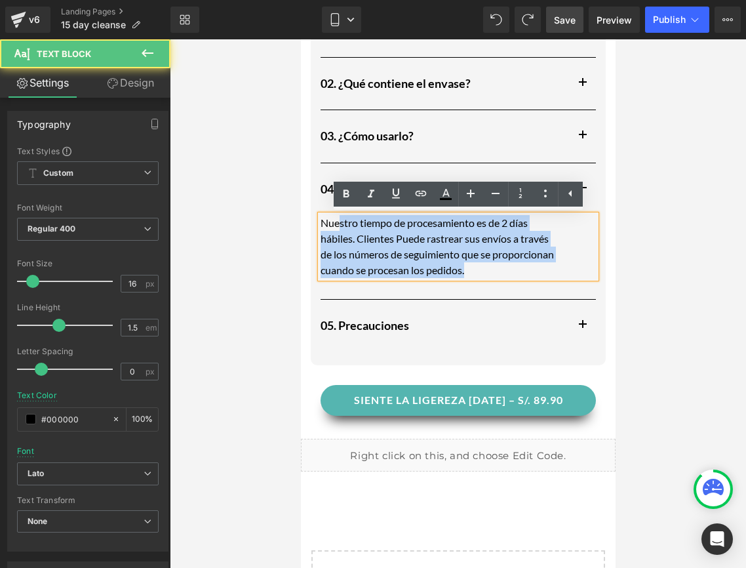
click at [350, 237] on p "Nuestro tiempo de procesamiento es de 2 días hábiles. Clientes Puede rastrear s…" at bounding box center [438, 246] width 236 height 63
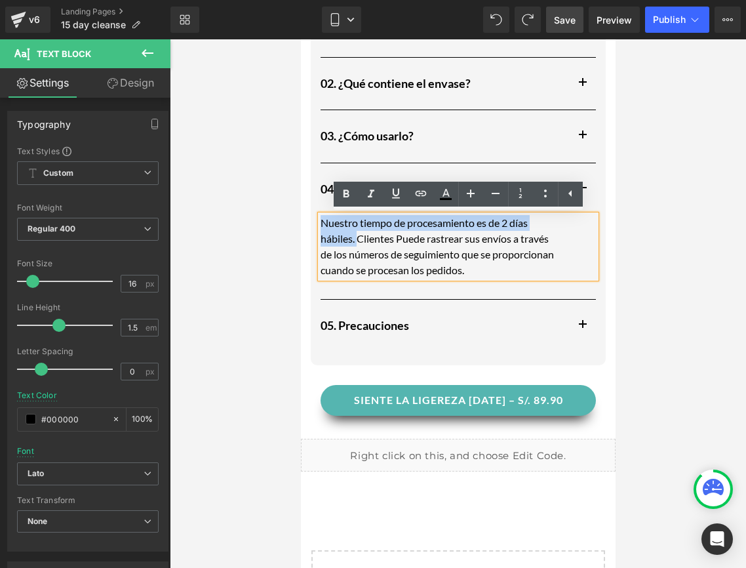
drag, startPoint x: 357, startPoint y: 235, endPoint x: 314, endPoint y: 212, distance: 49.3
click at [314, 212] on div "Preguntas Frecuentes Text Block 01. Beneficios Heading Apoya la regularidad: La…" at bounding box center [457, 157] width 295 height 402
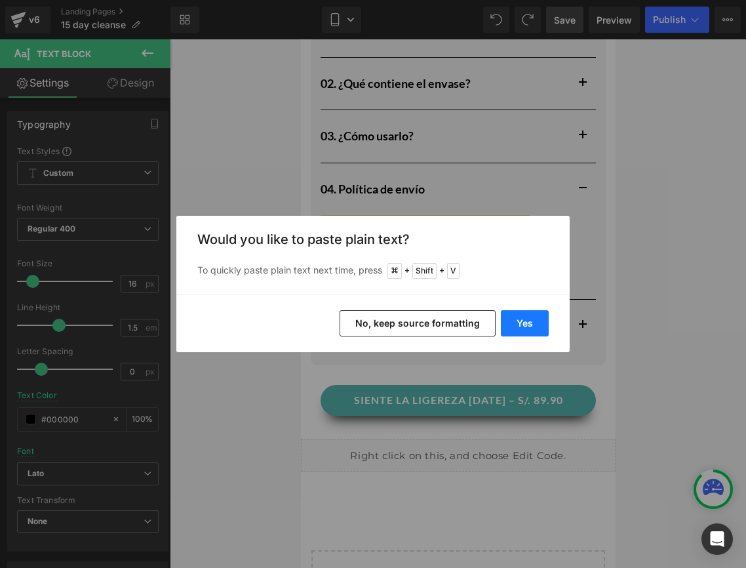
click at [523, 334] on button "Yes" at bounding box center [525, 323] width 48 height 26
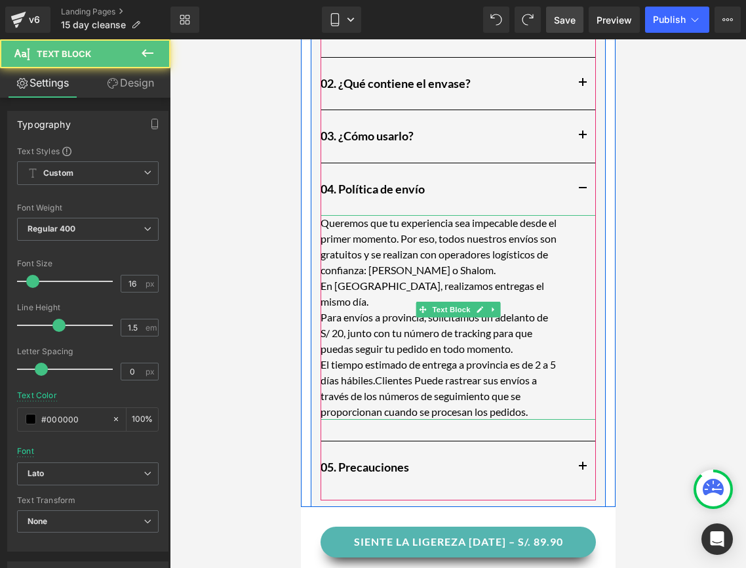
click at [439, 357] on p "El tiempo estimado de entrega a provincia es de 2 a 5 días hábiles.Clientes Pue…" at bounding box center [438, 388] width 236 height 63
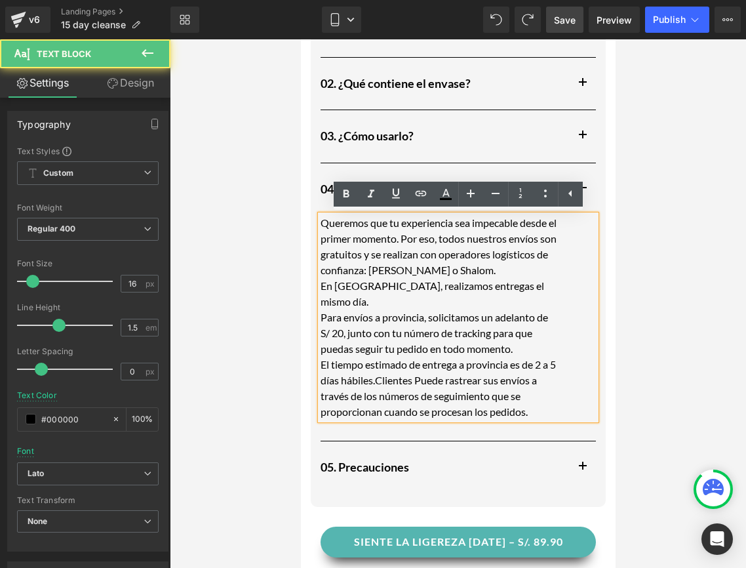
click at [384, 368] on p "El tiempo estimado de entrega a provincia es de 2 a 5 días hábiles.Clientes Pue…" at bounding box center [438, 388] width 236 height 63
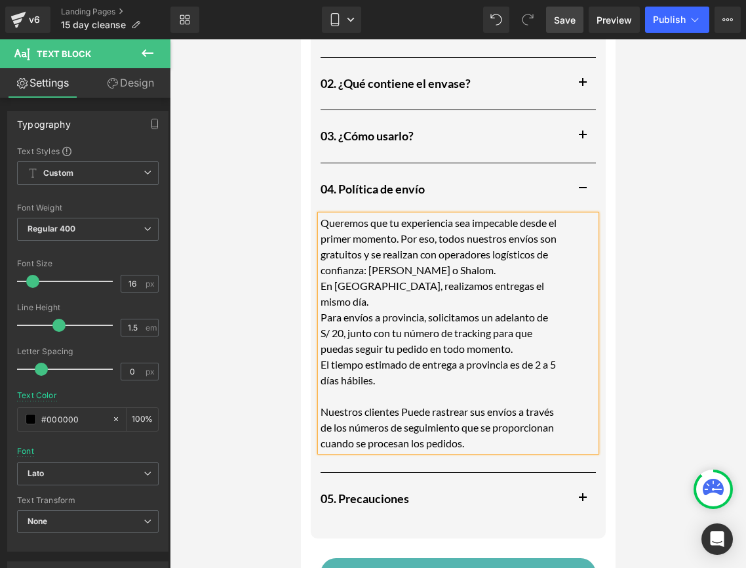
click at [419, 404] on p "Nuestros clientes Puede rastrear sus envíos a través de los números de seguimie…" at bounding box center [438, 427] width 236 height 47
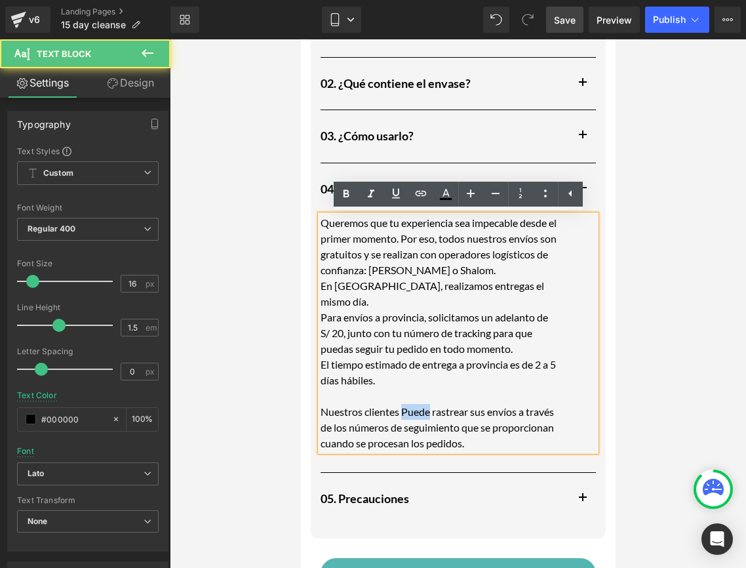
click at [419, 404] on p "Nuestros clientes Puede rastrear sus envíos a través de los números de seguimie…" at bounding box center [438, 427] width 236 height 47
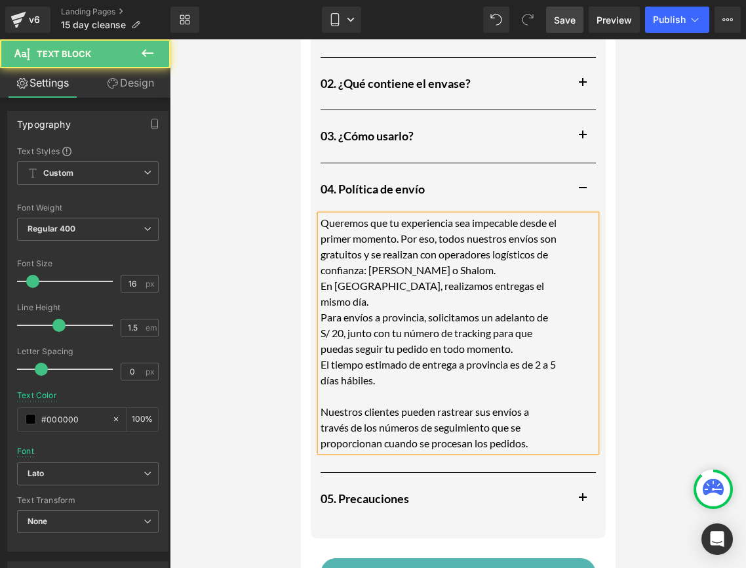
click at [320, 357] on p "El tiempo estimado de entrega a provincia es de 2 a 5 días hábiles." at bounding box center [438, 372] width 236 height 31
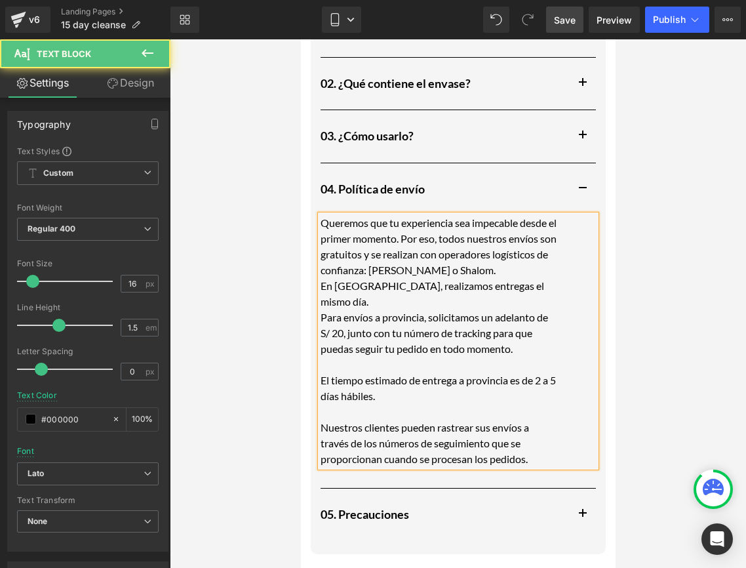
click at [321, 309] on p "Para envíos a provincia, solicitamos un adelanto de S/ 20, junto con tu número …" at bounding box center [438, 332] width 236 height 47
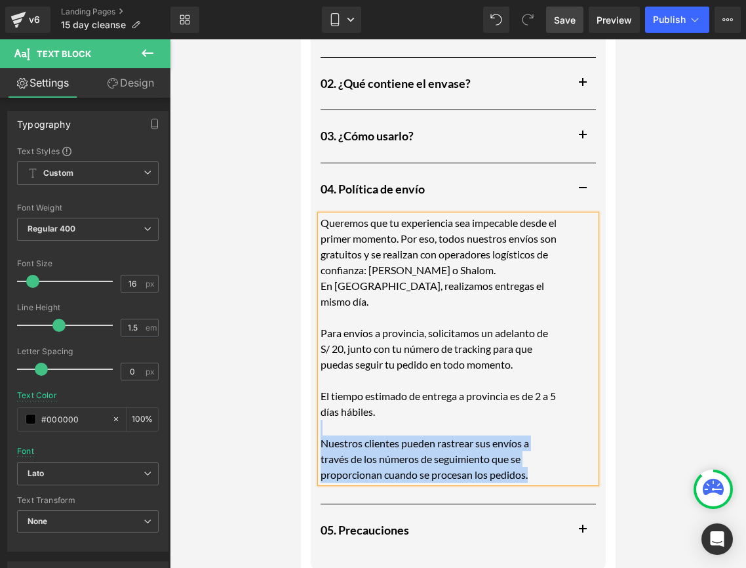
drag, startPoint x: 544, startPoint y: 460, endPoint x: 325, endPoint y: 415, distance: 223.0
click at [325, 415] on div "Queremos que tu experiencia sea impecable desde el primer momento. Por eso, tod…" at bounding box center [457, 349] width 275 height 268
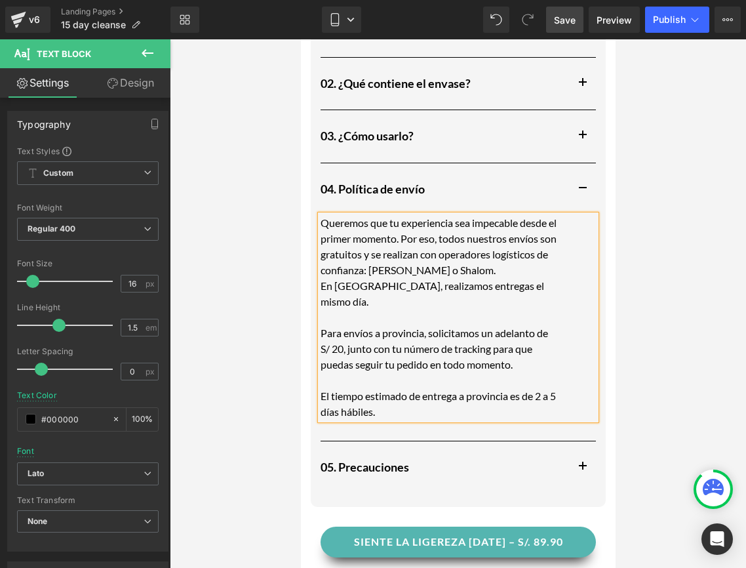
click at [320, 283] on p "En [GEOGRAPHIC_DATA], realizamos entregas el mismo día." at bounding box center [438, 293] width 236 height 31
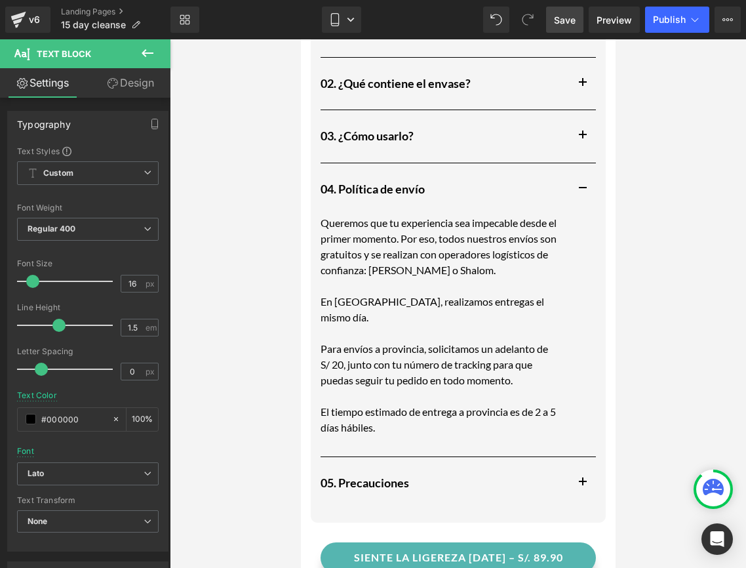
click at [220, 315] on div at bounding box center [458, 303] width 576 height 528
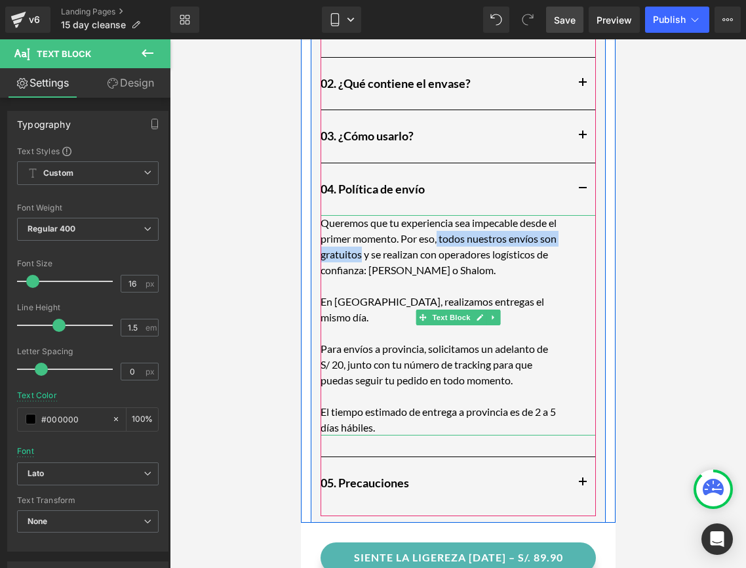
drag, startPoint x: 448, startPoint y: 240, endPoint x: 380, endPoint y: 253, distance: 69.4
click at [380, 253] on p "Queremos que tu experiencia sea impecable desde el primer momento. Por eso, tod…" at bounding box center [438, 246] width 236 height 63
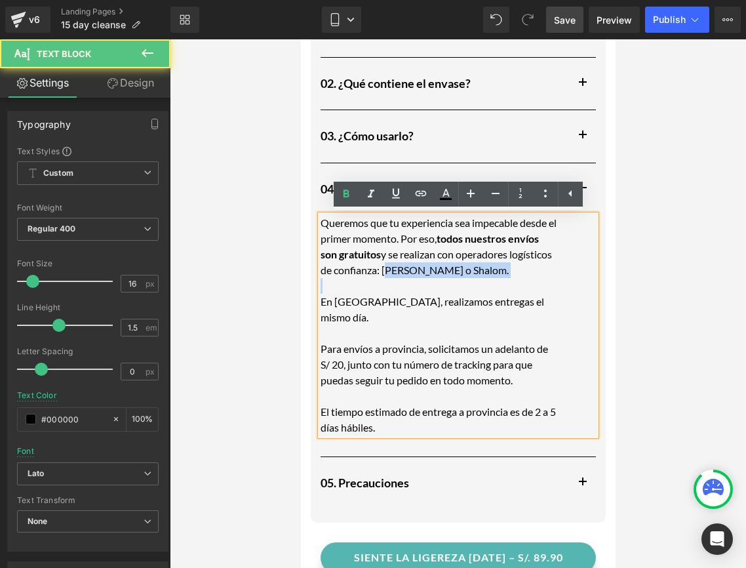
drag, startPoint x: 426, startPoint y: 268, endPoint x: 534, endPoint y: 279, distance: 108.8
click at [534, 279] on div "Queremos que tu experiencia sea impecable desde el primer momento. Por eso, tod…" at bounding box center [457, 325] width 275 height 220
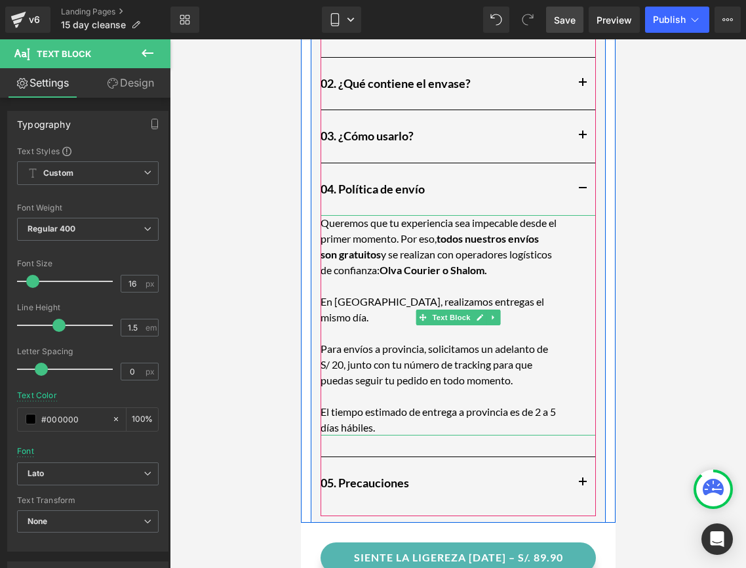
click at [342, 305] on p "En [GEOGRAPHIC_DATA], realizamos entregas el mismo día." at bounding box center [438, 309] width 236 height 31
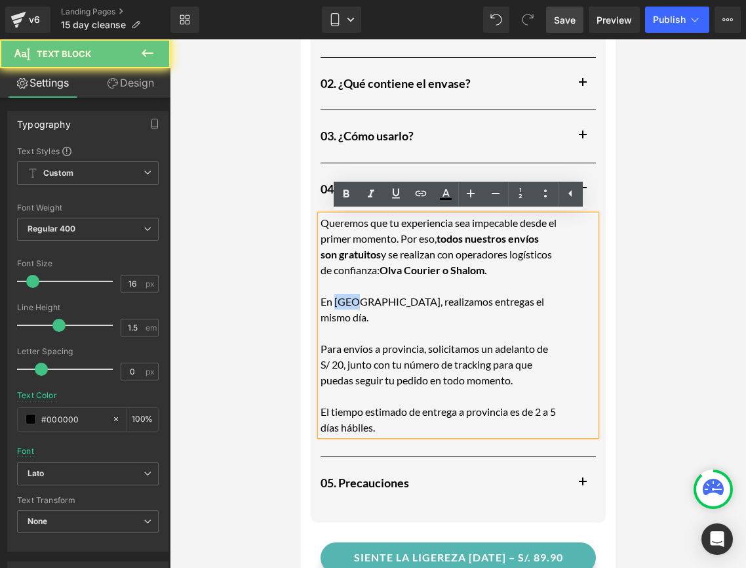
click at [342, 305] on p "En [GEOGRAPHIC_DATA], realizamos entregas el mismo día." at bounding box center [438, 309] width 236 height 31
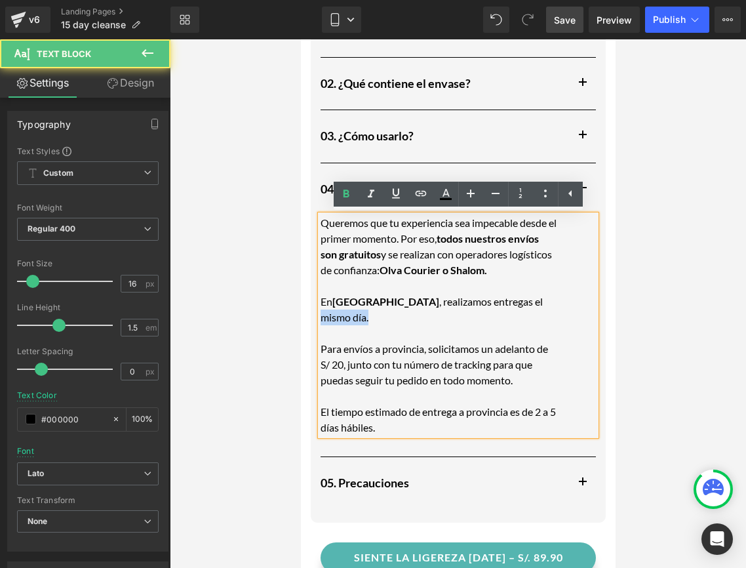
drag, startPoint x: 467, startPoint y: 300, endPoint x: 531, endPoint y: 304, distance: 64.4
click at [531, 304] on p "En [GEOGRAPHIC_DATA] , realizamos entregas el mismo día." at bounding box center [438, 309] width 236 height 31
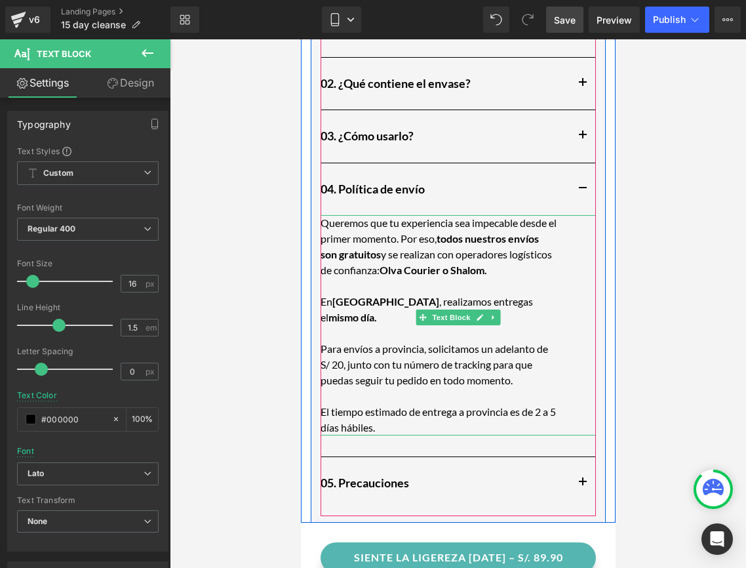
click at [389, 341] on p "Para envíos a provincia, solicitamos un adelanto de S/ 20, junto con tu número …" at bounding box center [438, 364] width 236 height 47
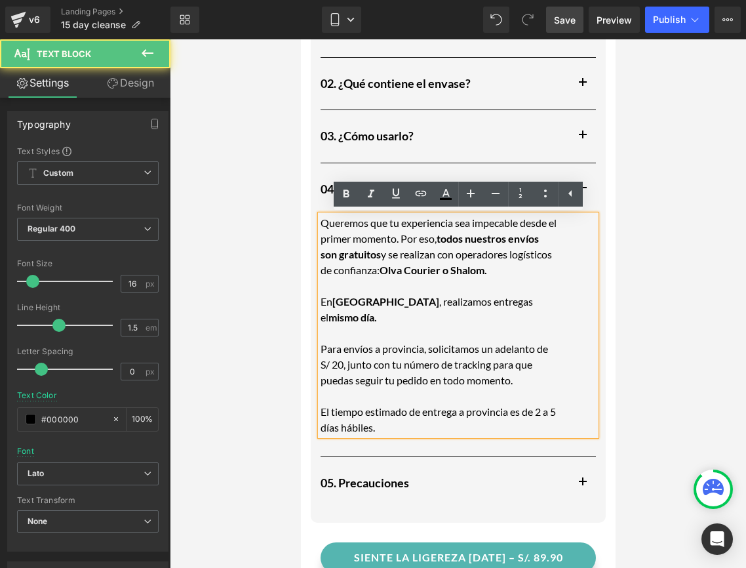
click at [389, 341] on p "Para envíos a provincia, solicitamos un adelanto de S/ 20, junto con tu número …" at bounding box center [438, 364] width 236 height 47
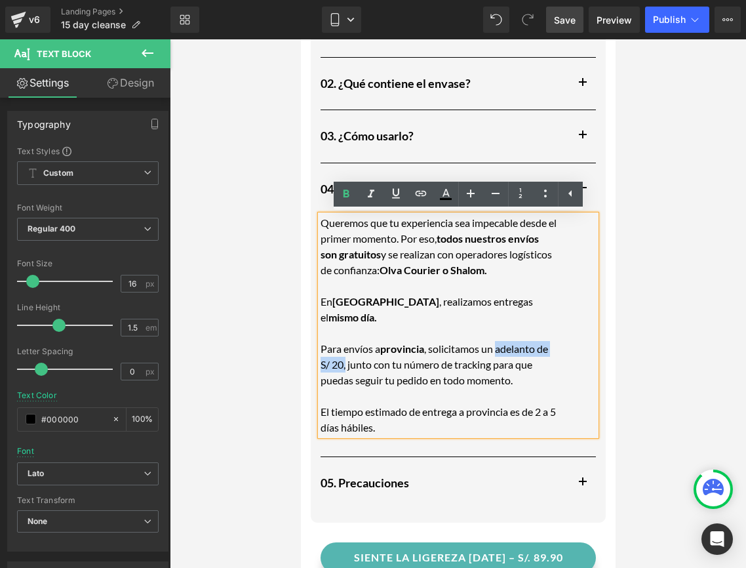
drag, startPoint x: 498, startPoint y: 334, endPoint x: 345, endPoint y: 343, distance: 153.0
click at [345, 343] on p "Para envíos a provincia , solicitamos un adelanto de S/ 20, junto con tu número…" at bounding box center [438, 364] width 236 height 47
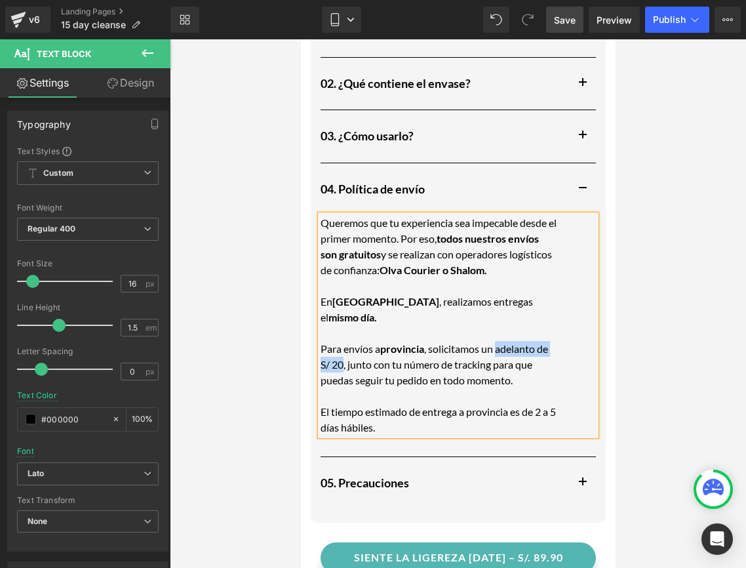
drag, startPoint x: 498, startPoint y: 336, endPoint x: 343, endPoint y: 343, distance: 154.9
click at [343, 343] on p "Para envíos a provincia , solicitamos un adelanto de S/ 20, junto con tu número…" at bounding box center [438, 364] width 236 height 47
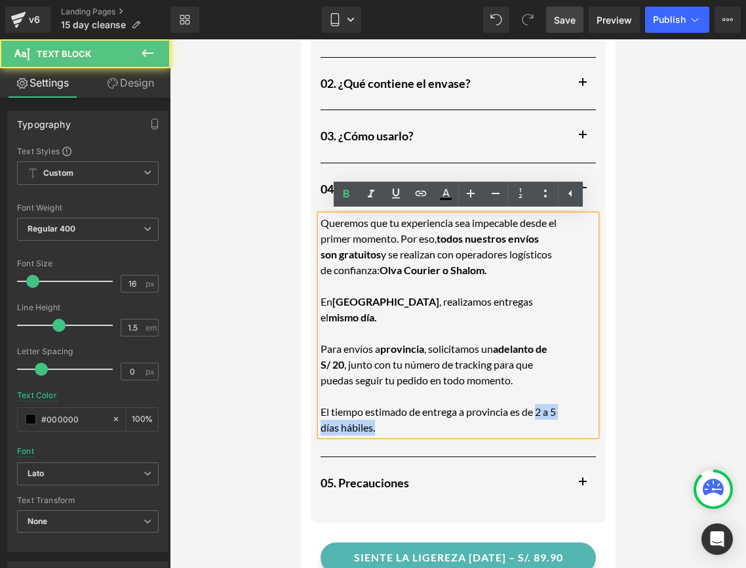
drag, startPoint x: 538, startPoint y: 400, endPoint x: 538, endPoint y: 409, distance: 9.2
click at [538, 409] on p "El tiempo estimado de entrega a provincia es de 2 a 5 días hábiles." at bounding box center [438, 419] width 236 height 31
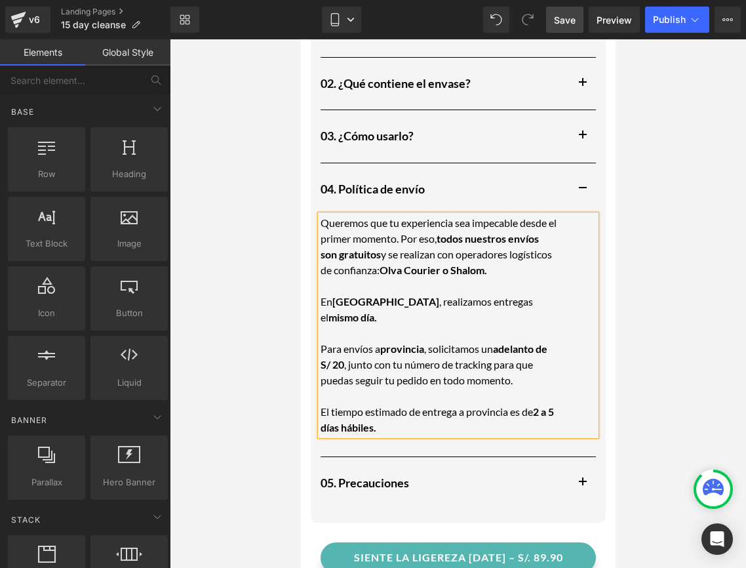
click at [622, 368] on div at bounding box center [458, 303] width 576 height 528
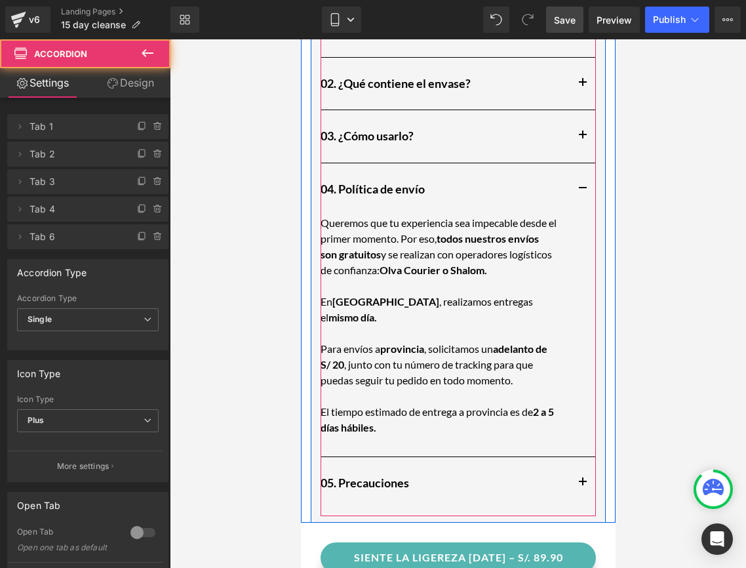
click at [584, 189] on button "button" at bounding box center [582, 189] width 26 height 52
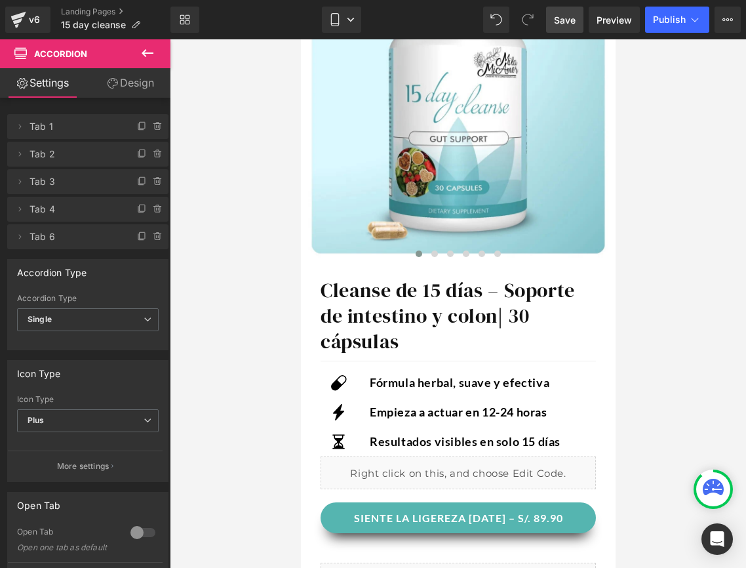
scroll to position [0, 0]
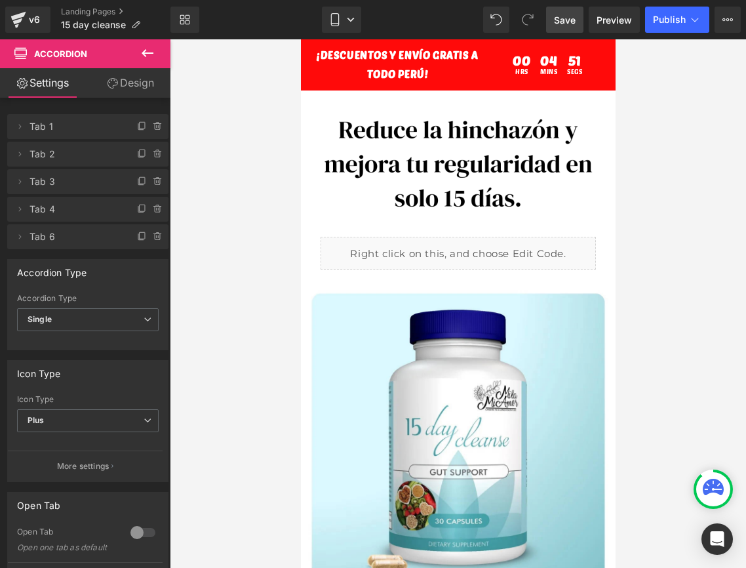
click at [568, 24] on span "Save" at bounding box center [565, 20] width 22 height 14
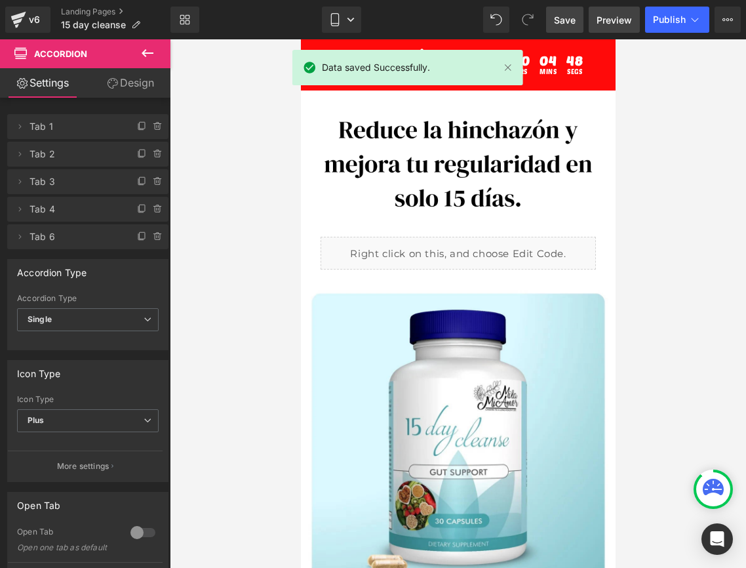
click at [600, 20] on span "Preview" at bounding box center [614, 20] width 35 height 14
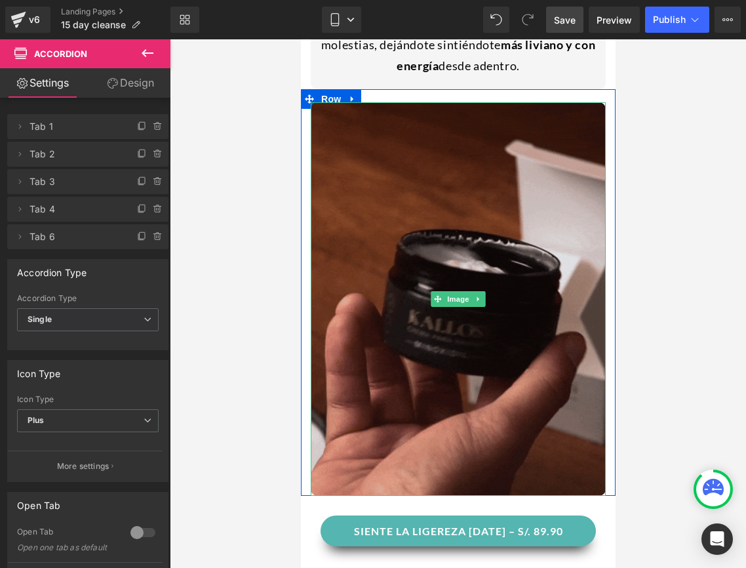
scroll to position [966, 0]
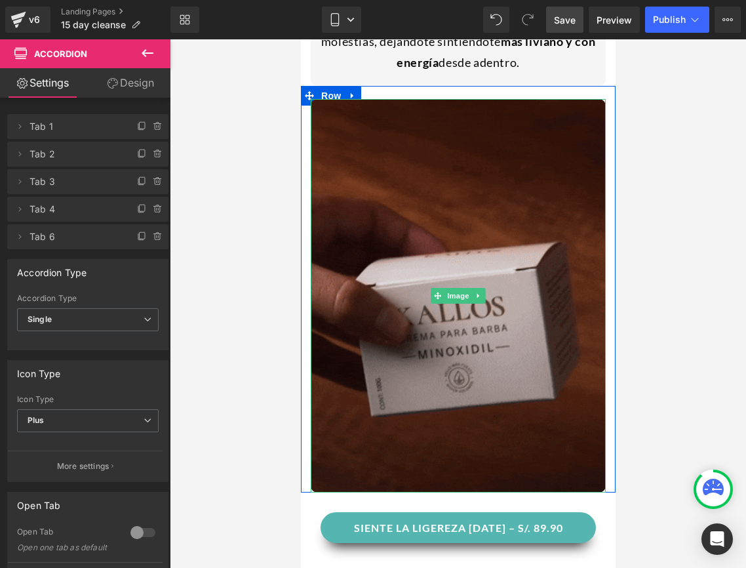
click at [411, 319] on img at bounding box center [457, 295] width 295 height 393
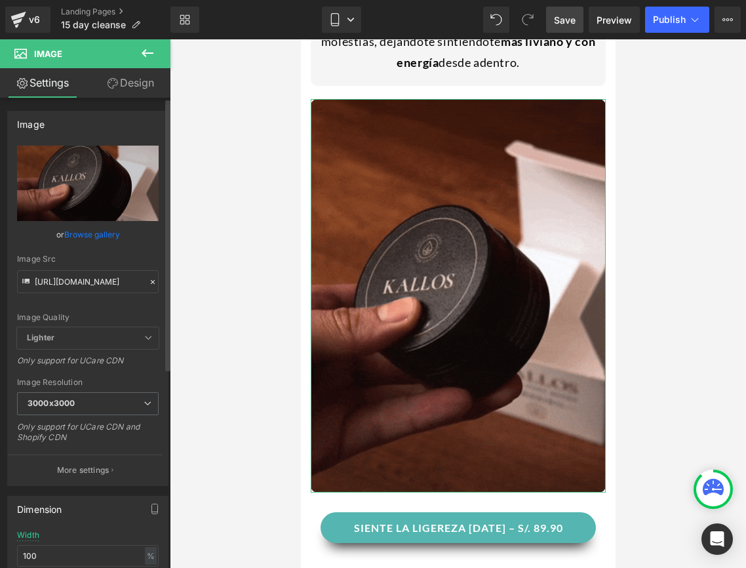
click at [151, 281] on icon at bounding box center [153, 282] width 4 height 4
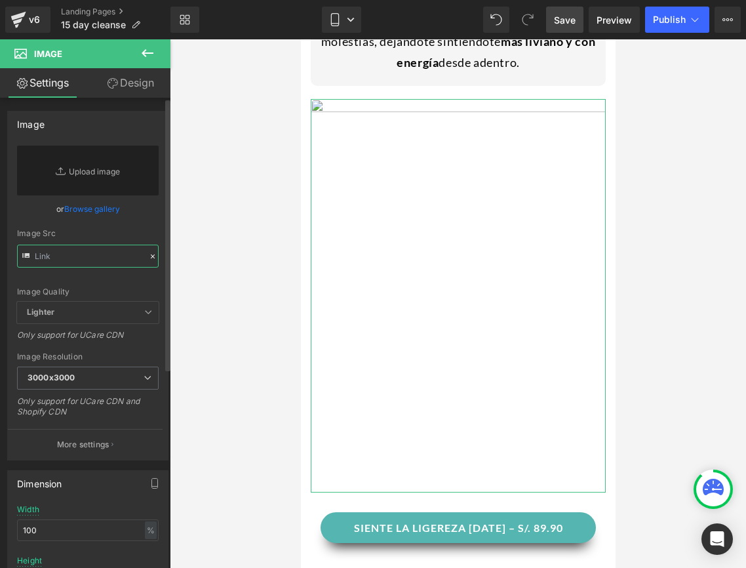
click at [75, 261] on input "text" at bounding box center [88, 256] width 142 height 23
paste input "[URL][DOMAIN_NAME]"
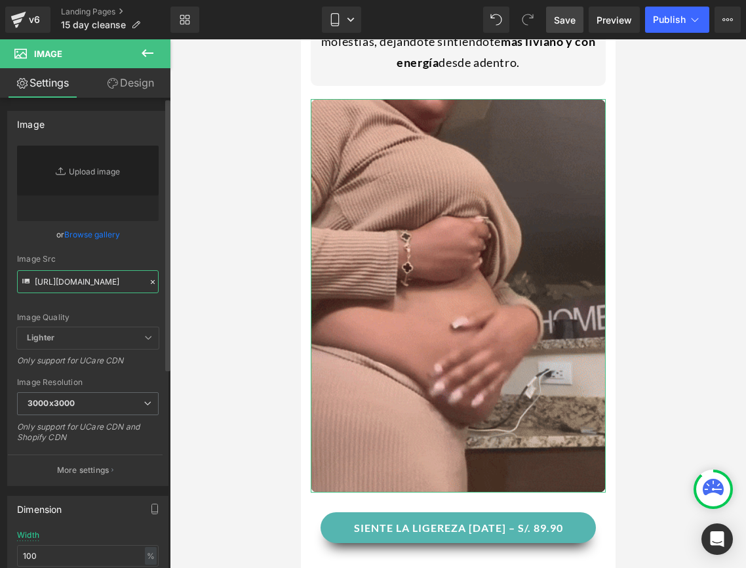
type input "[URL][DOMAIN_NAME]"
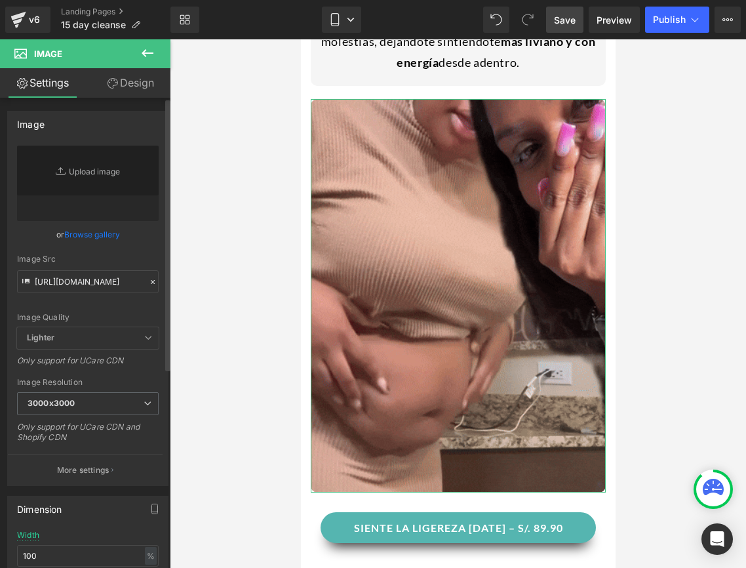
scroll to position [0, 0]
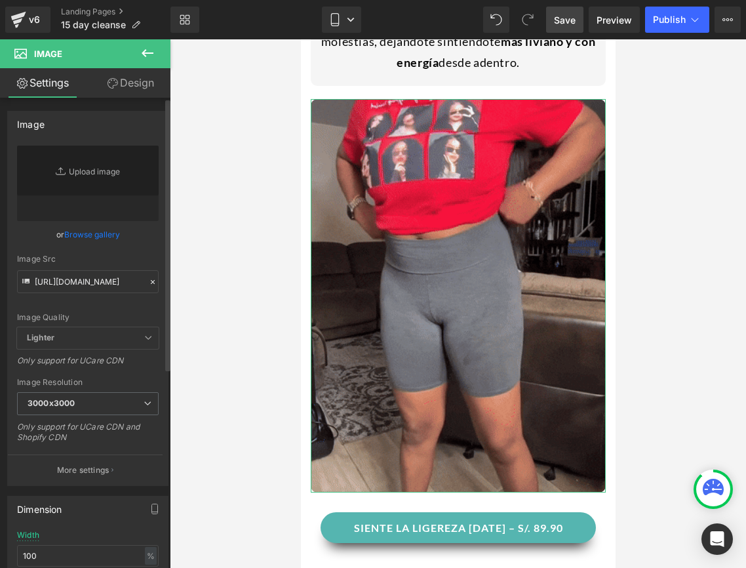
click at [133, 255] on div "Image Src" at bounding box center [88, 258] width 142 height 9
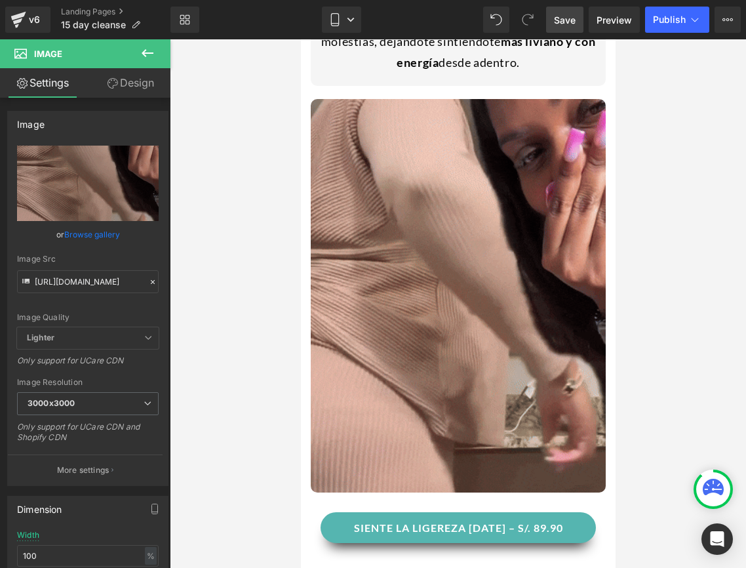
click at [576, 23] on span "Save" at bounding box center [565, 20] width 22 height 14
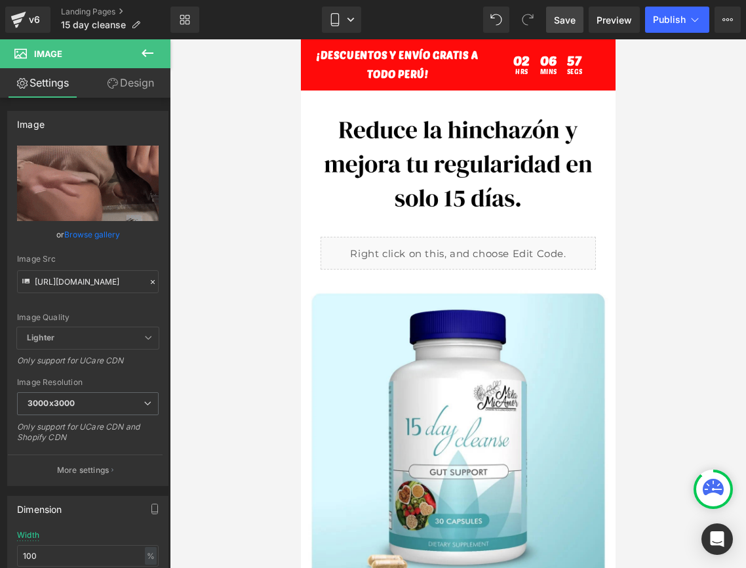
click at [555, 15] on span "Save" at bounding box center [565, 20] width 22 height 14
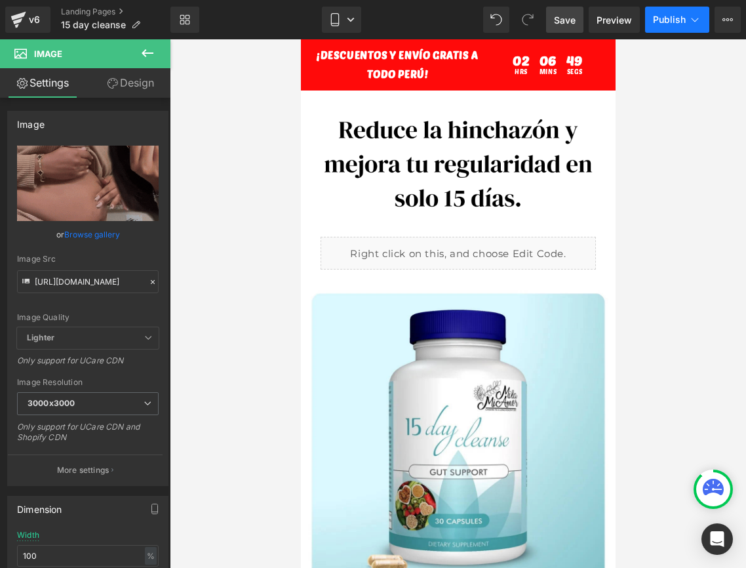
click at [697, 20] on icon at bounding box center [695, 20] width 7 height 4
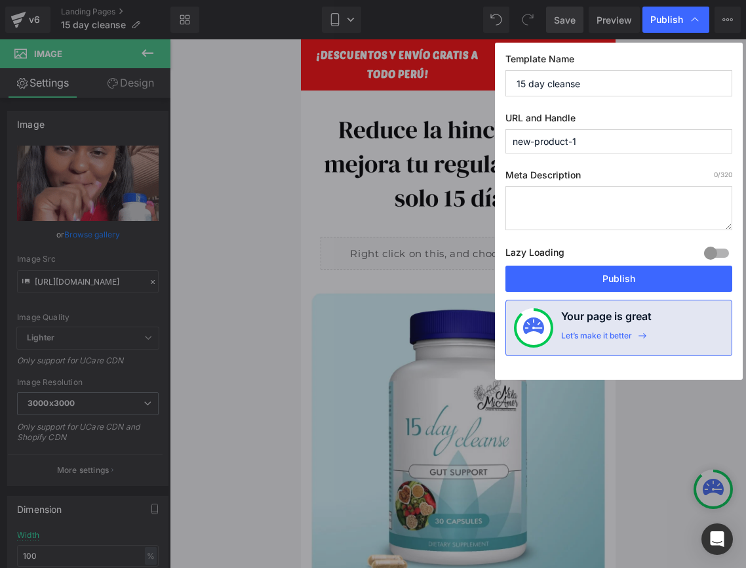
drag, startPoint x: 629, startPoint y: 146, endPoint x: 458, endPoint y: 144, distance: 170.5
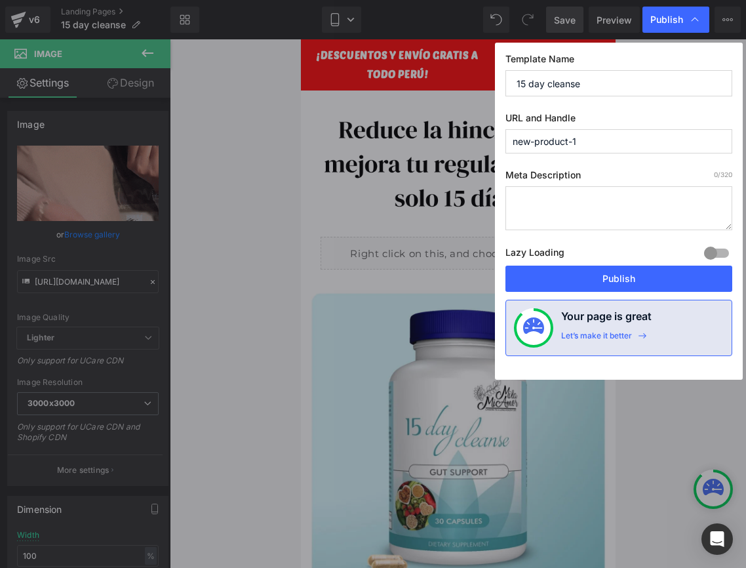
click at [458, 144] on div "Publish Template Name 15 day cleanse URL and Handle new-product-1 Meta Descript…" at bounding box center [373, 284] width 746 height 568
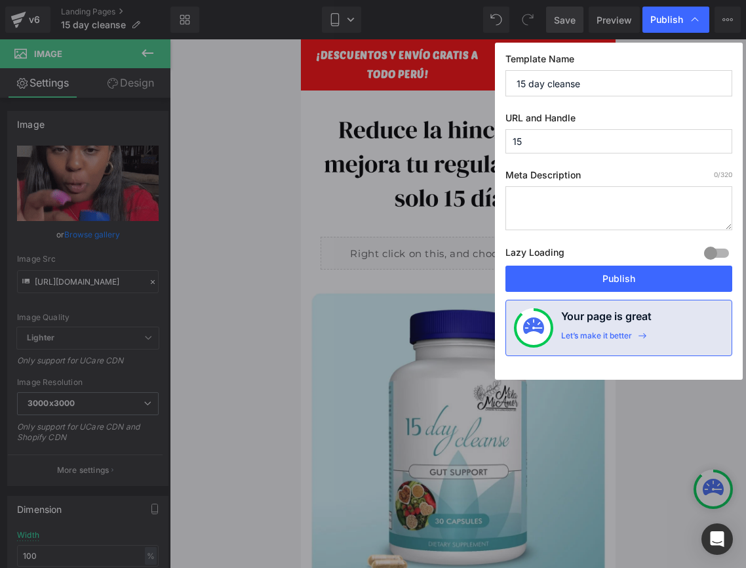
type input "1"
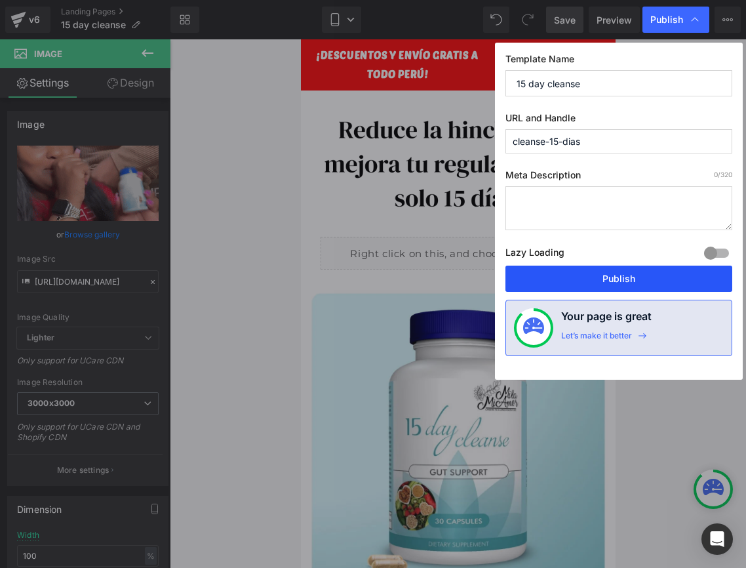
type input "cleanse-15-dias"
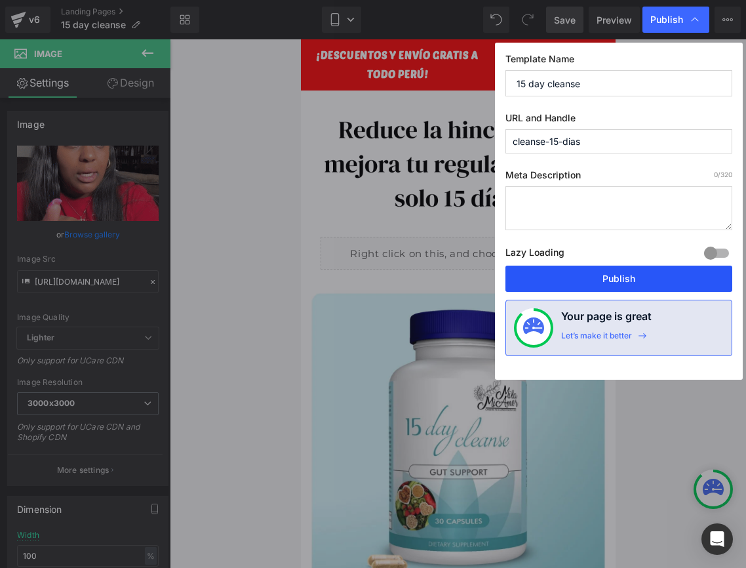
click at [553, 289] on button "Publish" at bounding box center [619, 279] width 227 height 26
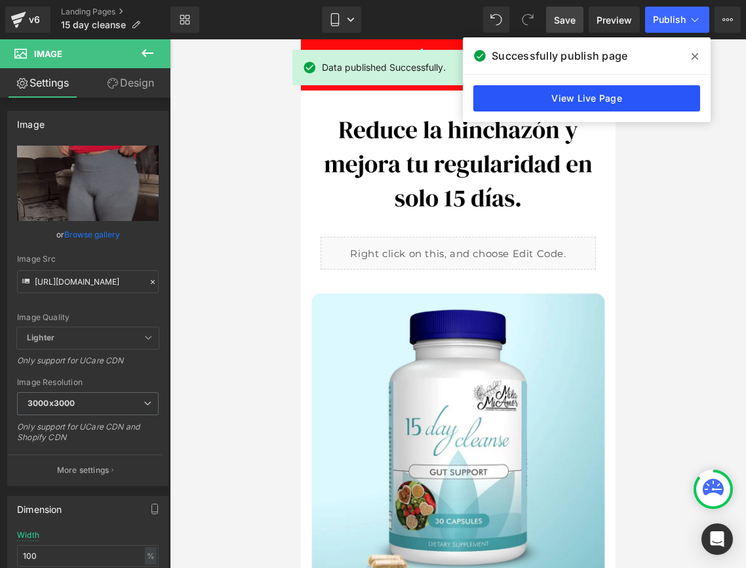
click at [636, 107] on link "View Live Page" at bounding box center [586, 98] width 227 height 26
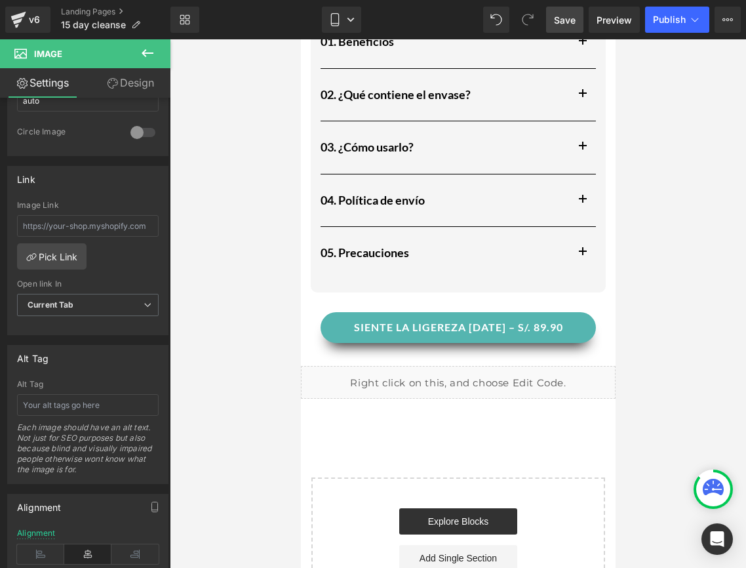
scroll to position [1424, 0]
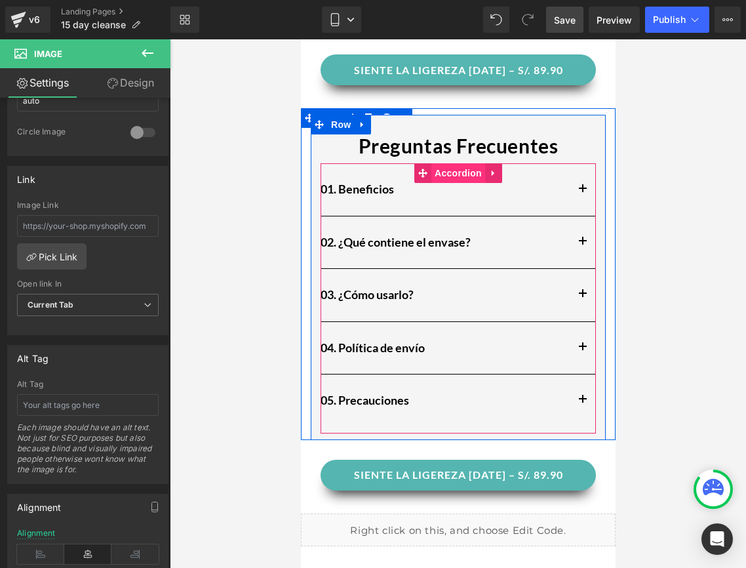
click at [462, 172] on span "Accordion" at bounding box center [458, 173] width 54 height 20
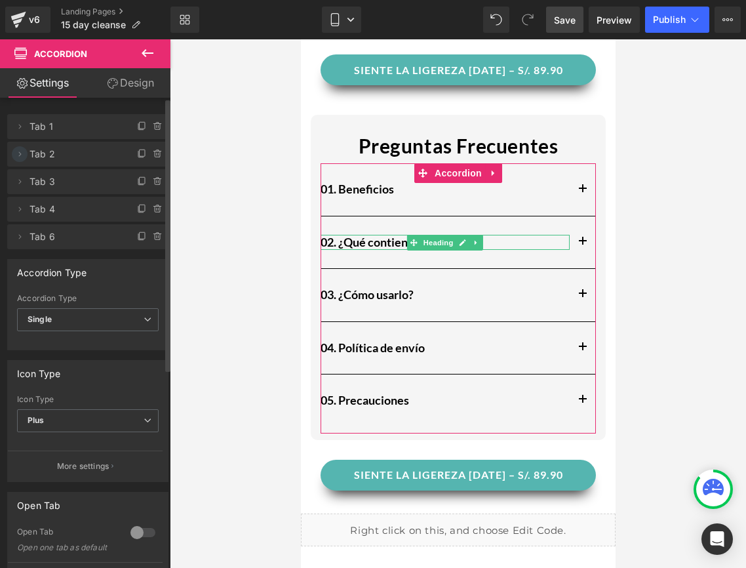
click at [22, 159] on icon at bounding box center [19, 154] width 10 height 10
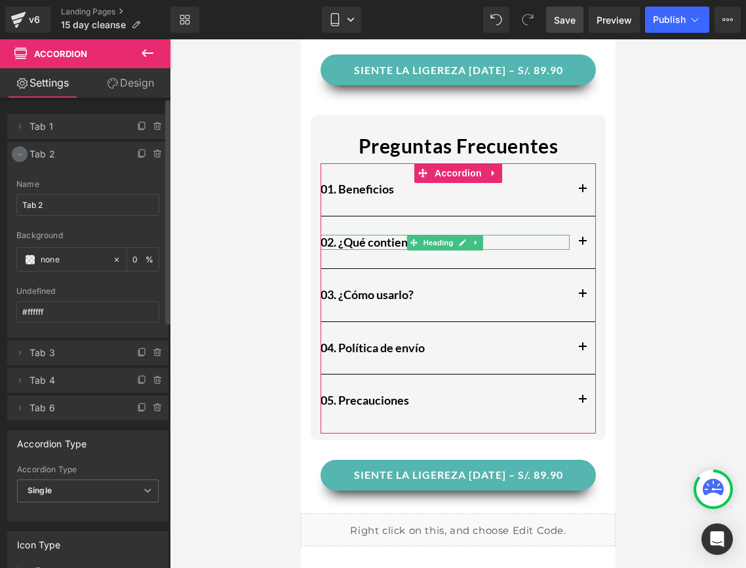
click at [21, 159] on icon at bounding box center [19, 154] width 10 height 10
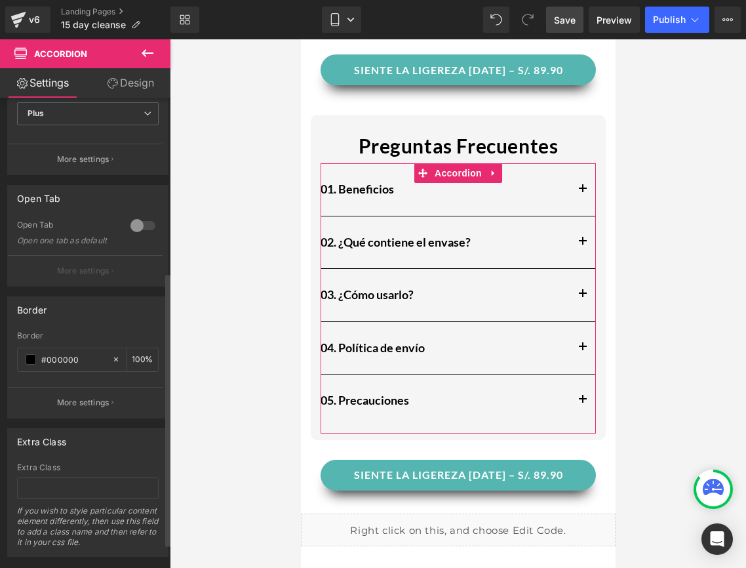
scroll to position [316, 0]
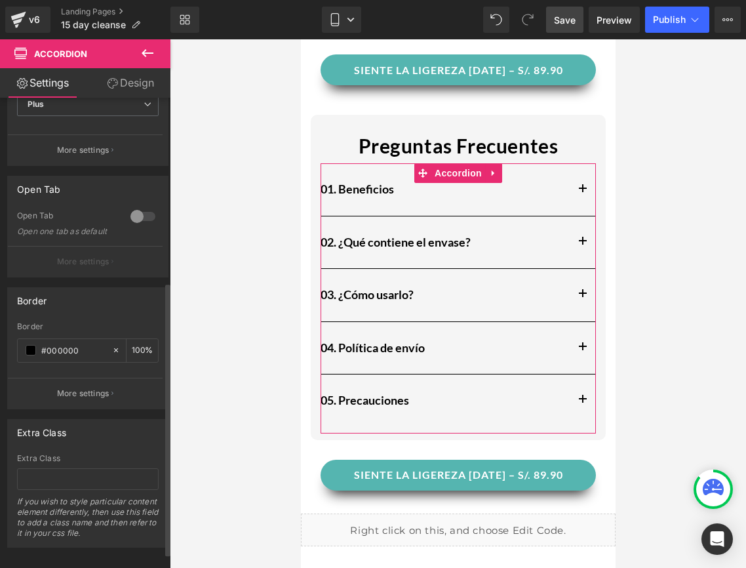
click at [131, 216] on div at bounding box center [142, 216] width 31 height 21
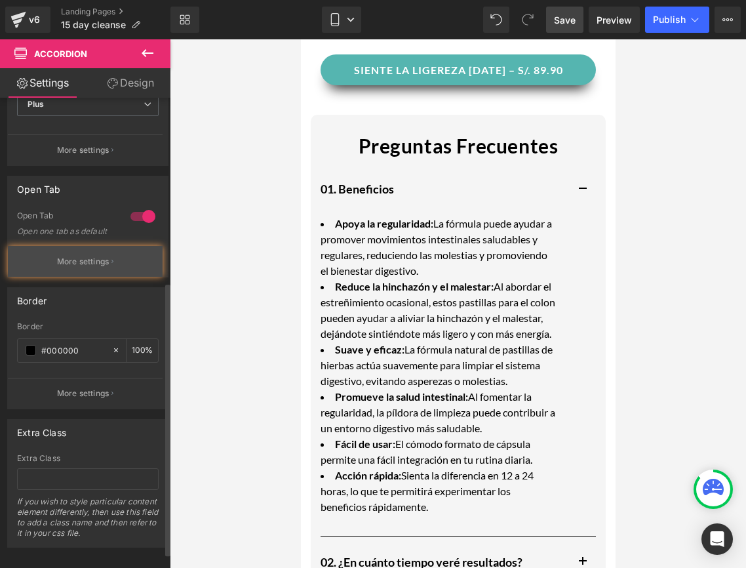
click at [102, 268] on p "More settings" at bounding box center [83, 262] width 52 height 12
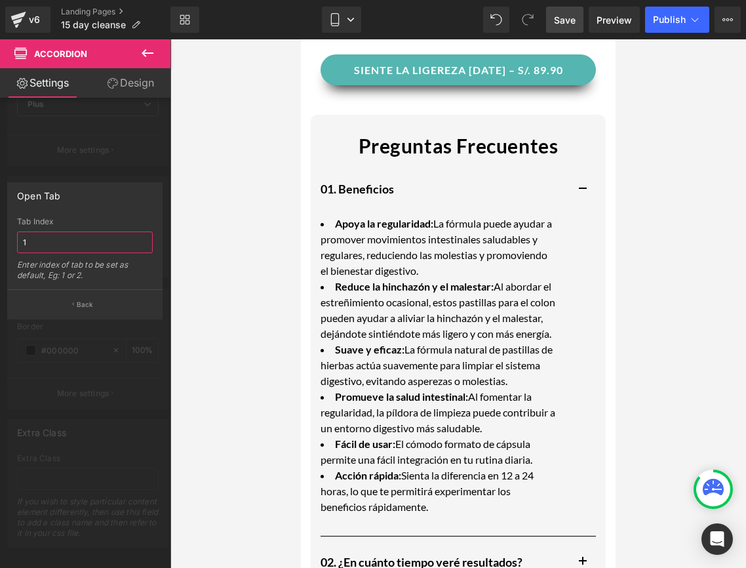
drag, startPoint x: 73, startPoint y: 244, endPoint x: 18, endPoint y: 241, distance: 55.2
click at [18, 241] on input "1" at bounding box center [85, 242] width 136 height 22
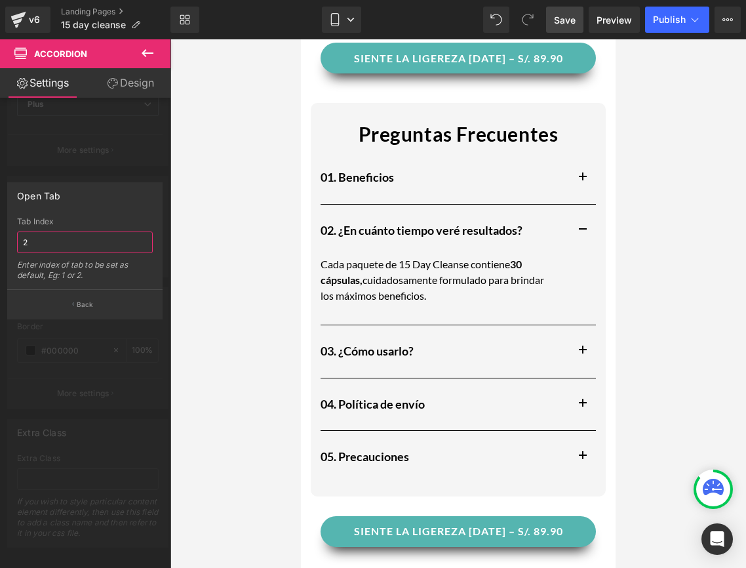
scroll to position [1433, 0]
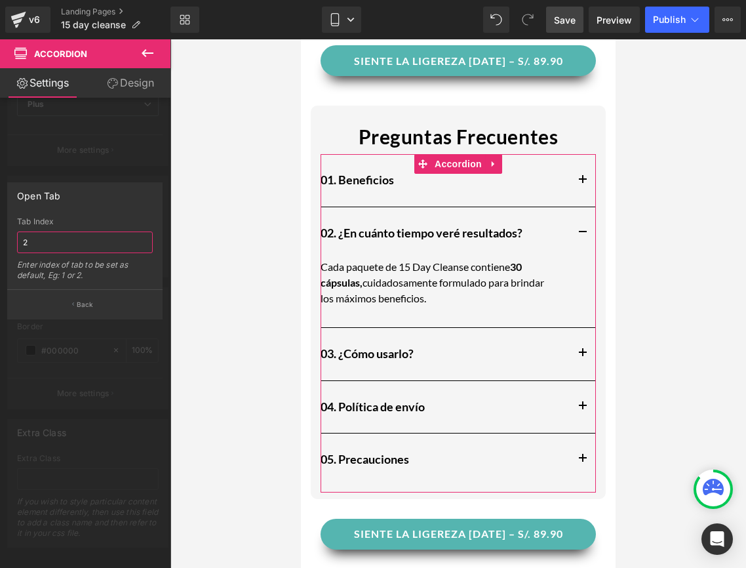
type input "2"
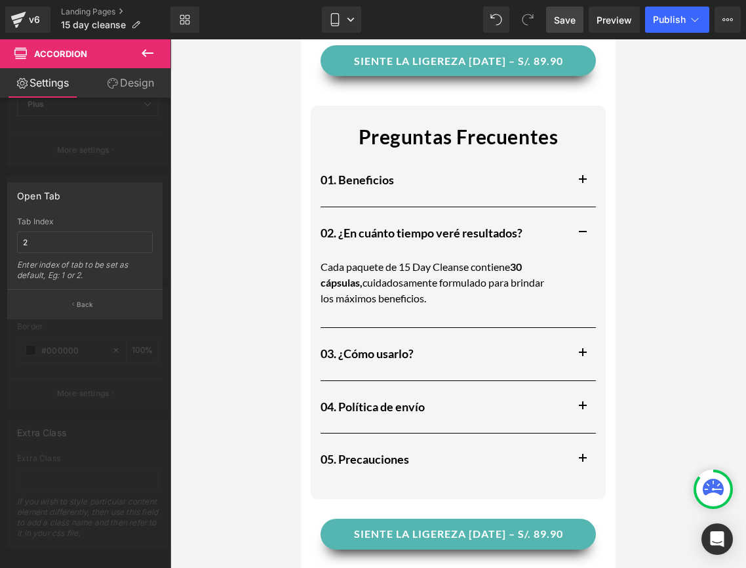
click at [134, 324] on div at bounding box center [85, 306] width 171 height 535
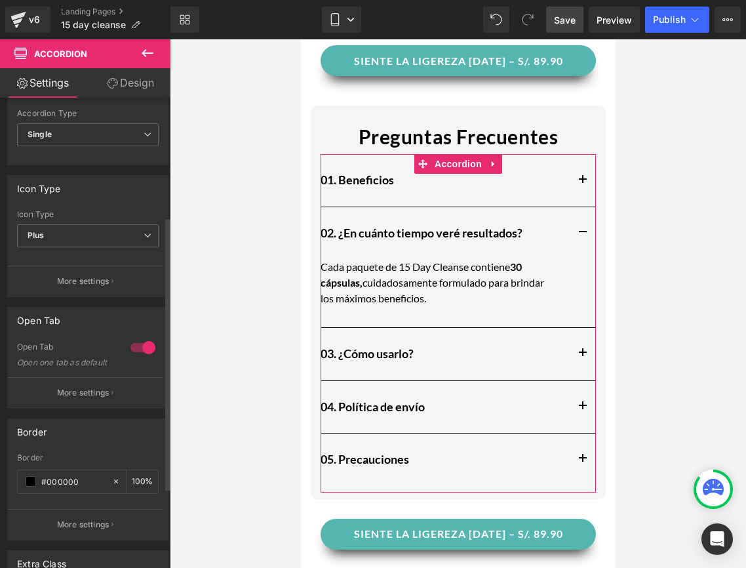
scroll to position [342, 0]
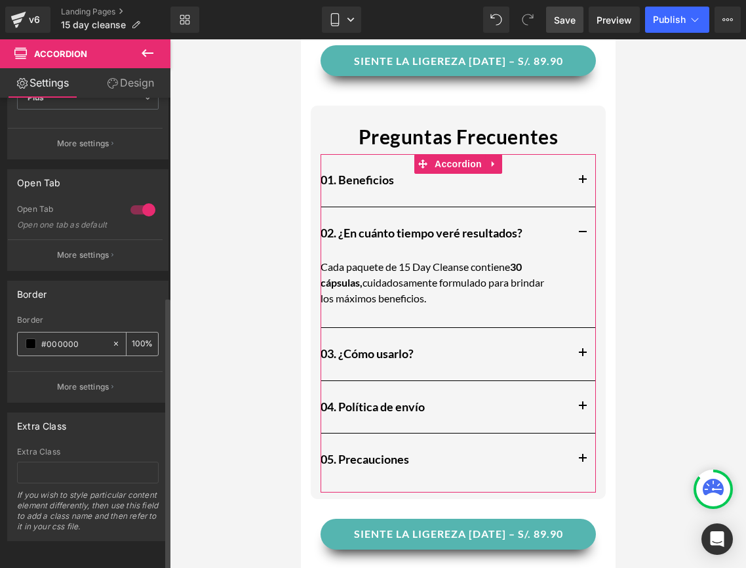
drag, startPoint x: 82, startPoint y: 338, endPoint x: 20, endPoint y: 335, distance: 61.7
click at [20, 335] on div "#000000" at bounding box center [65, 343] width 94 height 23
paste input "[URL][DOMAIN_NAME]"
type input "[URL][DOMAIN_NAME]"
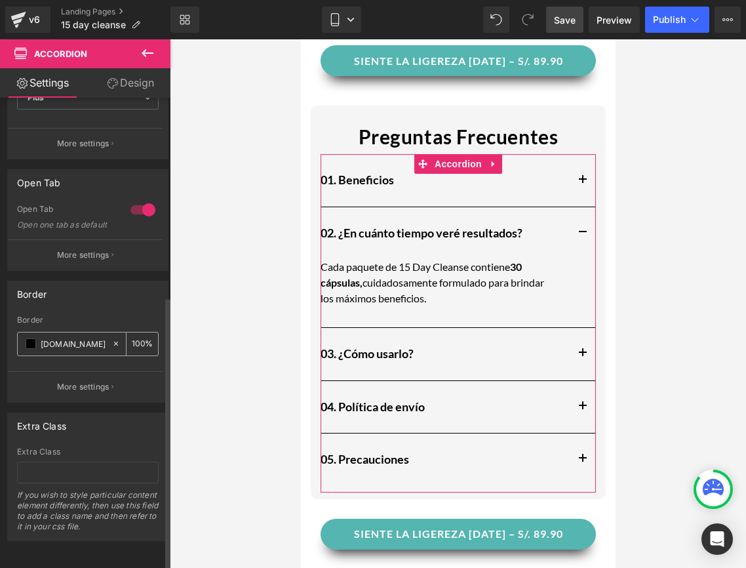
type input "0"
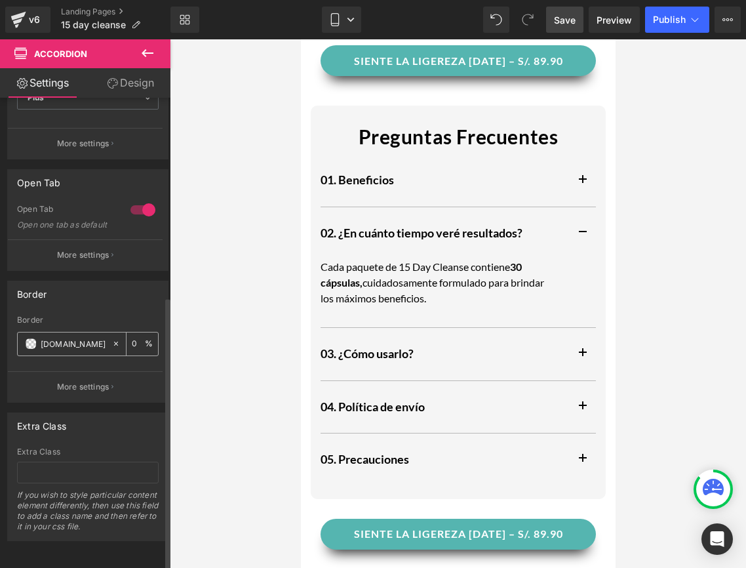
type input "#000000"
type input "100"
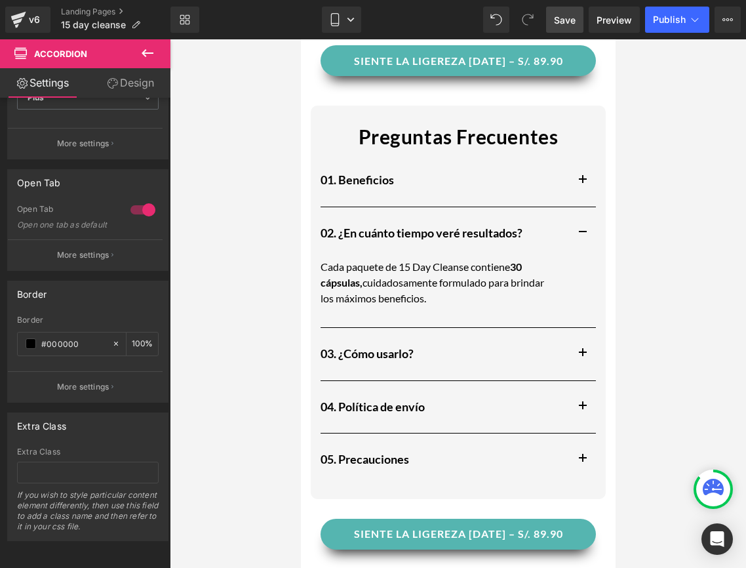
paste input "55B5B"
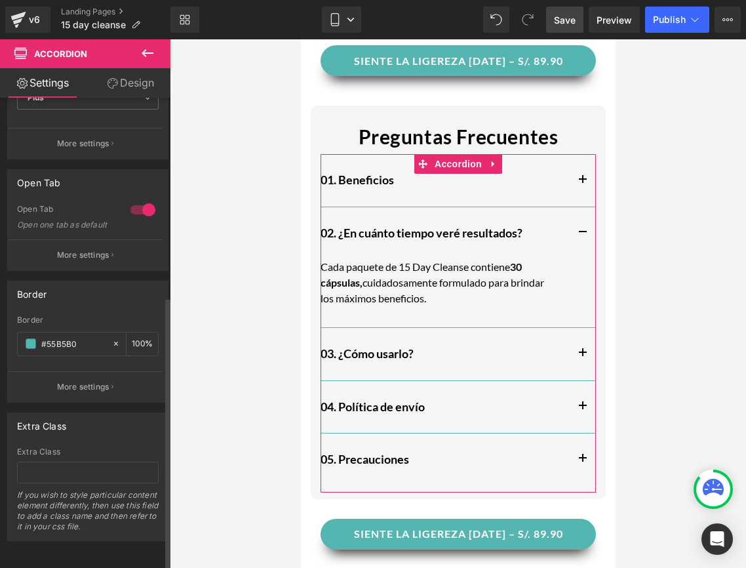
click at [116, 315] on div "Border" at bounding box center [88, 319] width 142 height 9
type input "#55b5b0"
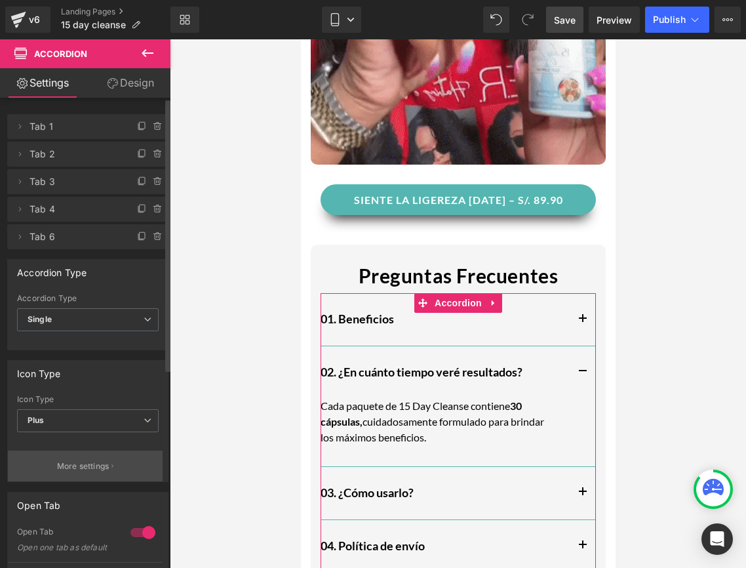
click at [98, 462] on p "More settings" at bounding box center [83, 466] width 52 height 12
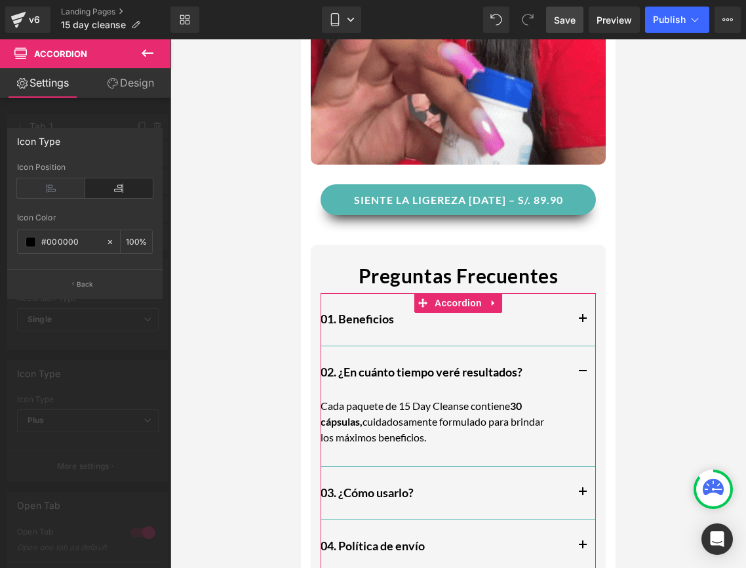
drag, startPoint x: 77, startPoint y: 245, endPoint x: 3, endPoint y: 235, distance: 75.3
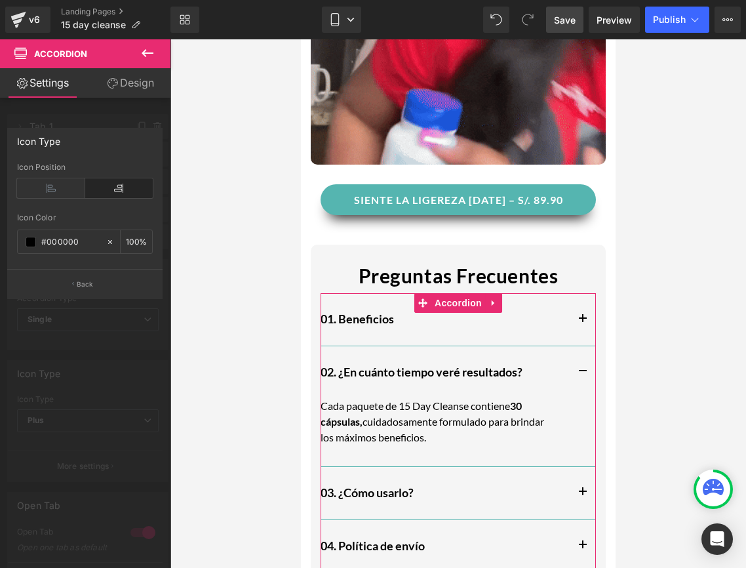
click at [3, 235] on div "Icon Type Left Right Icon Position rgba(0, 0, 0, 1) Icon Color #000000 100 % Ba…" at bounding box center [85, 208] width 170 height 181
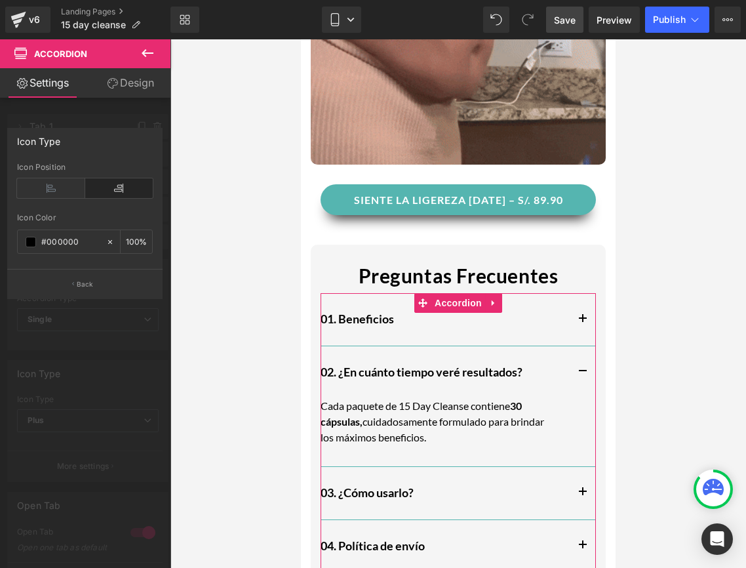
paste input "55B5B"
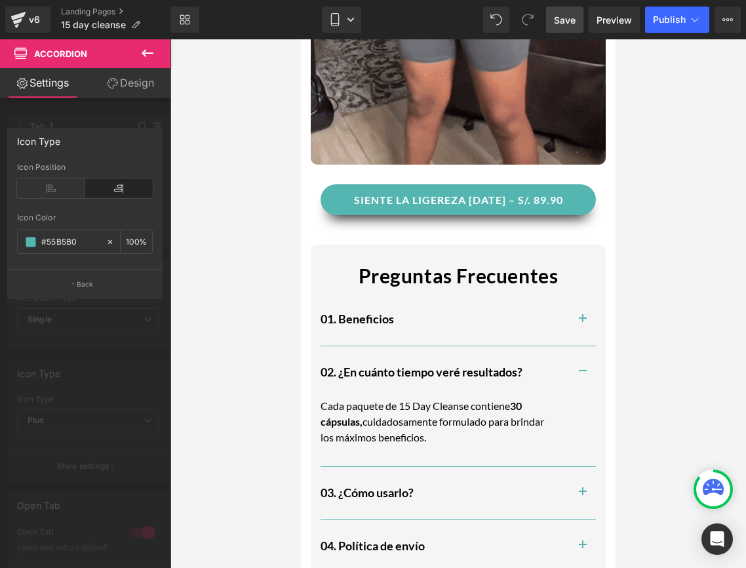
type input "#55b5b0"
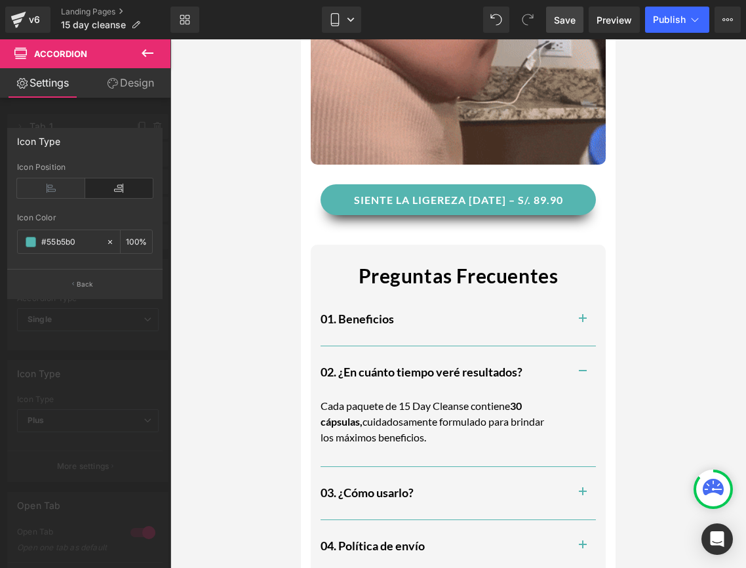
click at [56, 213] on div "Icon Color" at bounding box center [85, 217] width 136 height 9
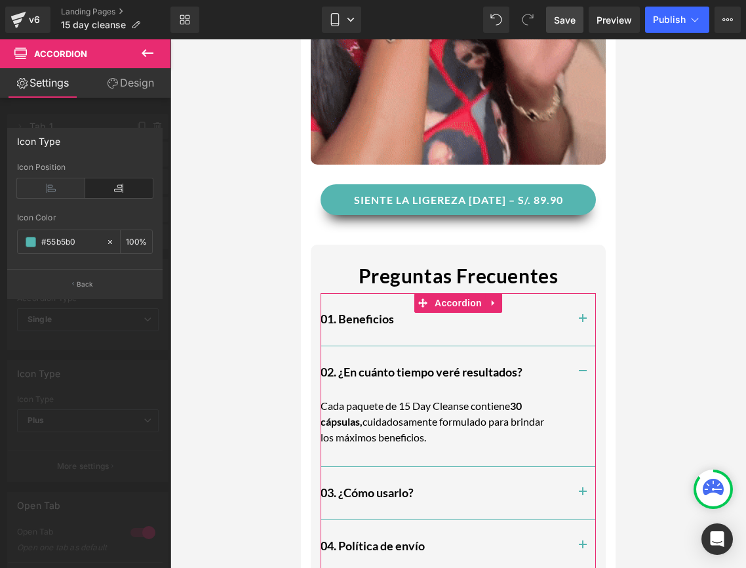
click at [68, 300] on div at bounding box center [85, 306] width 171 height 535
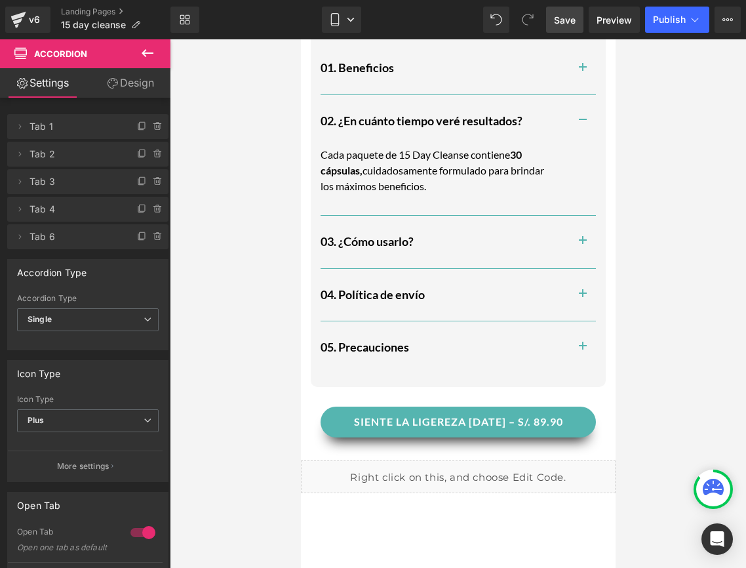
scroll to position [1573, 0]
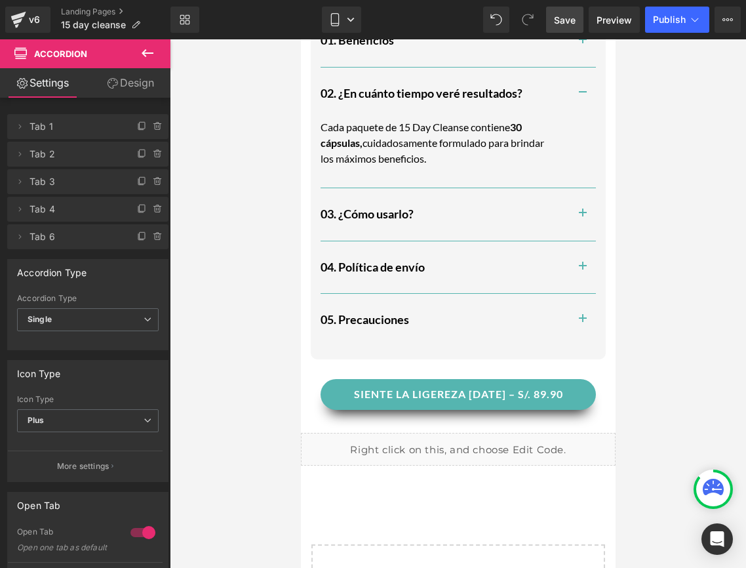
click at [563, 21] on span "Save" at bounding box center [565, 20] width 22 height 14
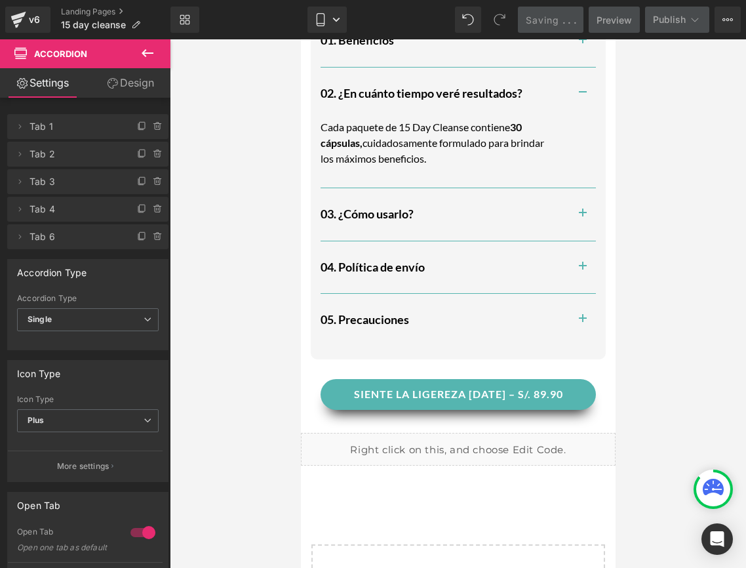
click at [153, 56] on icon at bounding box center [148, 53] width 16 height 16
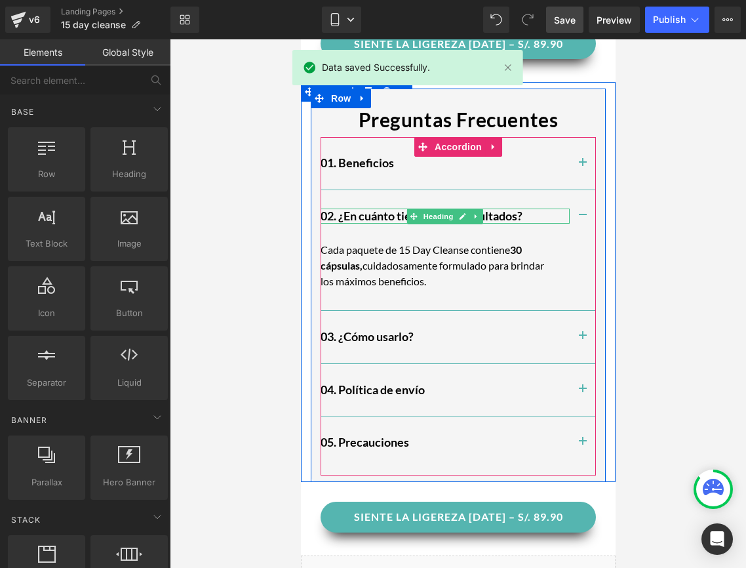
scroll to position [1442, 0]
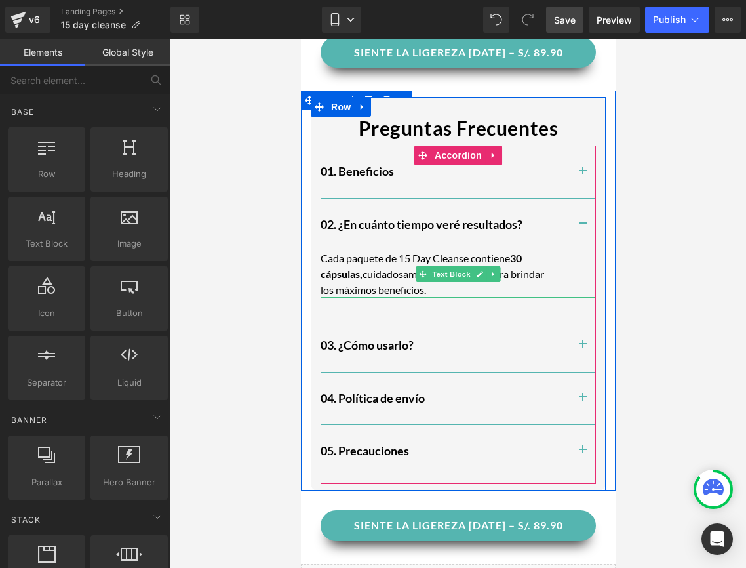
click at [335, 257] on p "Cada paquete de 15 Day Cleanse contiene 30 cápsulas, cuidadosamente formulado p…" at bounding box center [438, 273] width 236 height 47
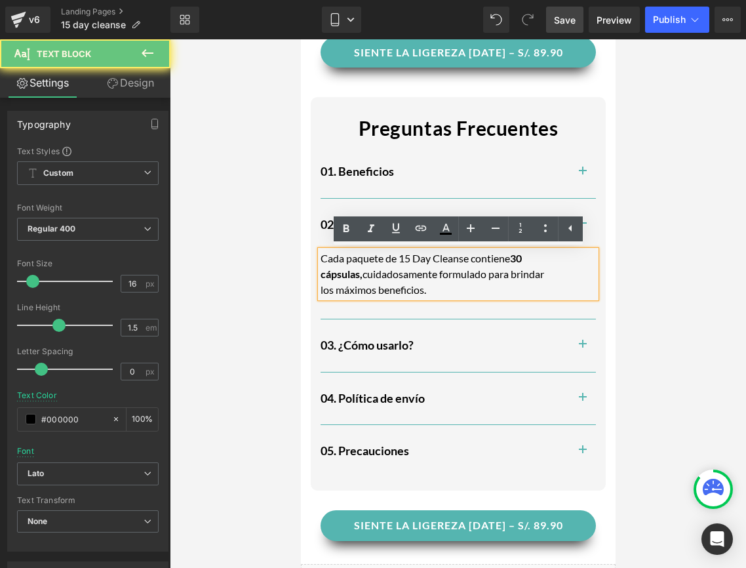
click at [327, 258] on p "Cada paquete de 15 Day Cleanse contiene 30 cápsulas, cuidadosamente formulado p…" at bounding box center [438, 273] width 236 height 47
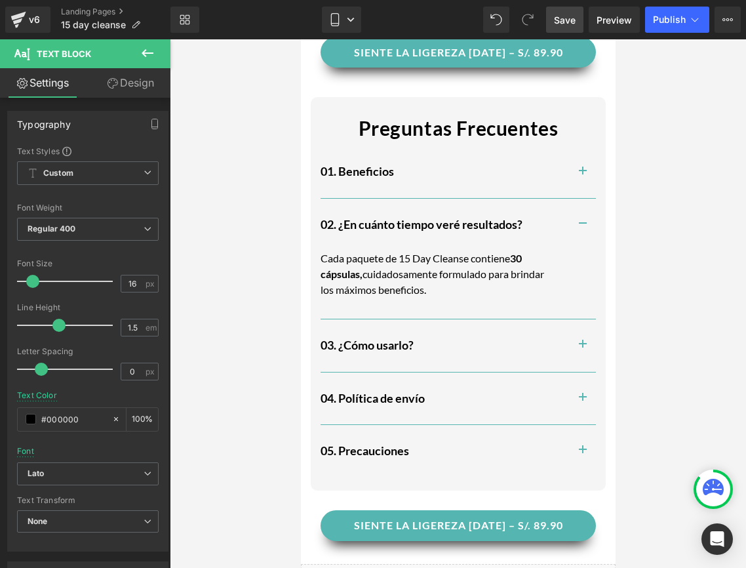
click at [218, 321] on div at bounding box center [458, 303] width 576 height 528
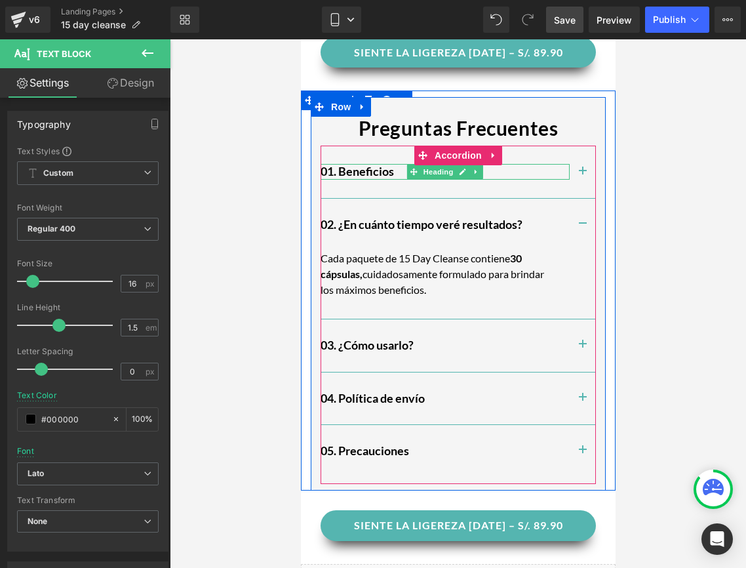
click at [374, 175] on h2 "01. Beneficios" at bounding box center [444, 171] width 249 height 15
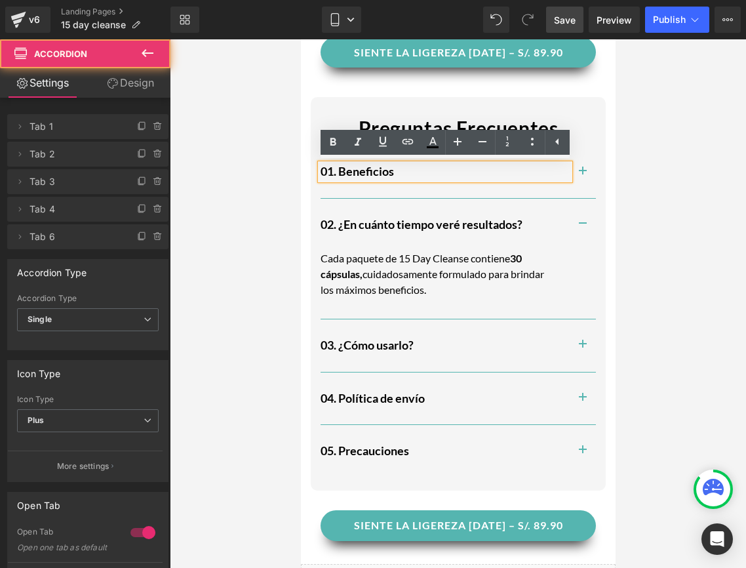
click at [584, 171] on button "button" at bounding box center [582, 172] width 26 height 52
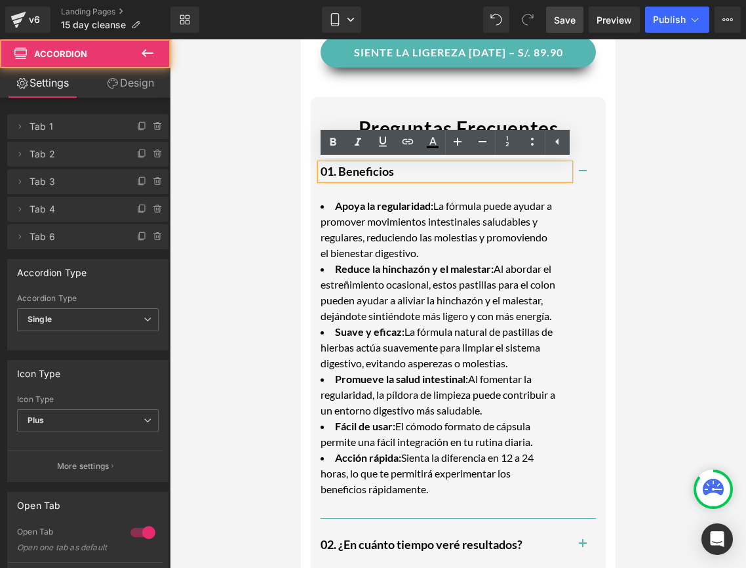
click at [584, 171] on button "button" at bounding box center [582, 172] width 26 height 52
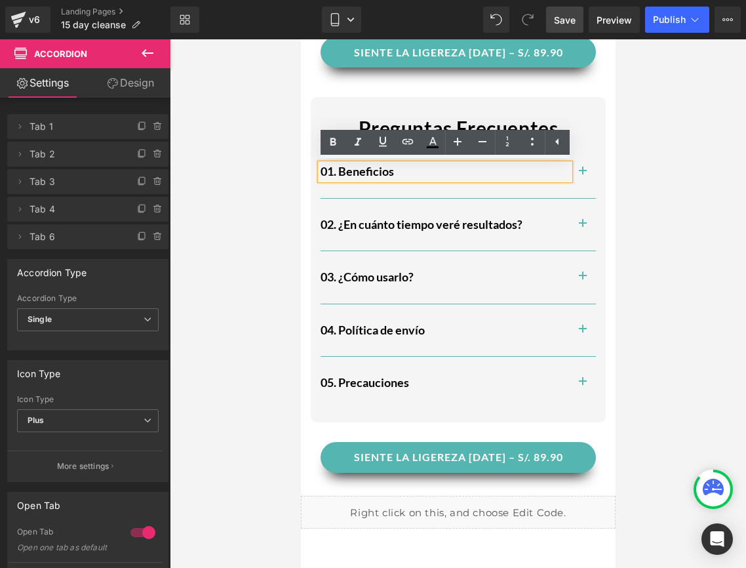
click at [576, 269] on button "button" at bounding box center [582, 277] width 26 height 52
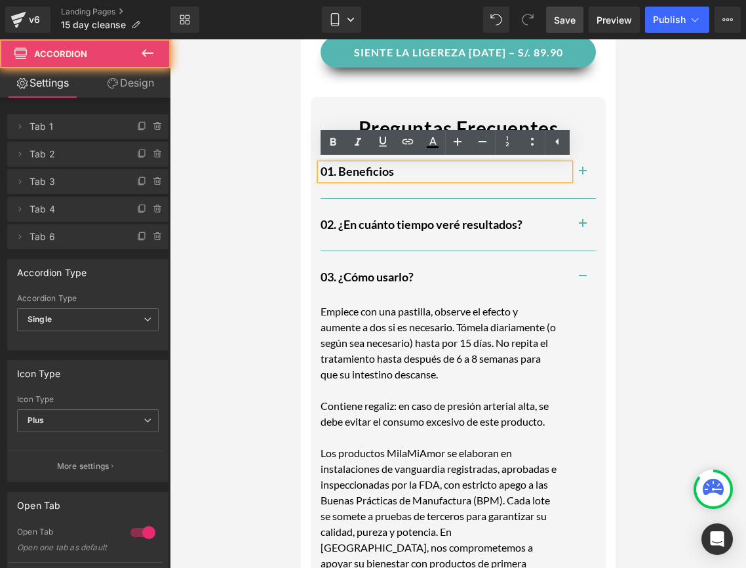
click at [580, 273] on button "button" at bounding box center [582, 277] width 26 height 52
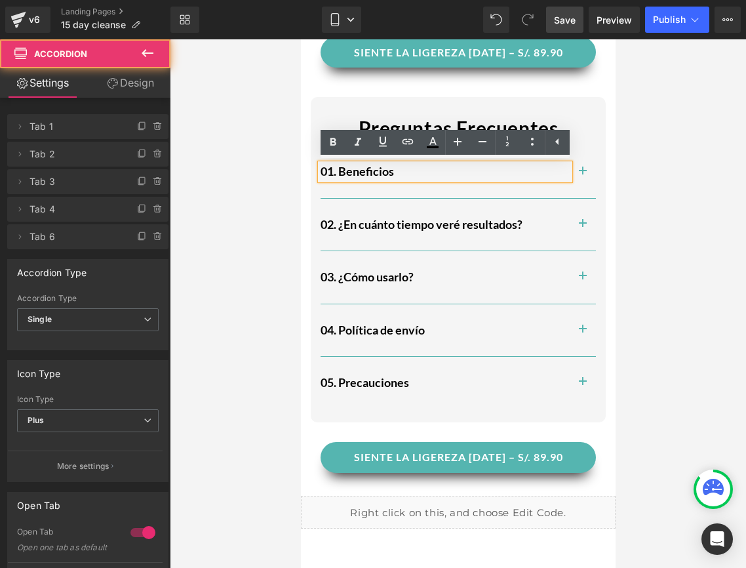
click at [580, 322] on button "button" at bounding box center [582, 330] width 26 height 52
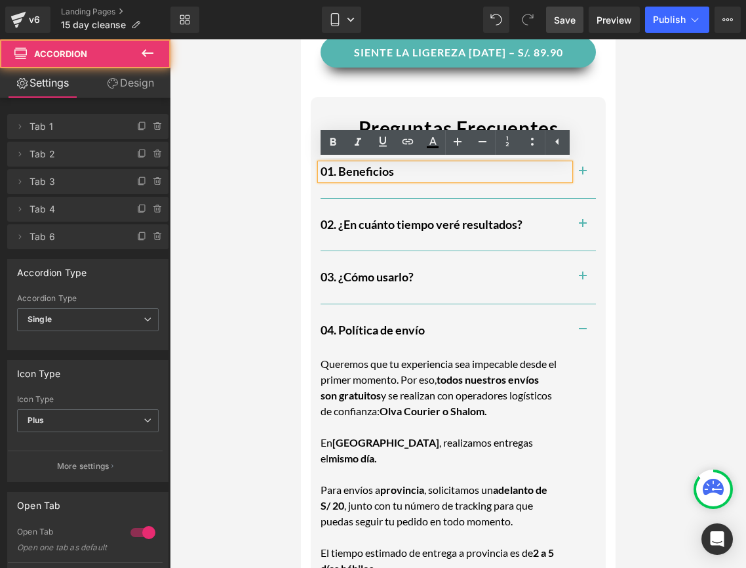
click at [580, 322] on button "button" at bounding box center [582, 330] width 26 height 52
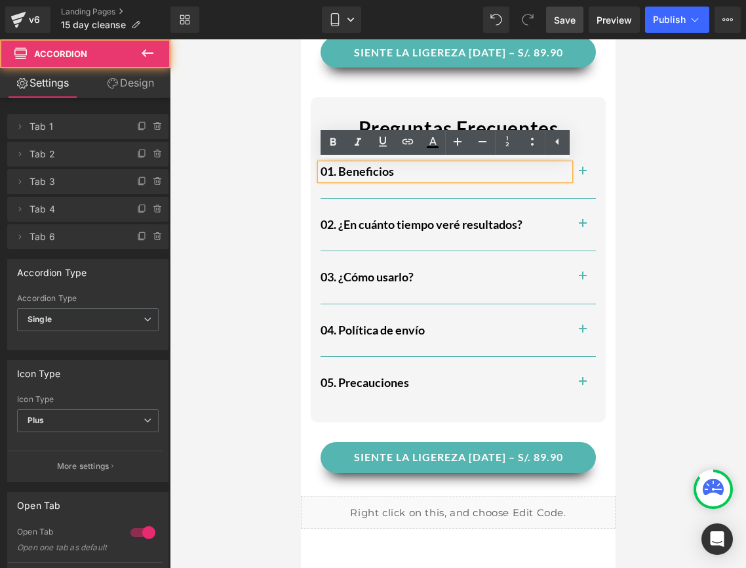
click at [576, 384] on button "button" at bounding box center [582, 383] width 26 height 52
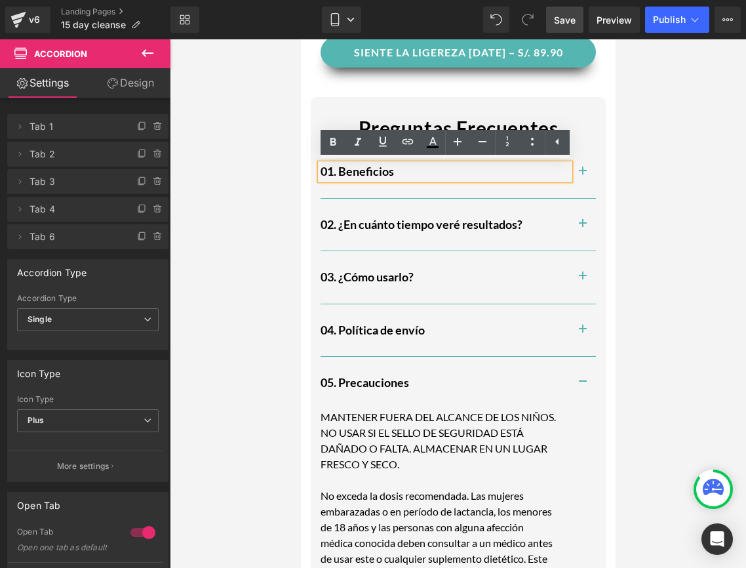
click at [576, 382] on button "button" at bounding box center [582, 383] width 26 height 52
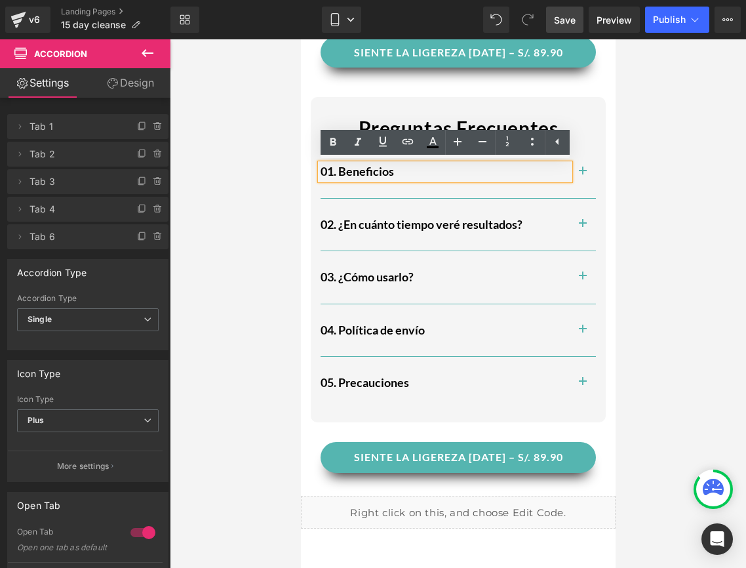
click at [566, 18] on span "Save" at bounding box center [565, 20] width 22 height 14
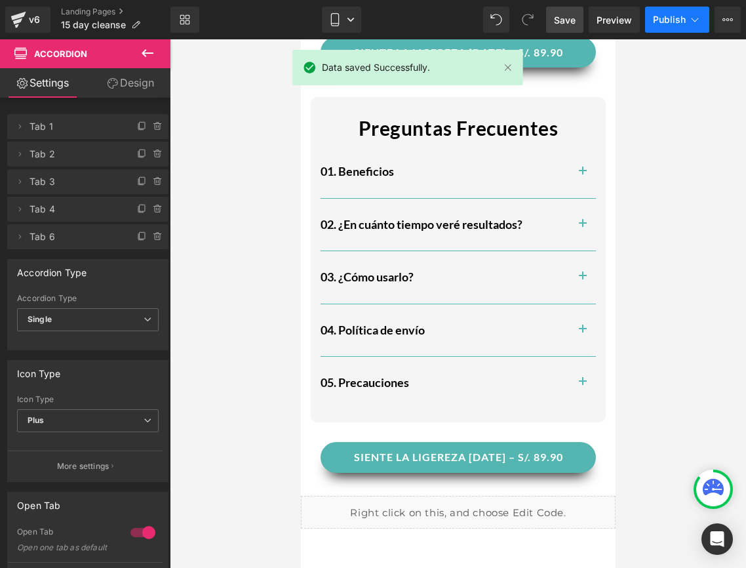
click at [677, 28] on button "Publish" at bounding box center [677, 20] width 64 height 26
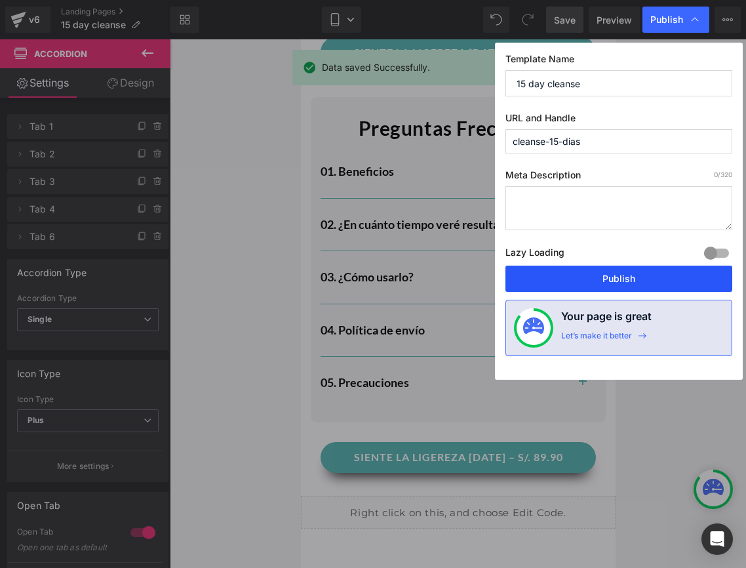
click at [618, 281] on button "Publish" at bounding box center [619, 279] width 227 height 26
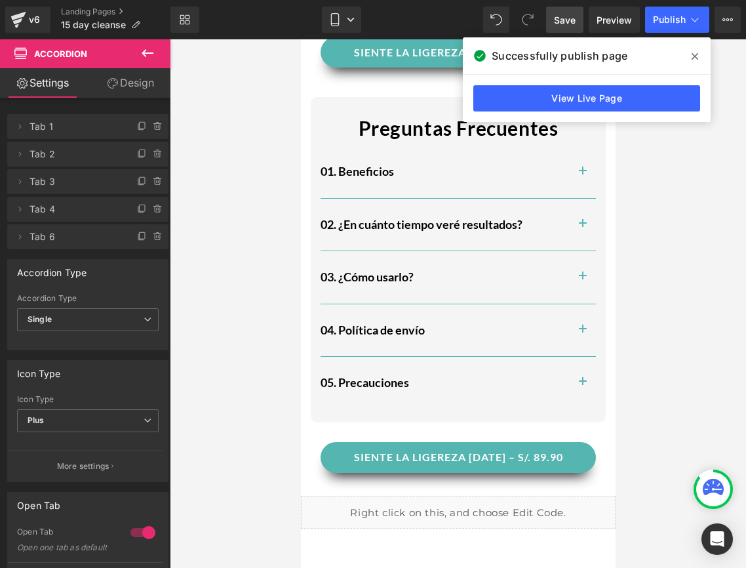
click at [706, 59] on div "Successfully publish page" at bounding box center [587, 55] width 248 height 37
click at [701, 59] on span at bounding box center [695, 56] width 21 height 21
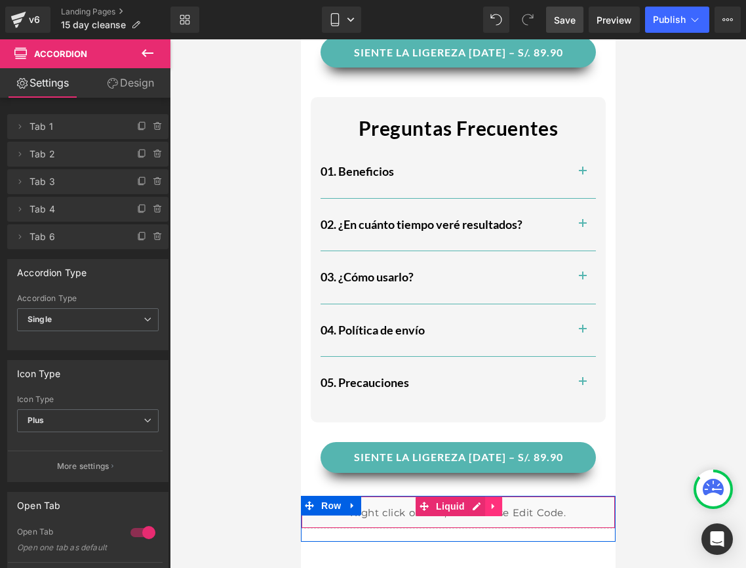
click at [498, 507] on link at bounding box center [493, 506] width 17 height 20
click at [498, 507] on icon at bounding box center [501, 506] width 9 height 9
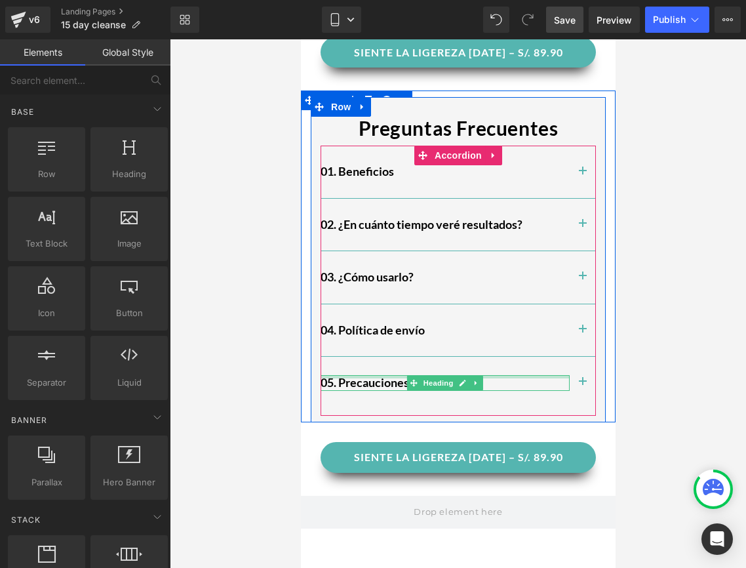
scroll to position [1439, 0]
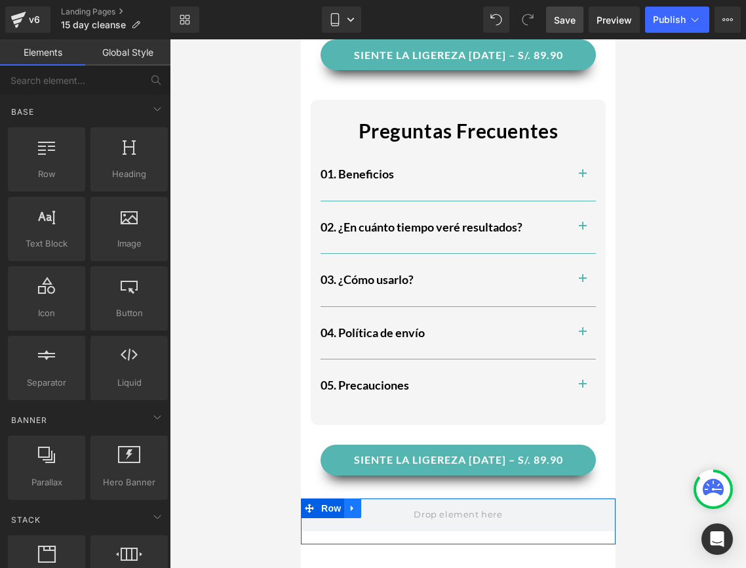
click at [348, 506] on icon at bounding box center [352, 508] width 9 height 10
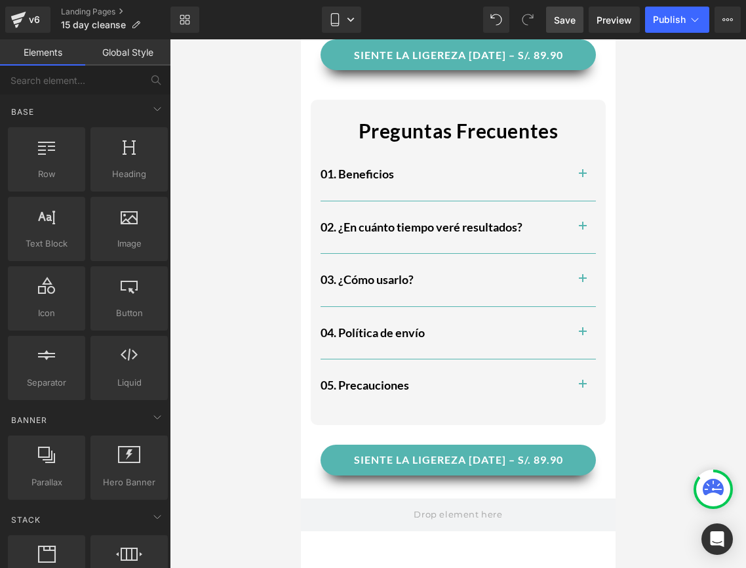
click at [541, 30] on span at bounding box center [528, 20] width 26 height 26
click at [545, 29] on div "Save Preview Publish Scheduled View Live Page View with current Template Save T…" at bounding box center [643, 20] width 205 height 26
click at [549, 29] on link "Save" at bounding box center [564, 20] width 37 height 26
click at [679, 29] on button "Publish" at bounding box center [677, 20] width 64 height 26
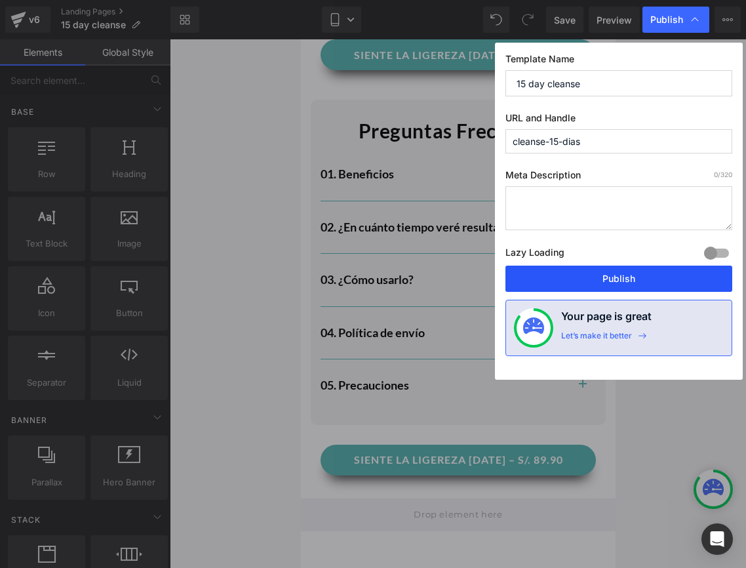
click at [607, 291] on button "Publish" at bounding box center [619, 279] width 227 height 26
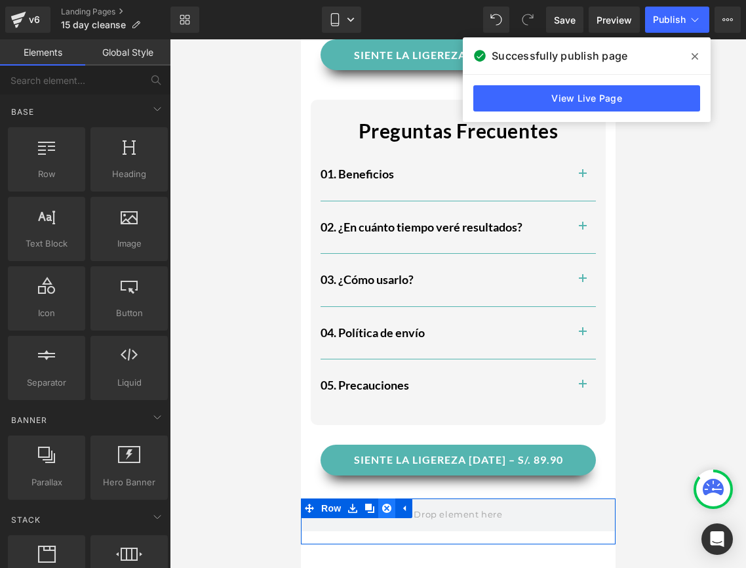
click at [393, 507] on link at bounding box center [386, 508] width 17 height 20
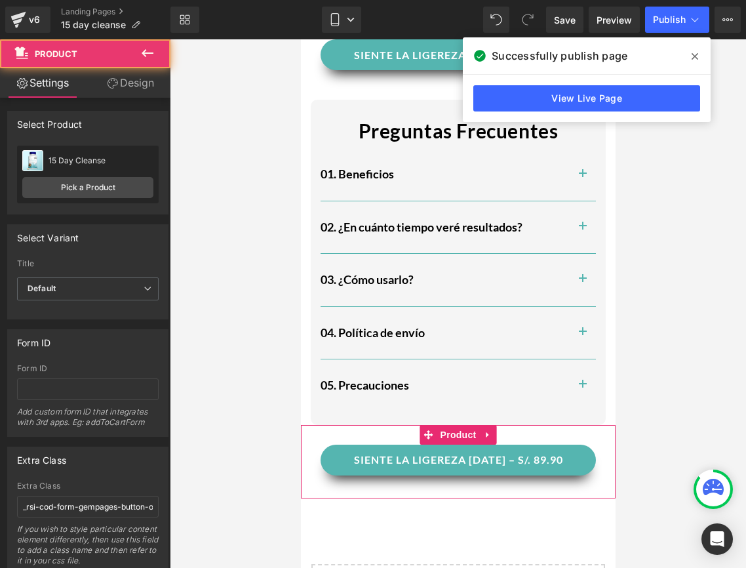
click at [601, 457] on div "SIENTE LA LIGEREZA [DATE] – S/. 89.90 (P) Cart Button" at bounding box center [457, 461] width 295 height 33
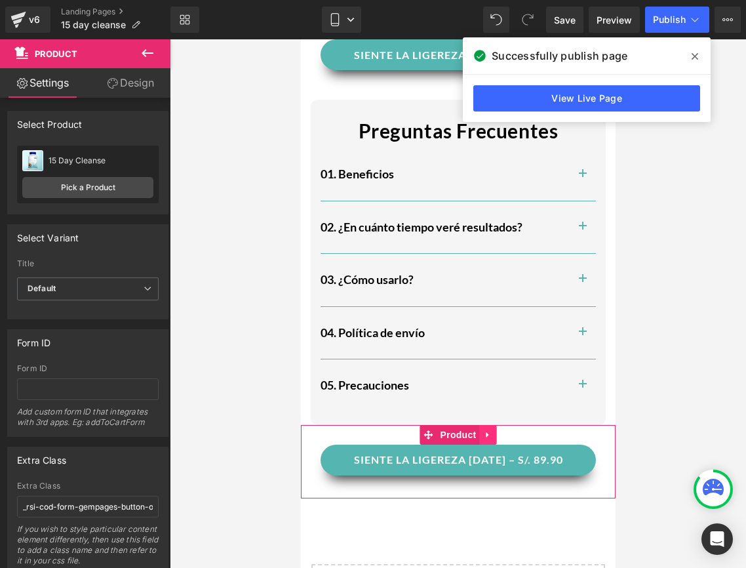
click at [488, 433] on icon at bounding box center [487, 434] width 9 height 10
click at [488, 433] on link at bounding box center [496, 435] width 17 height 20
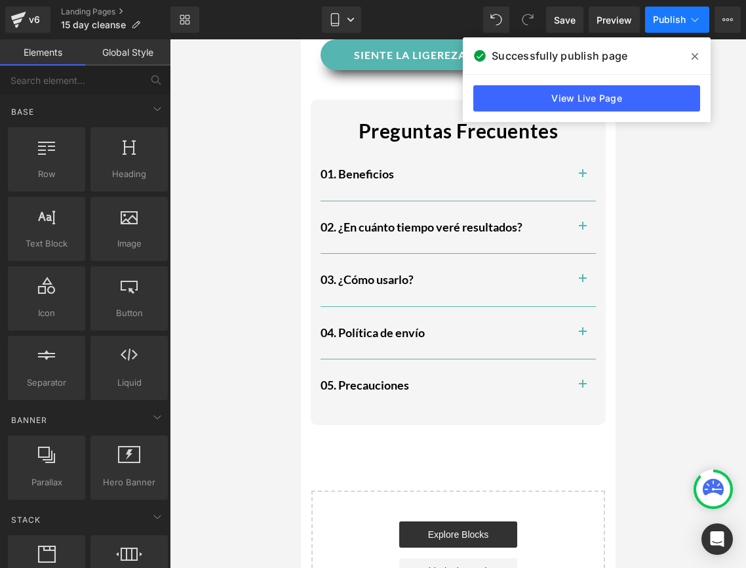
click at [669, 11] on button "Publish" at bounding box center [677, 20] width 64 height 26
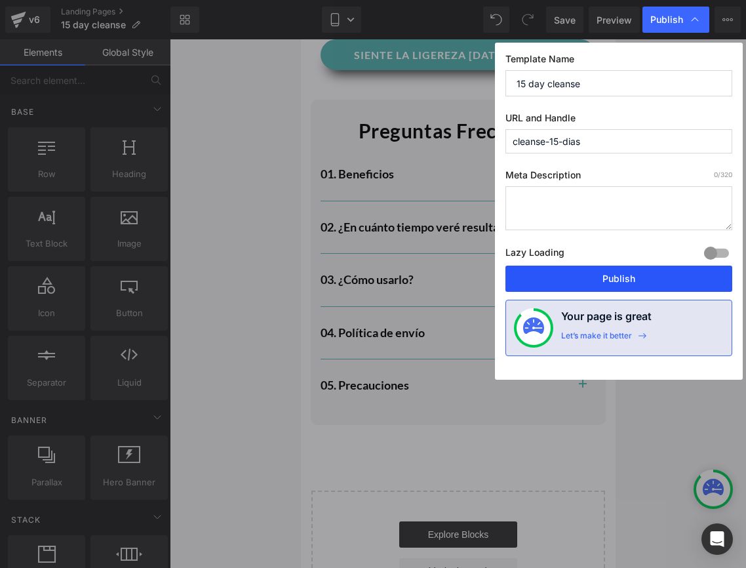
click at [585, 277] on button "Publish" at bounding box center [619, 279] width 227 height 26
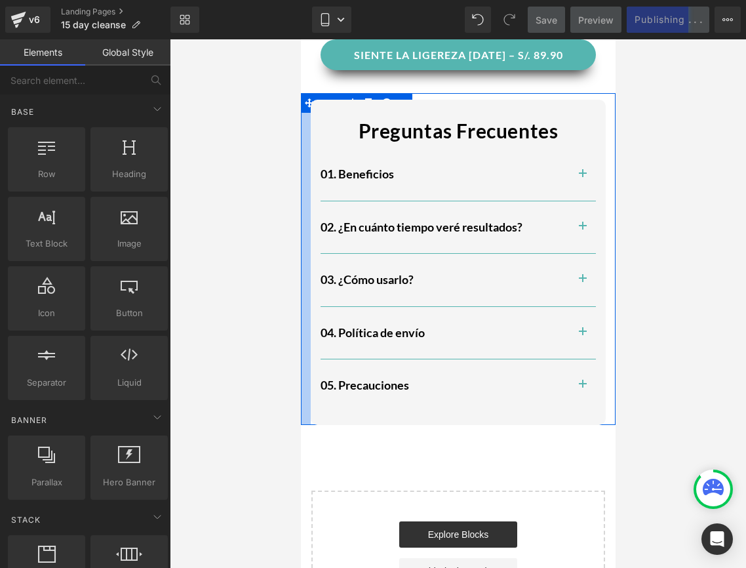
click at [308, 380] on div at bounding box center [305, 258] width 10 height 331
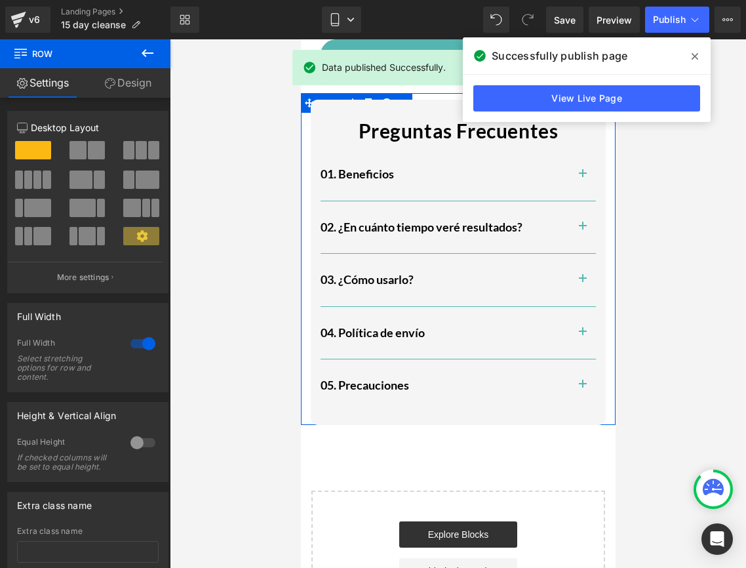
click at [129, 87] on link "Design" at bounding box center [127, 83] width 85 height 30
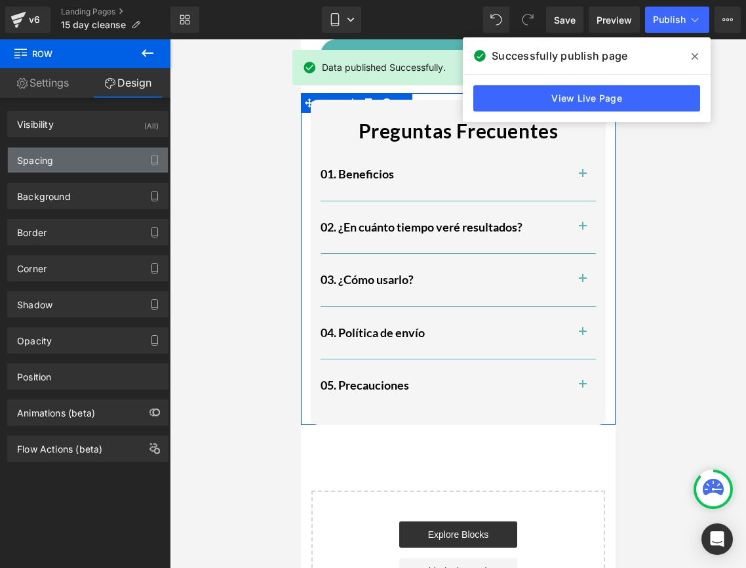
click at [71, 156] on div "Spacing" at bounding box center [88, 160] width 160 height 25
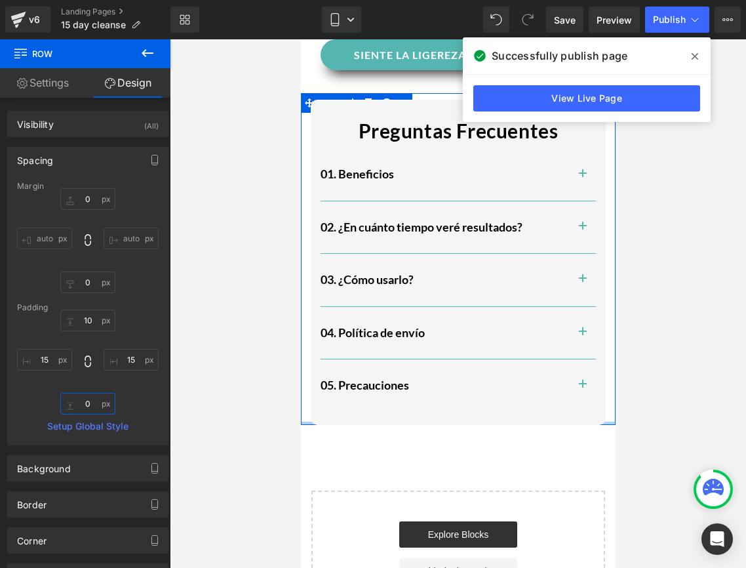
click at [84, 408] on input "0" at bounding box center [87, 404] width 55 height 22
drag, startPoint x: 90, startPoint y: 408, endPoint x: 79, endPoint y: 407, distance: 10.5
click at [79, 407] on input "0" at bounding box center [87, 404] width 55 height 22
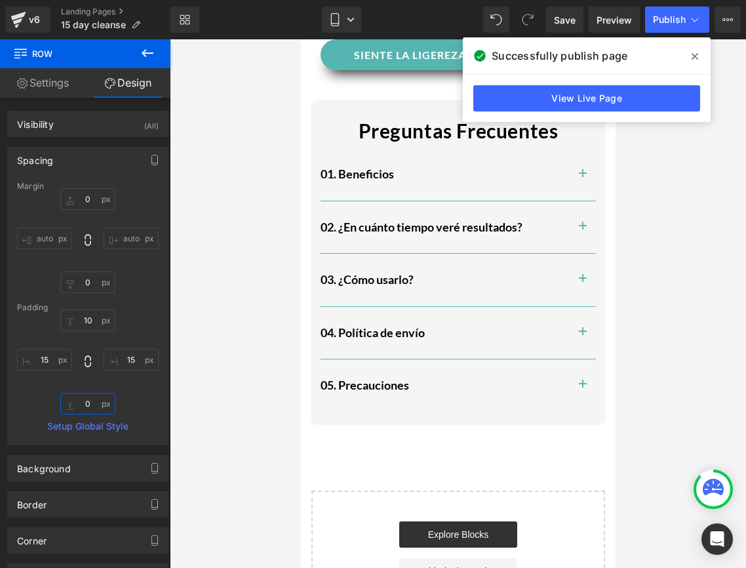
type input "3"
type input "40"
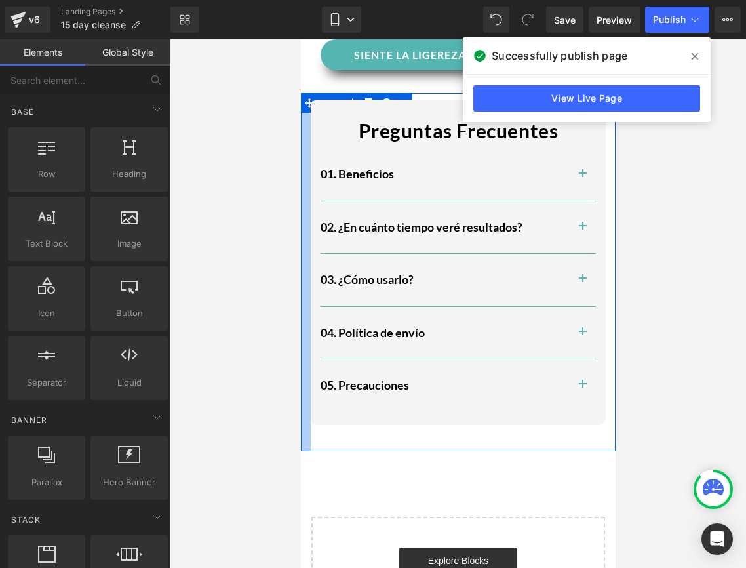
click at [308, 393] on div at bounding box center [305, 271] width 10 height 357
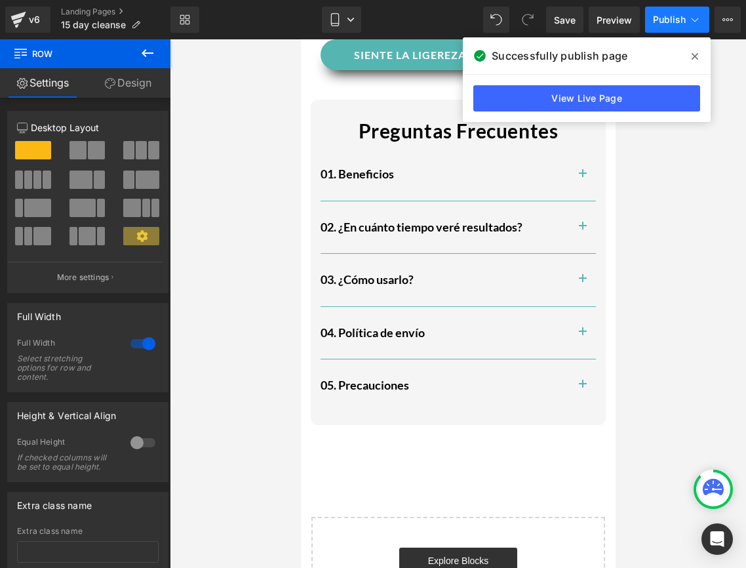
click at [670, 20] on span "Publish" at bounding box center [669, 19] width 33 height 10
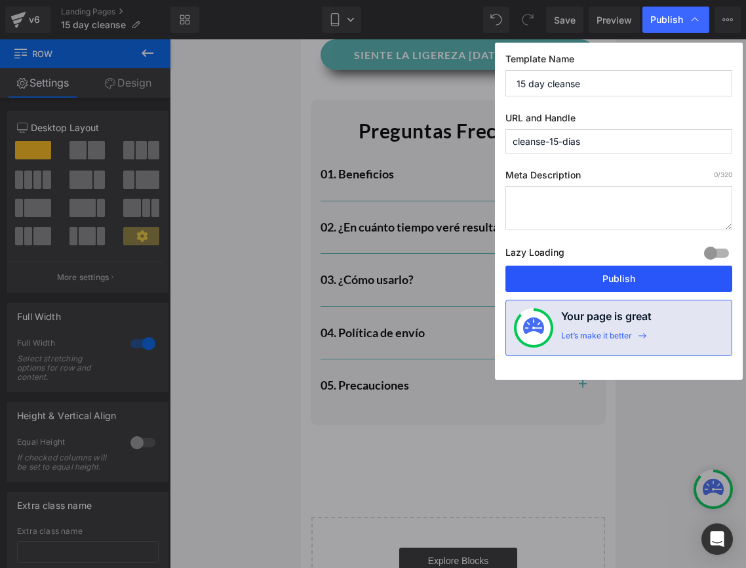
click at [578, 276] on button "Publish" at bounding box center [619, 279] width 227 height 26
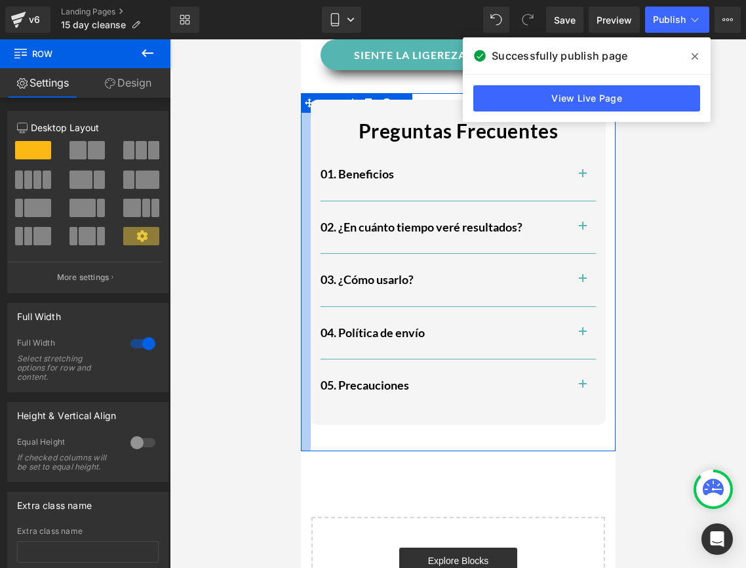
click at [307, 423] on div at bounding box center [305, 271] width 10 height 357
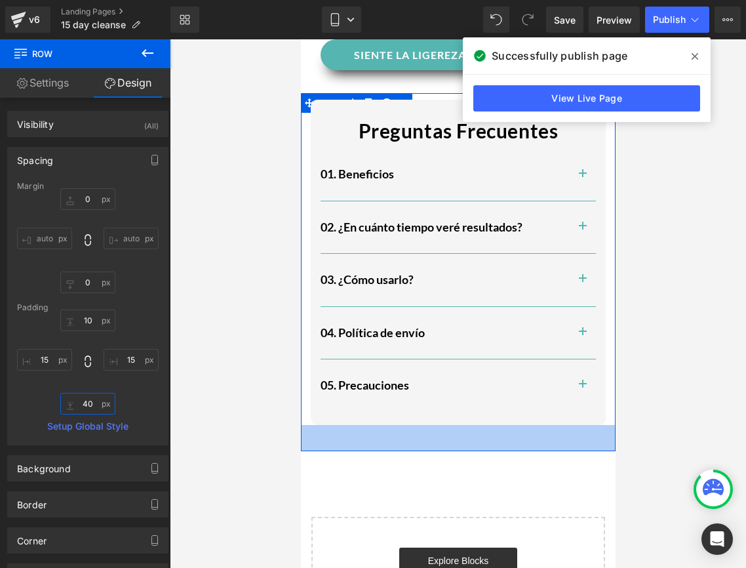
click at [84, 396] on input "40" at bounding box center [87, 404] width 55 height 22
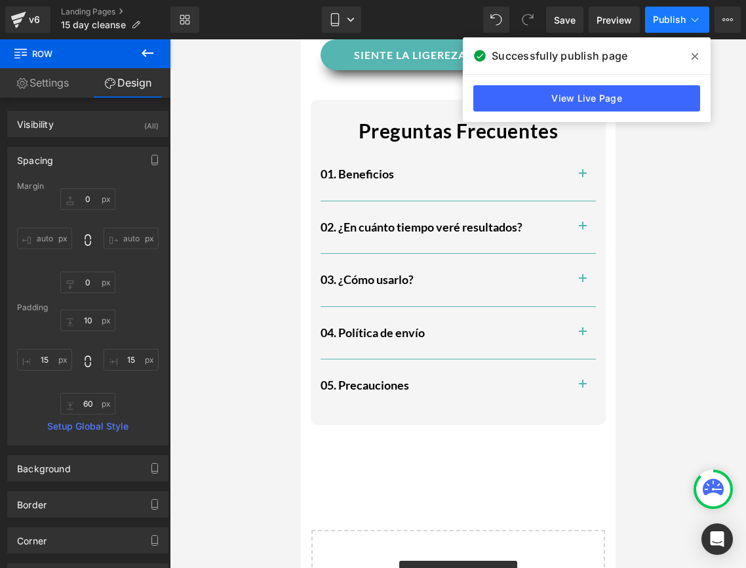
click at [671, 28] on button "Publish" at bounding box center [677, 20] width 64 height 26
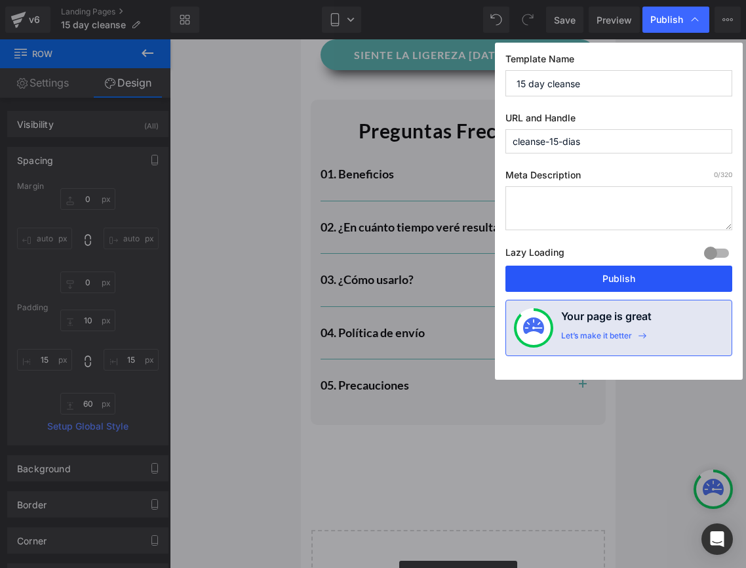
click at [641, 266] on button "Publish" at bounding box center [619, 279] width 227 height 26
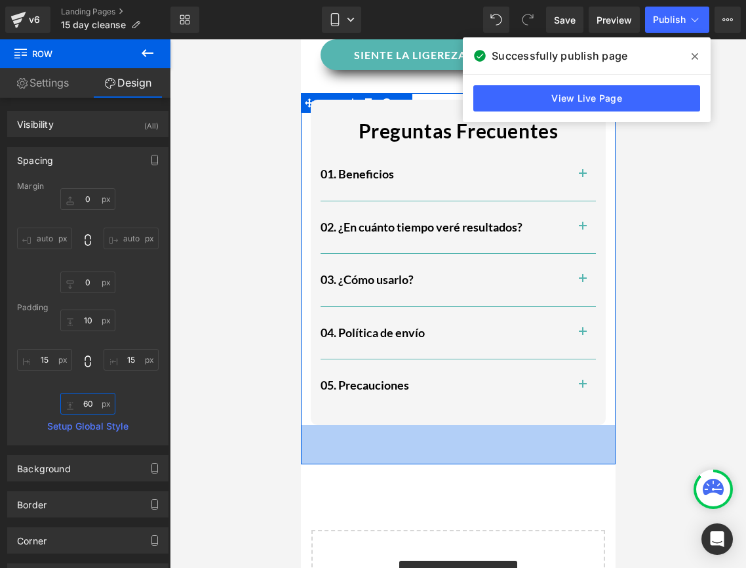
click at [89, 407] on input "60" at bounding box center [87, 404] width 55 height 22
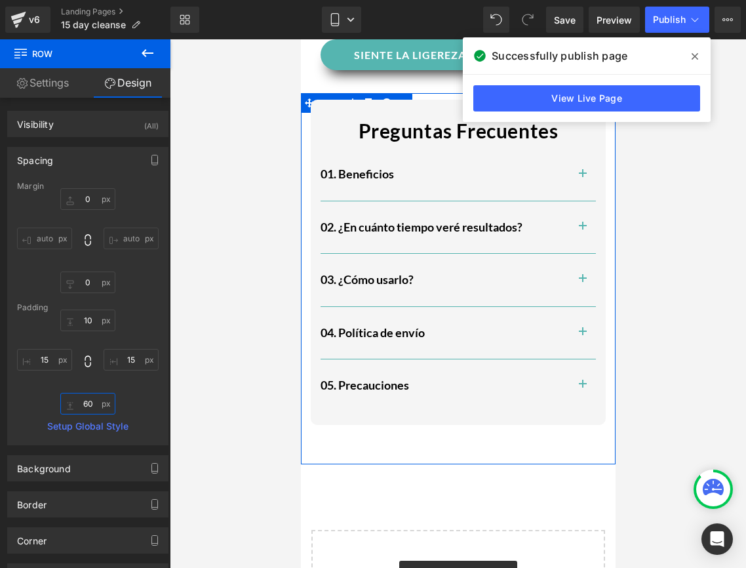
click at [89, 407] on input "60" at bounding box center [87, 404] width 55 height 22
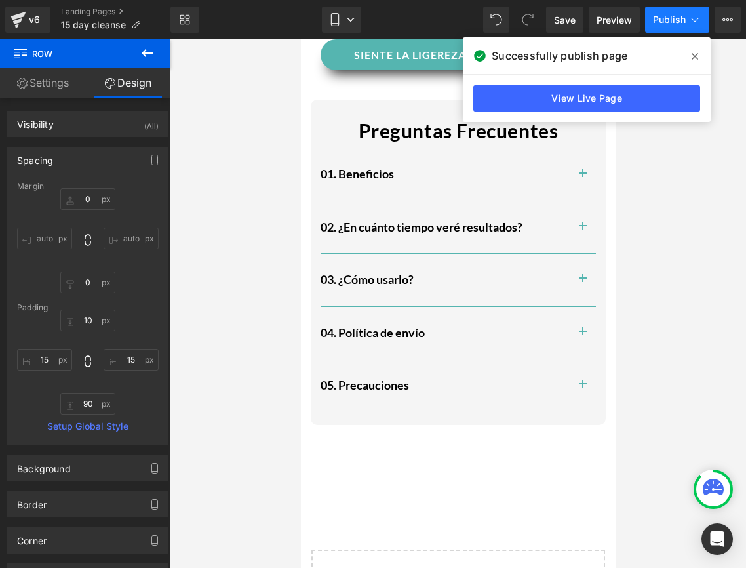
click at [664, 28] on button "Publish" at bounding box center [677, 20] width 64 height 26
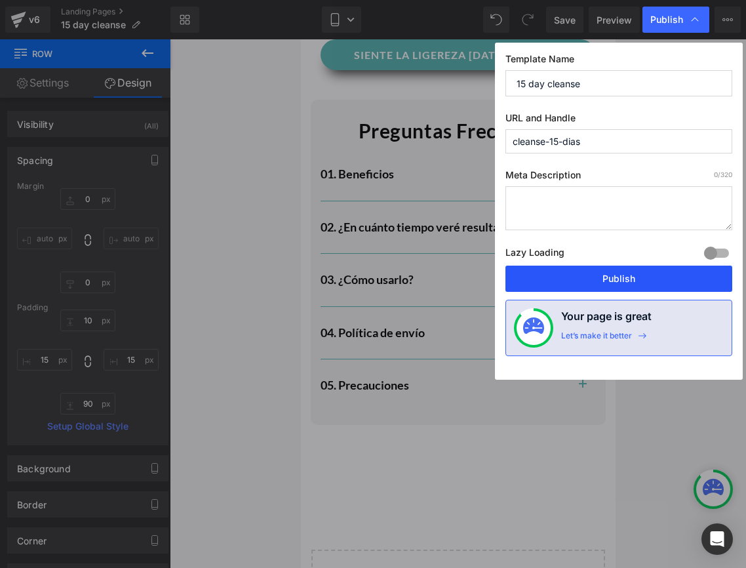
click at [642, 290] on button "Publish" at bounding box center [619, 279] width 227 height 26
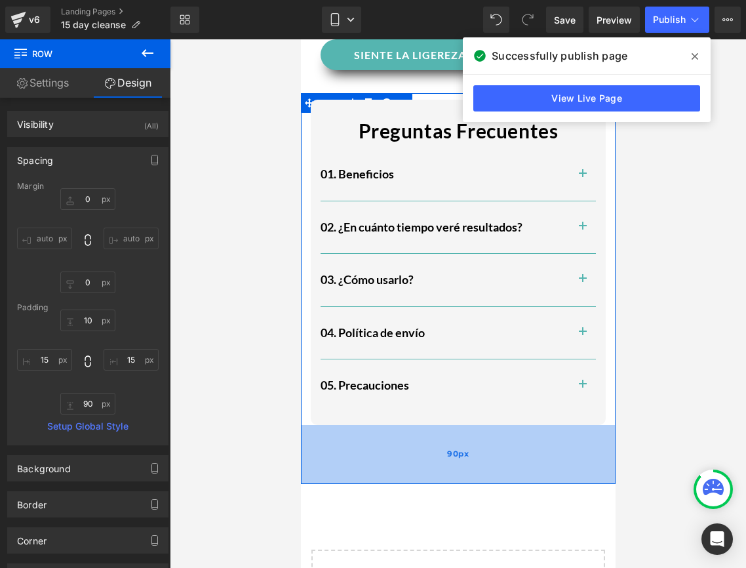
click at [380, 448] on div "90px" at bounding box center [457, 454] width 315 height 59
click at [89, 406] on input "90" at bounding box center [87, 404] width 55 height 22
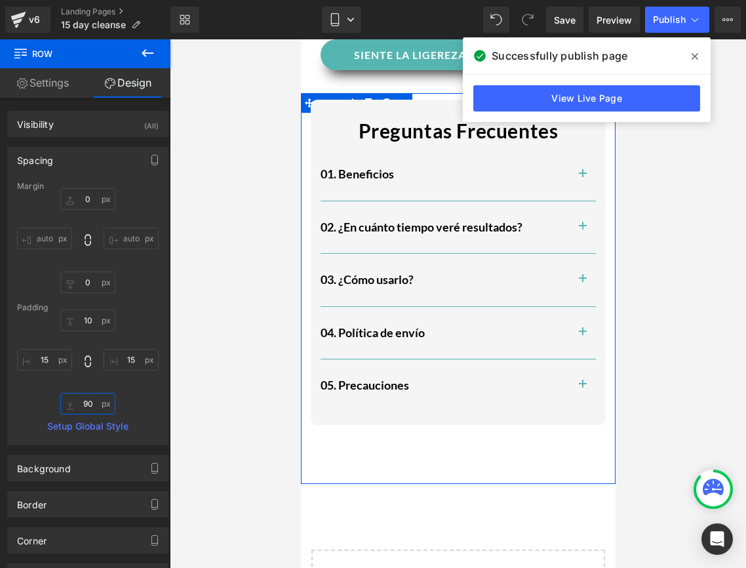
click at [89, 406] on input "90" at bounding box center [87, 404] width 55 height 22
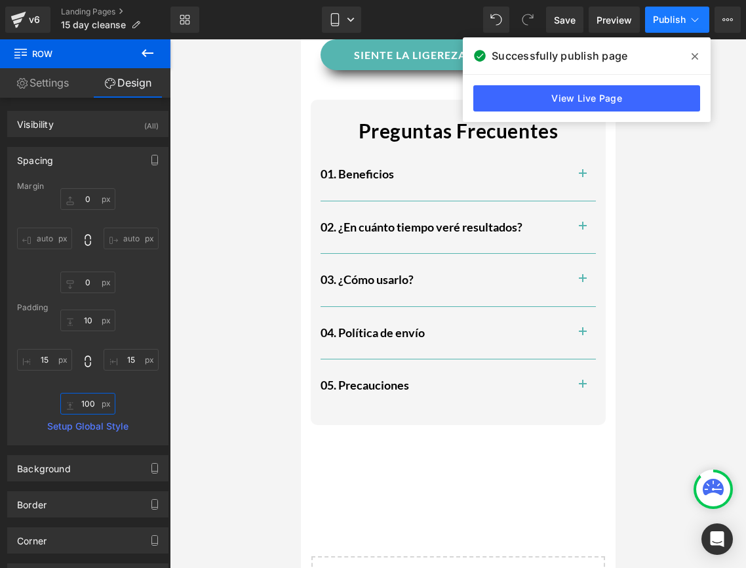
type input "100"
click at [674, 24] on span "Publish" at bounding box center [669, 19] width 33 height 10
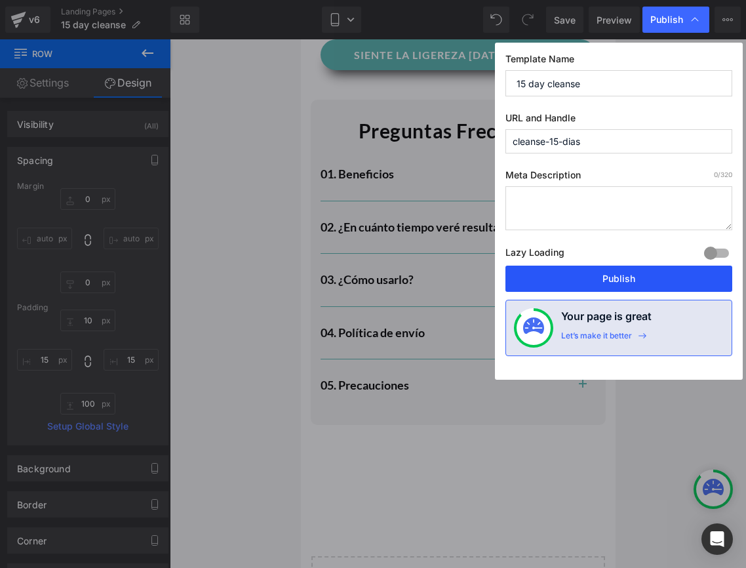
click at [658, 281] on button "Publish" at bounding box center [619, 279] width 227 height 26
